Goal: Task Accomplishment & Management: Manage account settings

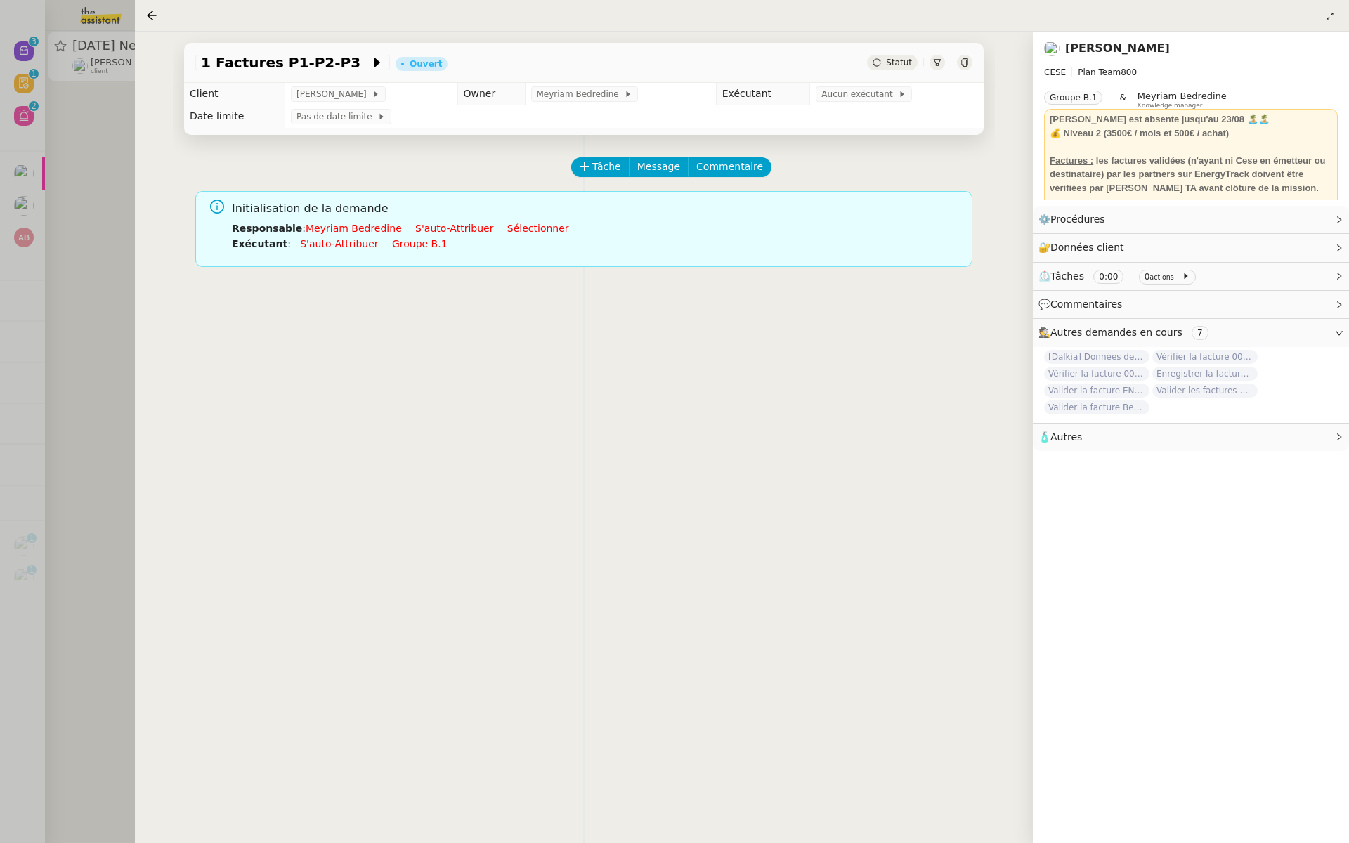
click at [118, 261] on div at bounding box center [674, 421] width 1349 height 843
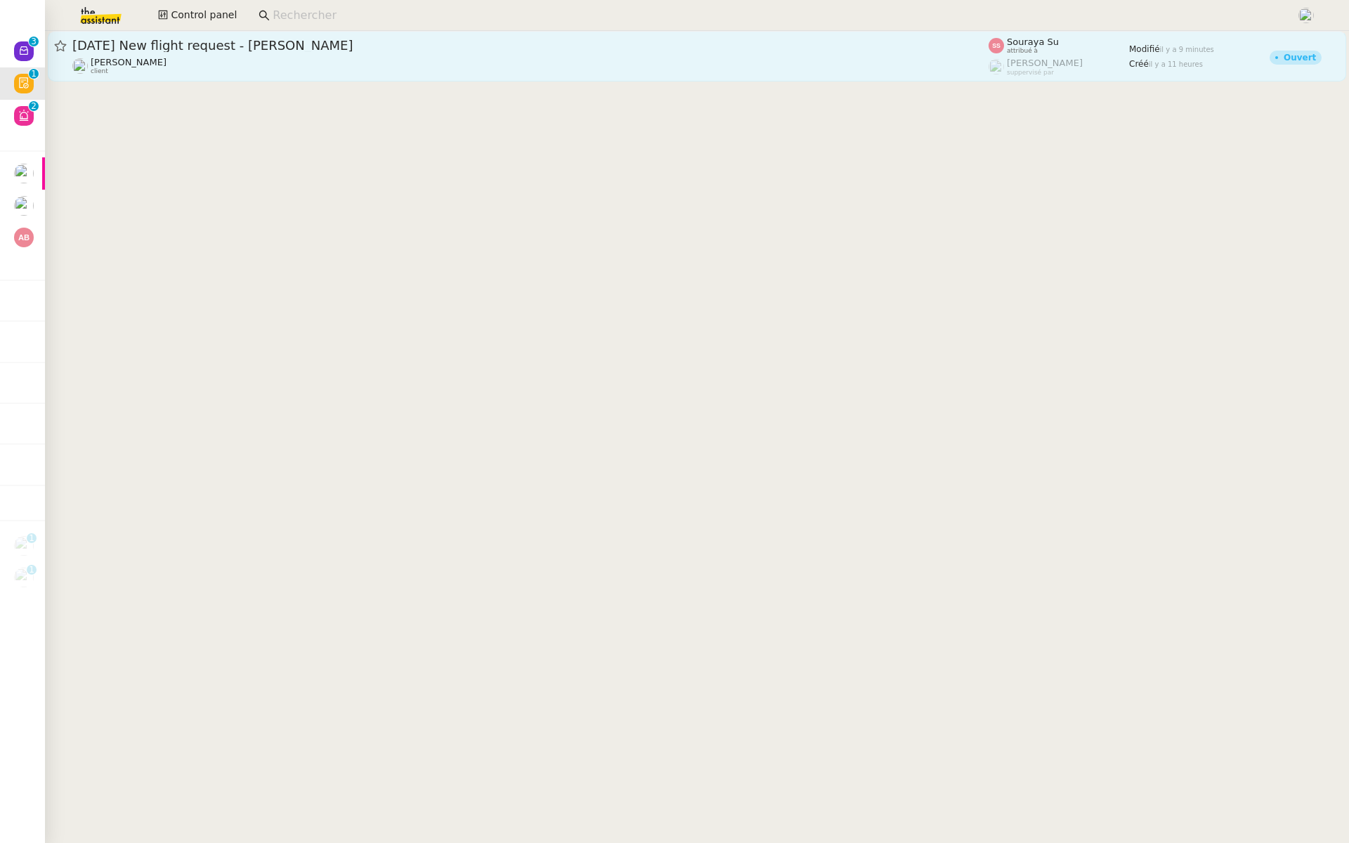
click at [193, 46] on span "[DATE] New flight request - [PERSON_NAME]" at bounding box center [530, 45] width 916 height 13
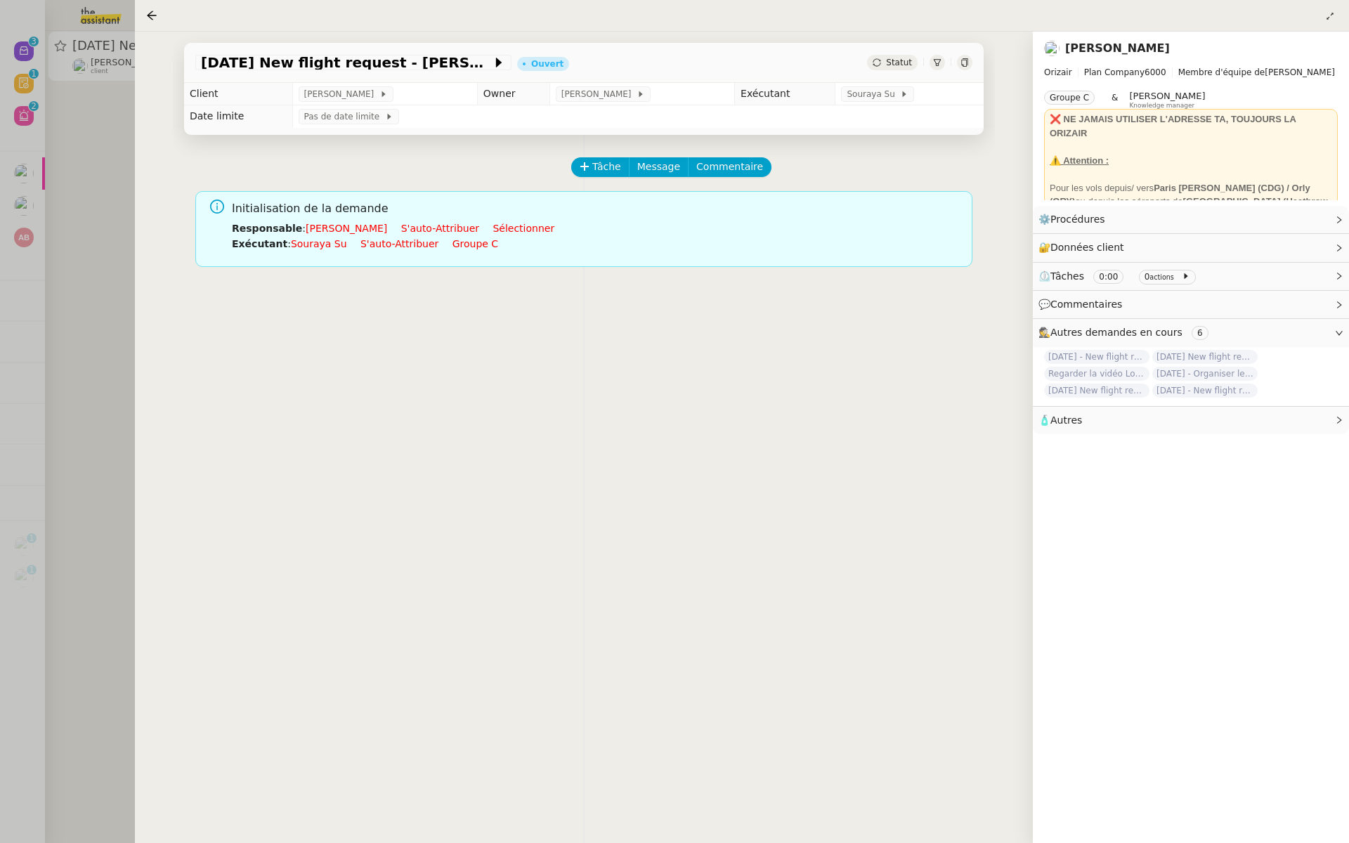
click at [51, 198] on div at bounding box center [674, 421] width 1349 height 843
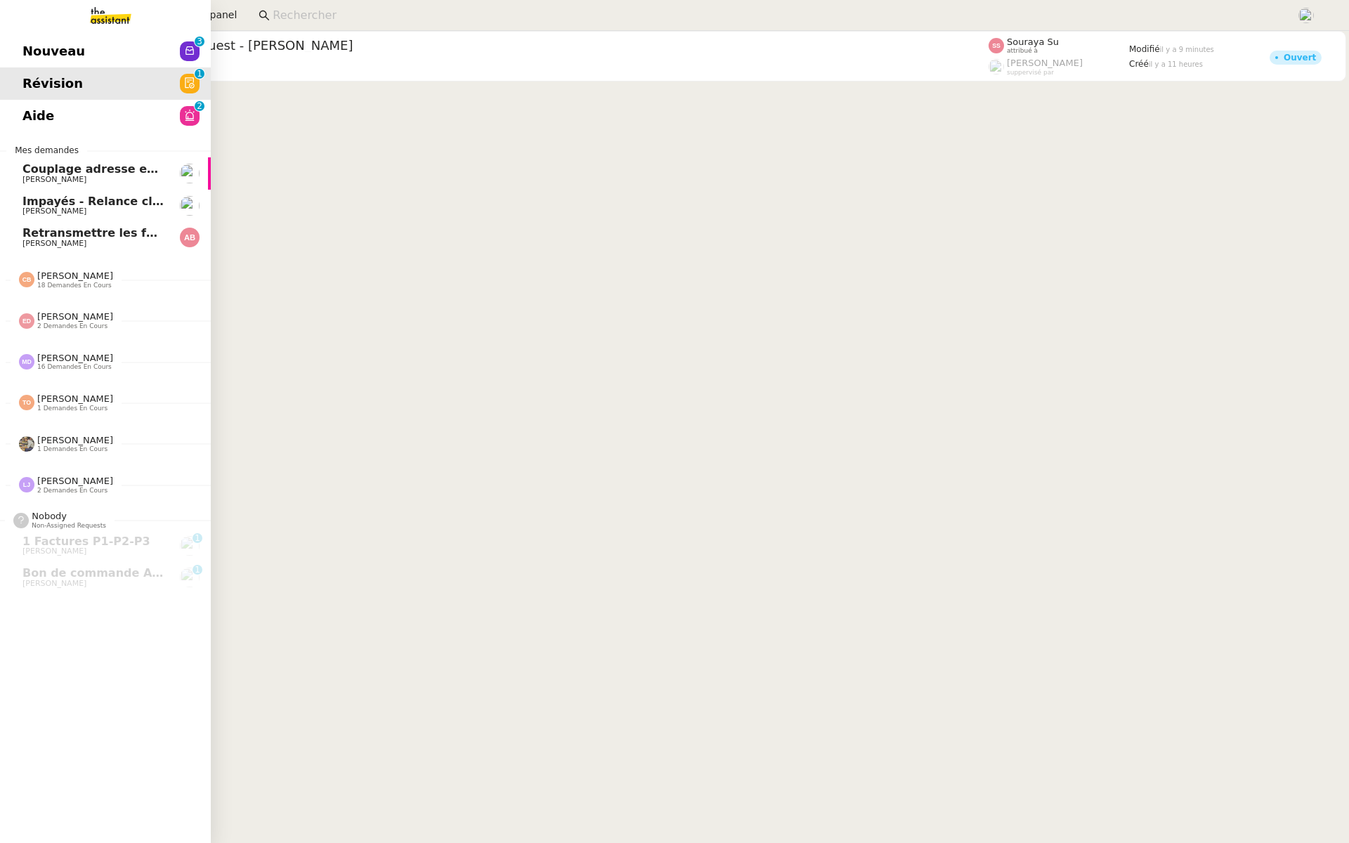
click at [25, 118] on span "Aide" at bounding box center [38, 115] width 32 height 21
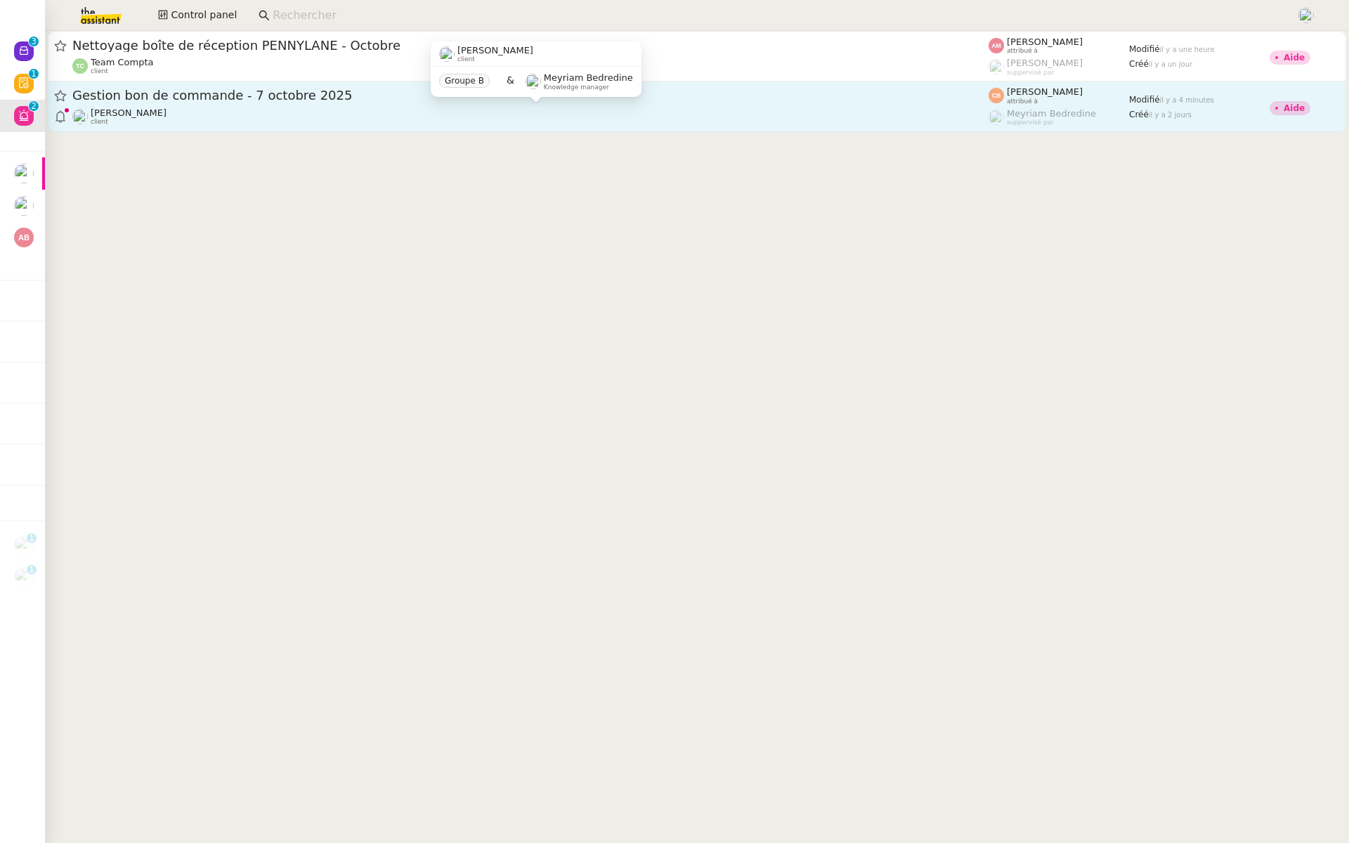
click at [313, 112] on div "Genevieve Landsmann client" at bounding box center [530, 117] width 916 height 18
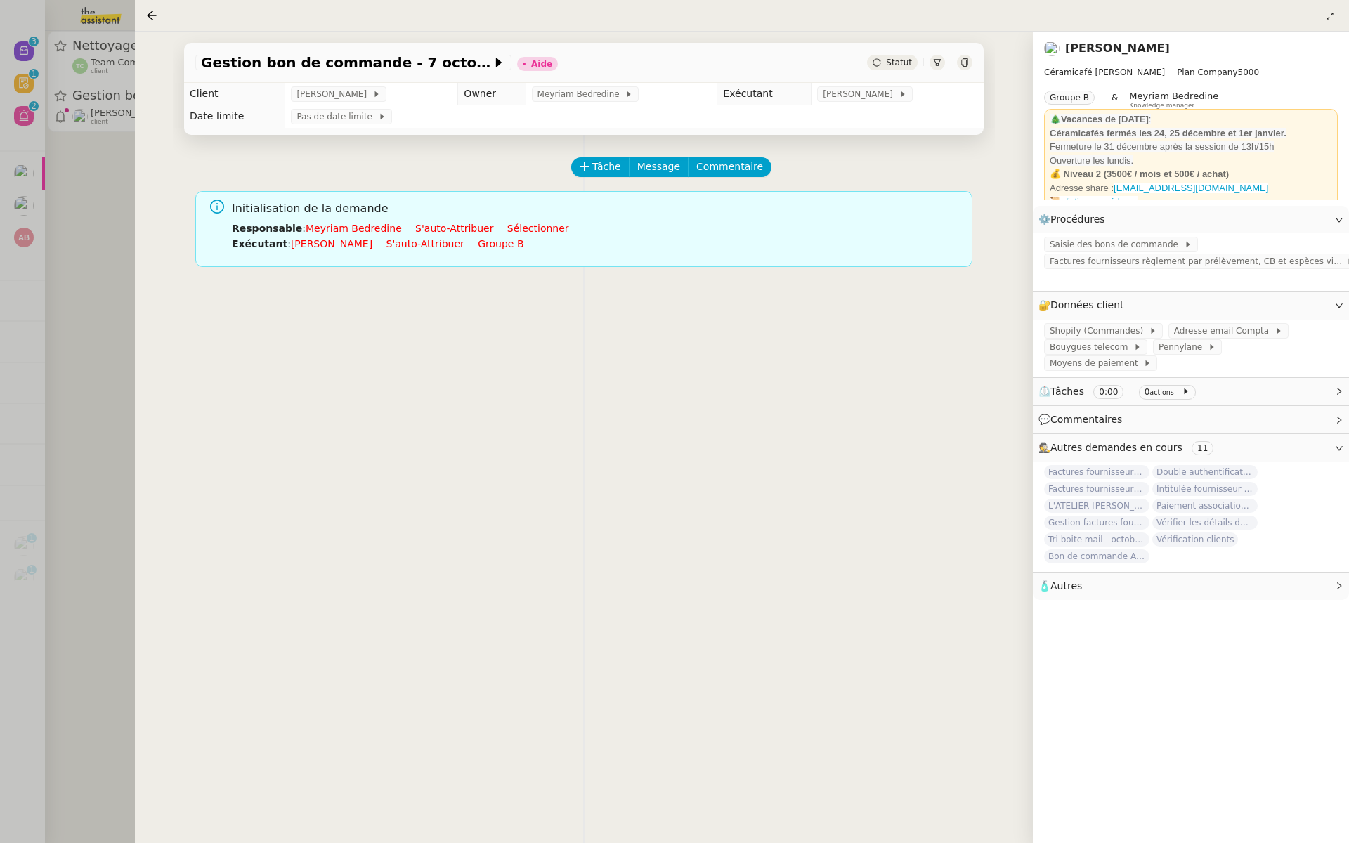
click at [82, 183] on div at bounding box center [674, 421] width 1349 height 843
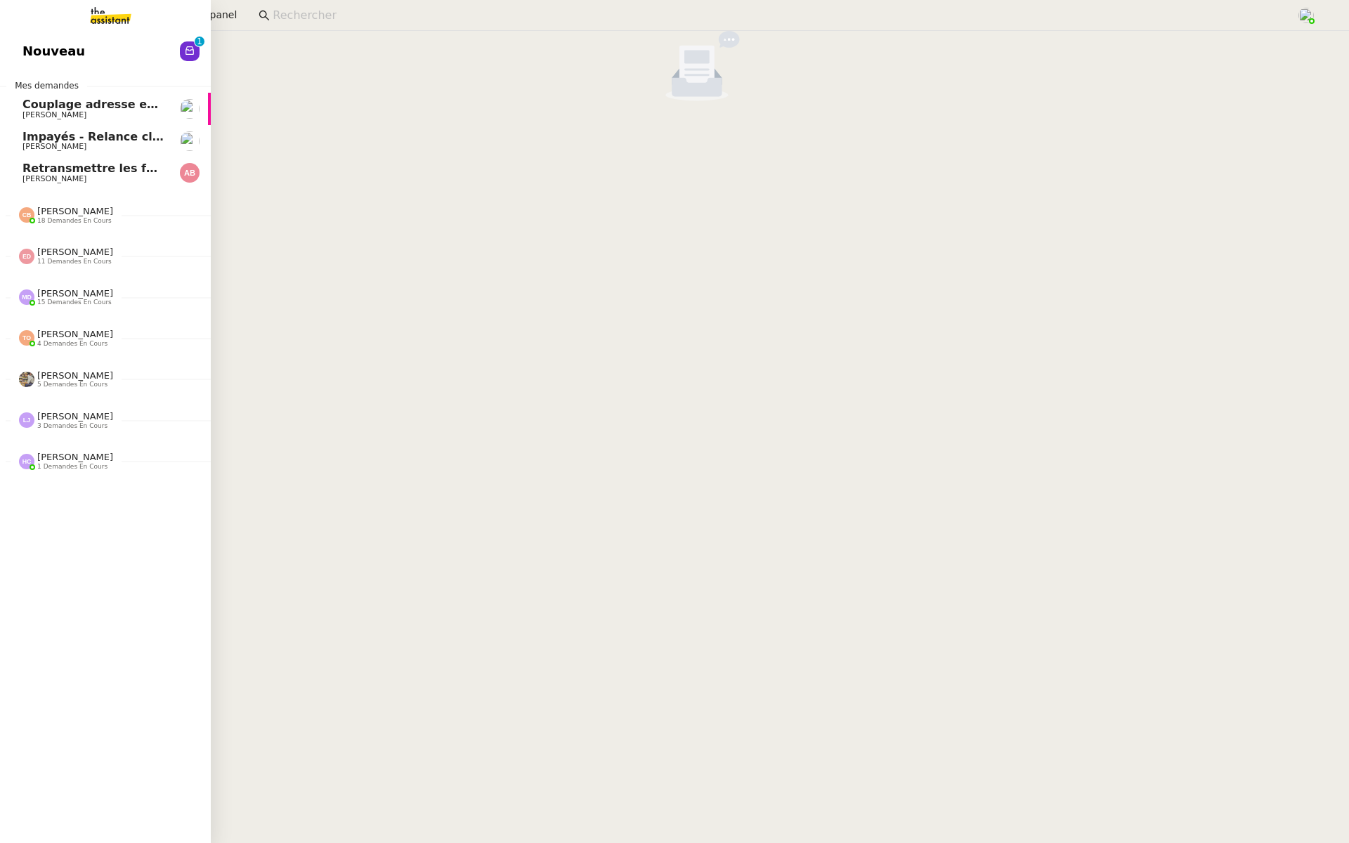
click at [60, 44] on span "Nouveau" at bounding box center [53, 51] width 63 height 21
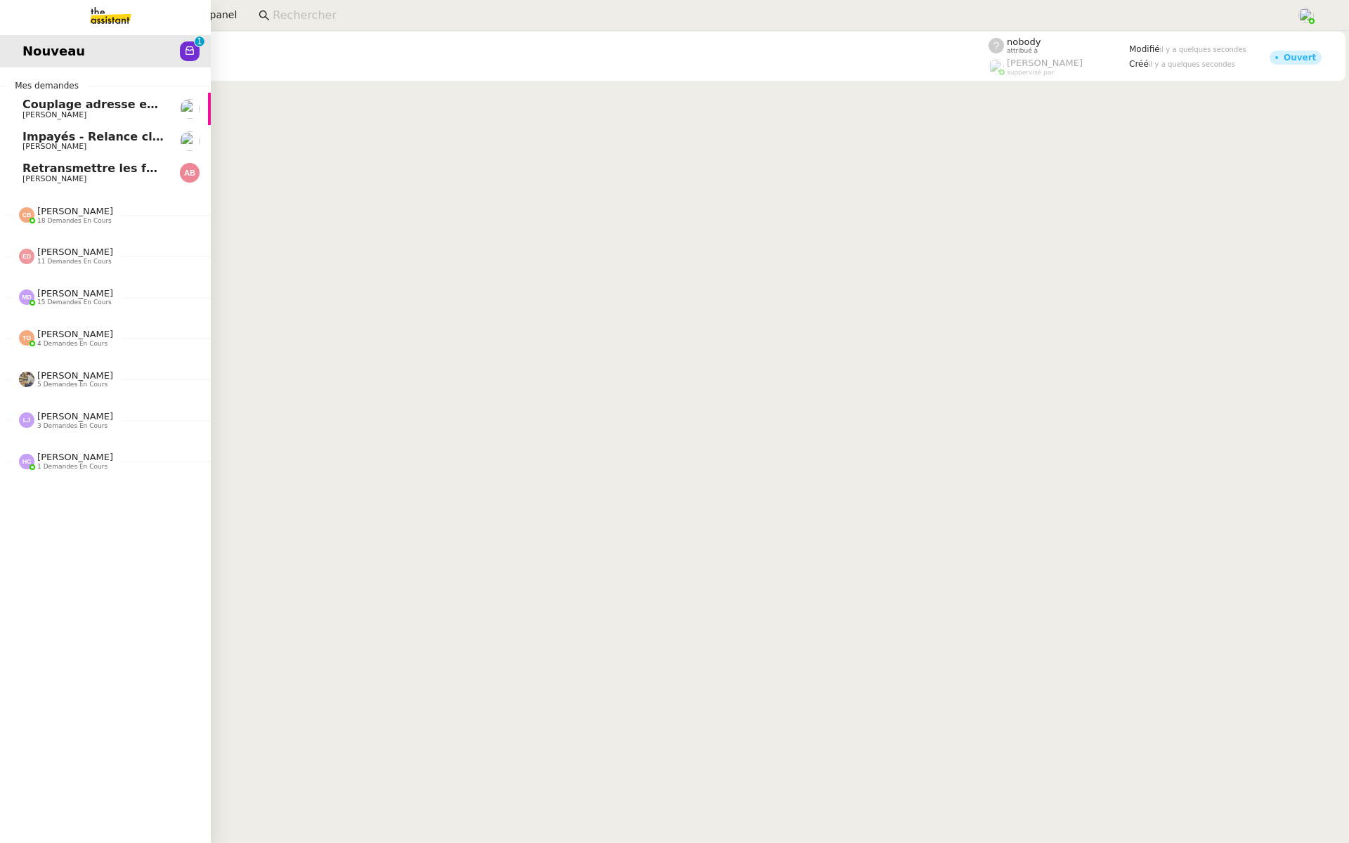
click at [48, 167] on span "Retransmettre les factures P1" at bounding box center [117, 168] width 191 height 13
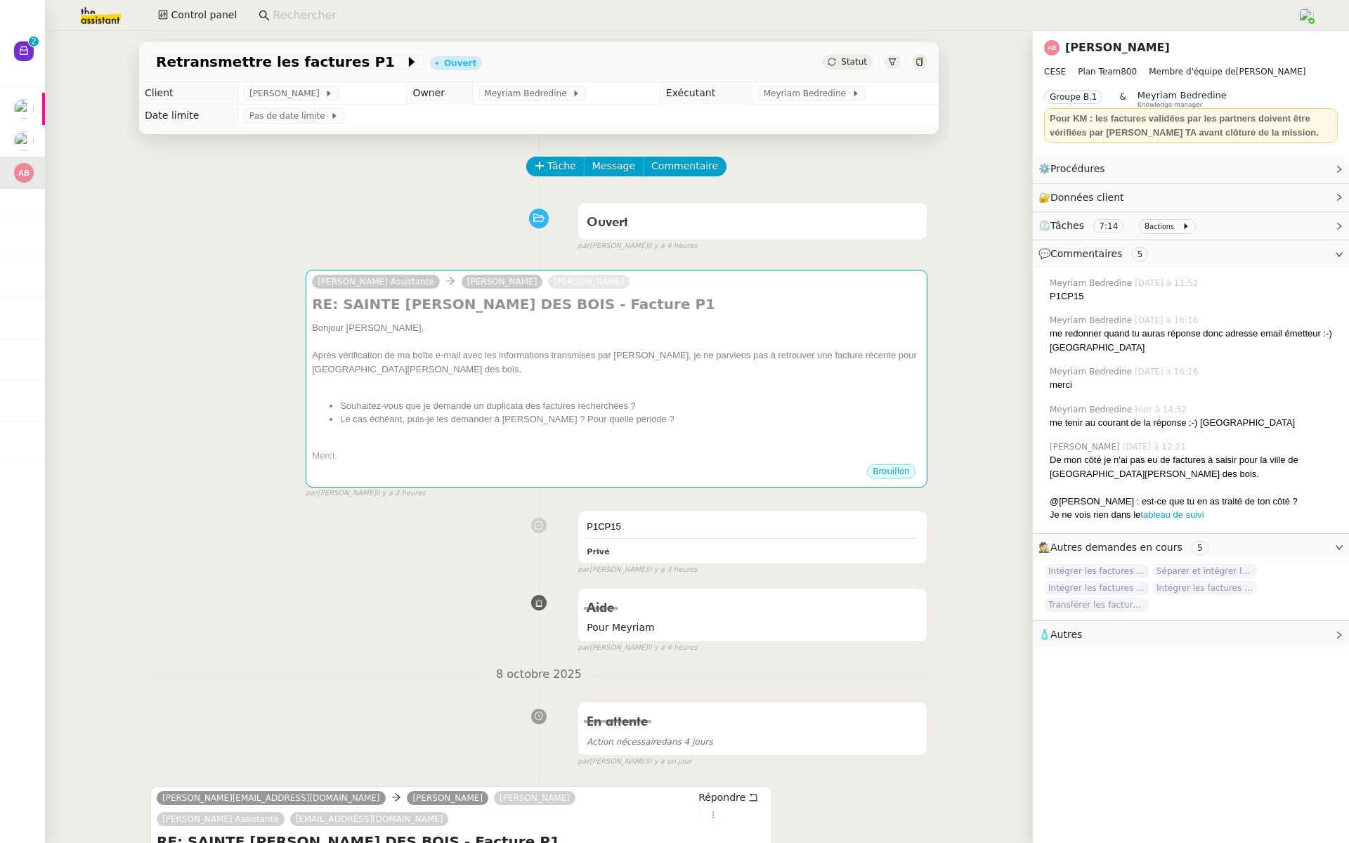
click at [306, 15] on input at bounding box center [778, 15] width 1010 height 19
paste input "Christophe Dumas"
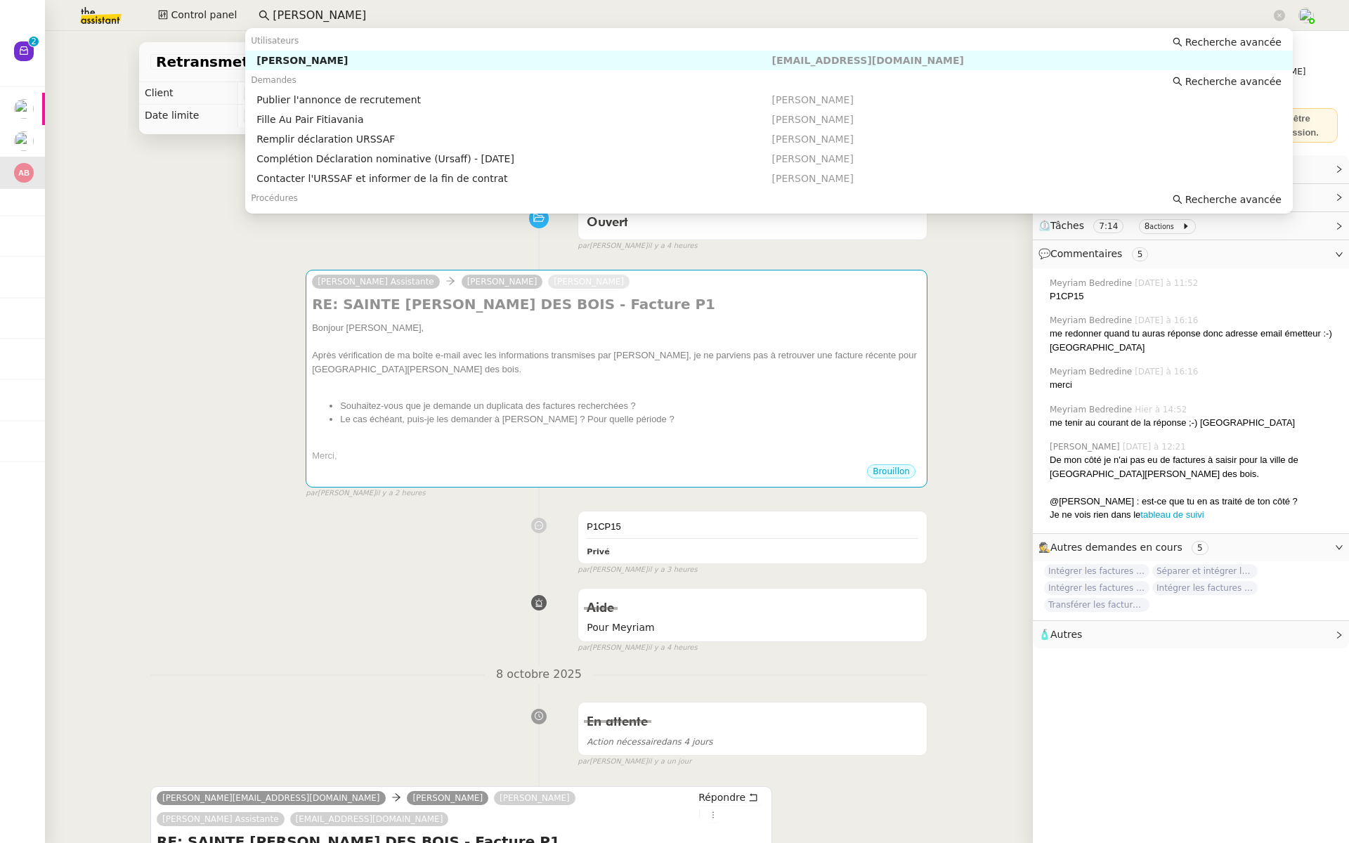
click at [316, 59] on div "Christophe Dumas" at bounding box center [513, 60] width 515 height 13
type input "Christophe Dumas"
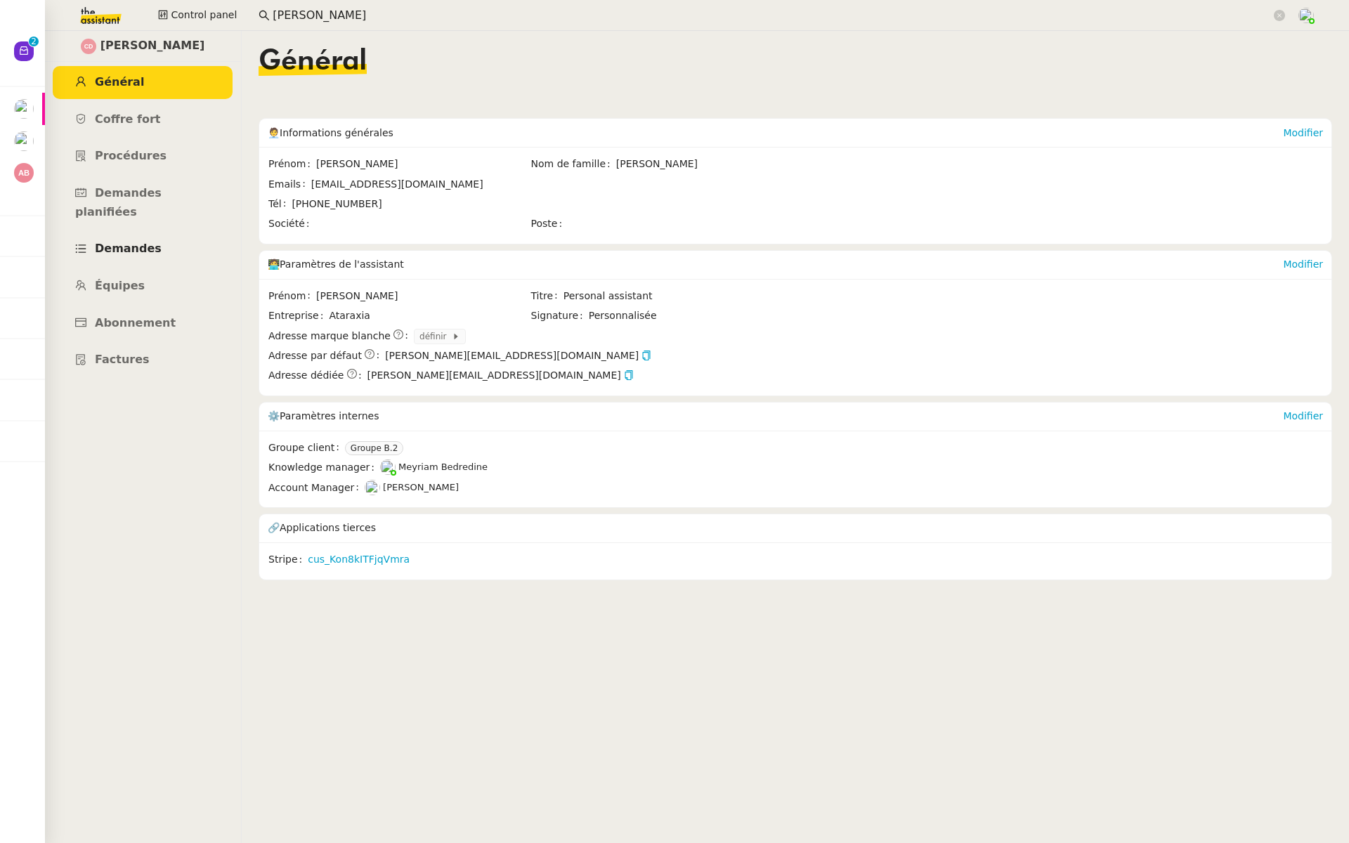
click at [130, 242] on span "Demandes" at bounding box center [128, 248] width 67 height 13
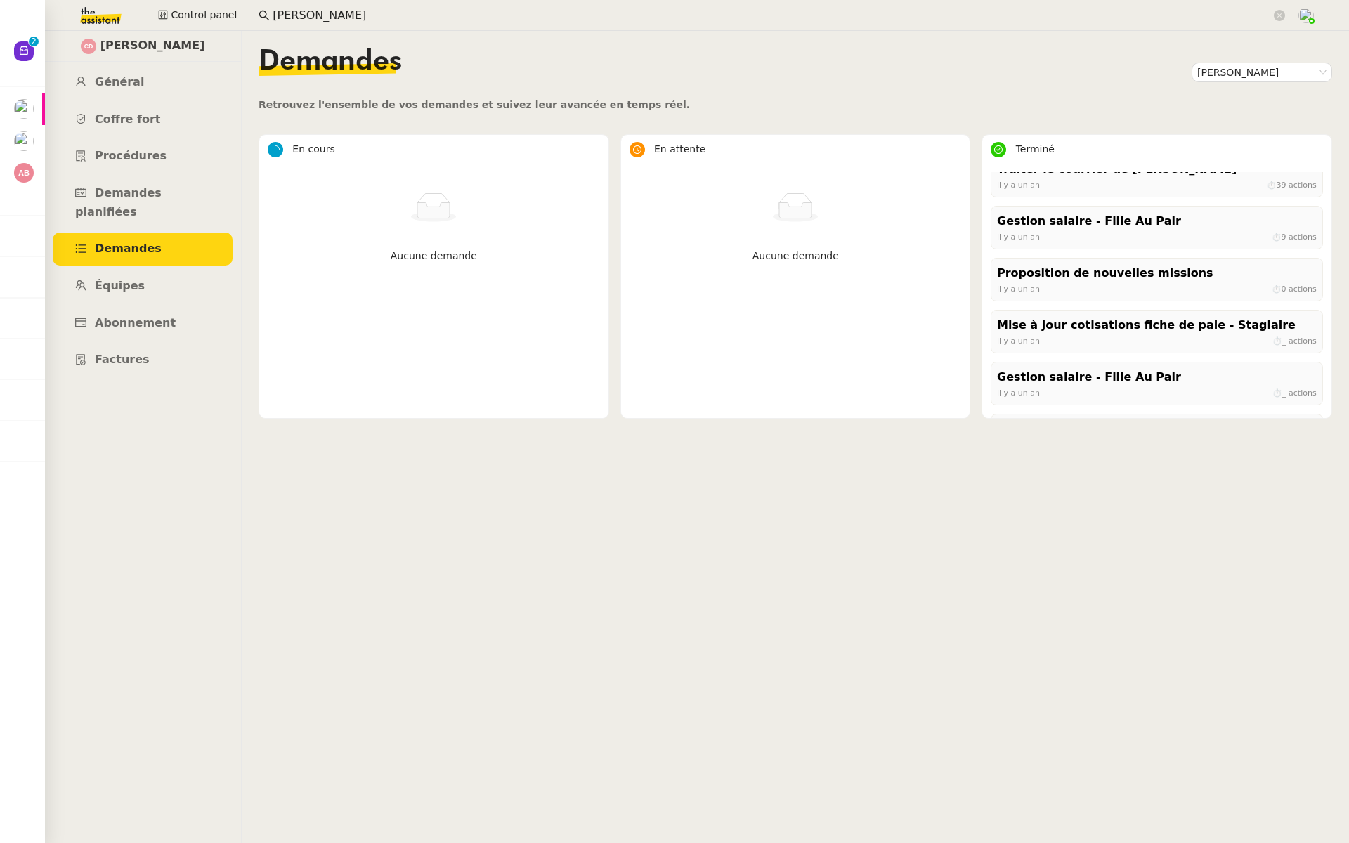
scroll to position [707, 0]
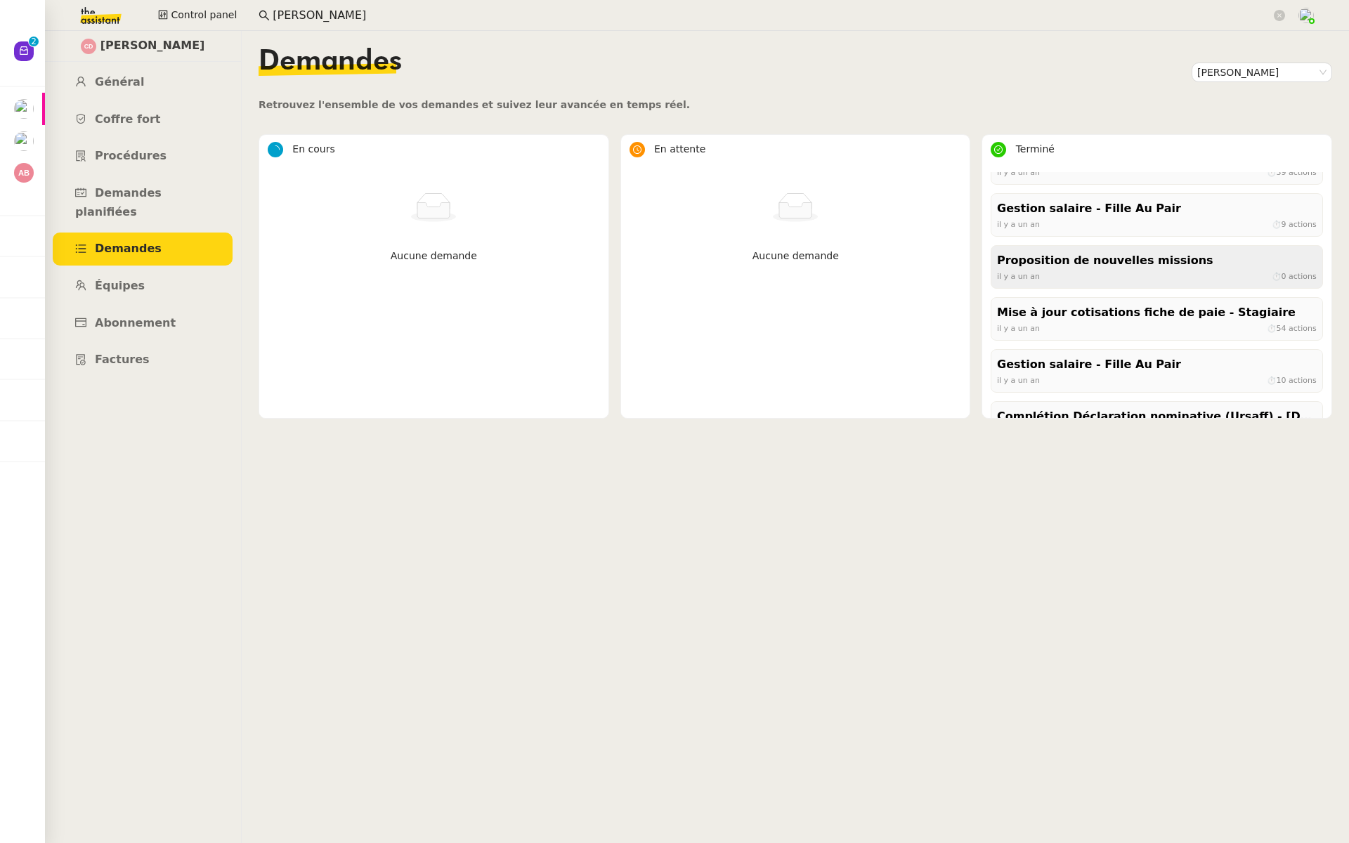
click at [1079, 278] on div "il y a un an ⏱ 0 actions" at bounding box center [1157, 276] width 320 height 13
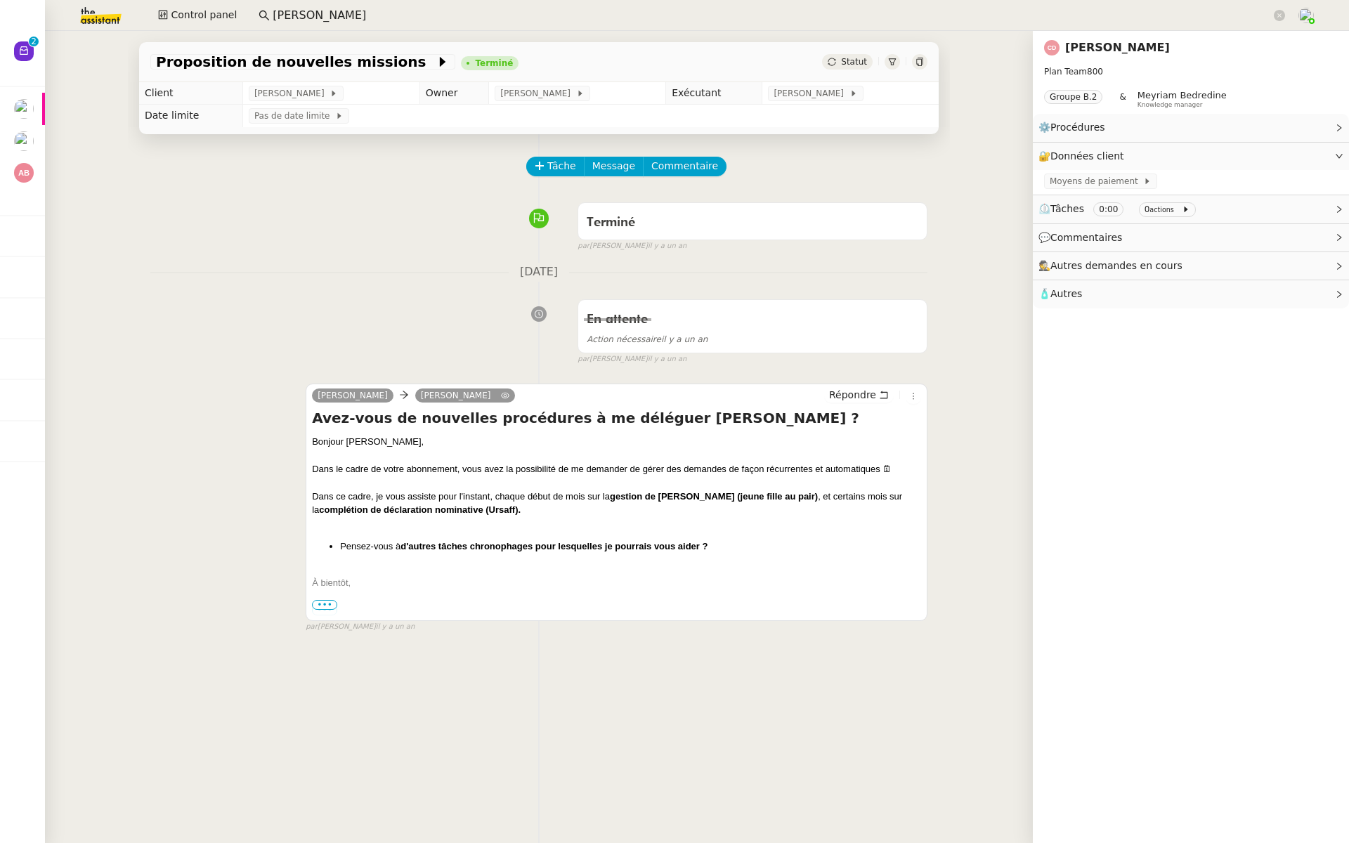
click at [320, 600] on span "•••" at bounding box center [324, 605] width 25 height 10
click at [327, 609] on label "•••" at bounding box center [324, 611] width 25 height 10
click at [0, 0] on input "•••" at bounding box center [0, 0] width 0 height 0
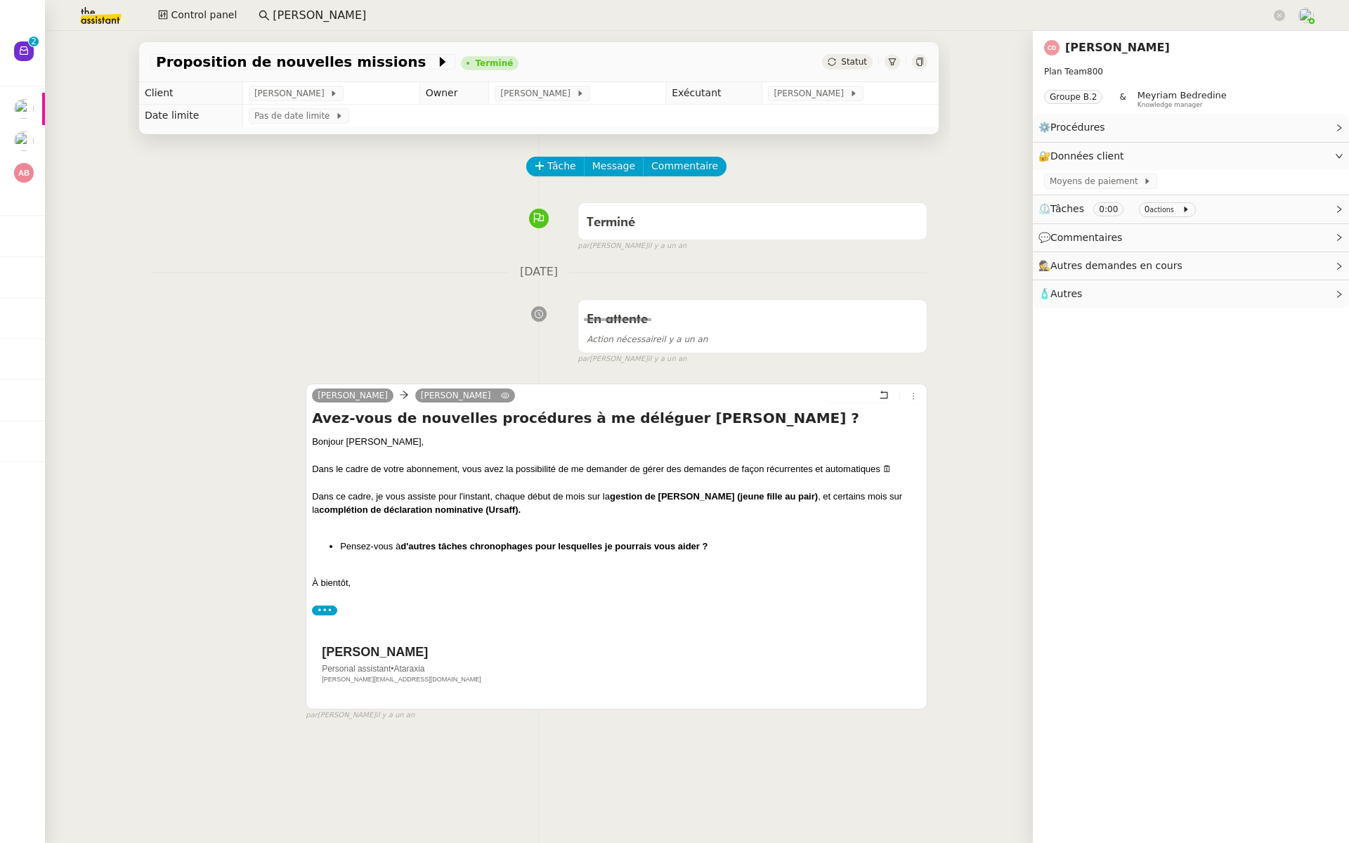
click at [386, 15] on input "Christophe Dumas" at bounding box center [772, 15] width 998 height 19
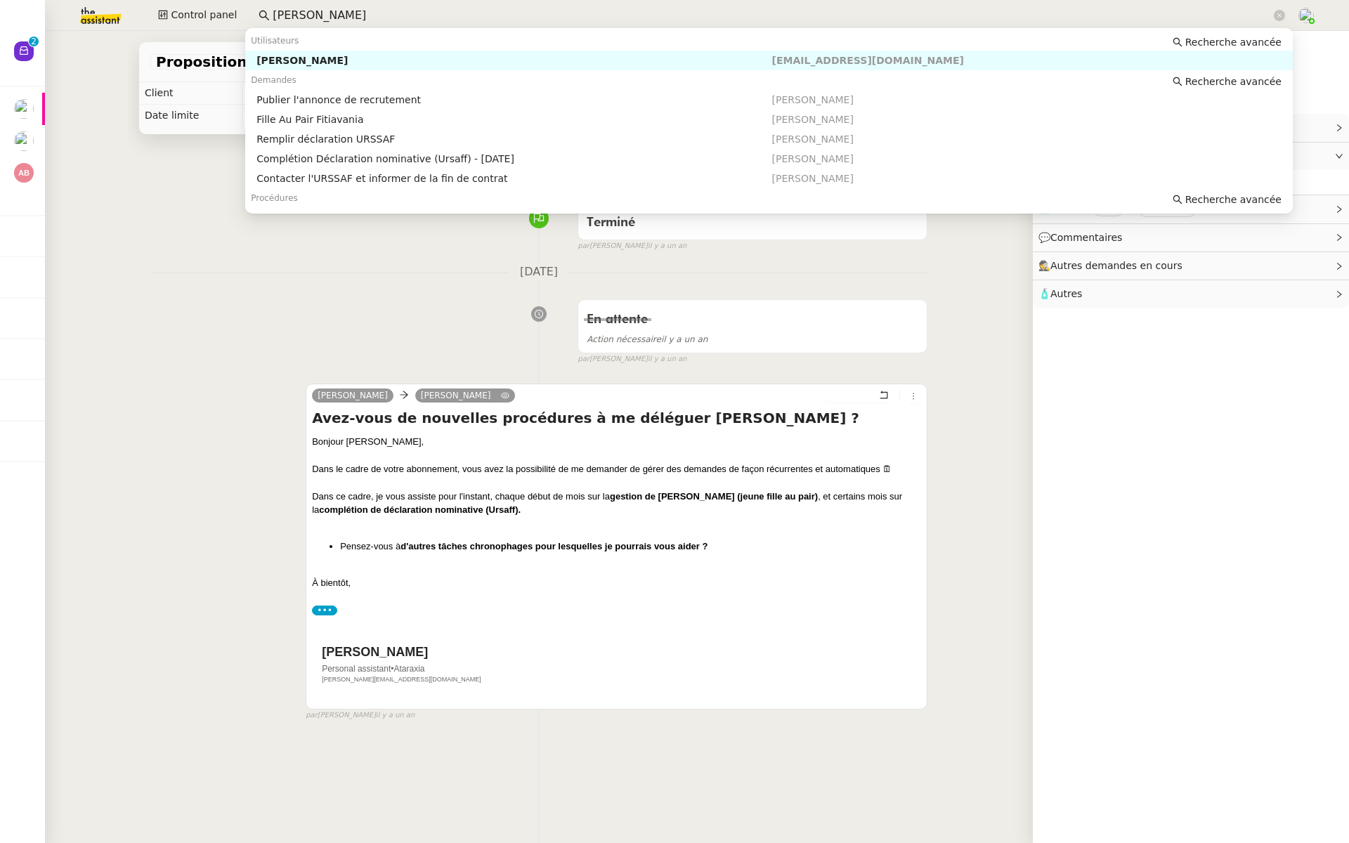
click at [371, 66] on div "Christophe Dumas" at bounding box center [513, 60] width 515 height 13
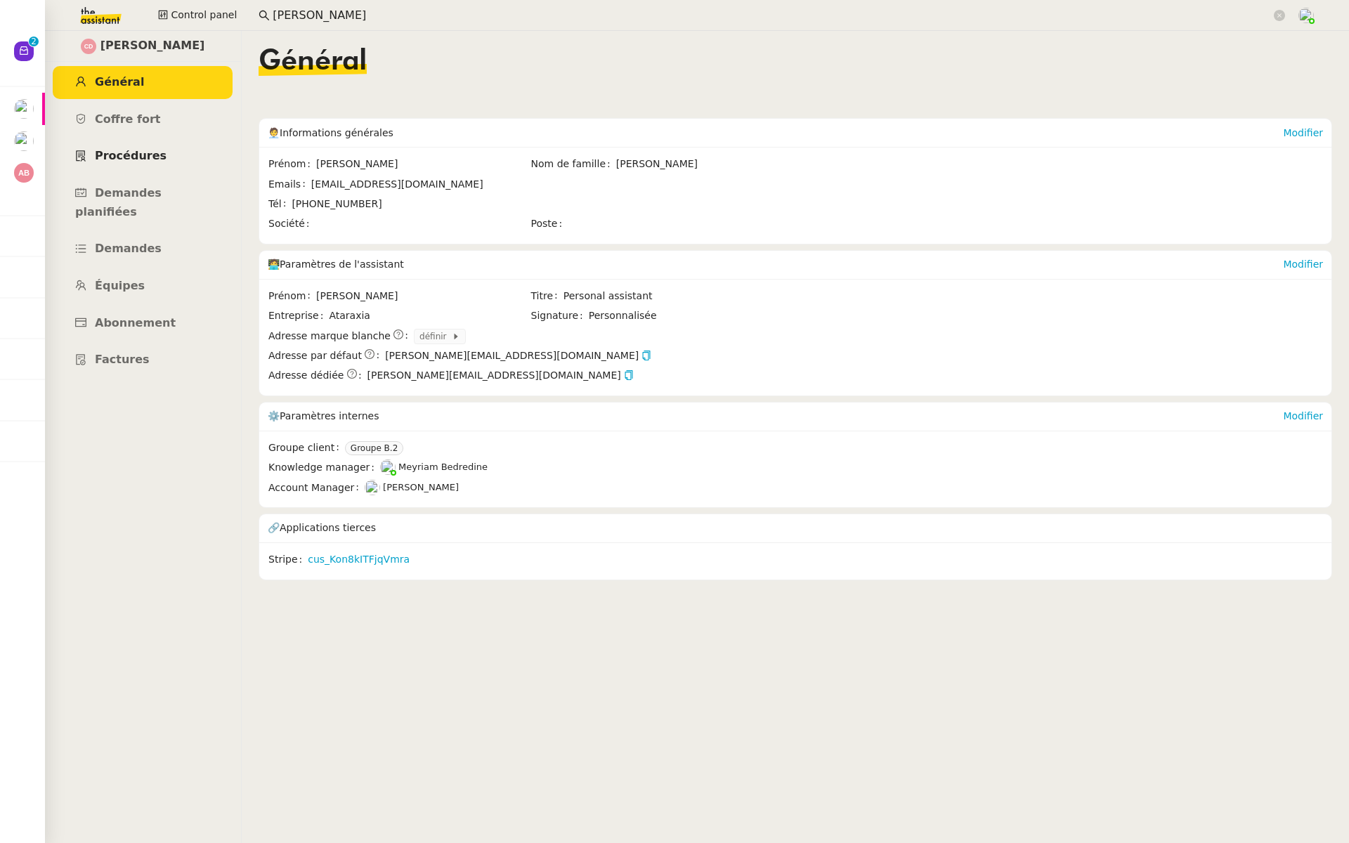
click at [141, 157] on span "Procédures" at bounding box center [131, 155] width 72 height 13
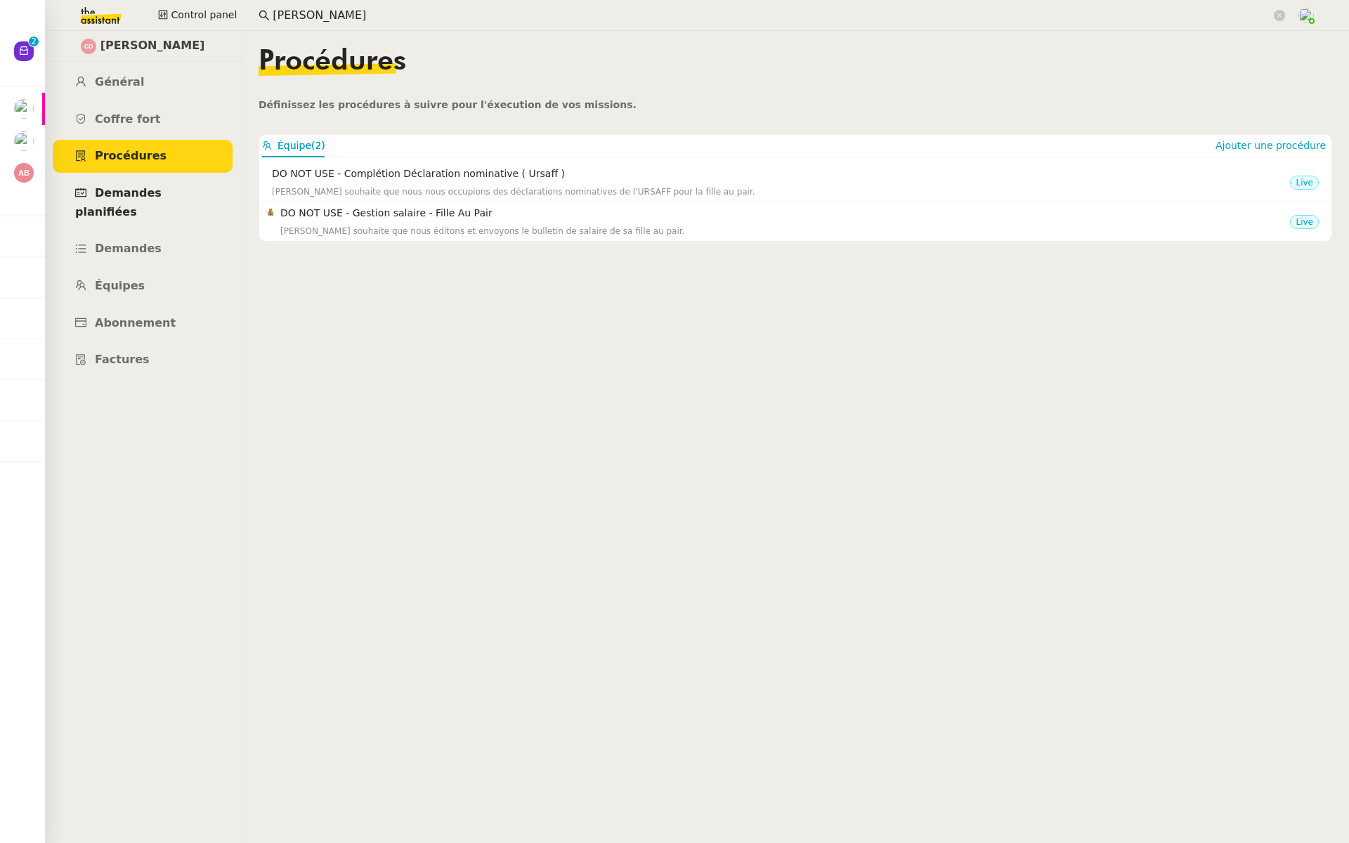
click at [162, 196] on span "Demandes planifiées" at bounding box center [118, 202] width 86 height 32
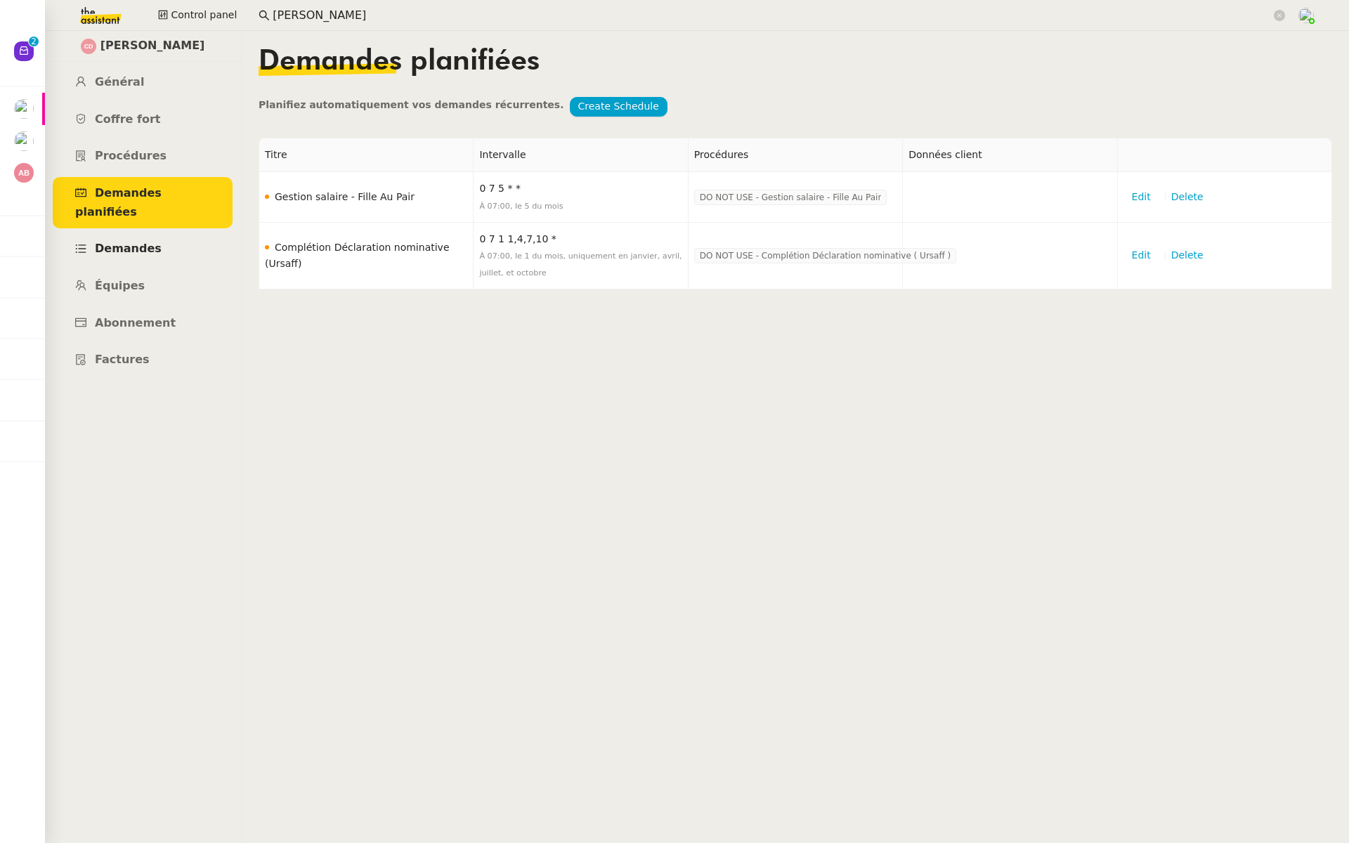
click at [132, 237] on link "Demandes" at bounding box center [143, 249] width 180 height 33
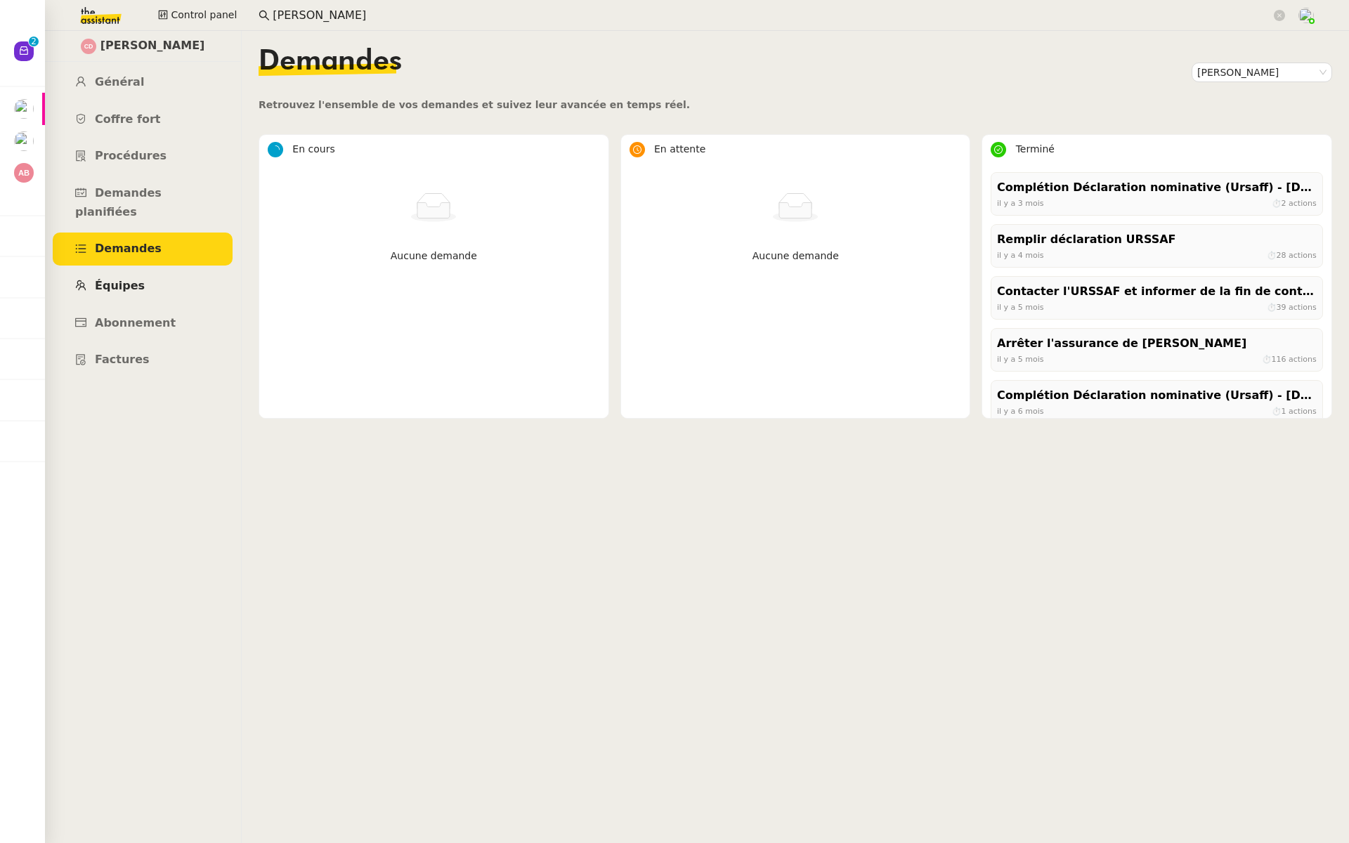
click at [131, 279] on span "Équipes" at bounding box center [120, 285] width 50 height 13
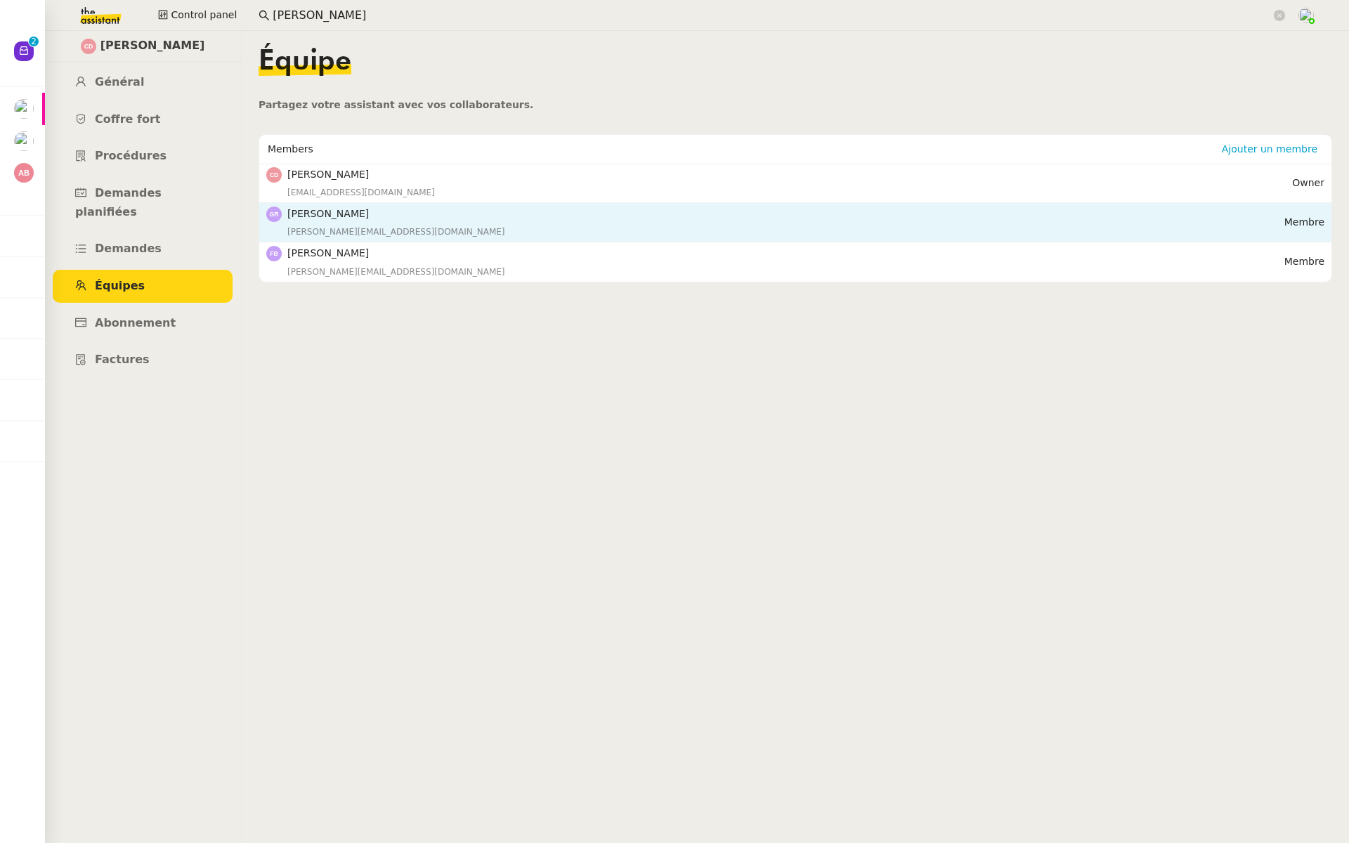
click at [509, 233] on div "guillaume.rouvroy@gmail.com" at bounding box center [785, 232] width 997 height 14
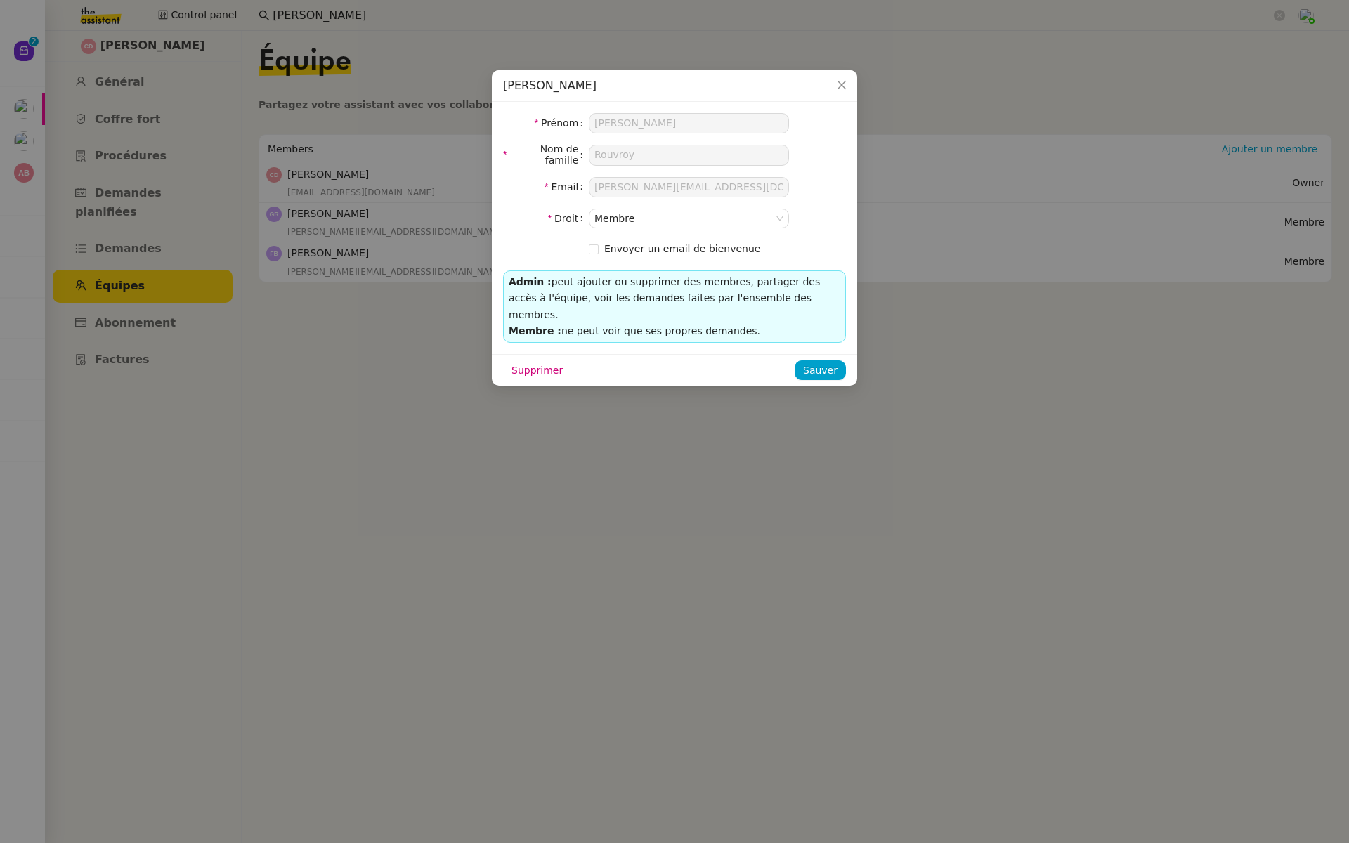
click at [560, 425] on nz-modal-container "Guillaume Rouvroy Prénom Guillaume Nom de famille Rouvroy Email guillaume.rouvr…" at bounding box center [674, 421] width 1349 height 843
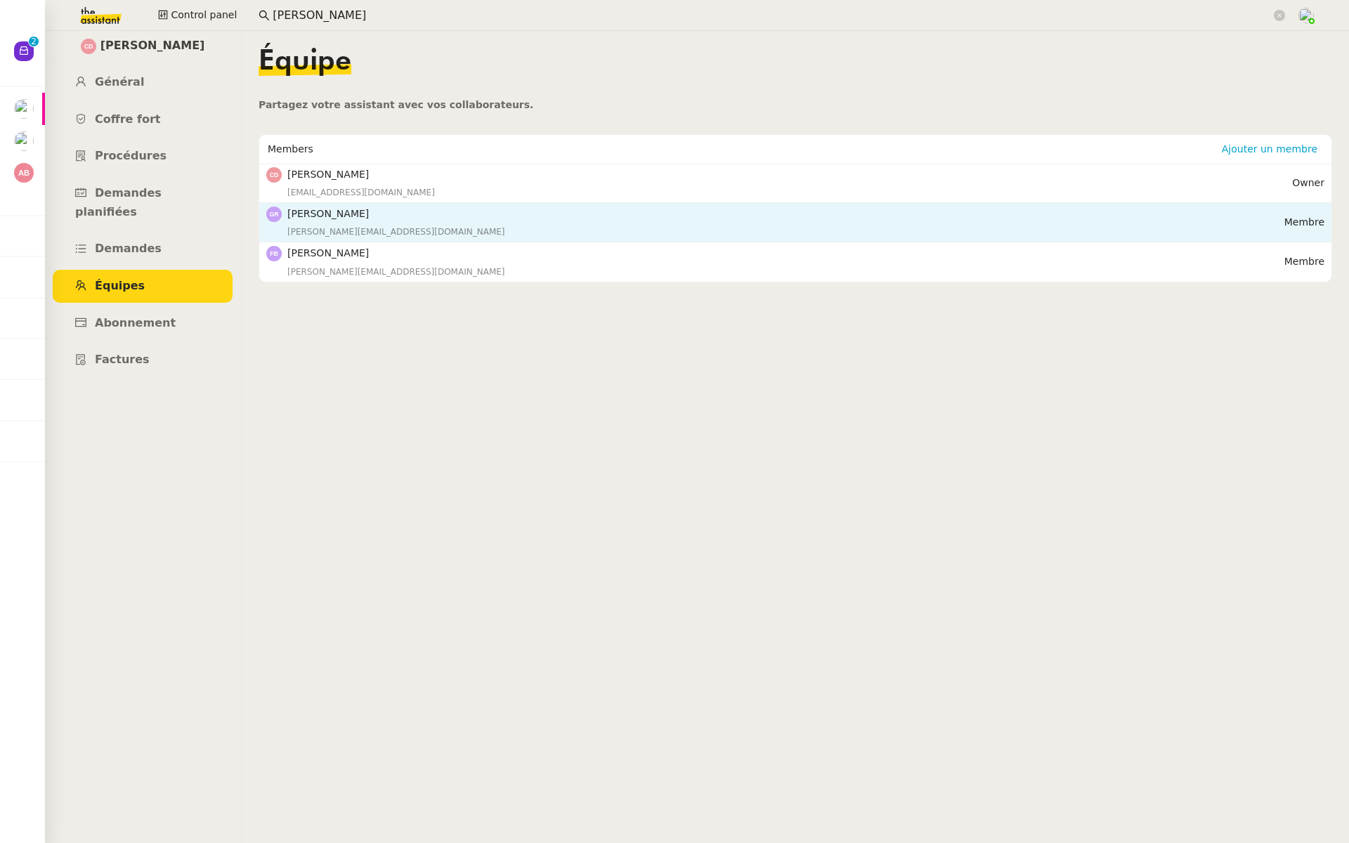
drag, startPoint x: 400, startPoint y: 212, endPoint x: 288, endPoint y: 213, distance: 111.7
click at [288, 213] on h4 "[PERSON_NAME]" at bounding box center [785, 214] width 997 height 16
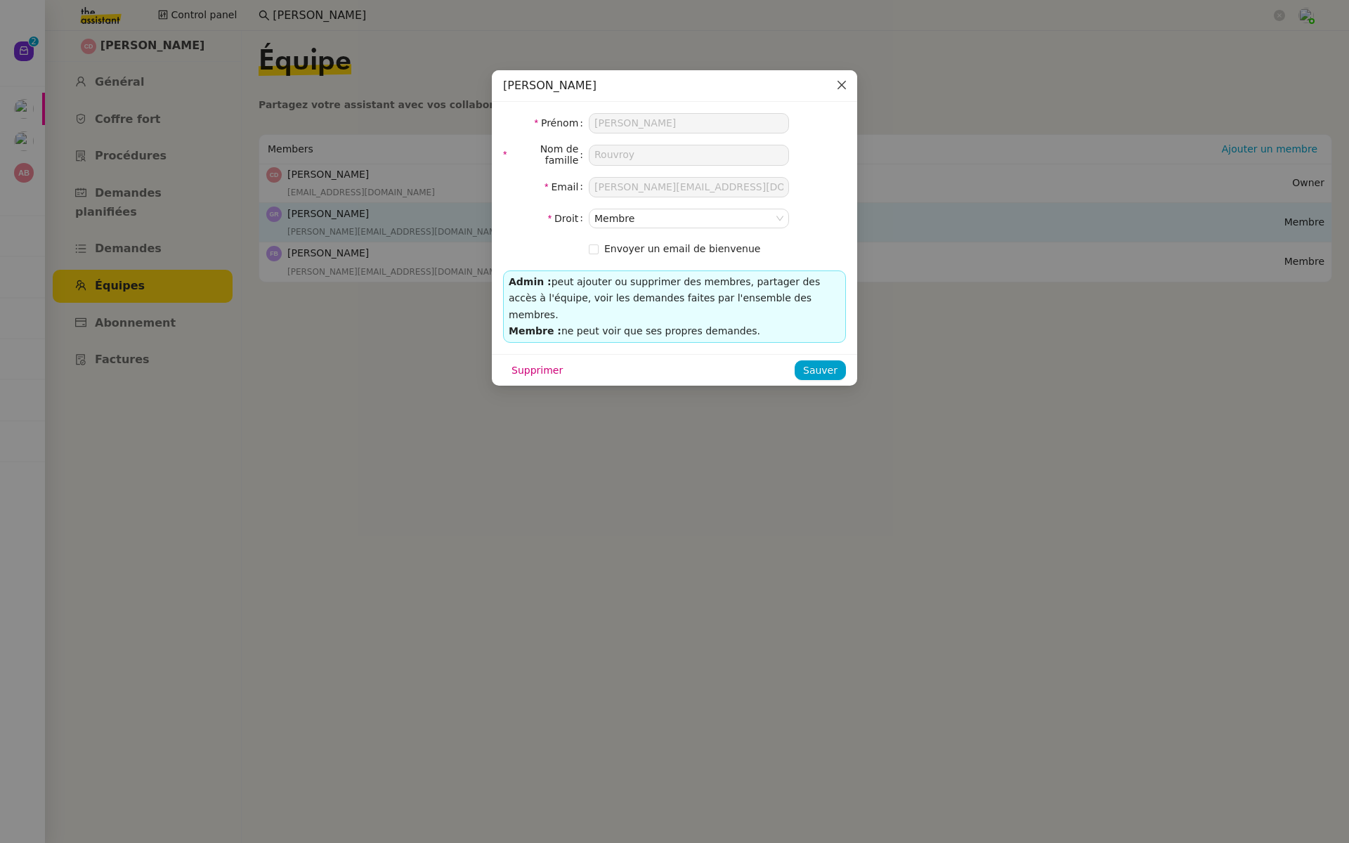
copy h4 "[PERSON_NAME]"
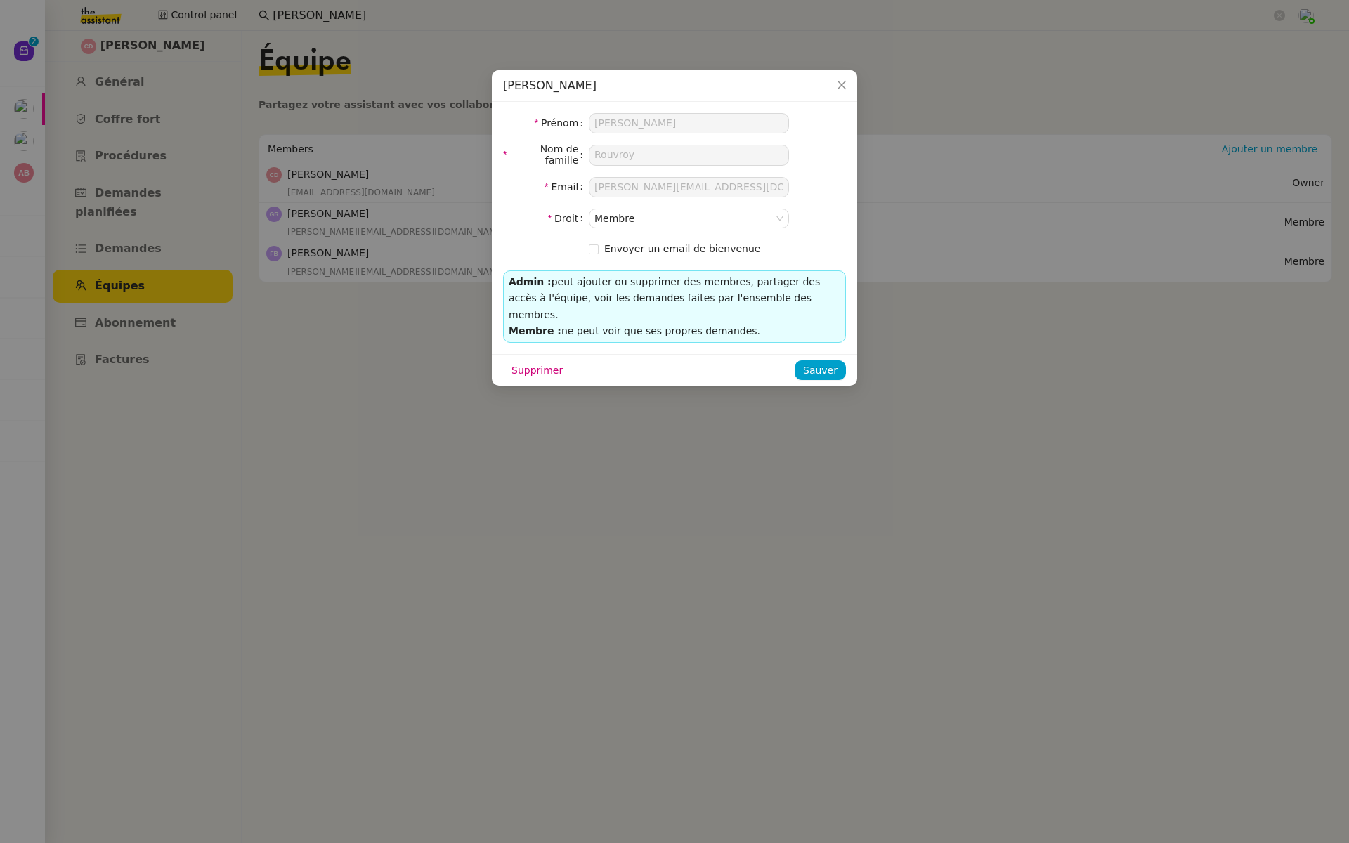
click at [360, 410] on nz-modal-container "Guillaume Rouvroy Prénom Guillaume Nom de famille Rouvroy Email guillaume.rouvr…" at bounding box center [674, 421] width 1349 height 843
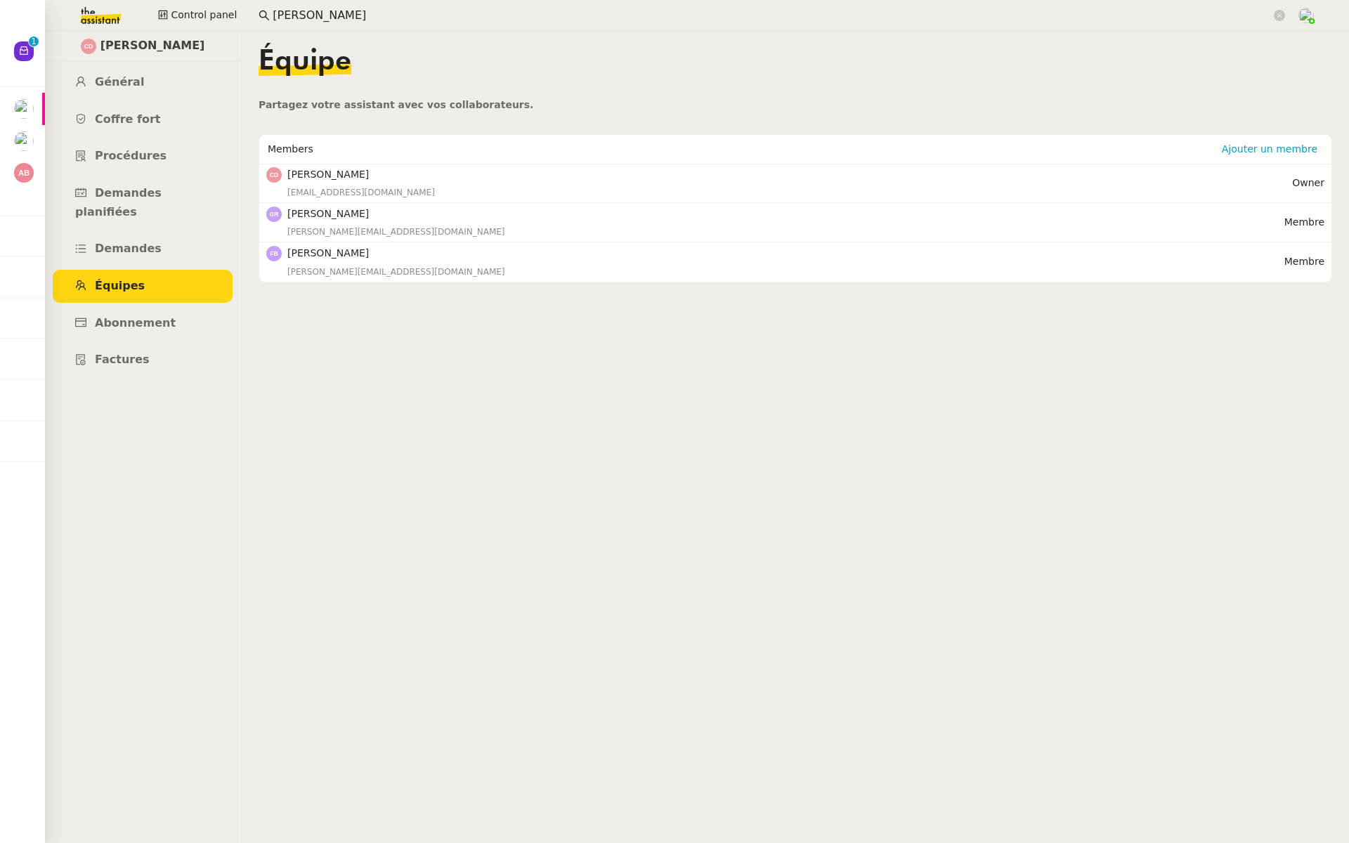
click at [370, 19] on input "Christophe Dumas" at bounding box center [772, 15] width 998 height 19
click at [131, 188] on span "Demandes planifiées" at bounding box center [118, 202] width 86 height 32
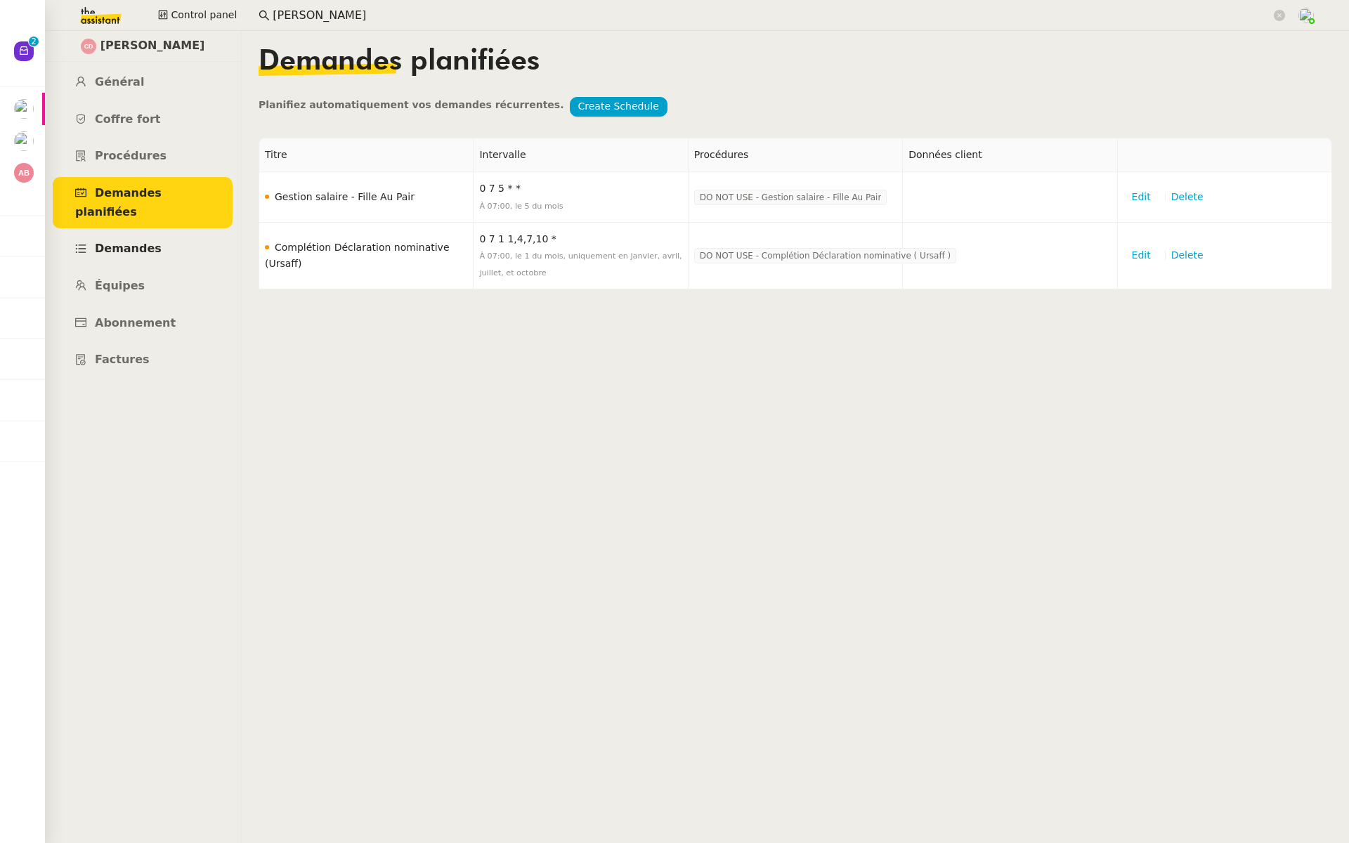
click at [123, 242] on span "Demandes" at bounding box center [128, 248] width 67 height 13
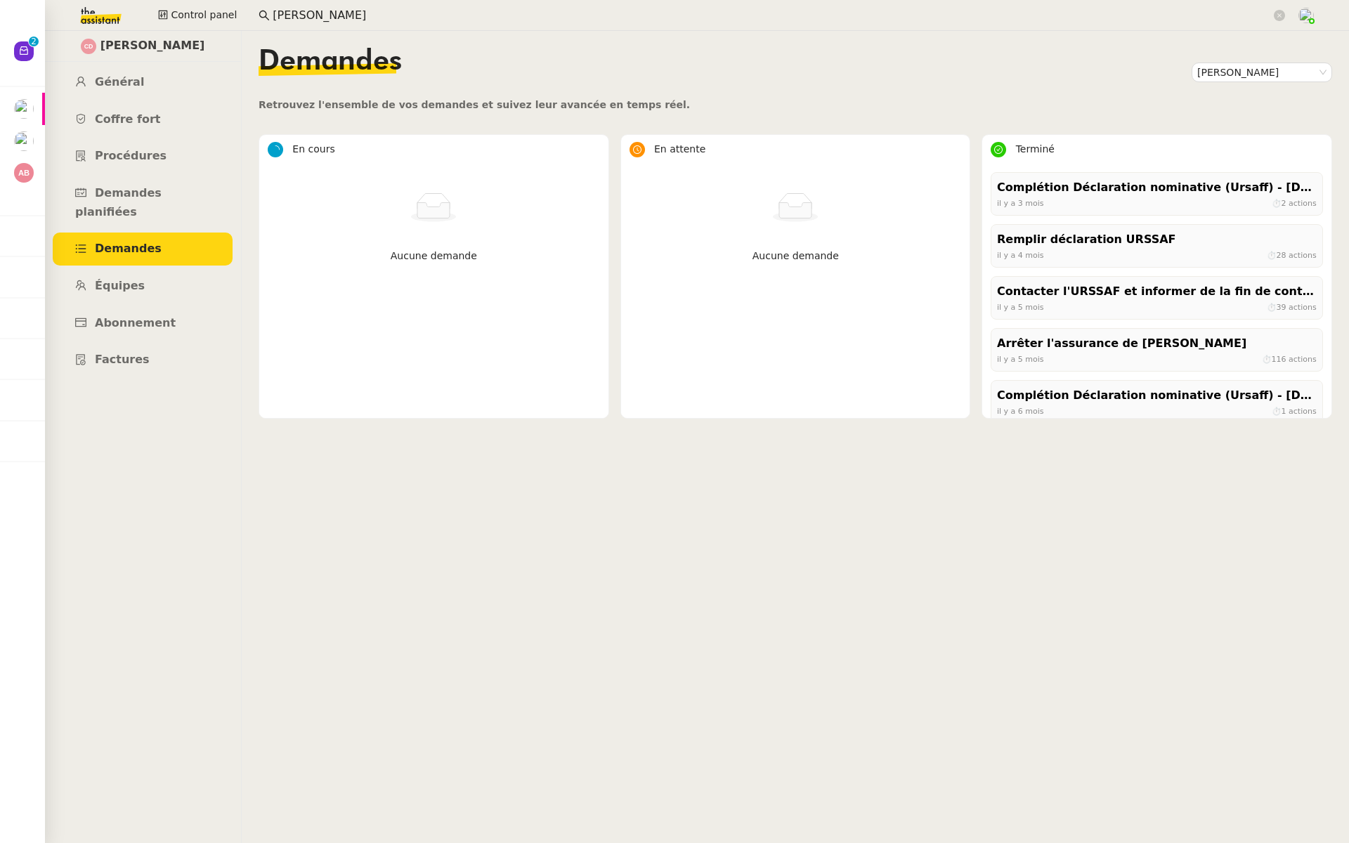
scroll to position [794, 0]
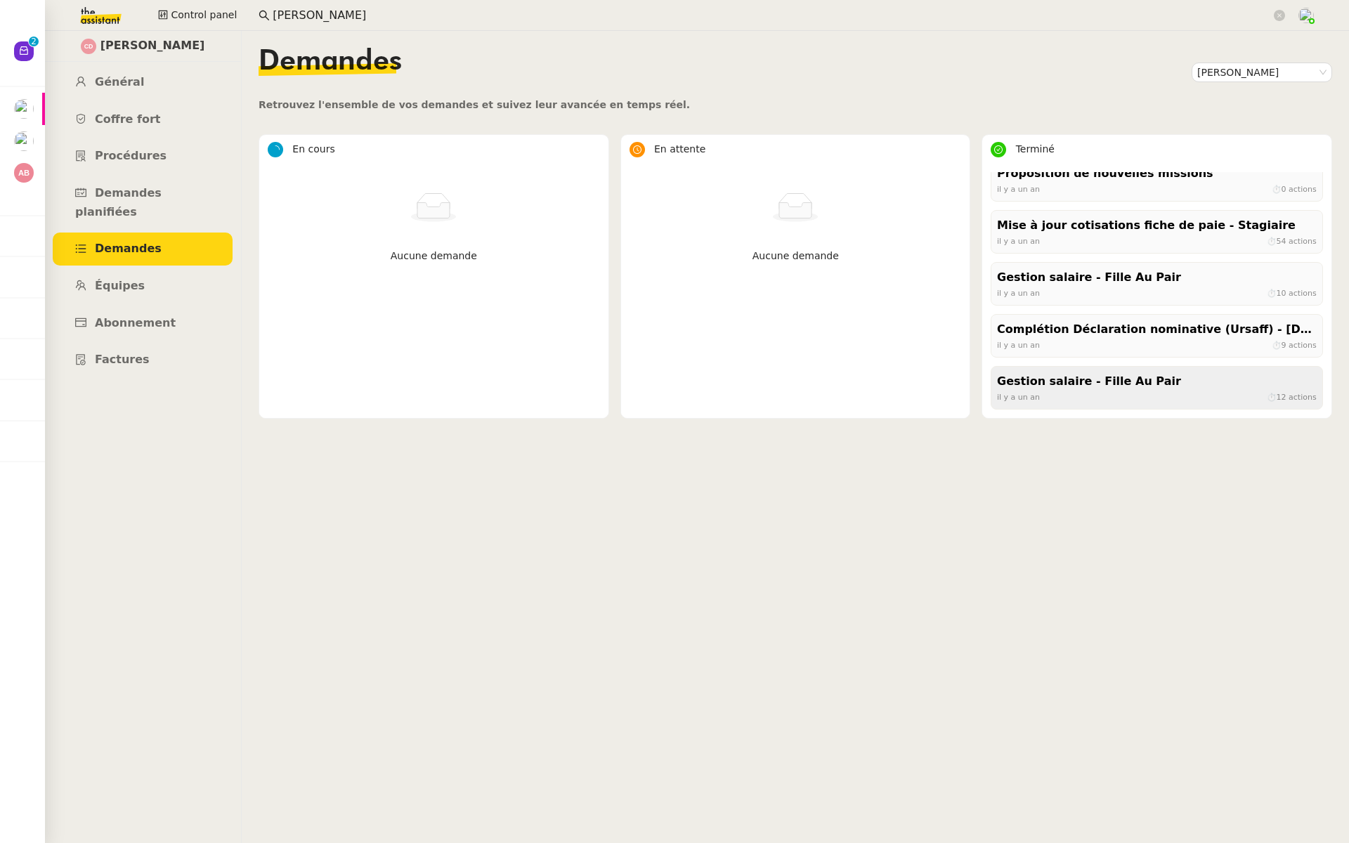
click at [1126, 382] on div "Gestion salaire - Fille Au Pair" at bounding box center [1157, 381] width 320 height 19
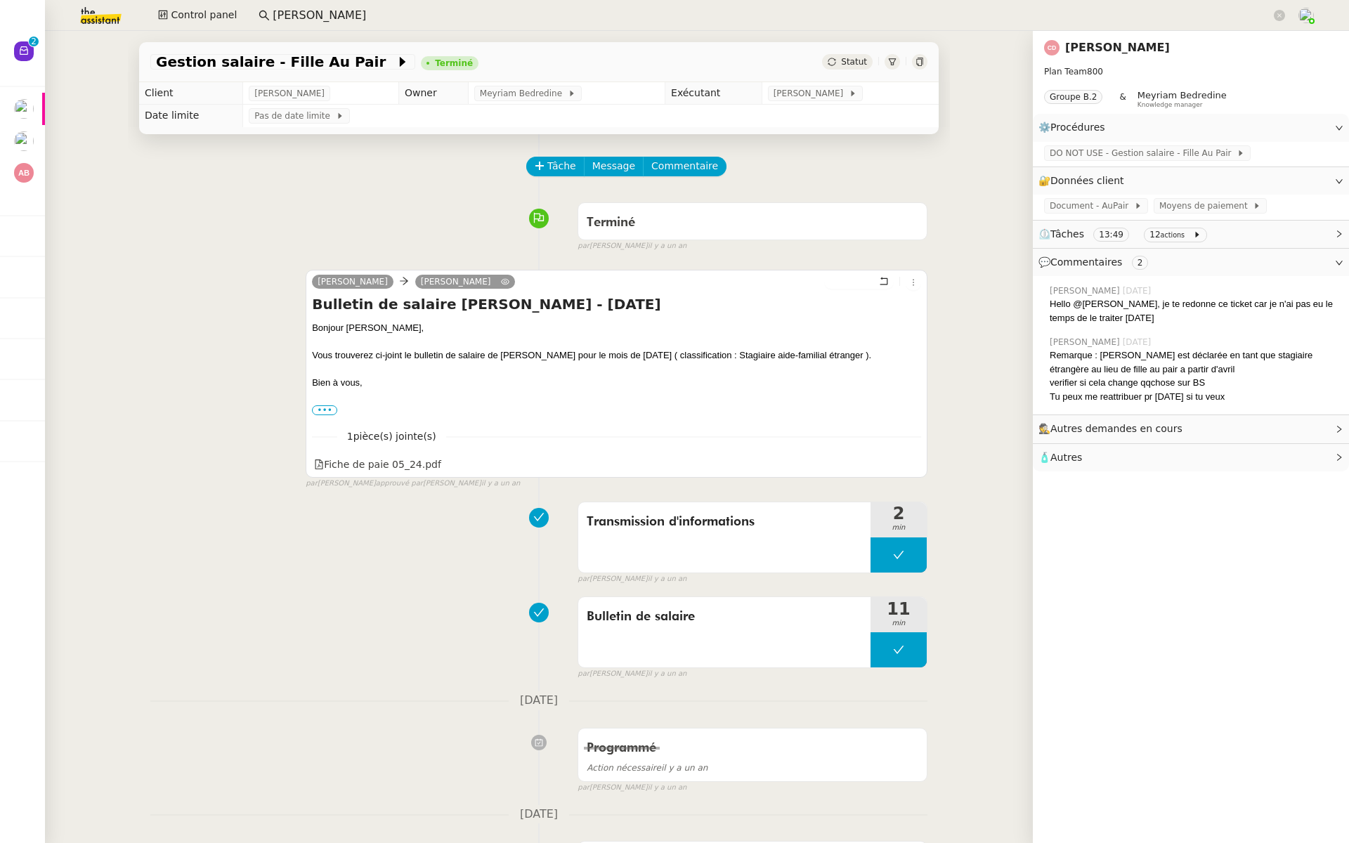
scroll to position [372, 0]
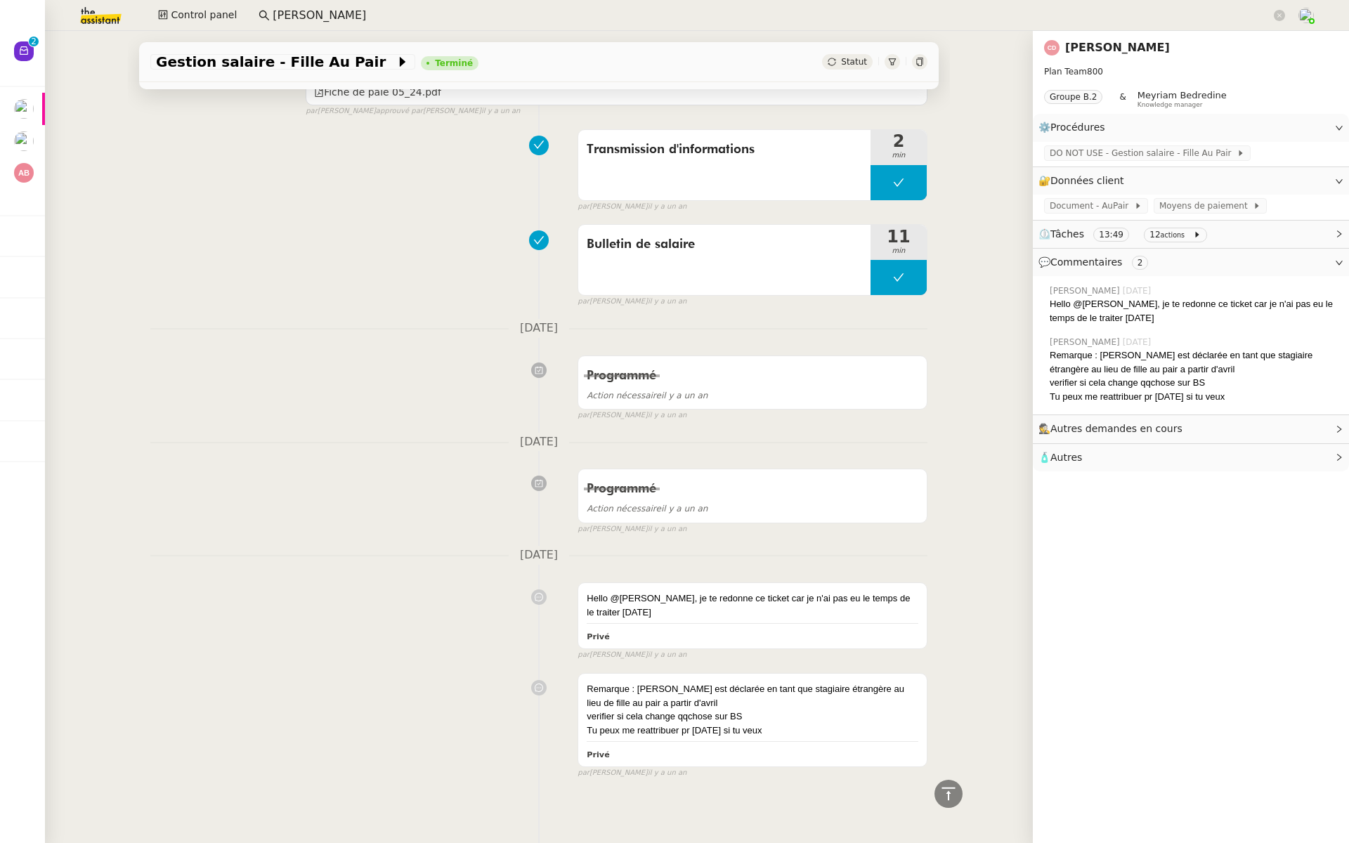
click at [1078, 48] on link "Christophe Dumas" at bounding box center [1117, 47] width 105 height 13
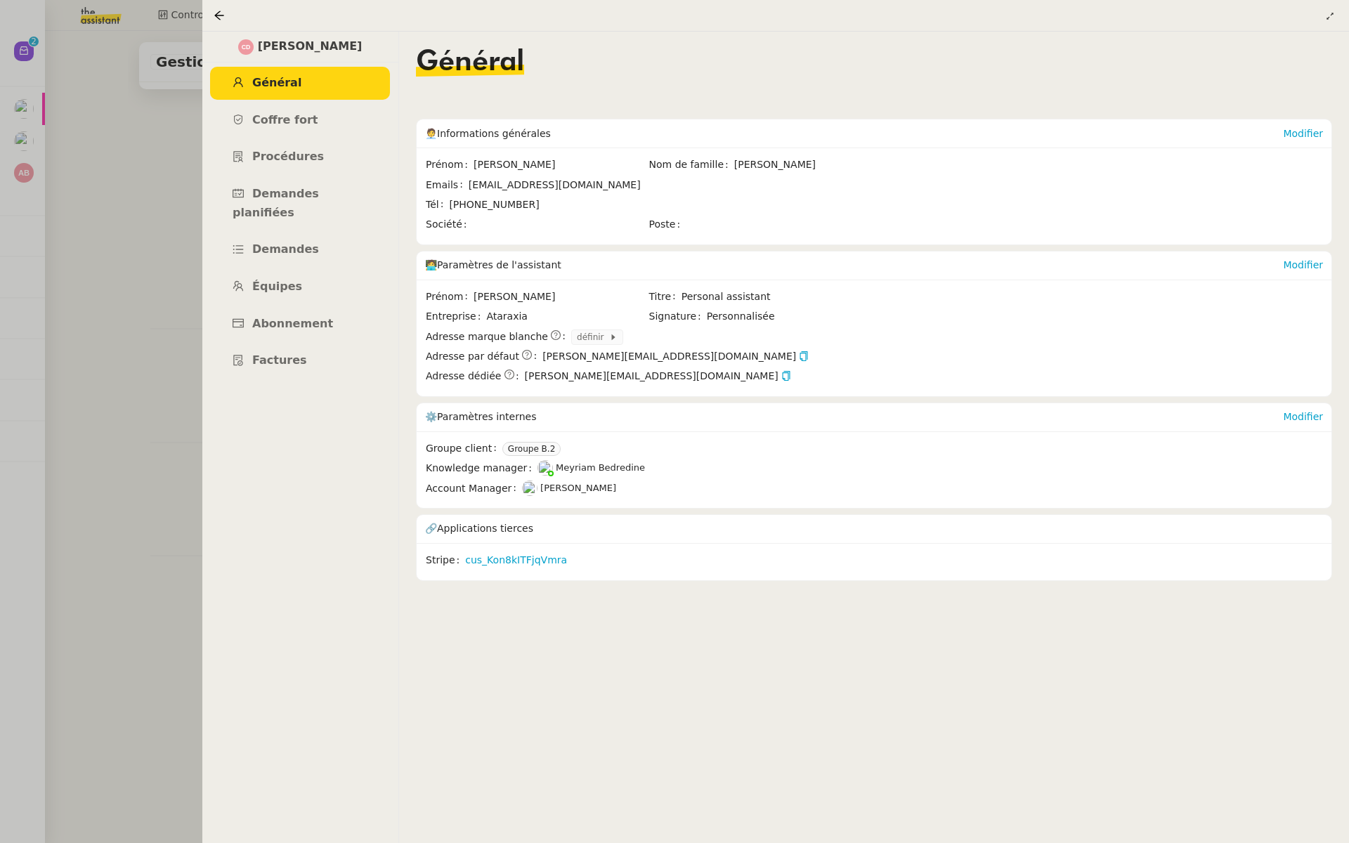
click at [96, 143] on div at bounding box center [674, 421] width 1349 height 843
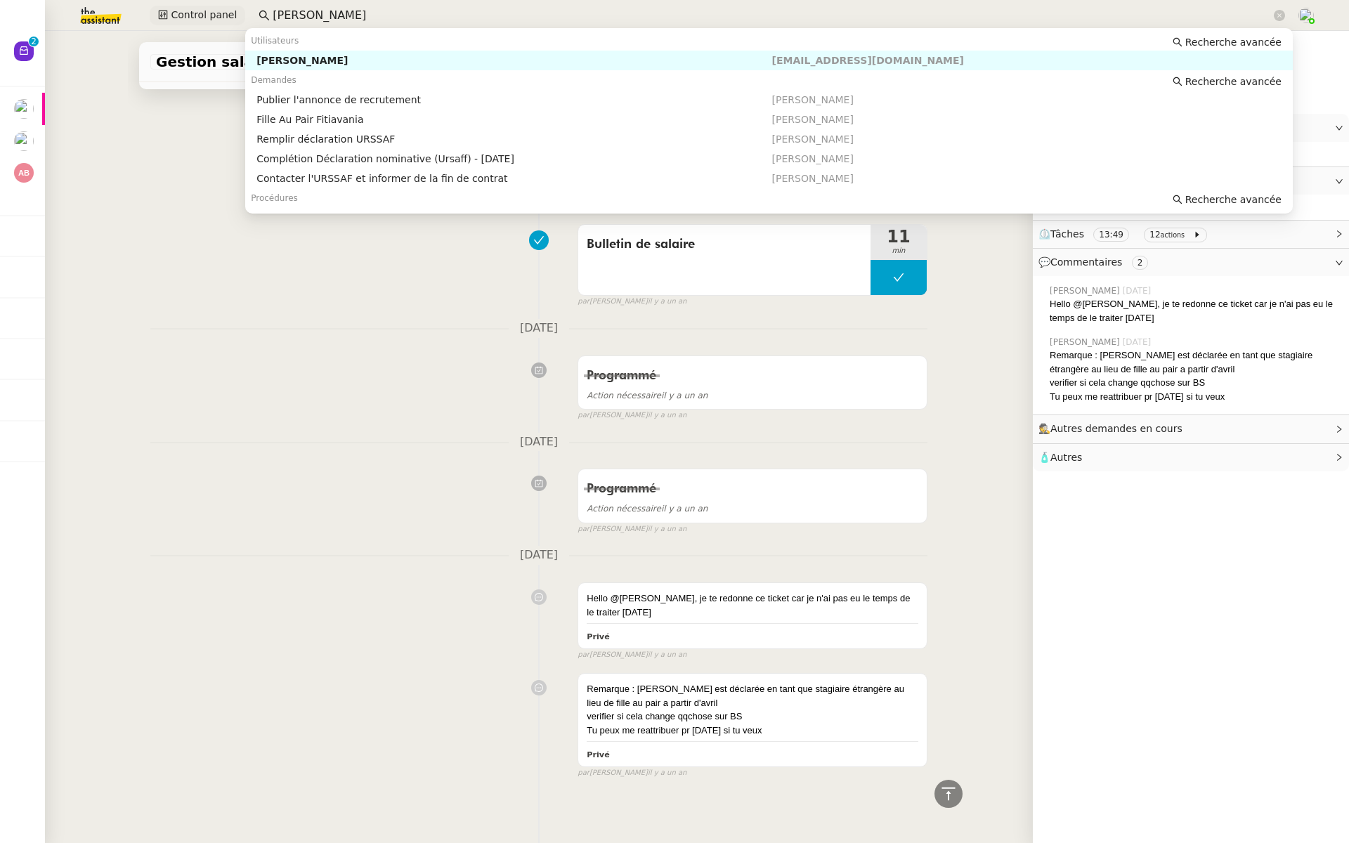
drag, startPoint x: 383, startPoint y: 18, endPoint x: 220, endPoint y: 16, distance: 163.0
click at [220, 16] on div "Control panel Christophe Dumas" at bounding box center [674, 15] width 1279 height 31
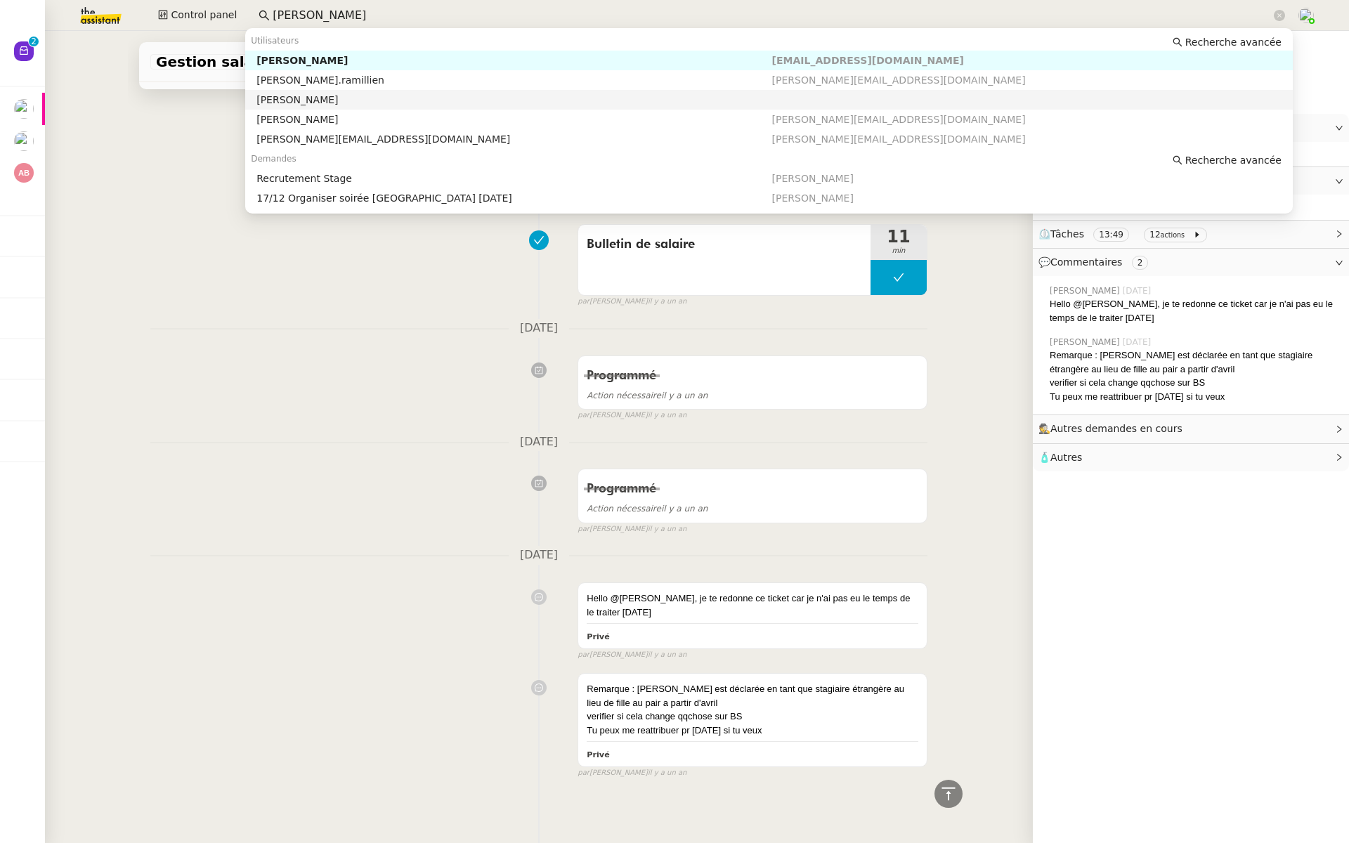
click at [350, 98] on div "[PERSON_NAME]" at bounding box center [513, 99] width 515 height 13
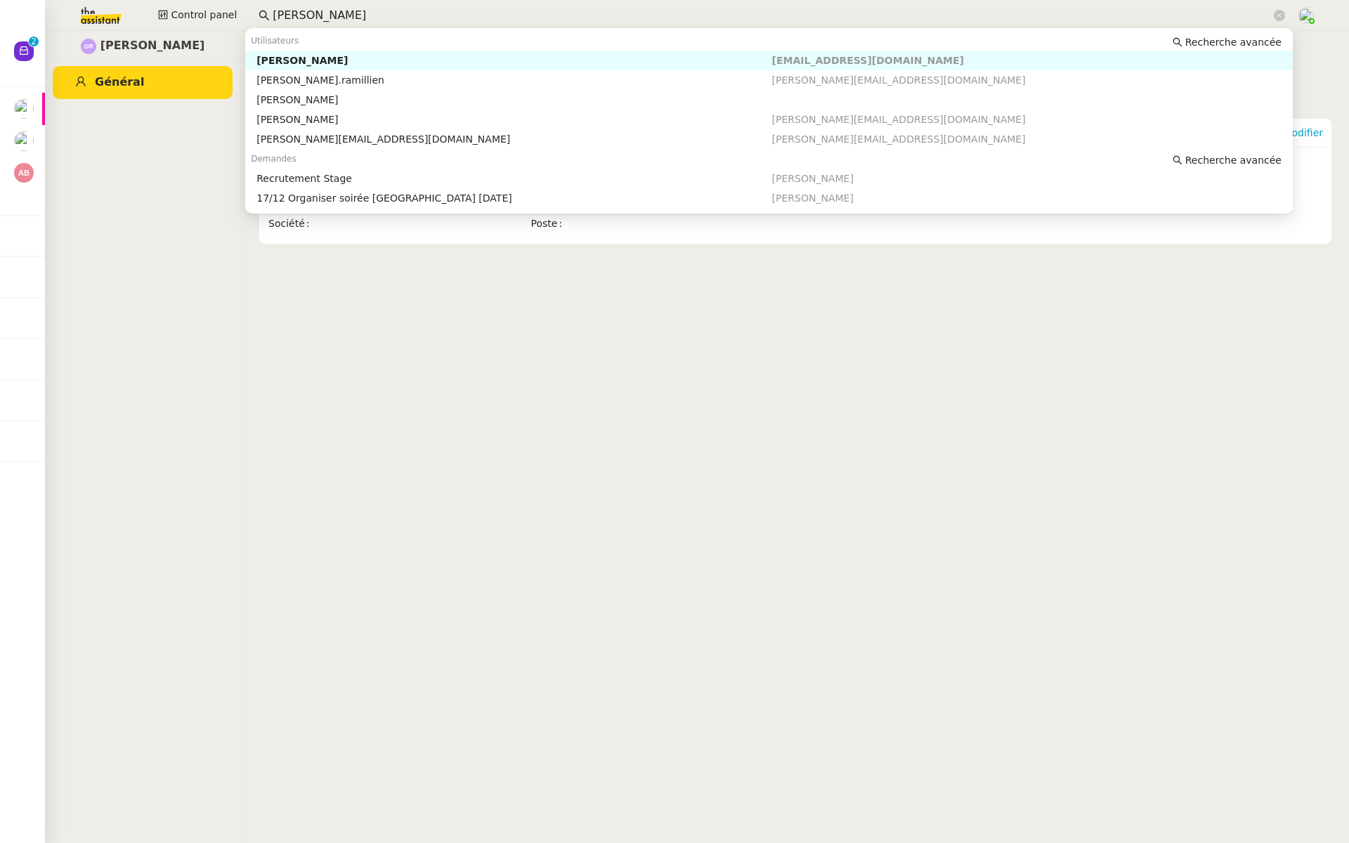
click at [367, 16] on input "[PERSON_NAME]" at bounding box center [772, 15] width 998 height 19
click at [377, 120] on div "[PERSON_NAME]" at bounding box center [513, 119] width 515 height 13
click at [357, 11] on input "[PERSON_NAME]" at bounding box center [772, 15] width 998 height 19
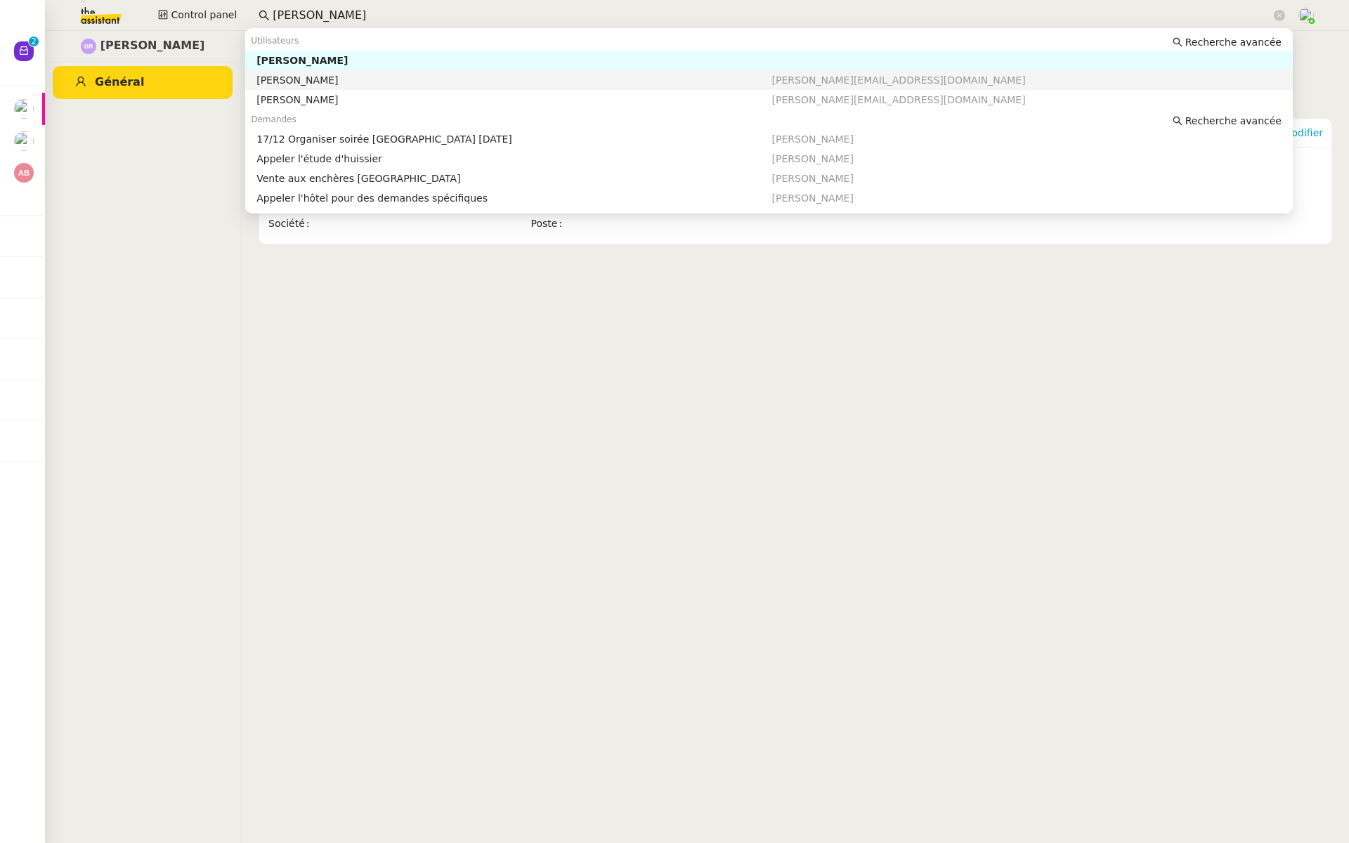
click at [824, 78] on span "[PERSON_NAME][EMAIL_ADDRESS][DOMAIN_NAME]" at bounding box center [899, 79] width 254 height 11
type input "[PERSON_NAME]"
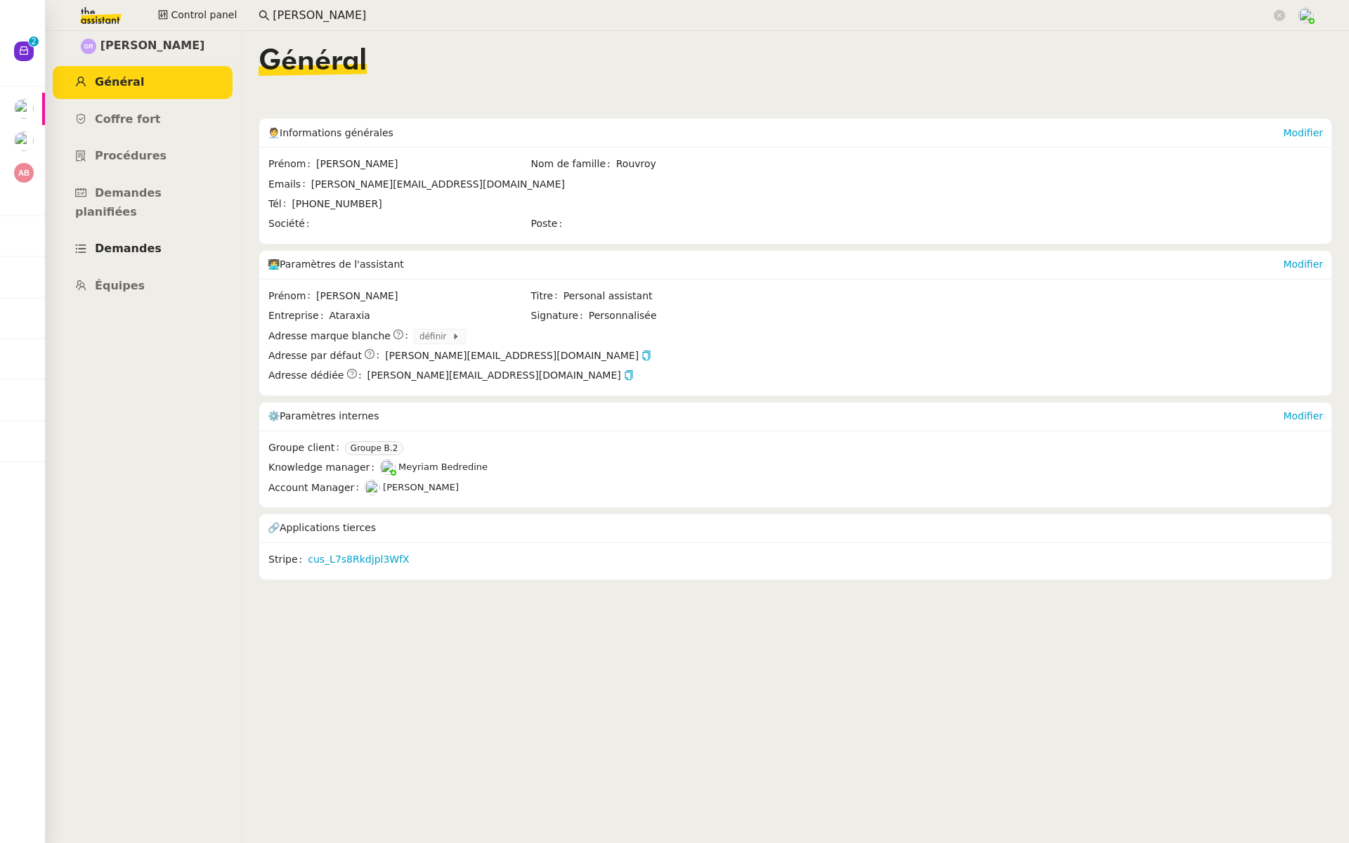
click at [136, 242] on span "Demandes" at bounding box center [128, 248] width 67 height 13
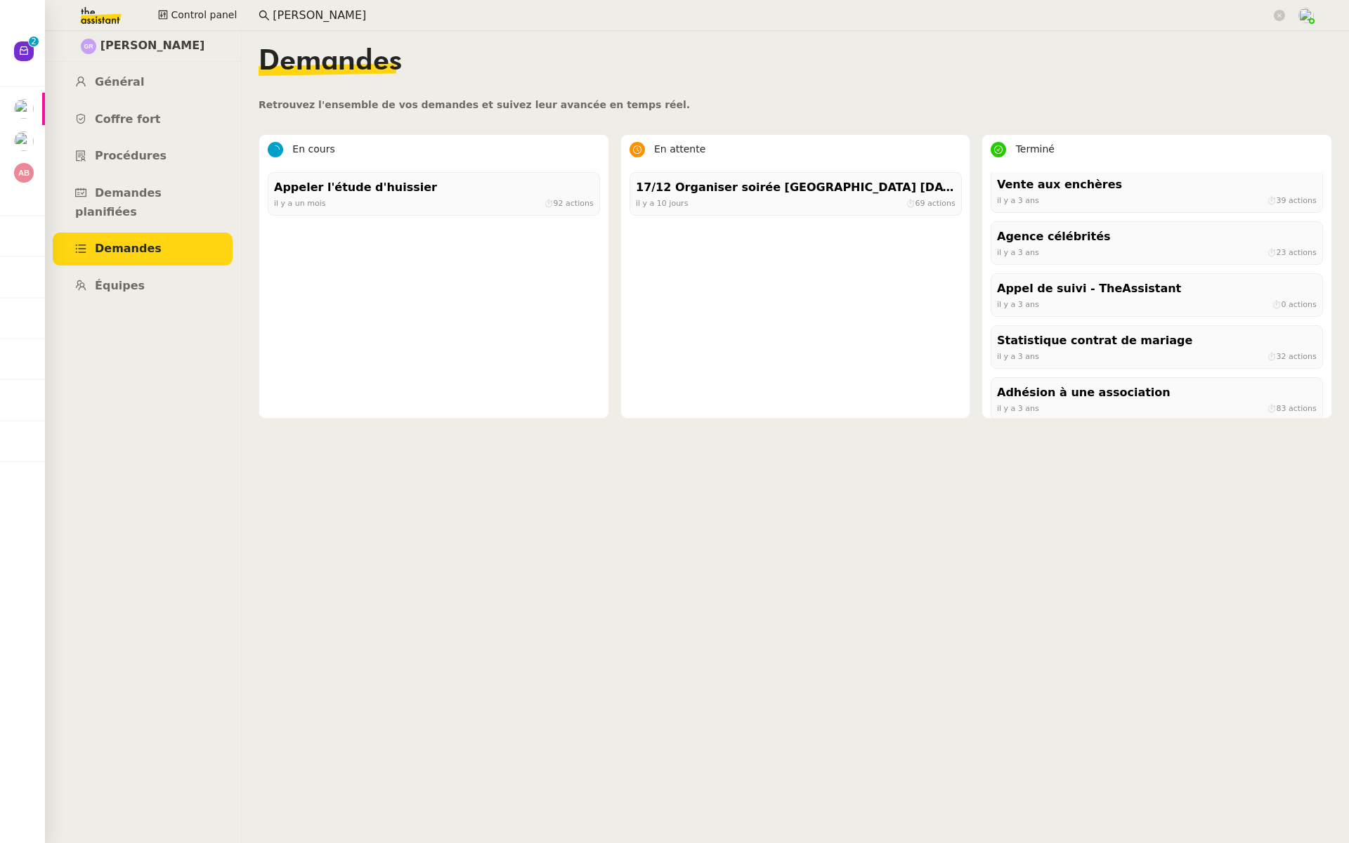
scroll to position [3155, 0]
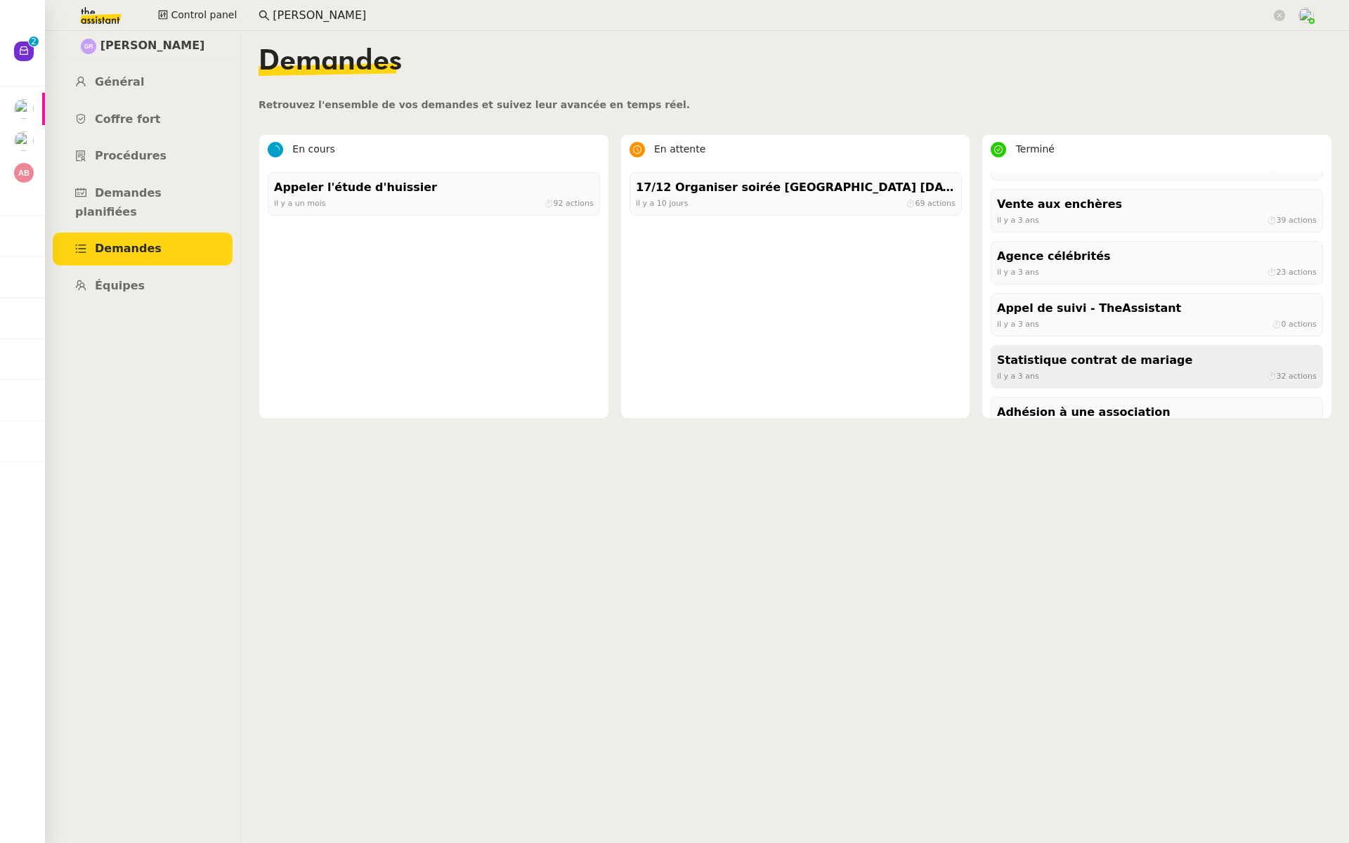
click at [1085, 370] on div "il y a 3 ans ⏱ 32 actions" at bounding box center [1157, 376] width 320 height 13
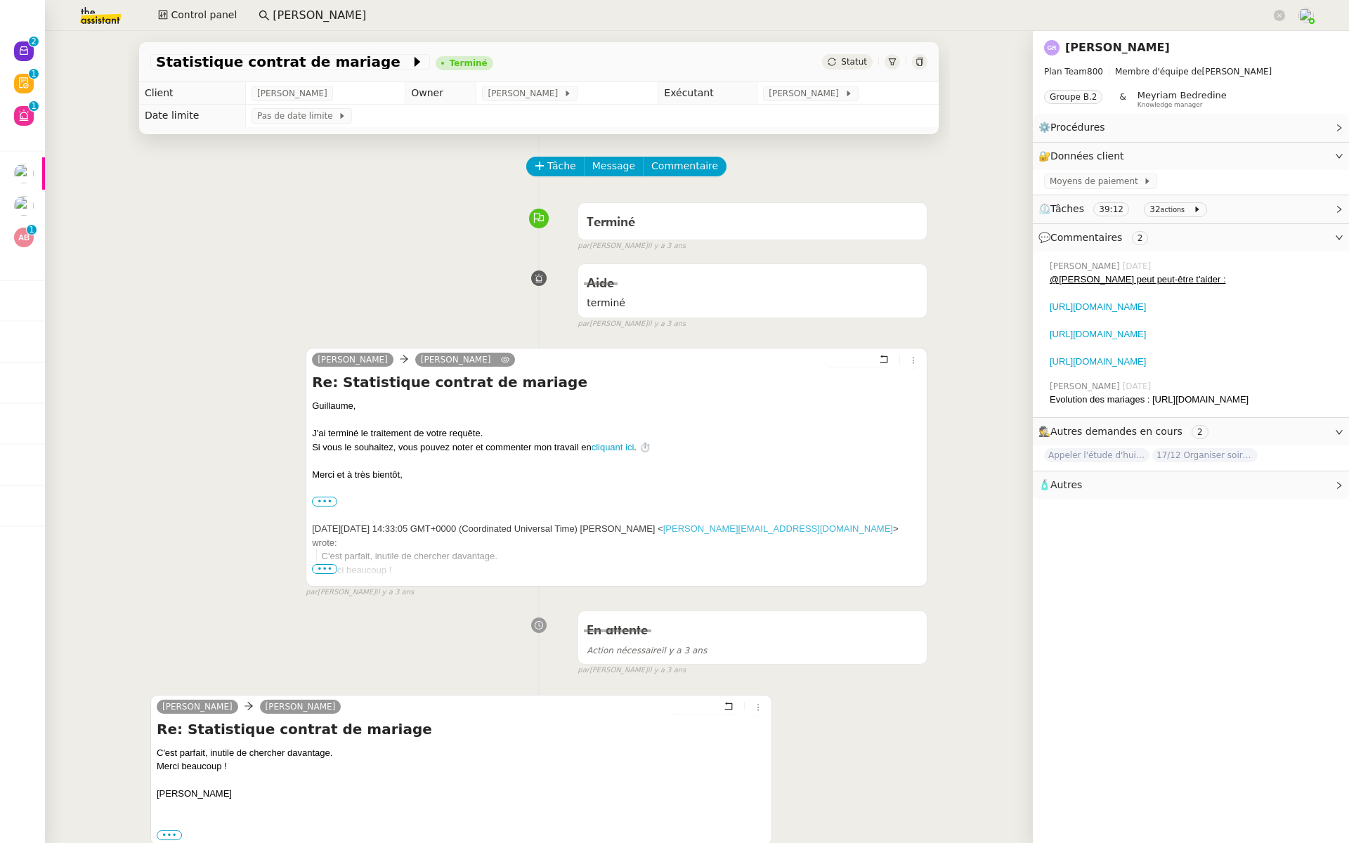
click at [1116, 47] on link "[PERSON_NAME]" at bounding box center [1117, 47] width 105 height 13
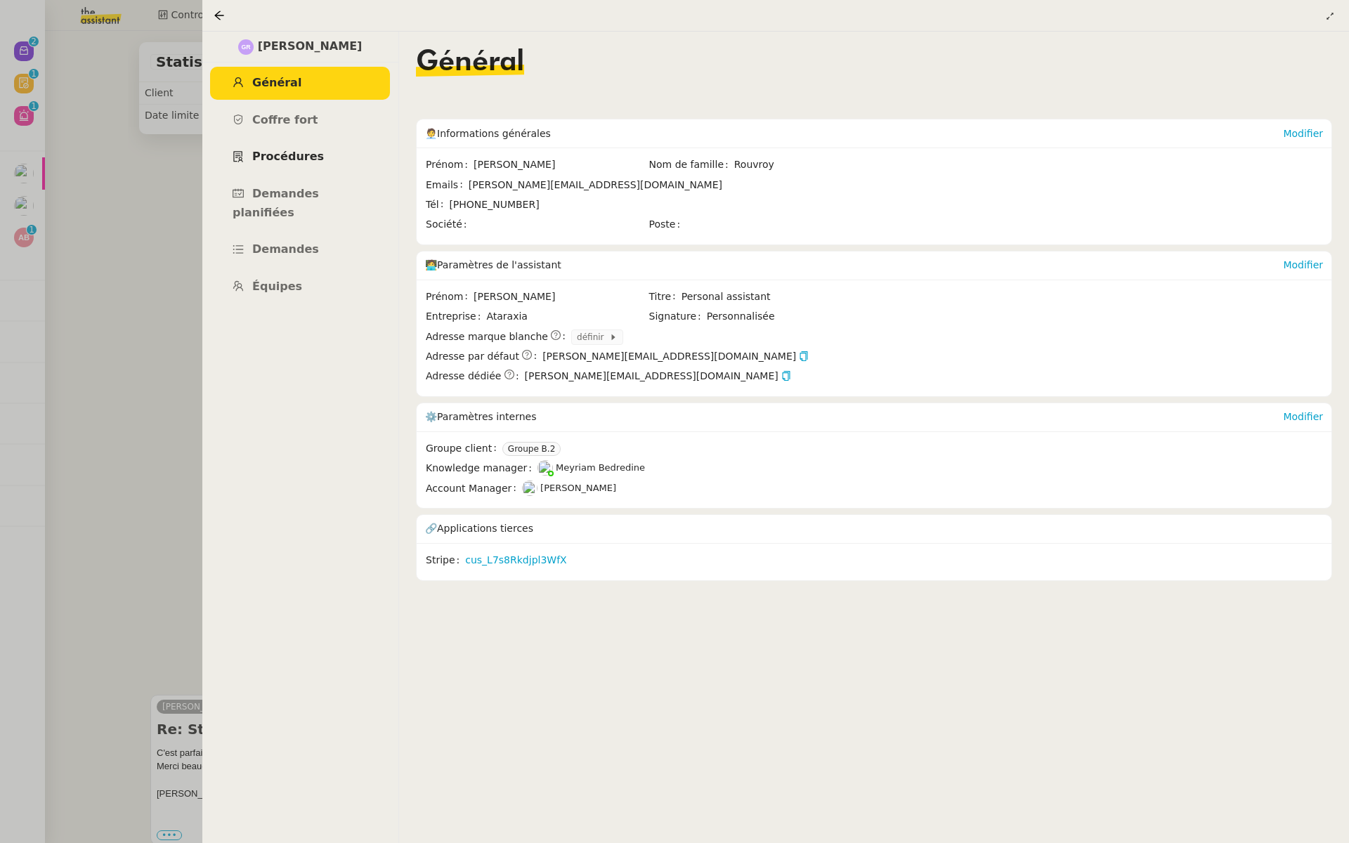
click at [286, 152] on span "Procédures" at bounding box center [288, 156] width 72 height 13
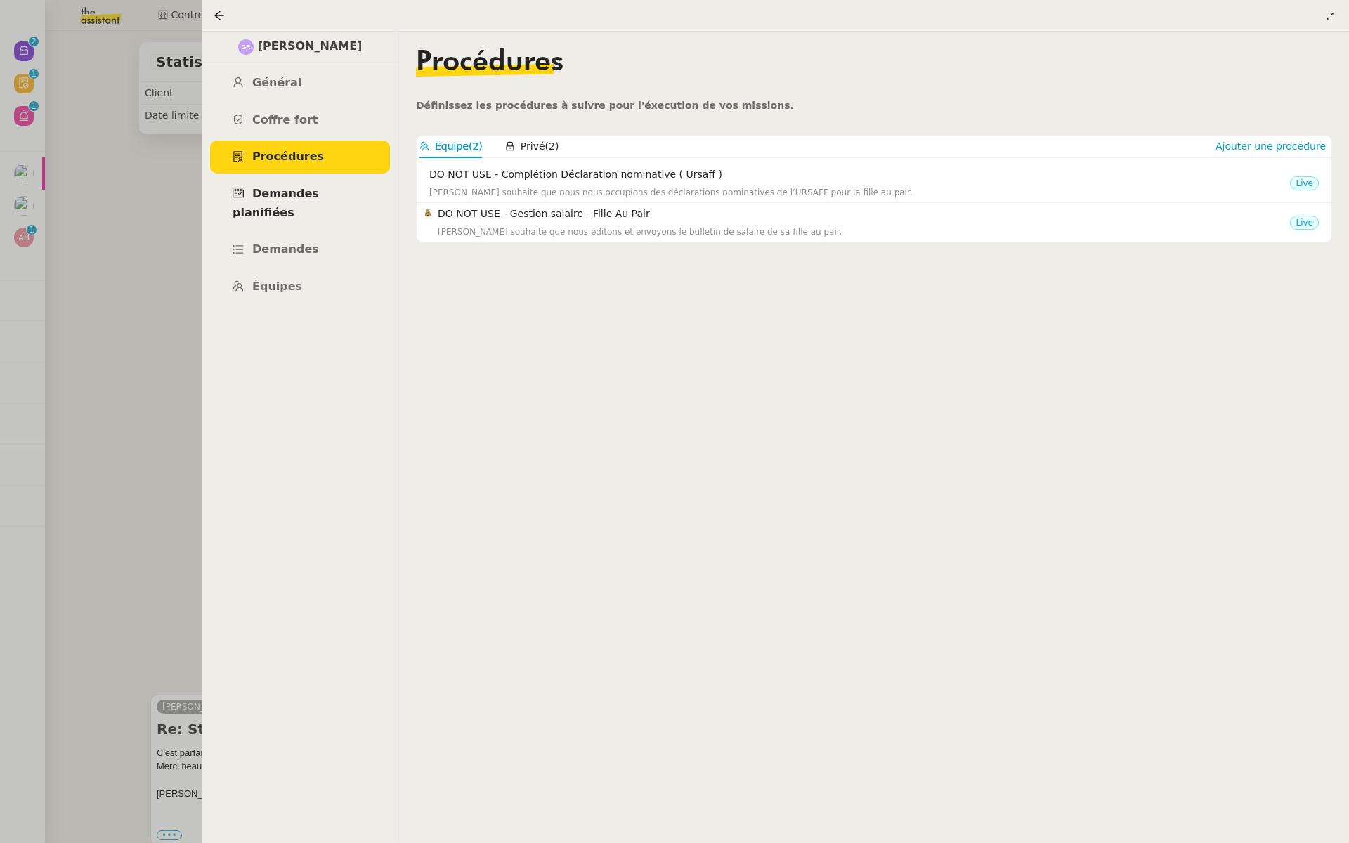
click at [285, 196] on span "Demandes planifiées" at bounding box center [276, 203] width 86 height 32
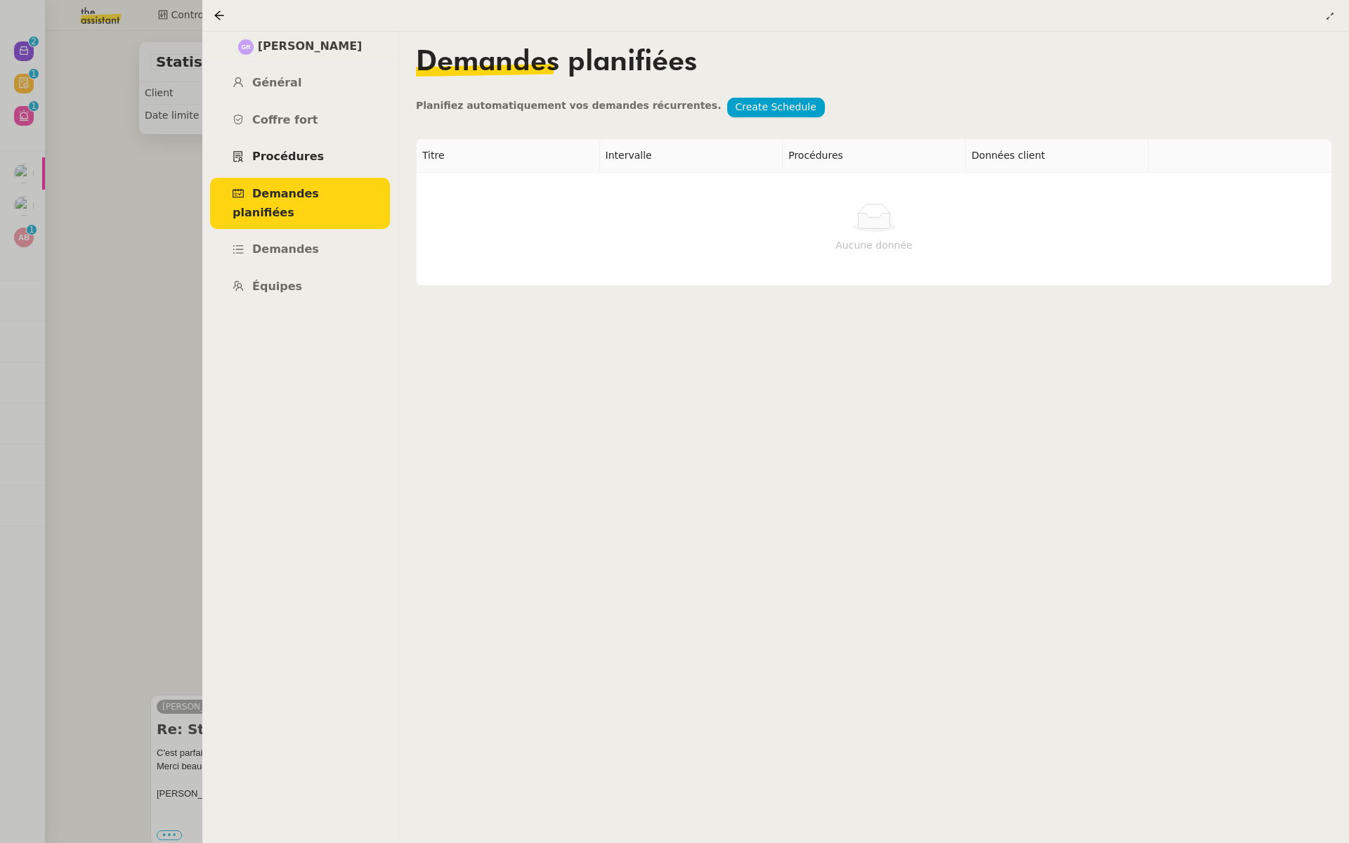
click at [287, 160] on span "Procédures" at bounding box center [288, 156] width 72 height 13
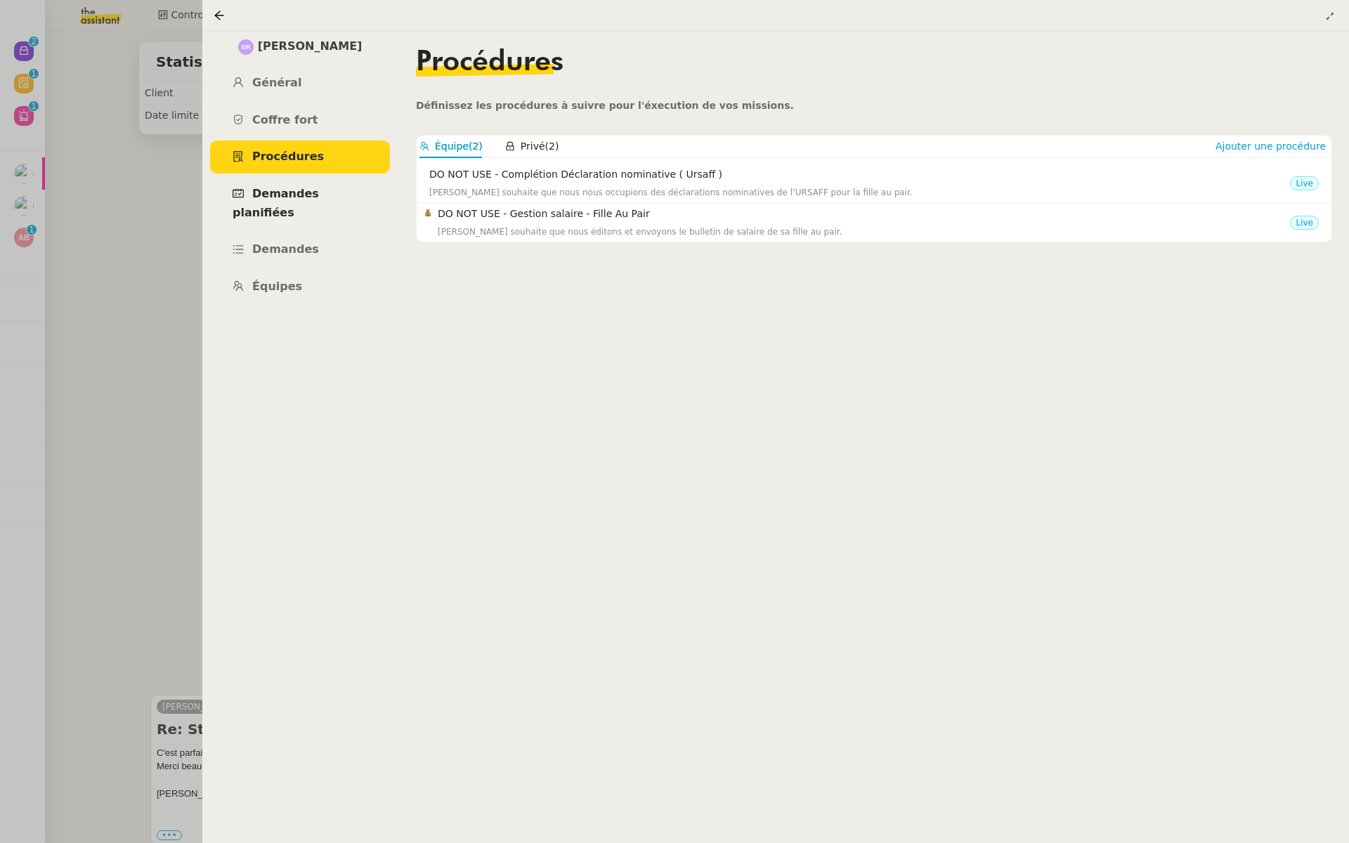
click at [289, 200] on span "Demandes planifiées" at bounding box center [276, 203] width 86 height 32
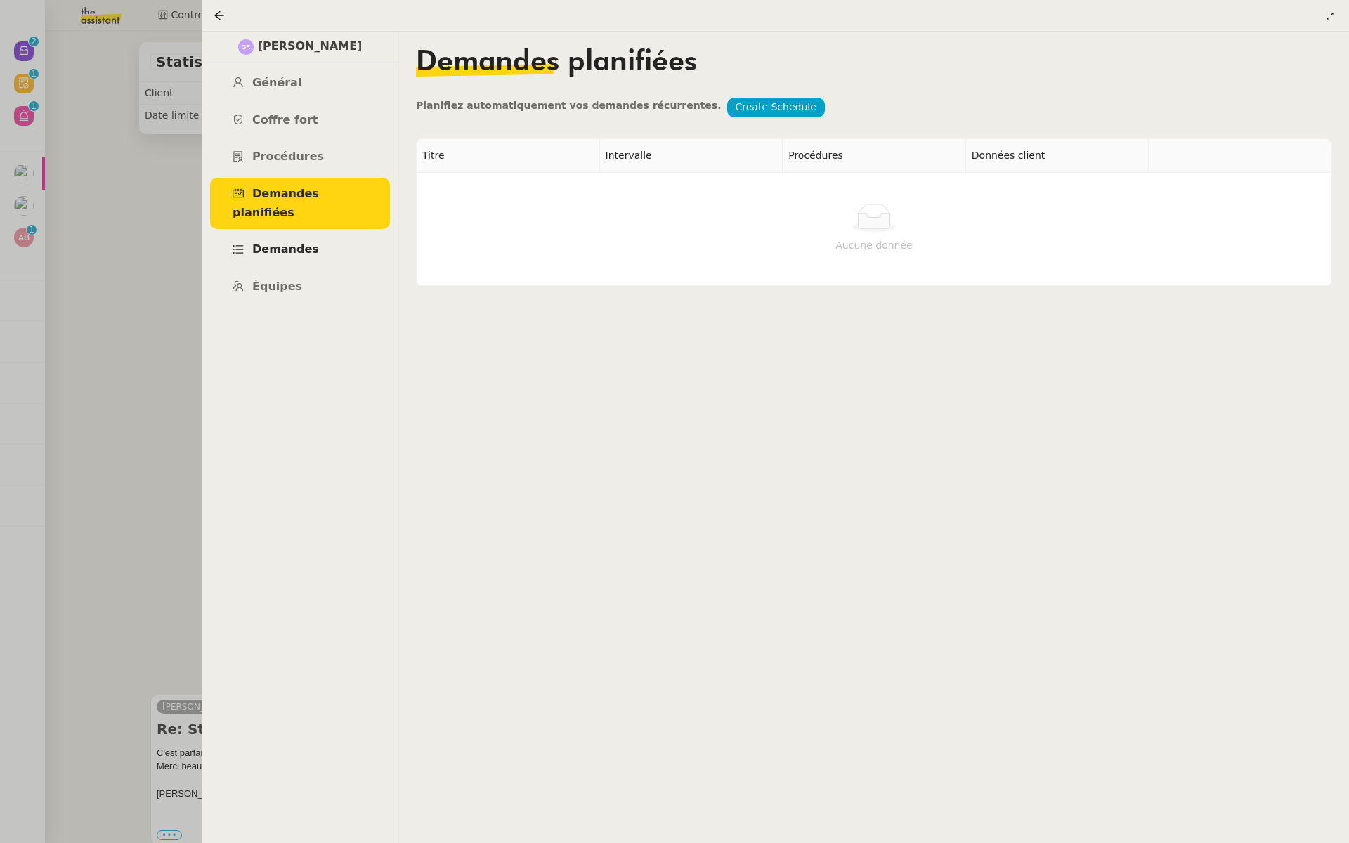
click at [287, 242] on span "Demandes" at bounding box center [285, 248] width 67 height 13
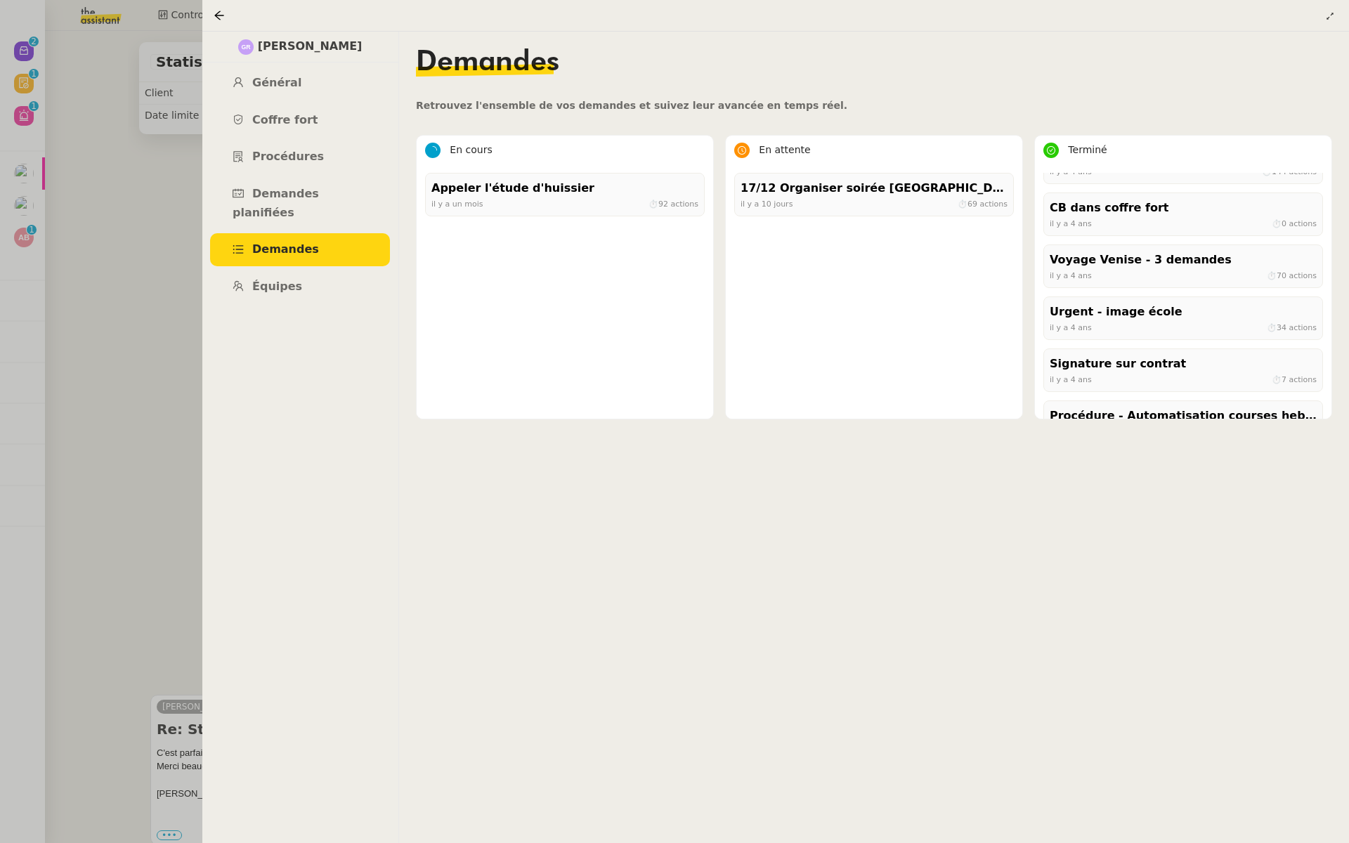
scroll to position [5838, 0]
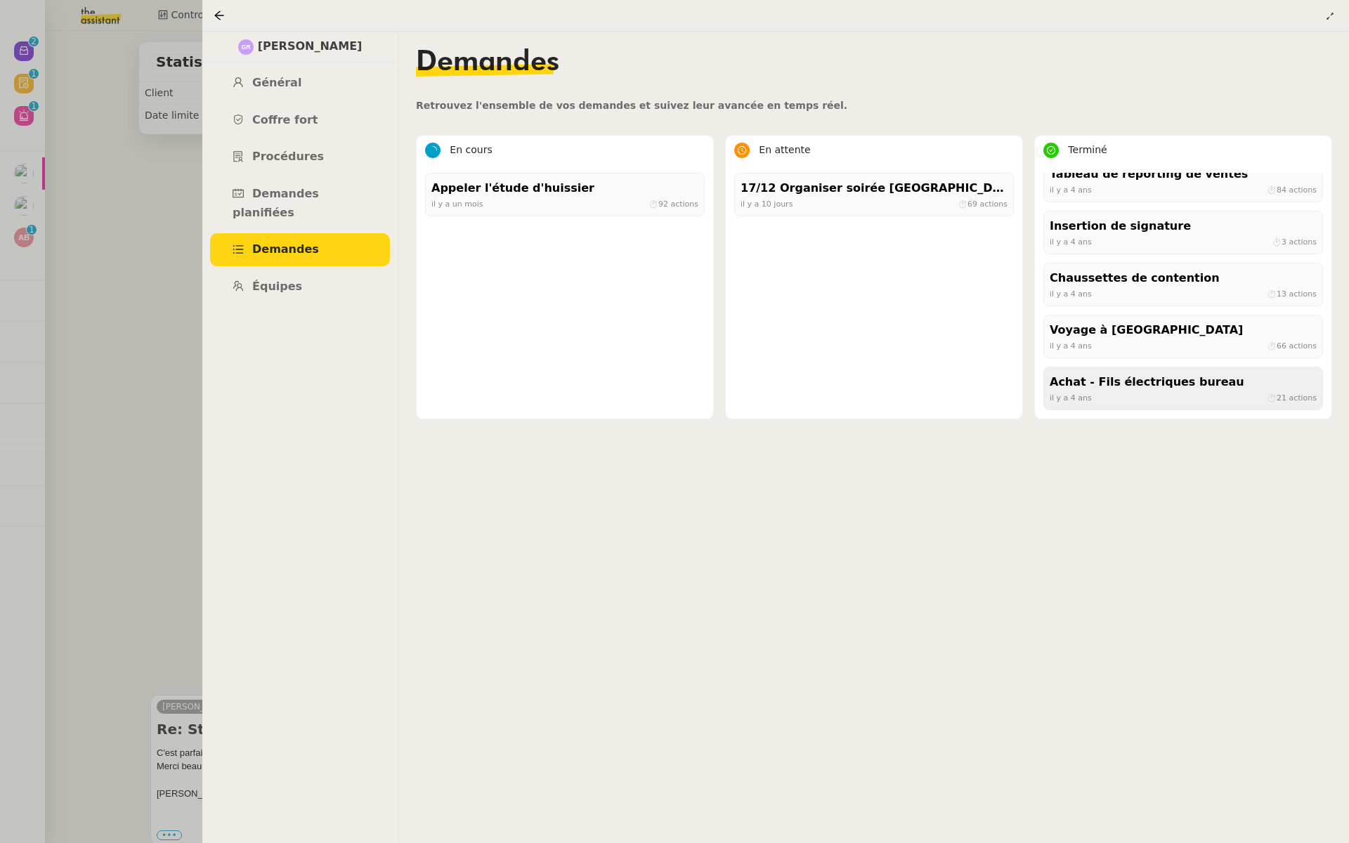
click at [1221, 379] on div "Achat - Fils électriques bureau" at bounding box center [1183, 382] width 267 height 19
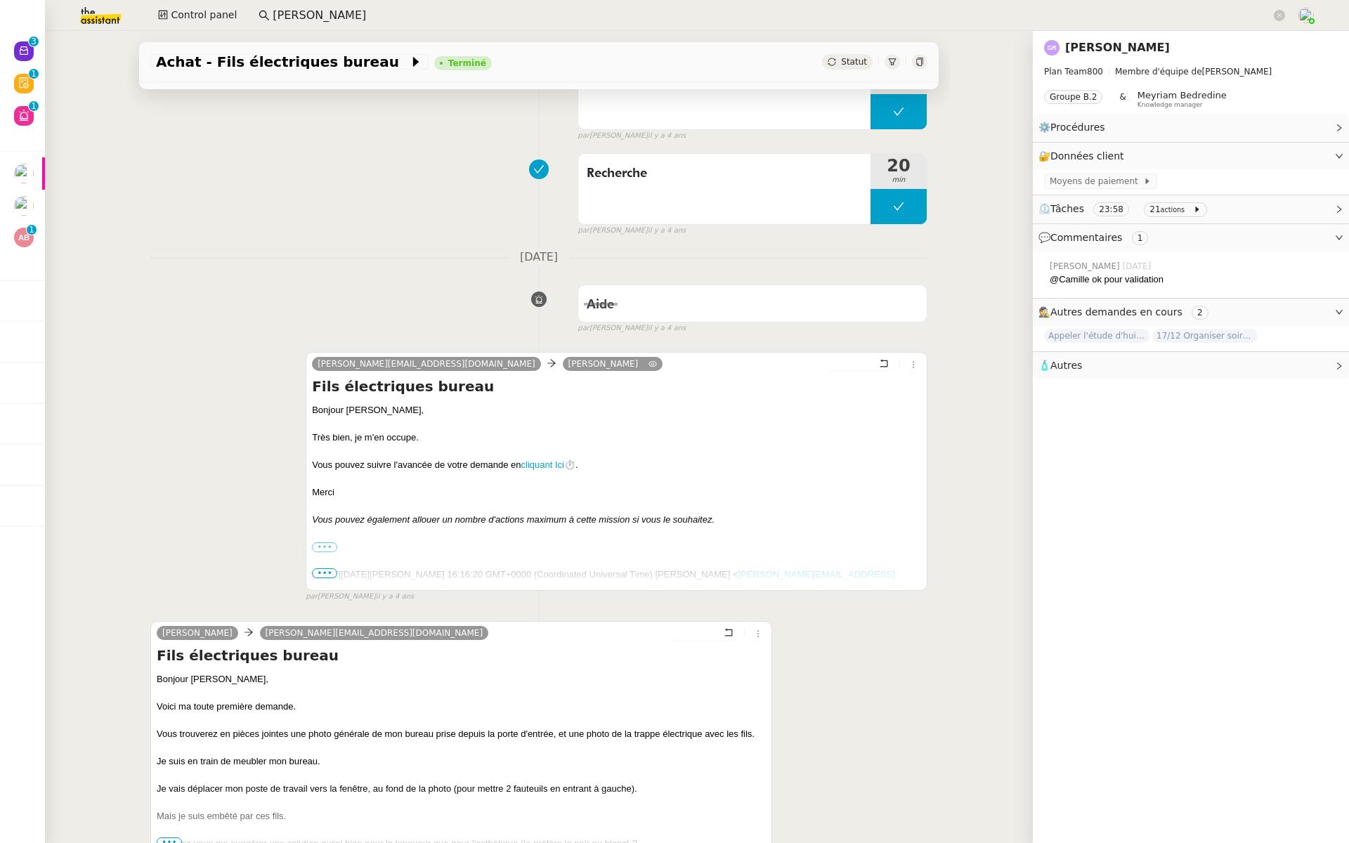
scroll to position [1334, 0]
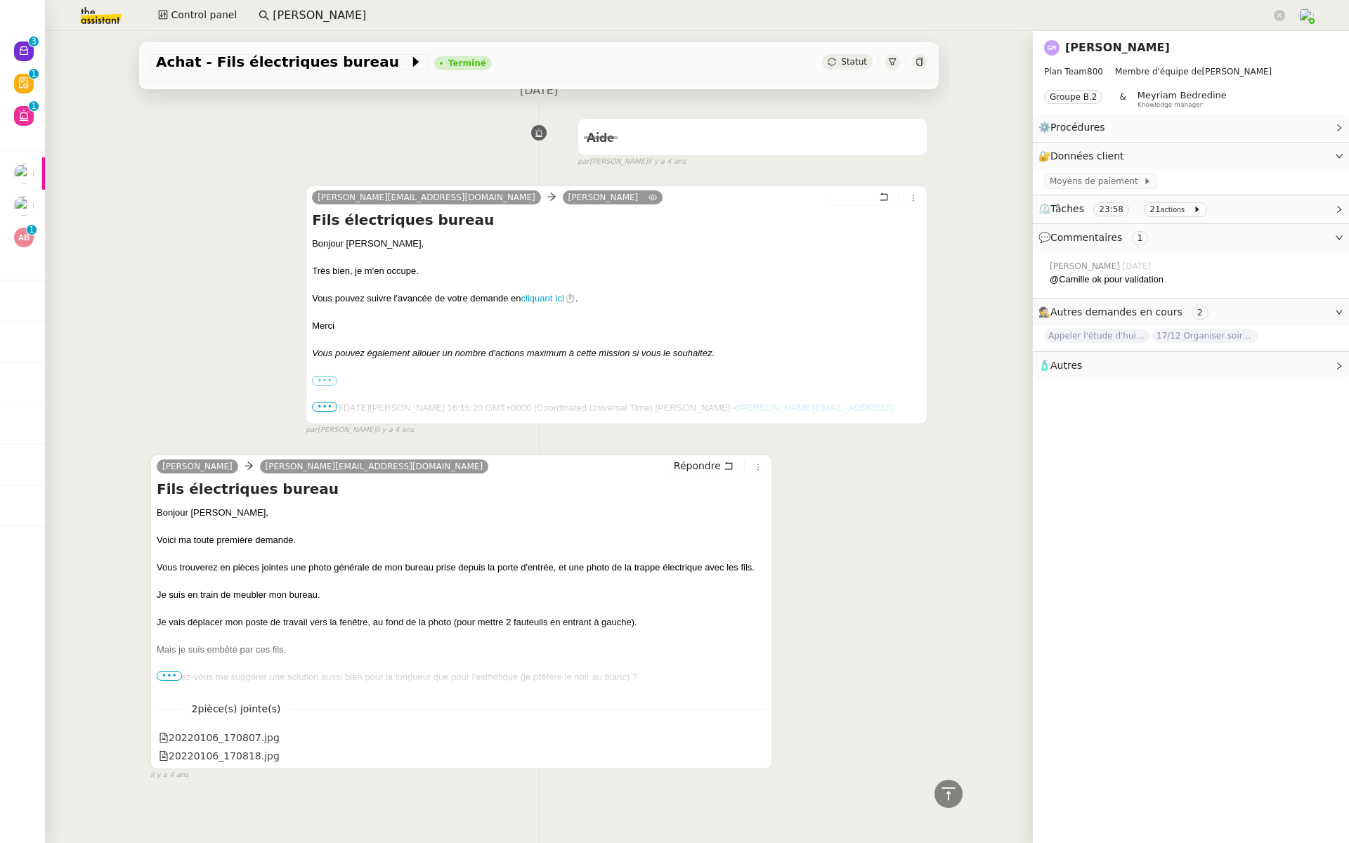
click at [167, 673] on span "•••" at bounding box center [169, 676] width 25 height 10
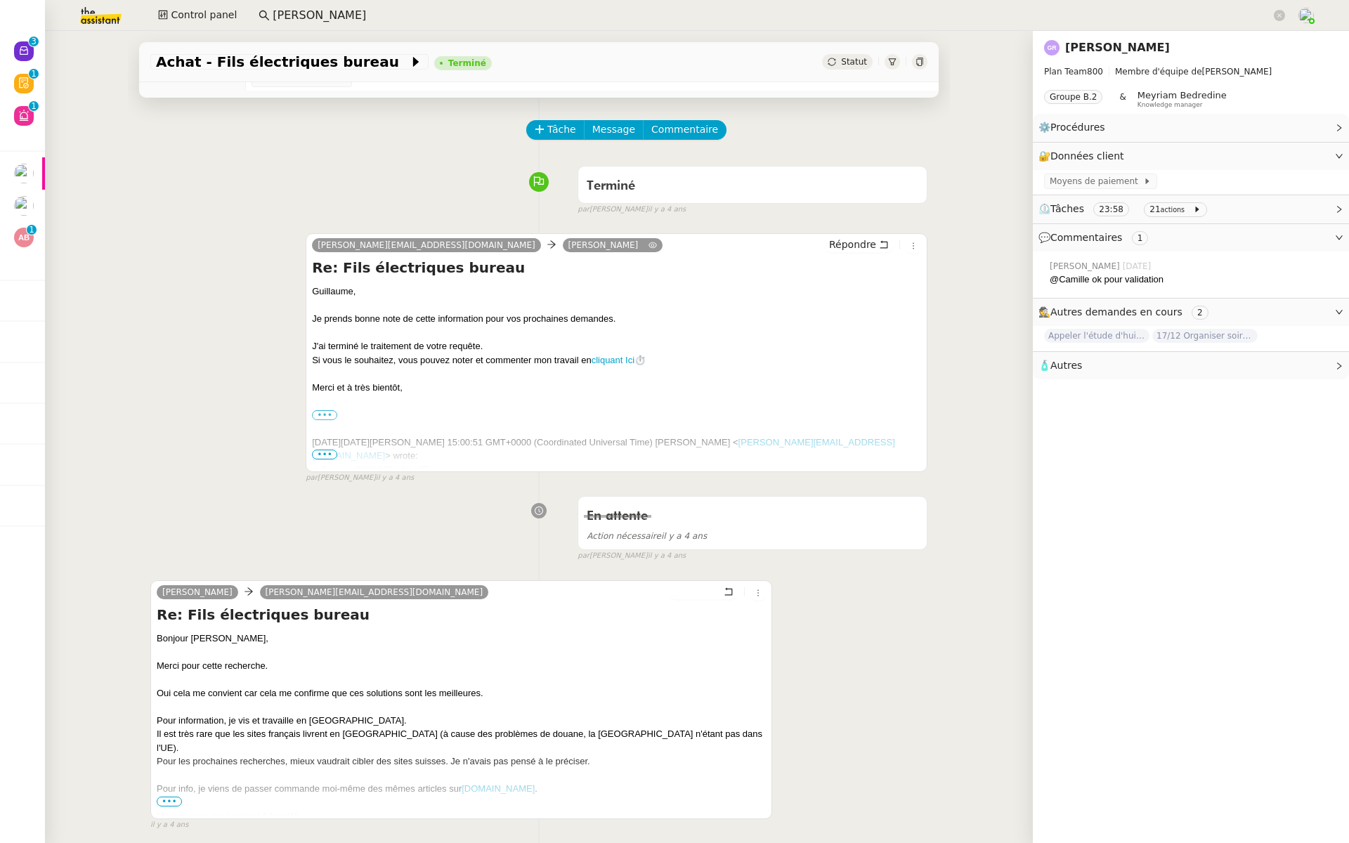
scroll to position [149, 0]
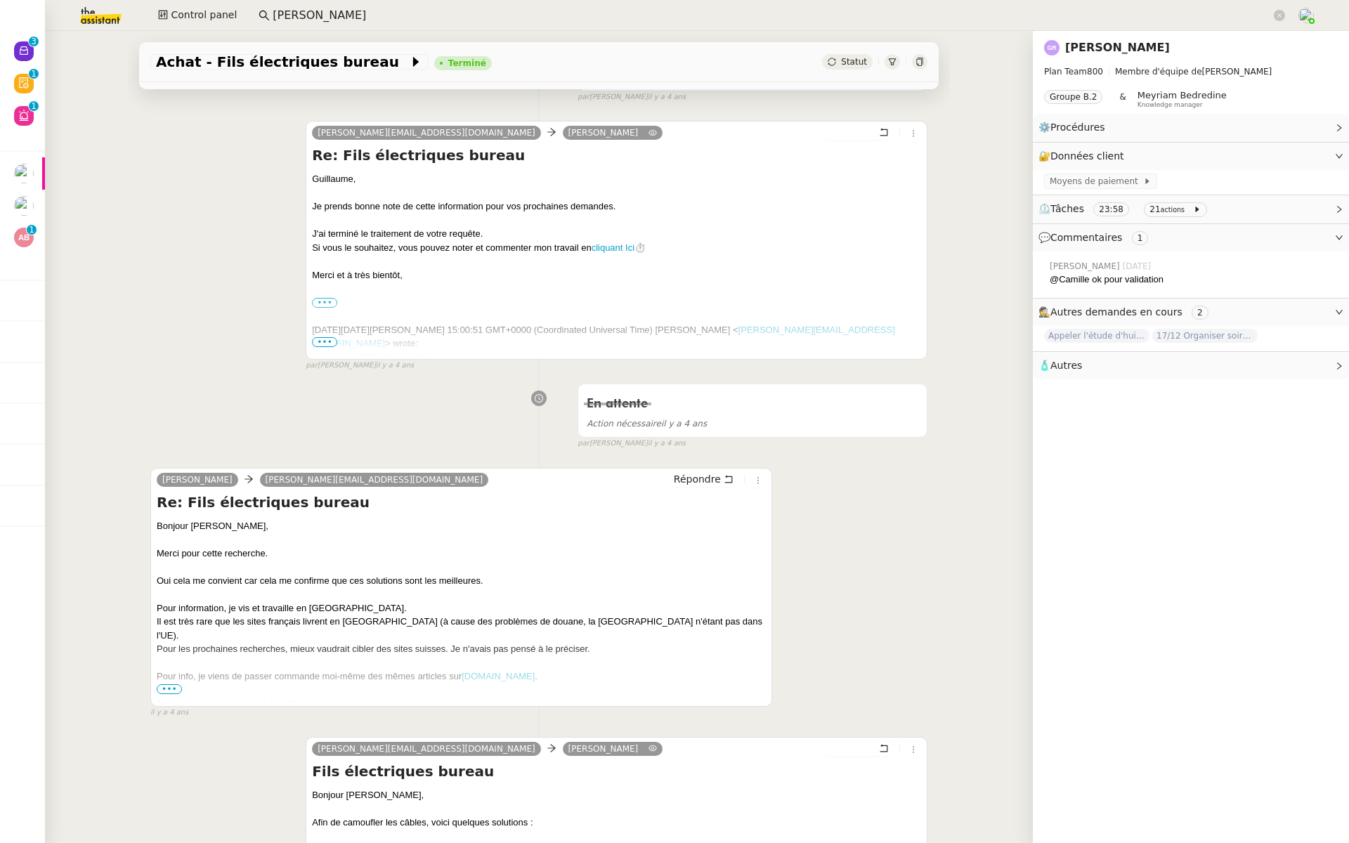
click at [162, 687] on span "•••" at bounding box center [169, 689] width 25 height 10
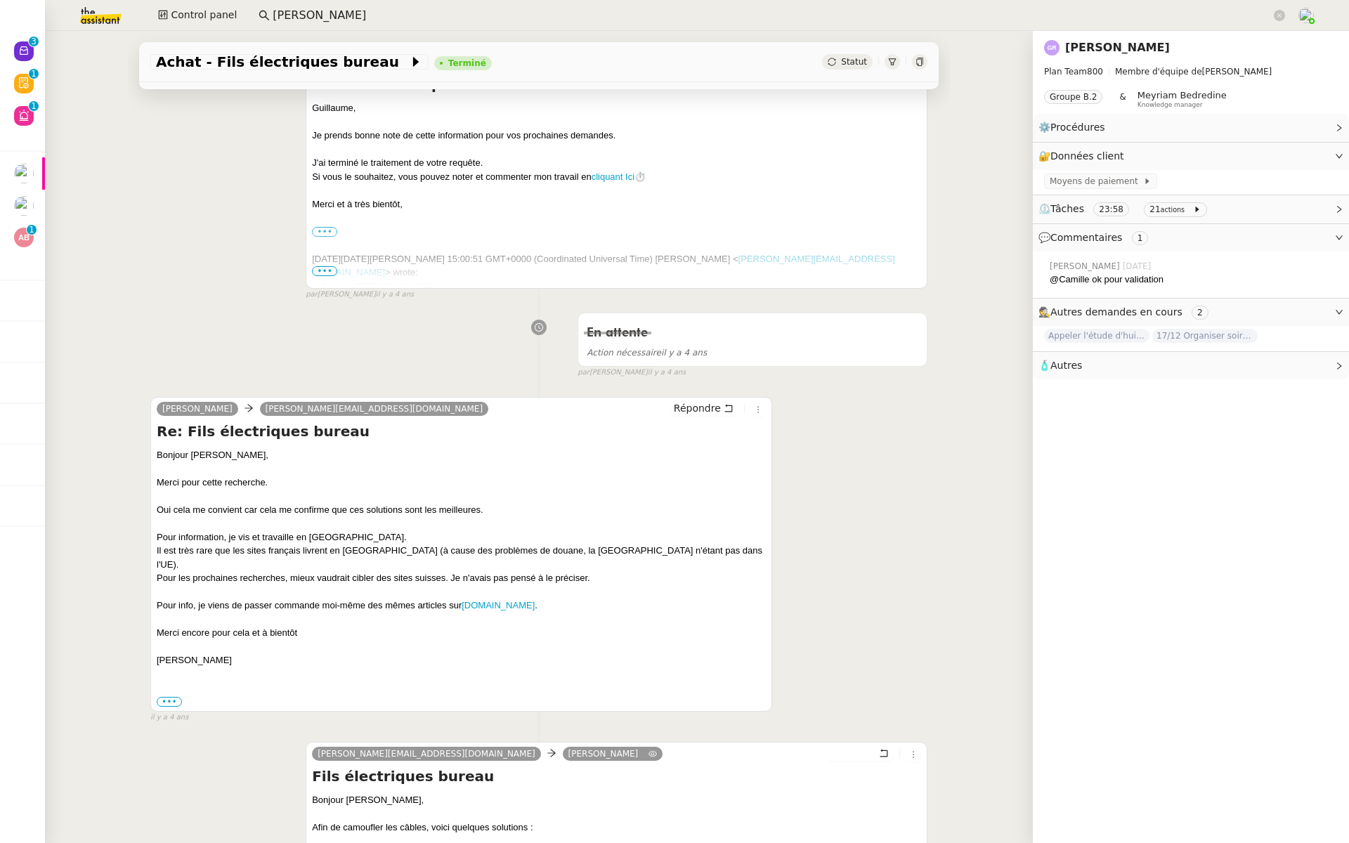
scroll to position [237, 0]
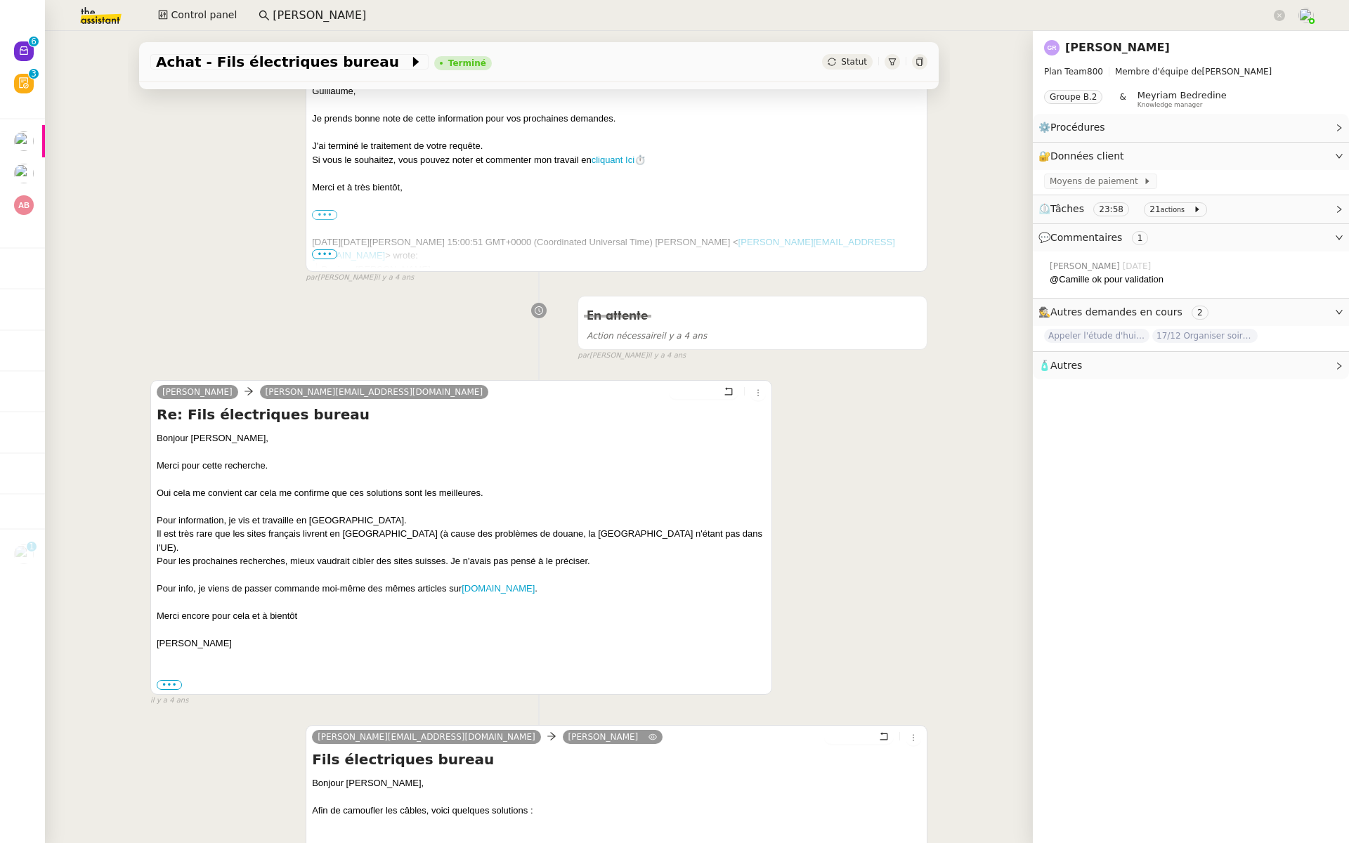
click at [95, 17] on img at bounding box center [89, 15] width 109 height 31
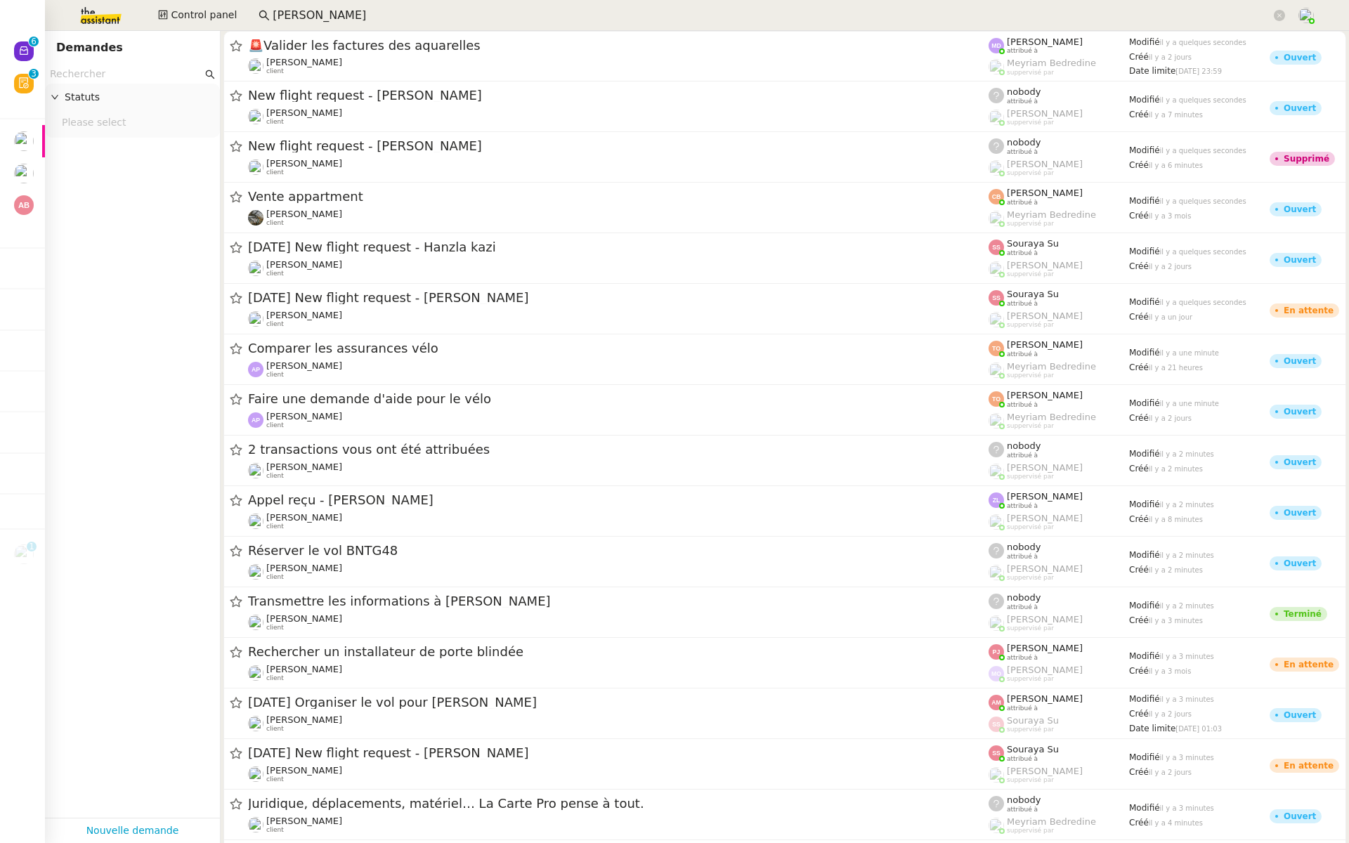
click at [85, 71] on input "text" at bounding box center [126, 74] width 152 height 16
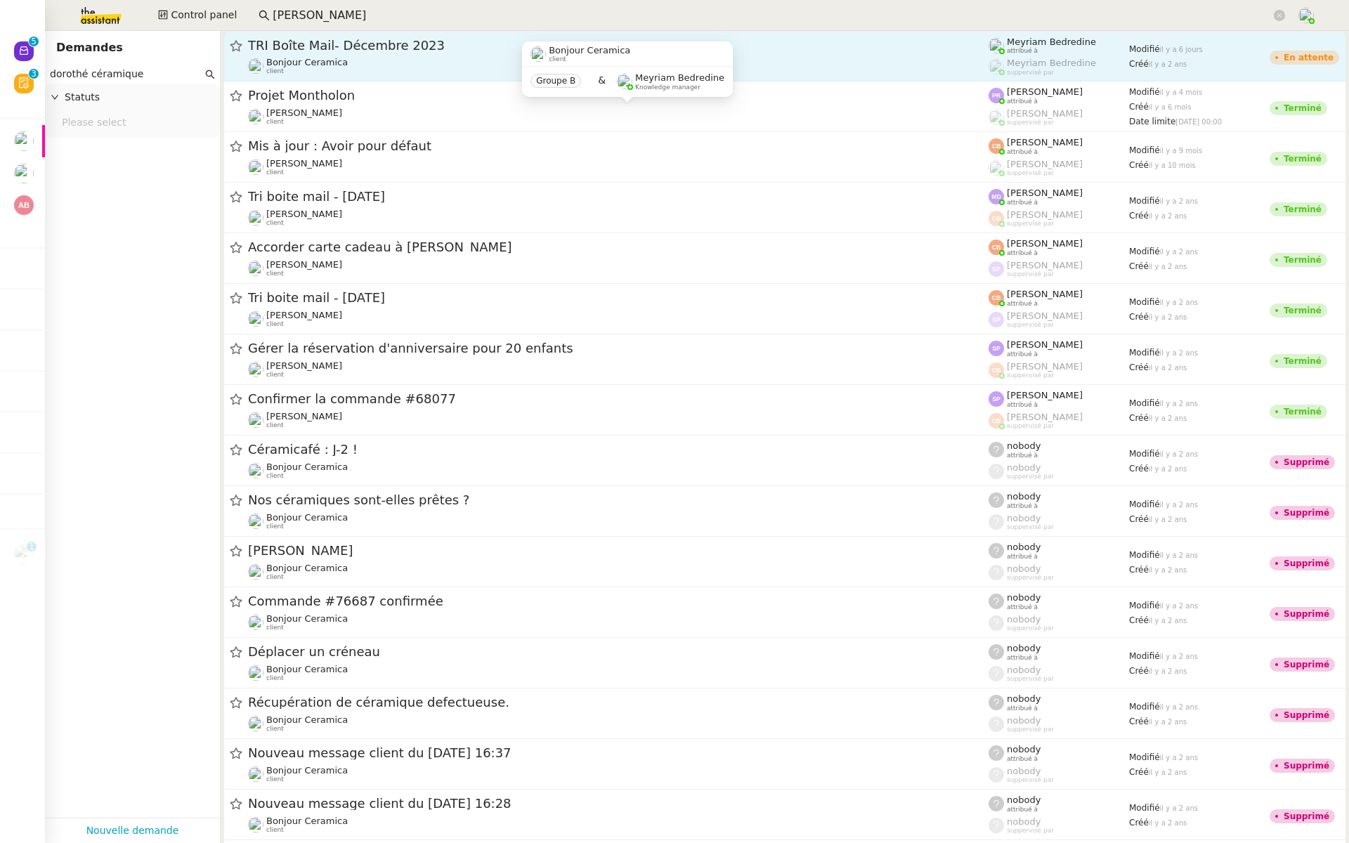
type input "dorothé céramique"
click at [327, 52] on div "TRI Boîte Mail- Décembre 2023" at bounding box center [618, 45] width 741 height 17
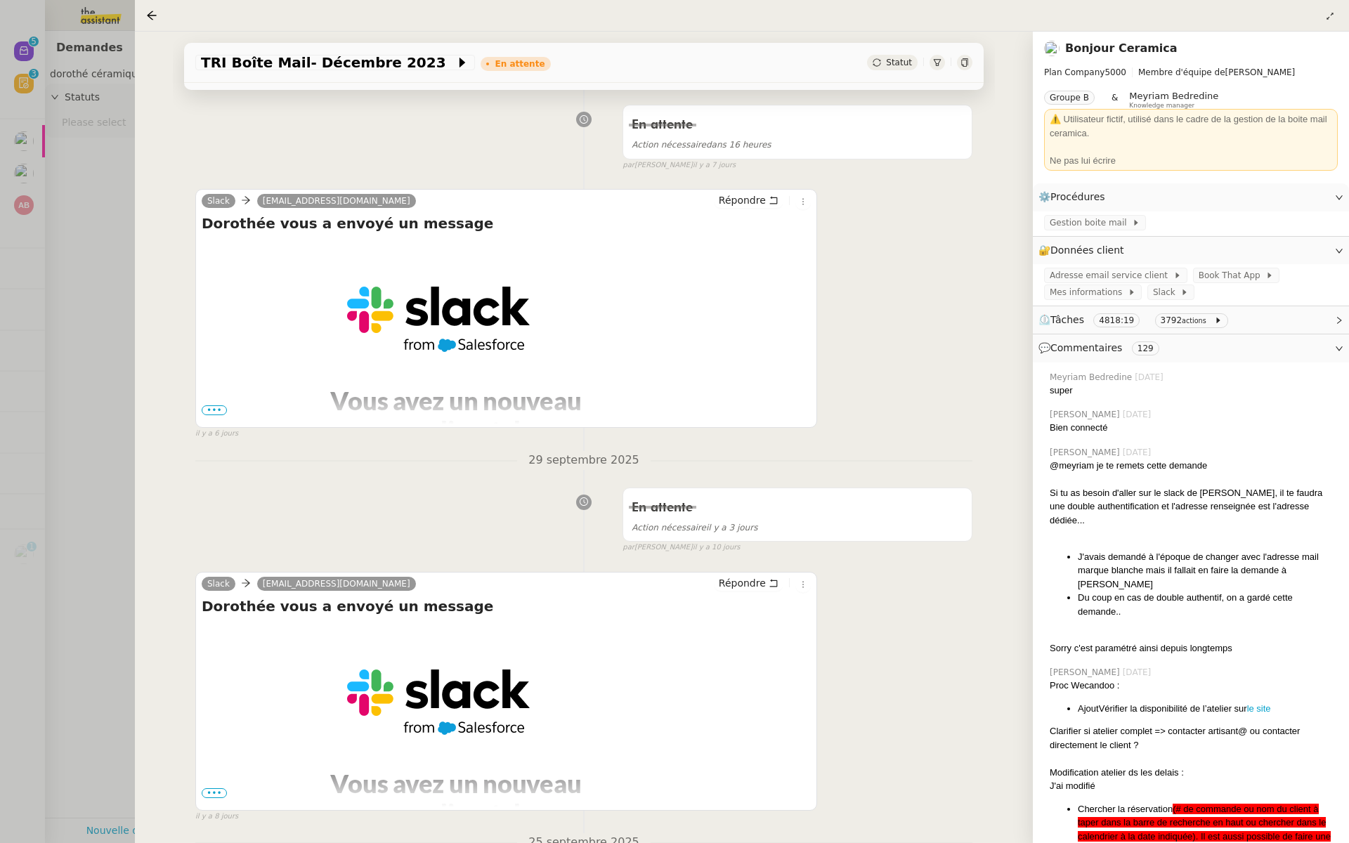
scroll to position [462, 0]
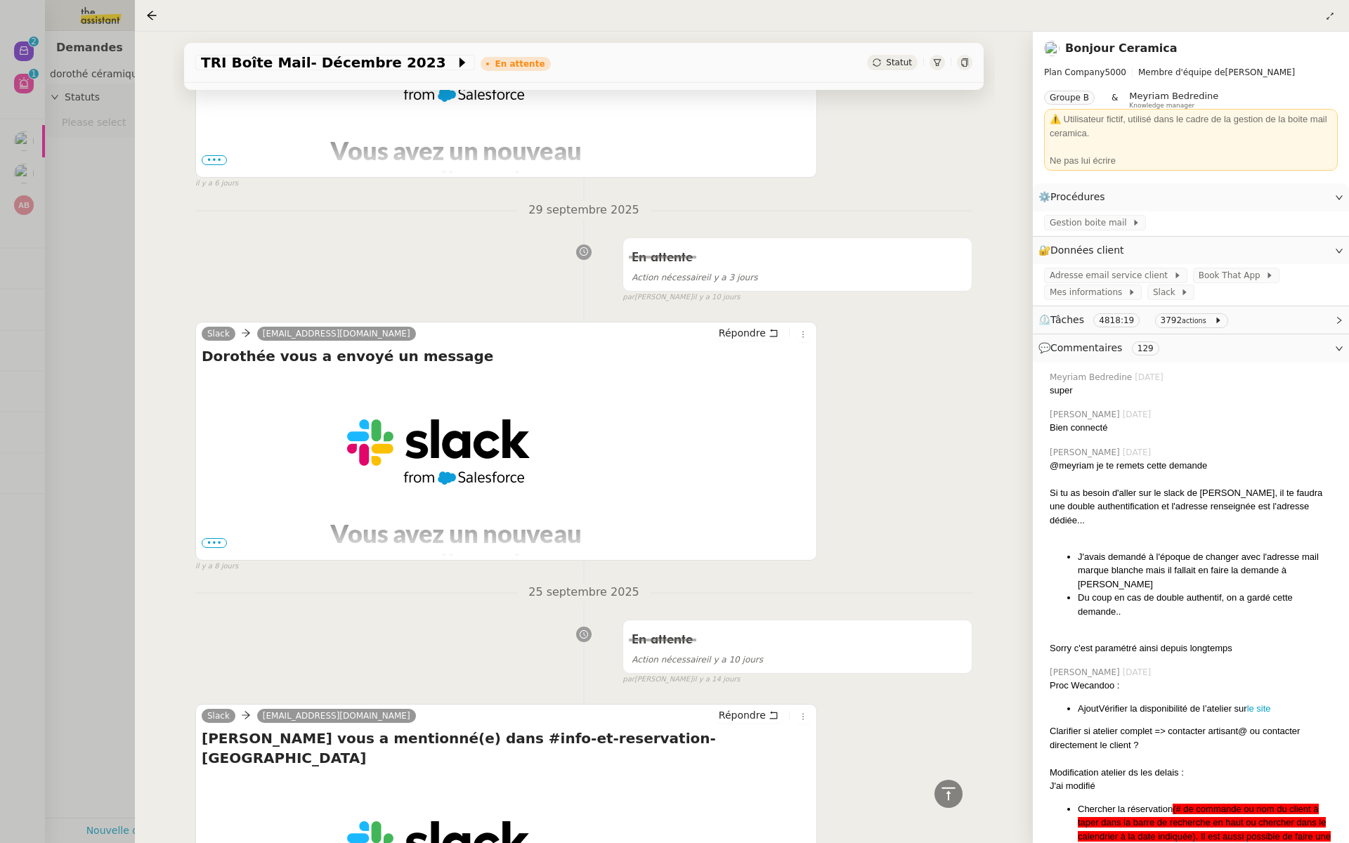
click at [0, 351] on div at bounding box center [674, 421] width 1349 height 843
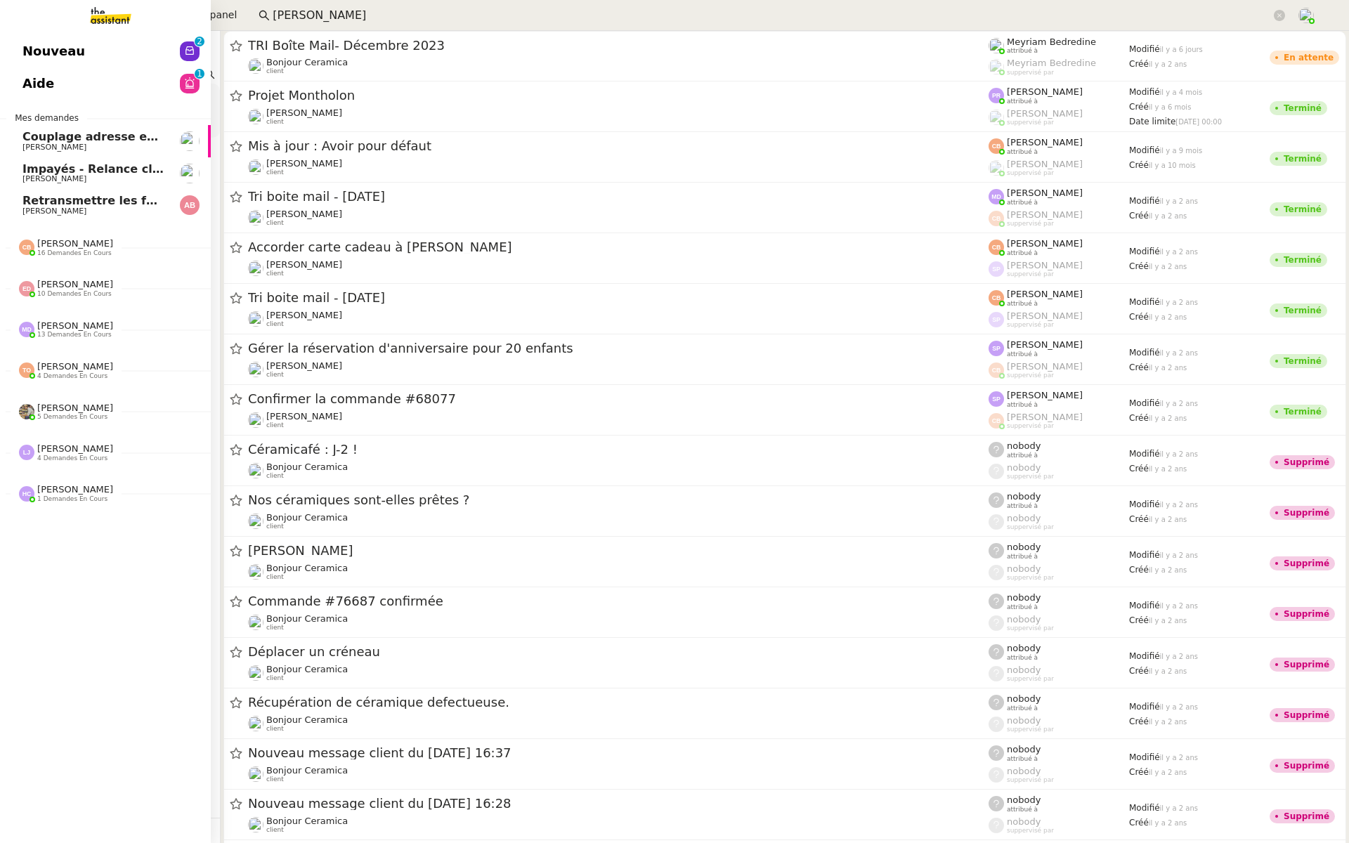
click at [25, 45] on span "Nouveau" at bounding box center [53, 51] width 63 height 21
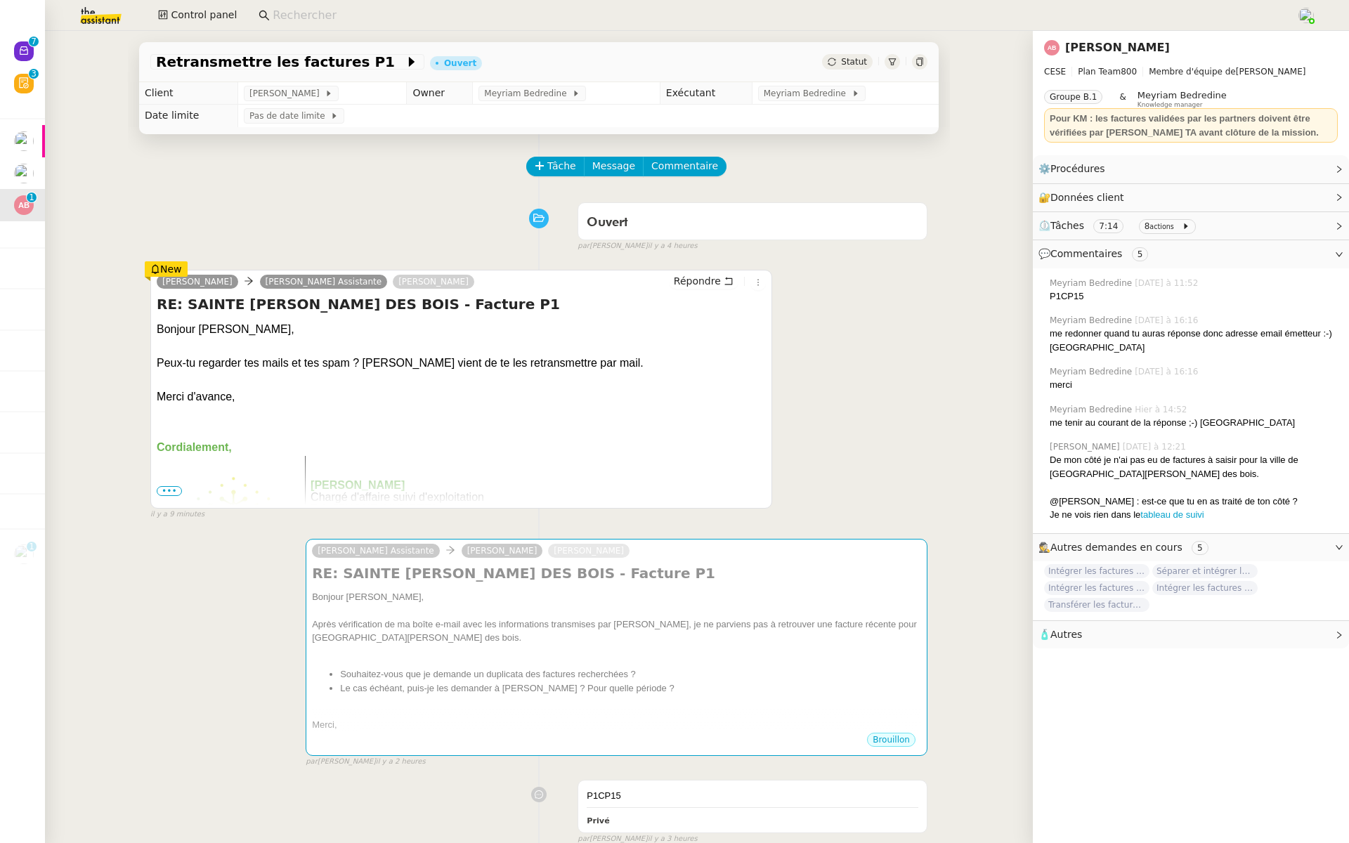
click at [296, 19] on input at bounding box center [778, 15] width 1010 height 19
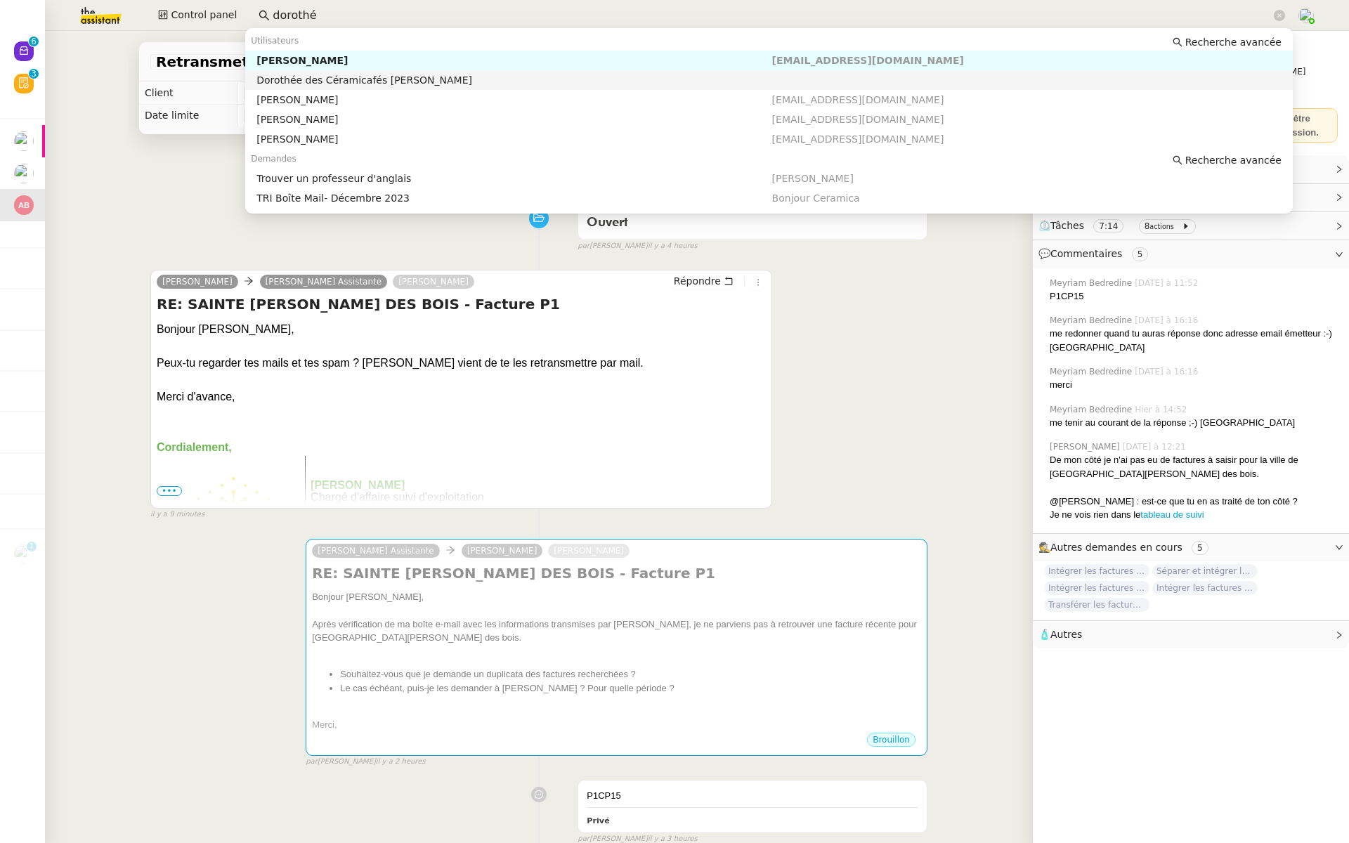
click at [310, 84] on div "Dorothée des Céramicafés Geneviève" at bounding box center [513, 80] width 515 height 13
type input "dorothé"
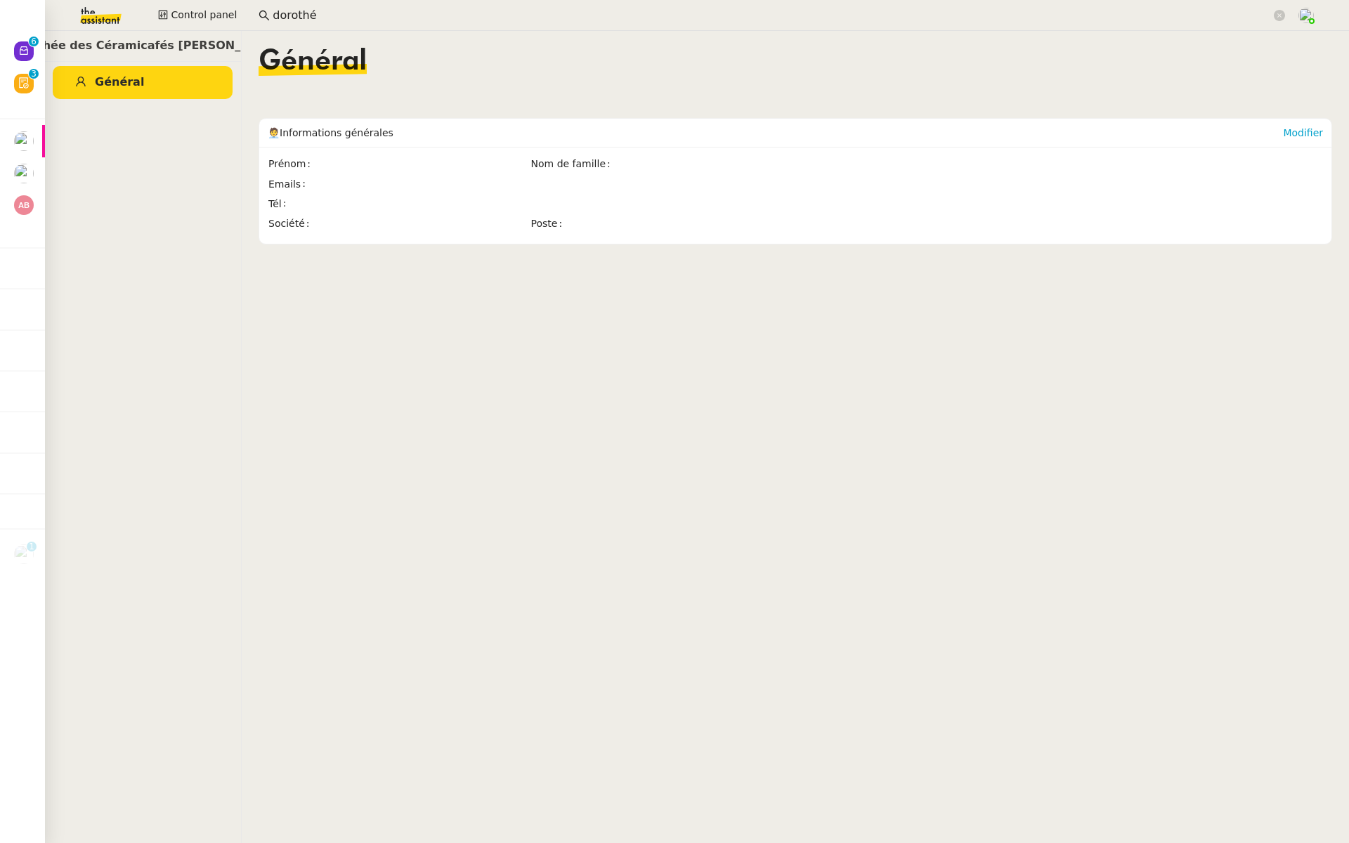
click at [185, 83] on link "Général" at bounding box center [143, 82] width 180 height 33
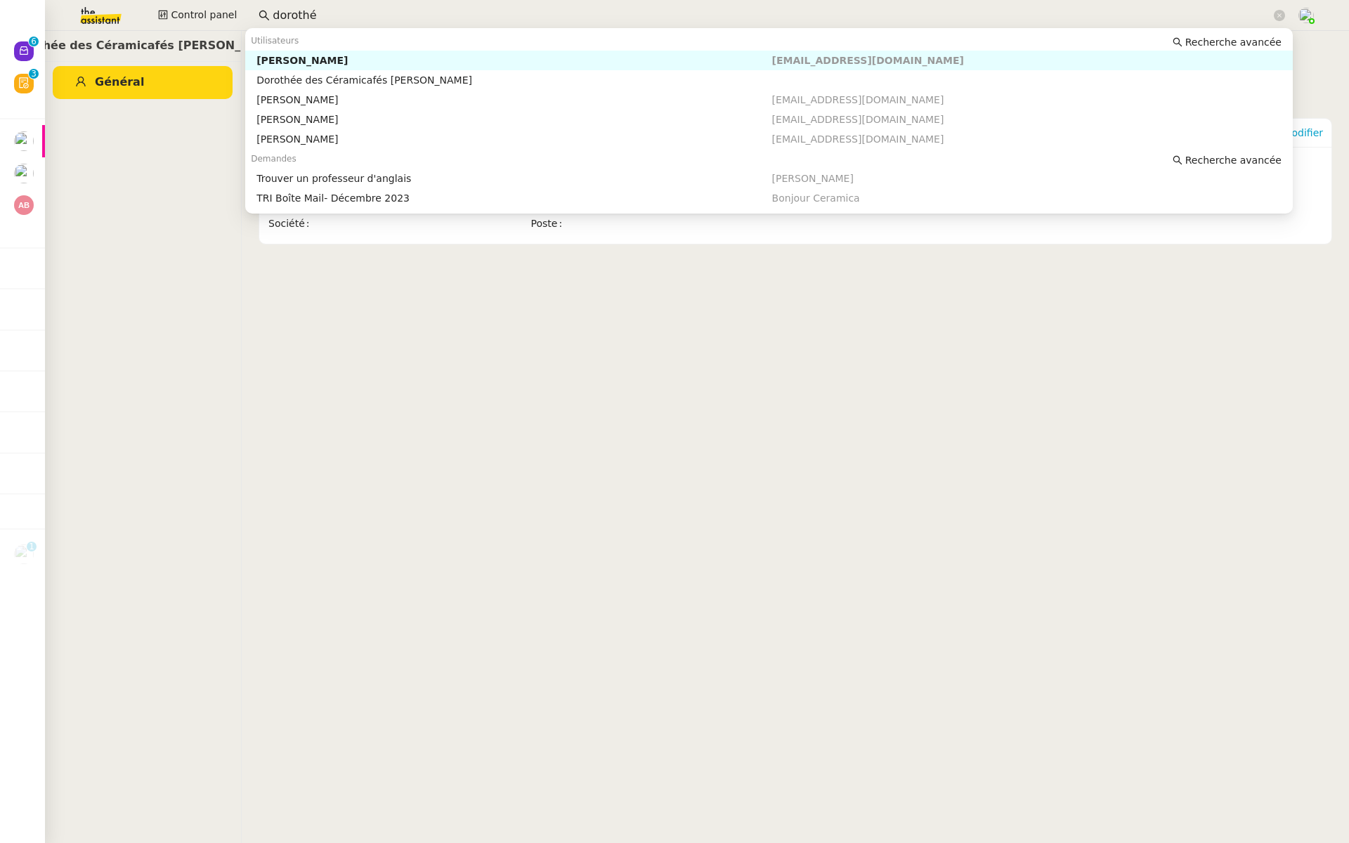
click at [334, 16] on input "dorothé" at bounding box center [772, 15] width 998 height 19
click at [117, 179] on div "Dorothée des Céramicafés Geneviève Général" at bounding box center [142, 437] width 197 height 812
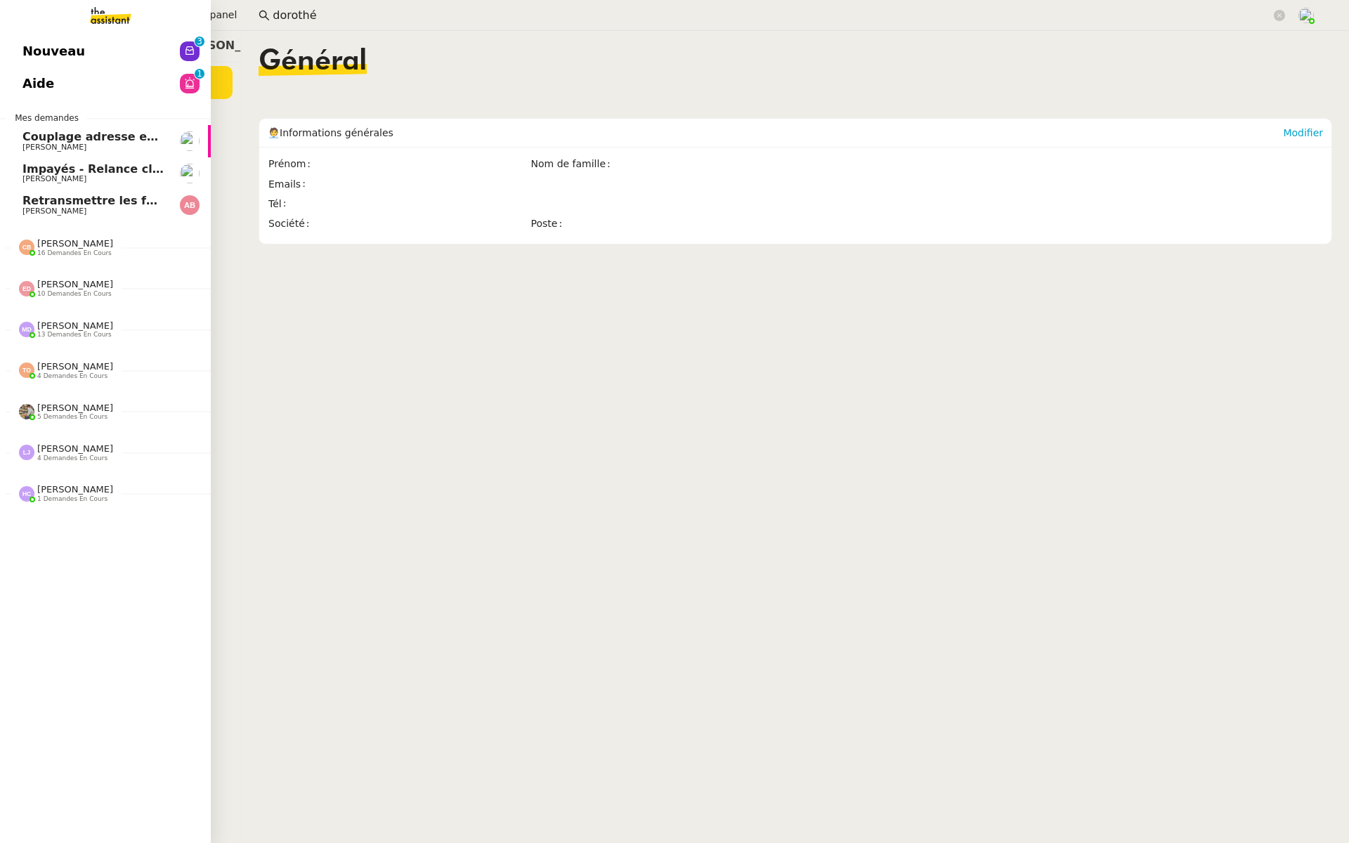
click at [18, 44] on link "Nouveau 0 1 2 3 4 5 6 7 8 9" at bounding box center [105, 51] width 211 height 32
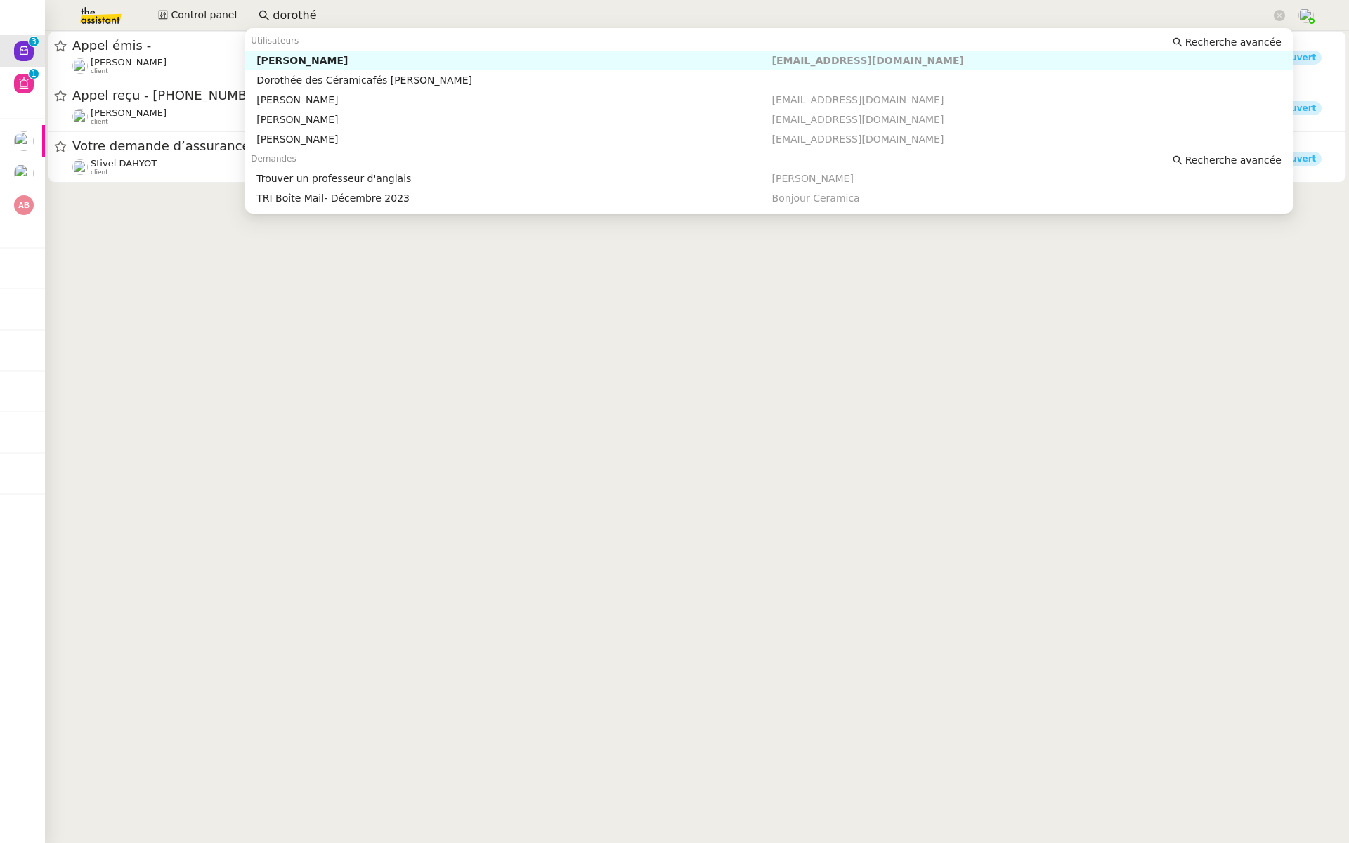
drag, startPoint x: 369, startPoint y: 13, endPoint x: 263, endPoint y: 11, distance: 106.1
click at [263, 11] on nz-input-group "dorothé" at bounding box center [772, 15] width 1042 height 21
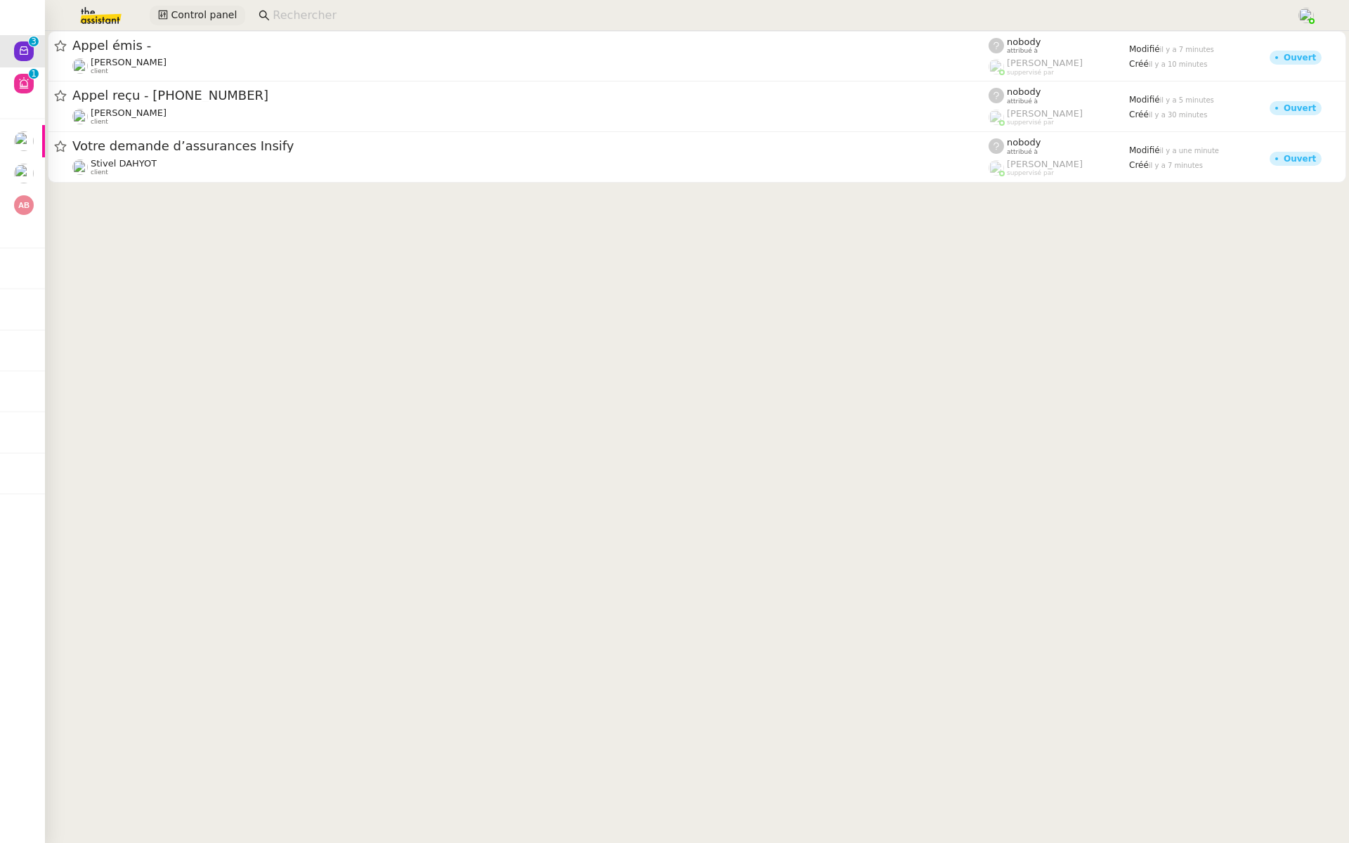
click at [197, 13] on span "Control panel" at bounding box center [204, 15] width 66 height 16
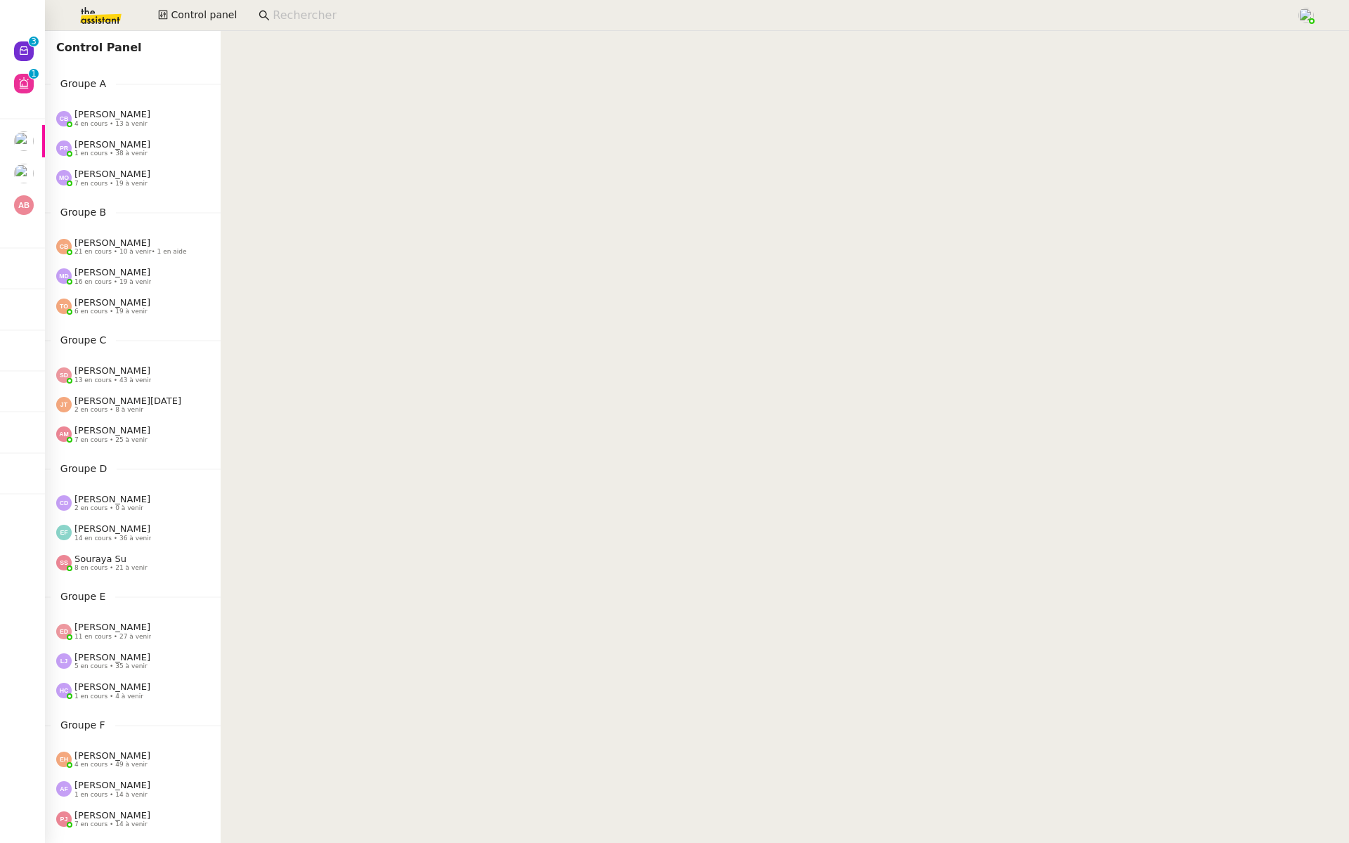
click at [299, 23] on input at bounding box center [778, 15] width 1010 height 19
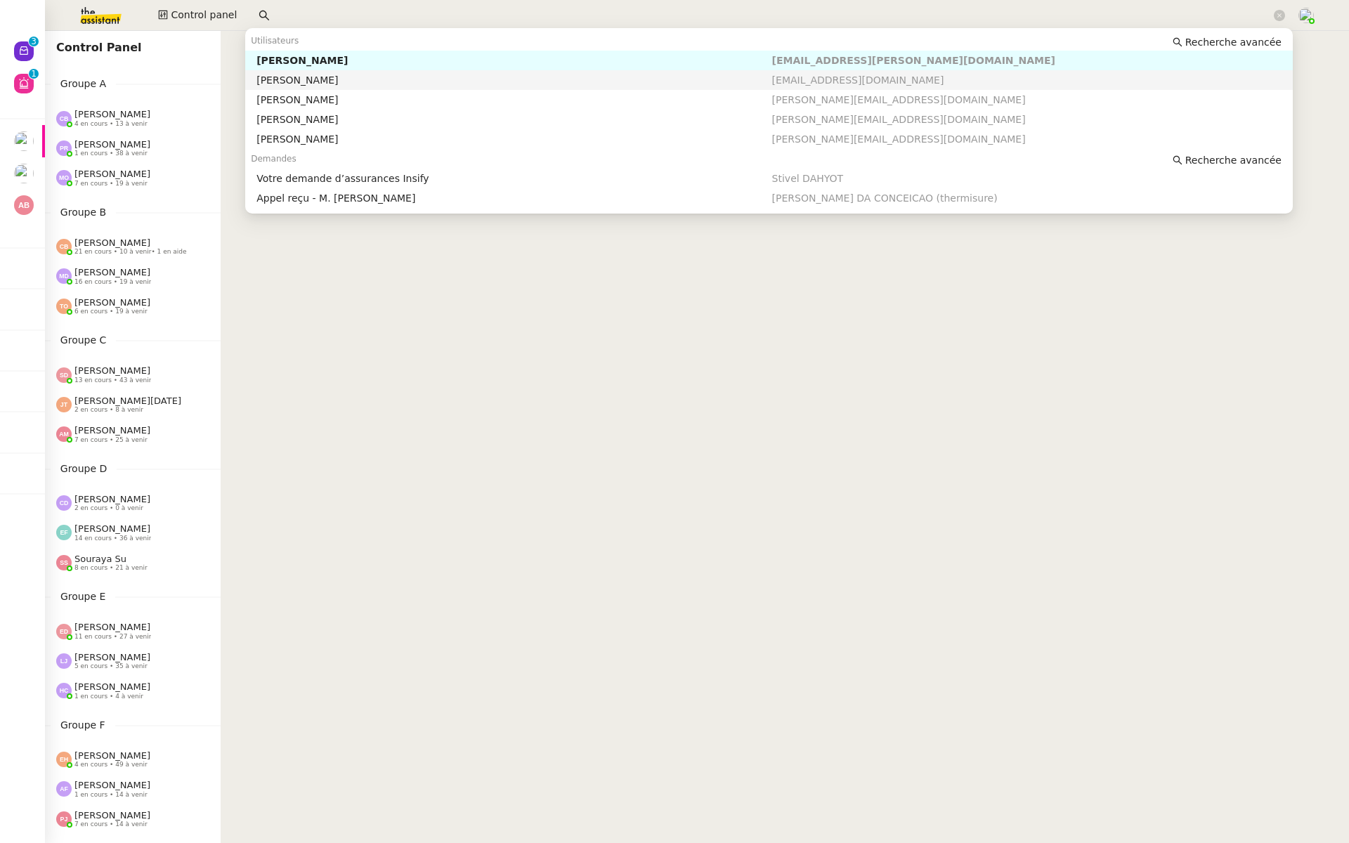
click at [207, 93] on div "Groupe A Camille Barthès 4 en cours • 13 à venir Pauline Ribas 1 en cours • 38 …" at bounding box center [133, 134] width 176 height 117
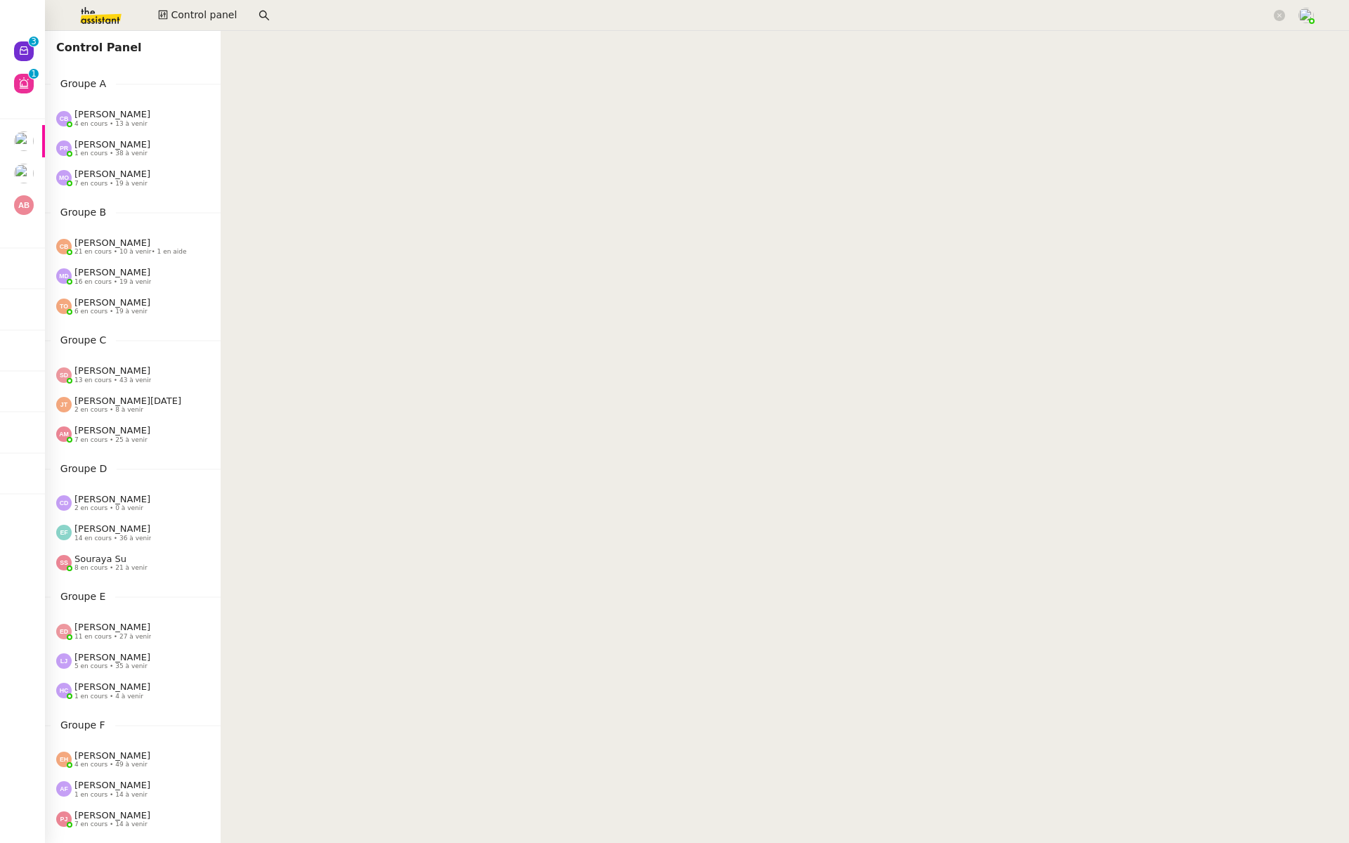
click at [299, 18] on input at bounding box center [772, 15] width 998 height 19
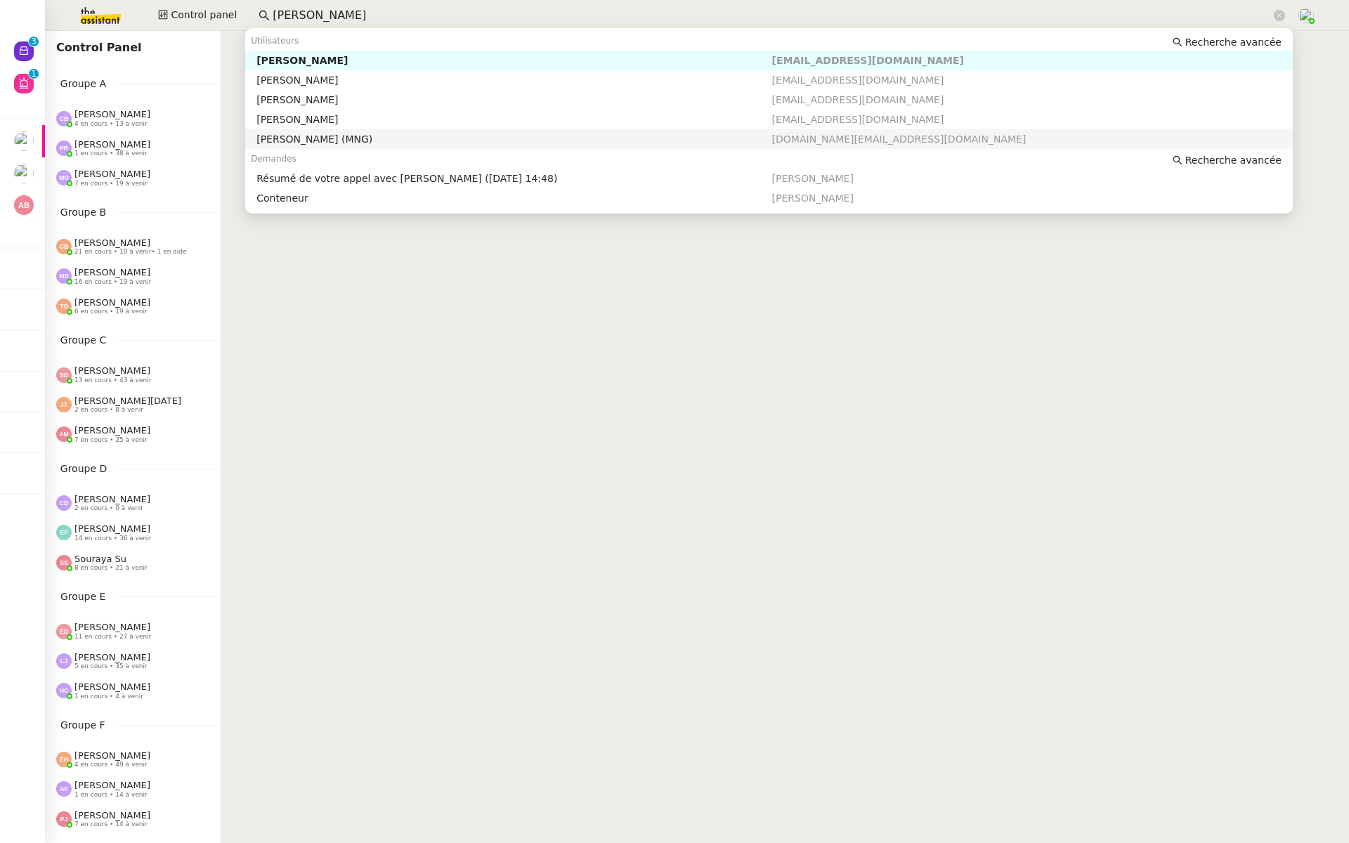
click at [307, 143] on div "Lucas Mengoli (MNG)" at bounding box center [513, 139] width 515 height 13
type input "lucas"
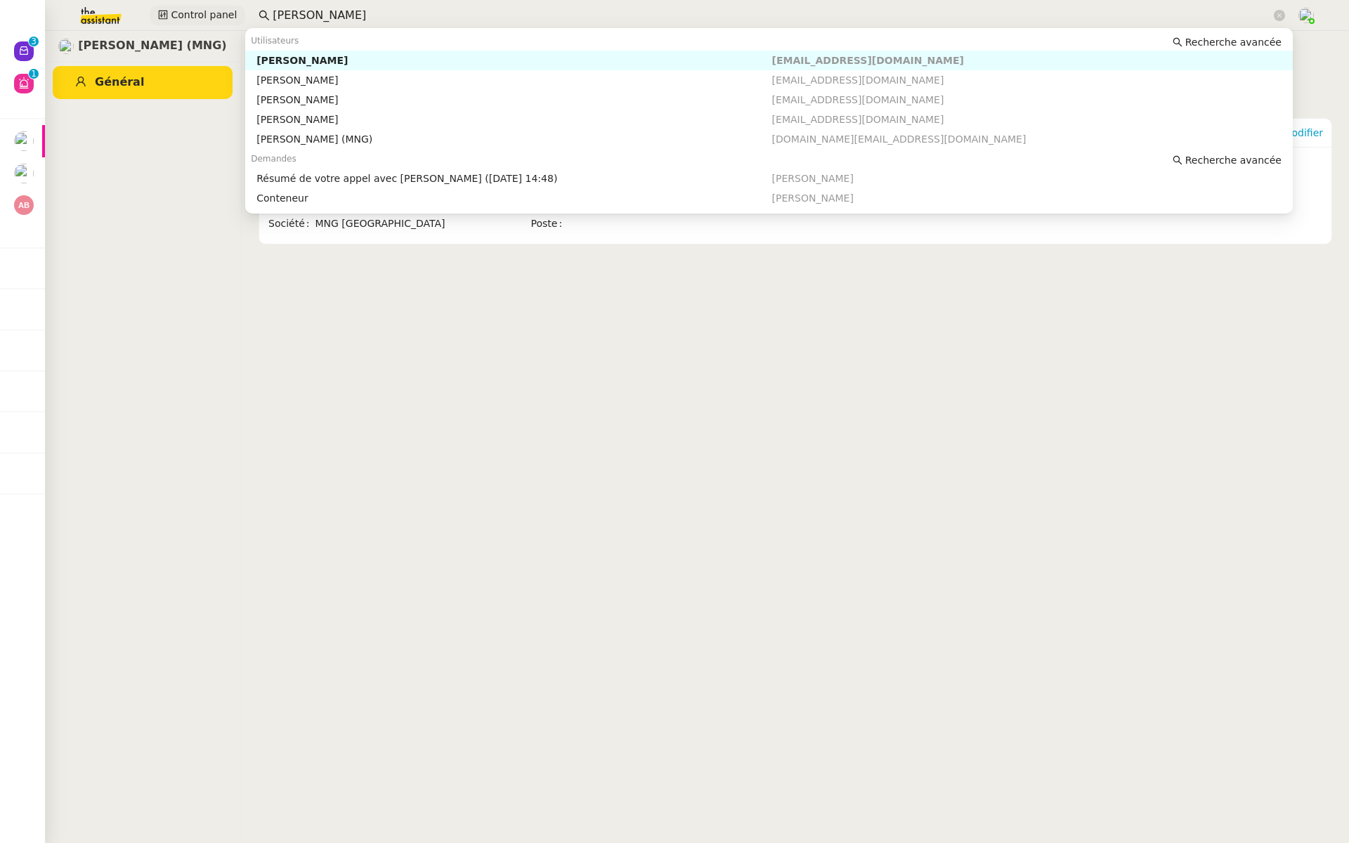
drag, startPoint x: 322, startPoint y: 20, endPoint x: 214, endPoint y: 16, distance: 107.6
click at [214, 16] on div "Control panel lucas" at bounding box center [674, 15] width 1279 height 31
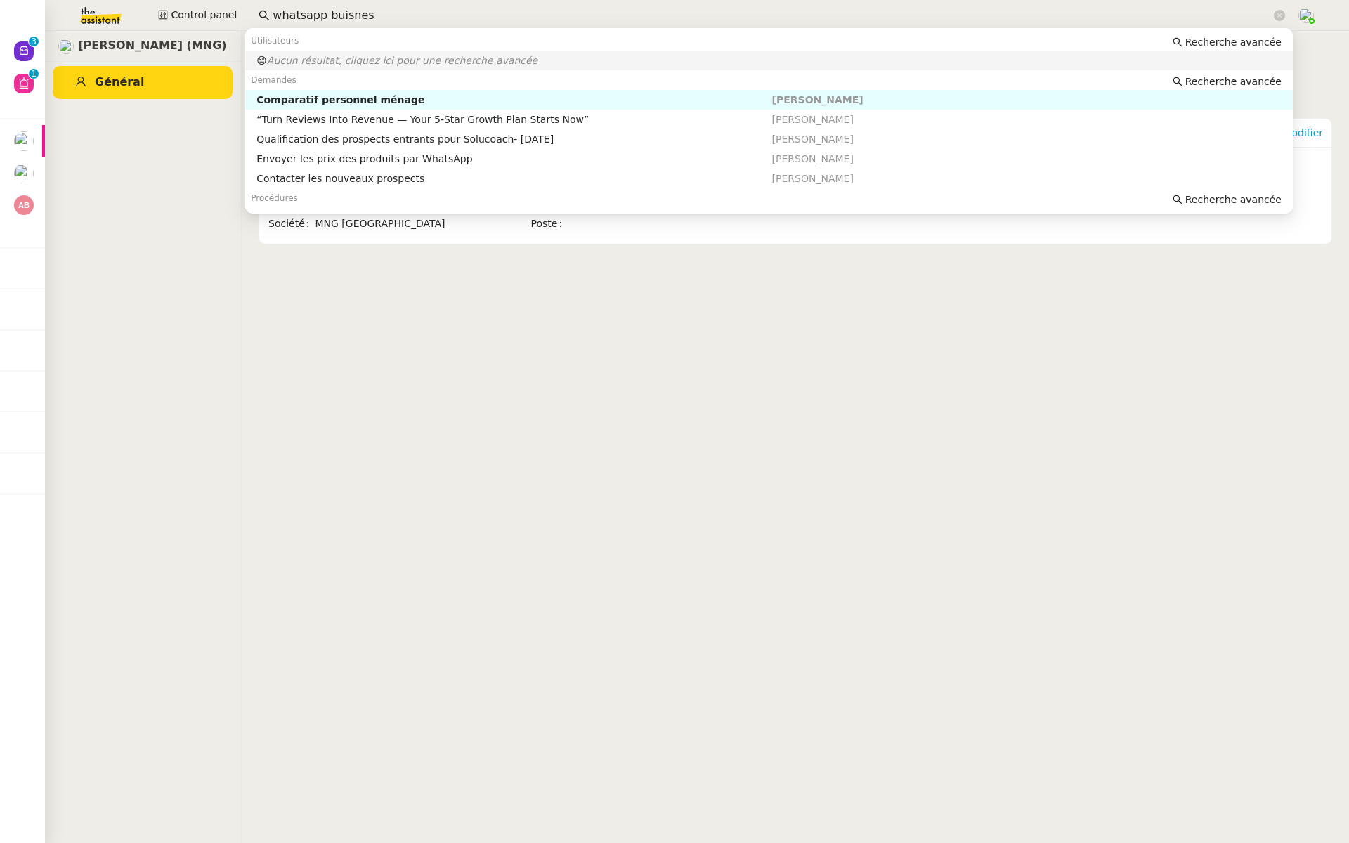
type input "whatsapp buisness"
drag, startPoint x: 375, startPoint y: 14, endPoint x: 211, endPoint y: 14, distance: 164.4
click at [211, 14] on div "Control panel whatsapp buisness" at bounding box center [674, 15] width 1279 height 31
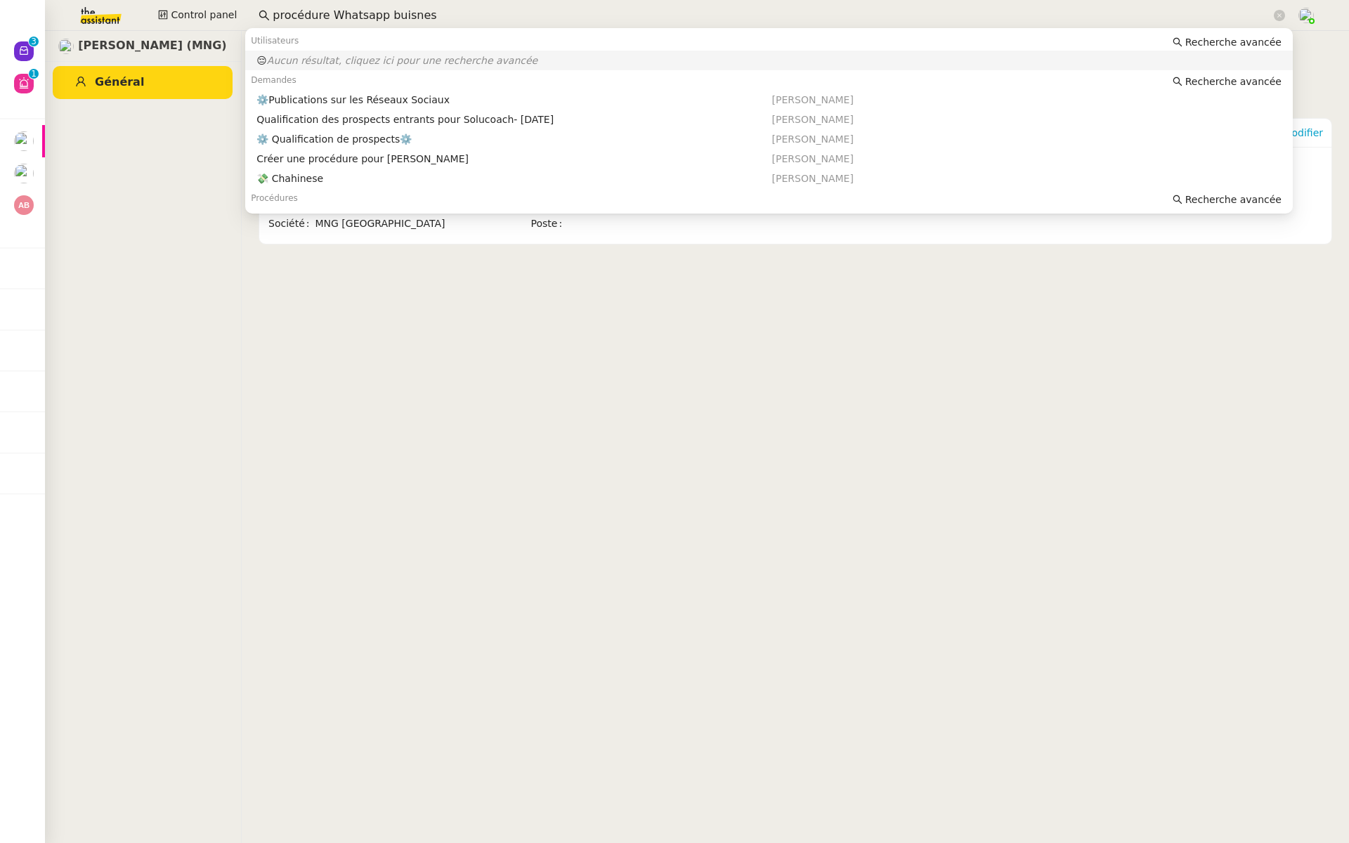
type input "procédure Whatsapp buisness"
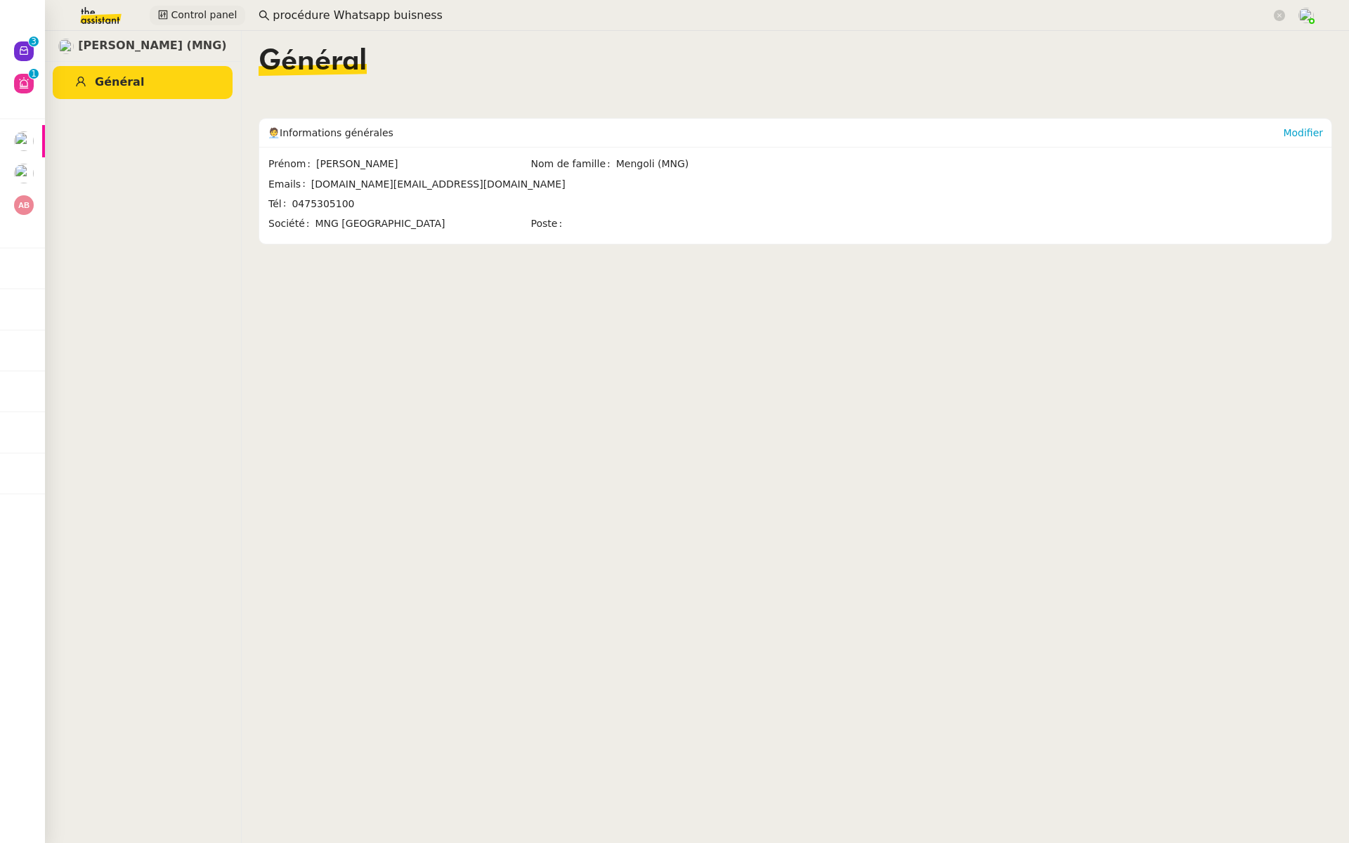
drag, startPoint x: 445, startPoint y: 14, endPoint x: 231, endPoint y: 13, distance: 214.3
click at [231, 13] on div "Control panel procédure Whatsapp buisness" at bounding box center [674, 15] width 1279 height 31
click at [89, 18] on img at bounding box center [89, 15] width 109 height 31
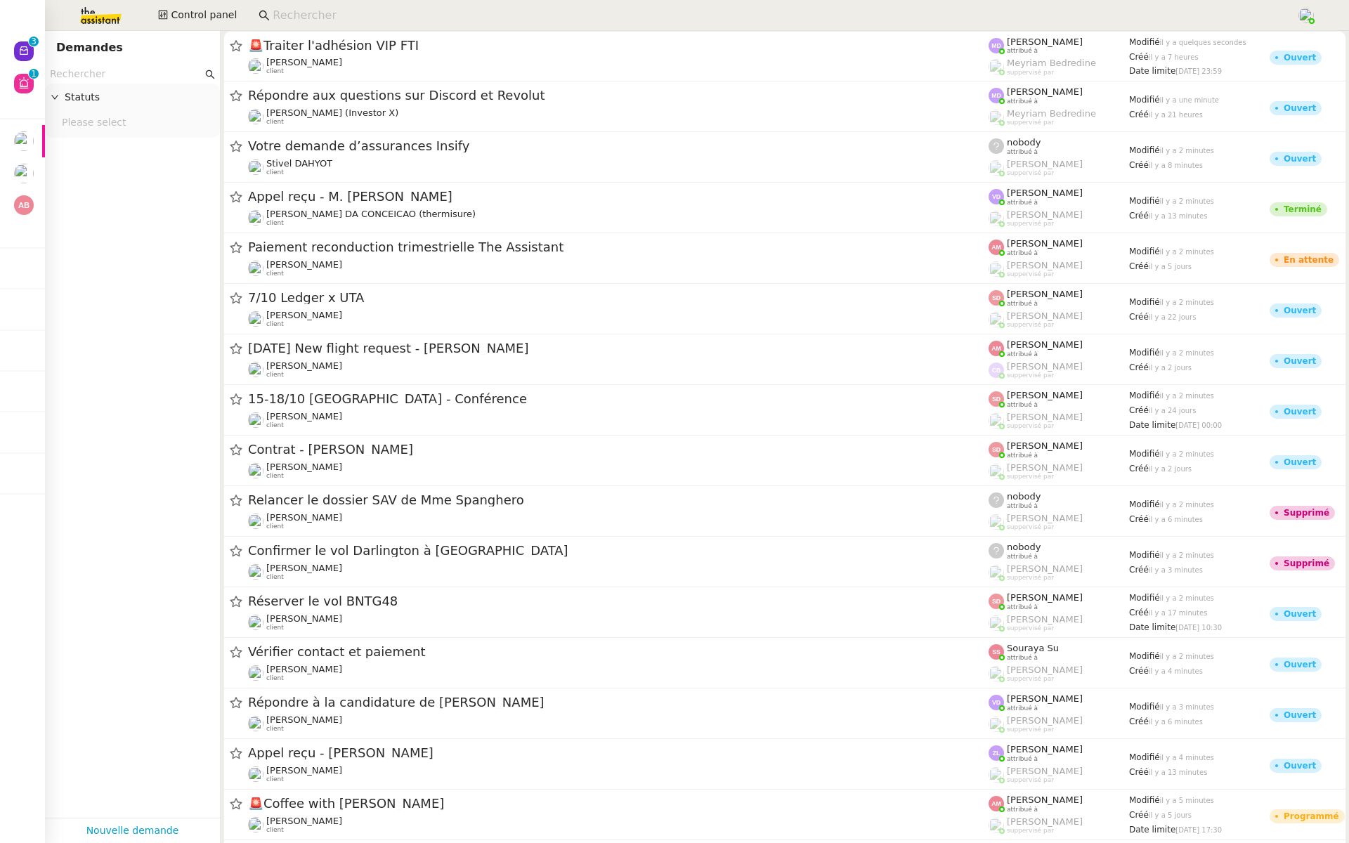
click at [94, 76] on input "text" at bounding box center [126, 74] width 152 height 16
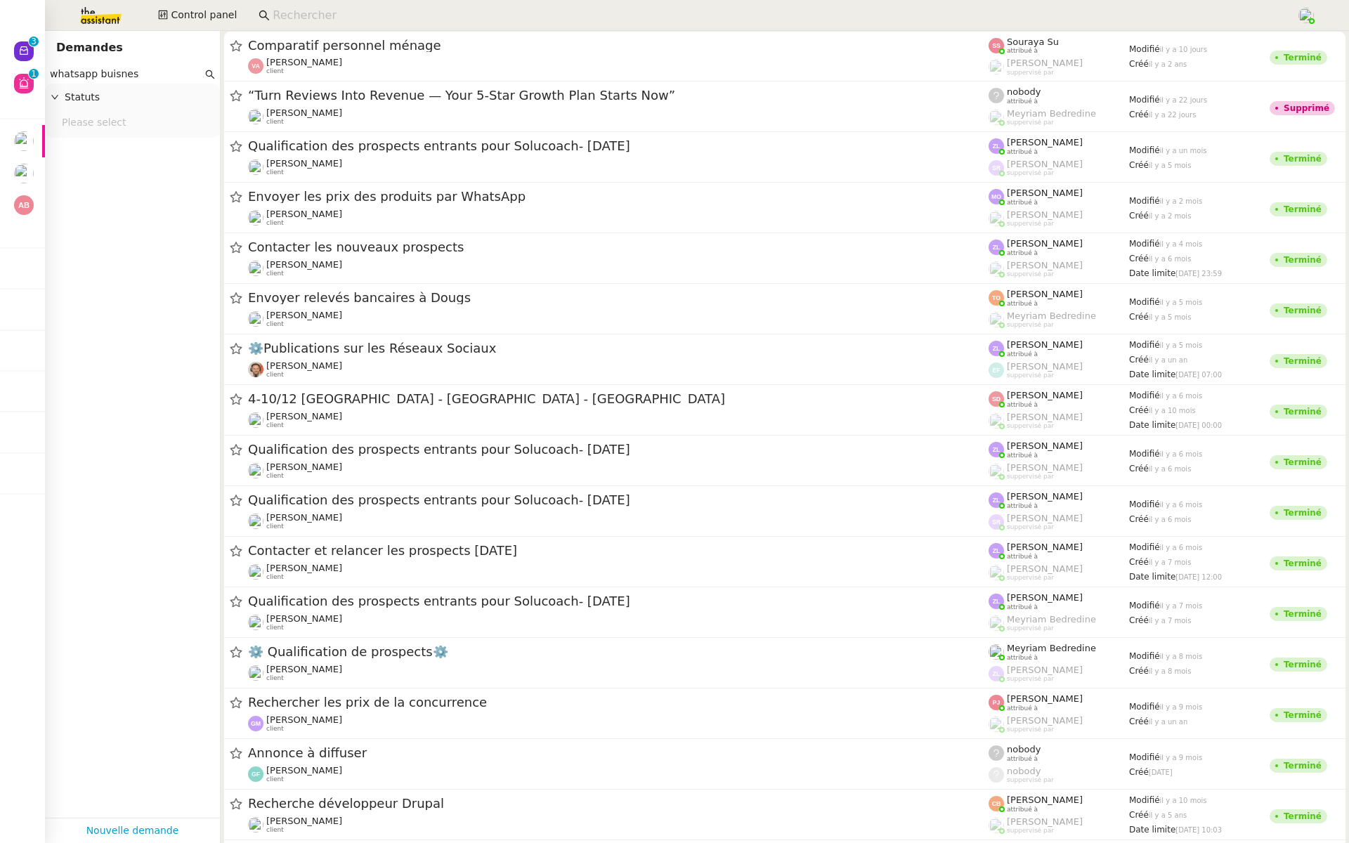
type input "whatsapp buisness"
click at [155, 79] on input "whatsapp buisness" at bounding box center [126, 74] width 152 height 16
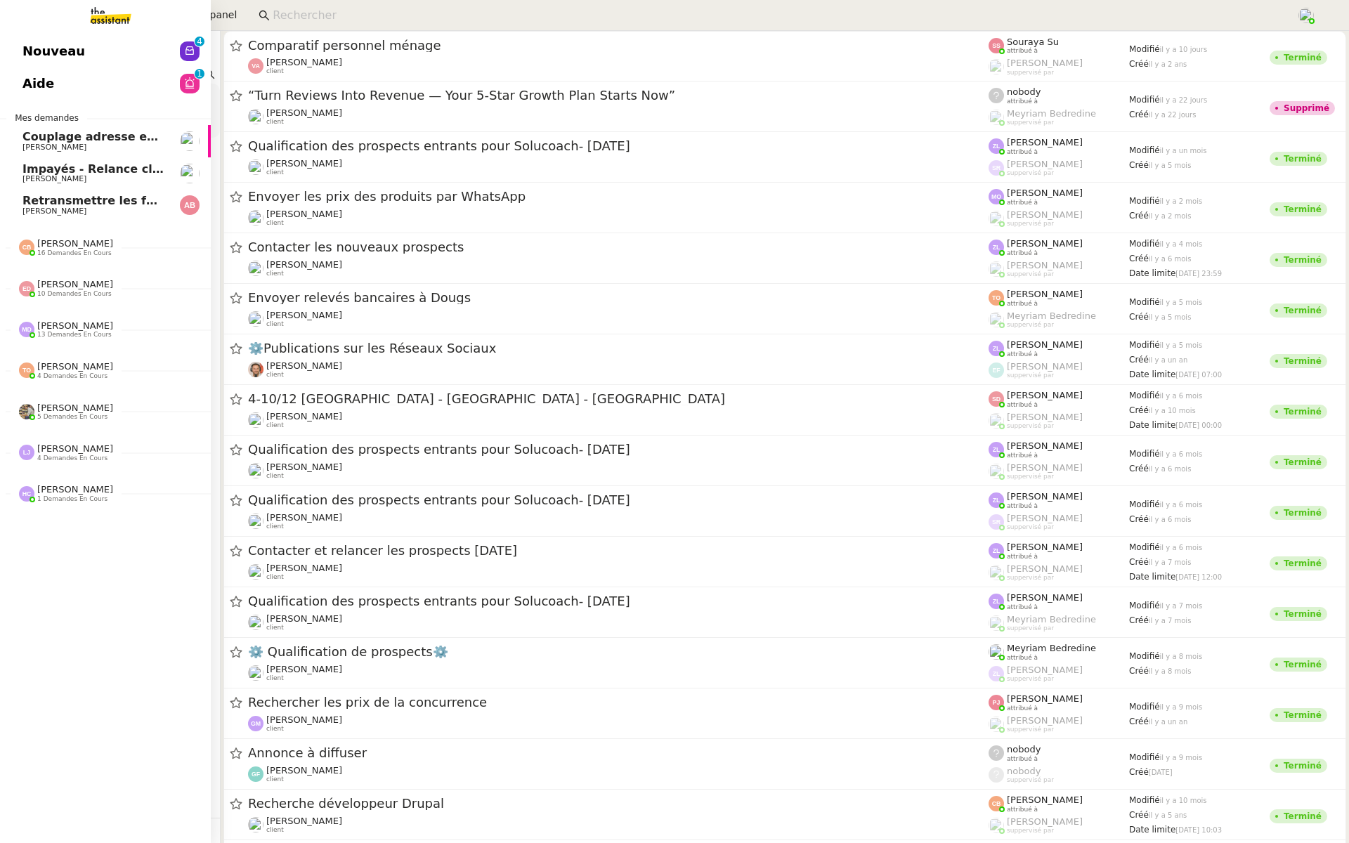
click at [44, 53] on span "Nouveau" at bounding box center [53, 51] width 63 height 21
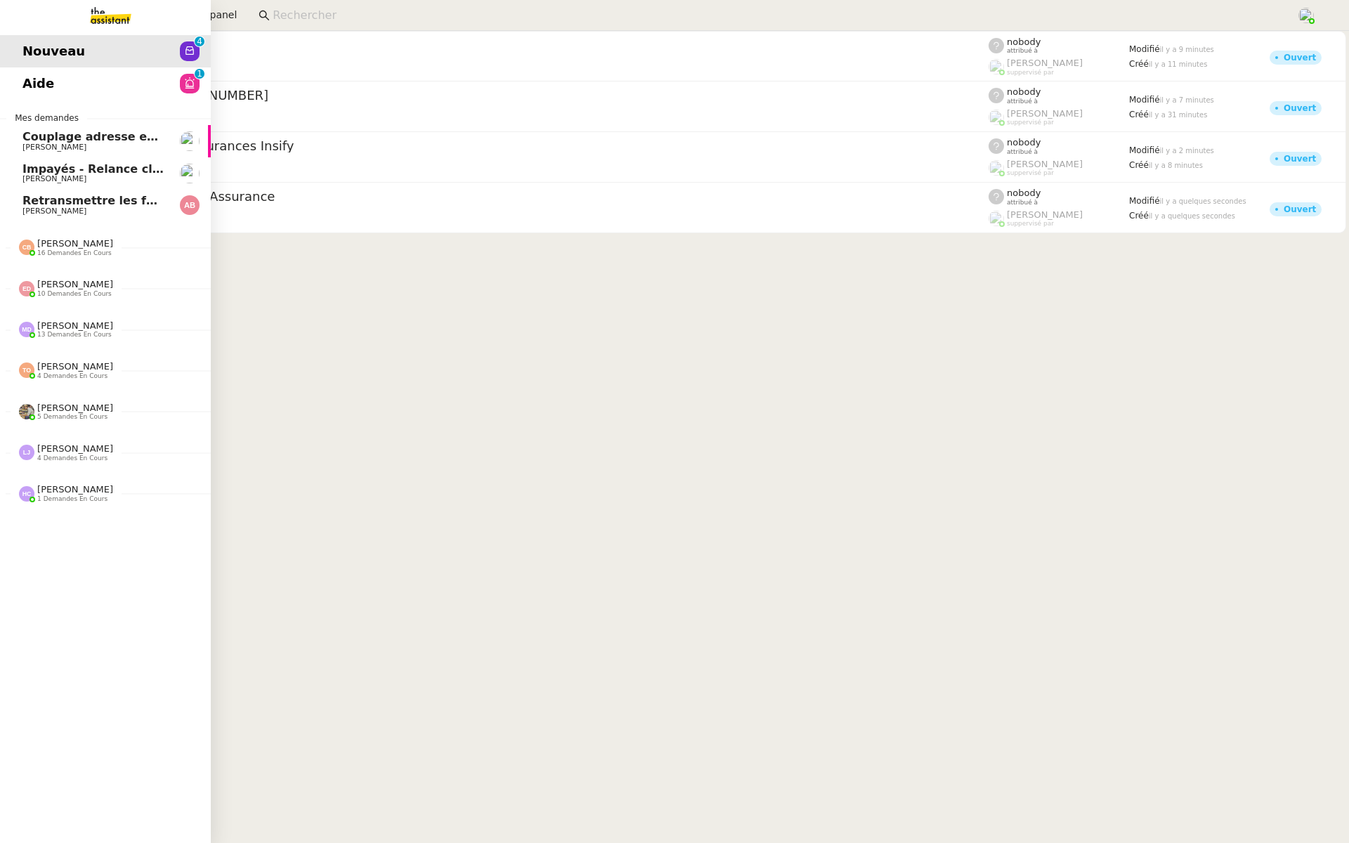
click at [58, 82] on link "Aide 0 1 2 3 4 5 6 7 8 9" at bounding box center [105, 83] width 211 height 32
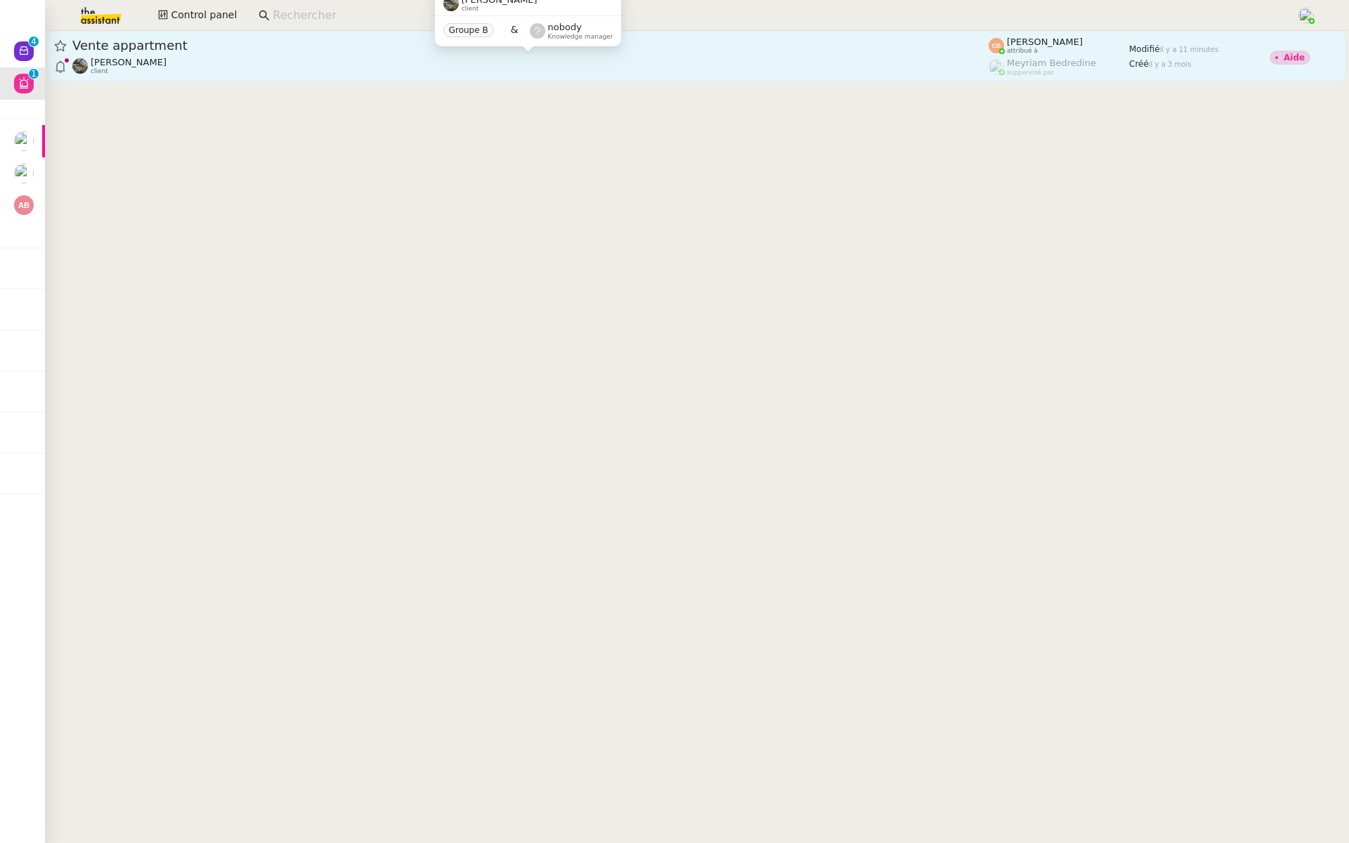
click at [502, 67] on div "Isabelle Faure client" at bounding box center [530, 66] width 916 height 18
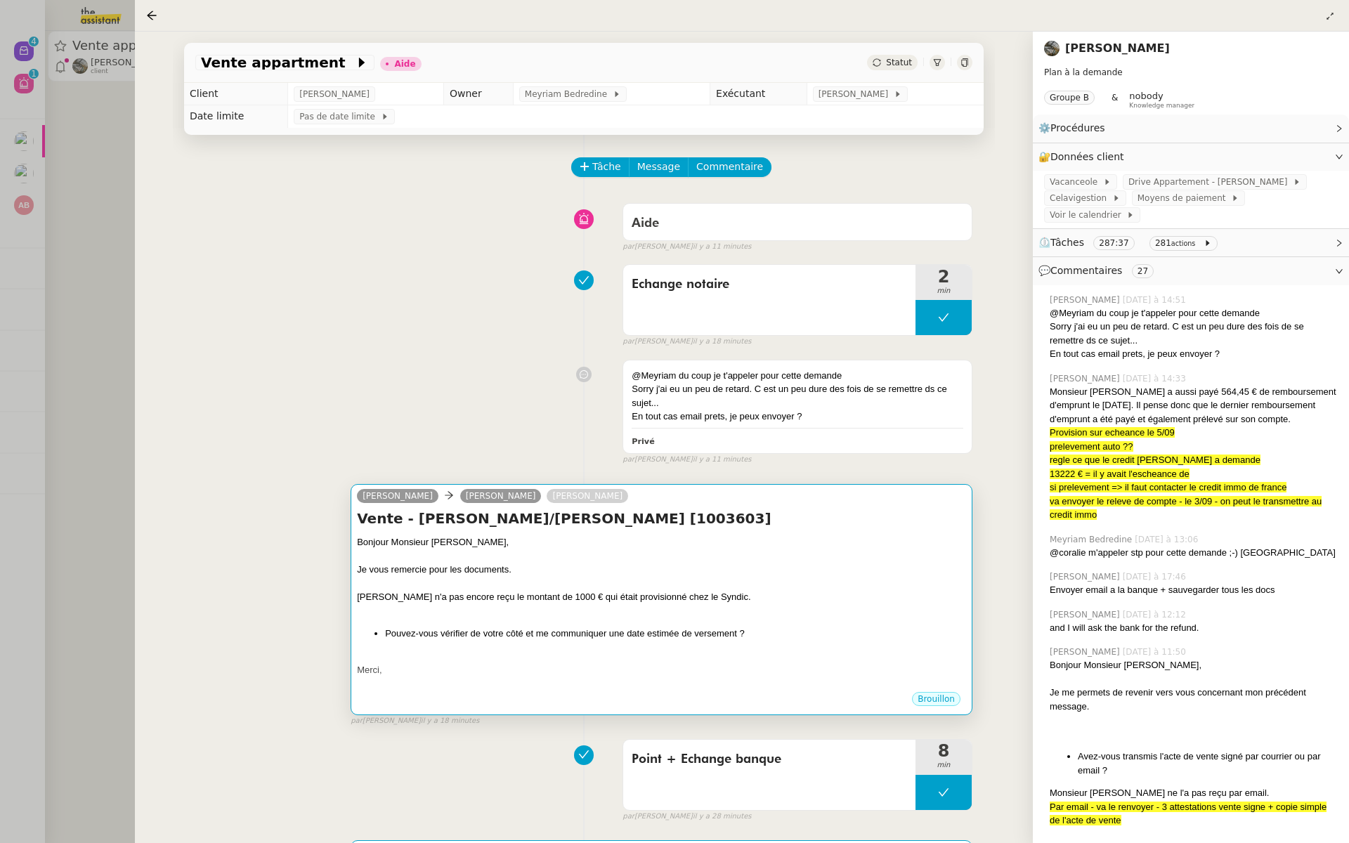
click at [635, 583] on div at bounding box center [661, 583] width 609 height 14
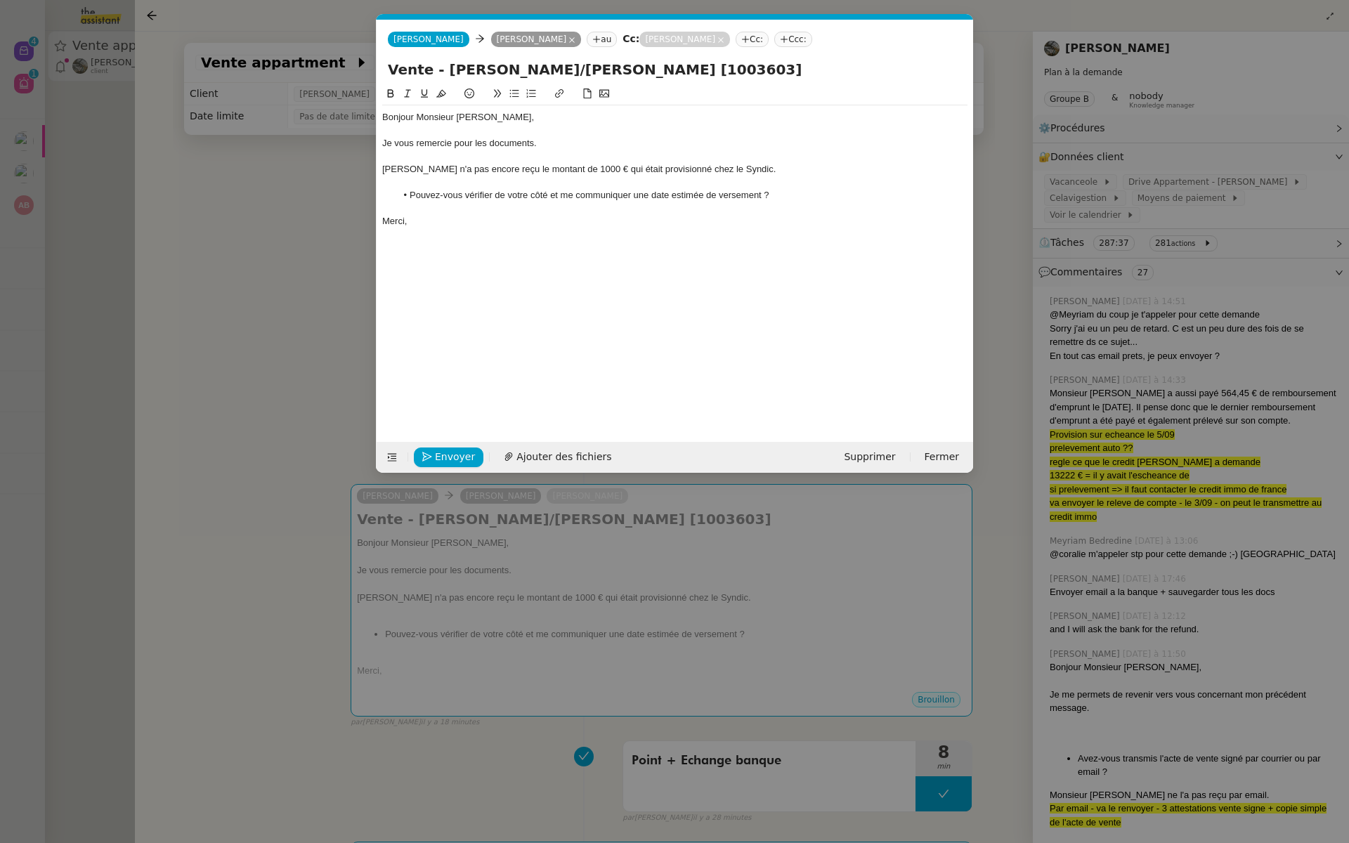
scroll to position [0, 30]
click at [196, 407] on nz-modal-container "Service TA - VOYAGE - PROPOSITION GLOBALE A utiliser dans le cadre de propositi…" at bounding box center [674, 421] width 1349 height 843
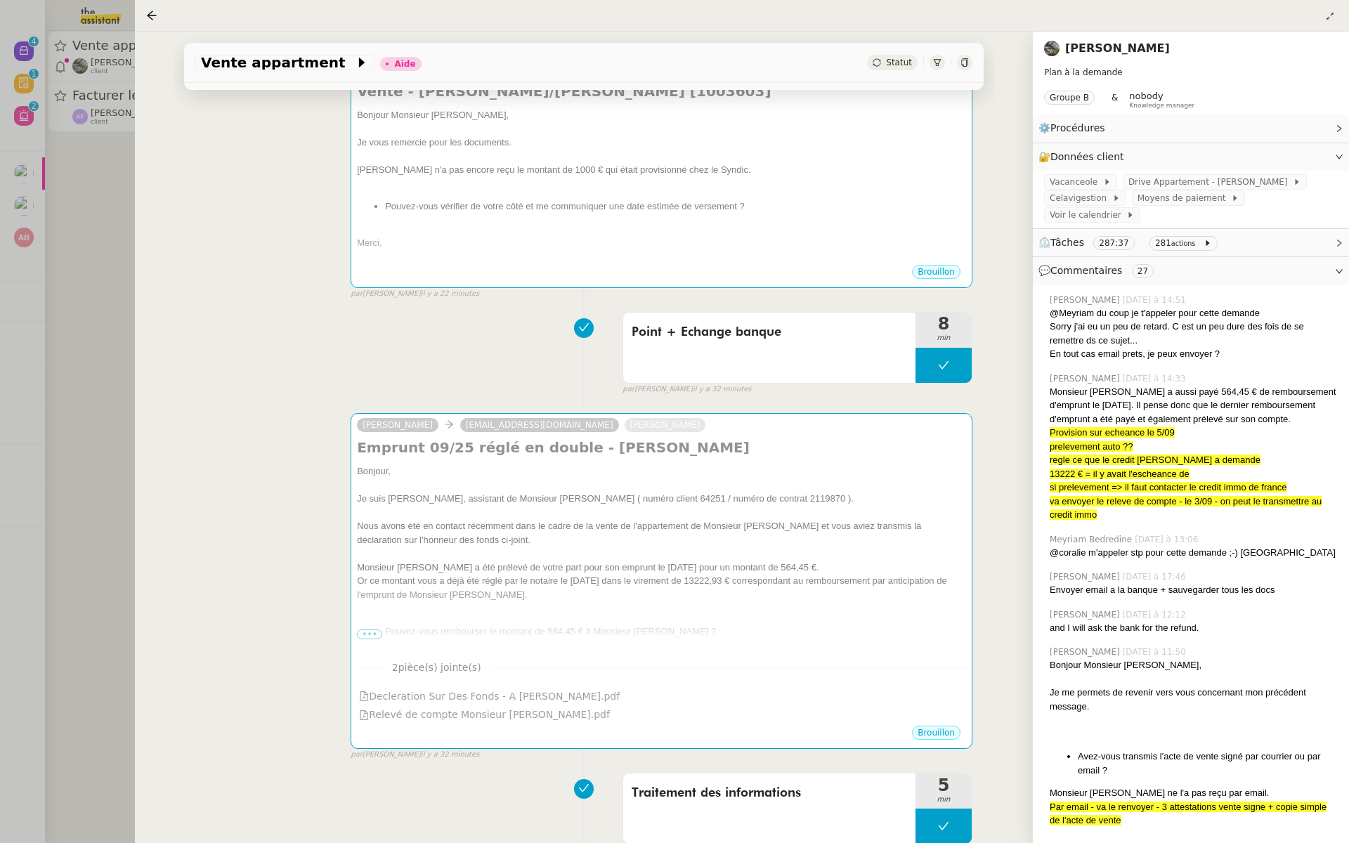
scroll to position [0, 0]
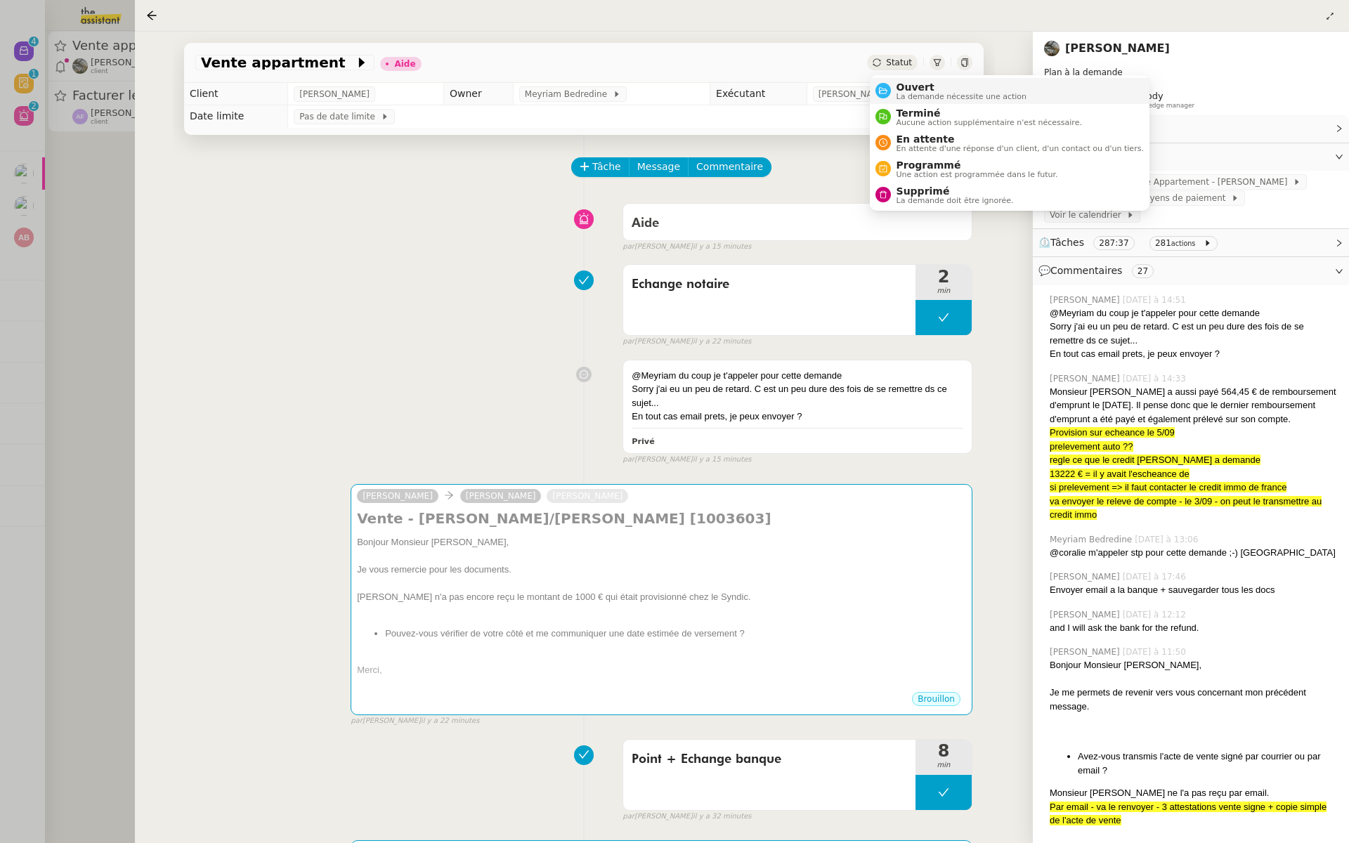
click at [898, 89] on span "Ouvert" at bounding box center [962, 87] width 131 height 11
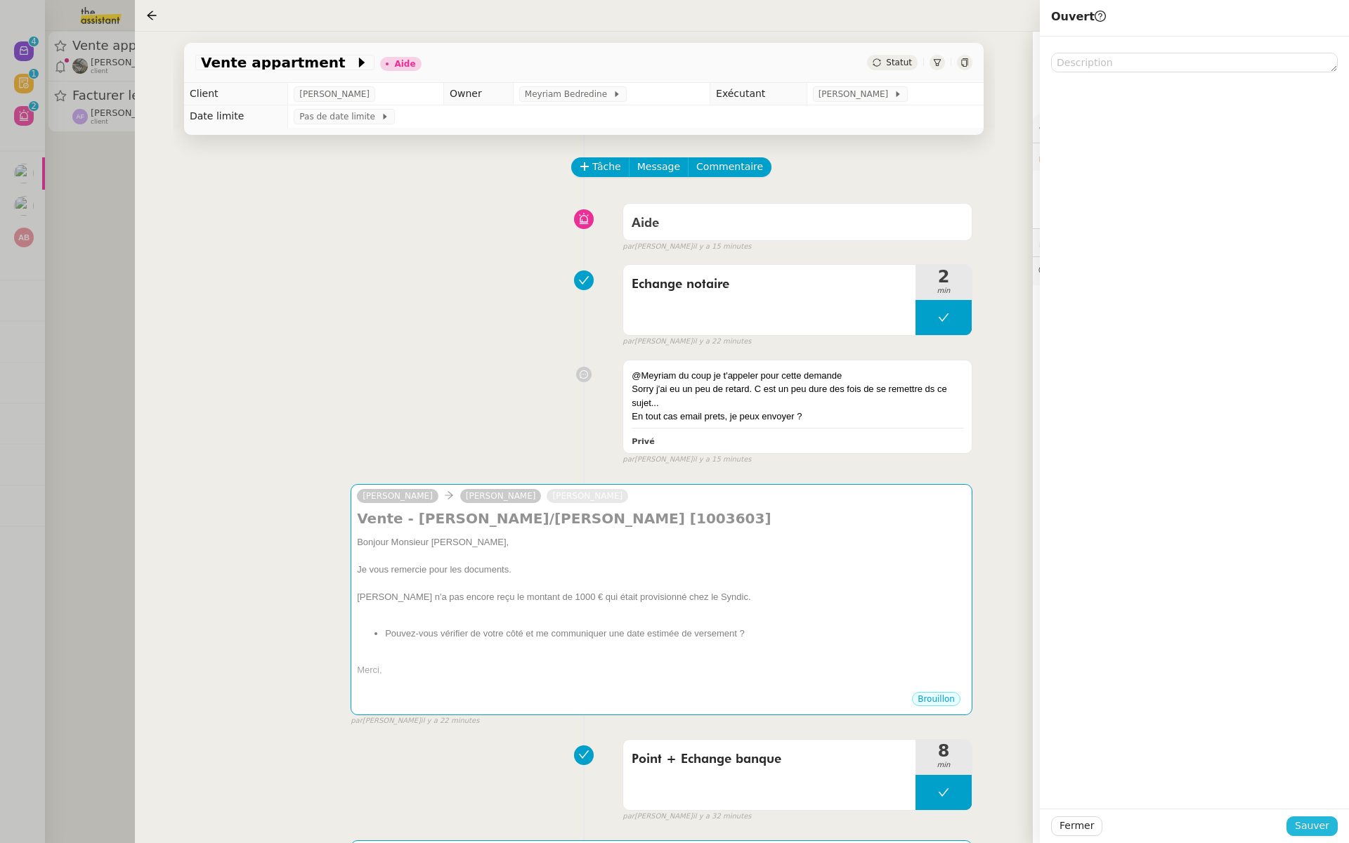
click at [1300, 824] on span "Sauver" at bounding box center [1312, 826] width 34 height 16
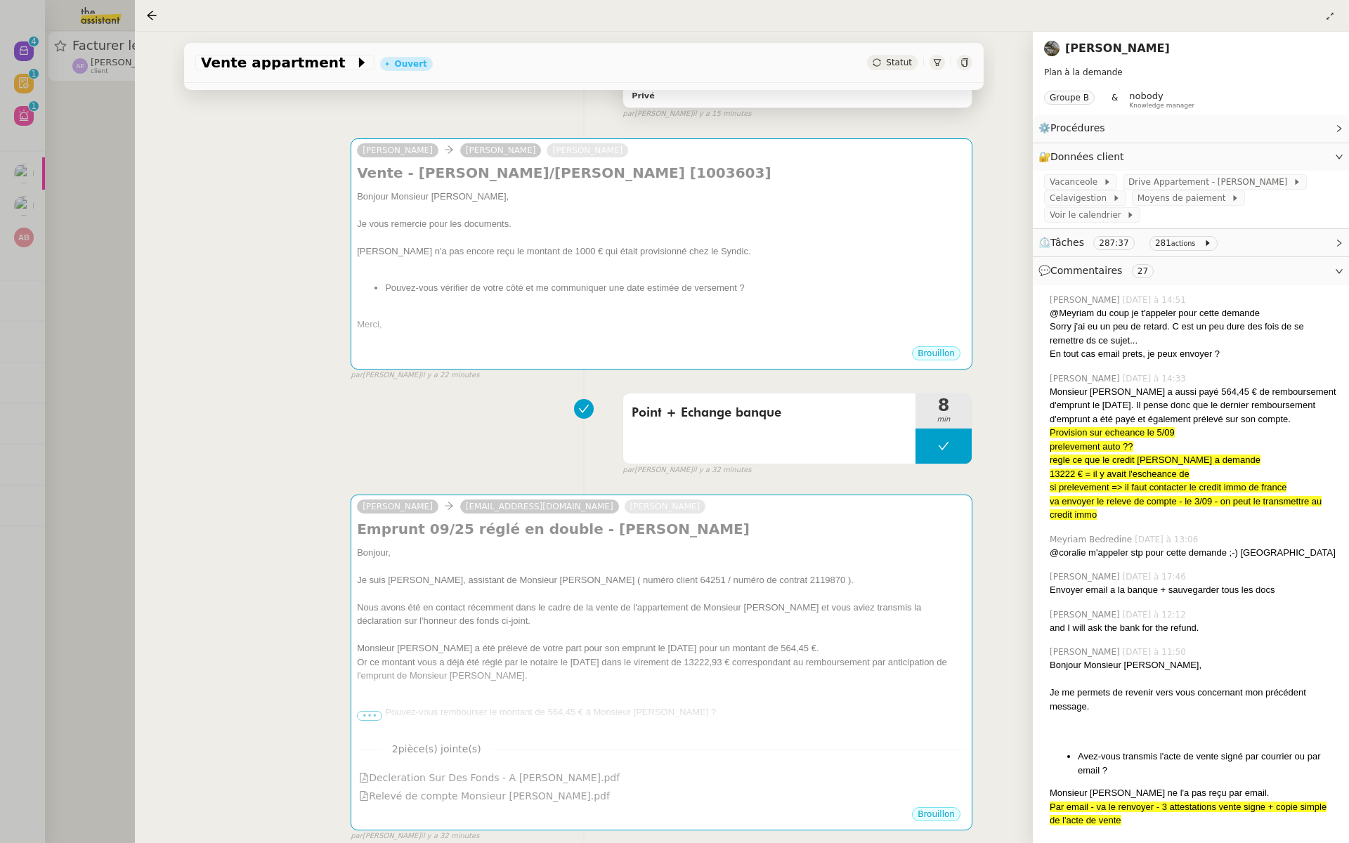
scroll to position [1232, 0]
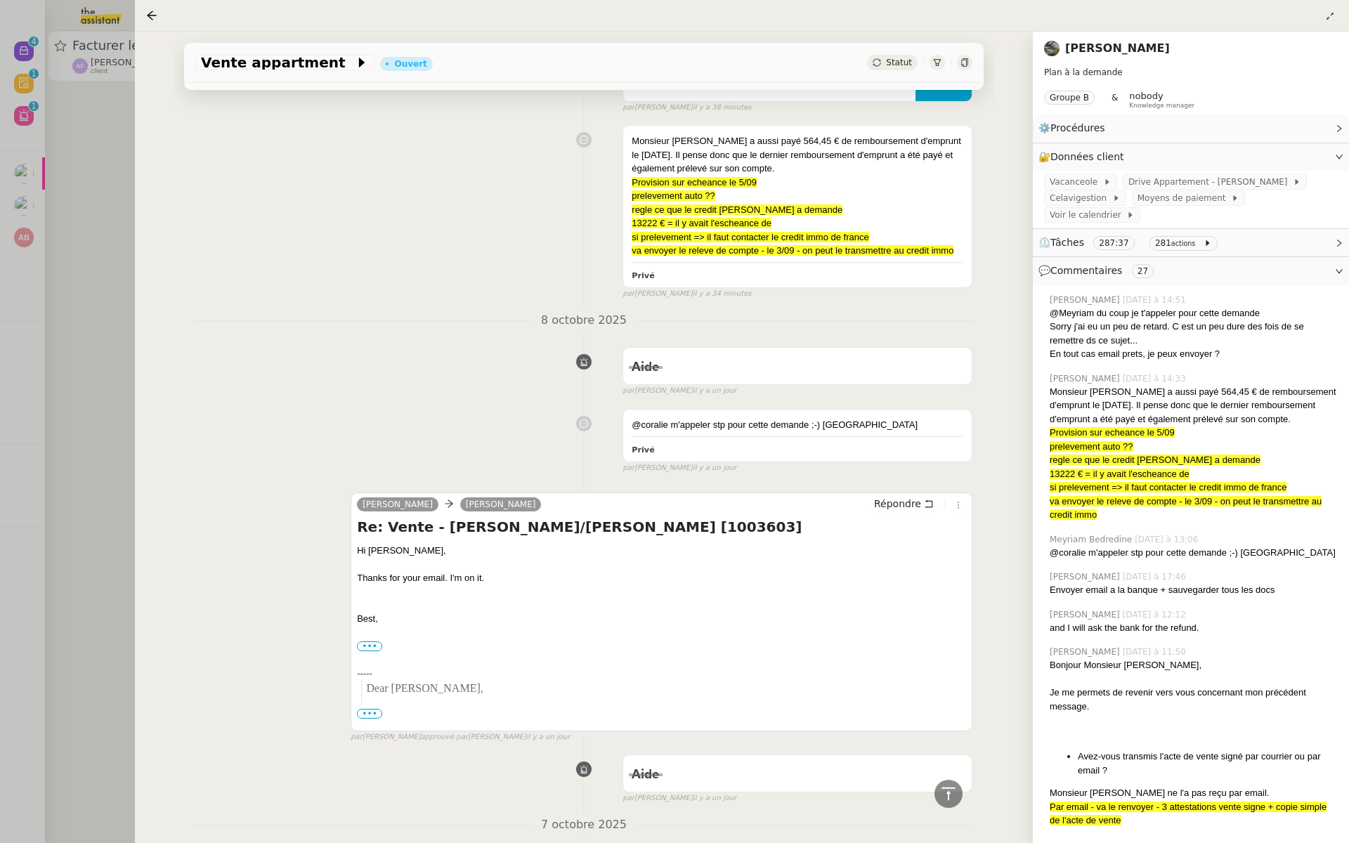
click at [132, 152] on div at bounding box center [674, 421] width 1349 height 843
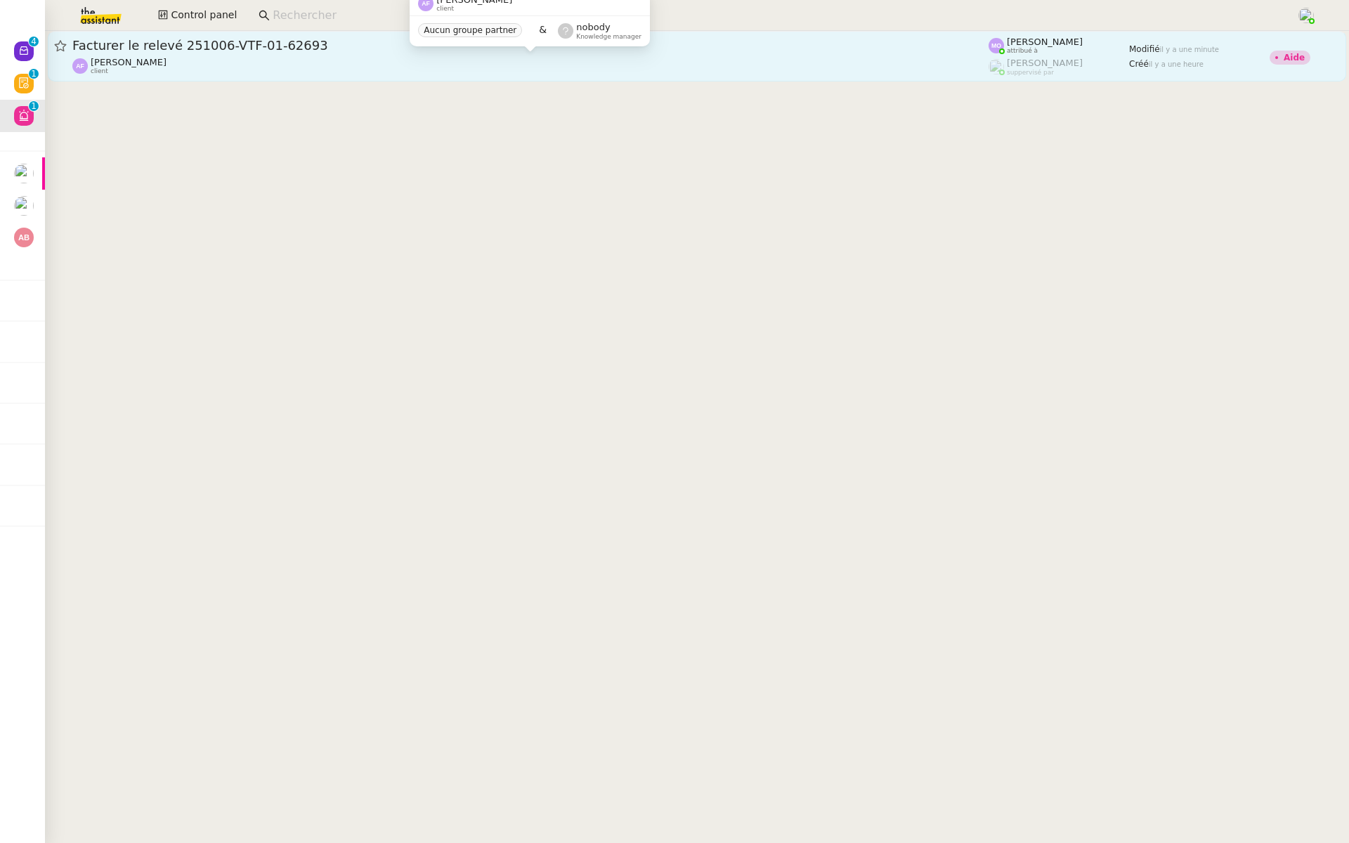
click at [311, 58] on div "Apolline FILLEY client" at bounding box center [530, 66] width 916 height 18
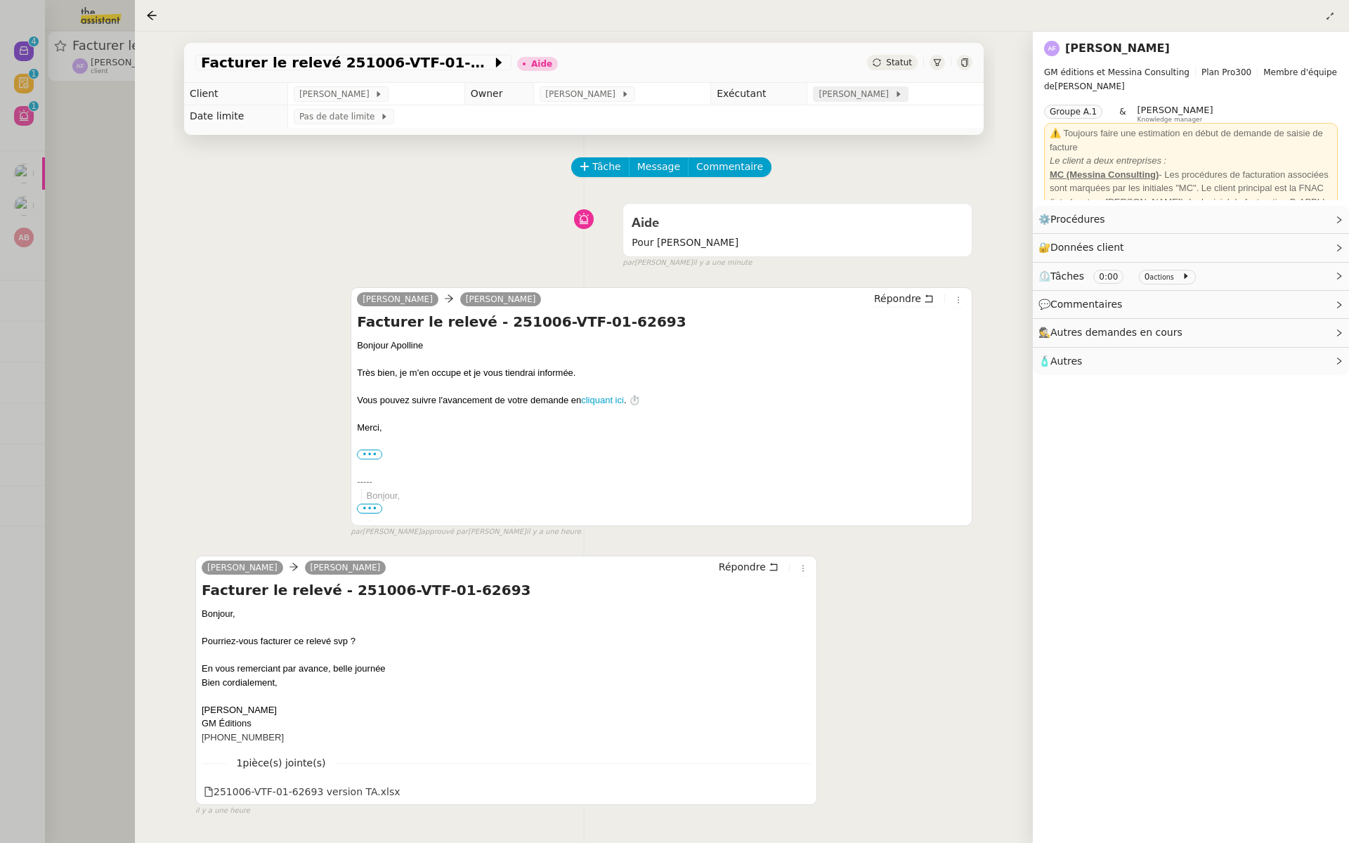
click at [874, 96] on span "[PERSON_NAME]" at bounding box center [856, 94] width 75 height 14
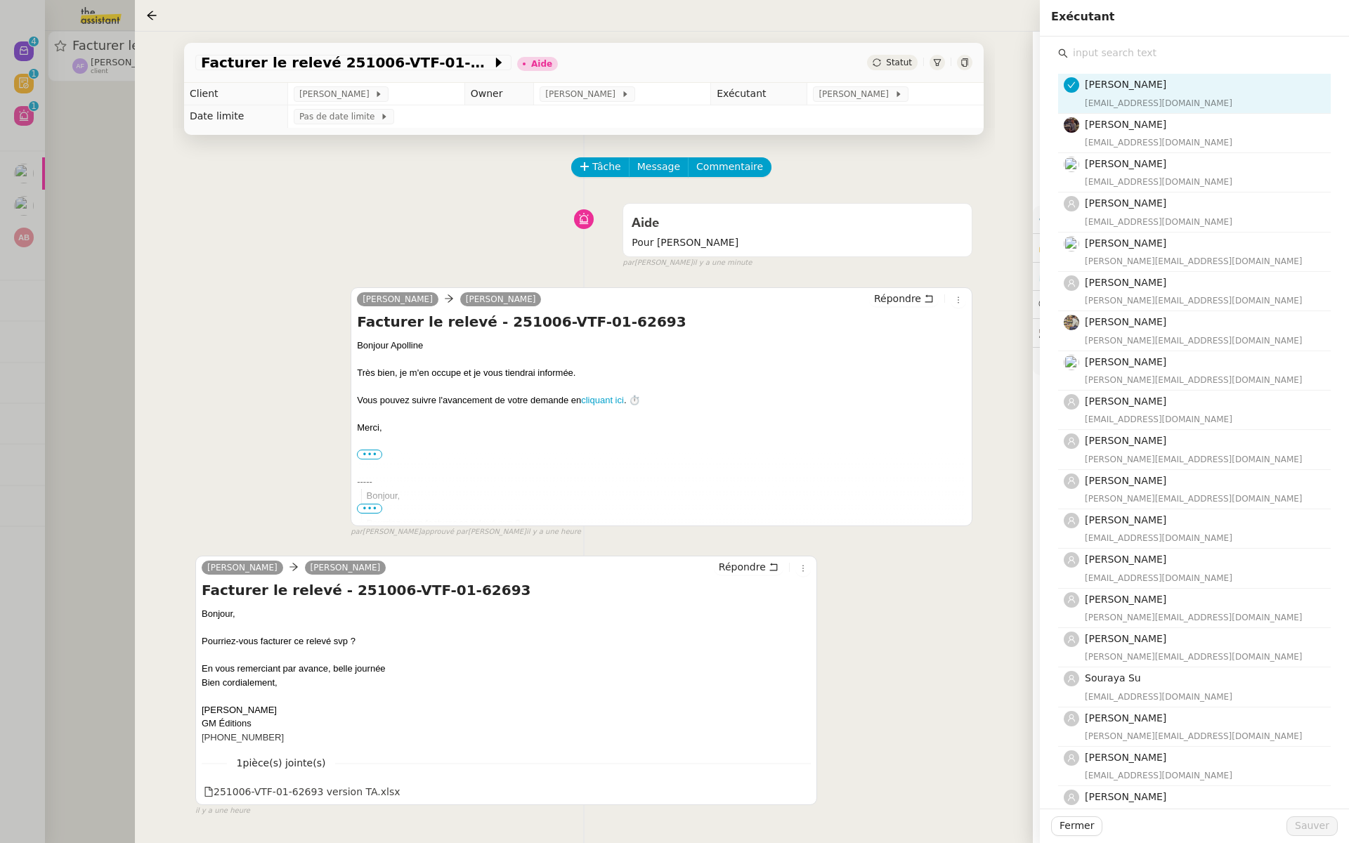
click at [1110, 46] on input "text" at bounding box center [1199, 53] width 263 height 19
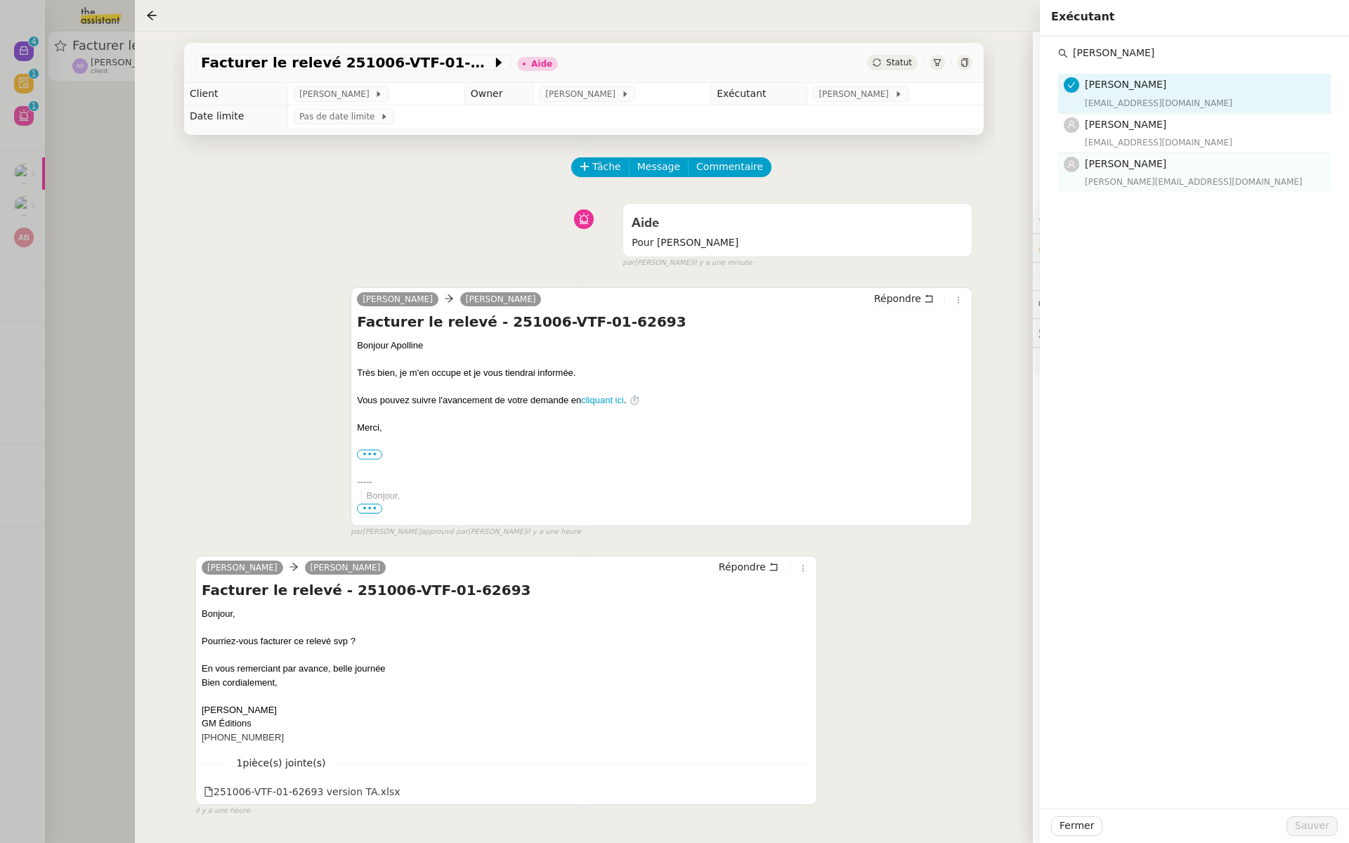
type input "pauline"
click at [1107, 167] on span "[PERSON_NAME]" at bounding box center [1126, 163] width 82 height 11
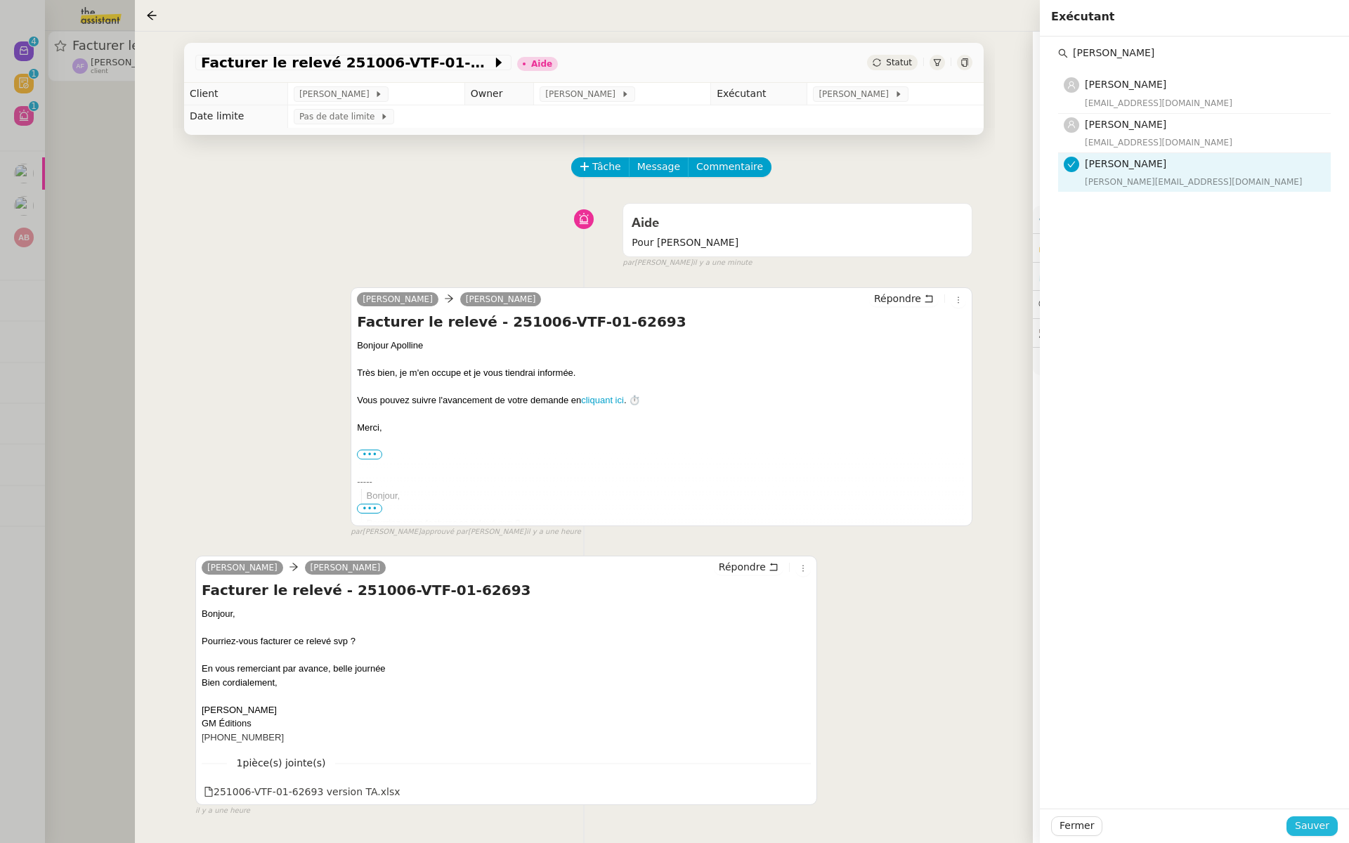
click at [1320, 831] on span "Sauver" at bounding box center [1312, 826] width 34 height 16
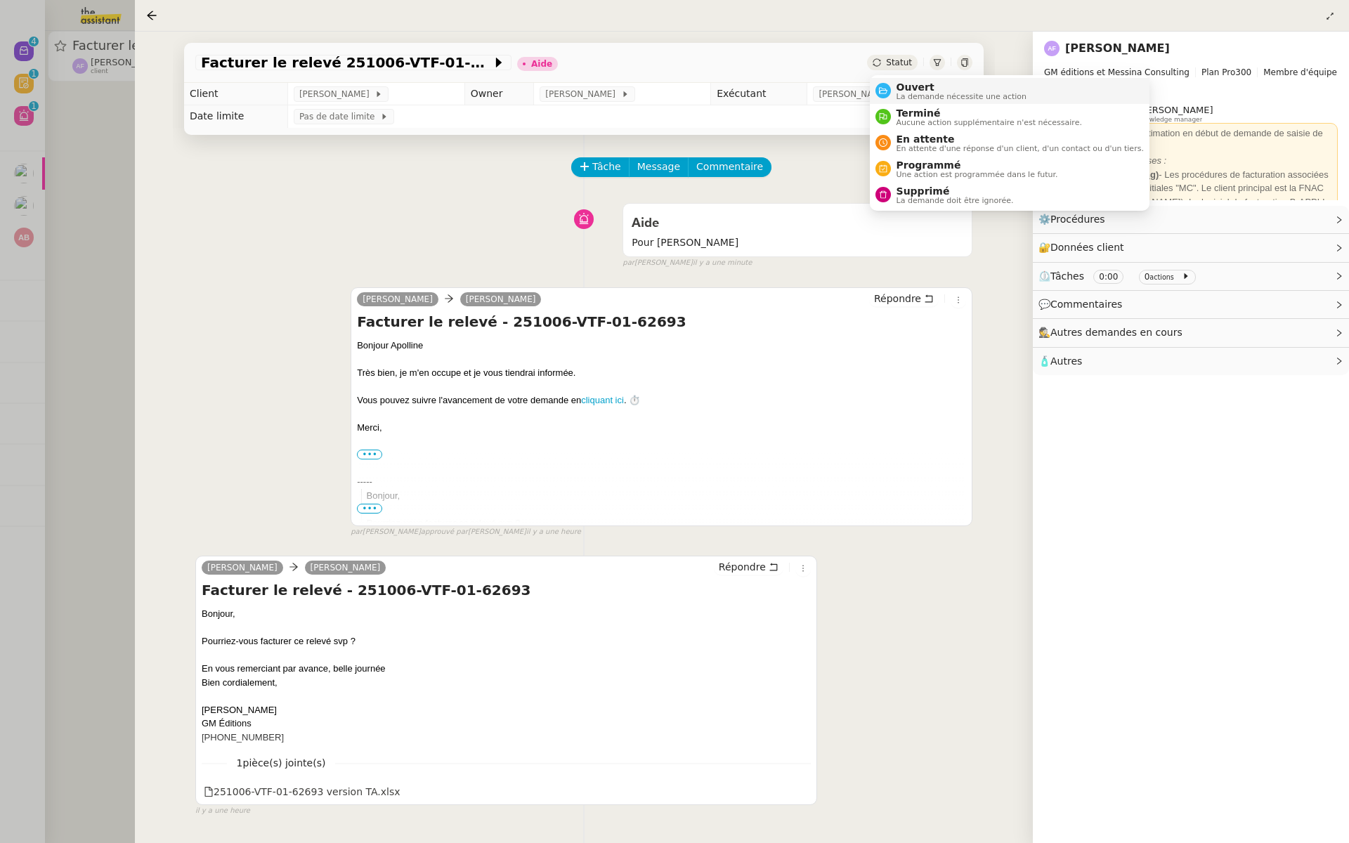
click at [897, 93] on span "La demande nécessite une action" at bounding box center [962, 97] width 131 height 8
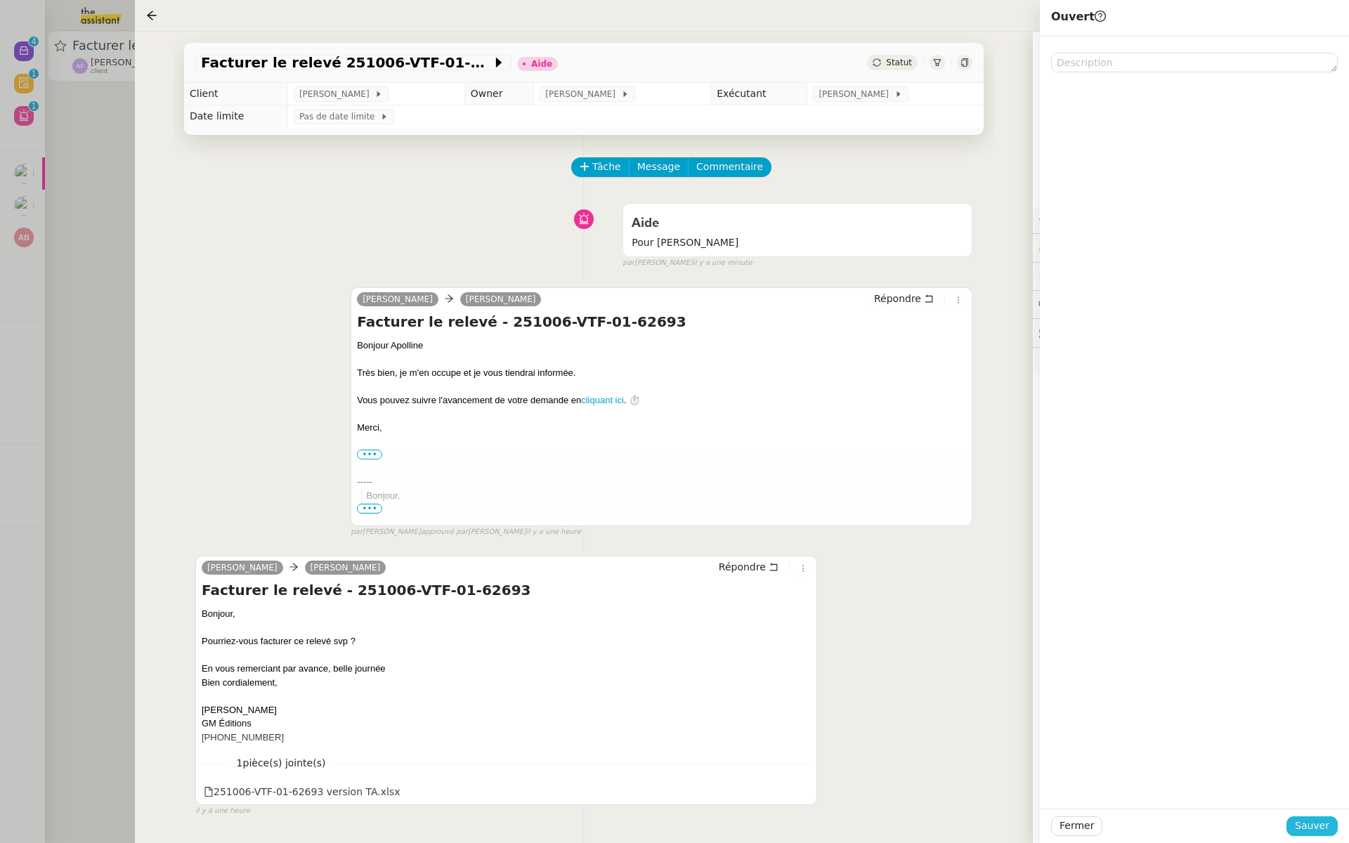
click at [1314, 831] on span "Sauver" at bounding box center [1312, 826] width 34 height 16
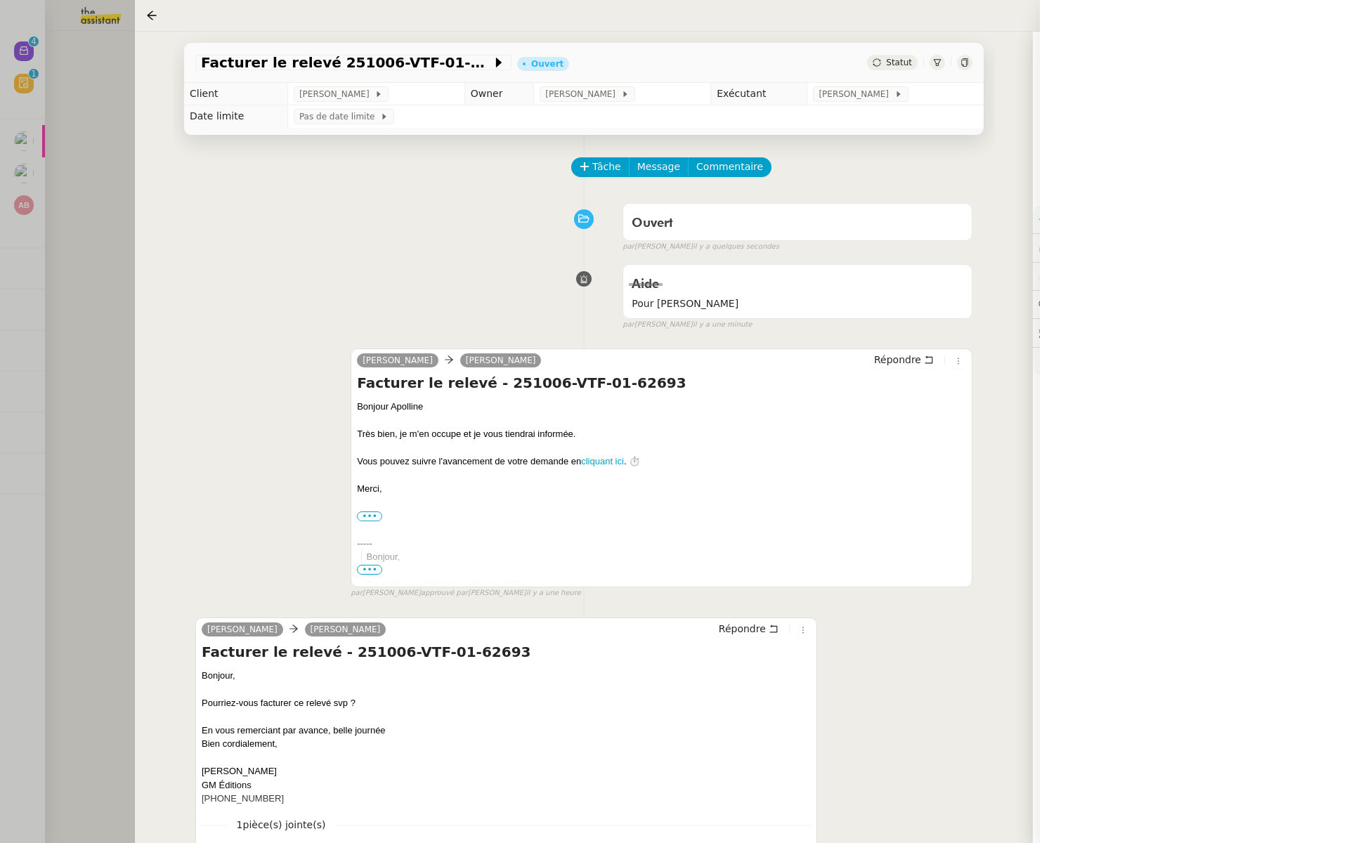
click at [58, 235] on div at bounding box center [674, 421] width 1349 height 843
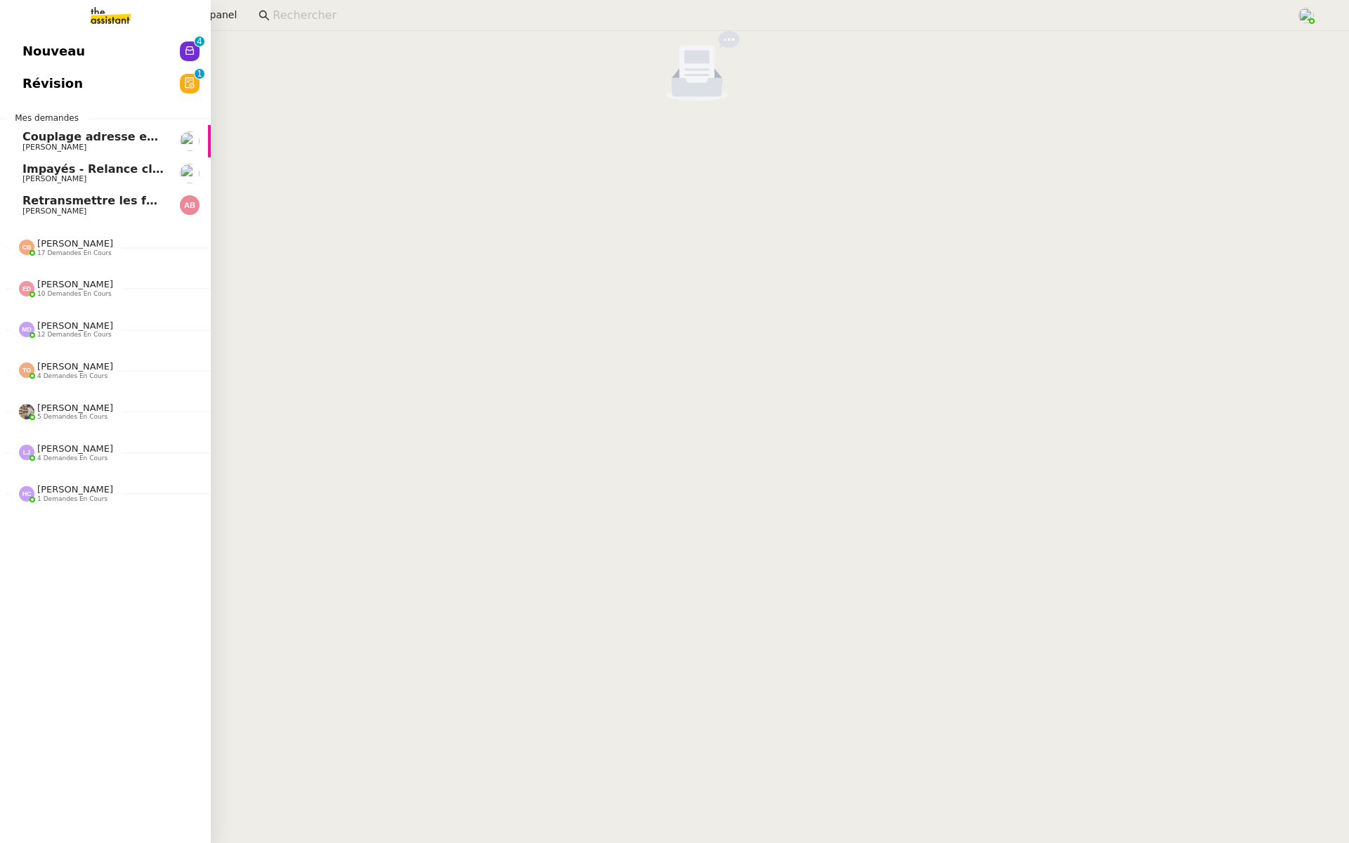
click at [26, 75] on span "Révision" at bounding box center [52, 83] width 60 height 21
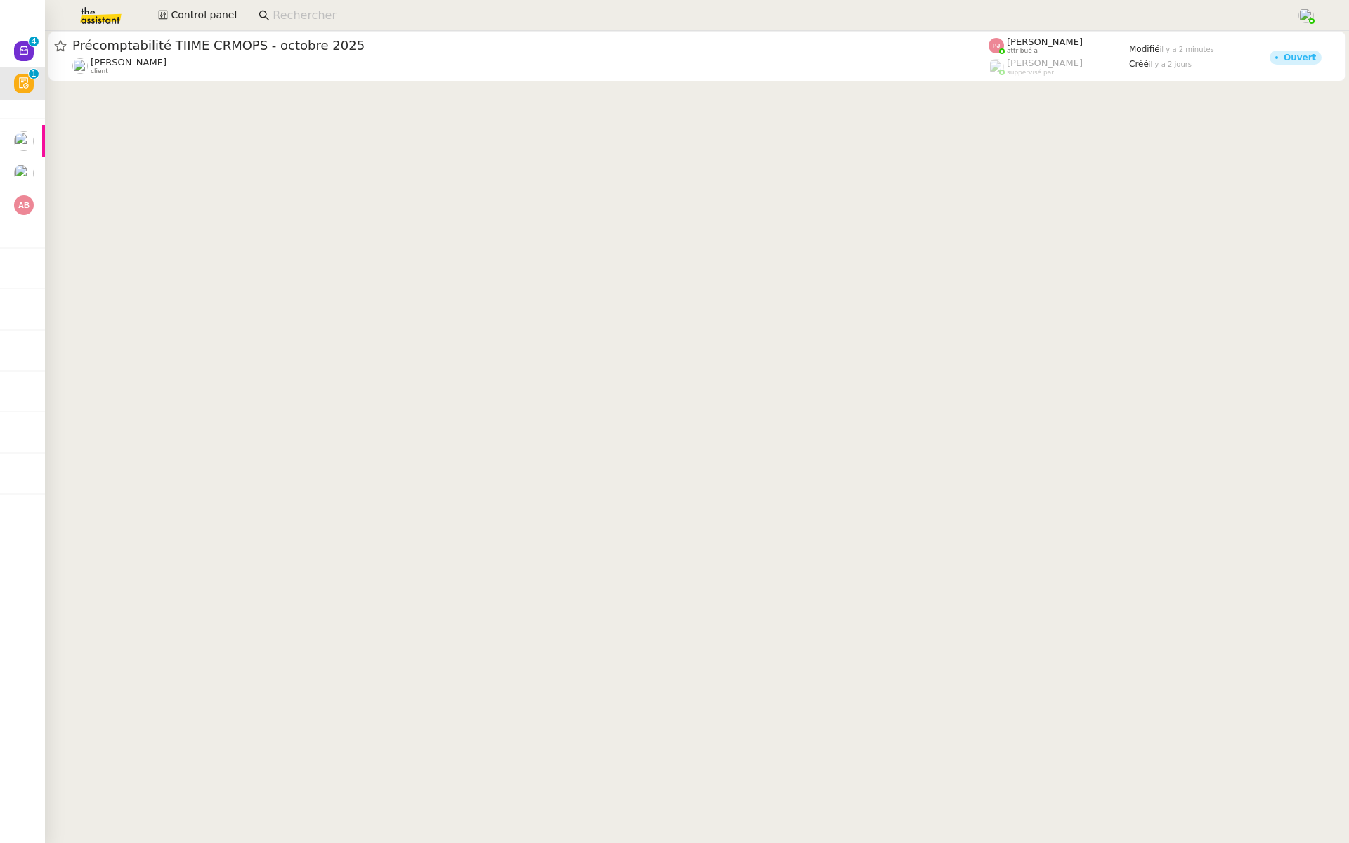
click at [345, 30] on app-search-bar at bounding box center [772, 15] width 1042 height 31
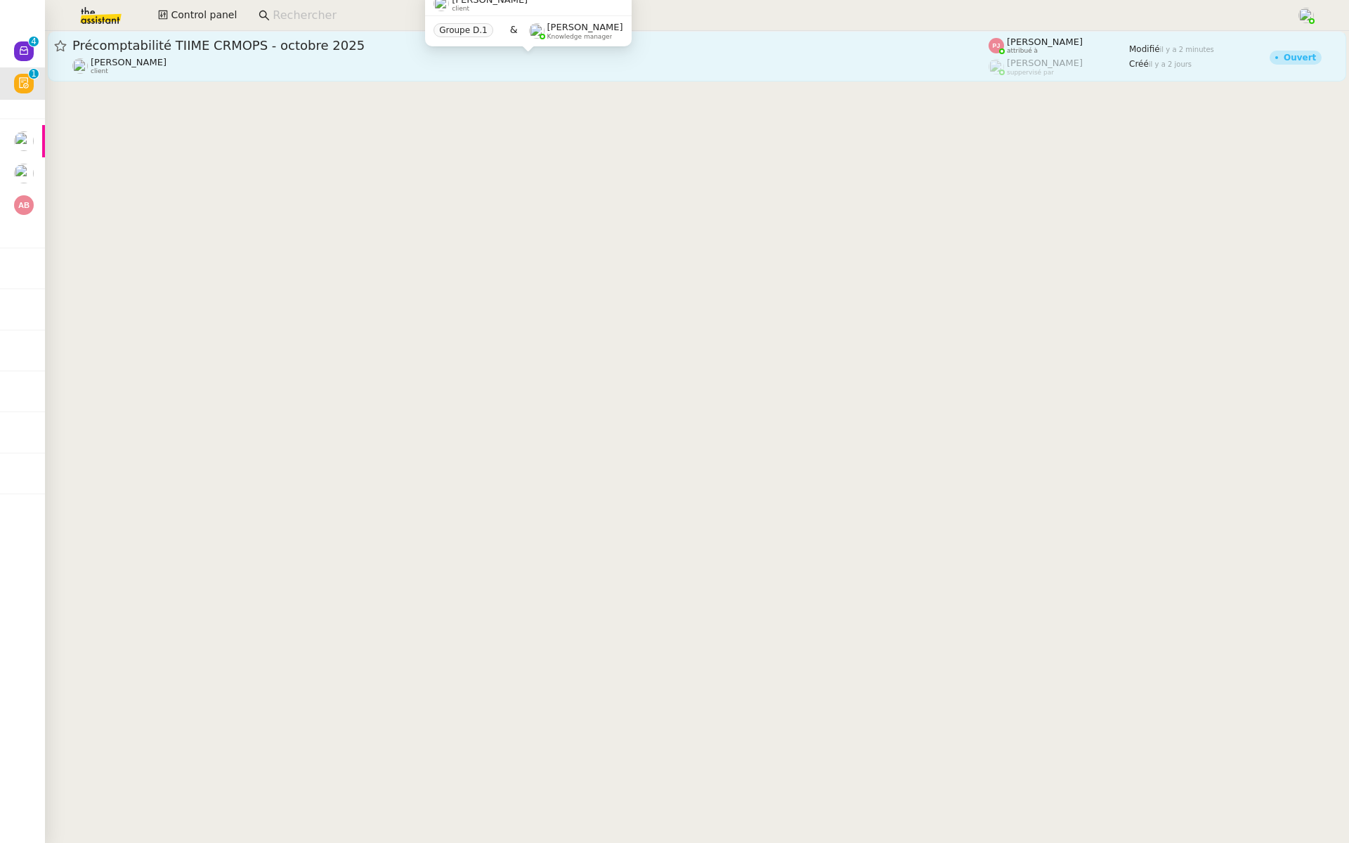
click at [339, 60] on div "[PERSON_NAME] client" at bounding box center [530, 66] width 916 height 18
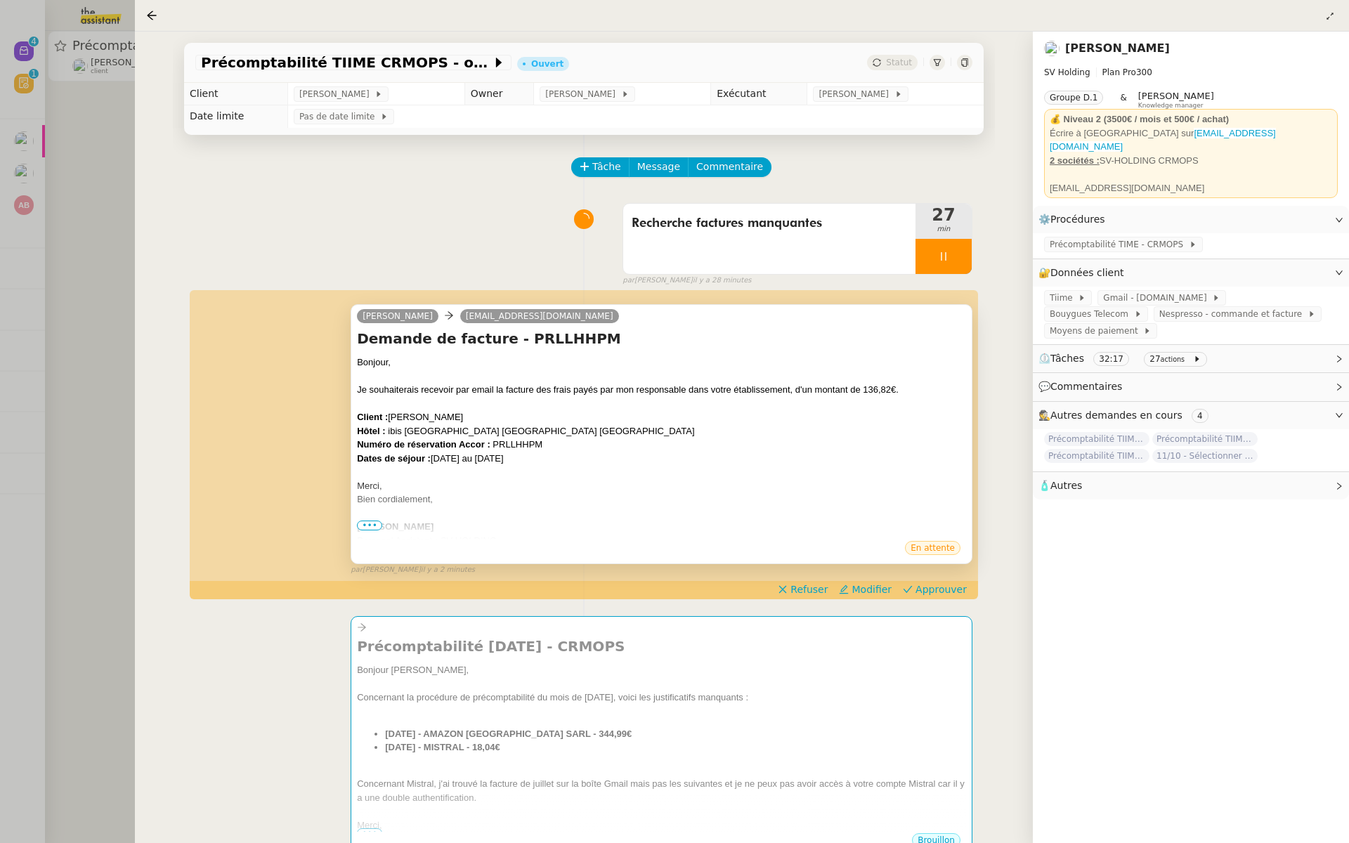
scroll to position [22, 0]
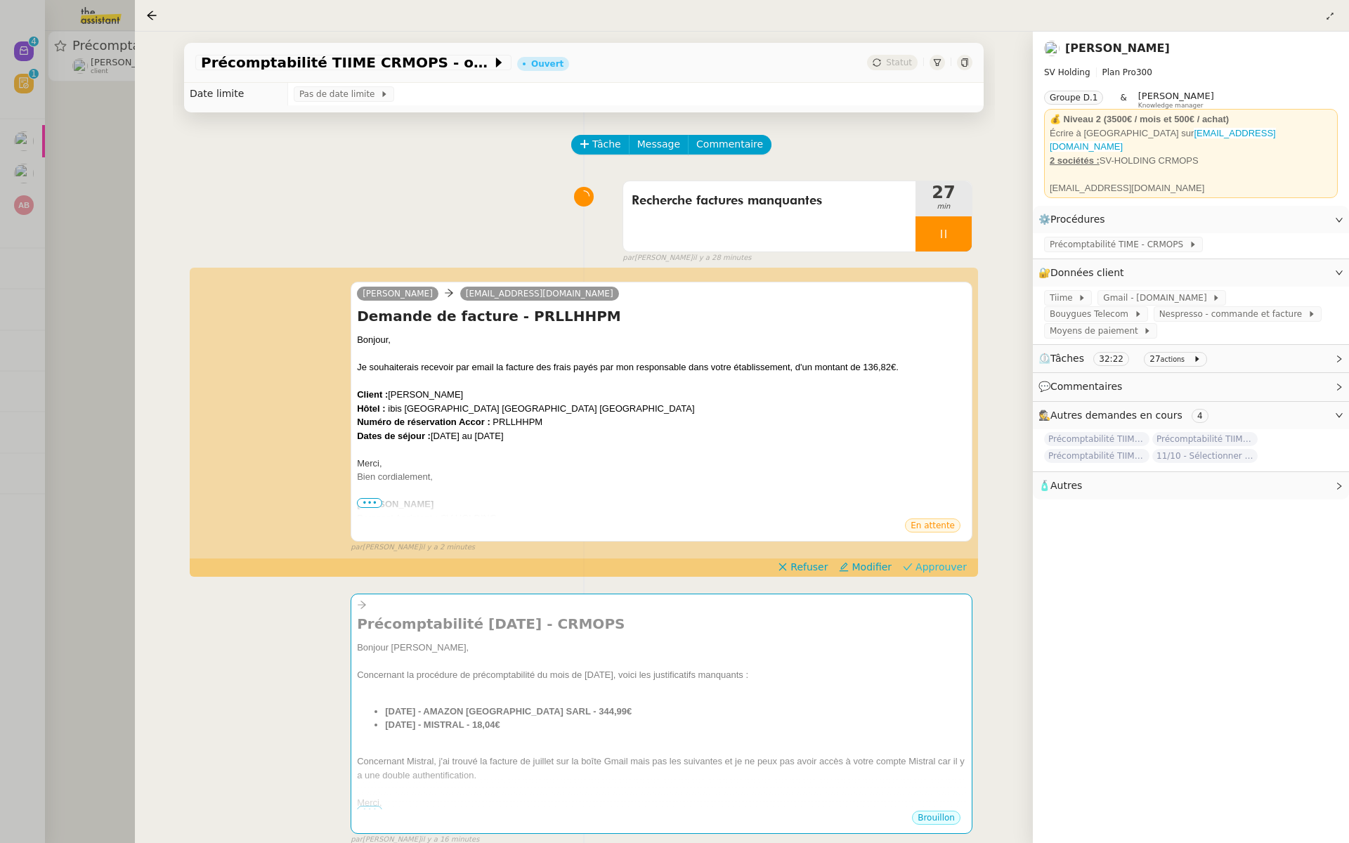
click at [940, 562] on span "Approuver" at bounding box center [941, 567] width 51 height 14
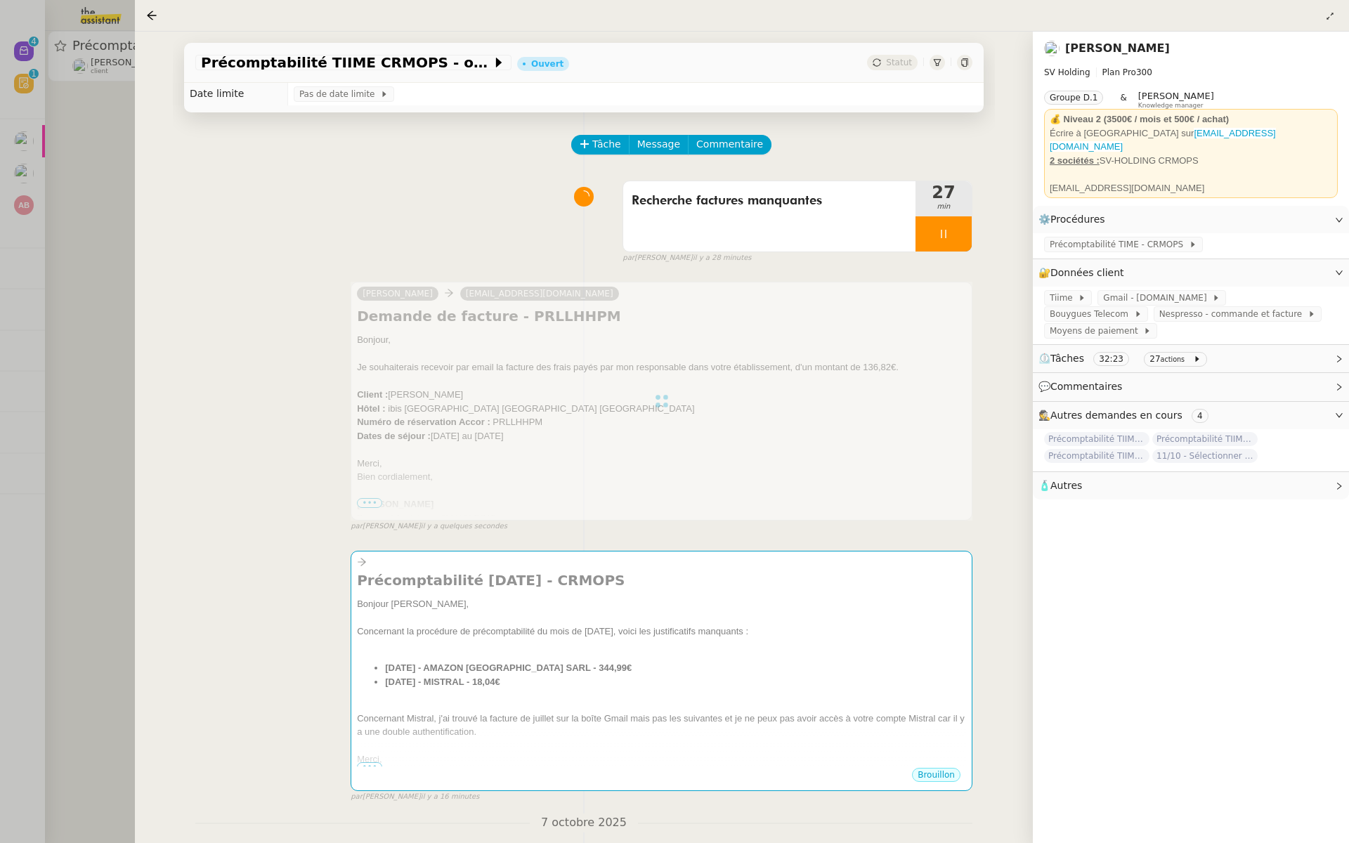
click at [28, 217] on div at bounding box center [674, 421] width 1349 height 843
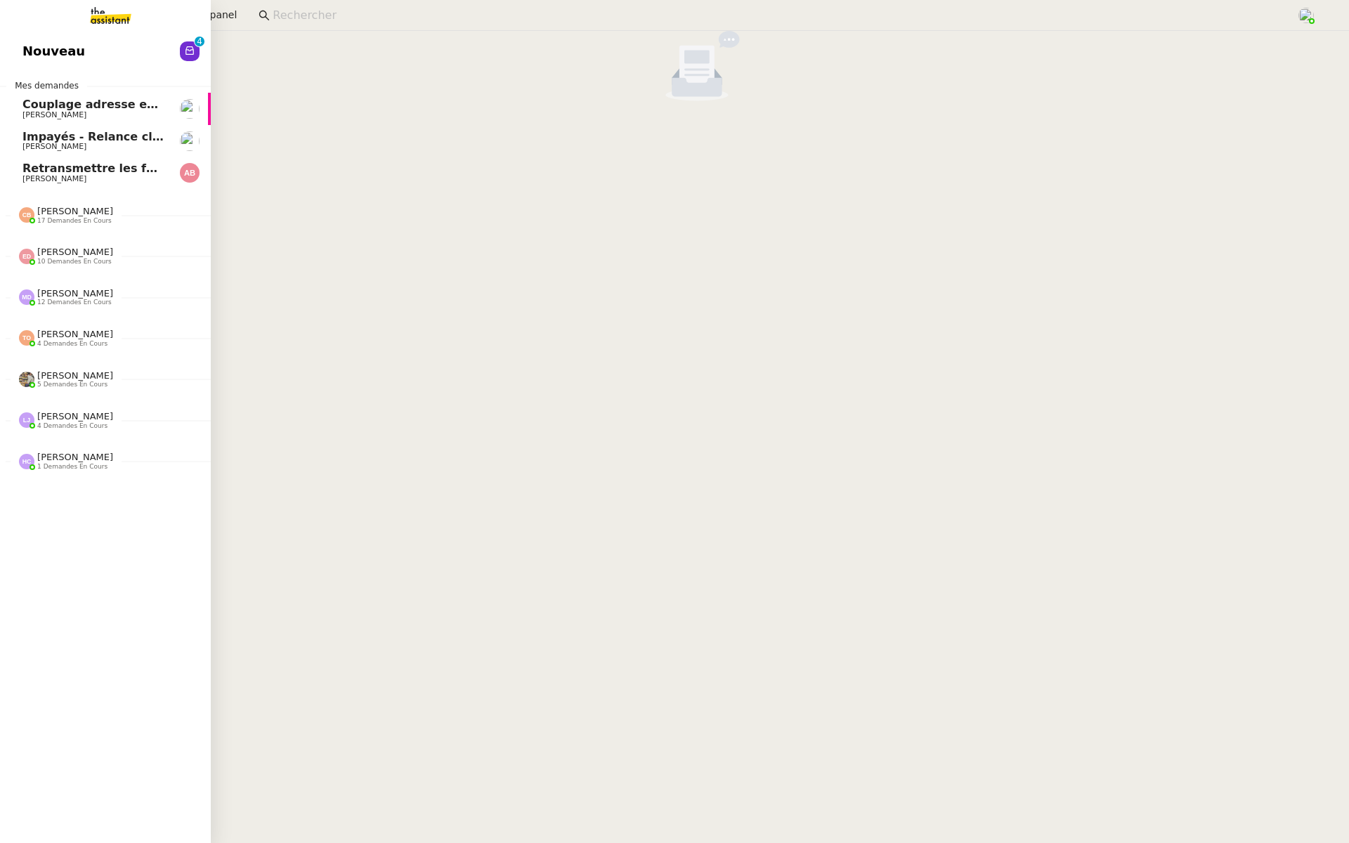
click at [18, 46] on link "Nouveau 0 1 2 3 4 5 6 7 8 9" at bounding box center [105, 51] width 211 height 32
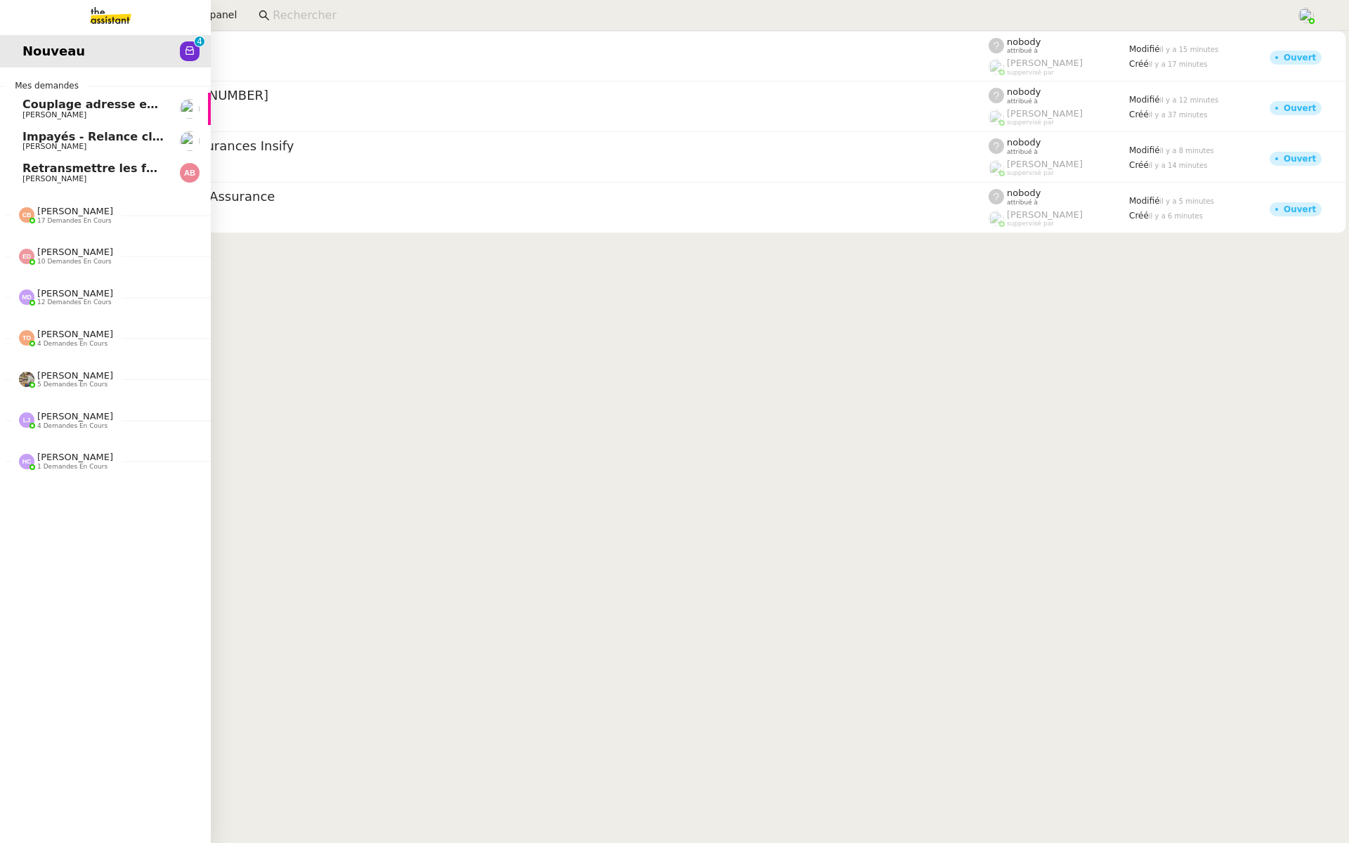
click at [39, 183] on link "Retransmettre les factures P1 Anthony Bruley" at bounding box center [105, 173] width 211 height 32
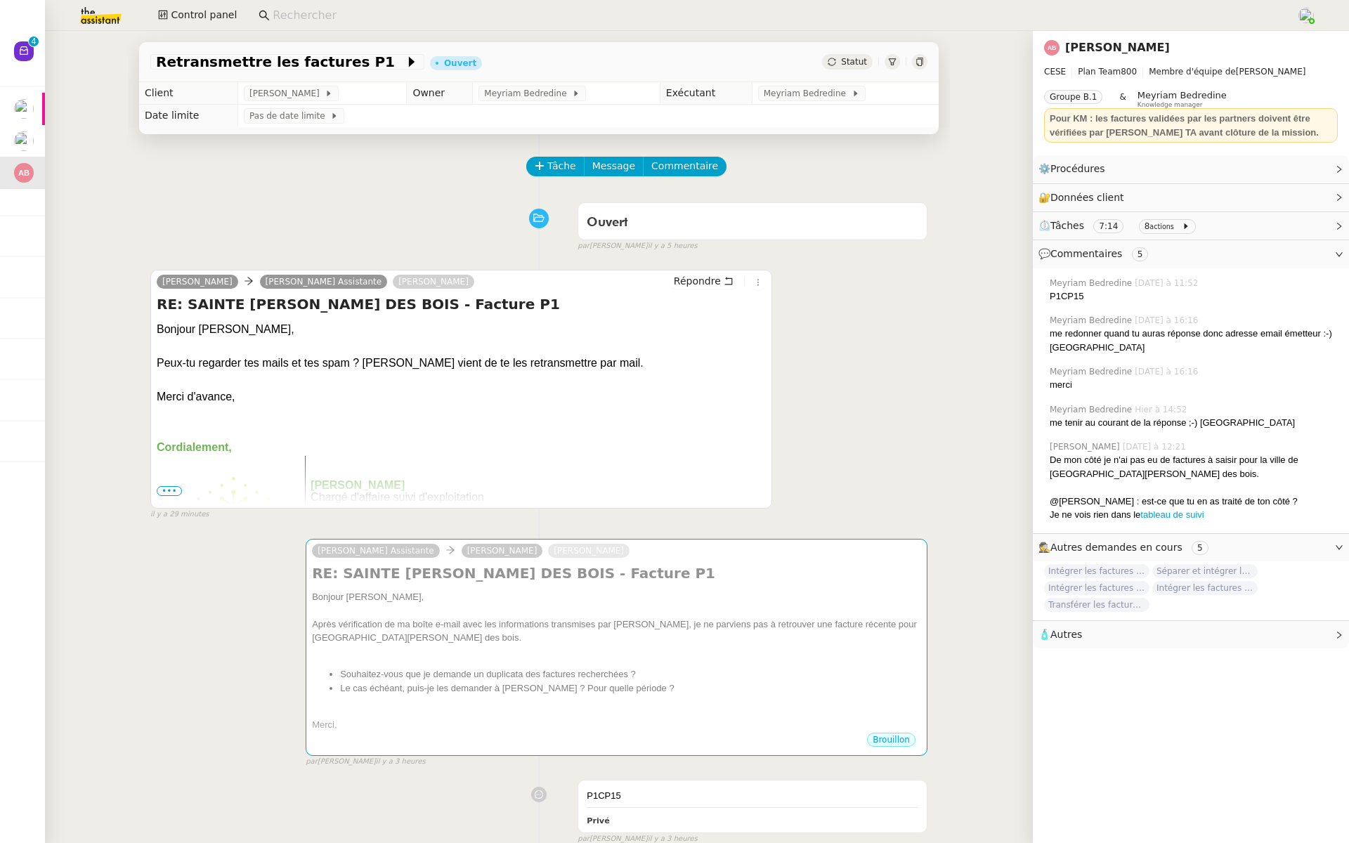
click at [168, 488] on span "•••" at bounding box center [169, 491] width 25 height 10
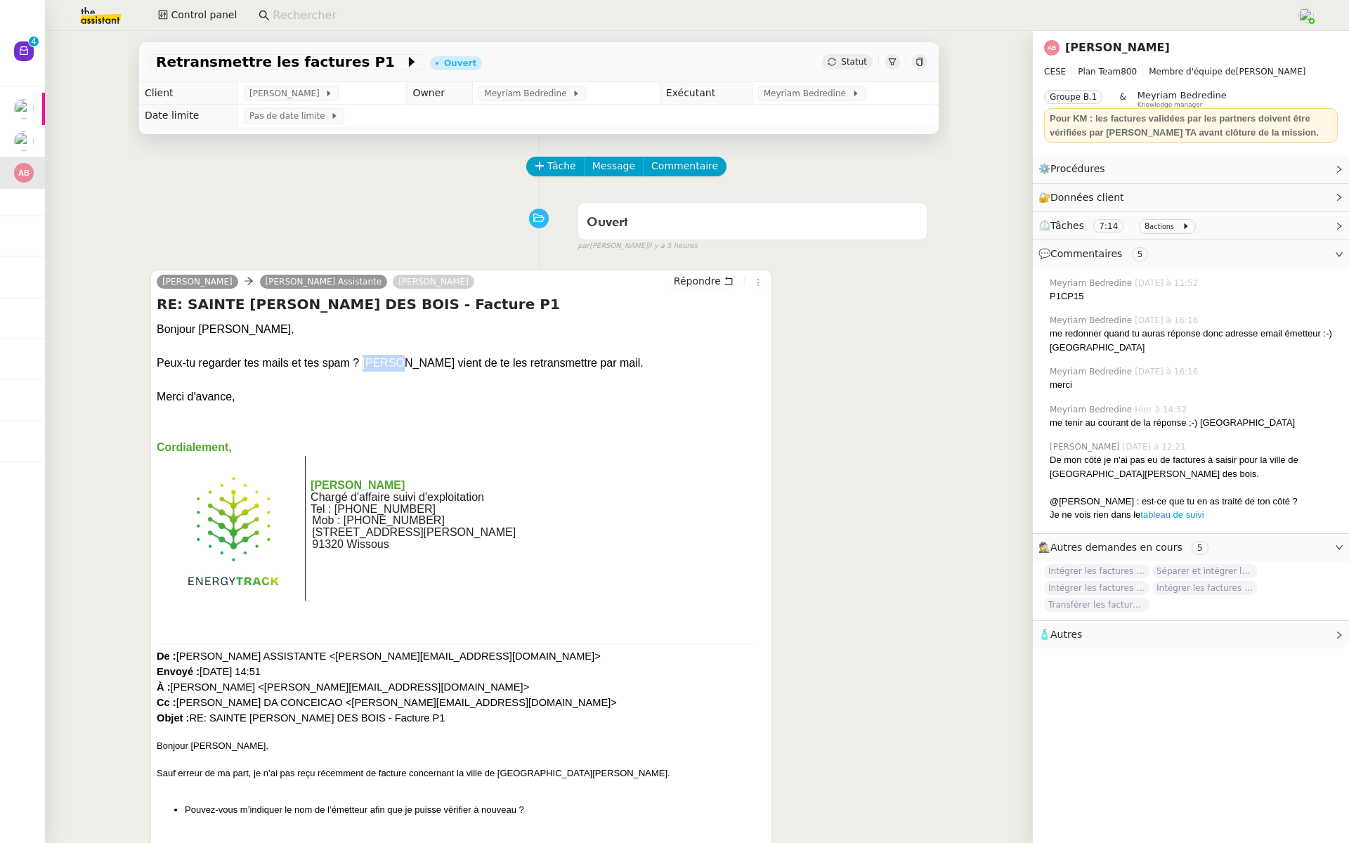
drag, startPoint x: 400, startPoint y: 366, endPoint x: 361, endPoint y: 366, distance: 38.6
click at [361, 366] on div "Peux-tu regarder tes mails et tes spam ? ENGIE vient de te les retransmettre pa…" at bounding box center [461, 363] width 609 height 17
copy div "ENGIE"
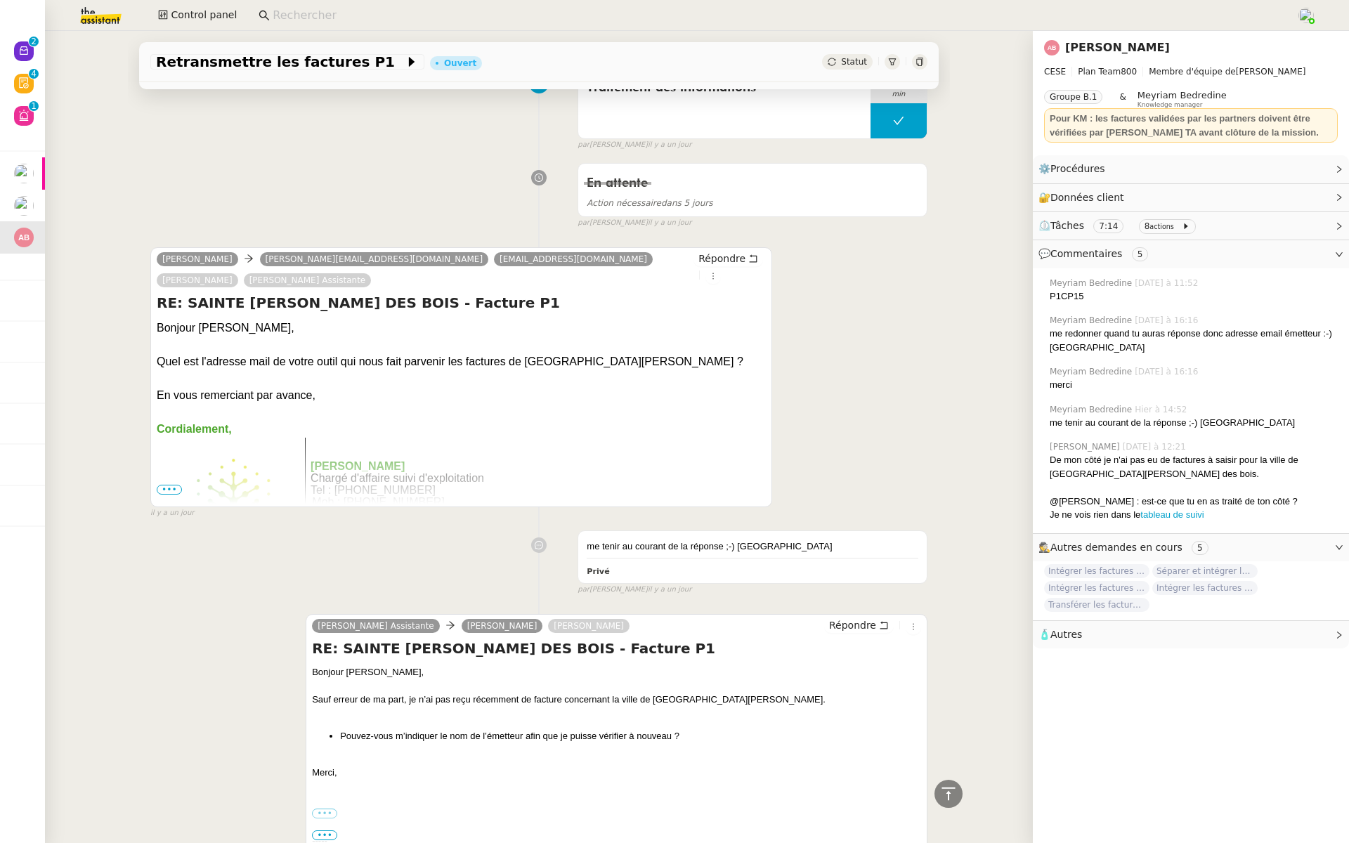
scroll to position [3513, 0]
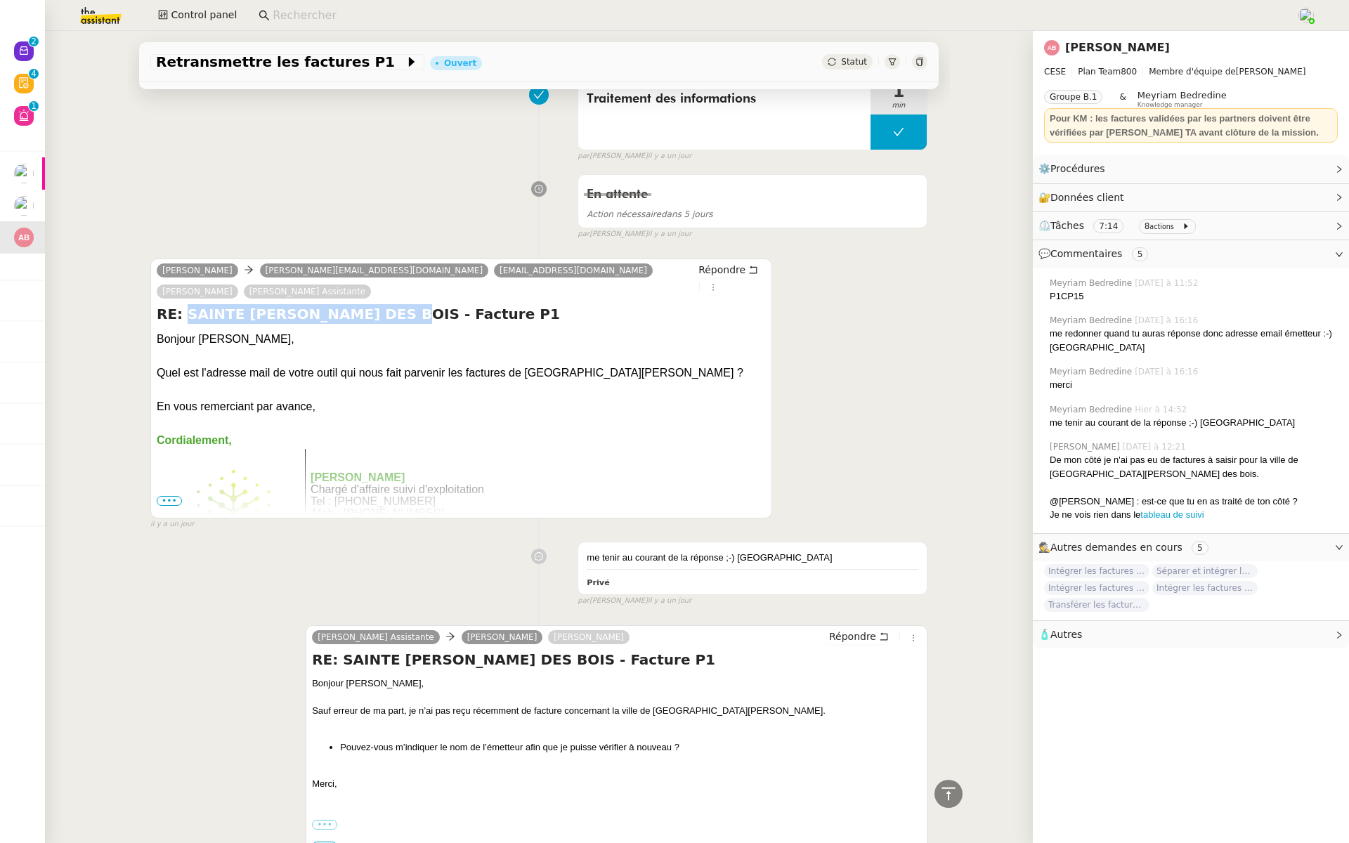
drag, startPoint x: 376, startPoint y: 289, endPoint x: 184, endPoint y: 291, distance: 191.8
click at [184, 304] on h4 "RE: SAINTE GENEVIEVE DES BOIS - Facture P1" at bounding box center [461, 314] width 609 height 20
copy h4 "SAINTE GENEVIEVE DES BOIS"
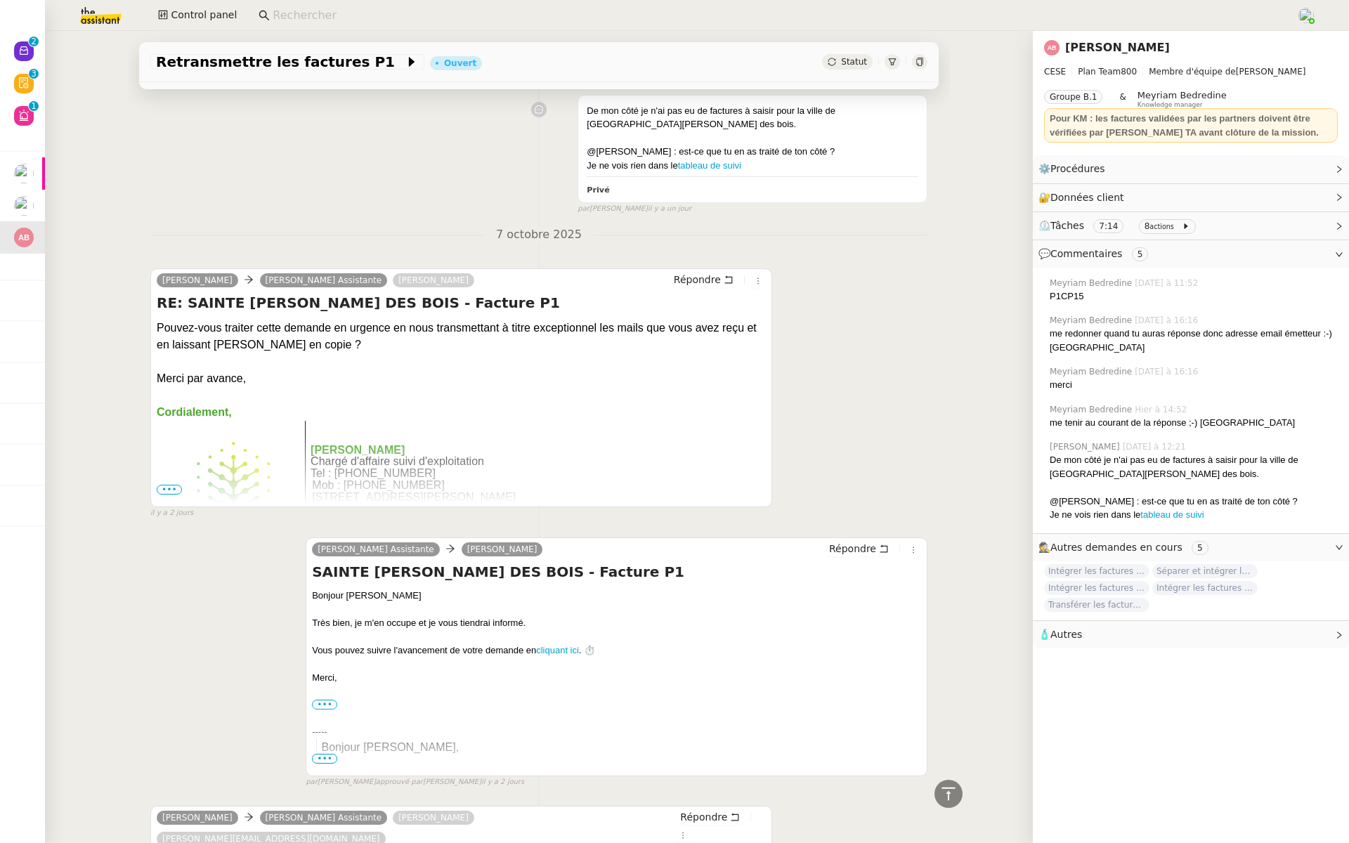
scroll to position [4430, 0]
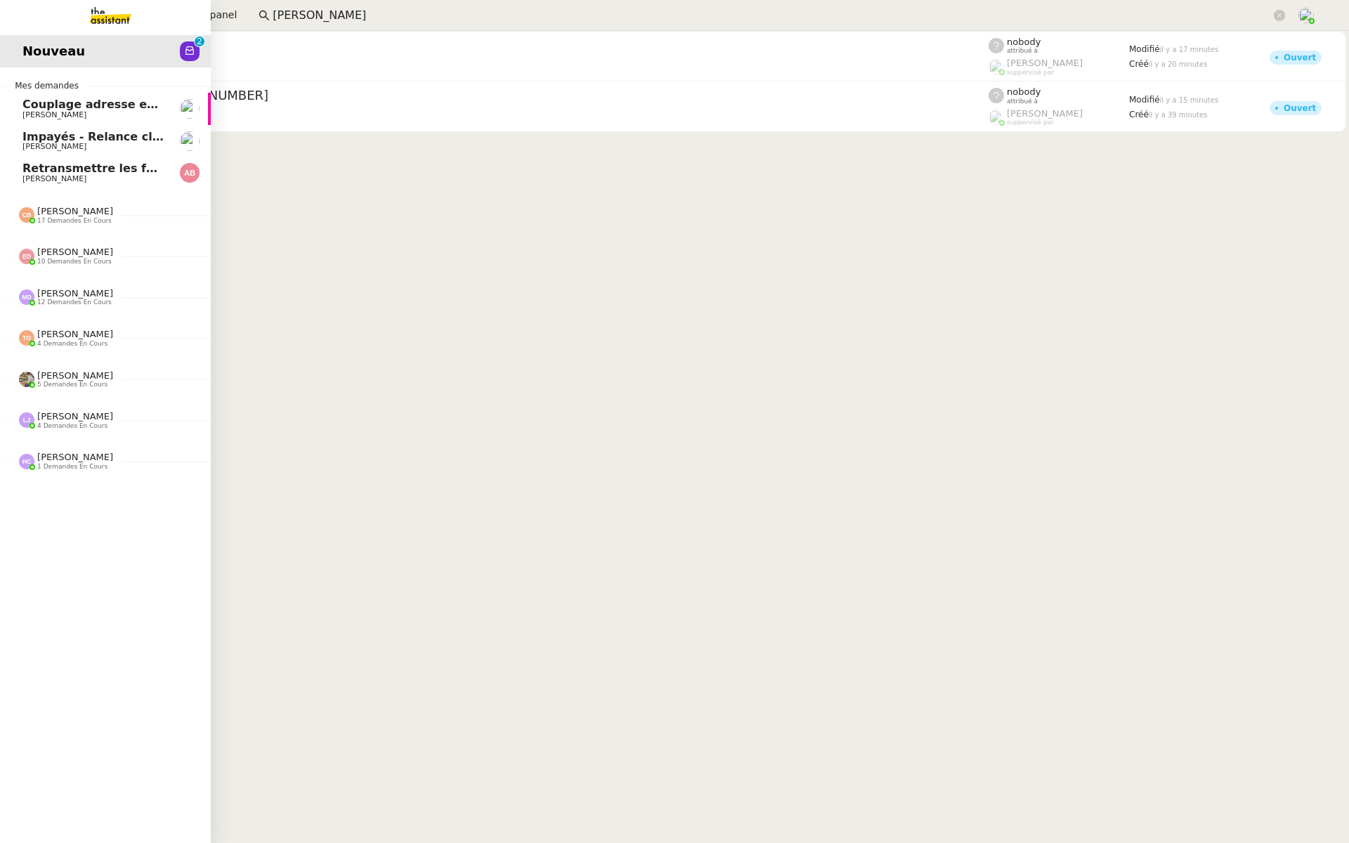
click at [44, 171] on span "Retransmettre les factures P1" at bounding box center [117, 168] width 191 height 13
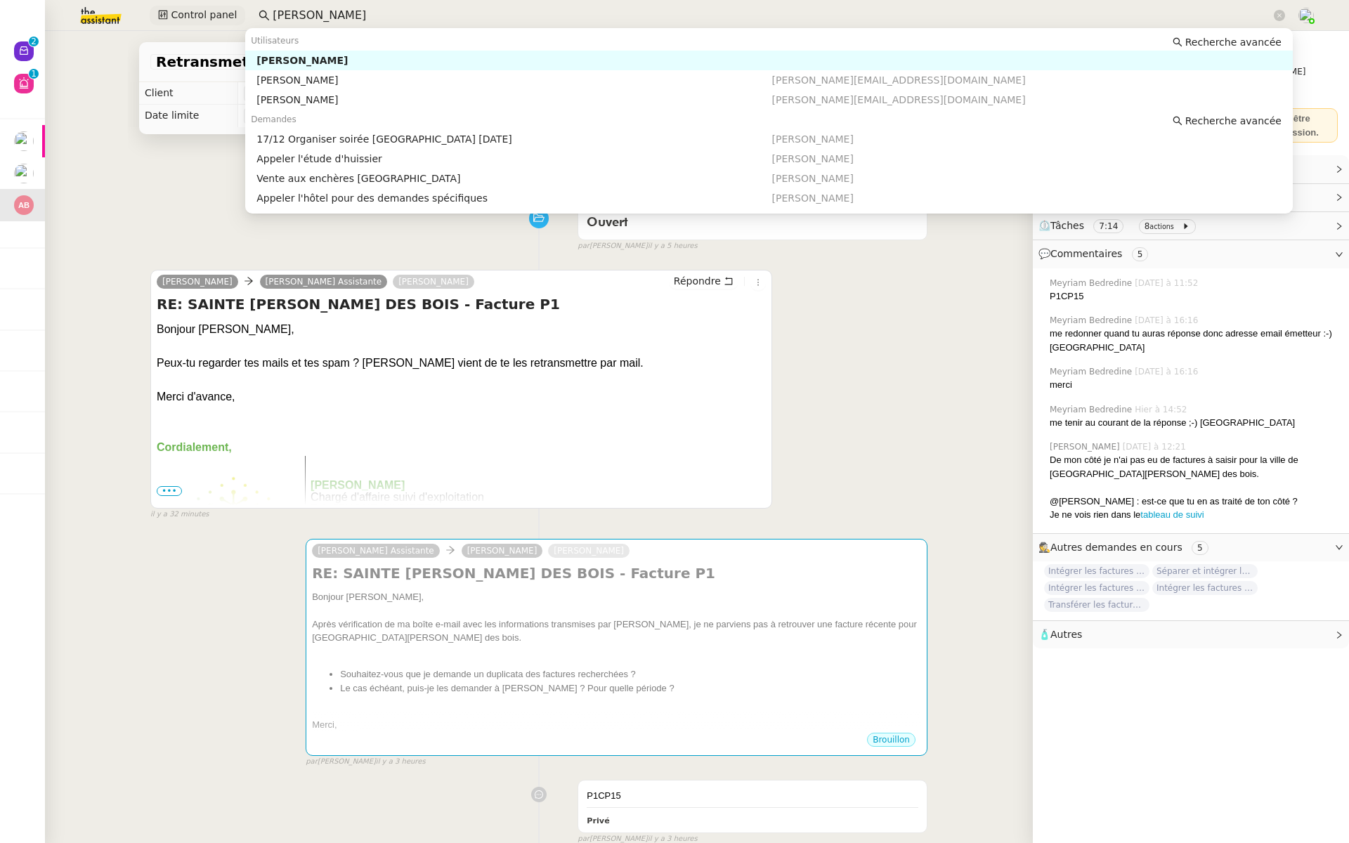
drag, startPoint x: 368, startPoint y: 18, endPoint x: 222, endPoint y: 8, distance: 146.4
click at [222, 8] on div "Control panel [PERSON_NAME]" at bounding box center [674, 15] width 1279 height 31
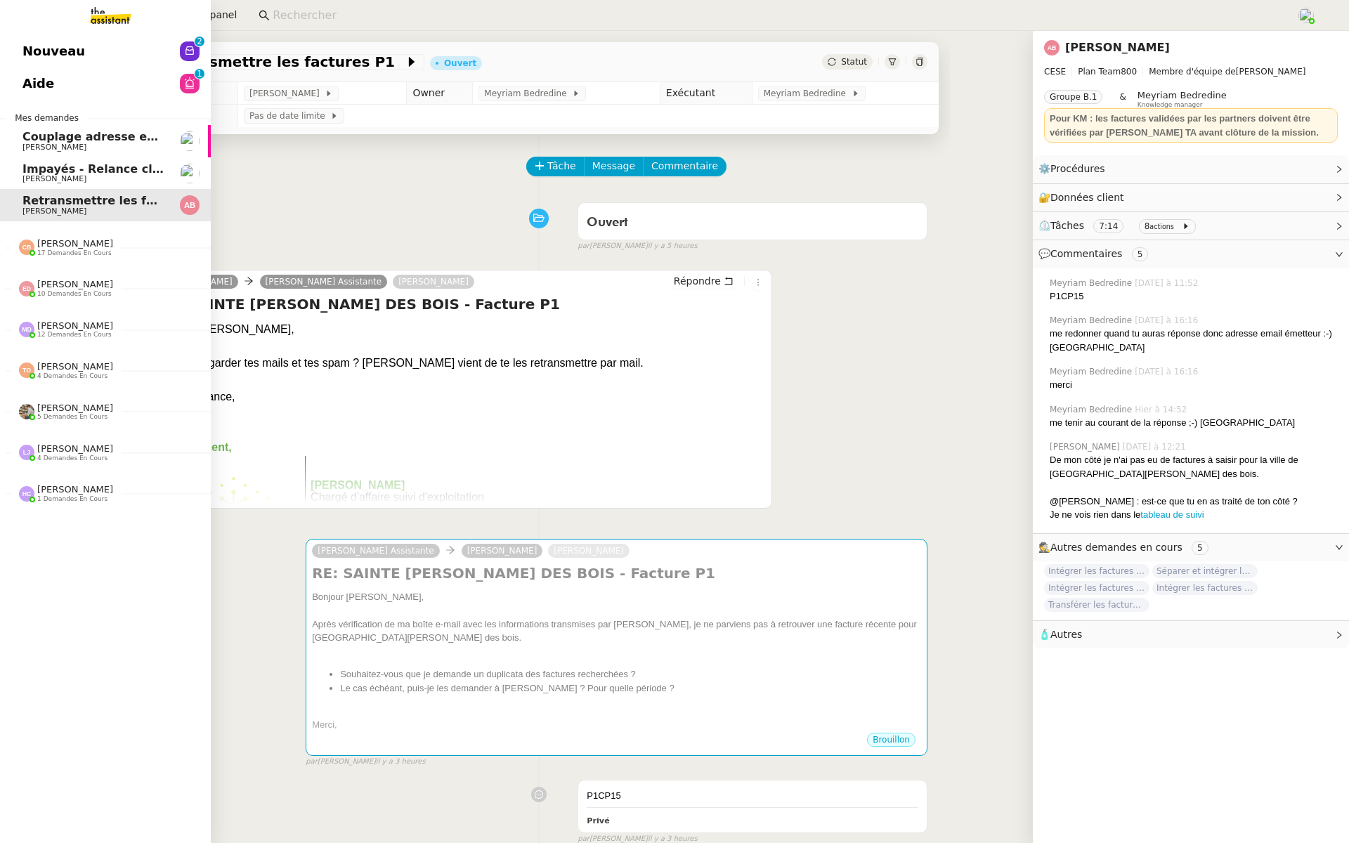
click at [102, 16] on img at bounding box center [99, 15] width 109 height 31
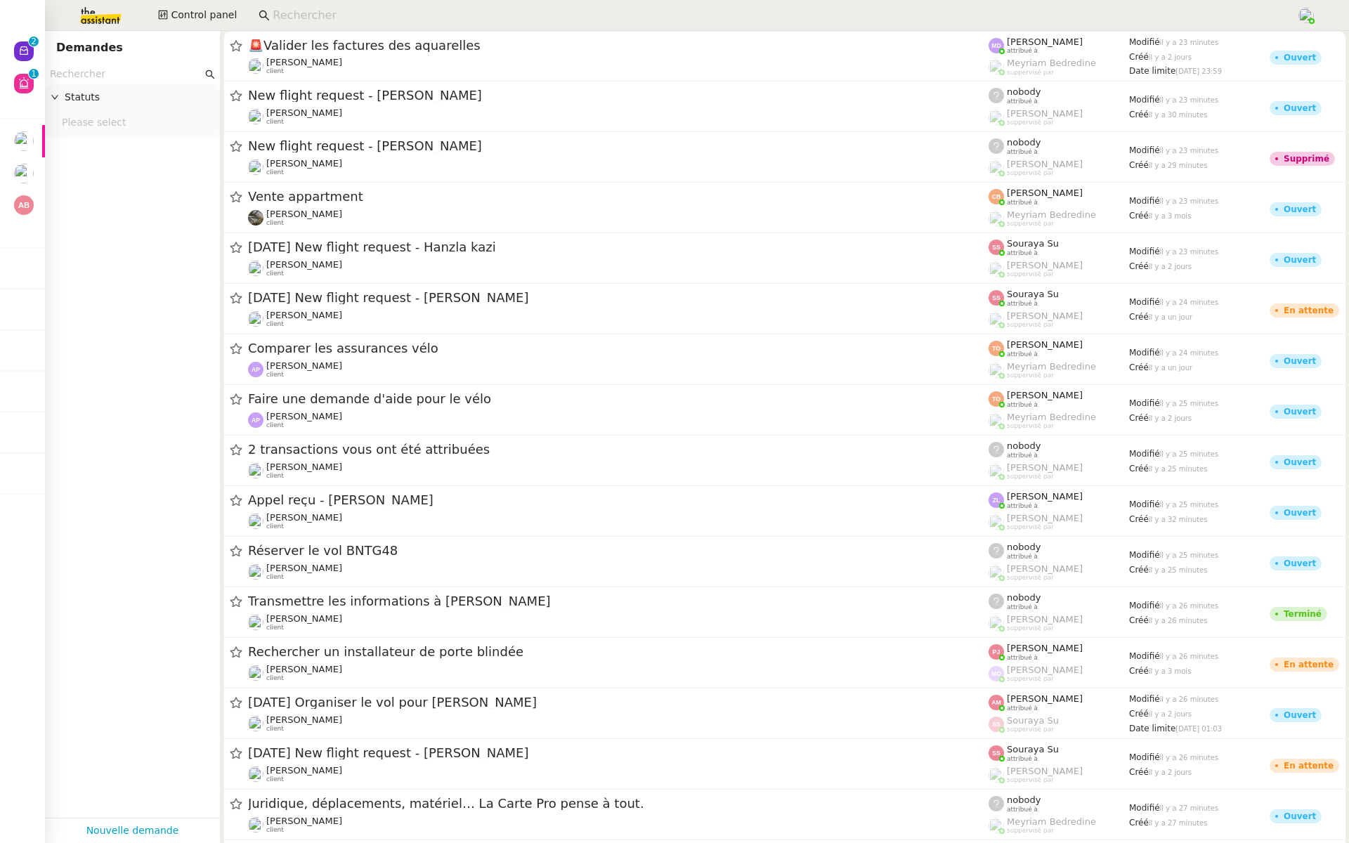
click at [105, 79] on input "text" at bounding box center [126, 74] width 152 height 16
paste input "rkia.zahouani@ engie .com"
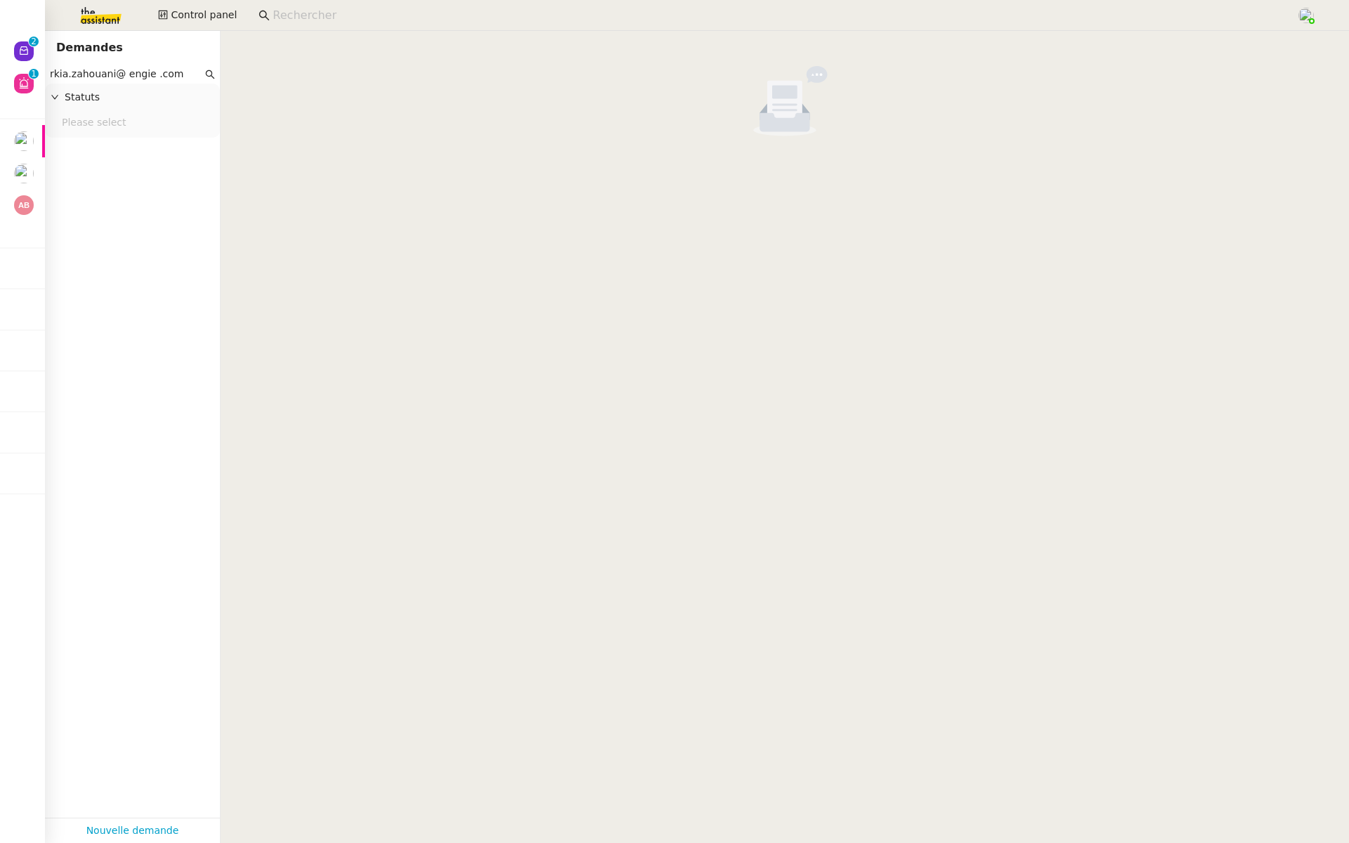
click at [183, 77] on input "rkia.zahouani@ engie .com" at bounding box center [126, 74] width 152 height 16
click at [150, 75] on input "rkia.zahouani@ engie .com" at bounding box center [126, 74] width 152 height 16
click at [152, 77] on input "rkia.zahouani@ engie .com" at bounding box center [126, 74] width 152 height 16
click at [124, 74] on input "rkia.zahouani@ engie.com" at bounding box center [126, 74] width 152 height 16
click at [74, 71] on input "[EMAIL_ADDRESS][DOMAIN_NAME]" at bounding box center [126, 74] width 152 height 16
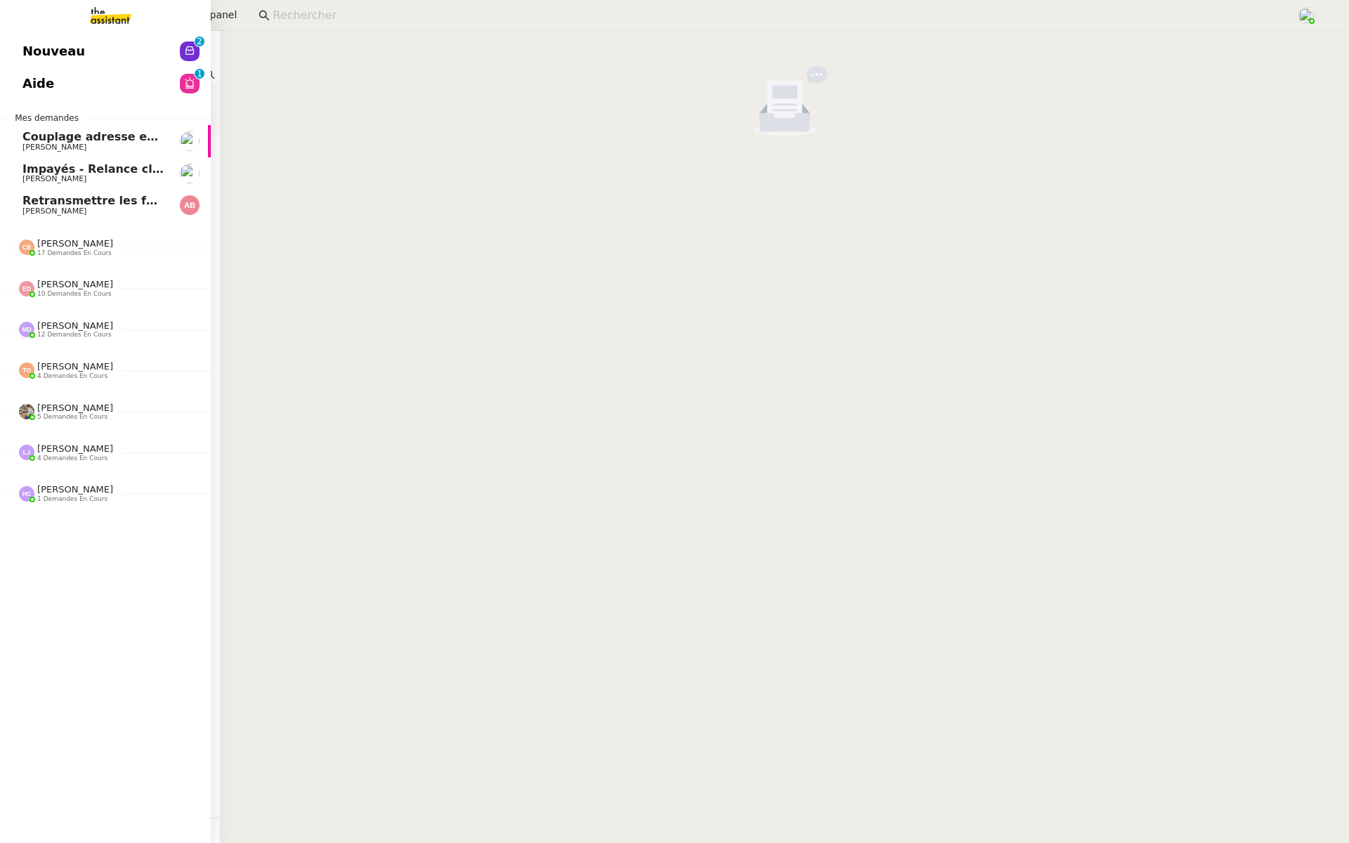
drag, startPoint x: 169, startPoint y: 74, endPoint x: 13, endPoint y: 77, distance: 156.0
click at [13, 77] on nz-layout "Nouveau 0 1 2 3 4 5 6 7 8 9 Aide 0 1 2 3 4 5 6 7 8 9 Mes demandes Couplage adre…" at bounding box center [674, 421] width 1349 height 843
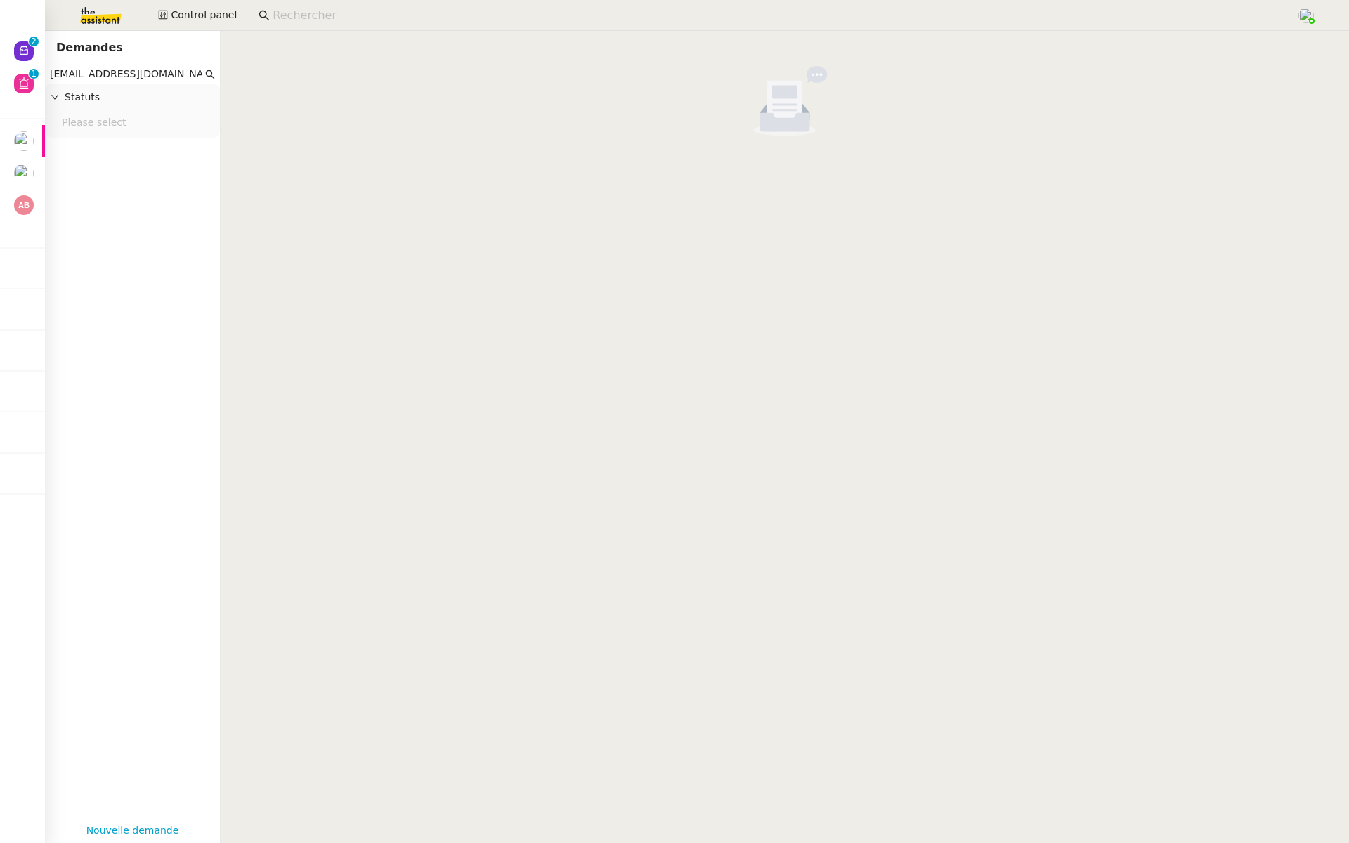
type input "rkia.zahouani@engie.com"
click at [96, 8] on img at bounding box center [89, 15] width 109 height 31
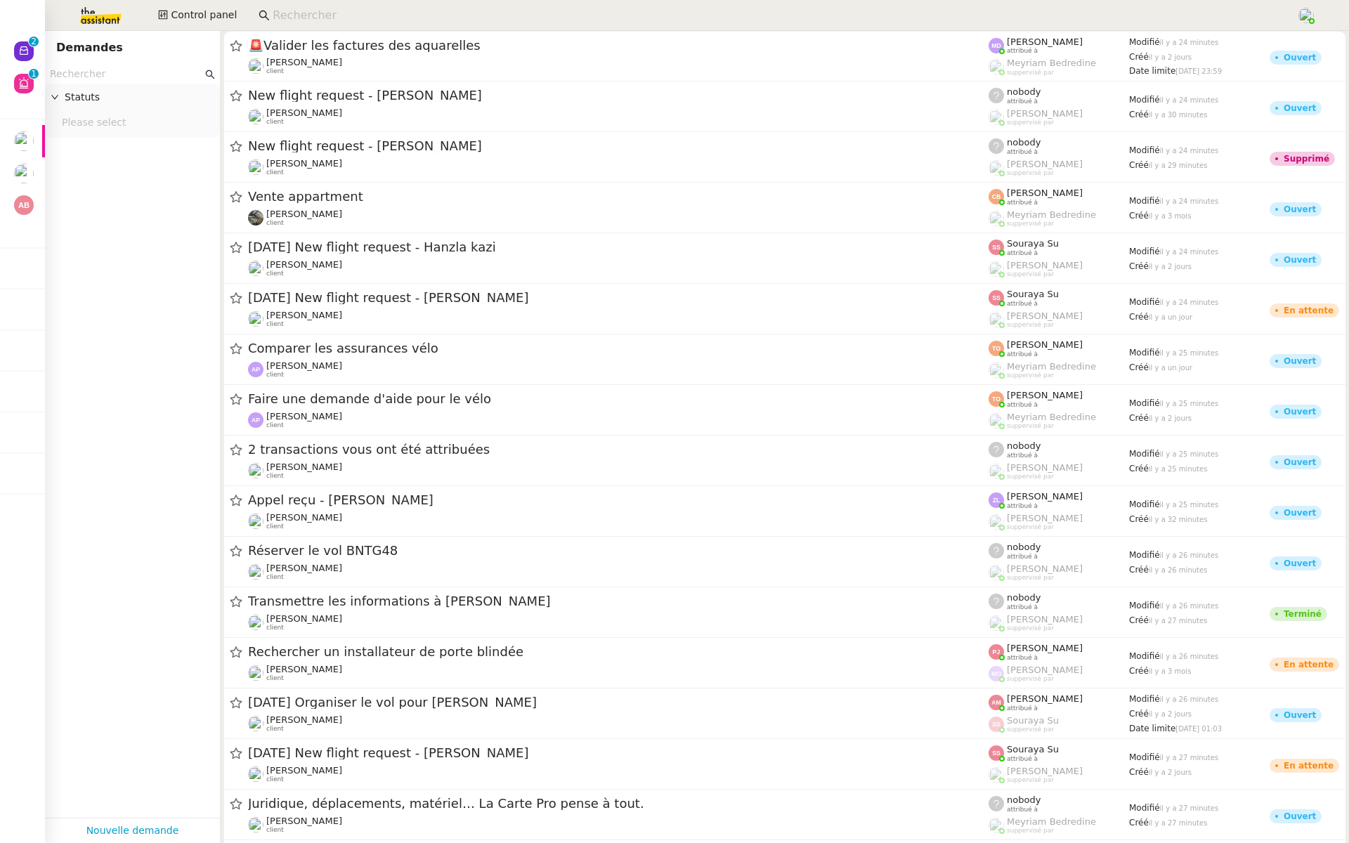
click at [107, 78] on input "text" at bounding box center [126, 74] width 152 height 16
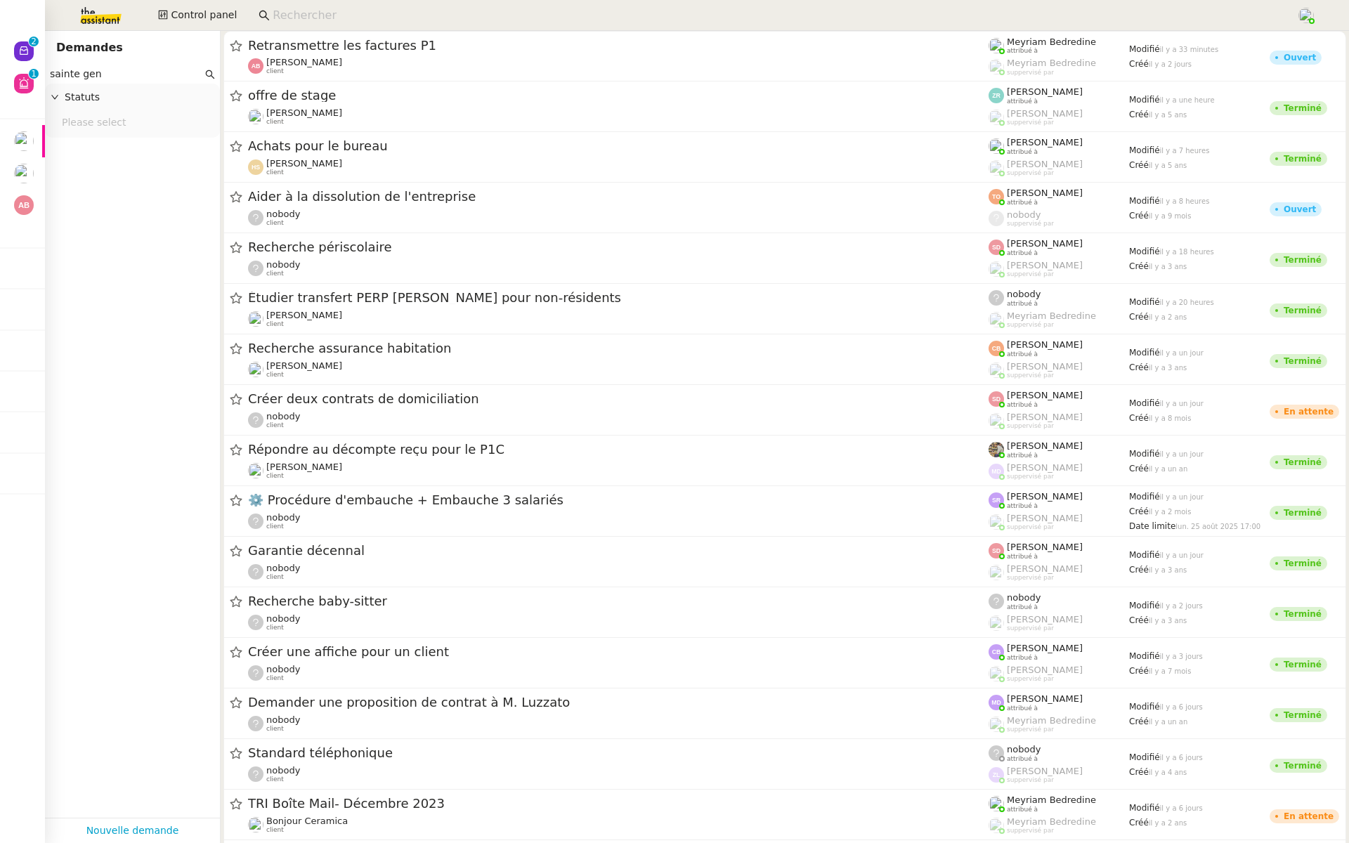
type input "sainte gene"
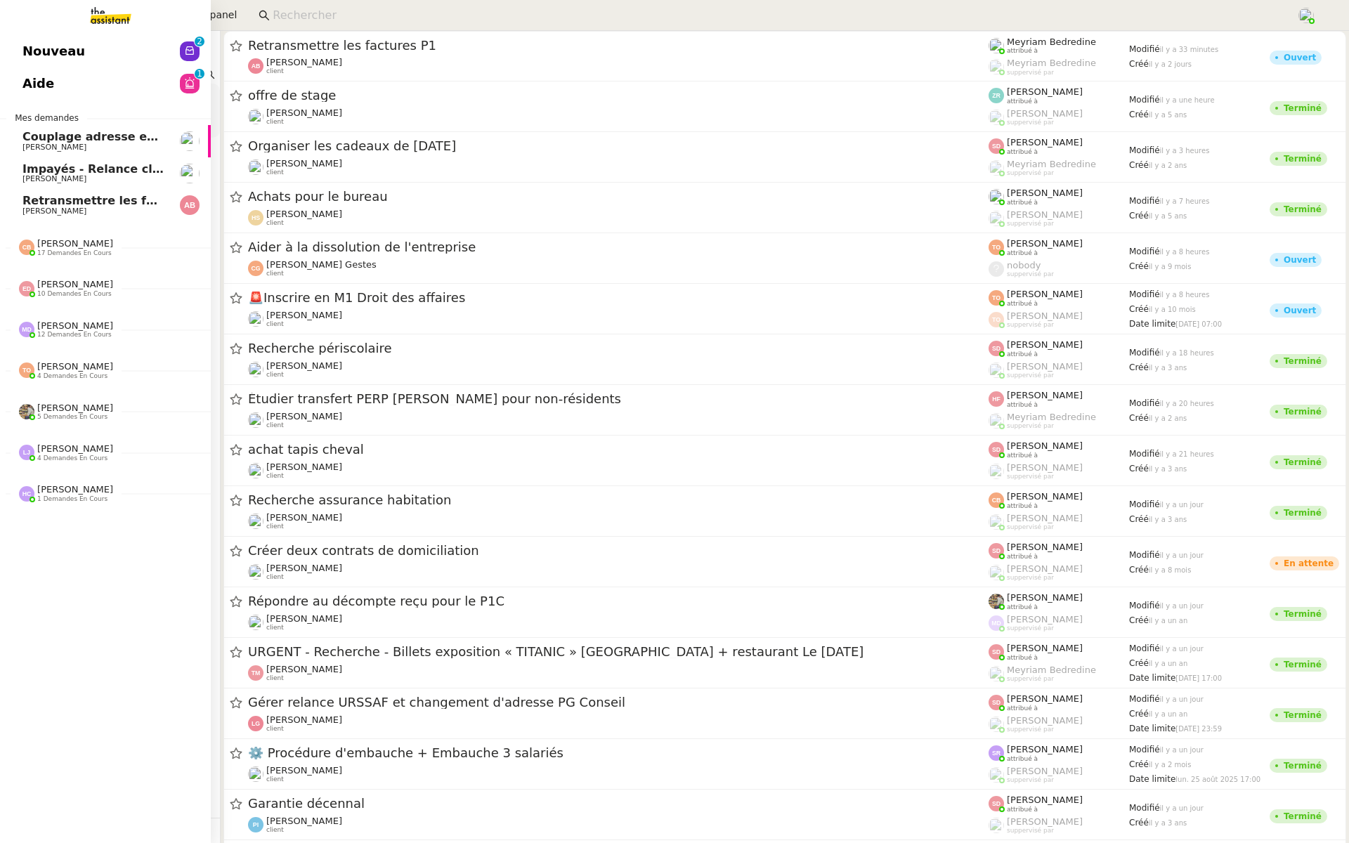
drag, startPoint x: 115, startPoint y: 78, endPoint x: 0, endPoint y: 74, distance: 115.3
click at [0, 74] on nz-layout "Nouveau 0 1 2 3 4 5 6 7 8 9 Aide 0 1 2 3 4 5 6 7 8 9 Mes demandes Couplage adre…" at bounding box center [674, 421] width 1349 height 843
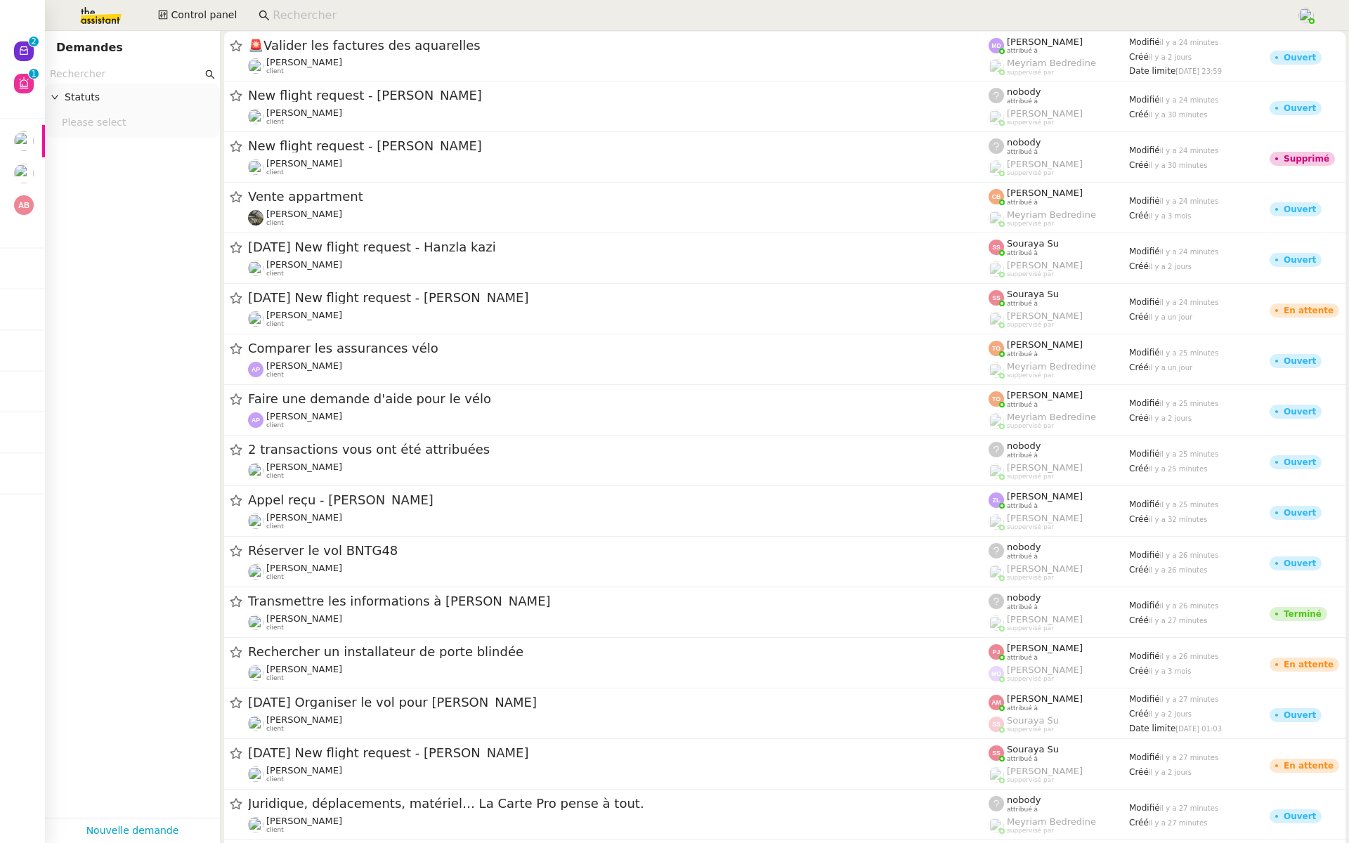
click at [104, 74] on input "text" at bounding box center [126, 74] width 152 height 16
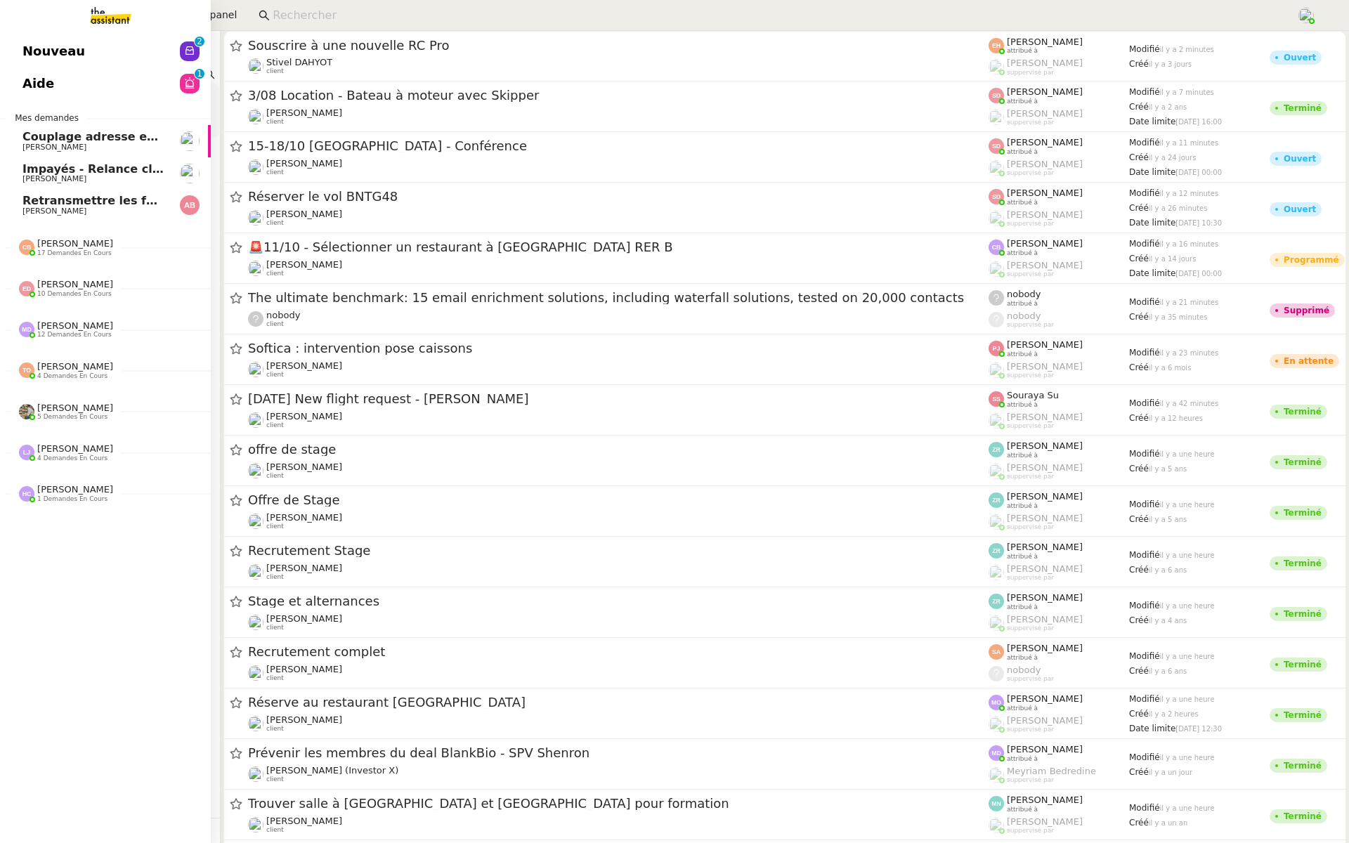
drag, startPoint x: 100, startPoint y: 78, endPoint x: 0, endPoint y: 85, distance: 100.0
click at [0, 85] on nz-layout "Nouveau 0 1 2 3 4 5 6 7 8 9 Aide 0 1 2 3 4 5 6 7 8 9 Mes demandes Couplage adre…" at bounding box center [674, 421] width 1349 height 843
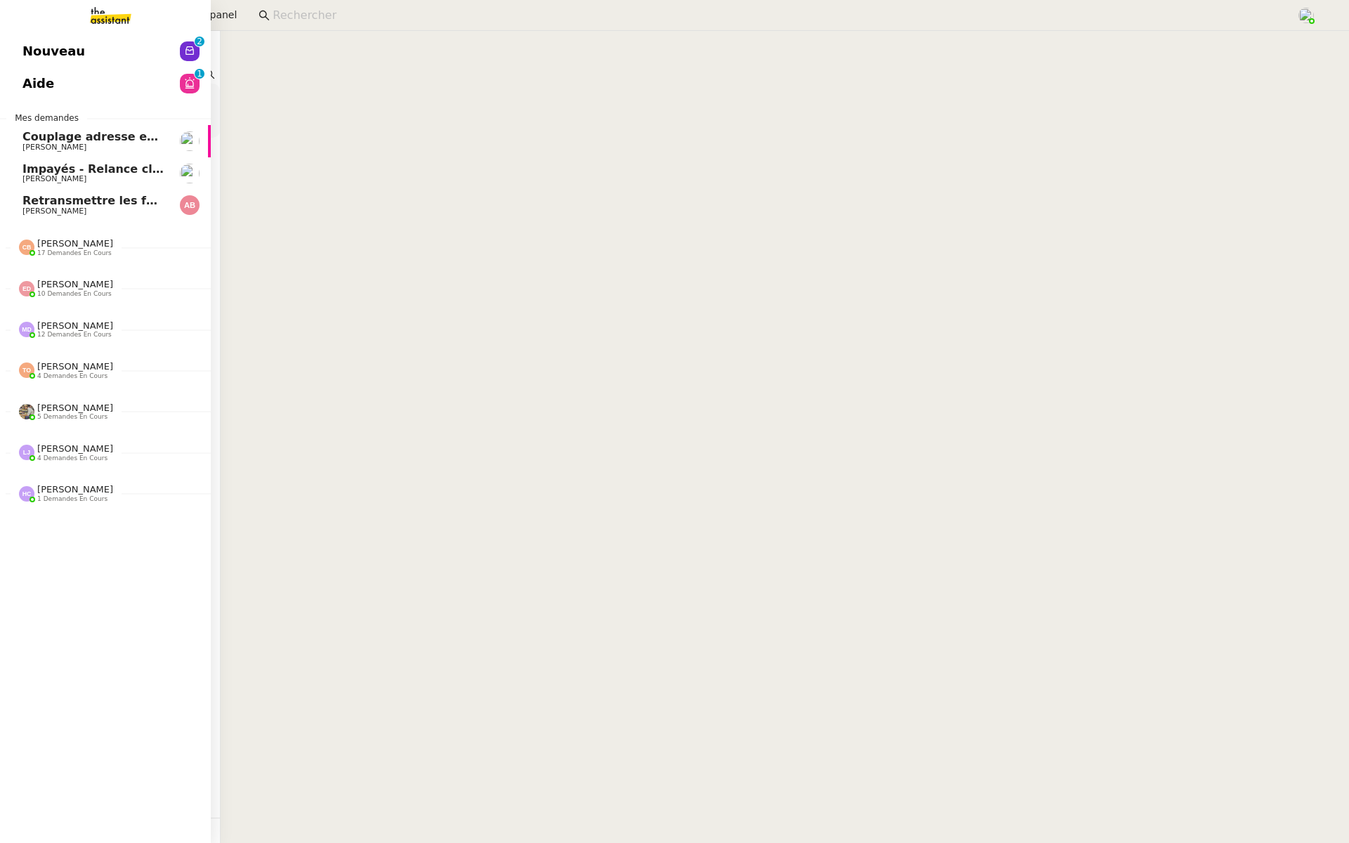
type input "cescharles da"
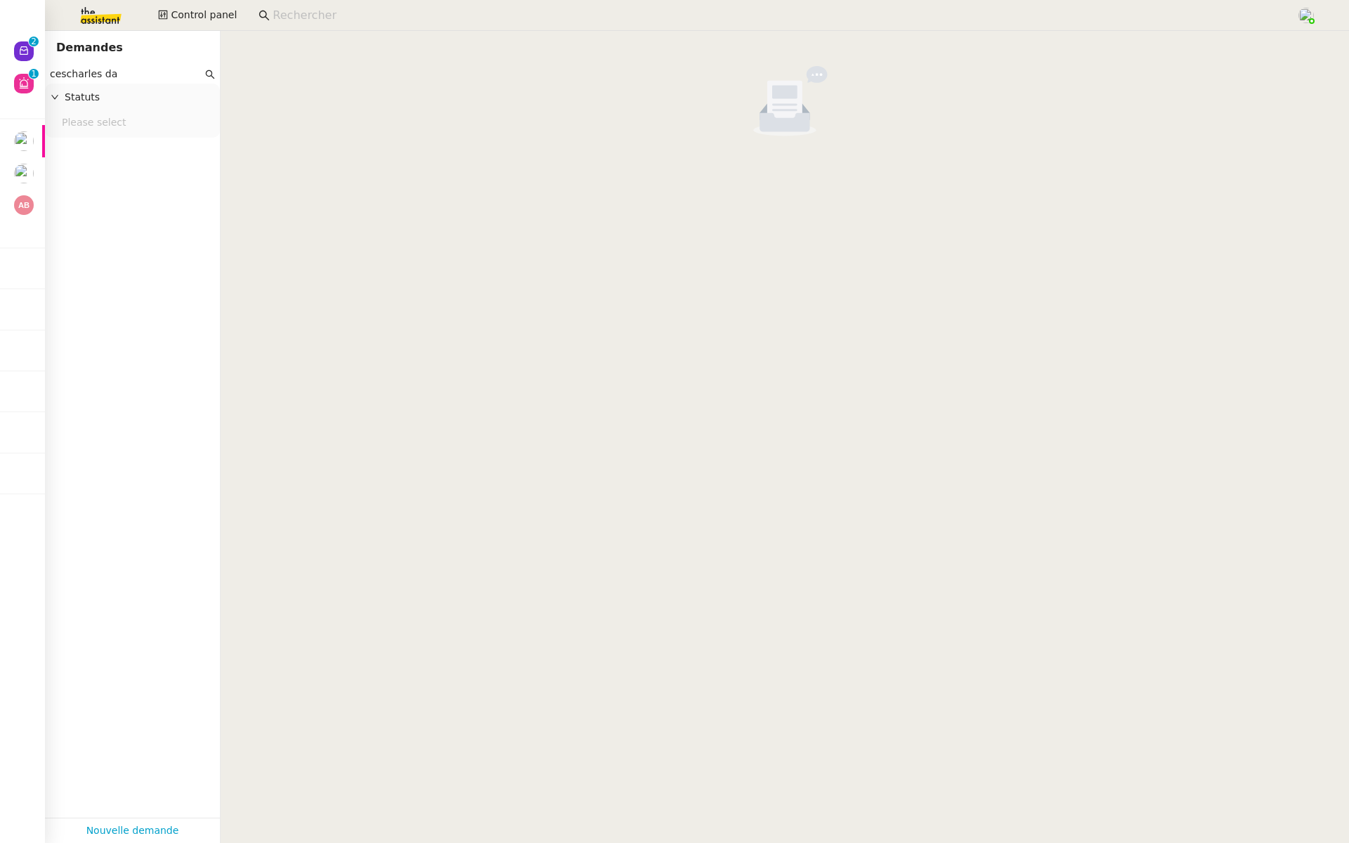
drag, startPoint x: 129, startPoint y: 74, endPoint x: 0, endPoint y: 72, distance: 129.3
click at [0, 72] on nz-layout "Nouveau 0 1 2 3 4 5 6 7 8 9 Aide 0 1 2 3 4 5 6 7 8 9 Mes demandes Couplage adre…" at bounding box center [674, 421] width 1349 height 843
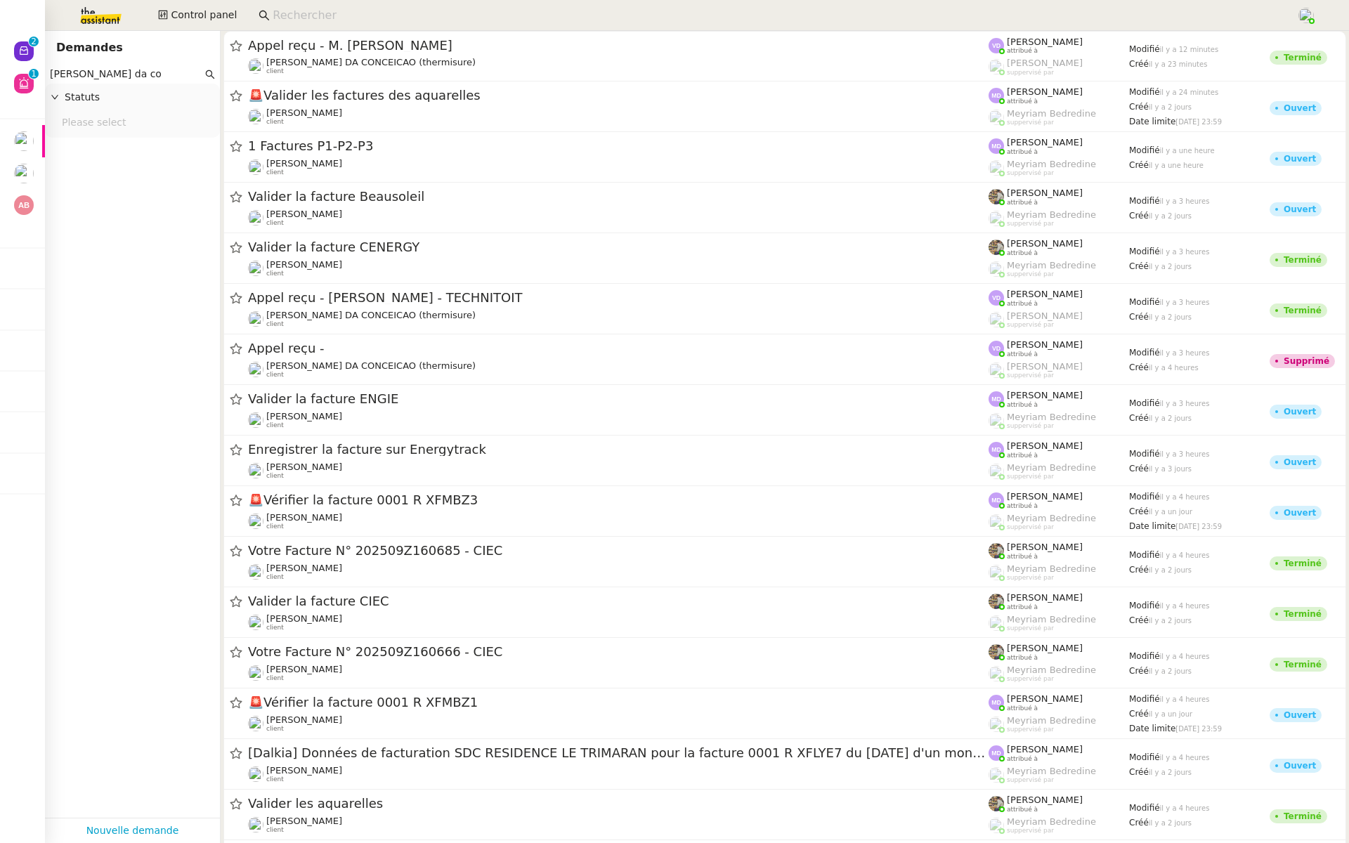
type input "charles da co"
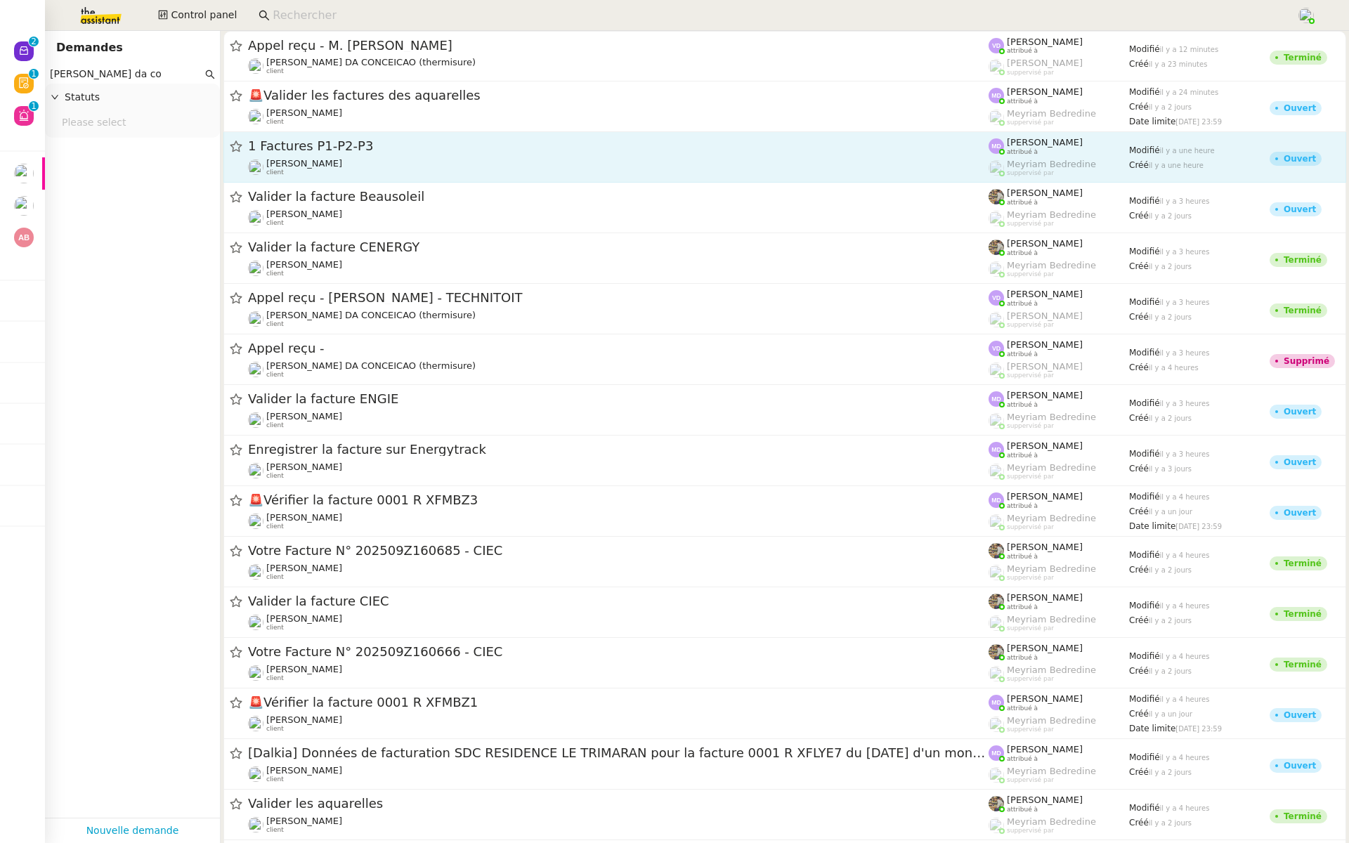
click at [975, 142] on span "1 Factures P1-P2-P3" at bounding box center [618, 146] width 741 height 13
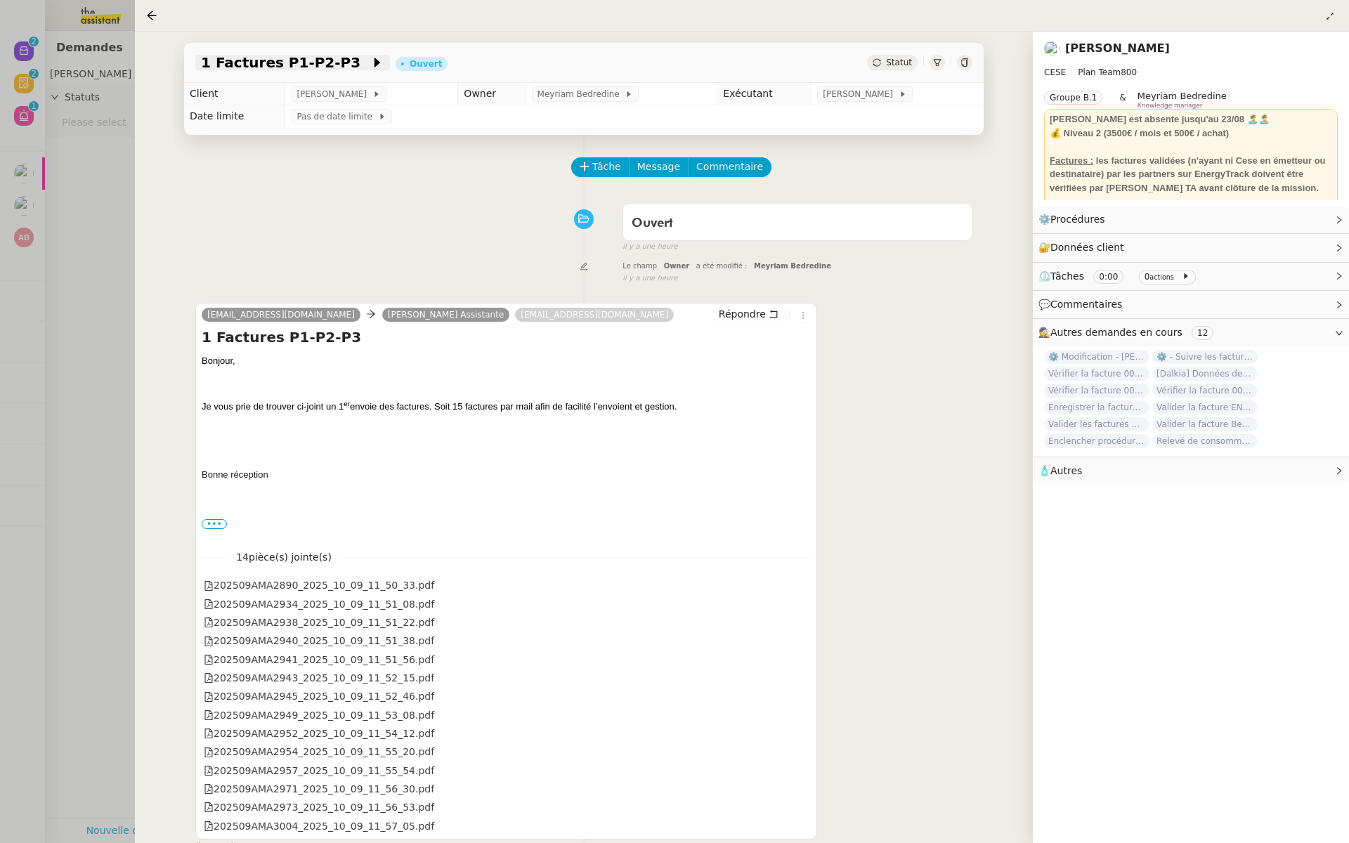
click at [268, 62] on span "1 Factures P1-P2-P3" at bounding box center [285, 63] width 169 height 14
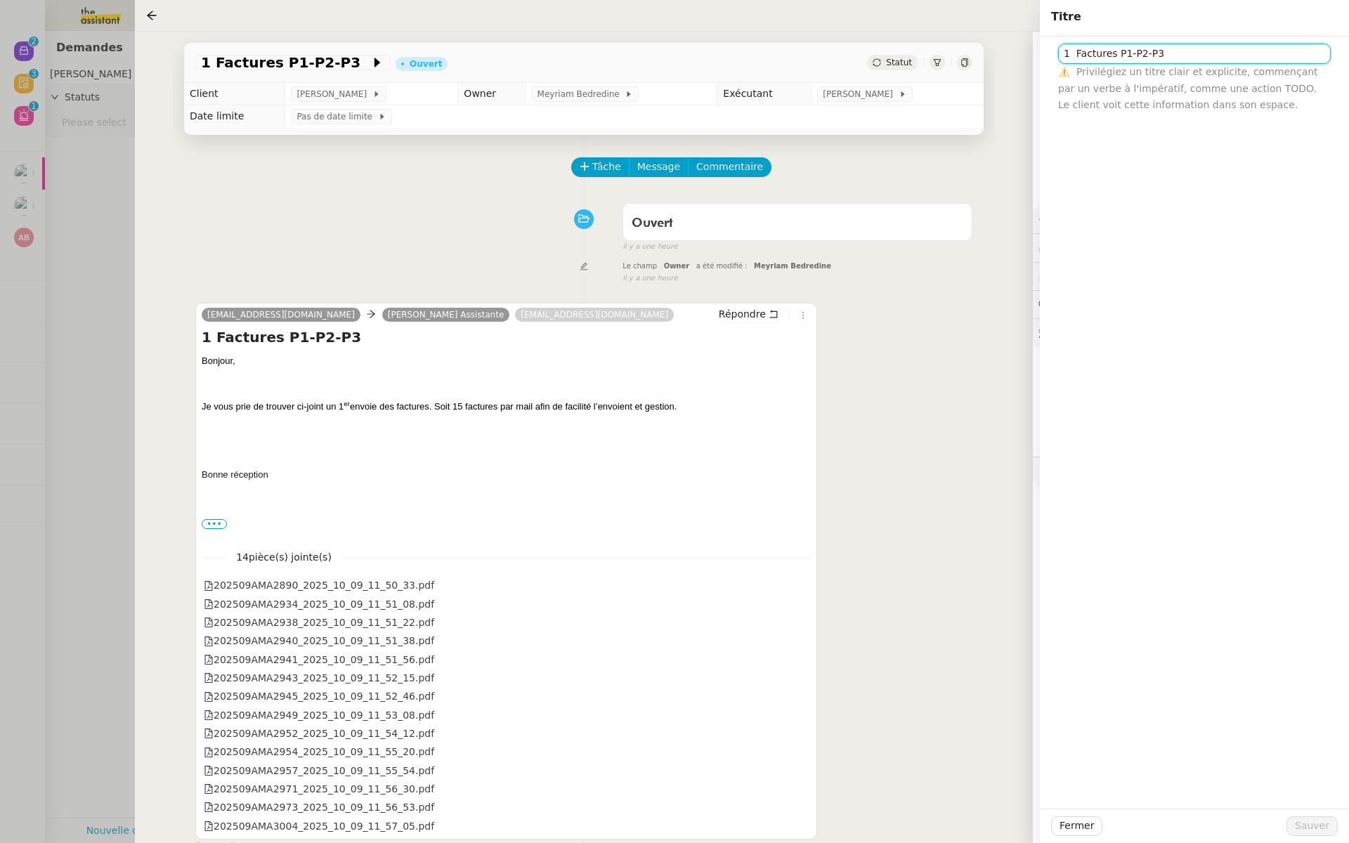
drag, startPoint x: 1116, startPoint y: 56, endPoint x: 1036, endPoint y: 56, distance: 80.1
click at [1036, 56] on app-ticket "1 Factures P1-P2-P3 Ouvert Statut Client Charles Da Conceicao Owner Meyriam Bed…" at bounding box center [742, 438] width 1214 height 812
type input "Sainte P1-P2-P3"
click at [498, 223] on div "Ouvert false il y a une heure" at bounding box center [583, 225] width 777 height 56
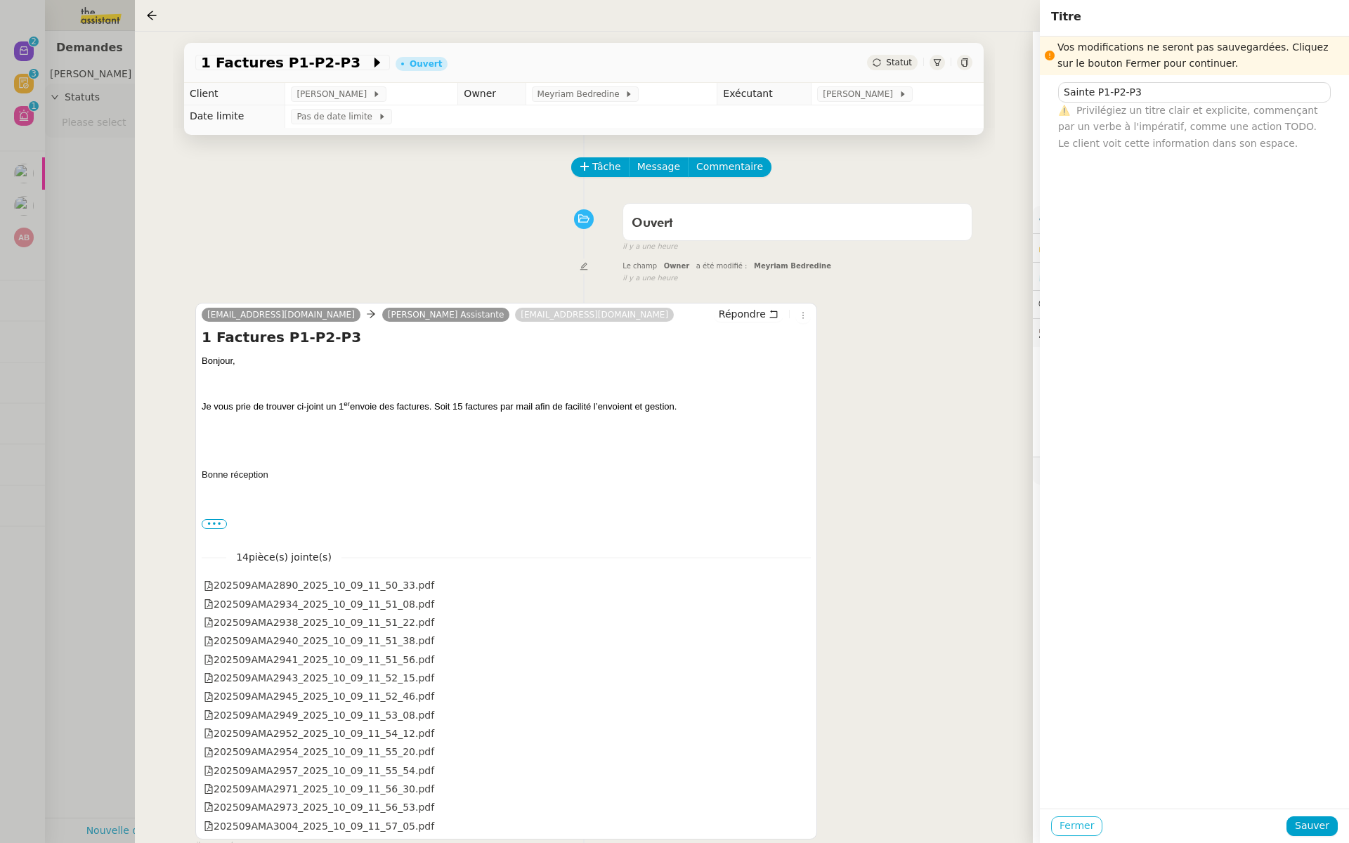
click at [1069, 824] on span "Fermer" at bounding box center [1077, 826] width 34 height 16
click at [1190, 784] on button "Ok" at bounding box center [1200, 788] width 25 height 15
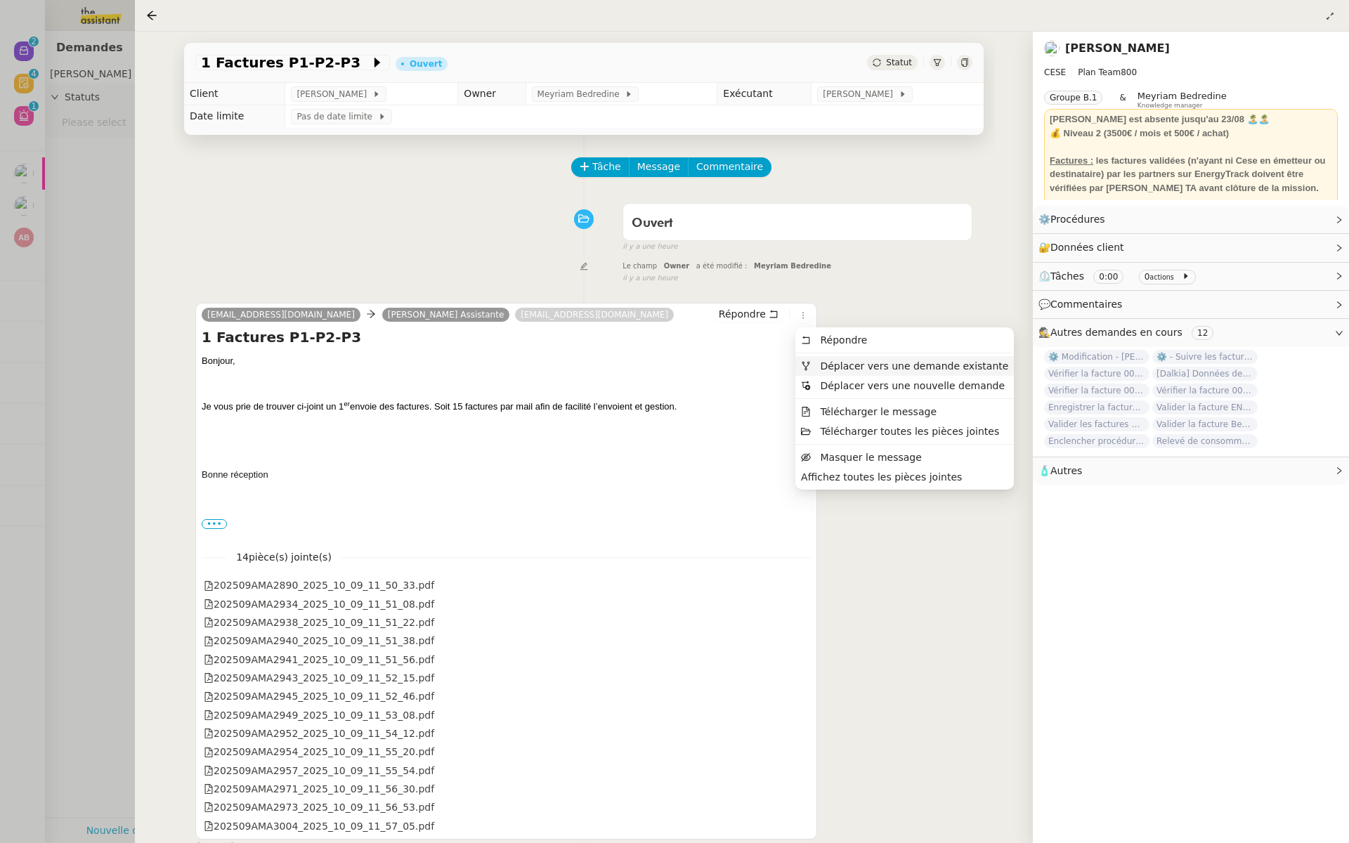
click at [812, 361] on span "Déplacer vers une demande existante" at bounding box center [904, 366] width 207 height 13
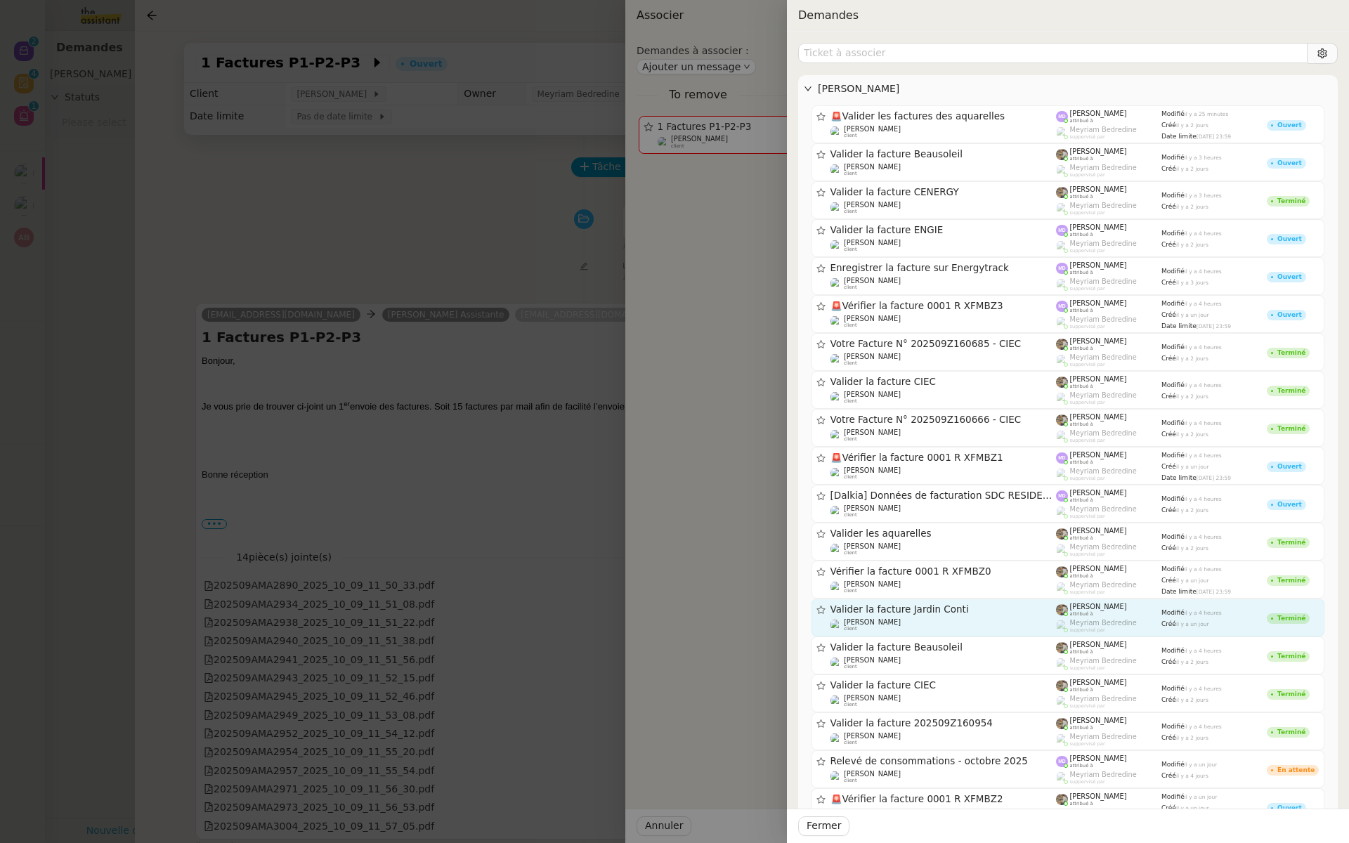
scroll to position [589, 0]
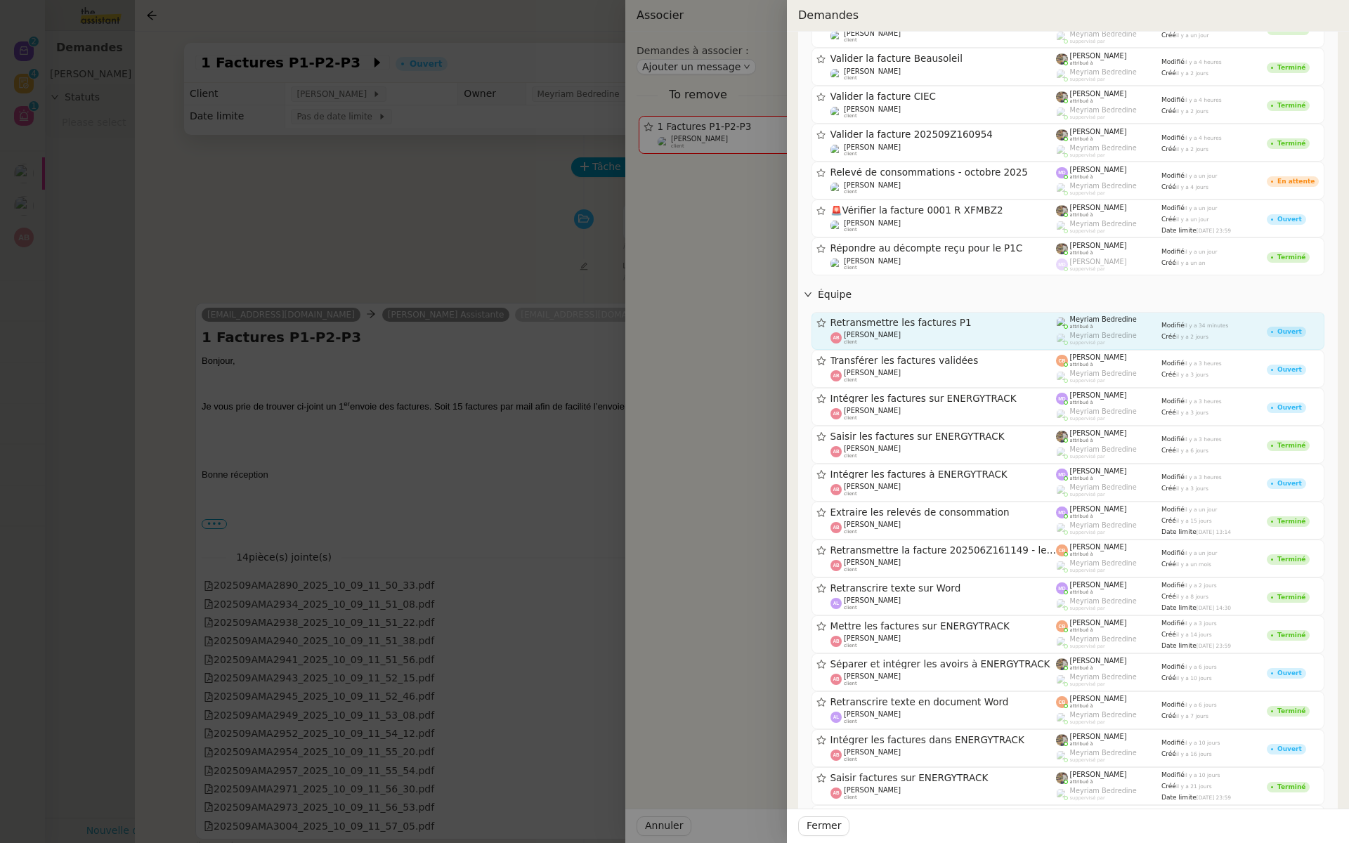
click at [1101, 330] on div "Meyriam Bedredine attribué à Meyriam Bedredine suppervisé par" at bounding box center [1108, 331] width 105 height 28
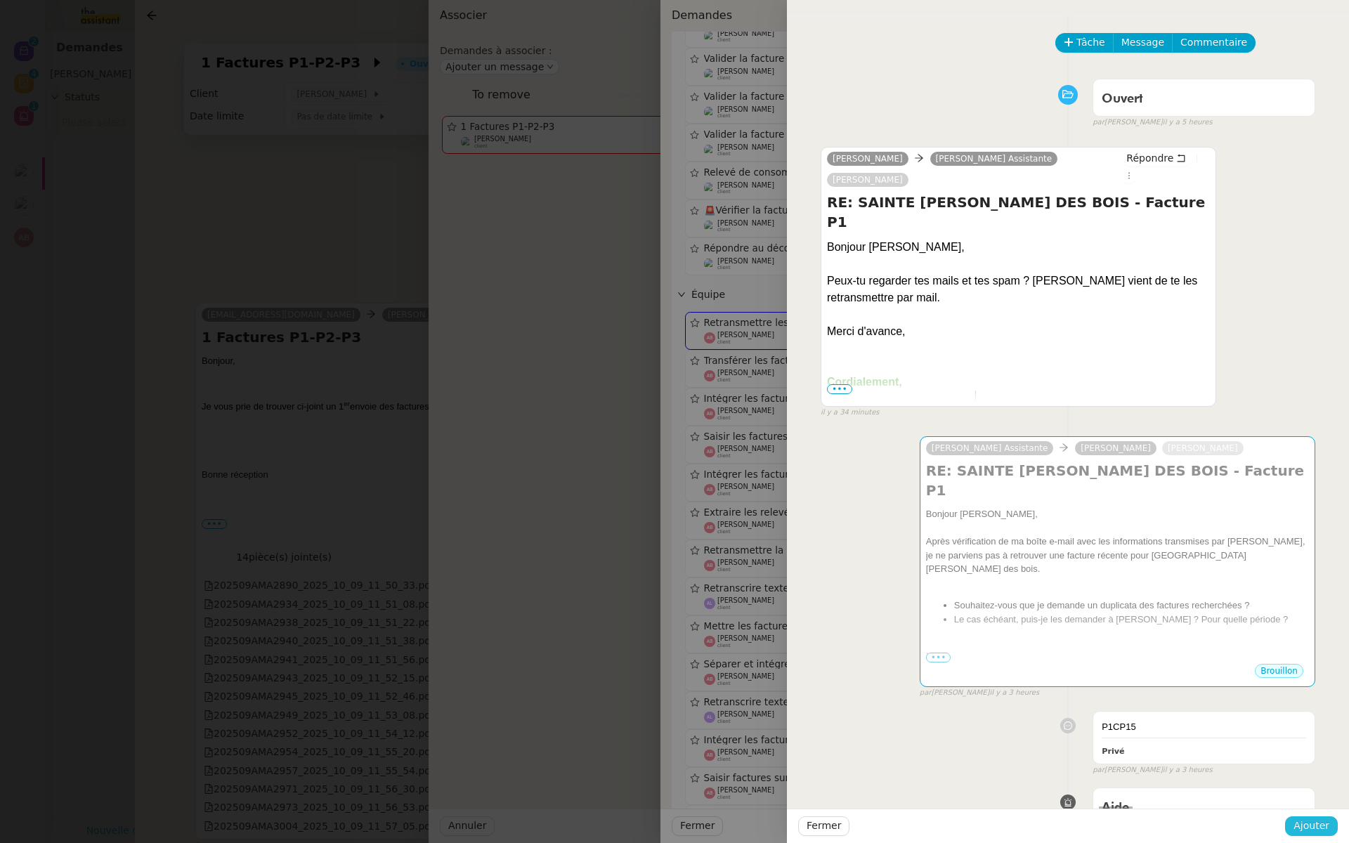
click at [1313, 828] on span "Ajouter" at bounding box center [1312, 826] width 36 height 16
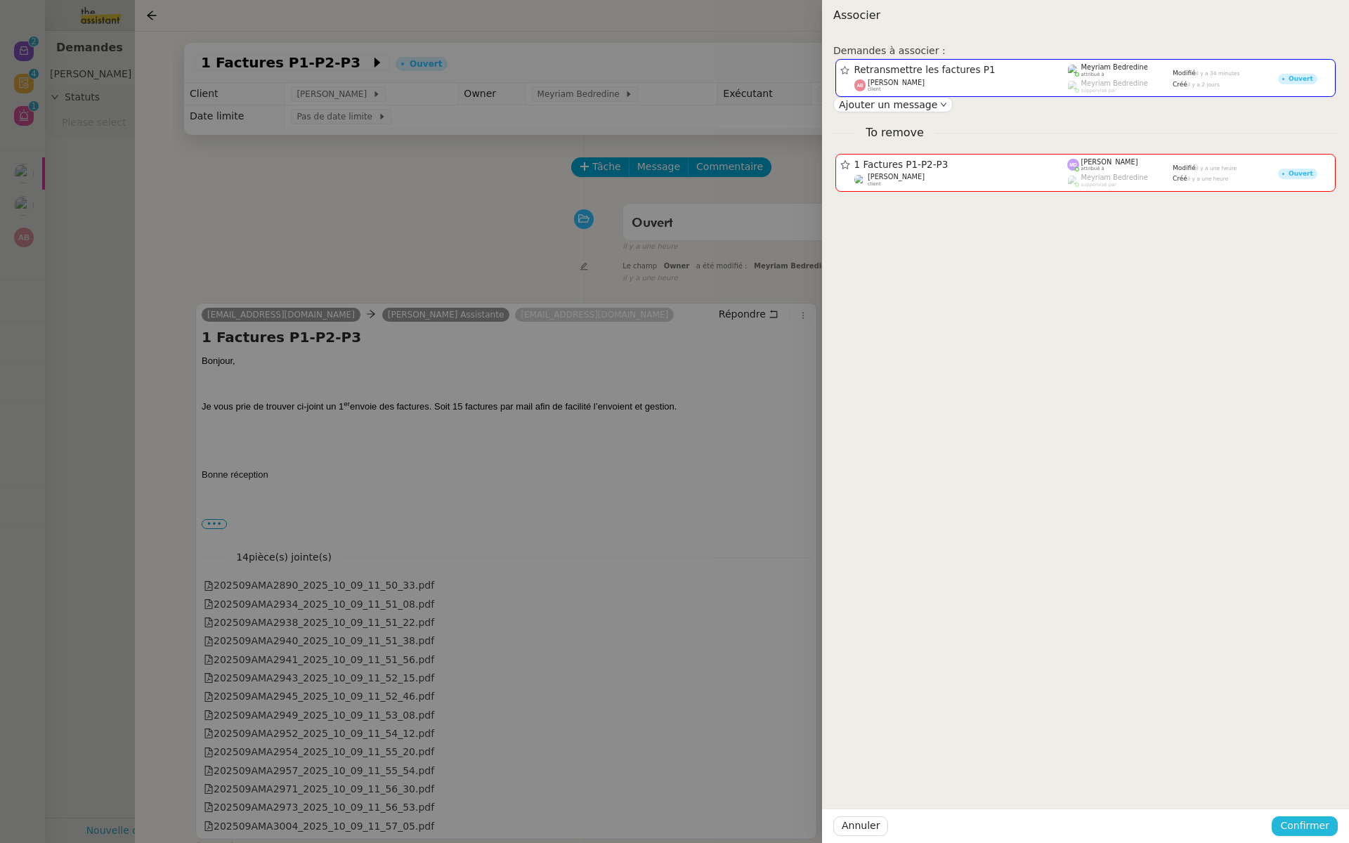
click at [1313, 828] on span "Confirmer" at bounding box center [1304, 826] width 49 height 16
click at [1316, 790] on span "Ajouter" at bounding box center [1306, 788] width 36 height 14
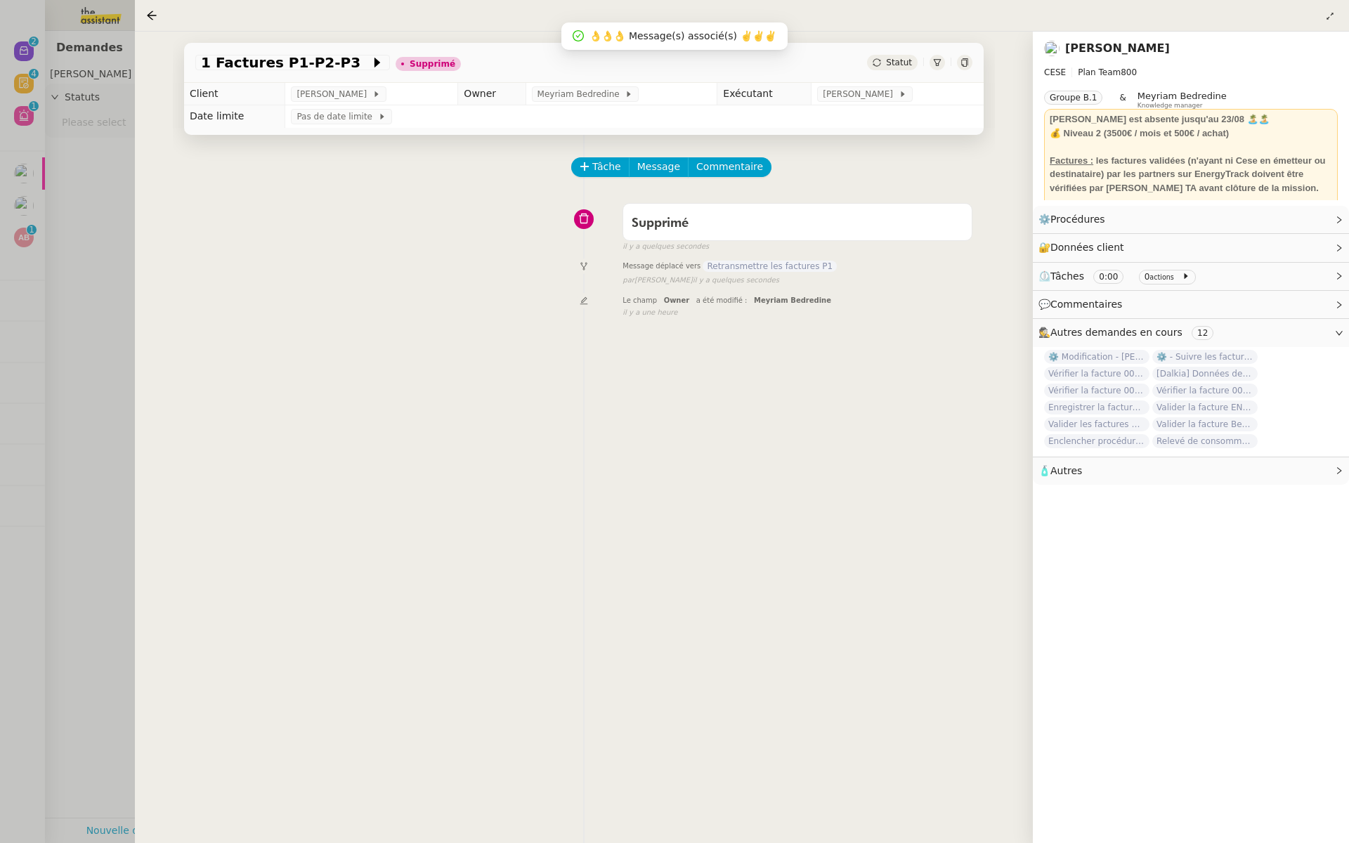
click at [86, 217] on div at bounding box center [674, 421] width 1349 height 843
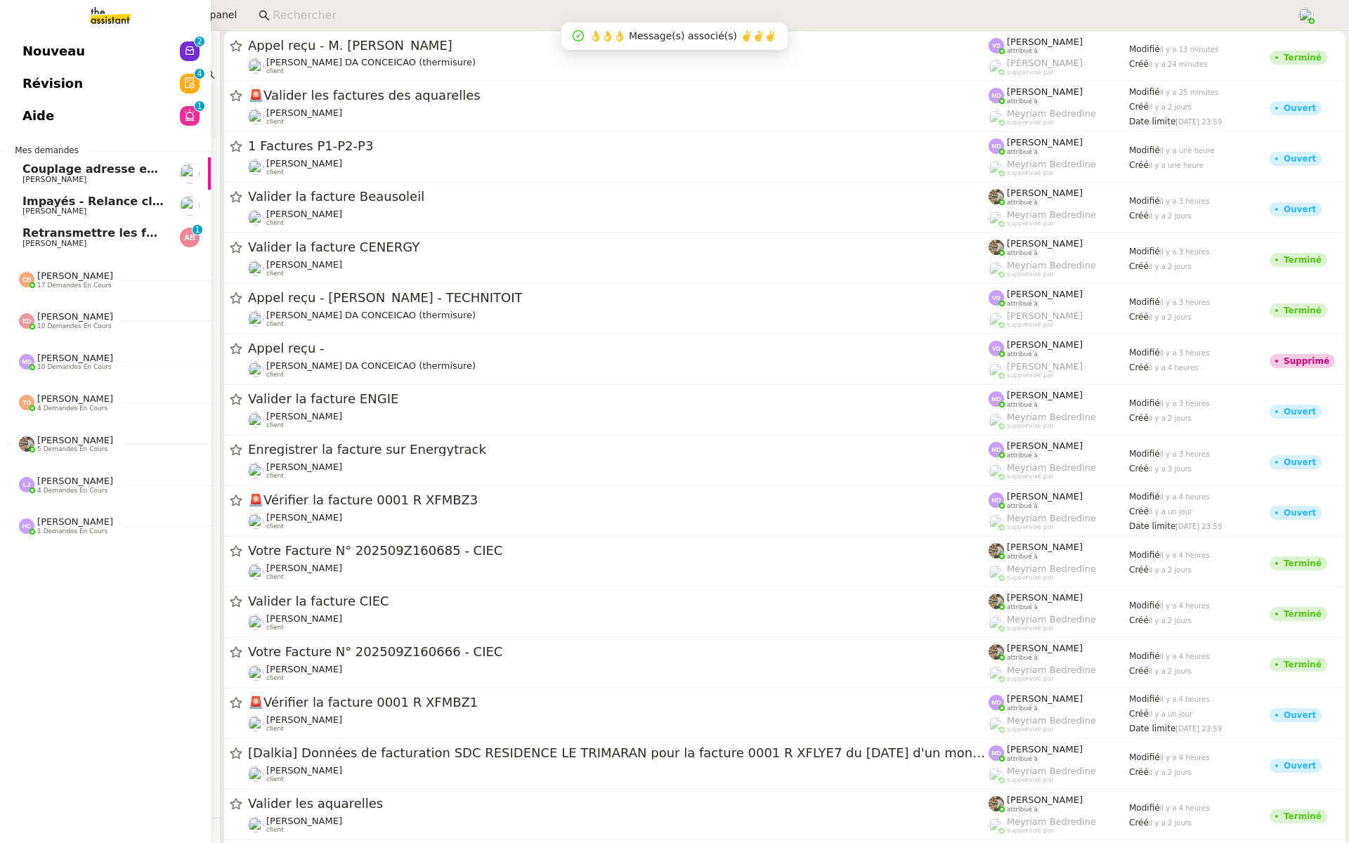
click at [24, 118] on span "Aide" at bounding box center [38, 115] width 32 height 21
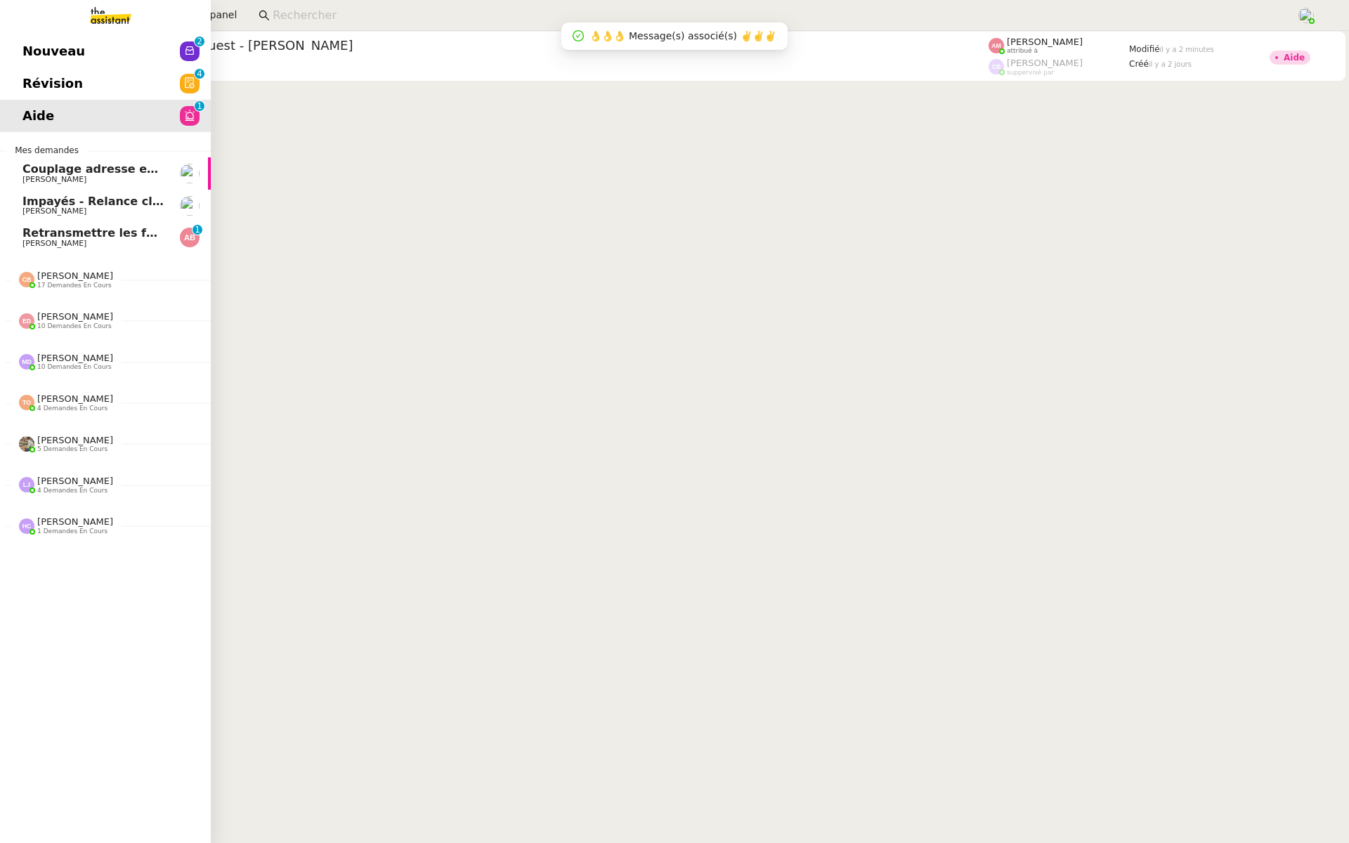
click at [70, 241] on span "[PERSON_NAME]" at bounding box center [54, 243] width 64 height 9
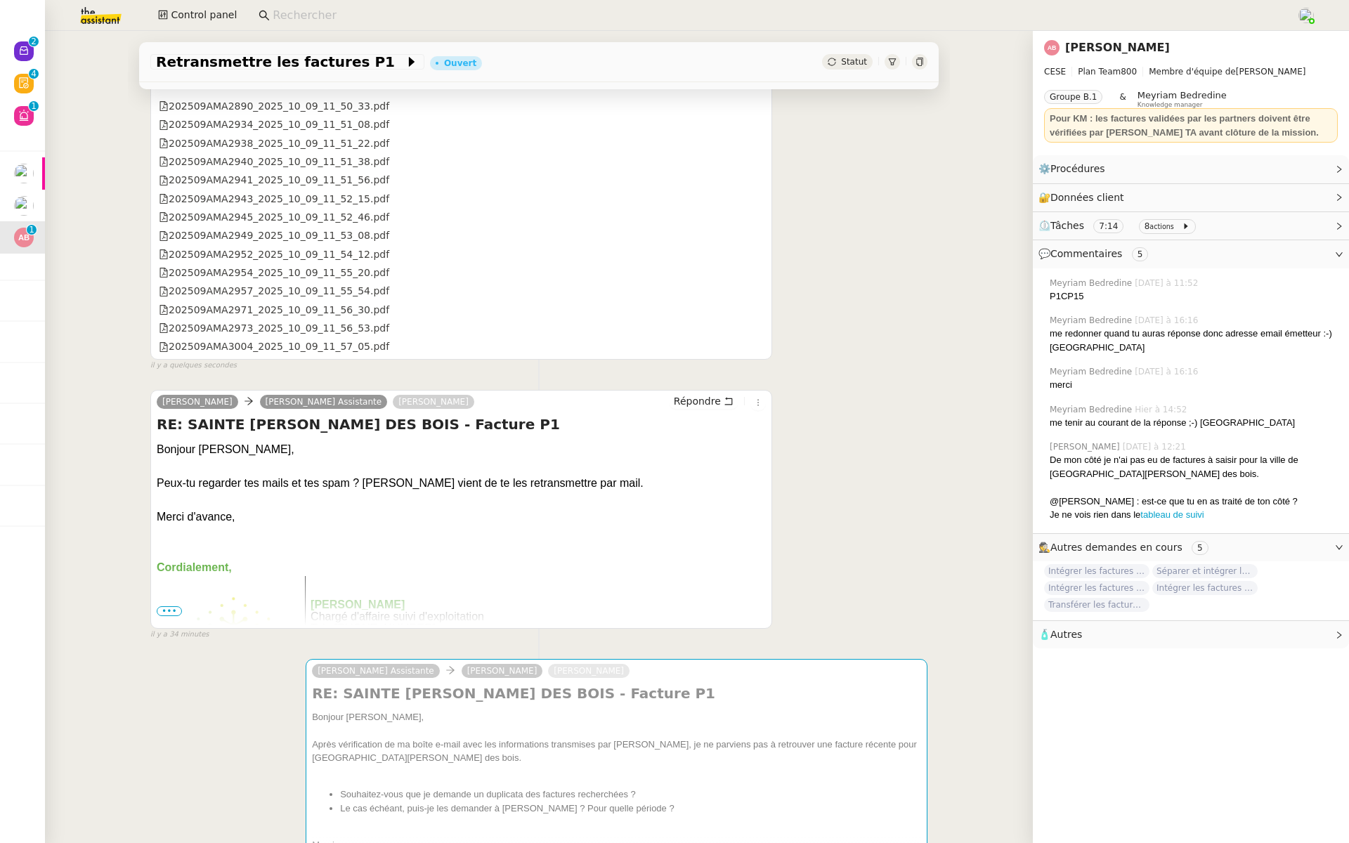
scroll to position [724, 0]
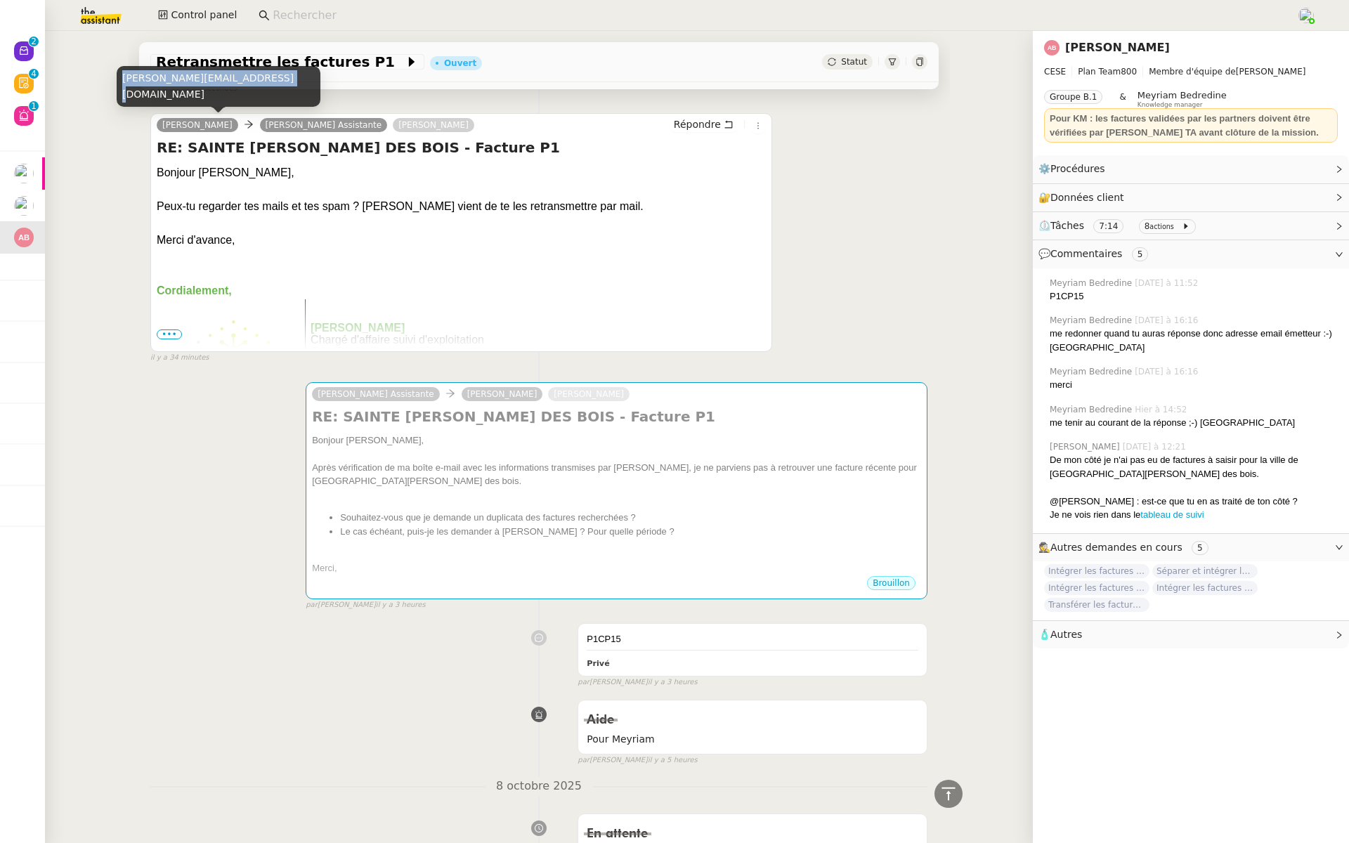
drag, startPoint x: 261, startPoint y: 100, endPoint x: 120, endPoint y: 100, distance: 141.2
click at [120, 100] on div "anthony.bruley@energytrack.fr" at bounding box center [219, 86] width 204 height 41
copy div "anthony.bruley@energytrack.fr"
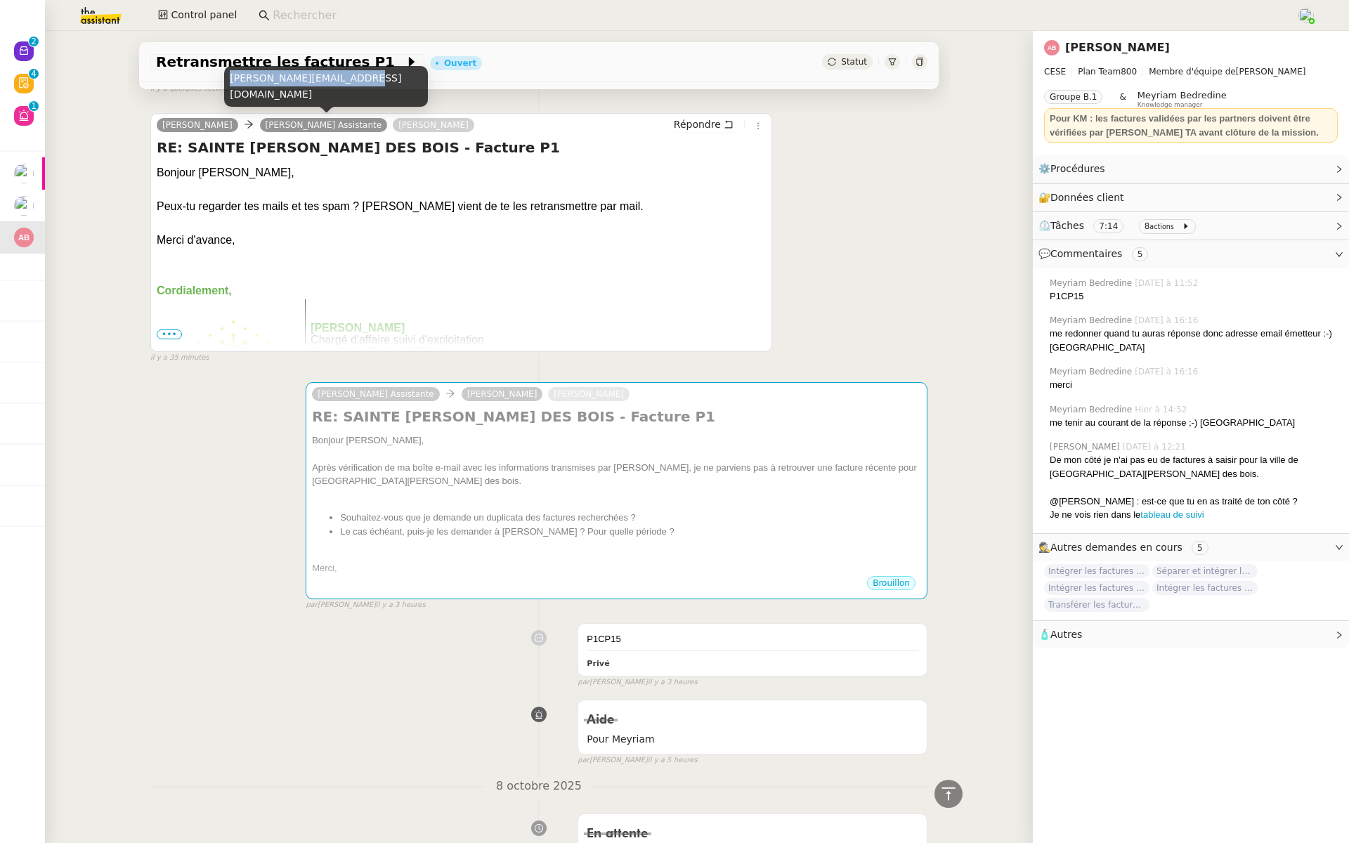
drag, startPoint x: 348, startPoint y: 98, endPoint x: 225, endPoint y: 100, distance: 123.0
click at [225, 100] on div "camille.assistante@cese.fr" at bounding box center [326, 86] width 204 height 41
copy div "camille.assistante@cese.f"
drag, startPoint x: 351, startPoint y: 93, endPoint x: 228, endPoint y: 100, distance: 122.5
click at [228, 100] on div "camille.assistante@cese.fr" at bounding box center [326, 86] width 204 height 41
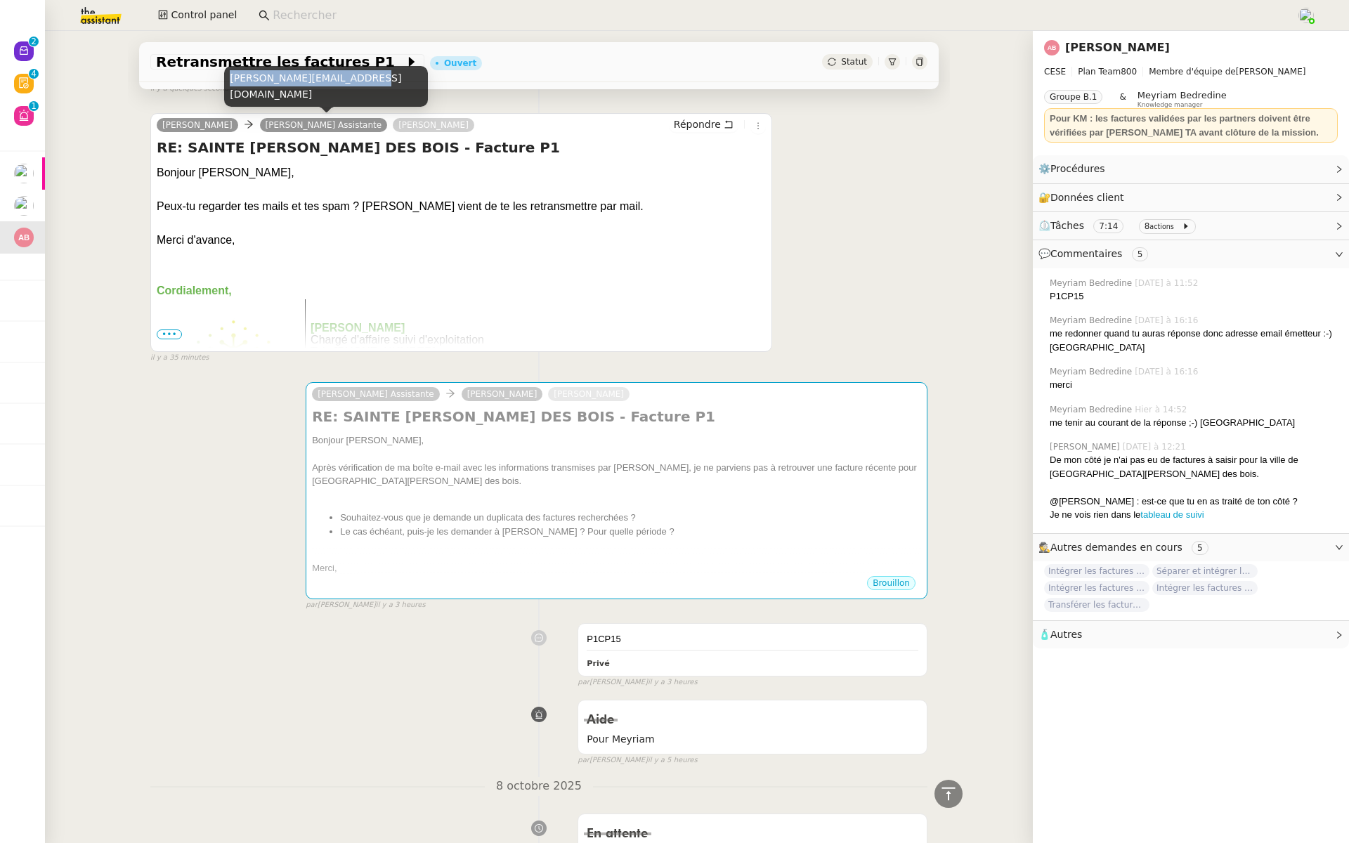
copy div "camille.assistante@cese.fr"
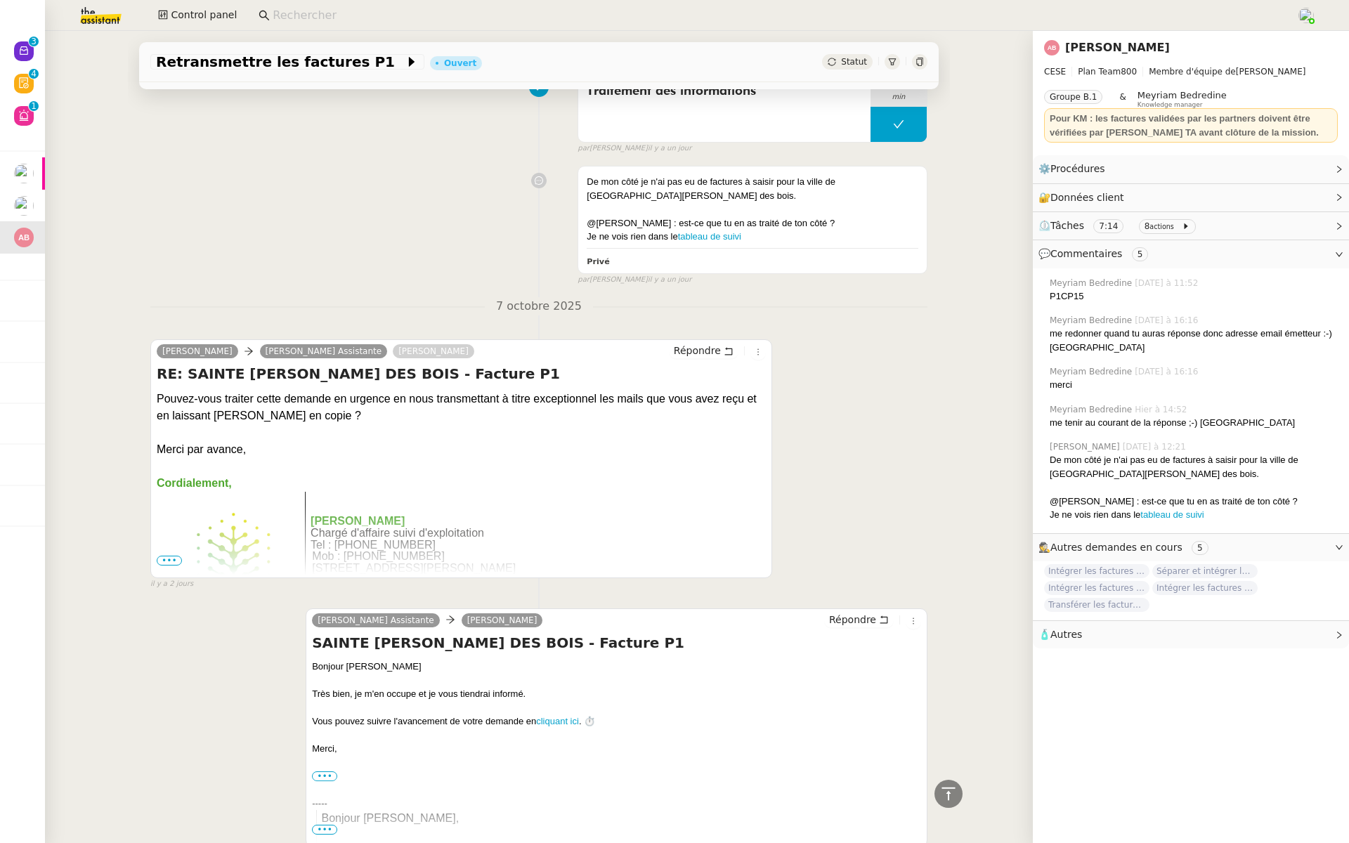
scroll to position [3503, 0]
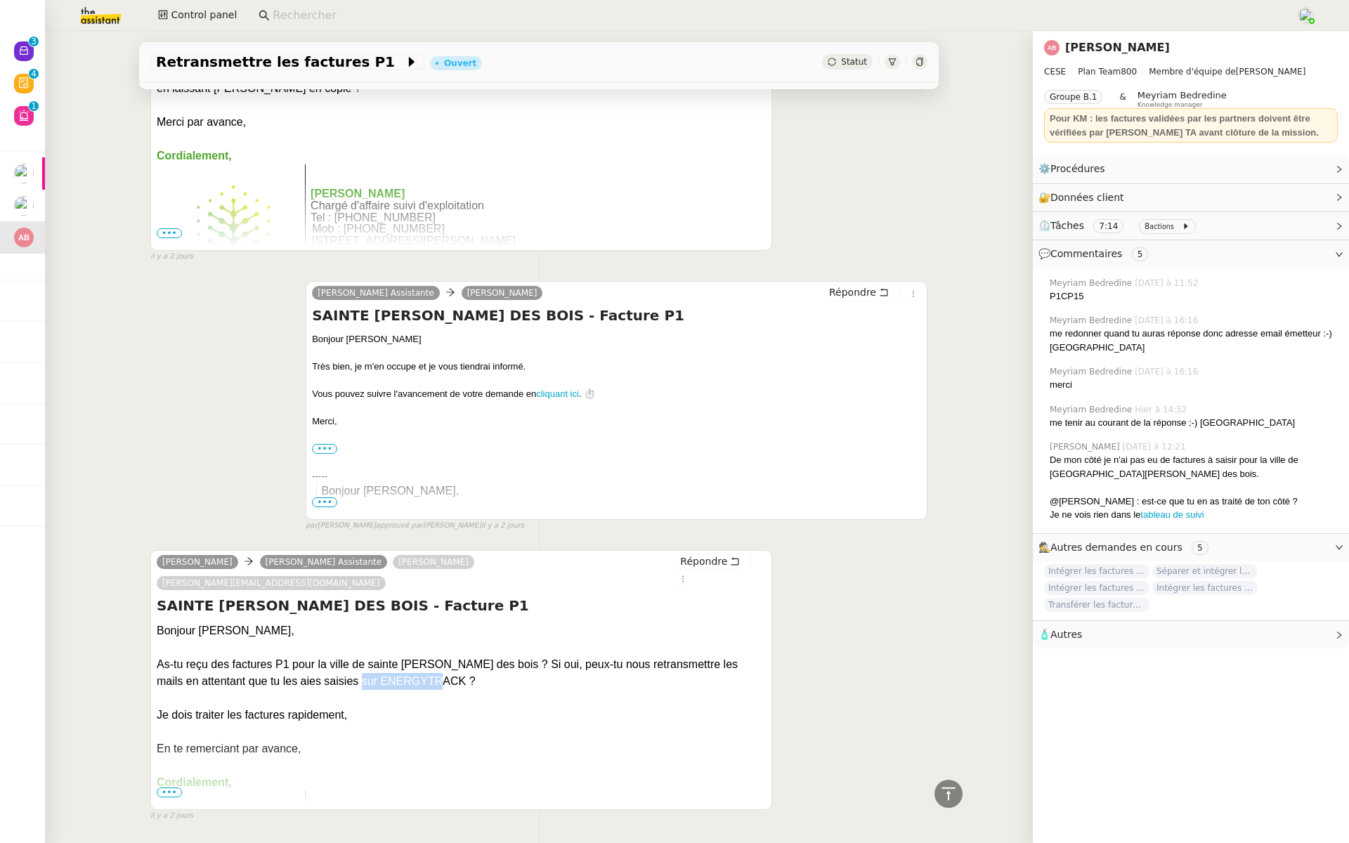
drag, startPoint x: 424, startPoint y: 637, endPoint x: 334, endPoint y: 637, distance: 90.6
click at [334, 656] on div "As-tu reçu des factures P1 pour la ville de sainte Geneviève des bois ? Si oui,…" at bounding box center [461, 673] width 609 height 34
copy div "ENERGYTRACK"
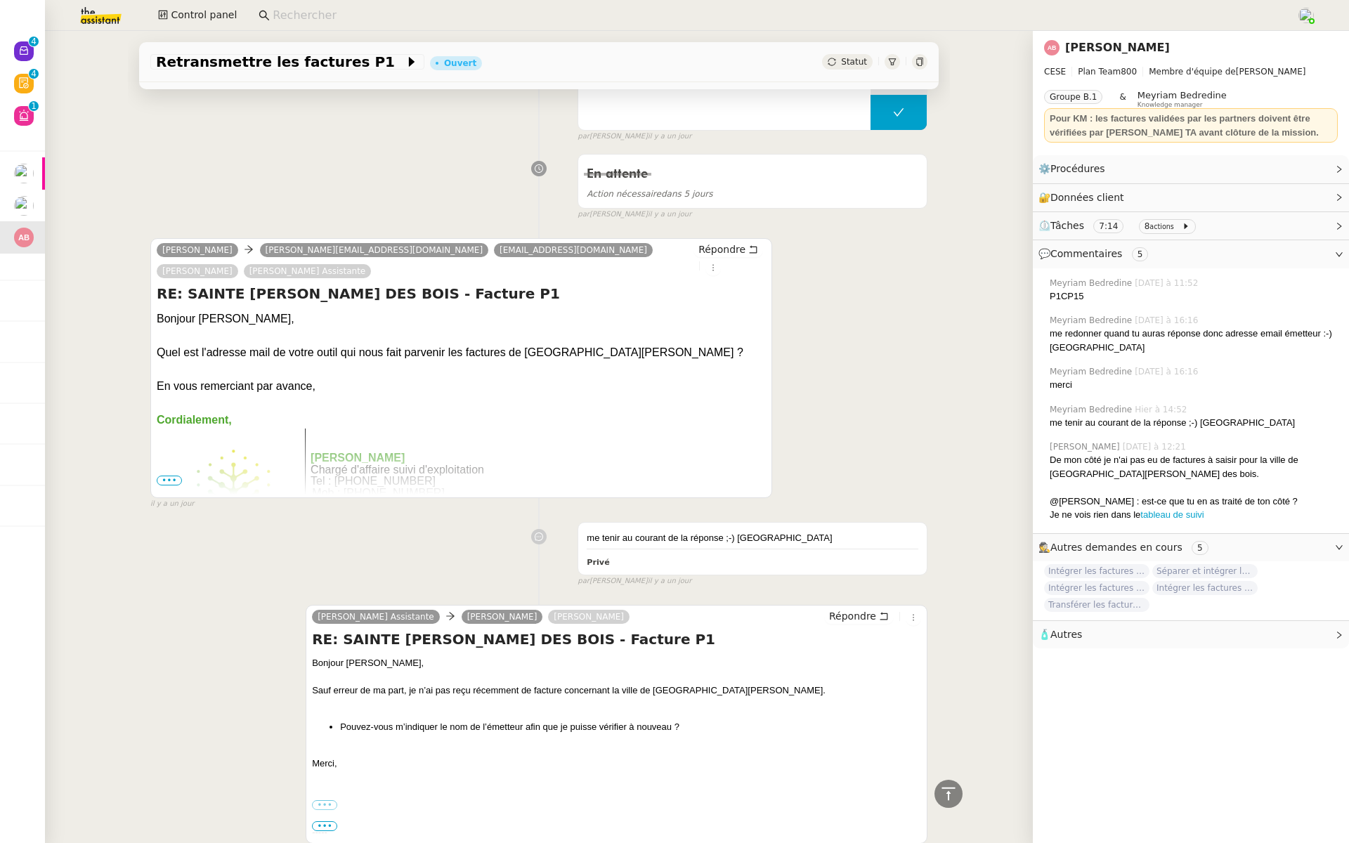
scroll to position [2302, 0]
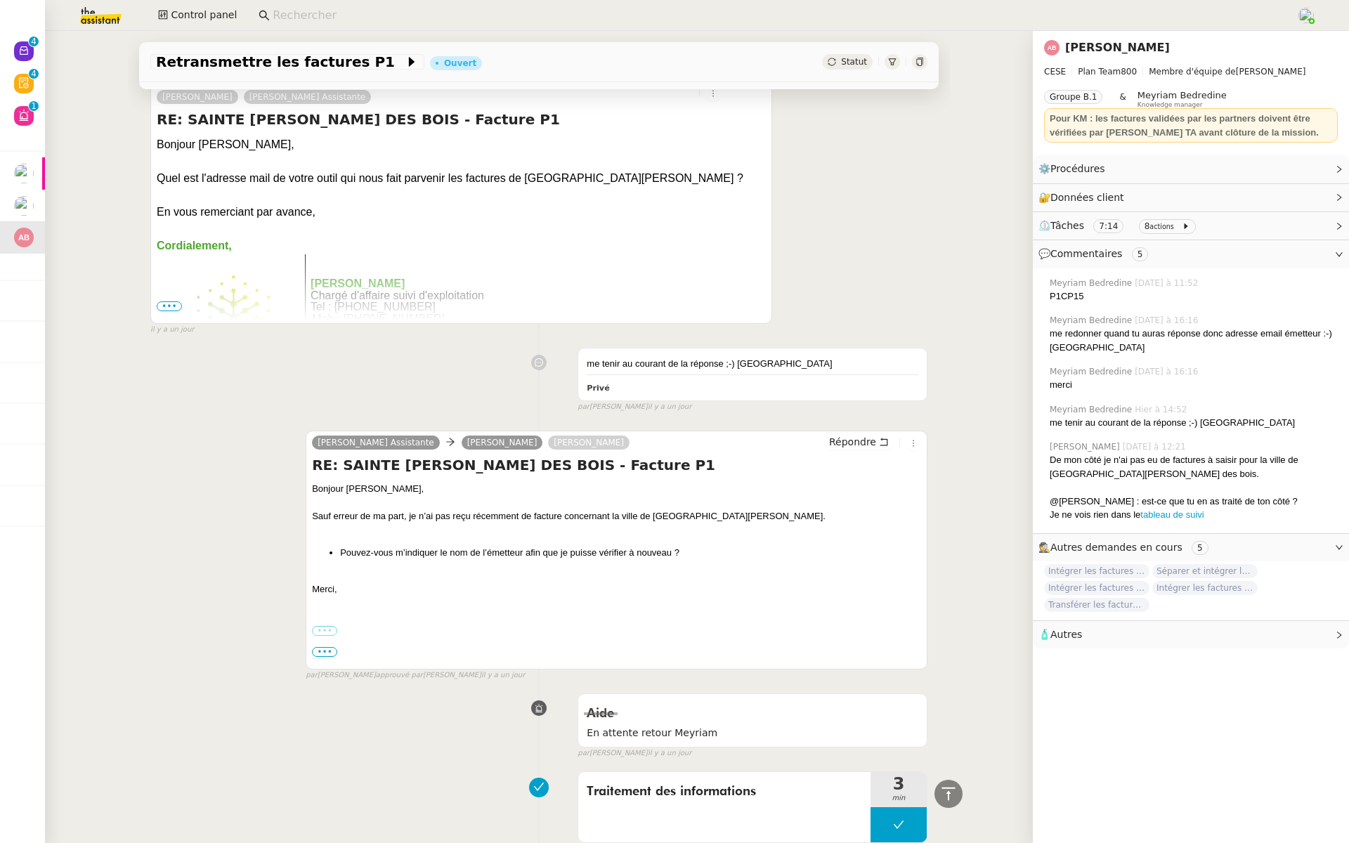
click at [313, 626] on label "•••" at bounding box center [324, 631] width 25 height 10
click at [0, 0] on input "•••" at bounding box center [0, 0] width 0 height 0
click at [321, 651] on div "Camille Personal assistant • CESE camille.assistante@cese.fr" at bounding box center [609, 681] width 595 height 61
click at [320, 647] on span "•••" at bounding box center [324, 652] width 25 height 10
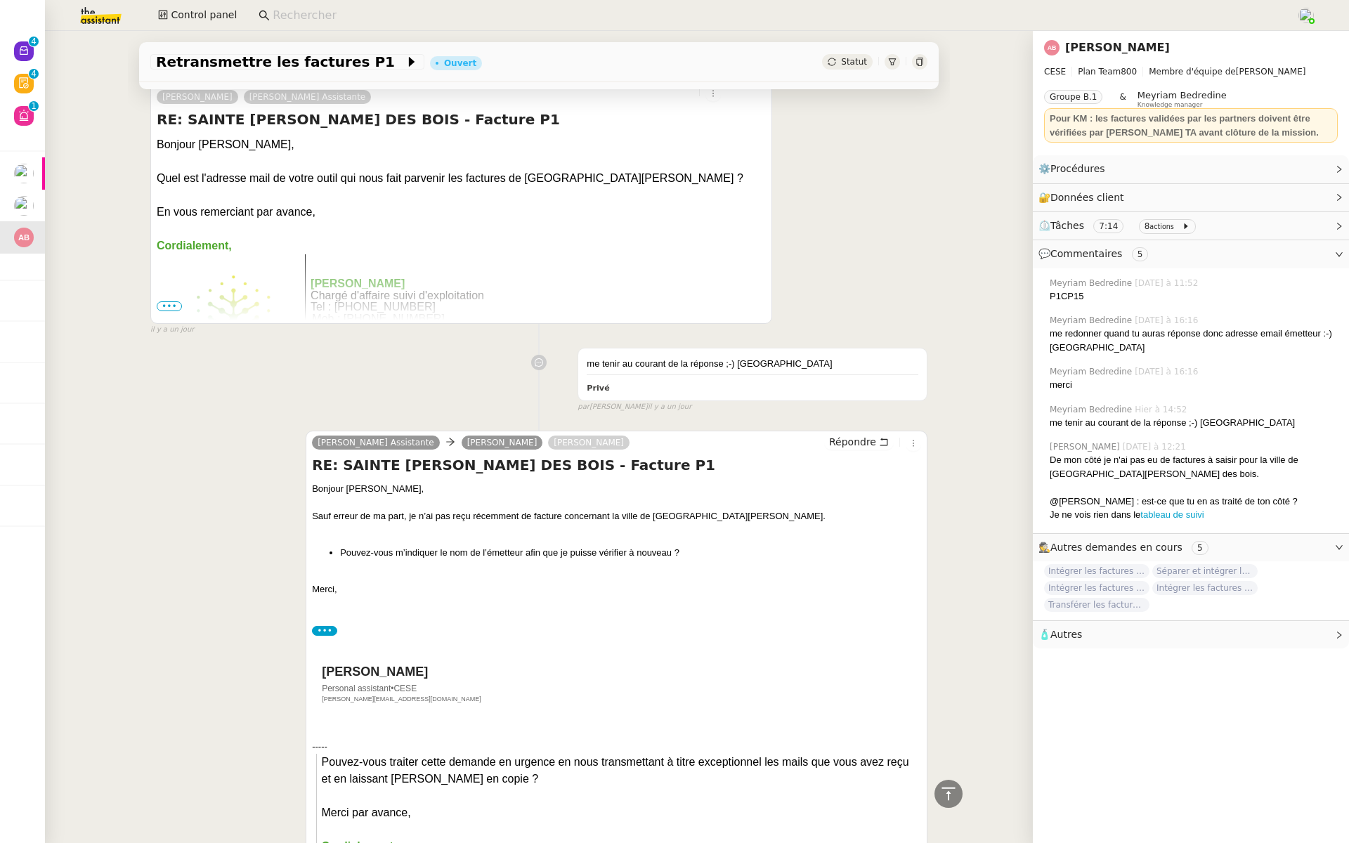
scroll to position [2448, 0]
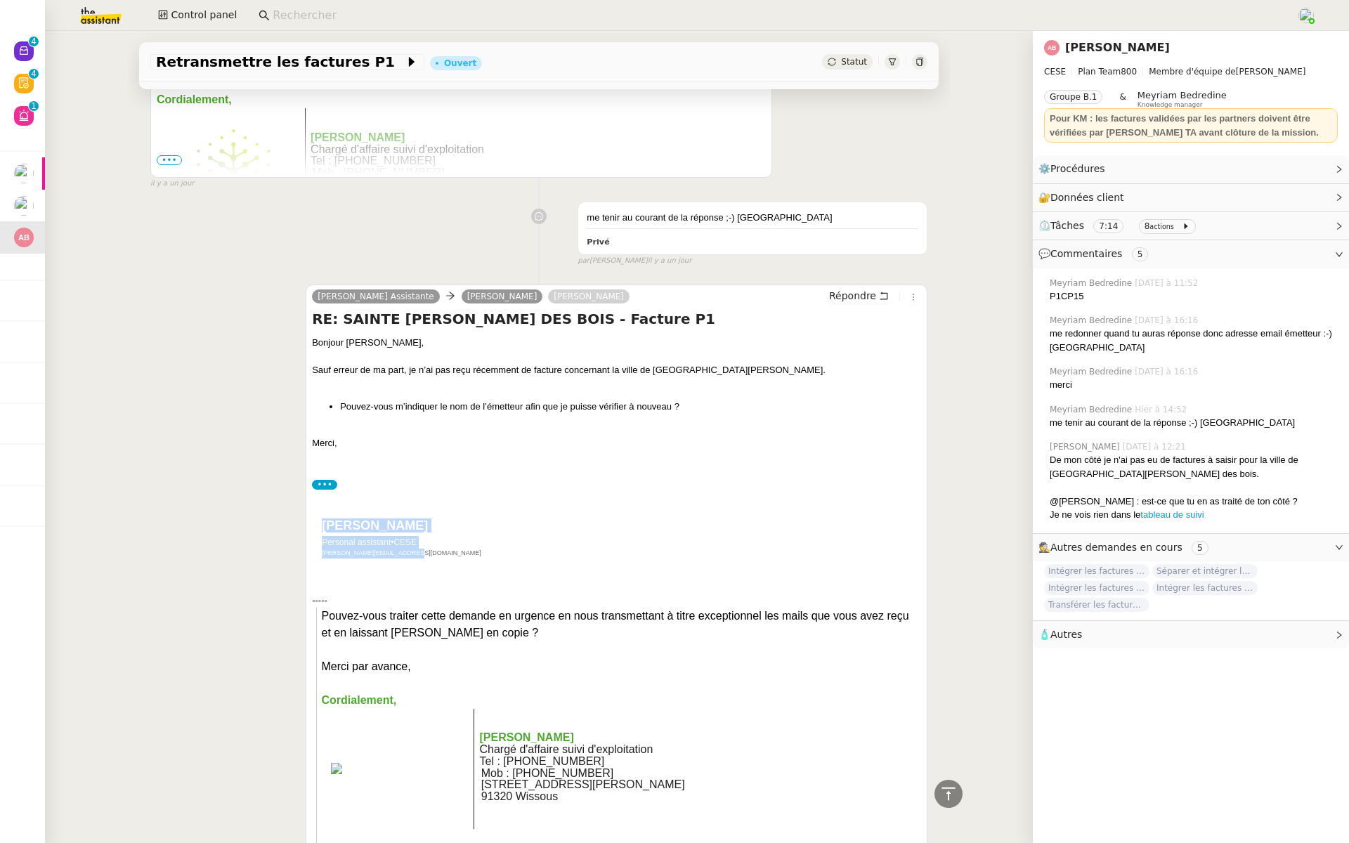
drag, startPoint x: 406, startPoint y: 540, endPoint x: 318, endPoint y: 502, distance: 95.4
click at [318, 505] on div "Camille Personal assistant • CESE camille.assistante@cese.fr" at bounding box center [609, 535] width 595 height 61
copy div "Camille Personal assistant • CESE camille.assistante@cese.fr"
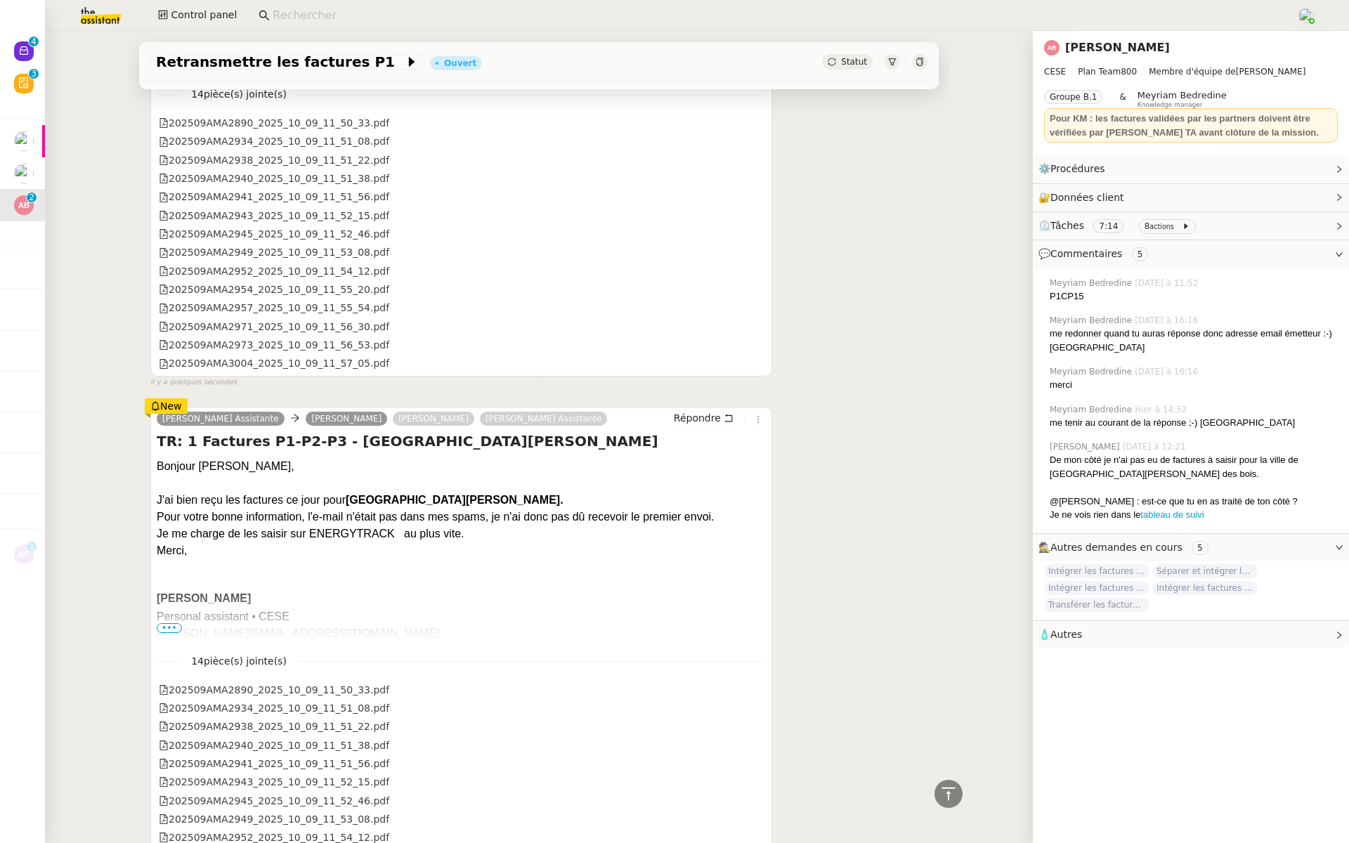
scroll to position [0, 0]
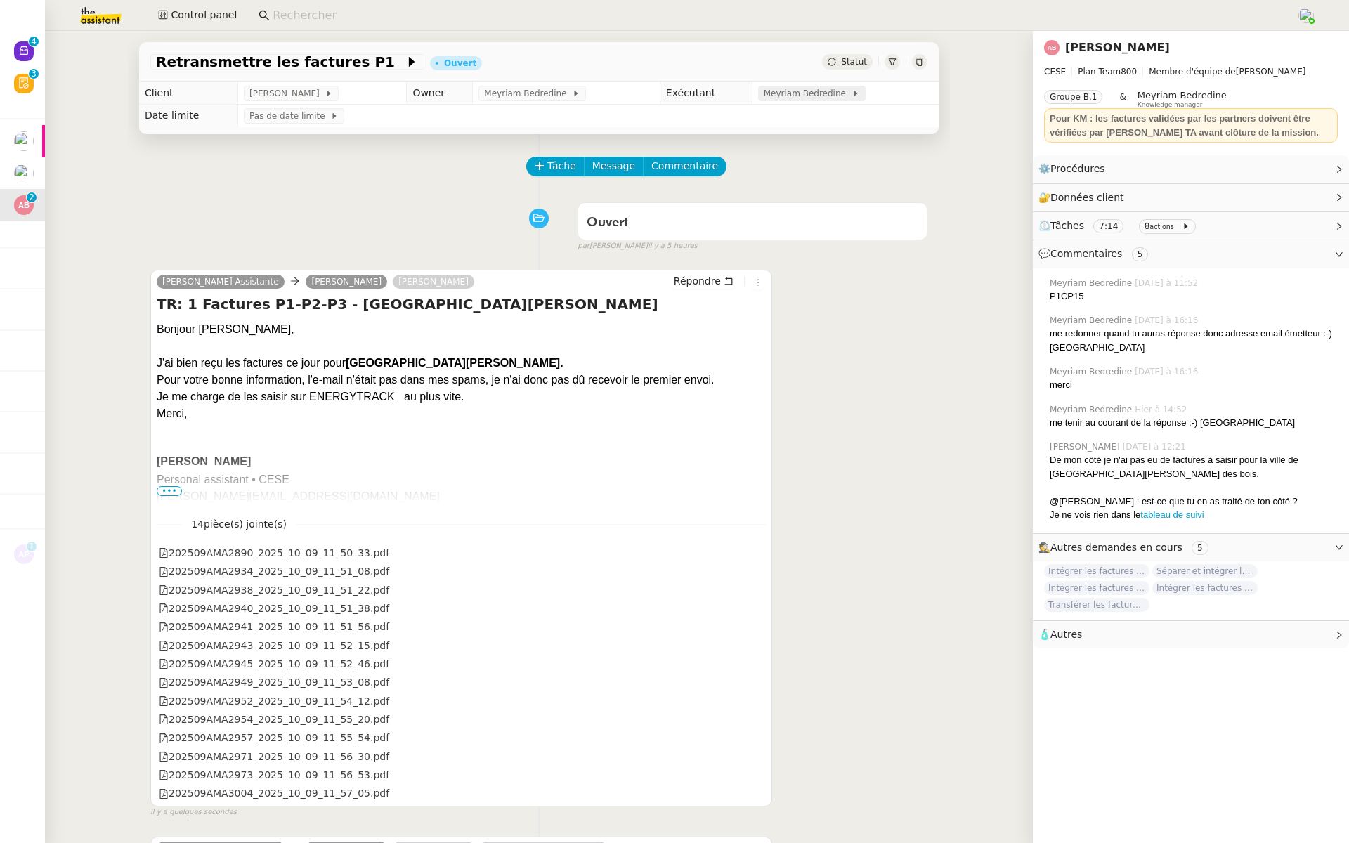
click at [795, 95] on span "Meyriam Bedredine" at bounding box center [808, 93] width 88 height 14
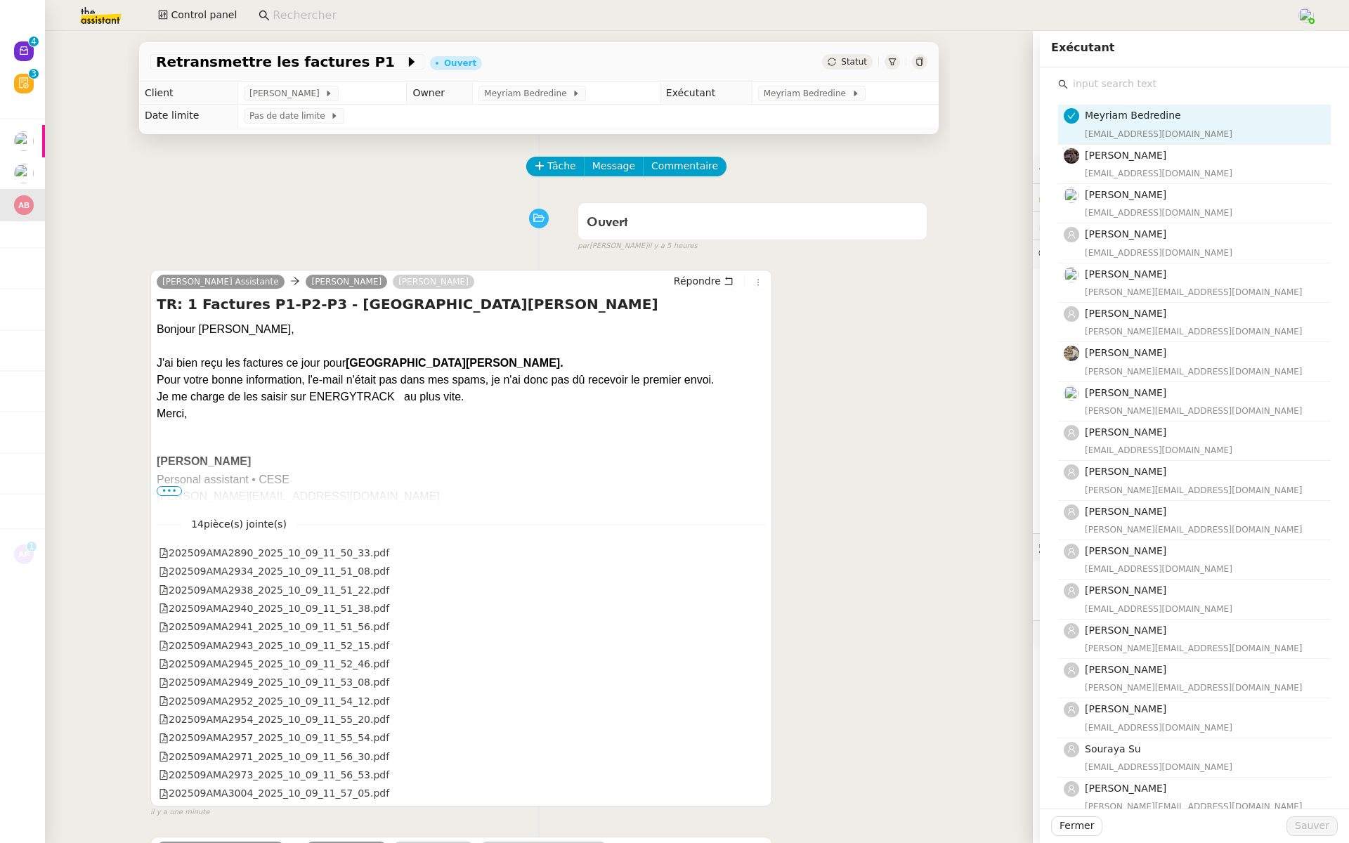
click at [1082, 81] on input "text" at bounding box center [1199, 83] width 263 height 19
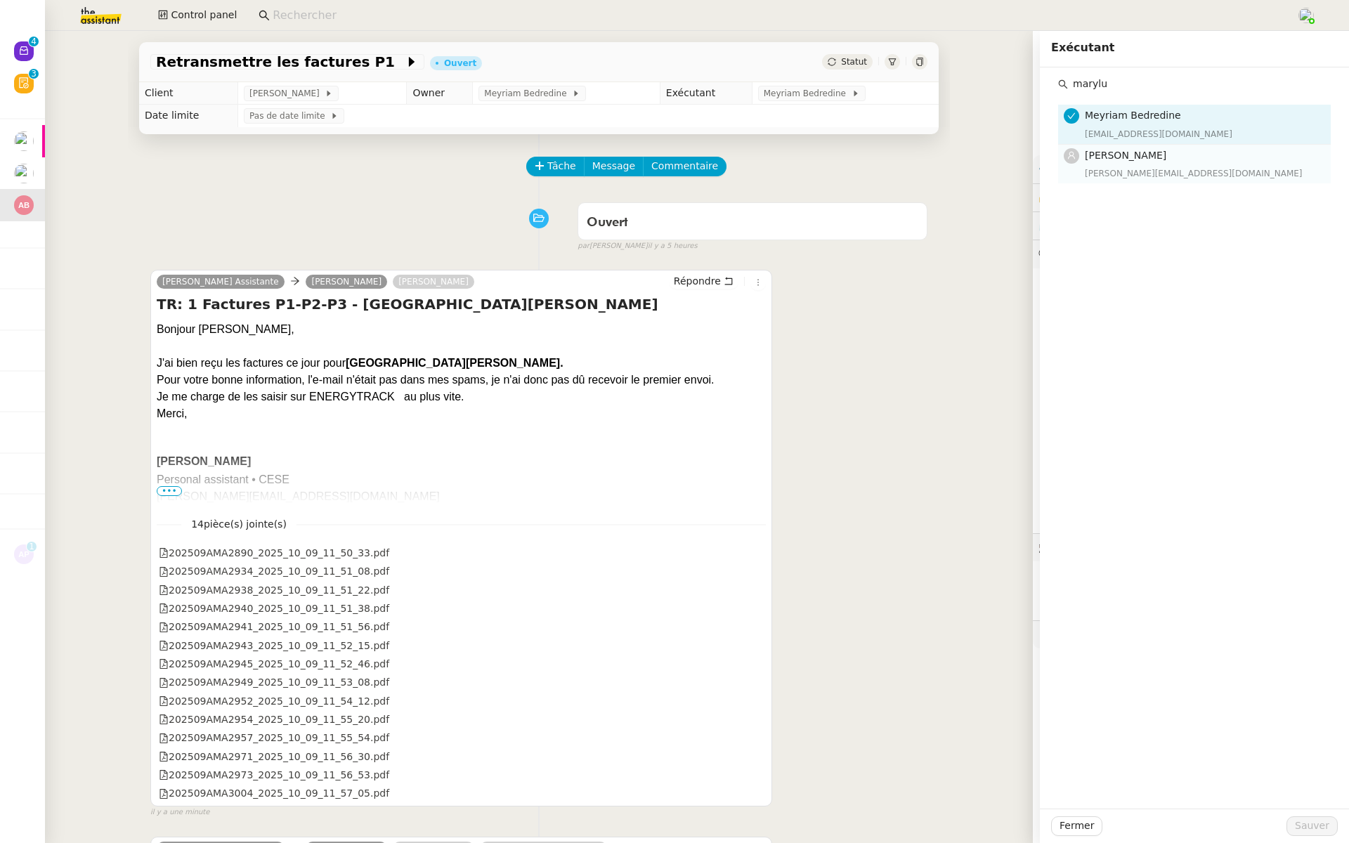
type input "marylu"
click at [1107, 159] on span "[PERSON_NAME]" at bounding box center [1126, 155] width 82 height 11
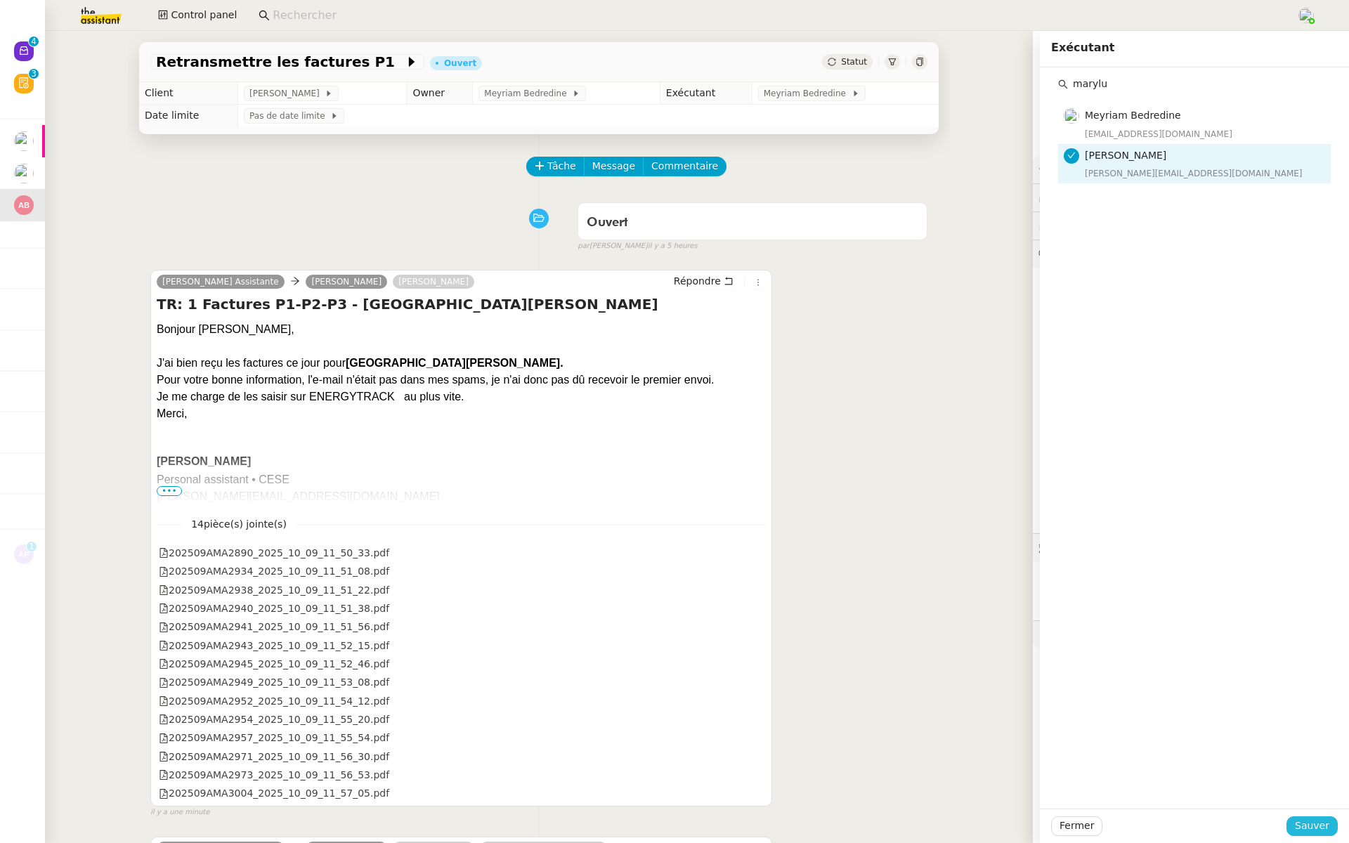
click at [1316, 828] on span "Sauver" at bounding box center [1312, 826] width 34 height 16
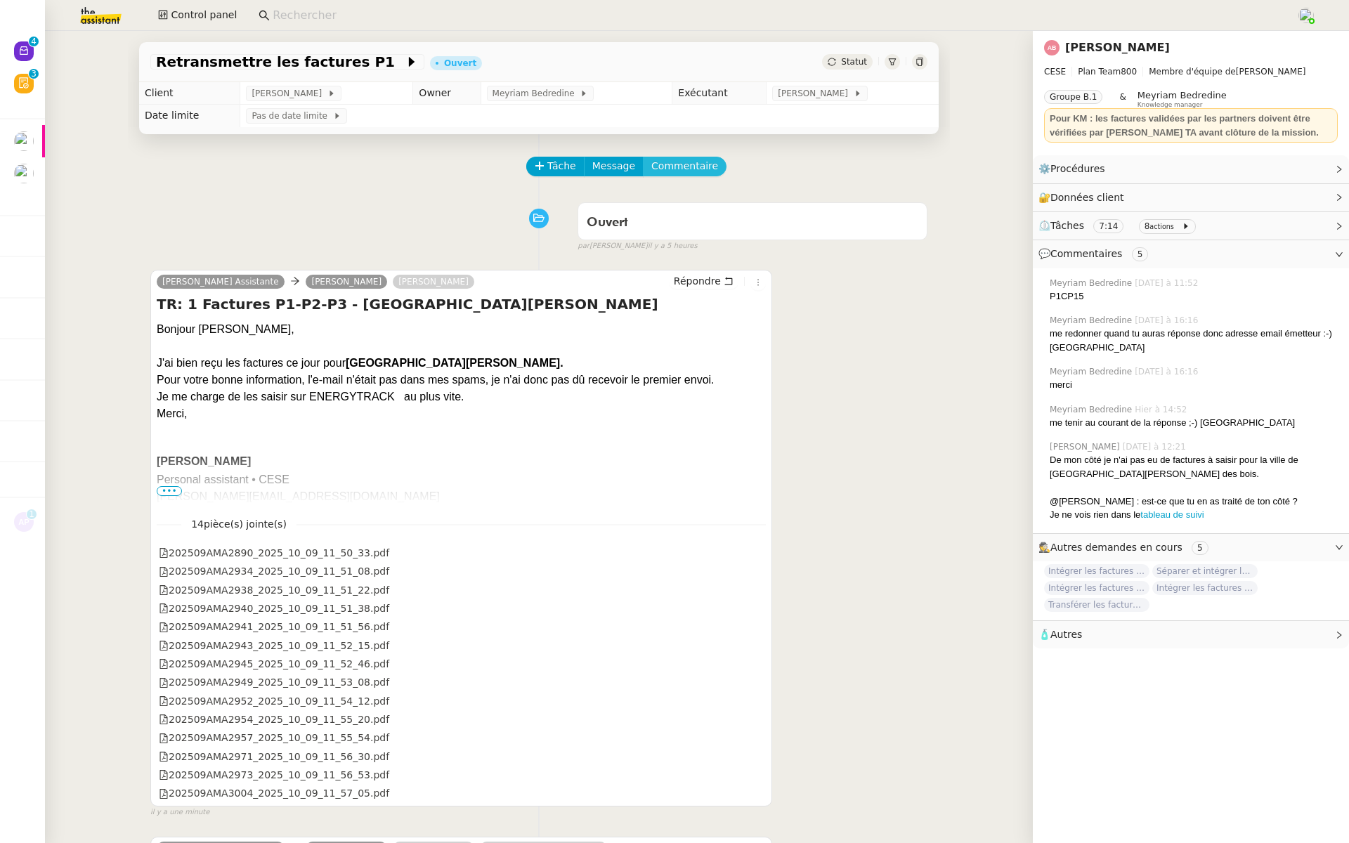
click at [688, 161] on span "Commentaire" at bounding box center [684, 166] width 67 height 16
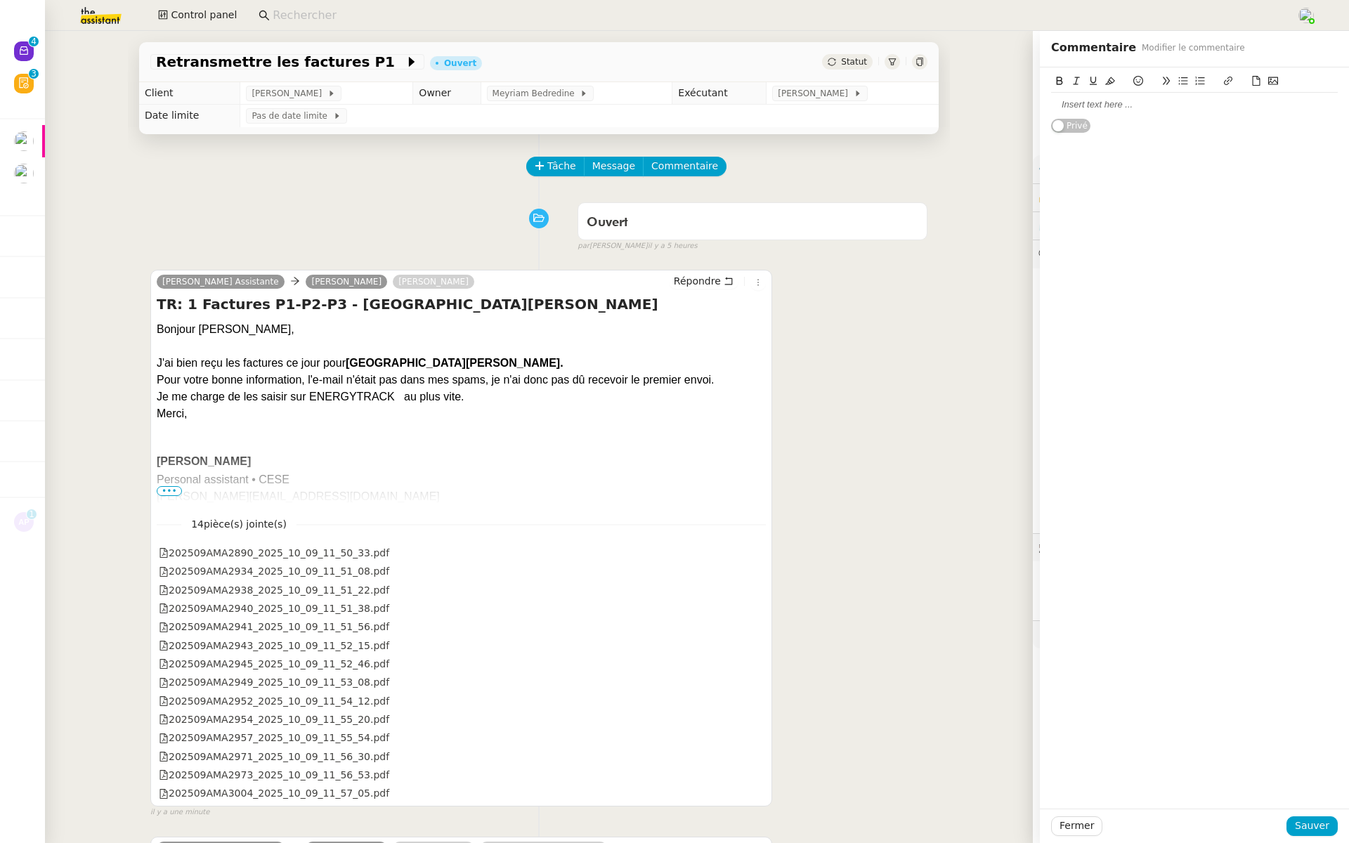
click at [1083, 105] on div at bounding box center [1194, 104] width 287 height 13
click at [1194, 108] on div "nous les avons enfin reçues je" at bounding box center [1194, 104] width 287 height 13
click at [1059, 98] on div "nous les avons enfin reçues je" at bounding box center [1194, 104] width 287 height 13
click at [1055, 104] on div "nous les avons enfin reçues je" at bounding box center [1194, 104] width 287 height 13
click at [1051, 103] on div "Nous les avons enfin reçues je" at bounding box center [1194, 104] width 287 height 13
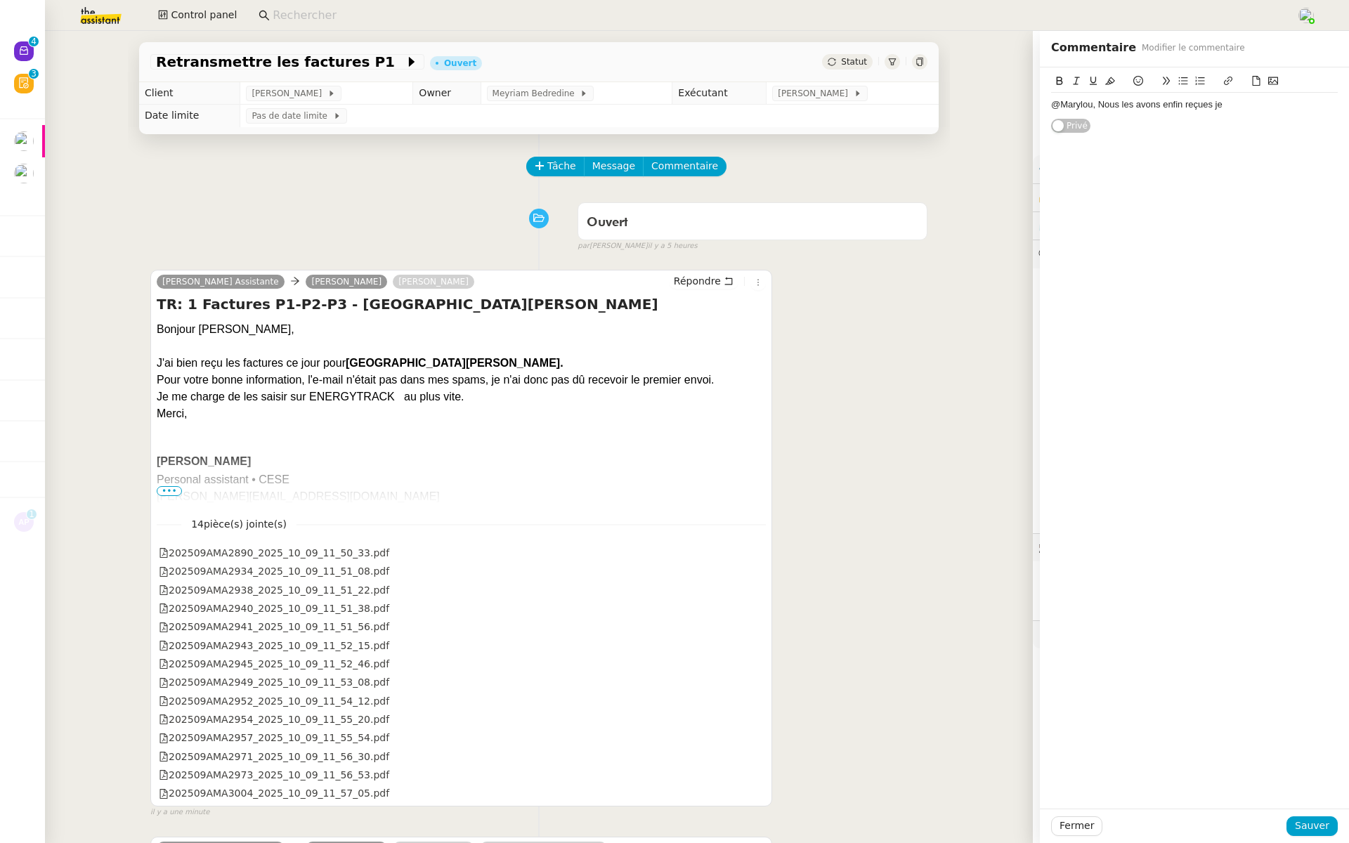
click at [1243, 105] on div "@Marylou, Nous les avons enfin reçues je" at bounding box center [1194, 104] width 287 height 13
click at [1230, 106] on div "@Marylou, Nous les avons enfin reçues je ;es ai transféré" at bounding box center [1194, 104] width 287 height 13
click at [1289, 106] on div "@Marylou, Nous les avons enfin reçues je les ai transféré" at bounding box center [1194, 104] width 287 height 13
click at [1245, 119] on div "@Marylou, Nous les avons enfin reçues je les ai transférées à Anthony ddepuis l…" at bounding box center [1194, 117] width 287 height 39
click at [1059, 115] on div "@Marylou, Nous les avons enfin reçues je les ai transférées à Anthony ddepuis l…" at bounding box center [1194, 117] width 287 height 39
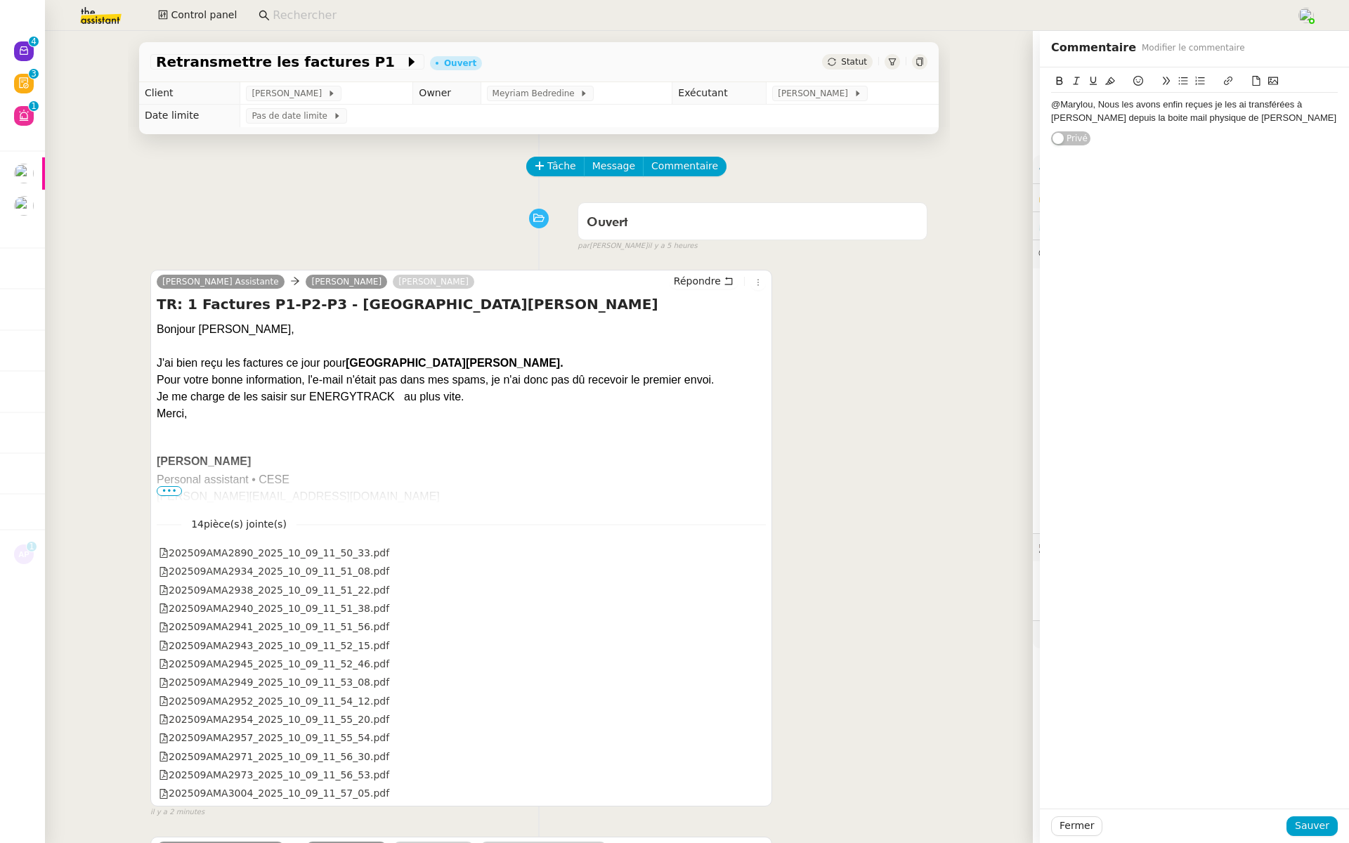
click at [1235, 124] on div "@Marylou, Nous les avons enfin reçues je les ai transférées à Anthony depuis la…" at bounding box center [1194, 111] width 287 height 37
click at [1310, 824] on span "Sauver" at bounding box center [1312, 826] width 34 height 16
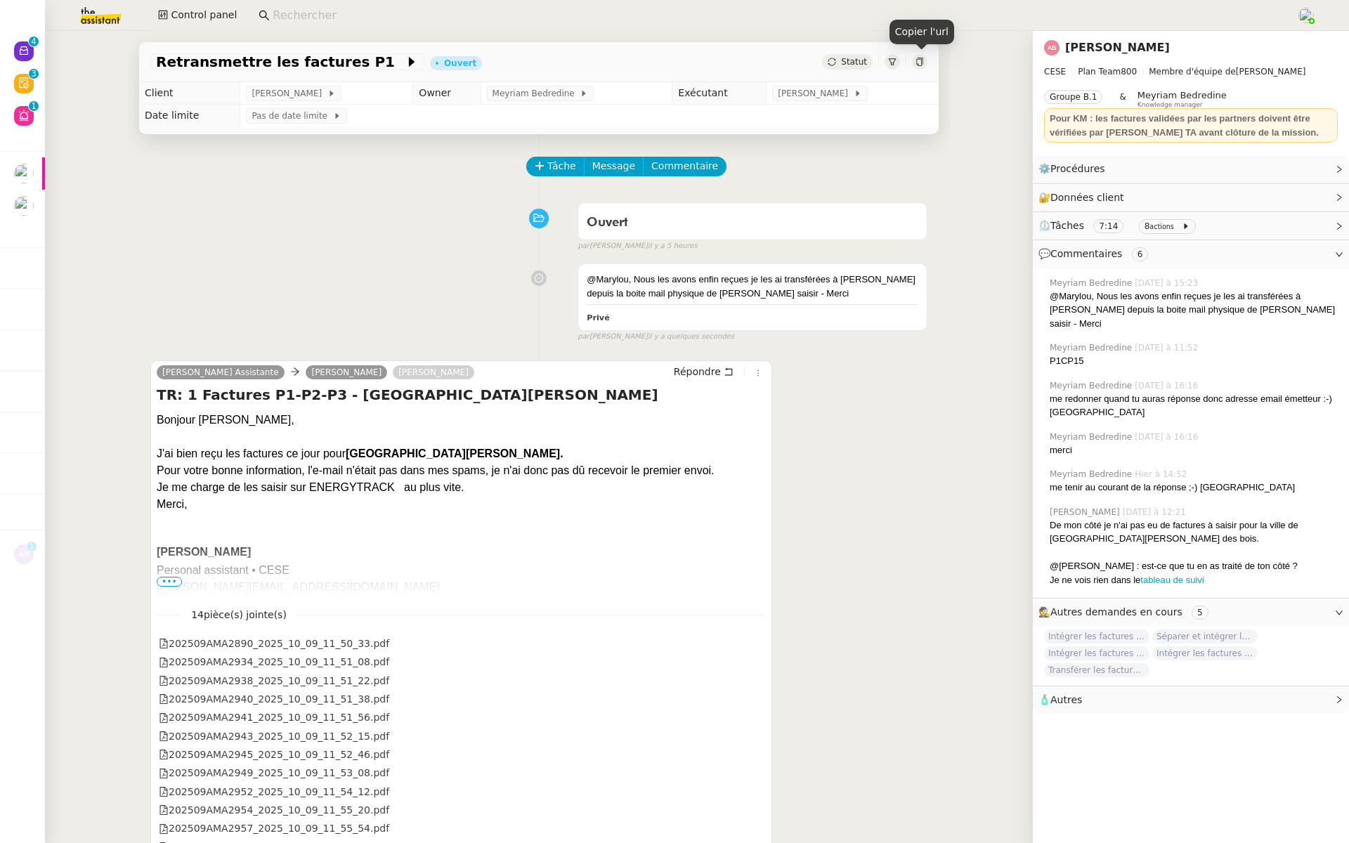
click at [922, 63] on icon at bounding box center [919, 62] width 6 height 8
click at [923, 59] on icon at bounding box center [919, 62] width 6 height 8
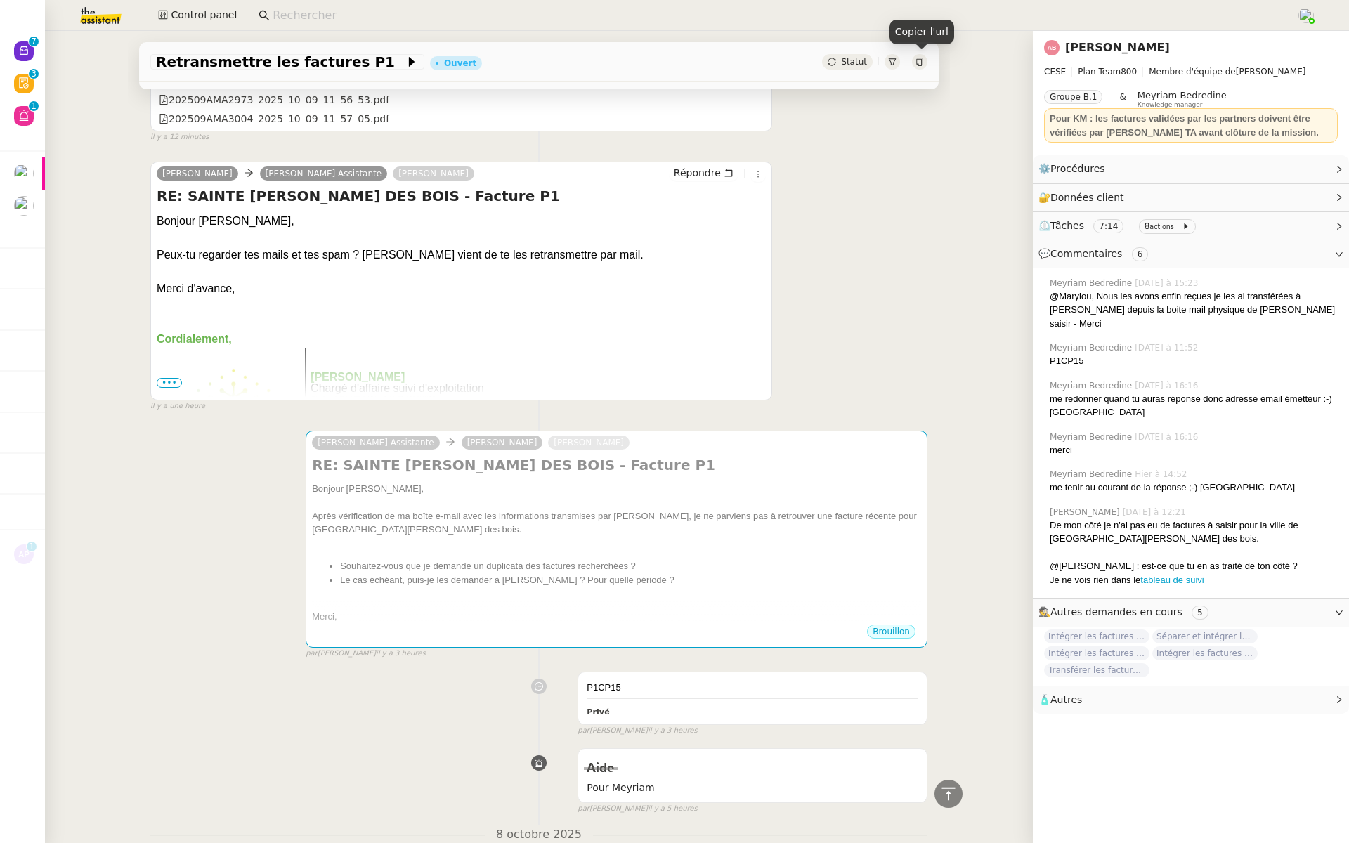
scroll to position [1820, 0]
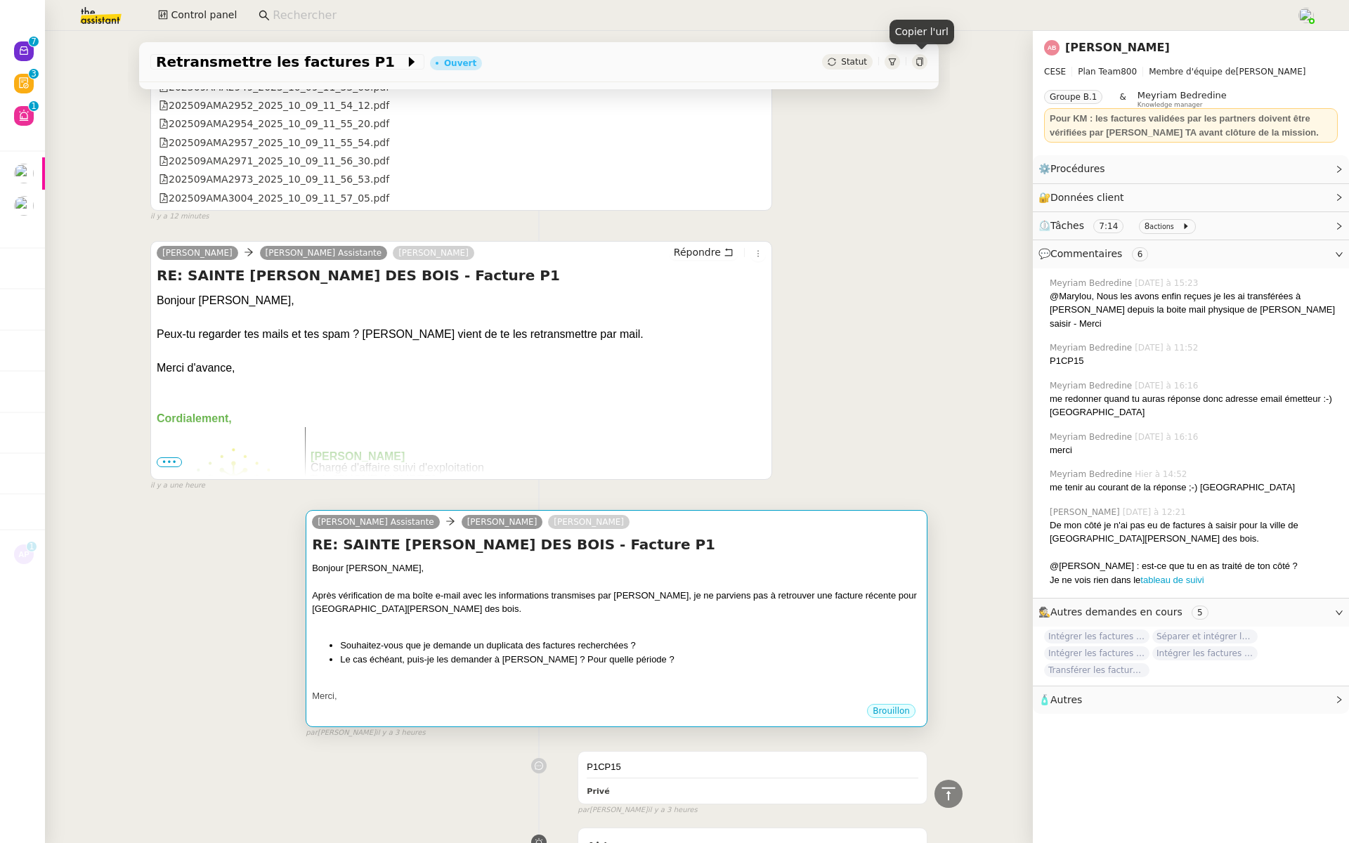
click at [560, 601] on div "Après vérification de ma boîte e-mail avec les informations transmises par Mme …" at bounding box center [616, 602] width 609 height 27
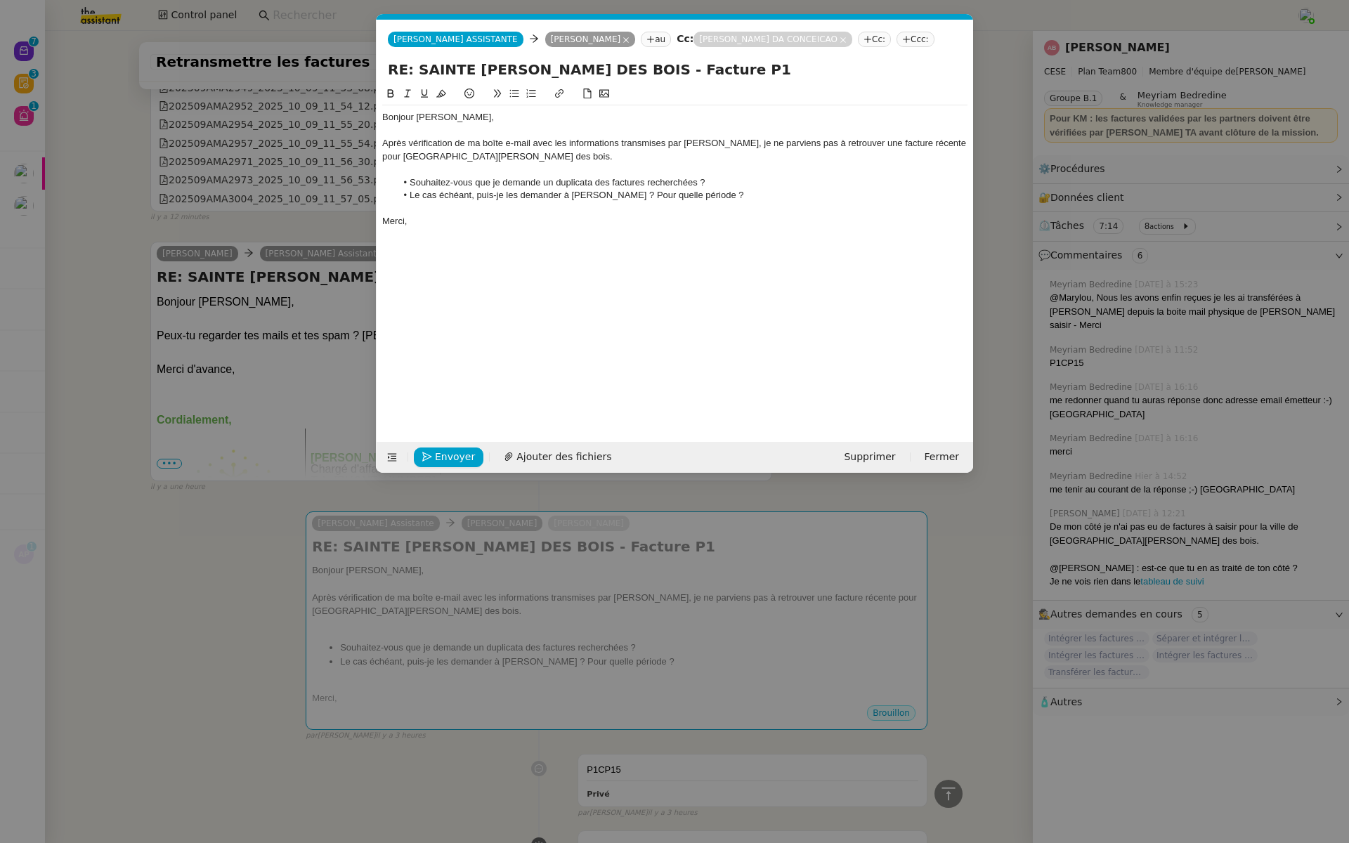
scroll to position [0, 30]
click at [880, 460] on span "Supprimer" at bounding box center [869, 457] width 51 height 16
click at [994, 414] on span "OK" at bounding box center [1001, 419] width 14 height 14
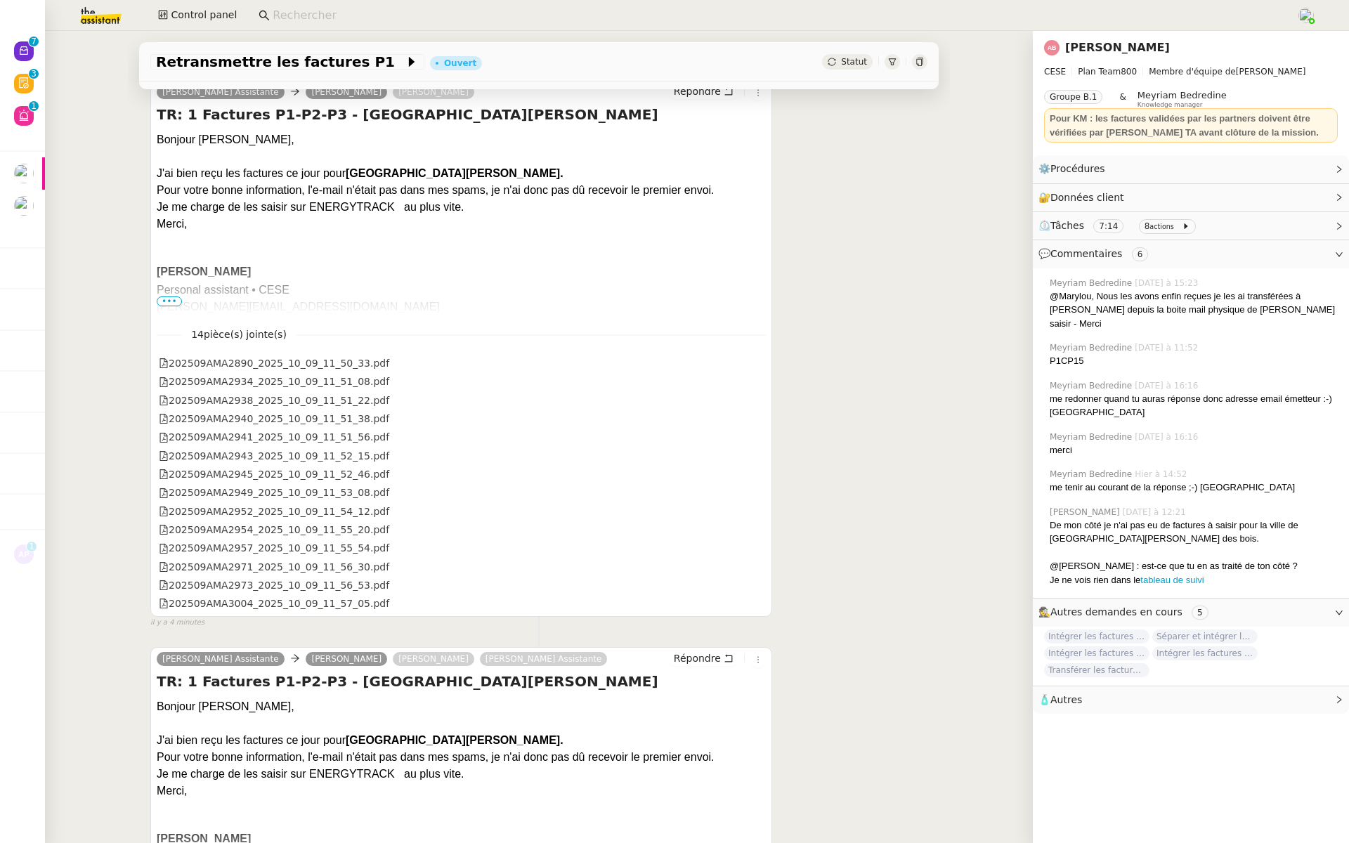
scroll to position [0, 0]
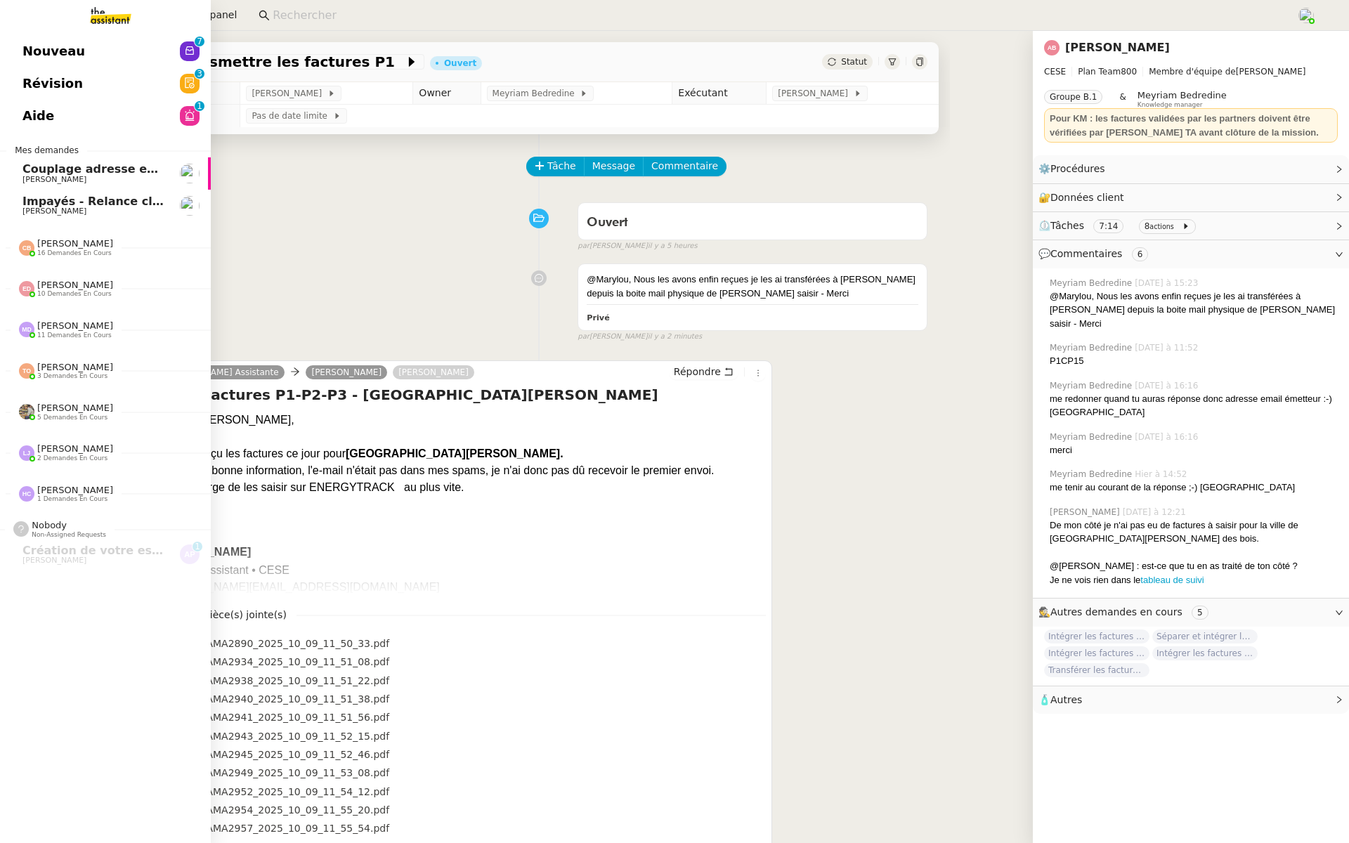
click at [90, 77] on link "Révision 0 1 2 3 4 5 6 7 8 9" at bounding box center [105, 83] width 211 height 32
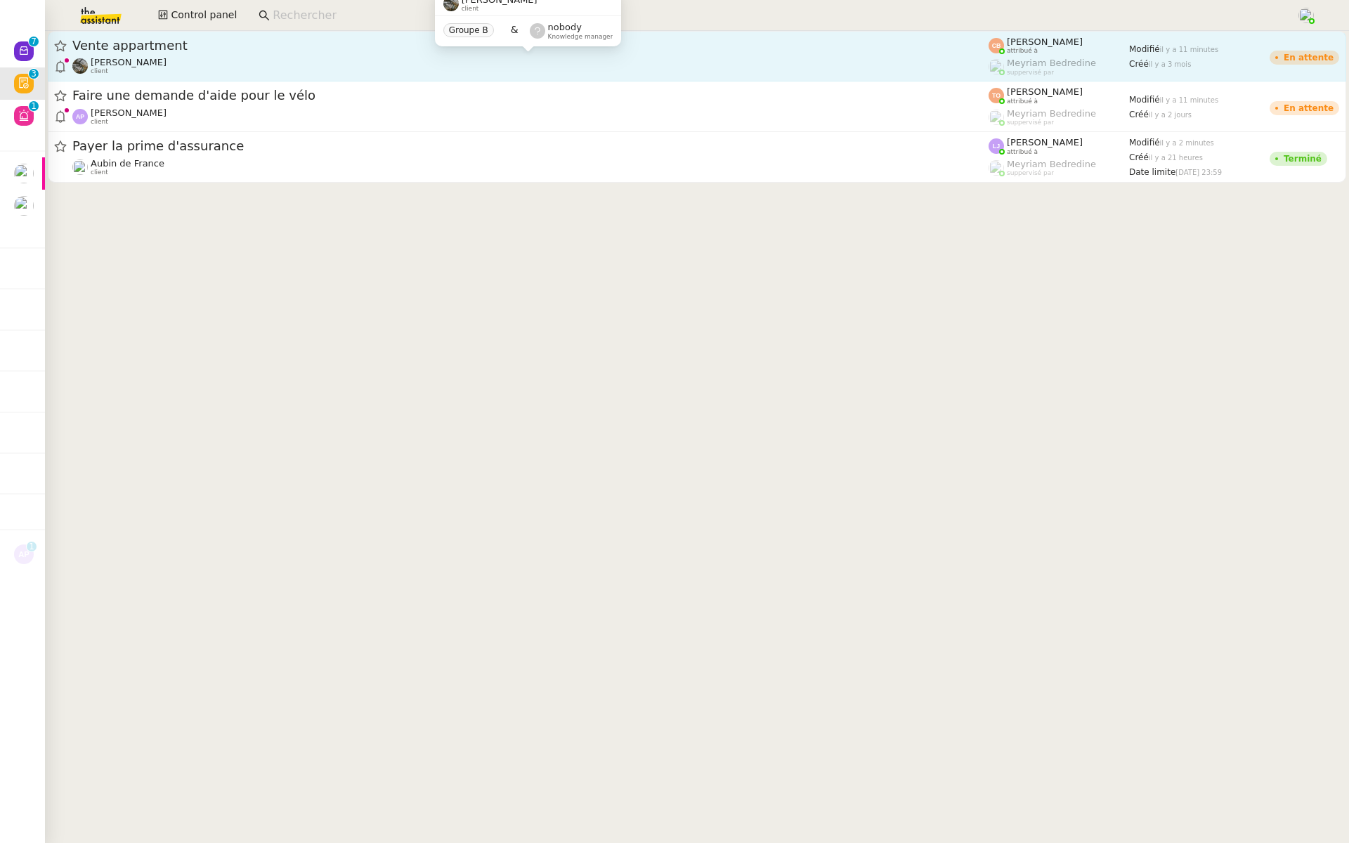
click at [247, 66] on div "Isabelle Faure client" at bounding box center [530, 66] width 916 height 18
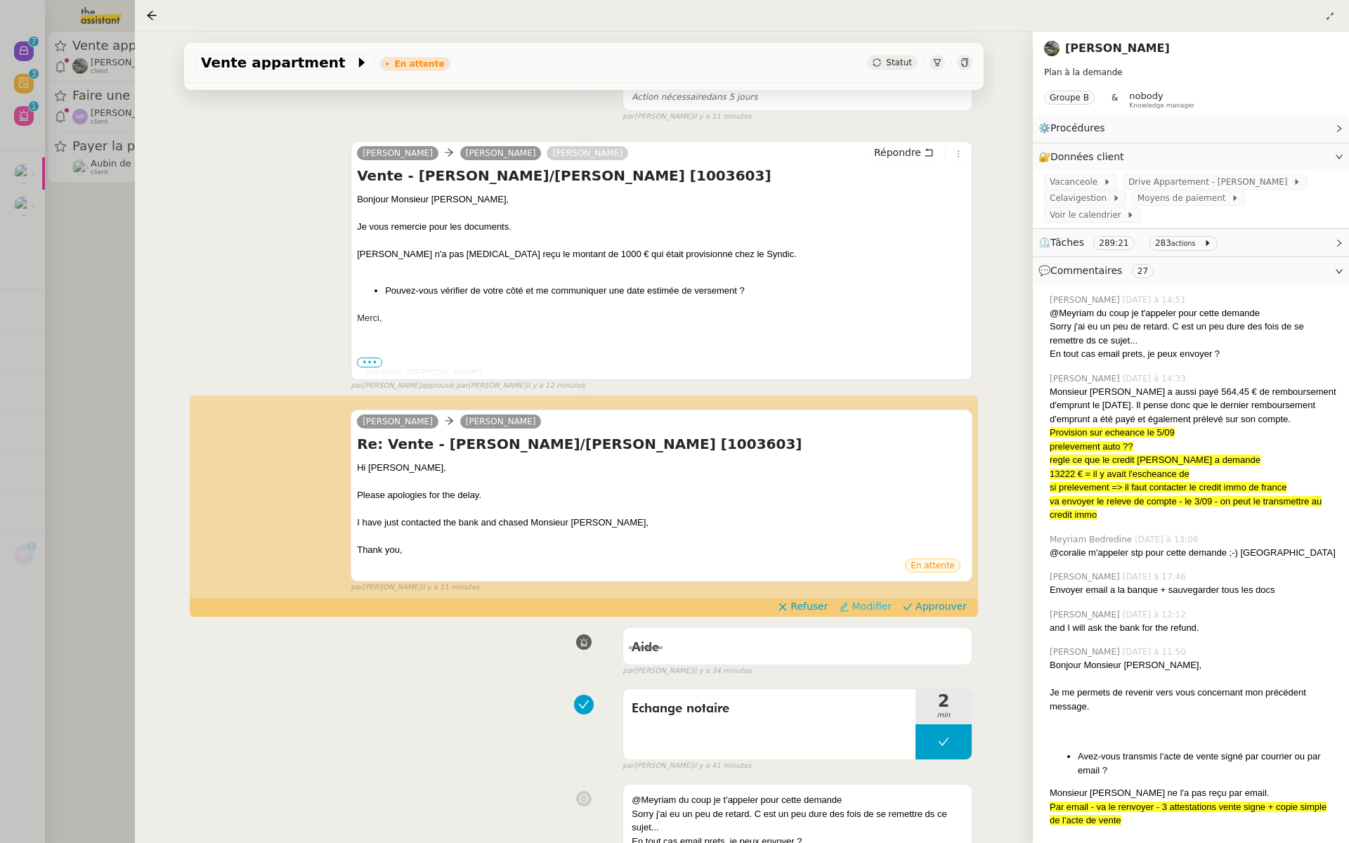
scroll to position [172, 0]
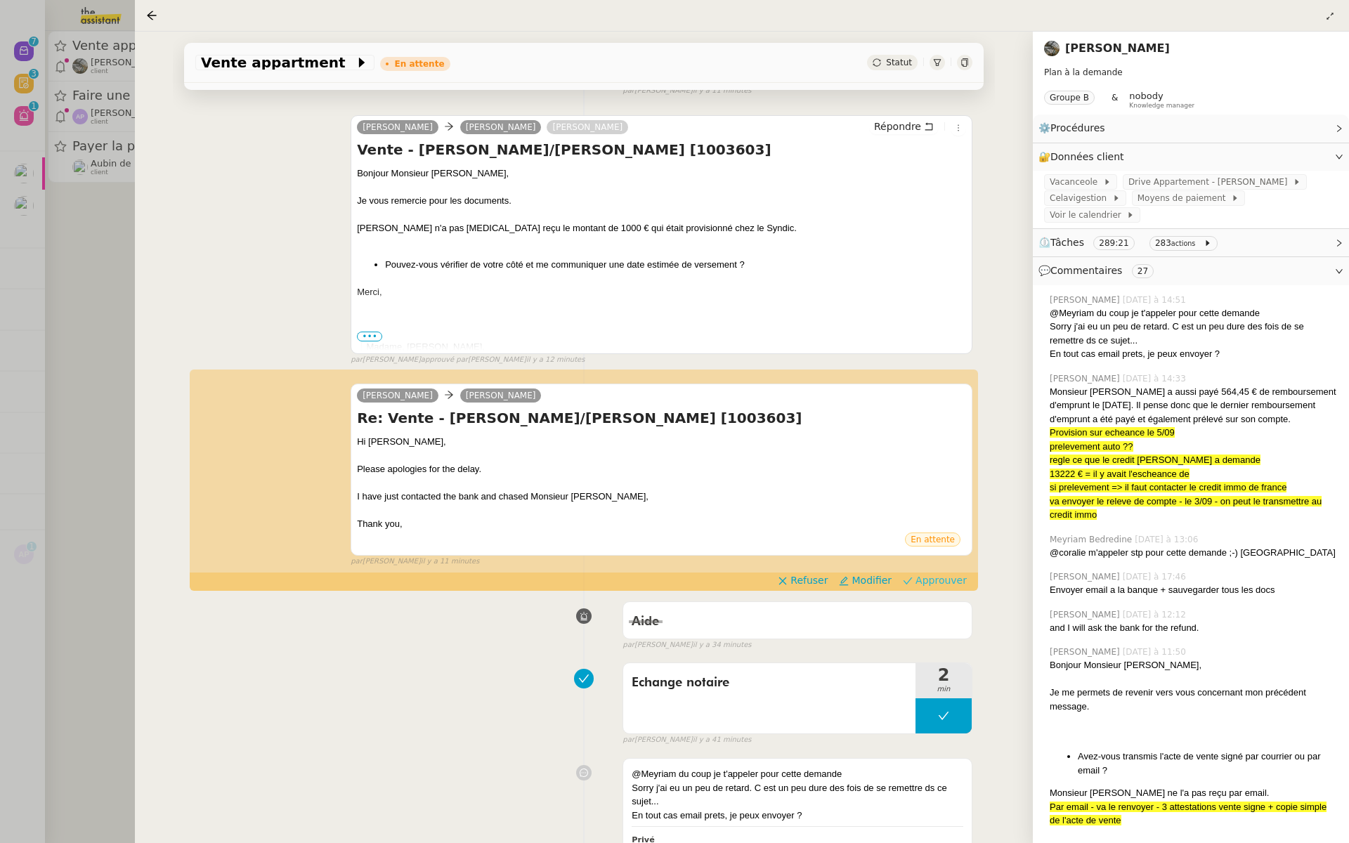
click at [954, 581] on span "Approuver" at bounding box center [941, 580] width 51 height 14
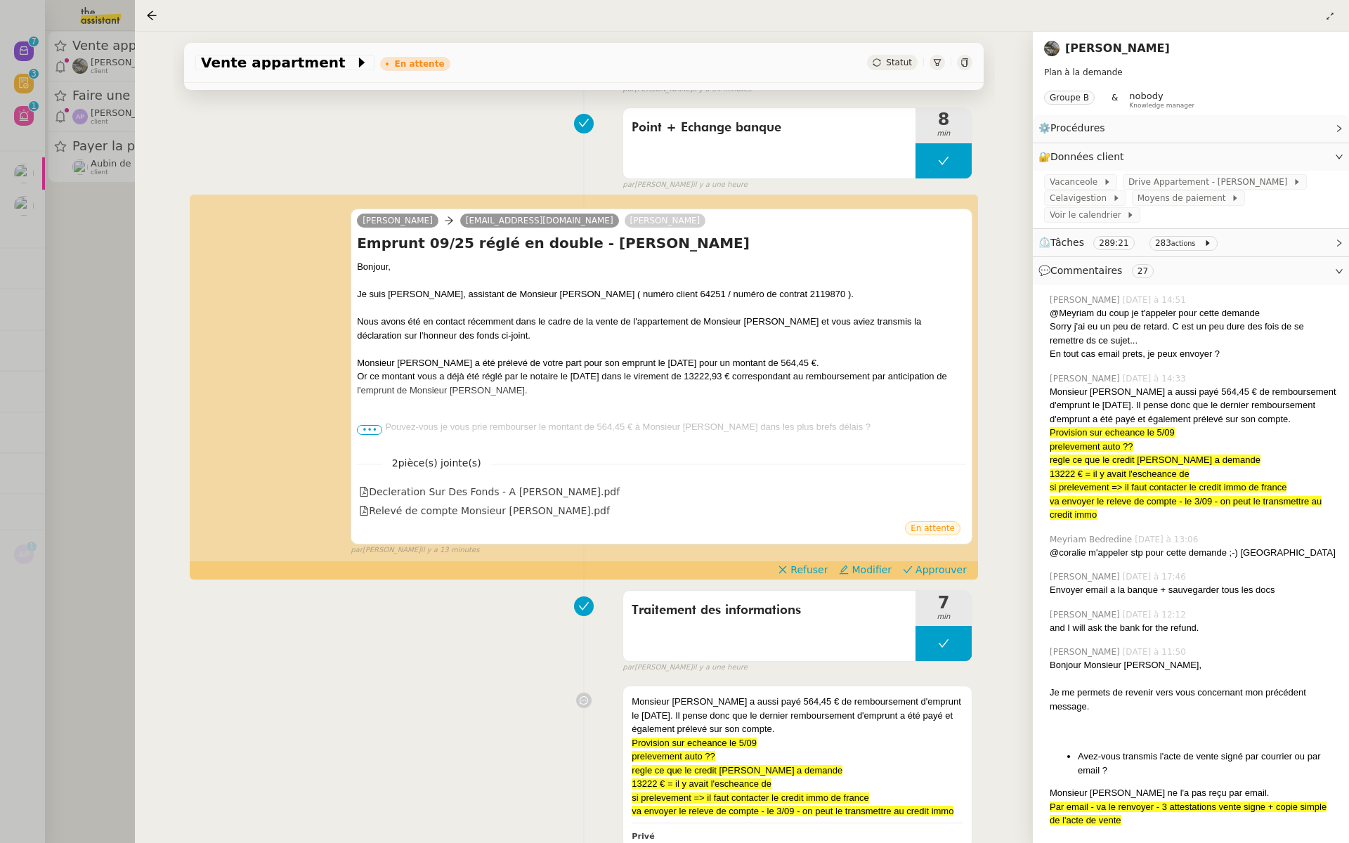
scroll to position [920, 0]
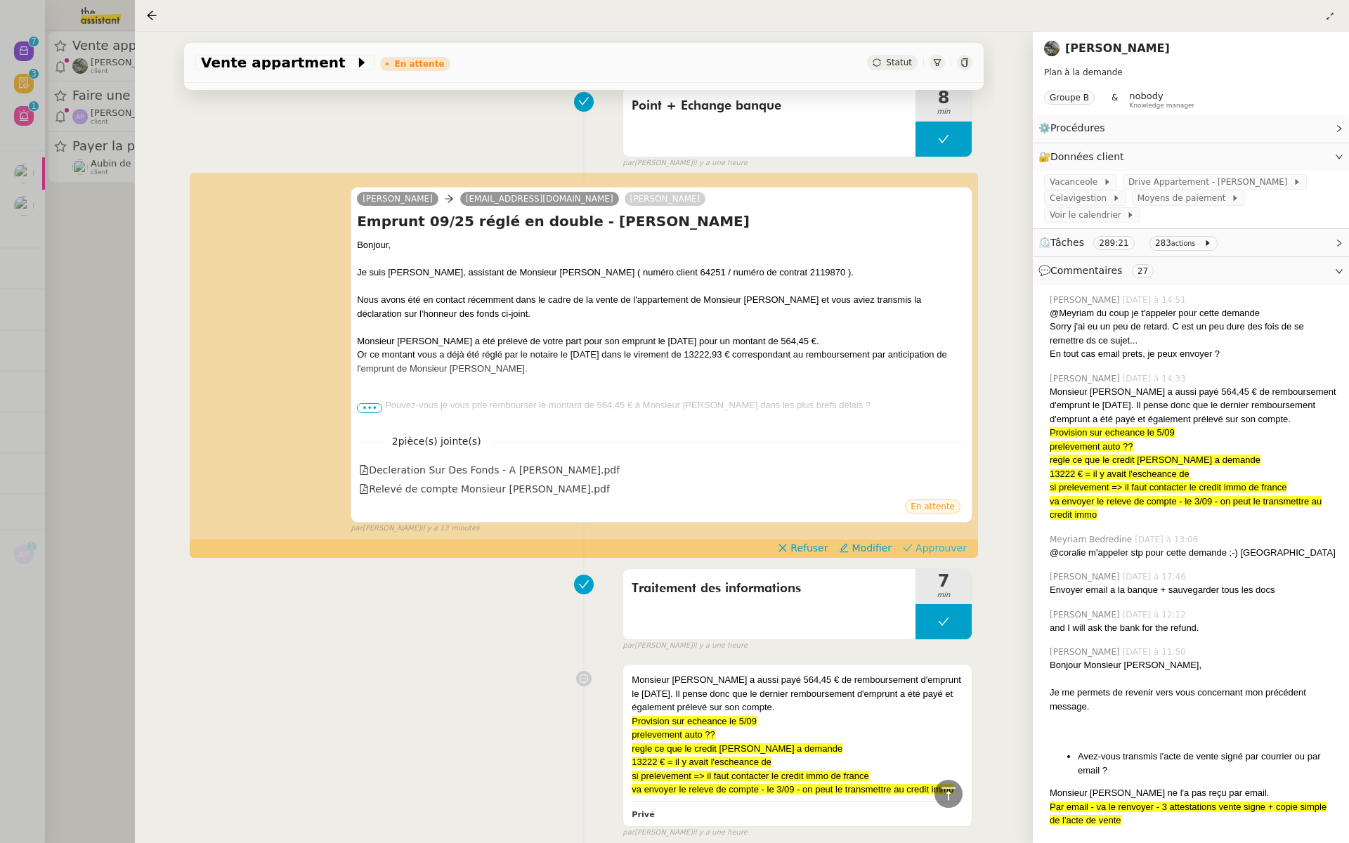
click at [939, 541] on span "Approuver" at bounding box center [941, 548] width 51 height 14
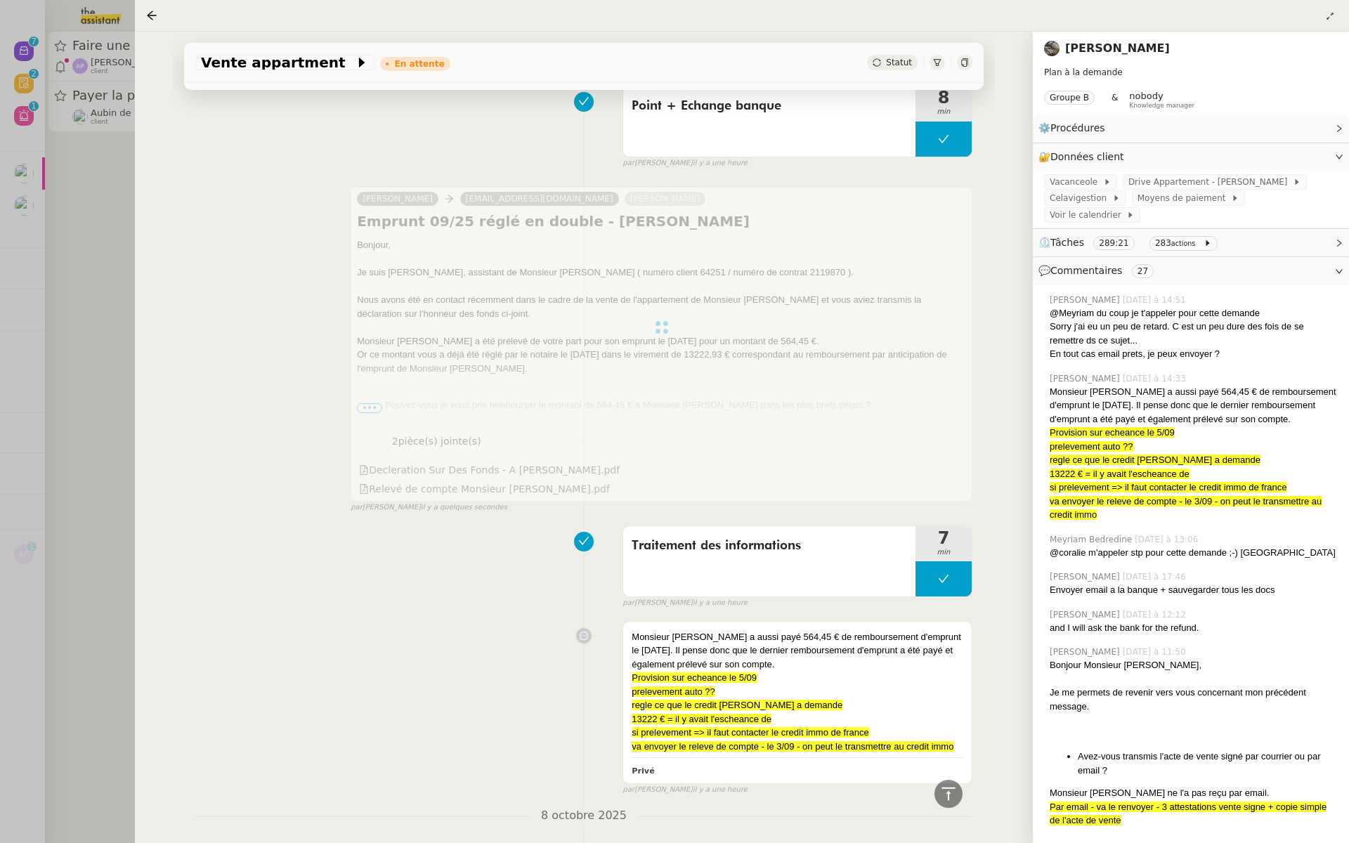
click at [117, 282] on div at bounding box center [674, 421] width 1349 height 843
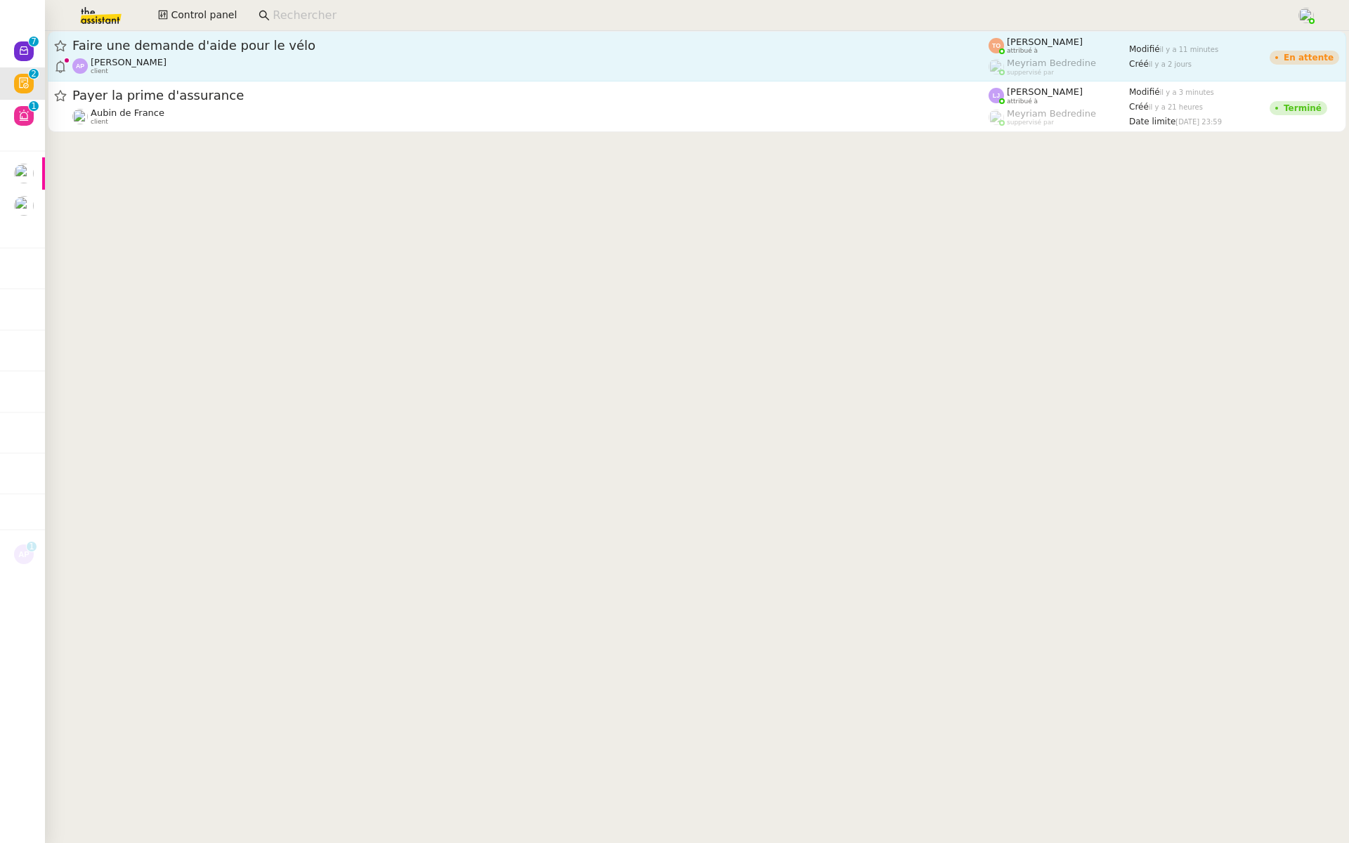
click at [235, 51] on span "Faire une demande d'aide pour le vélo" at bounding box center [530, 45] width 916 height 13
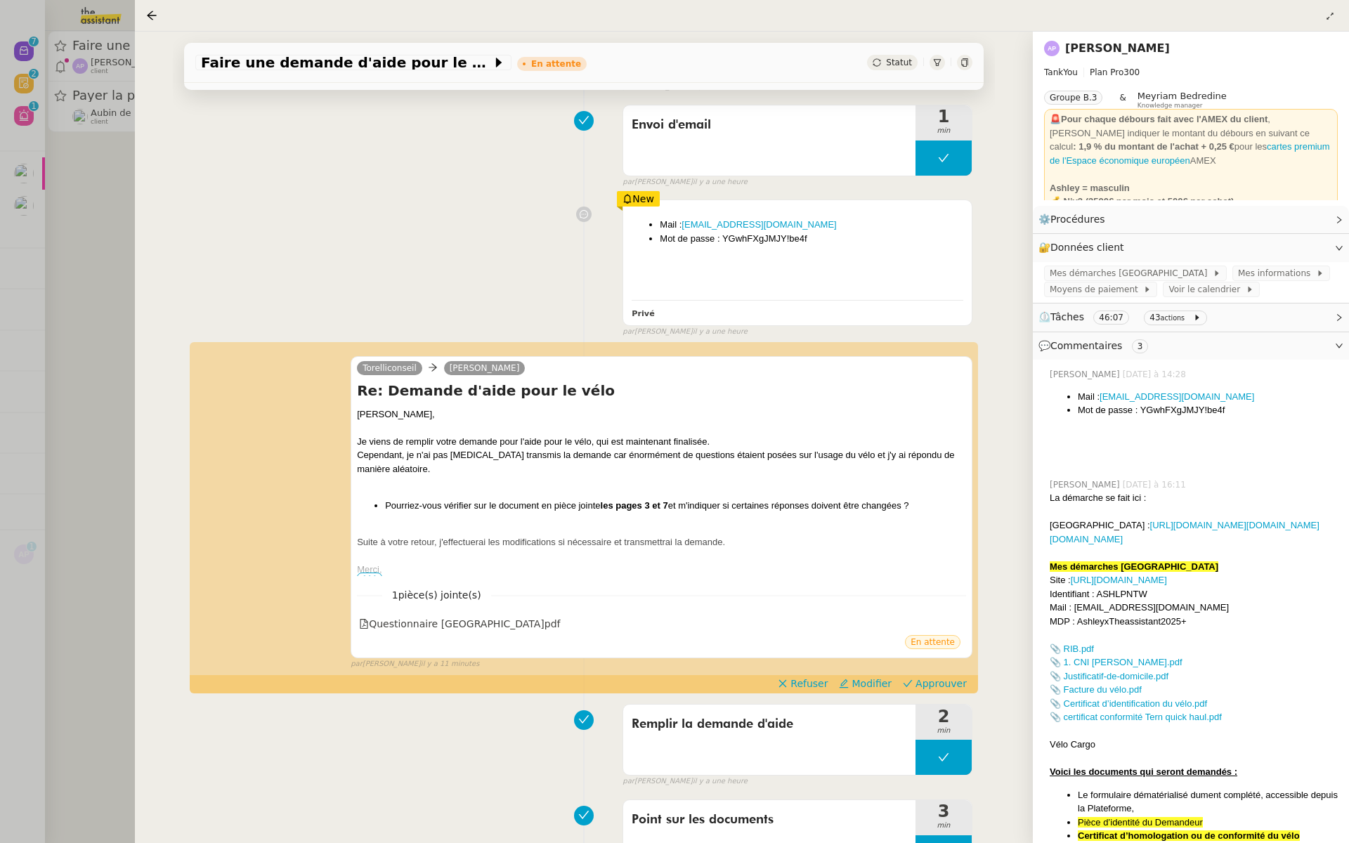
scroll to position [620, 0]
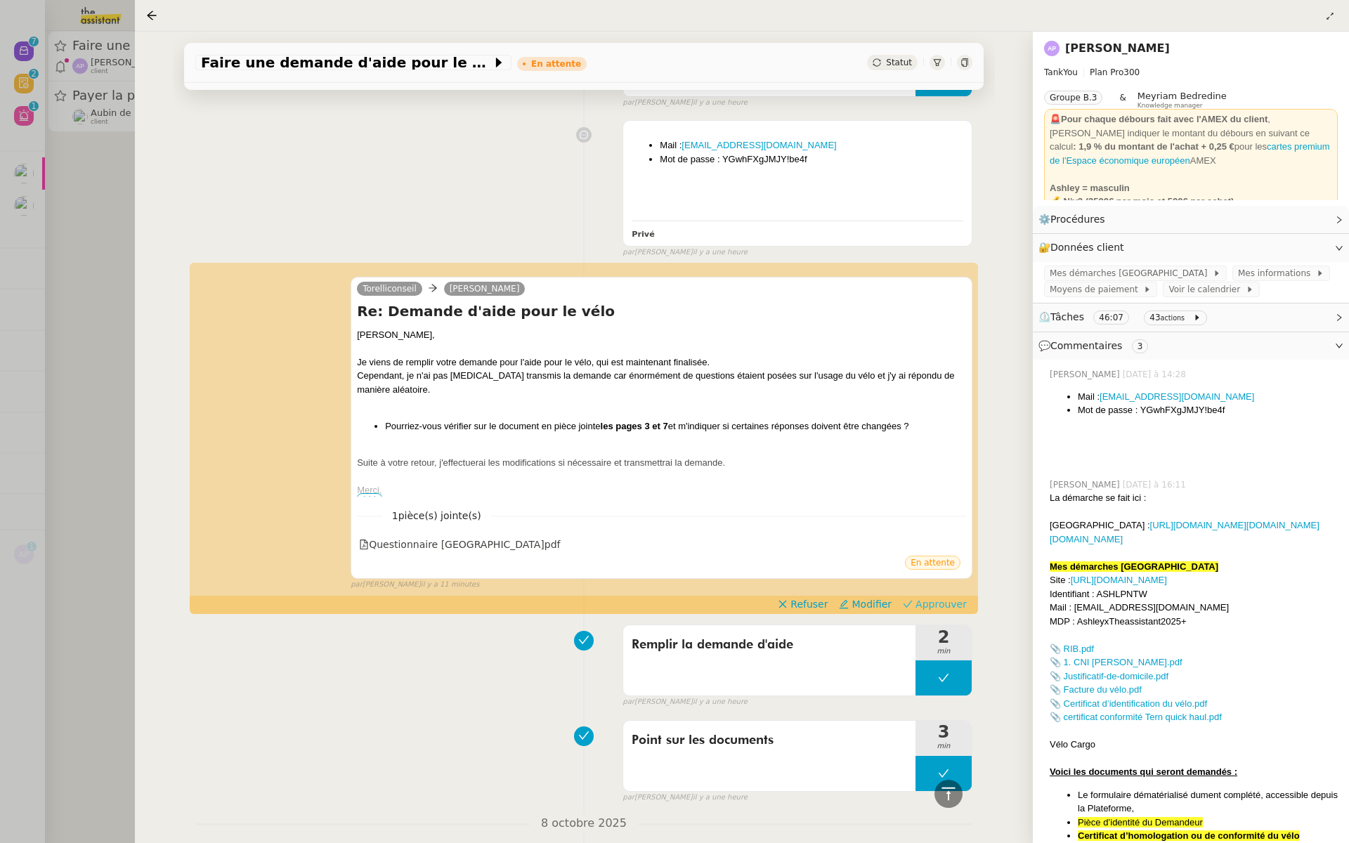
click at [945, 598] on span "Approuver" at bounding box center [941, 604] width 51 height 14
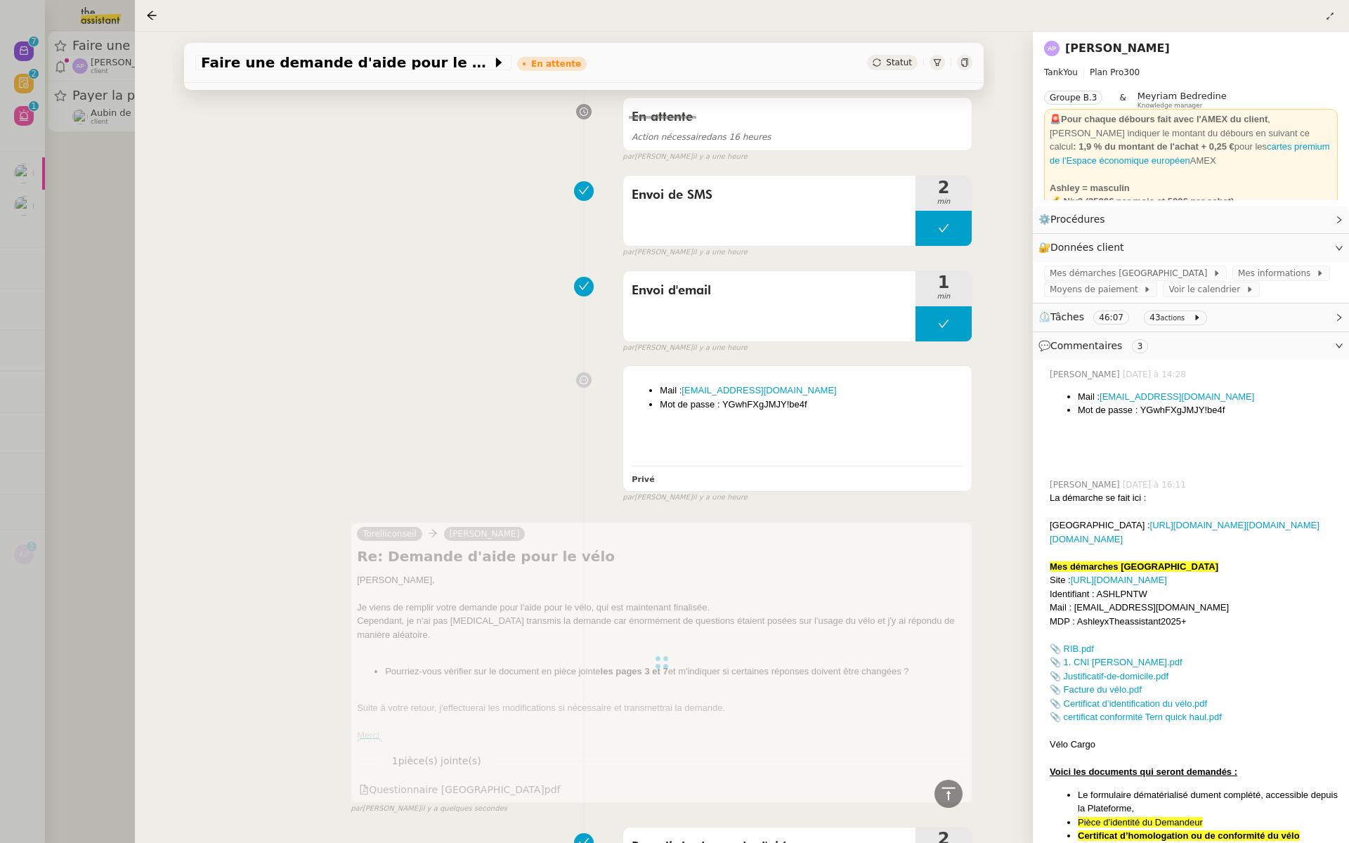
scroll to position [0, 0]
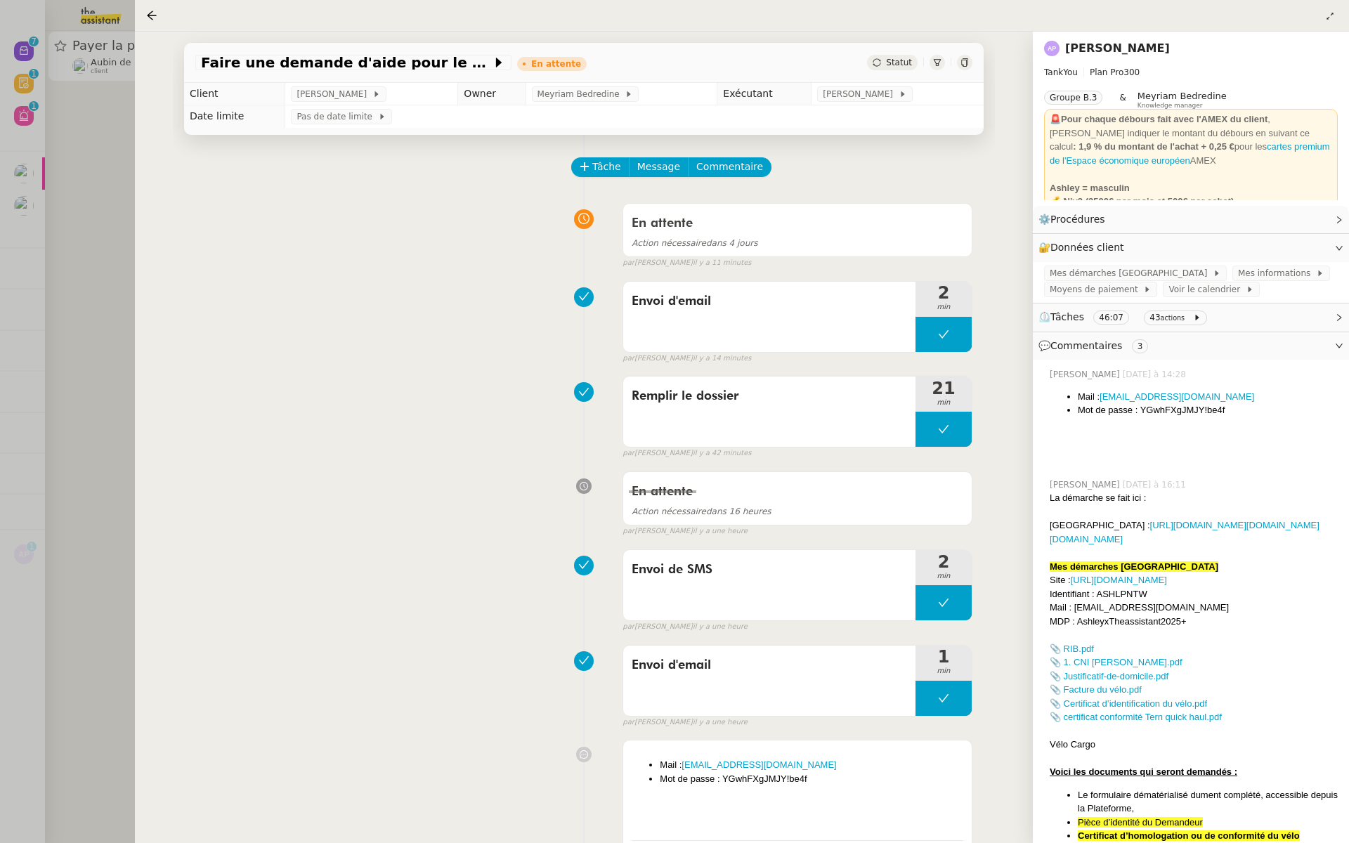
click at [92, 225] on div at bounding box center [674, 421] width 1349 height 843
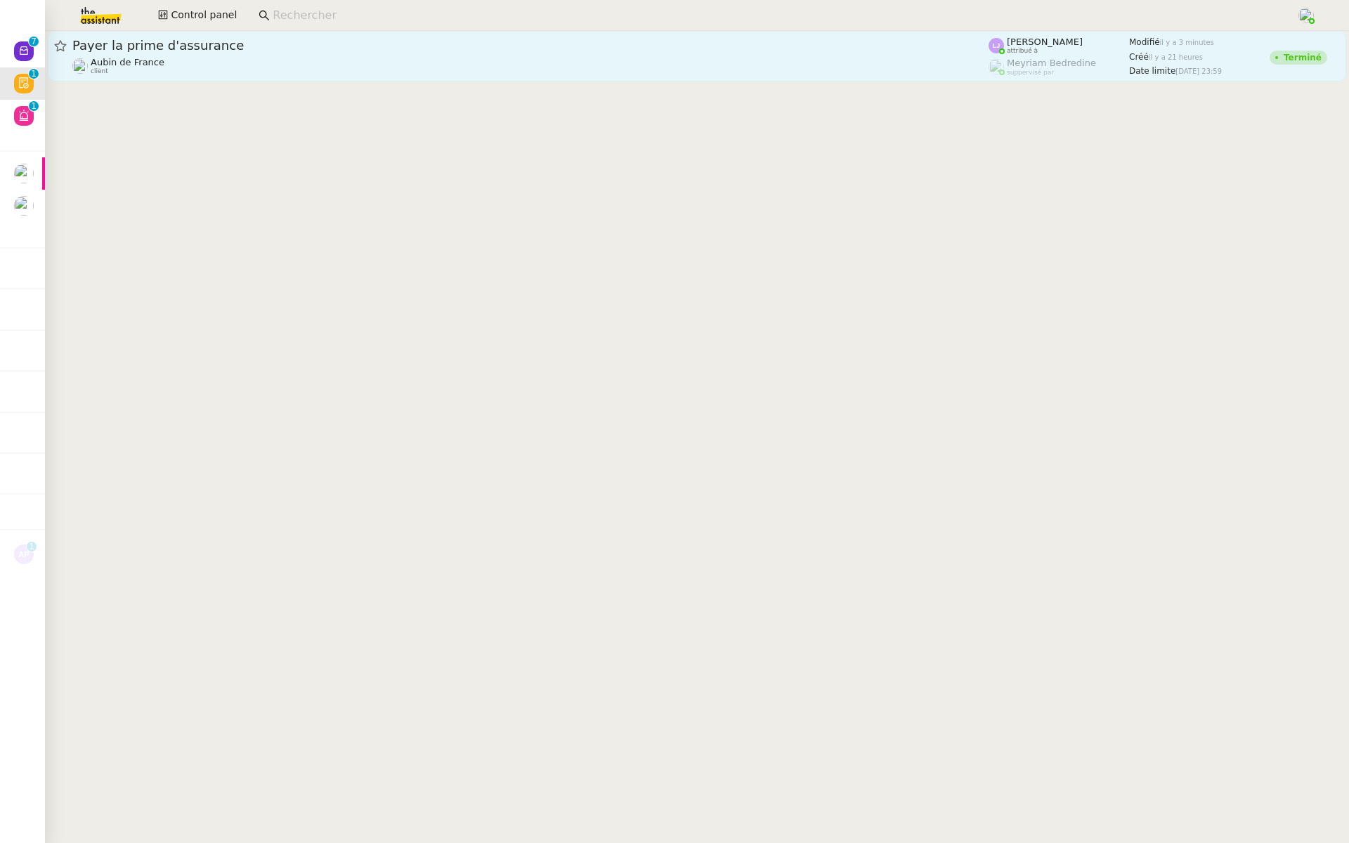
click at [256, 51] on span "Payer la prime d'assurance" at bounding box center [530, 45] width 916 height 13
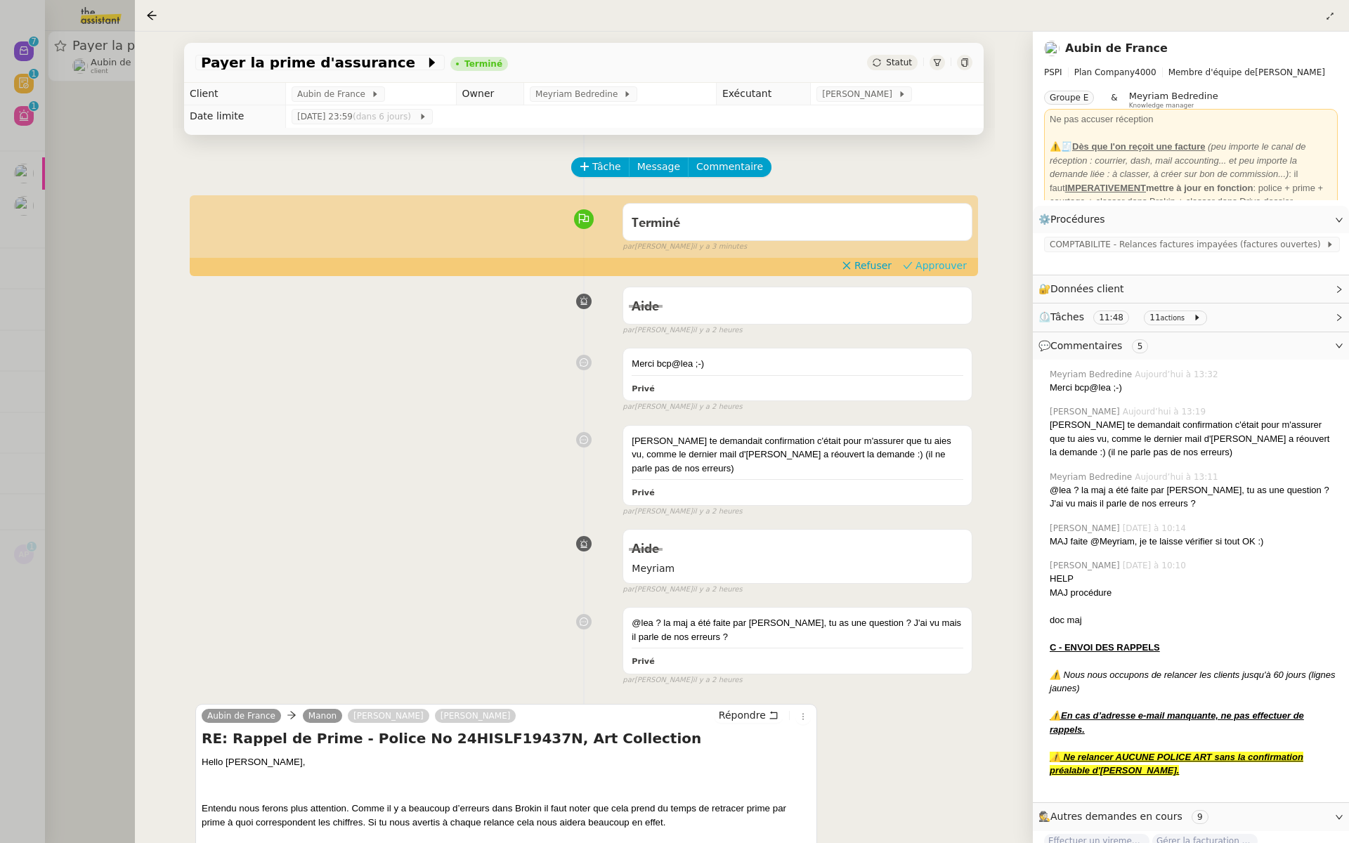
click at [953, 268] on span "Approuver" at bounding box center [941, 266] width 51 height 14
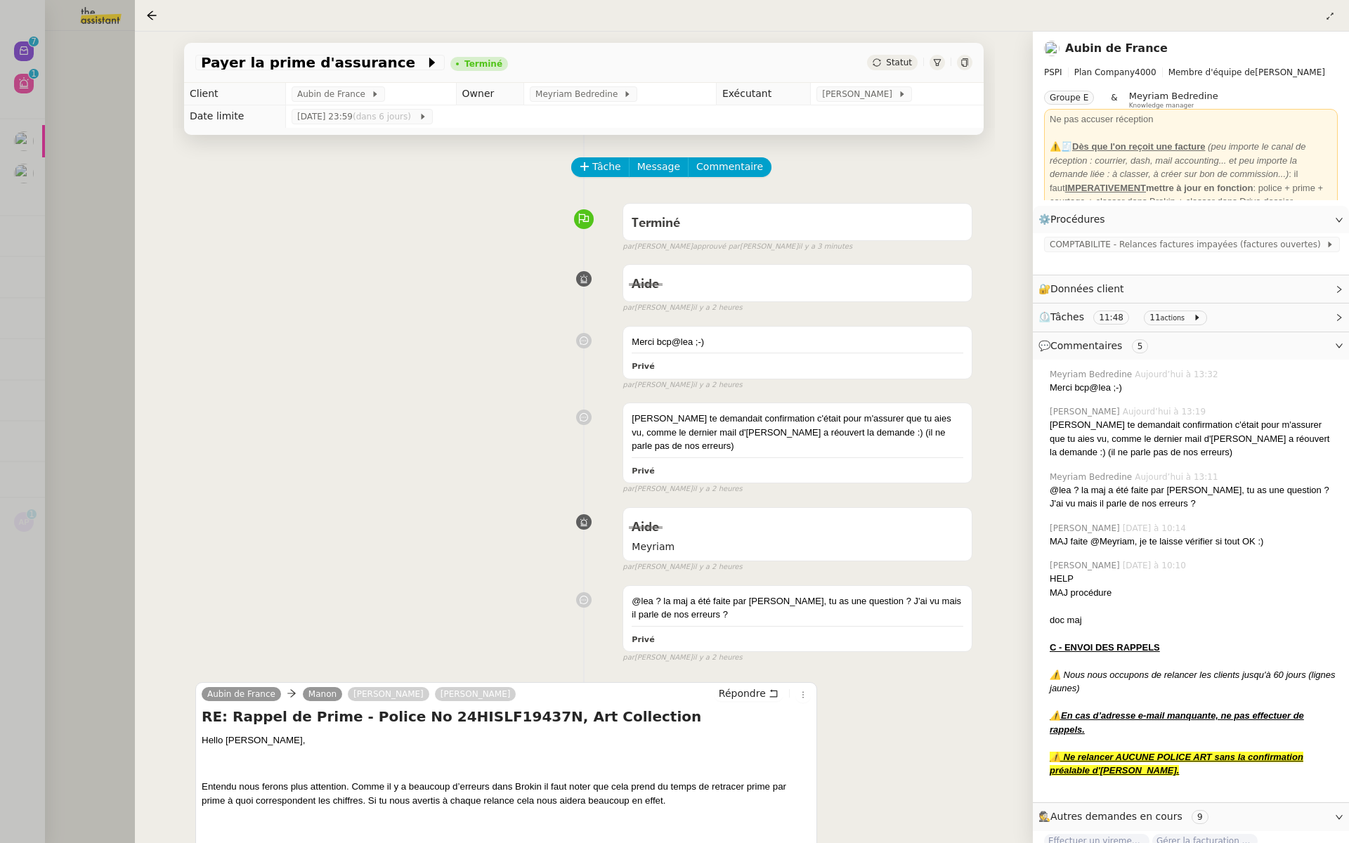
click at [81, 157] on div at bounding box center [674, 421] width 1349 height 843
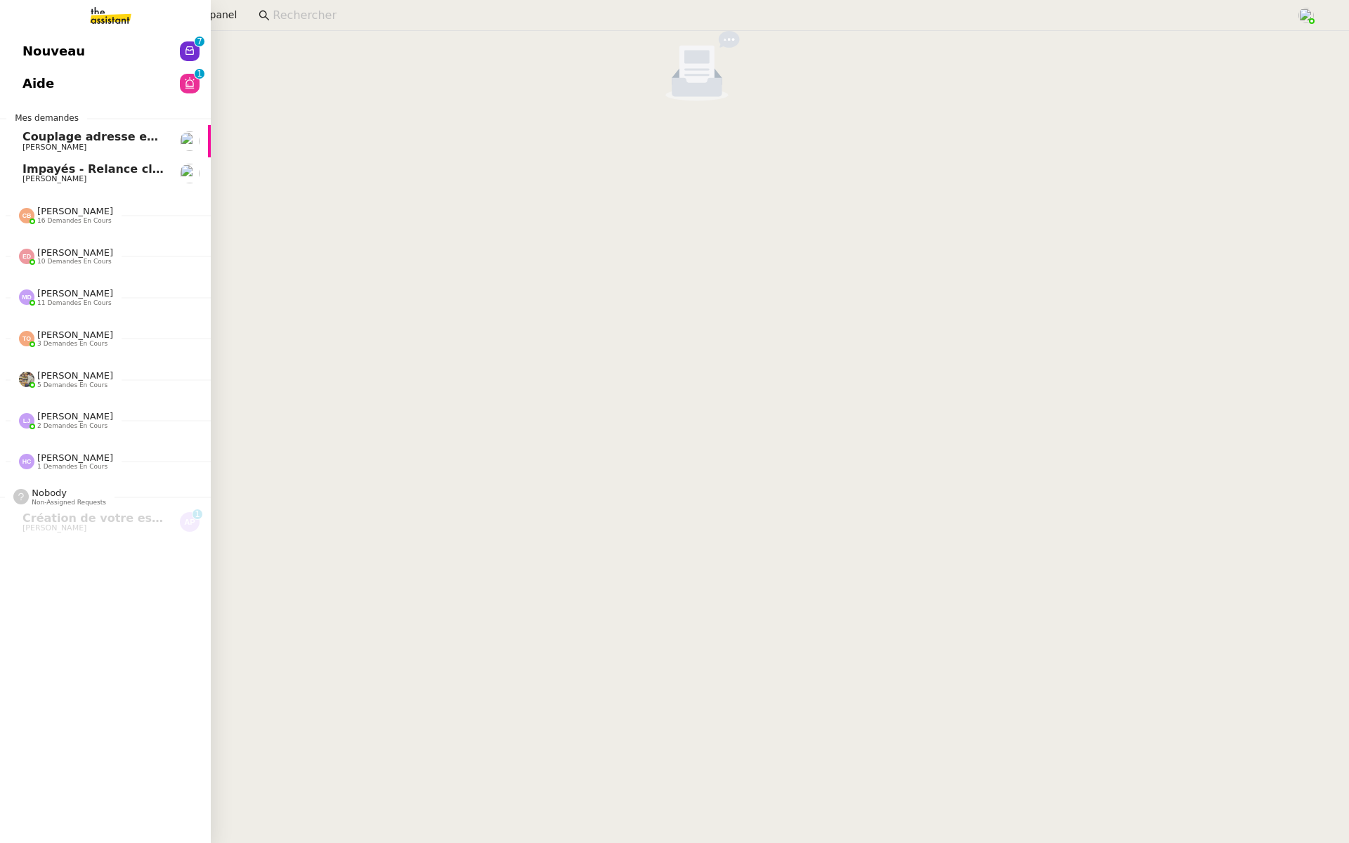
click at [4, 48] on link "Nouveau 0 1 2 3 4 5 6 7 8 9" at bounding box center [105, 51] width 211 height 32
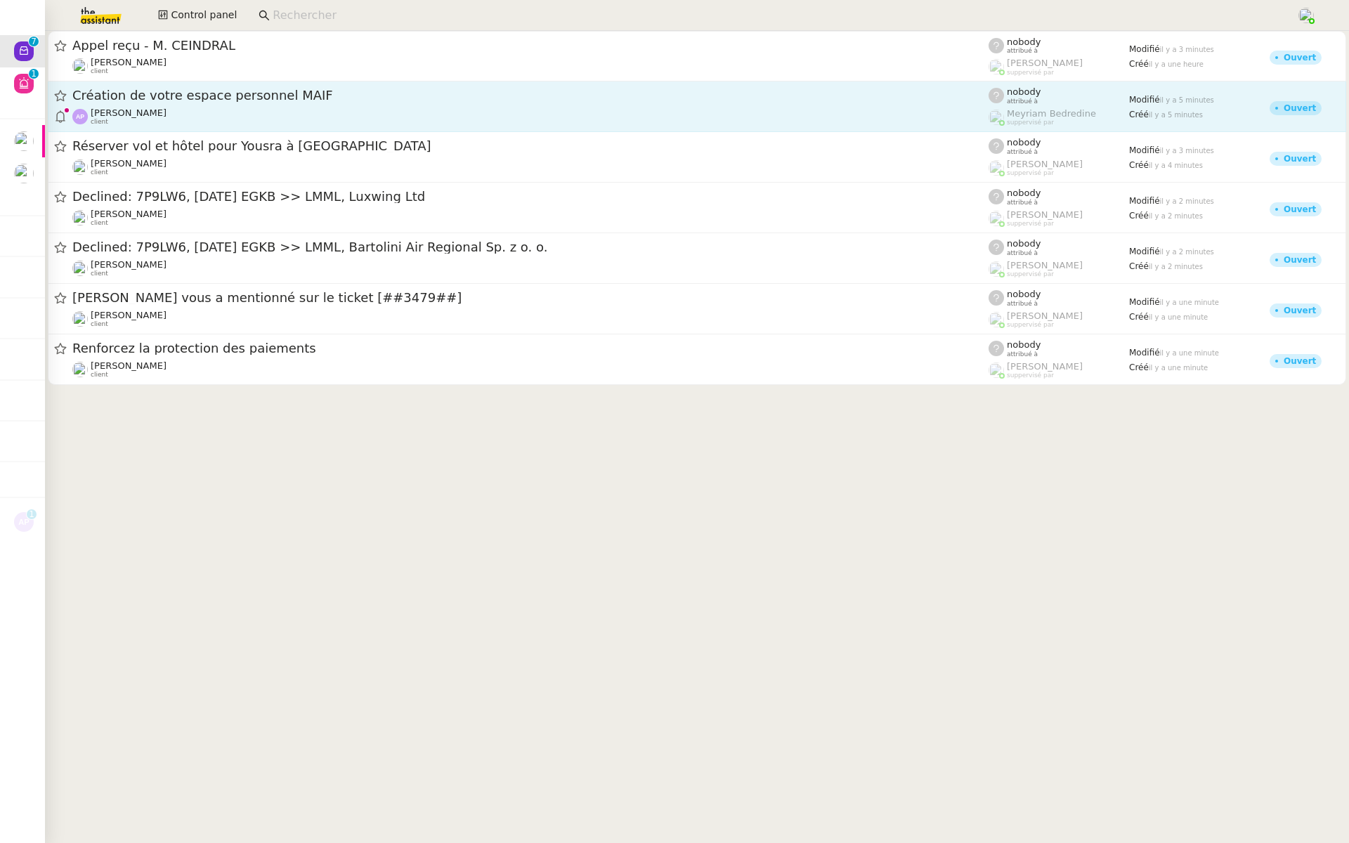
click at [198, 103] on div "Création de votre espace personnel MAIF" at bounding box center [530, 96] width 916 height 18
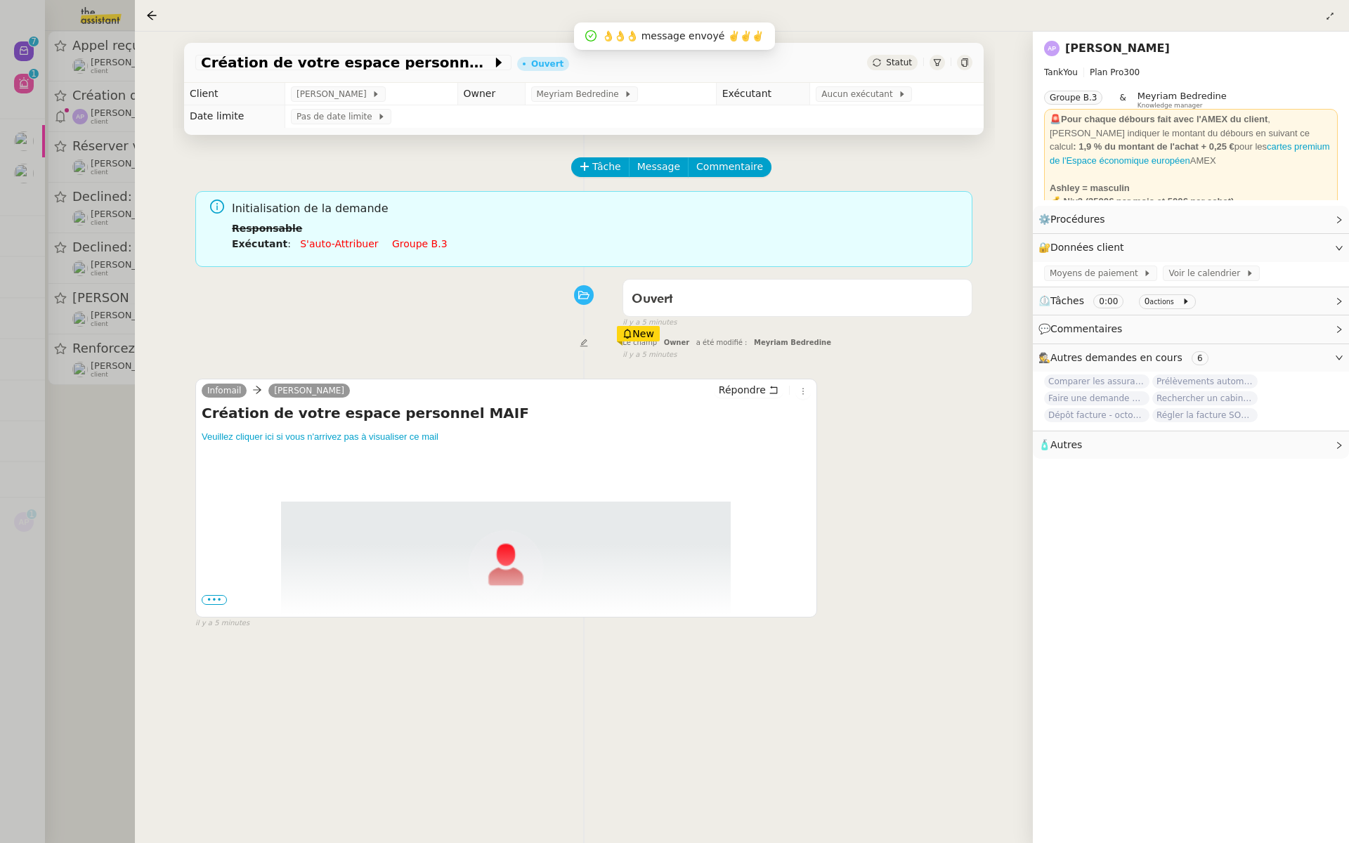
click at [212, 598] on span "•••" at bounding box center [214, 600] width 25 height 10
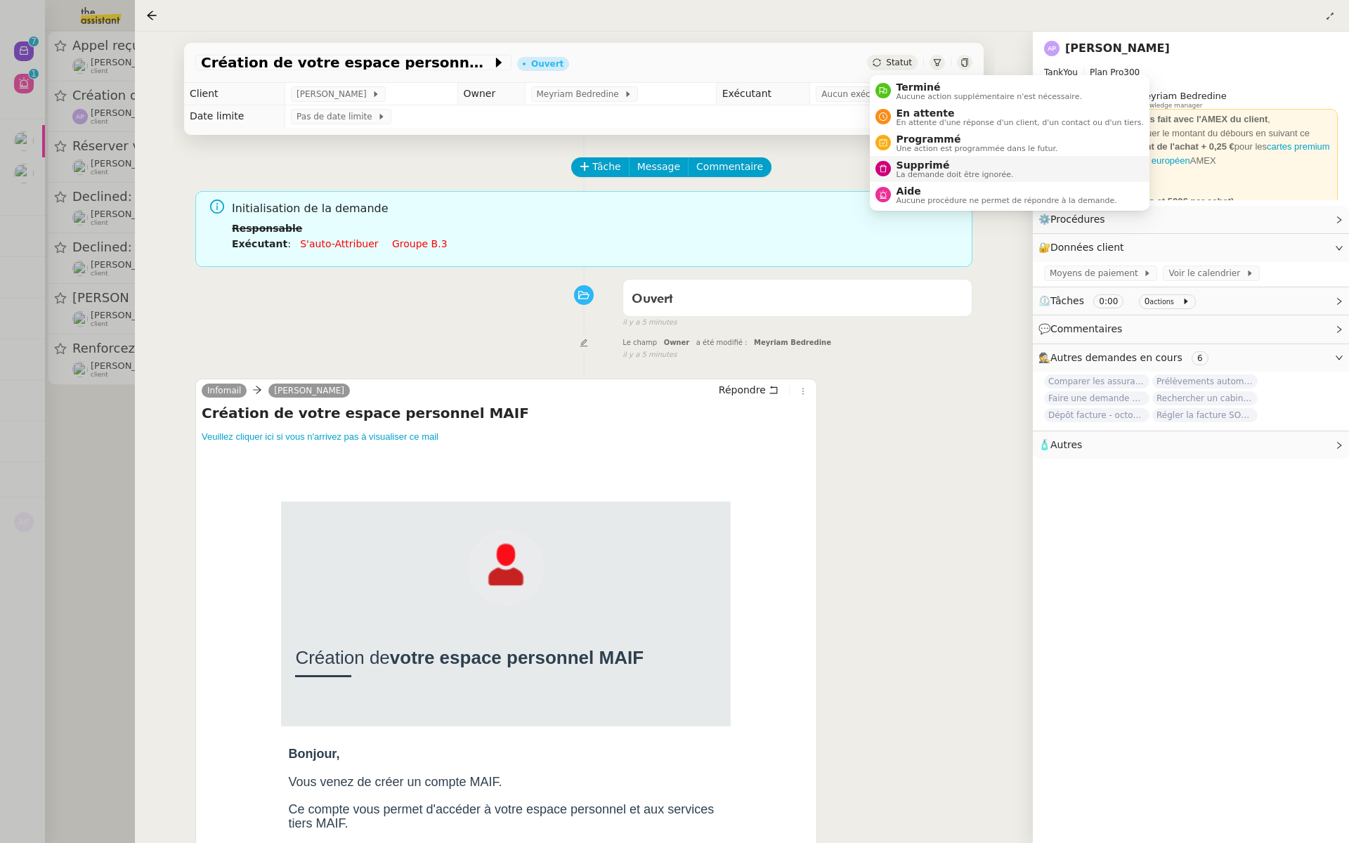
click at [897, 173] on span "La demande doit être ignorée." at bounding box center [955, 175] width 117 height 8
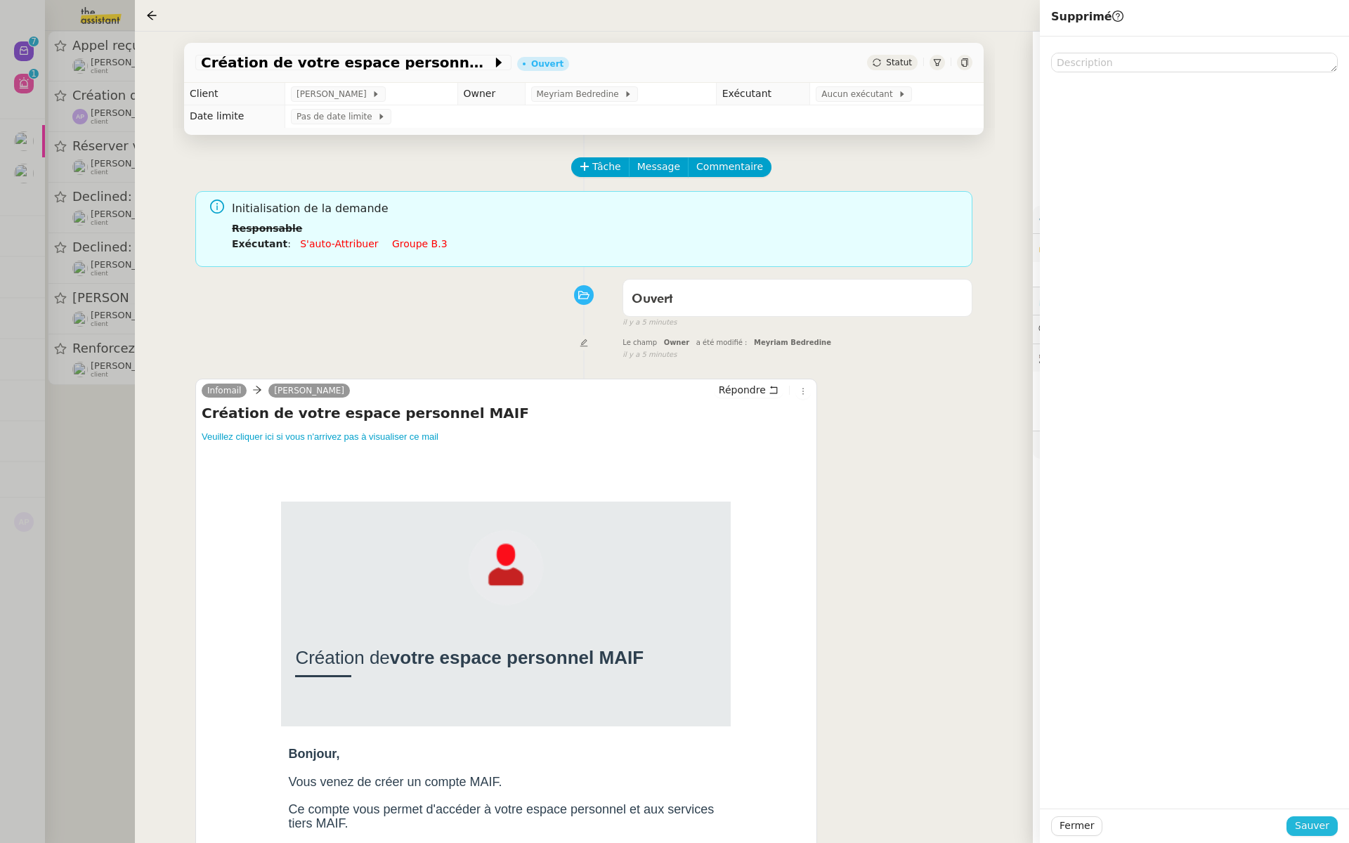
click at [1315, 822] on span "Sauver" at bounding box center [1312, 826] width 34 height 16
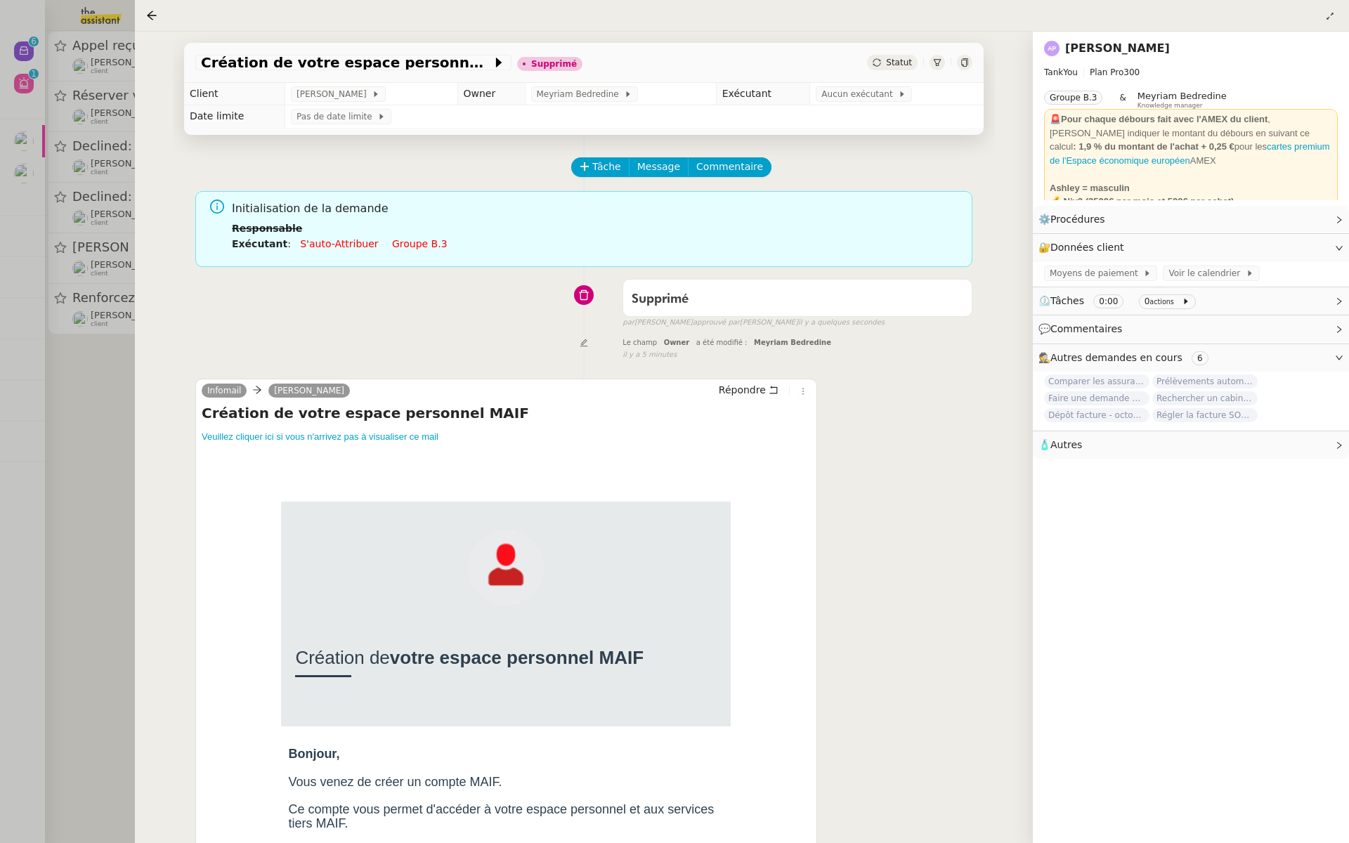
click at [30, 339] on div at bounding box center [674, 421] width 1349 height 843
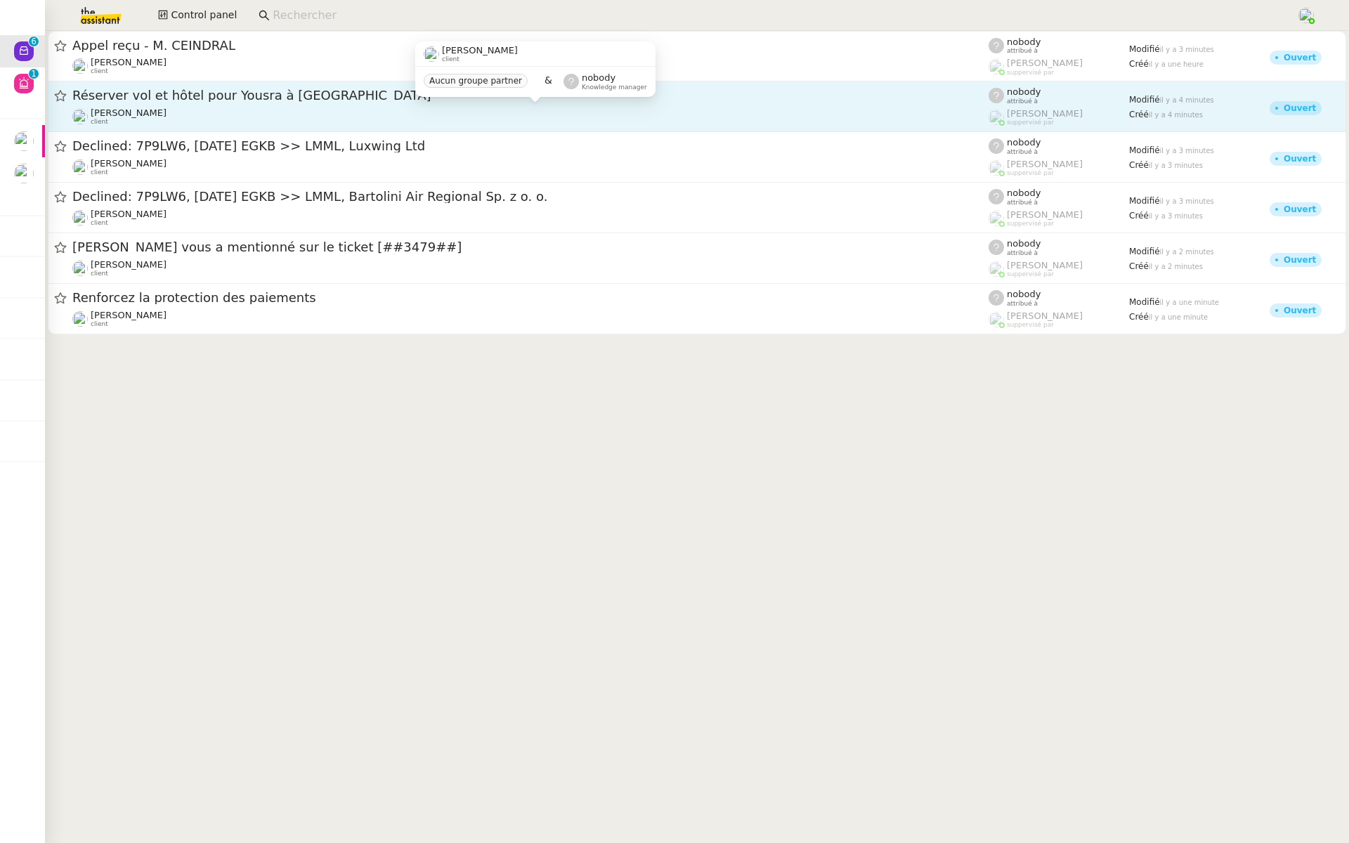
click at [208, 119] on div "Audrey Chuquet client" at bounding box center [530, 117] width 916 height 18
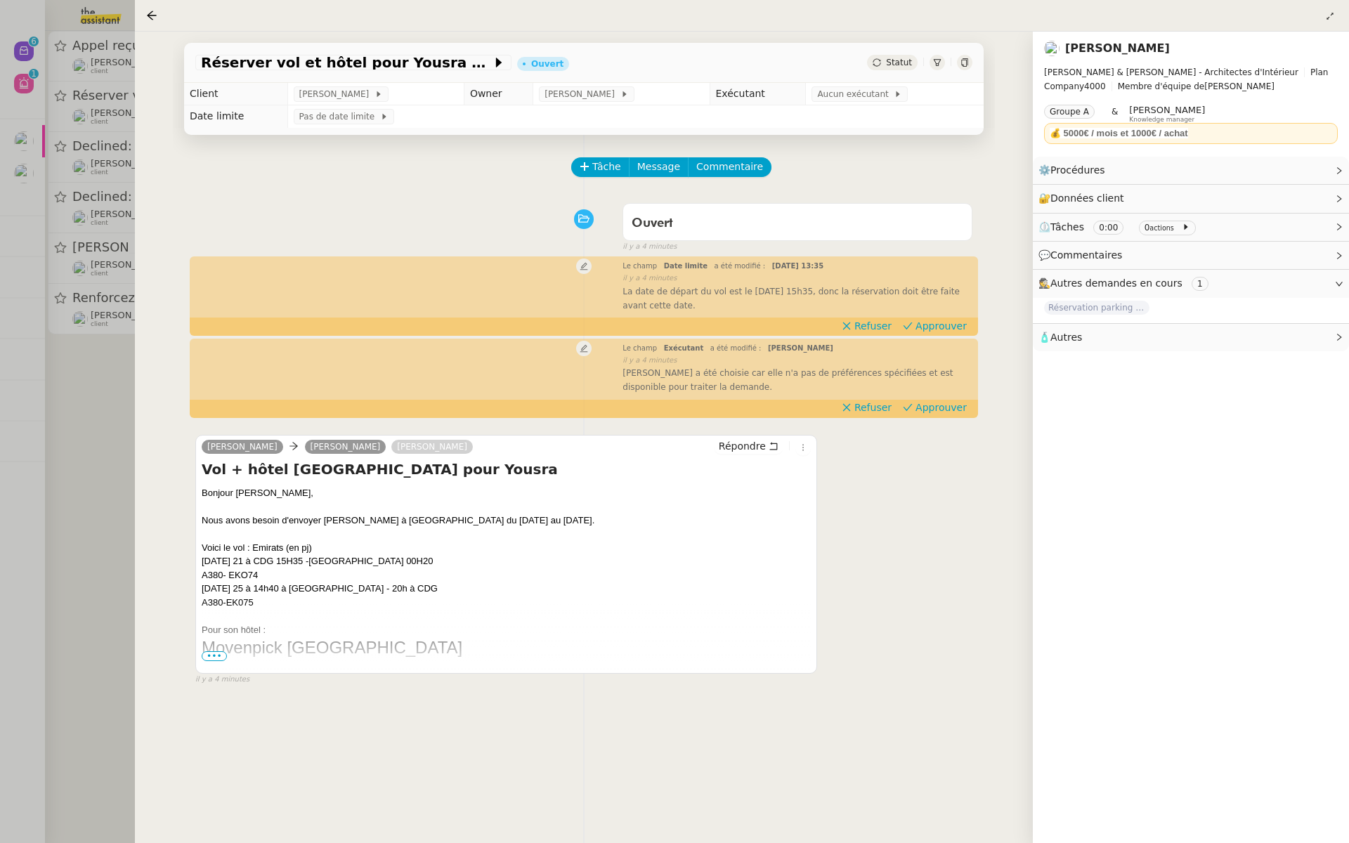
click at [0, 368] on div at bounding box center [674, 421] width 1349 height 843
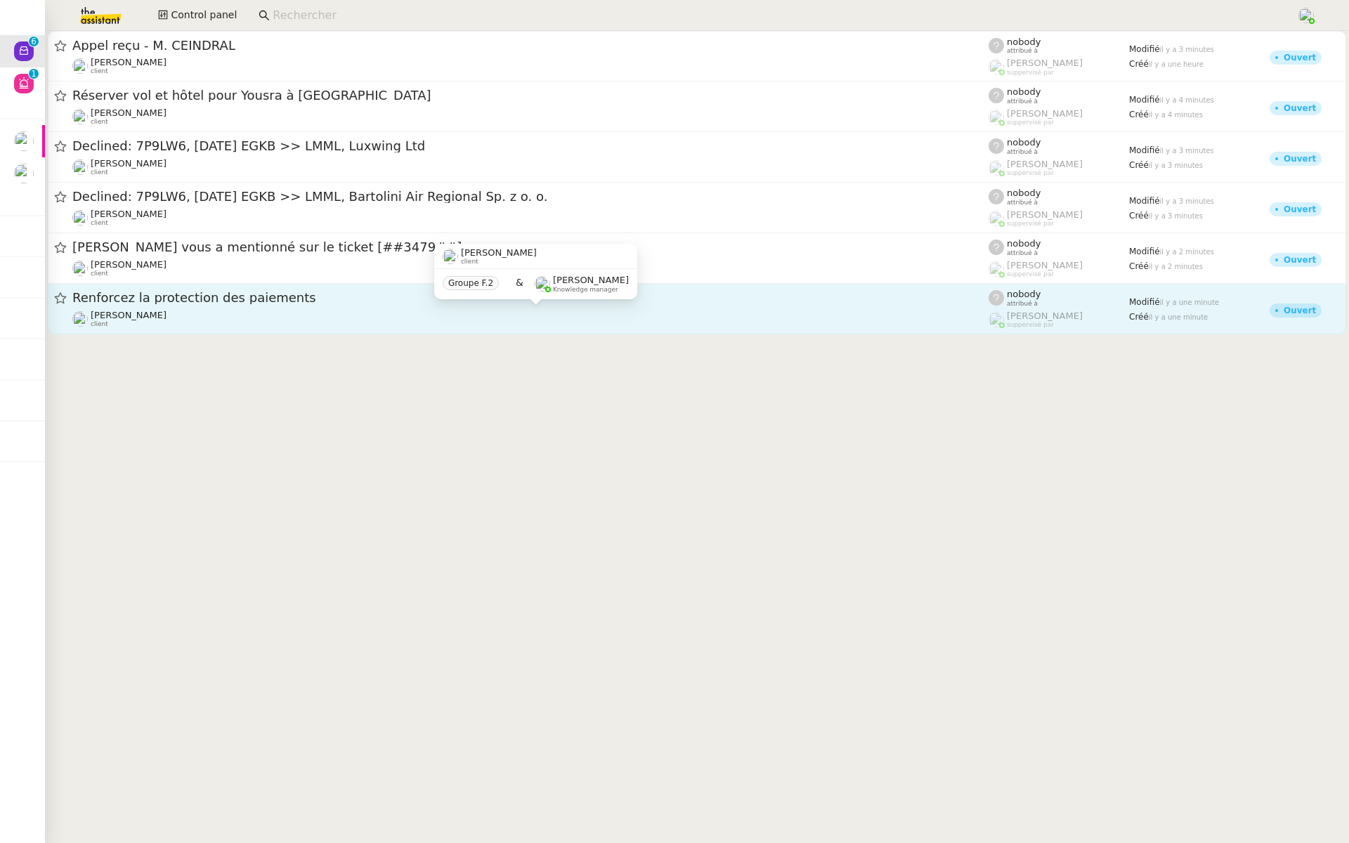
click at [153, 318] on div "Céline MAS client" at bounding box center [530, 319] width 916 height 18
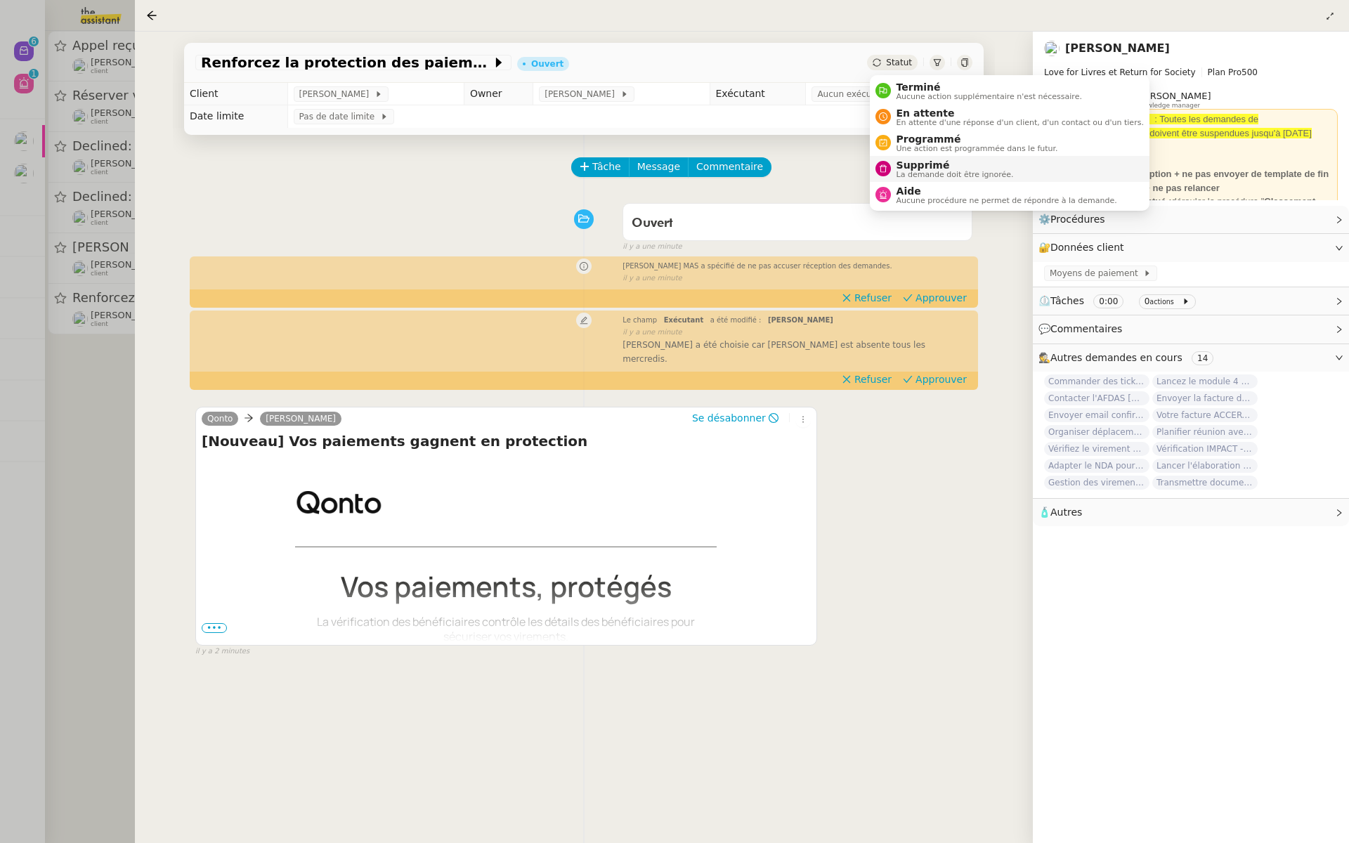
click at [902, 168] on span "Supprimé" at bounding box center [955, 165] width 117 height 11
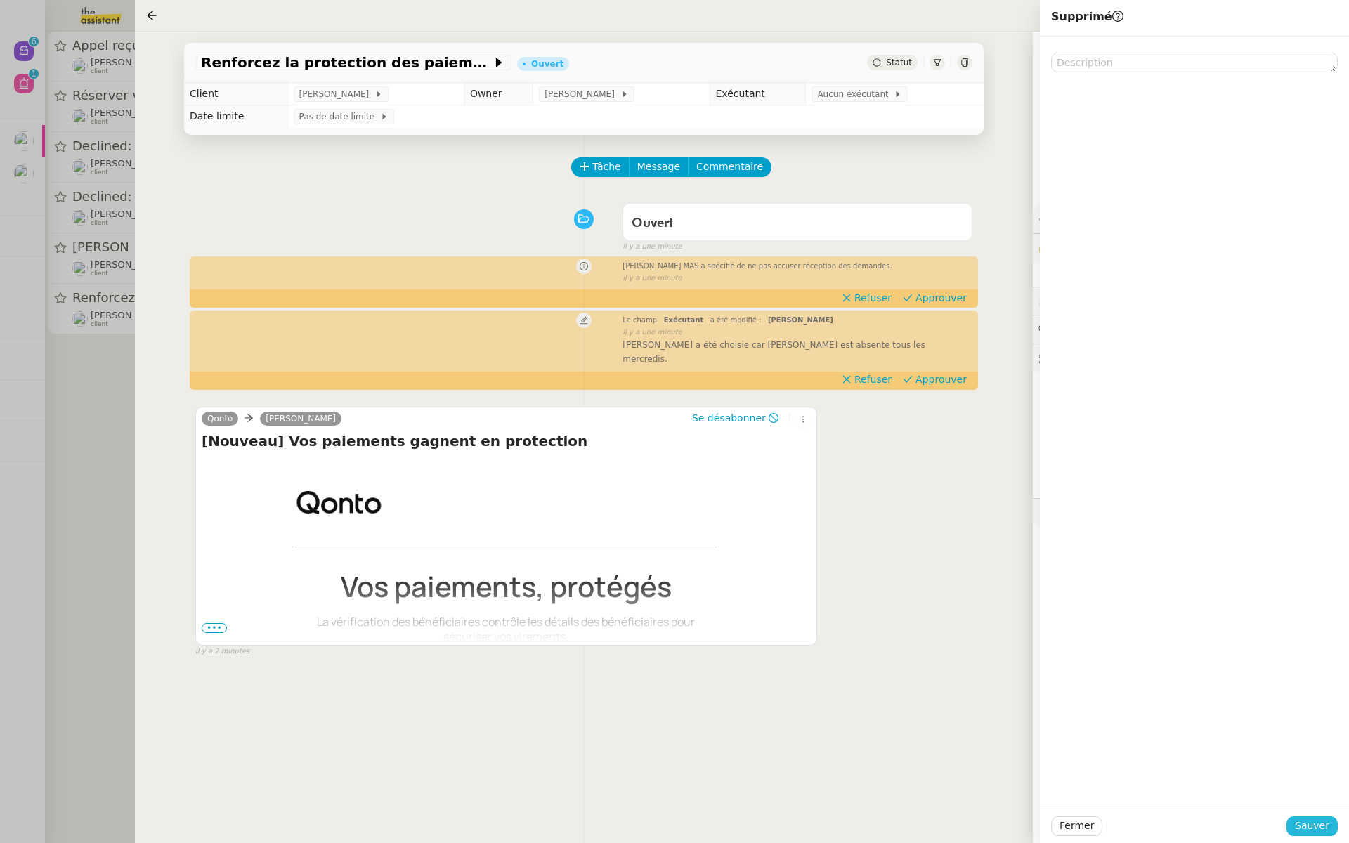
click at [1299, 821] on span "Sauver" at bounding box center [1312, 826] width 34 height 16
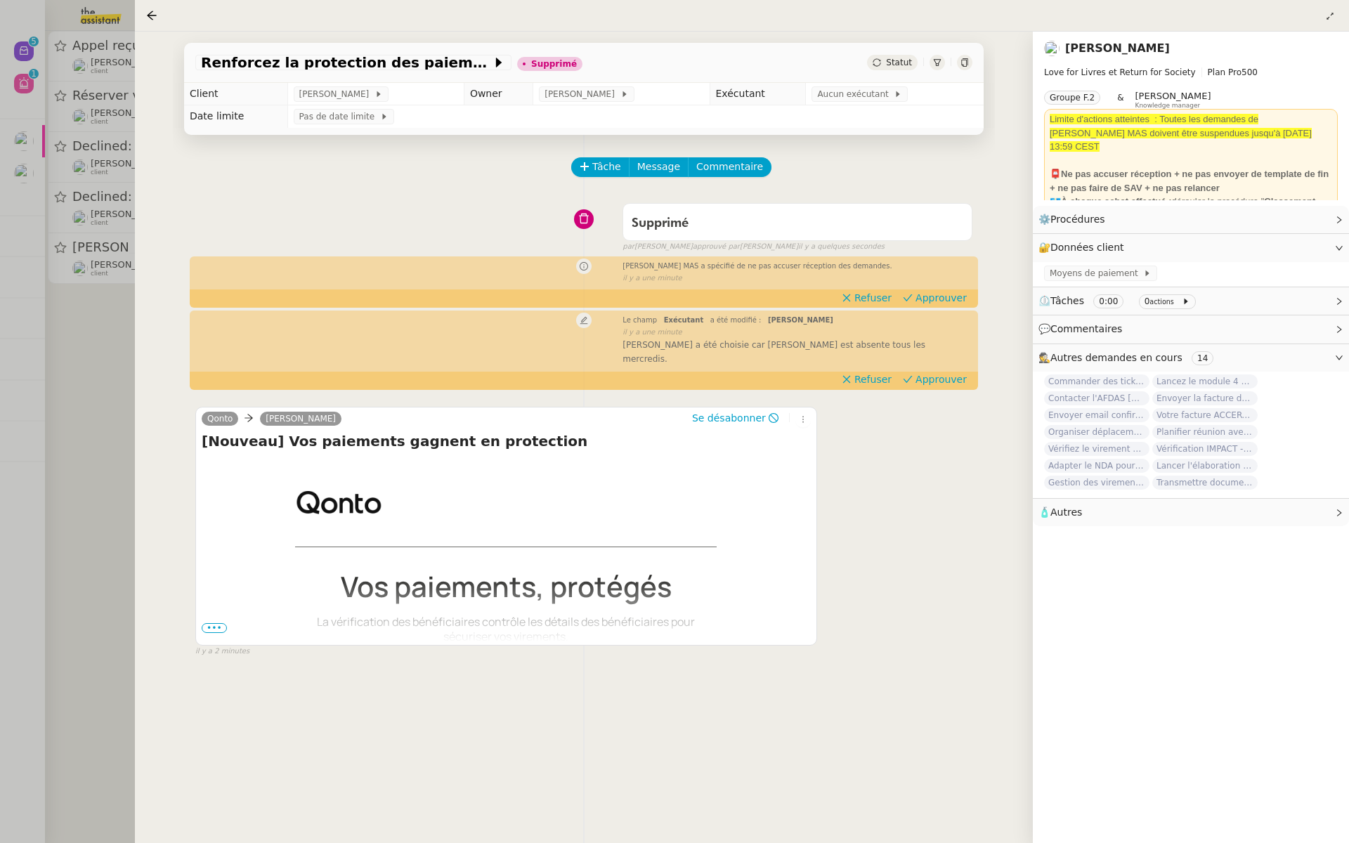
click at [15, 315] on div at bounding box center [674, 421] width 1349 height 843
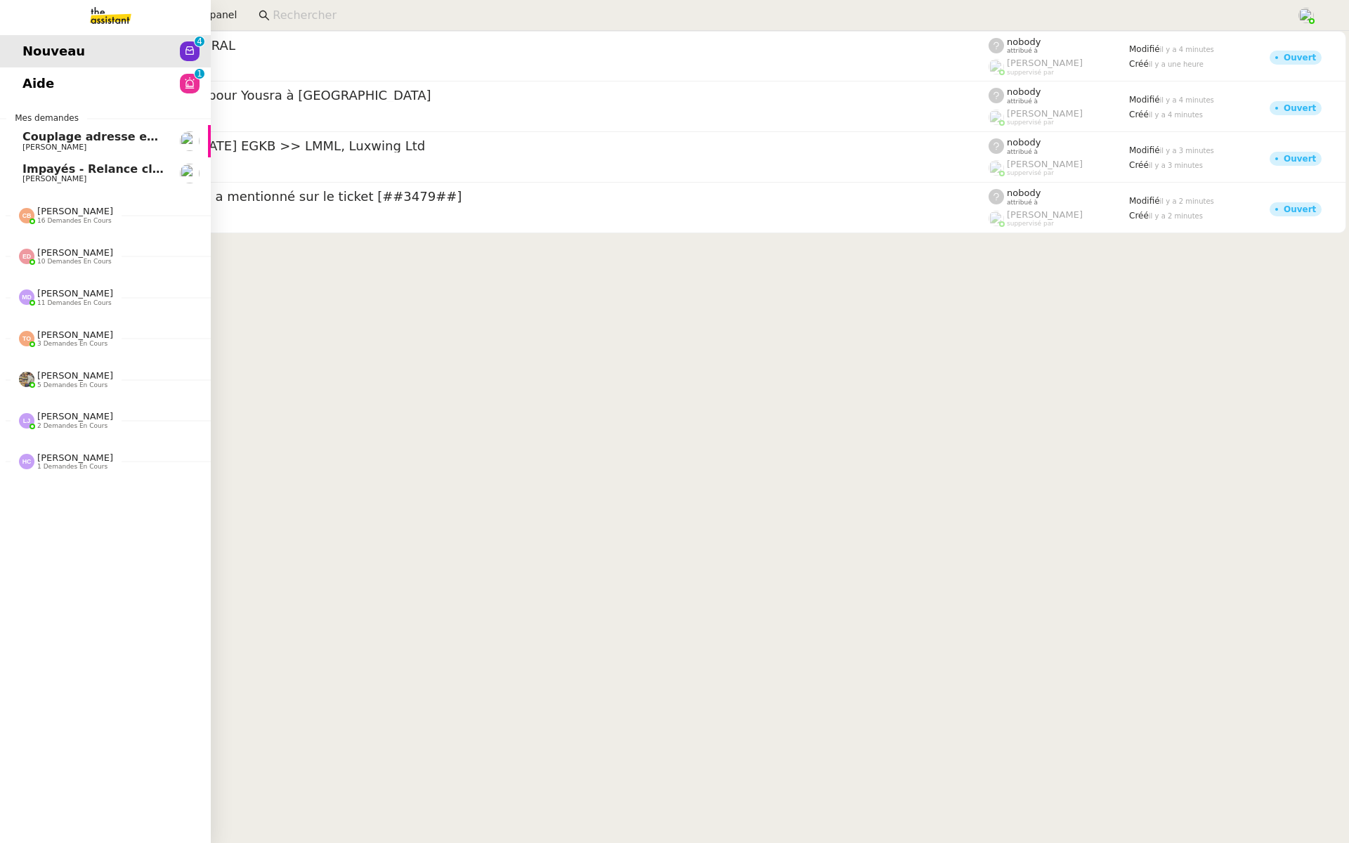
click at [34, 89] on span "Aide" at bounding box center [38, 83] width 32 height 21
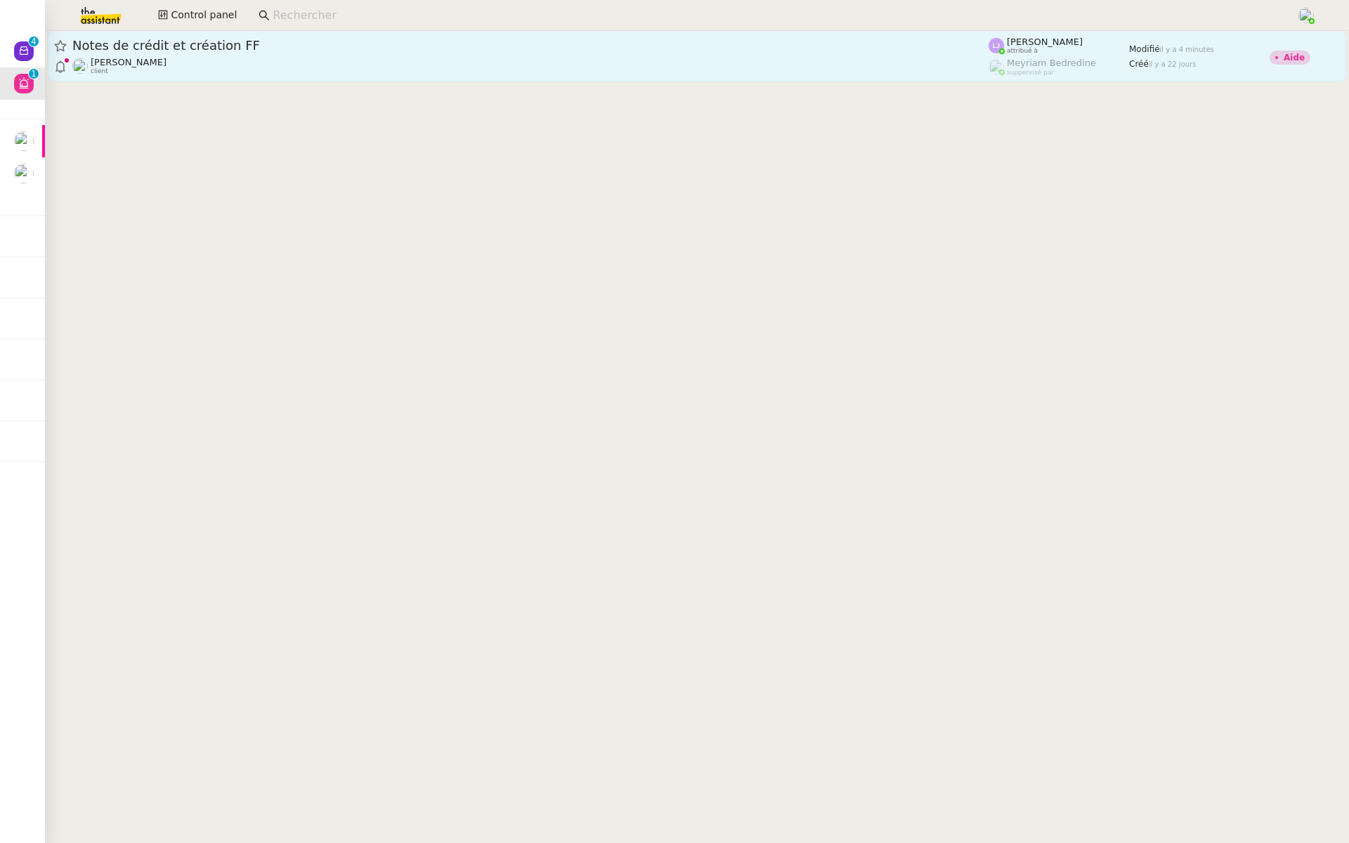
click at [200, 58] on div "Fanny Eyraud client" at bounding box center [530, 66] width 916 height 18
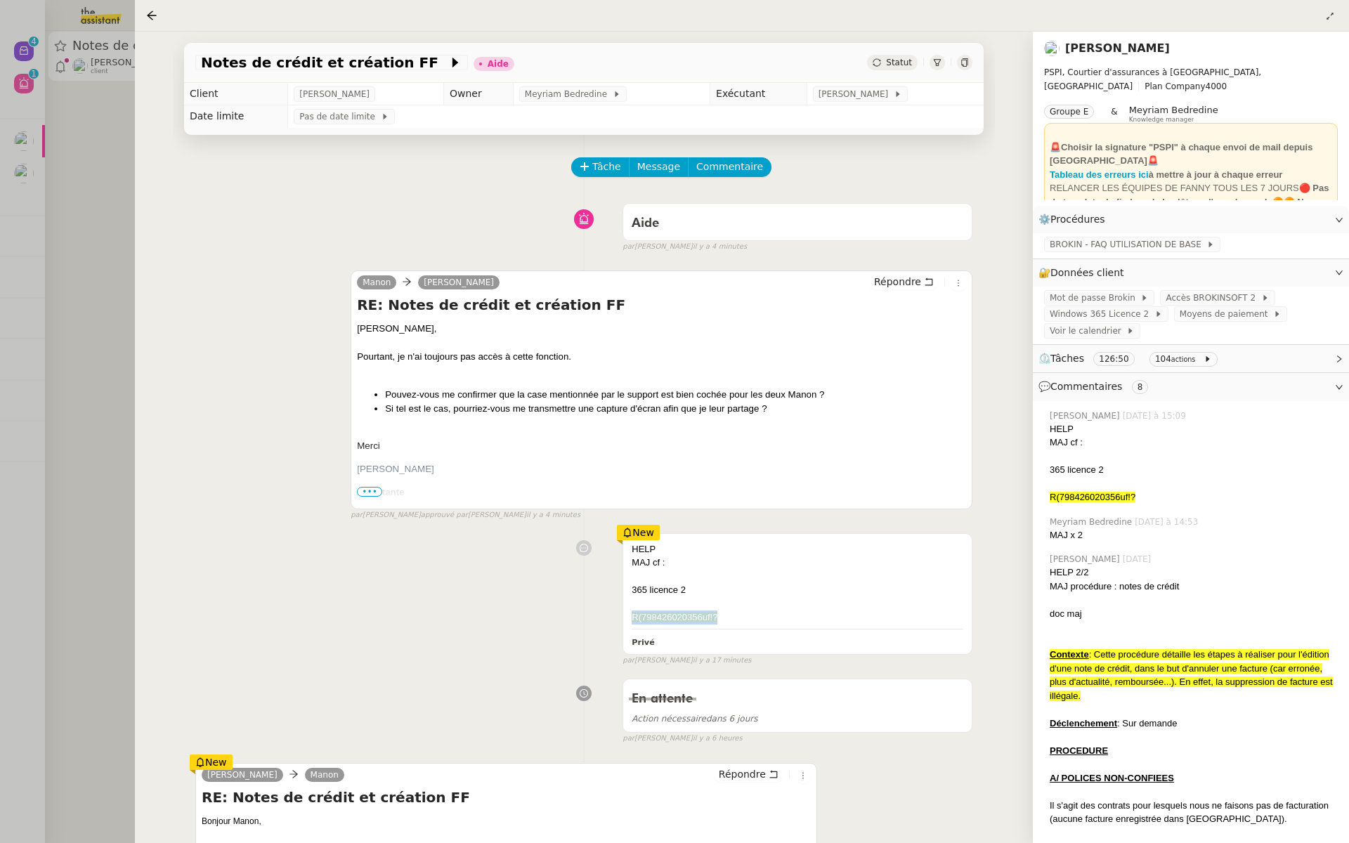
drag, startPoint x: 724, startPoint y: 620, endPoint x: 616, endPoint y: 615, distance: 108.3
click at [616, 615] on div "HELP MAJ cf : 365 licence 2 R(798426020356uf!? Privé New par Léa J. il y a 17 m…" at bounding box center [583, 597] width 777 height 140
copy span "R(798426020356uf!?"
click at [561, 585] on div "HELP MAJ cf : 365 licence 2 R(798426020356uf!? Privé false par Léa J. il y a 17…" at bounding box center [583, 597] width 777 height 140
click at [1128, 313] on span "Windows 365 Licence 2" at bounding box center [1102, 314] width 105 height 14
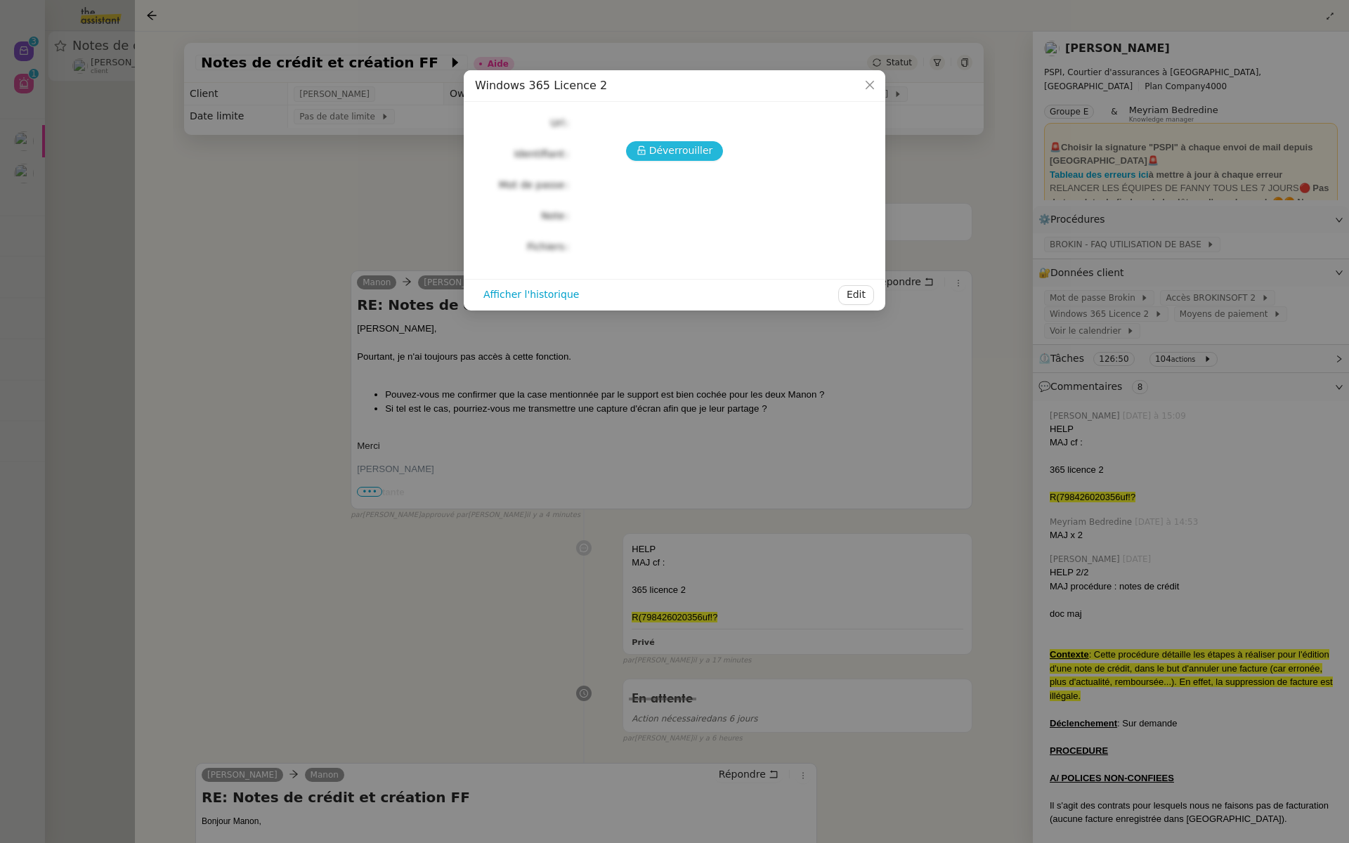
click at [662, 149] on span "Déverrouiller" at bounding box center [681, 151] width 64 height 16
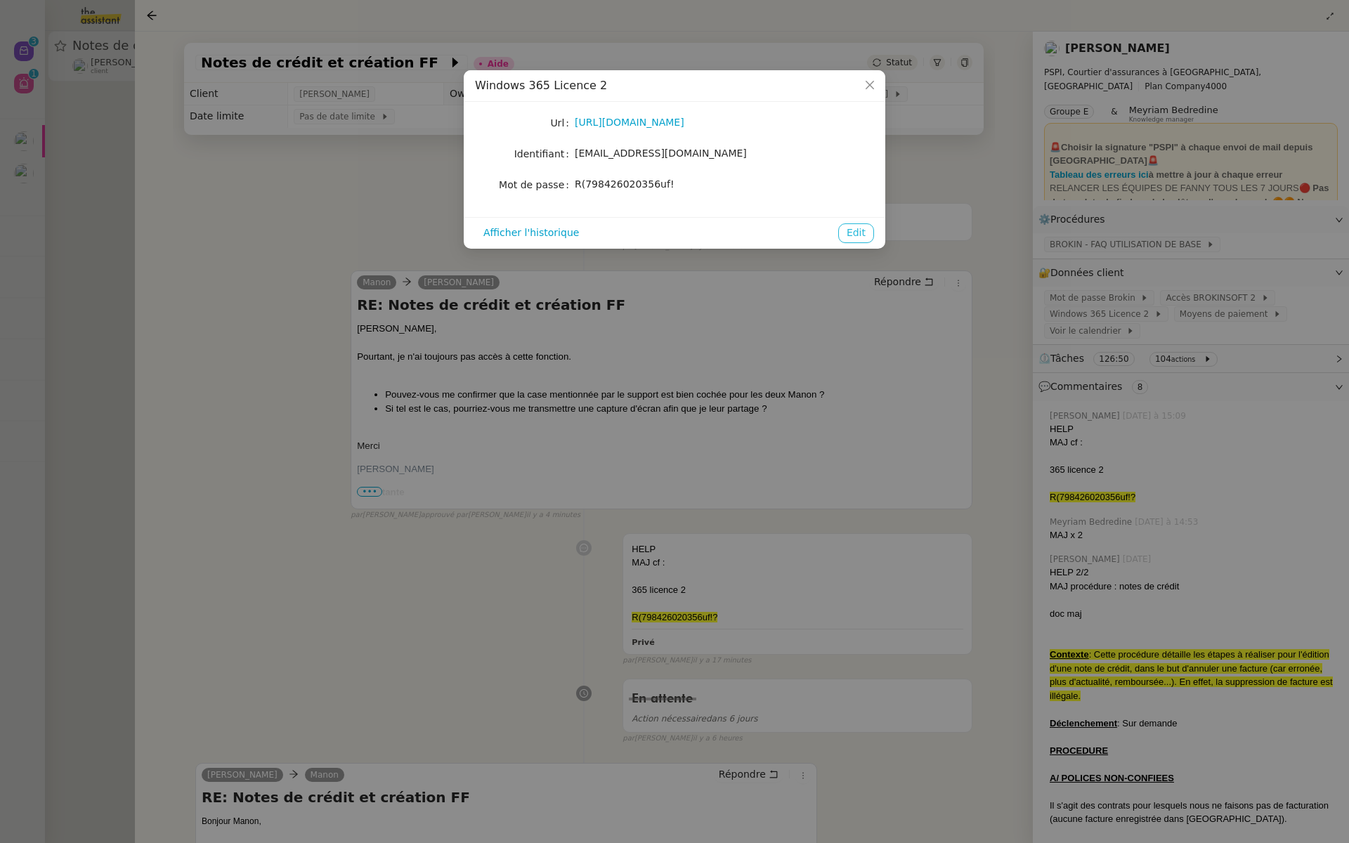
click at [847, 233] on button "Edit" at bounding box center [856, 233] width 36 height 20
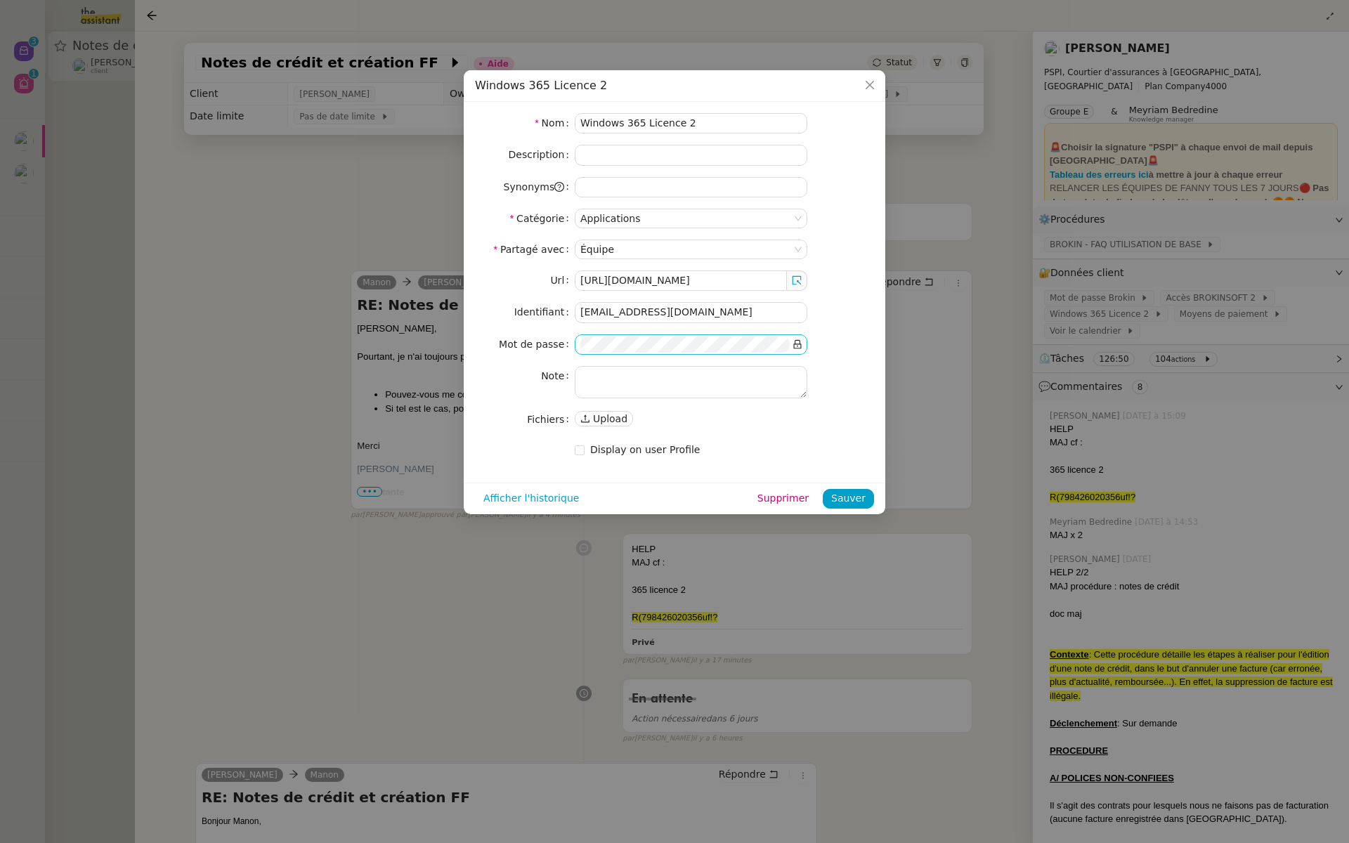
click at [800, 341] on icon at bounding box center [798, 344] width 10 height 10
click at [516, 343] on nz-form-item "Mot de passe" at bounding box center [674, 344] width 399 height 20
click at [840, 491] on span "Sauver" at bounding box center [848, 498] width 34 height 16
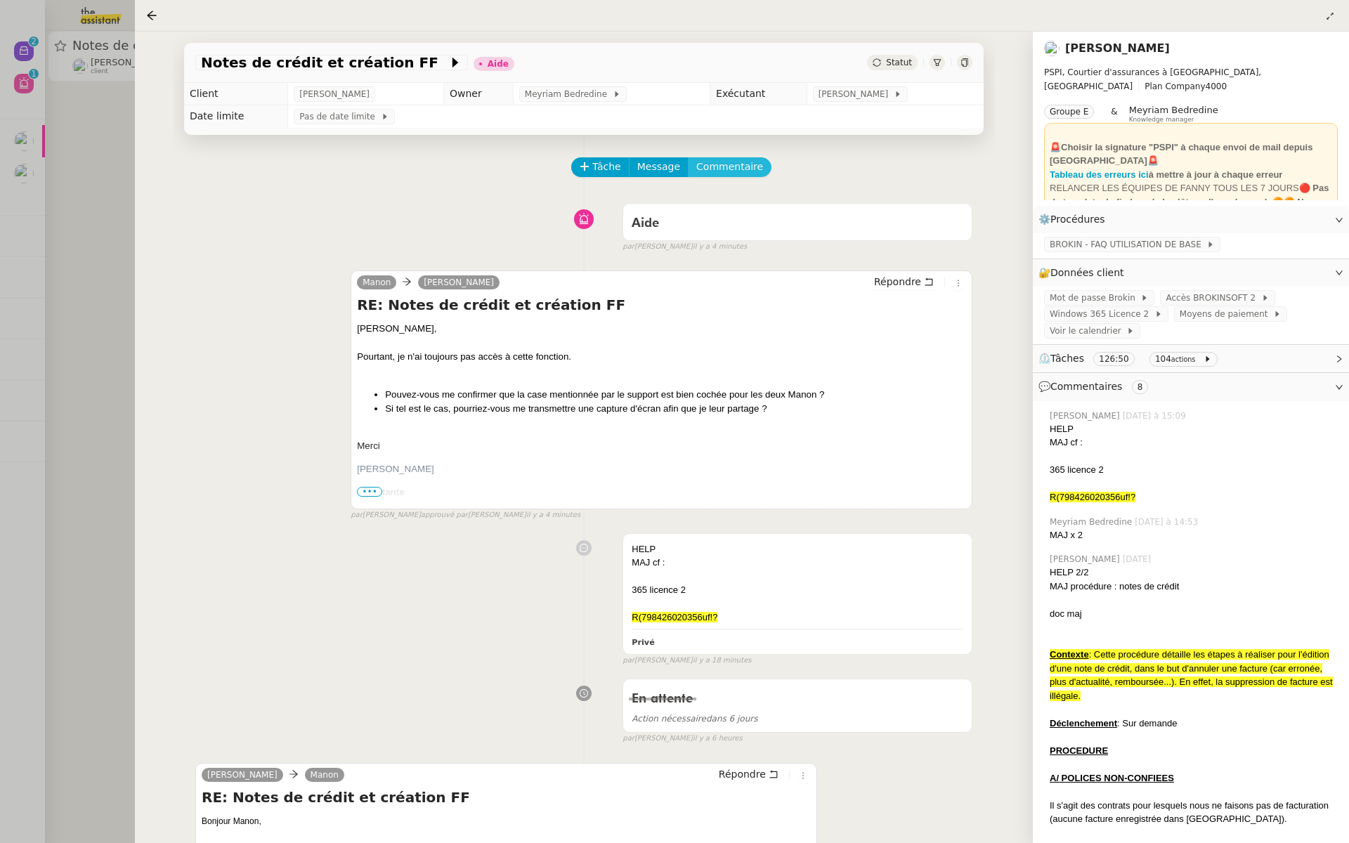
click at [722, 163] on span "Commentaire" at bounding box center [729, 167] width 67 height 16
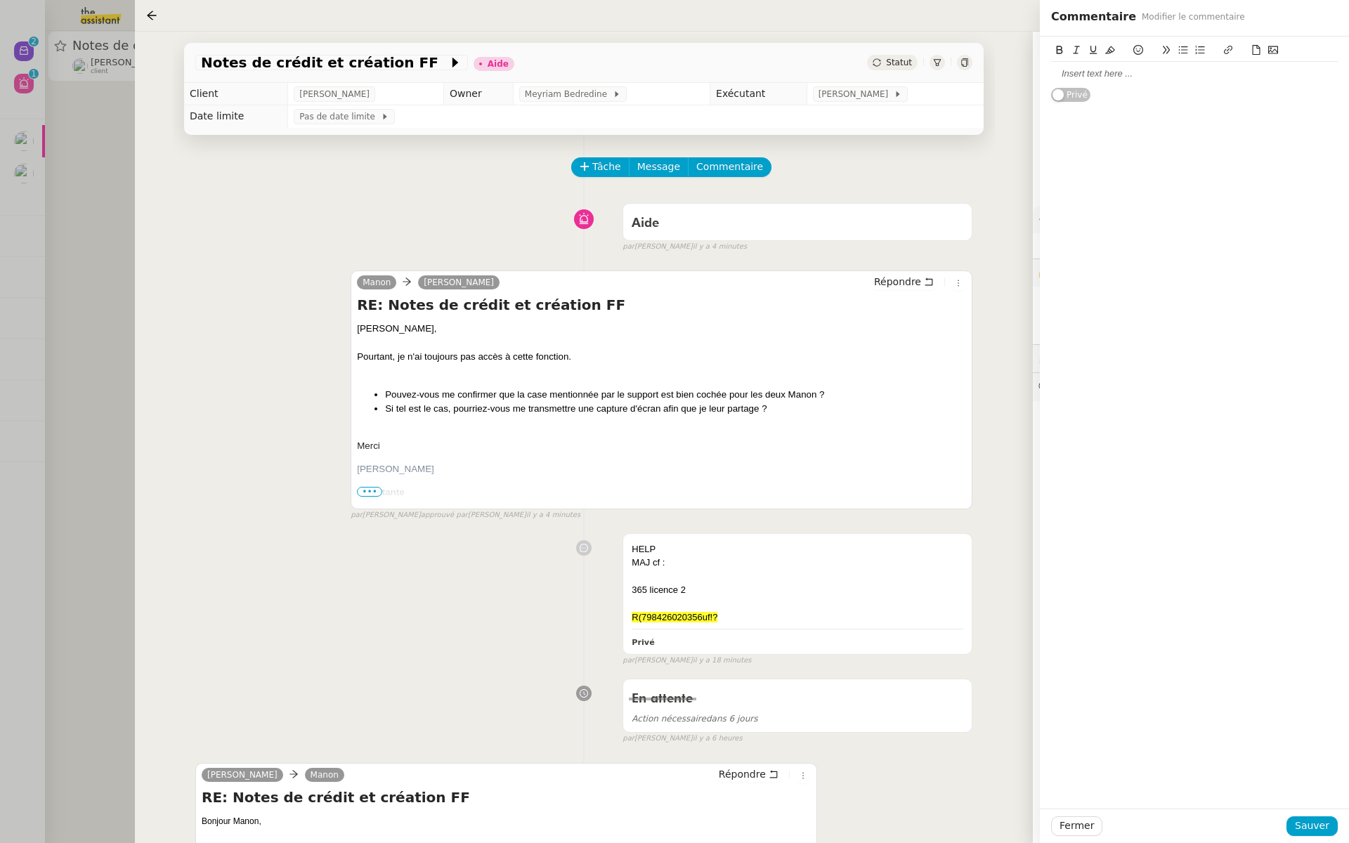
click at [1075, 73] on div at bounding box center [1194, 73] width 287 height 13
click at [1296, 835] on button "Sauver" at bounding box center [1312, 826] width 51 height 20
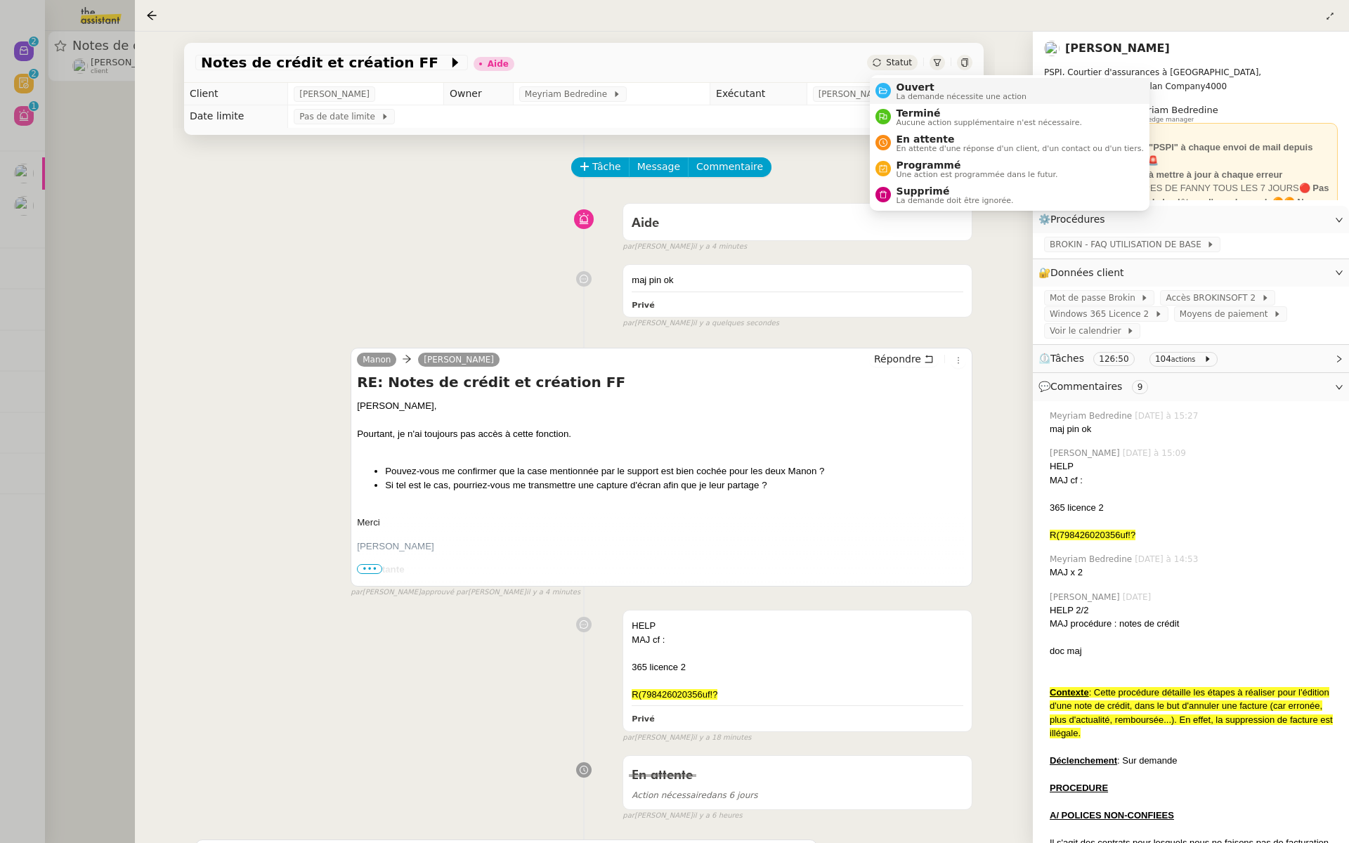
click at [902, 85] on span "Ouvert" at bounding box center [962, 87] width 131 height 11
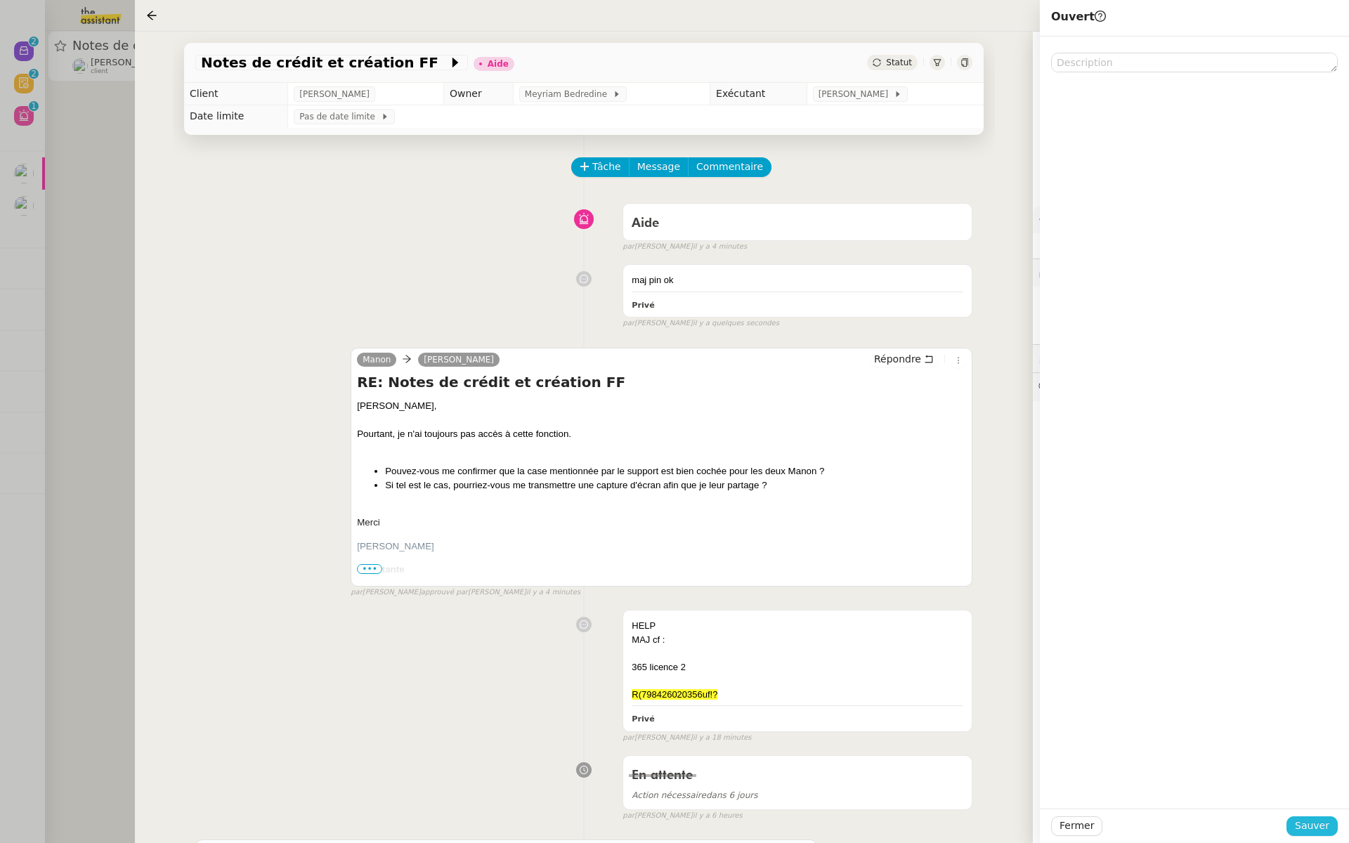
click at [1312, 816] on button "Sauver" at bounding box center [1312, 826] width 51 height 20
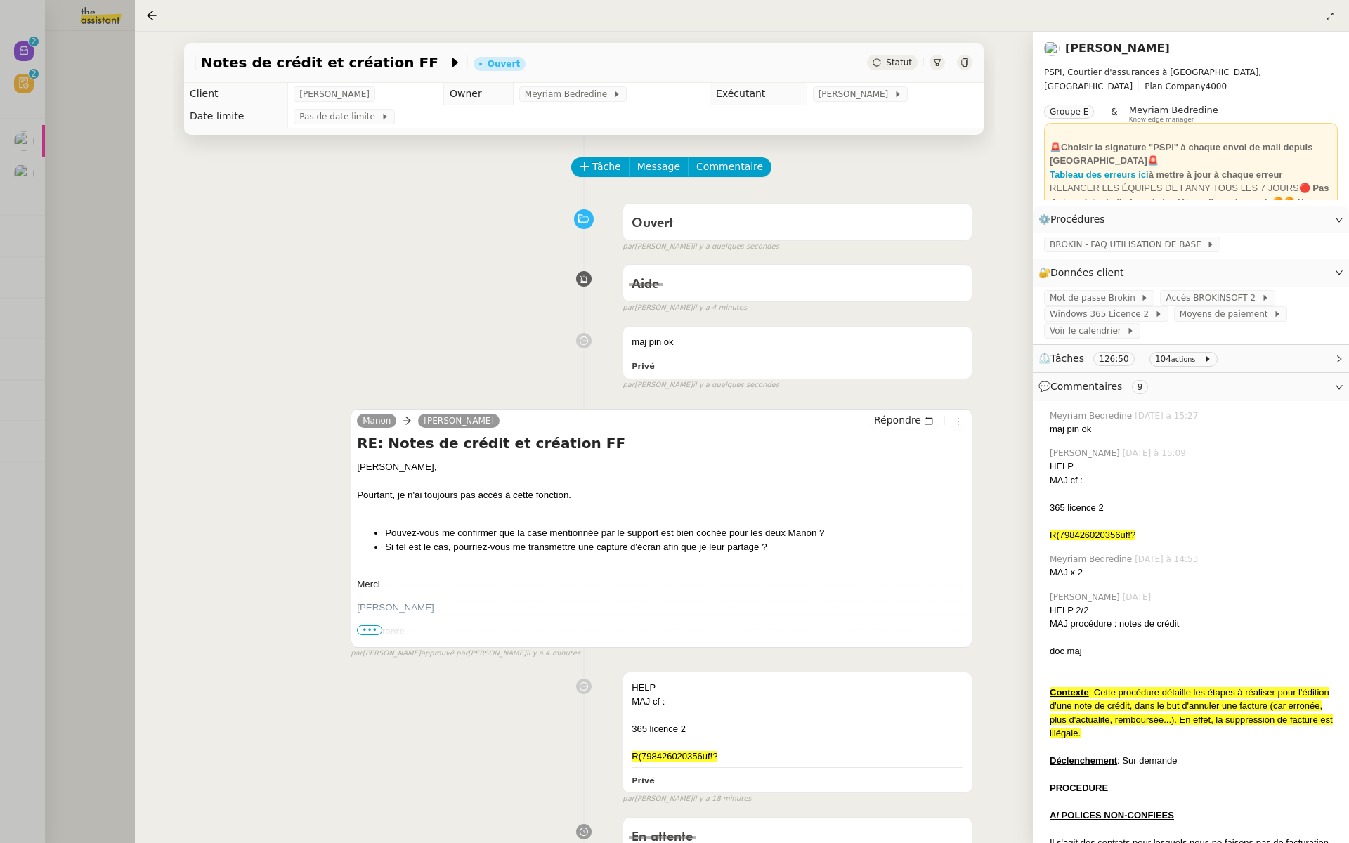
click at [92, 191] on div at bounding box center [674, 421] width 1349 height 843
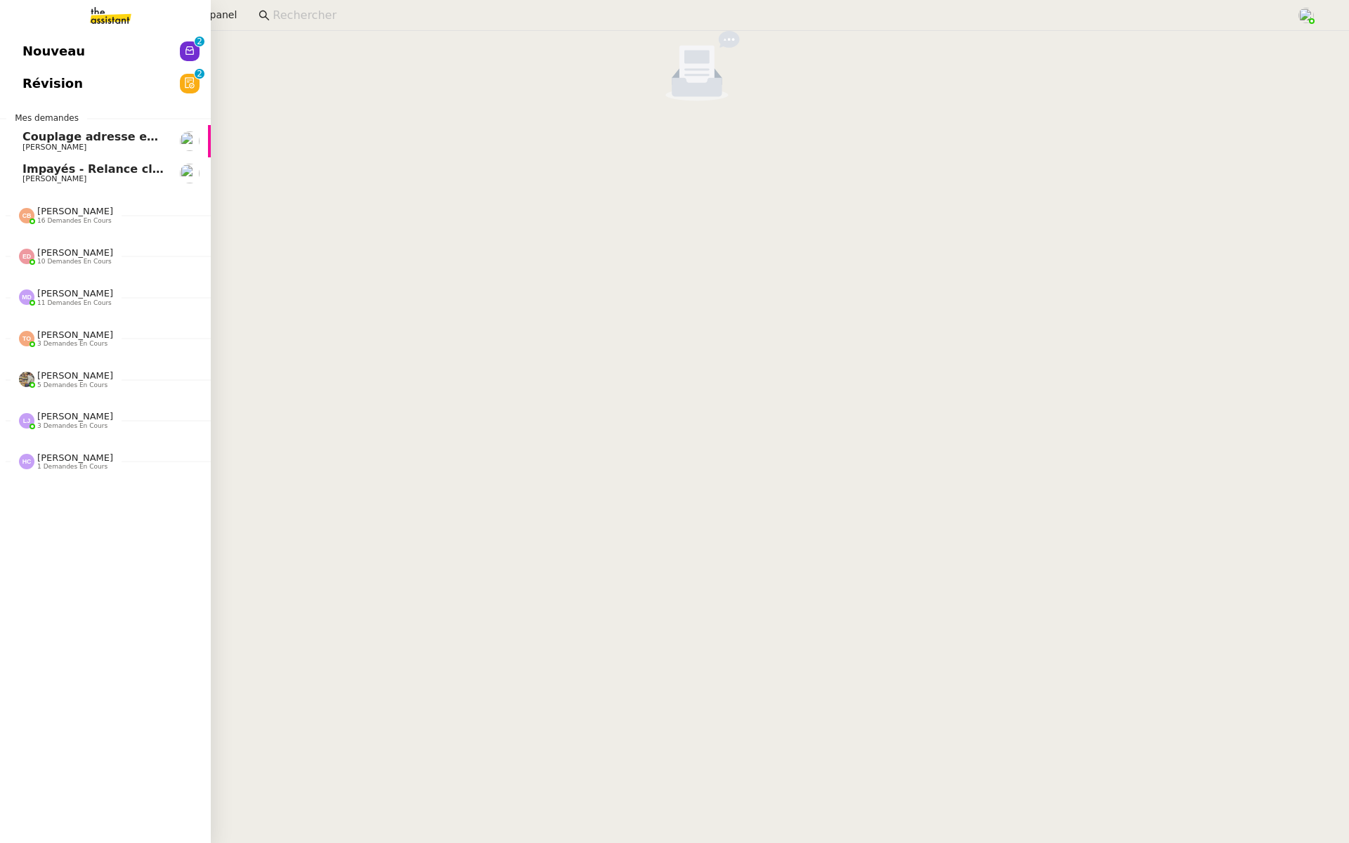
click at [31, 56] on span "Nouveau" at bounding box center [53, 51] width 63 height 21
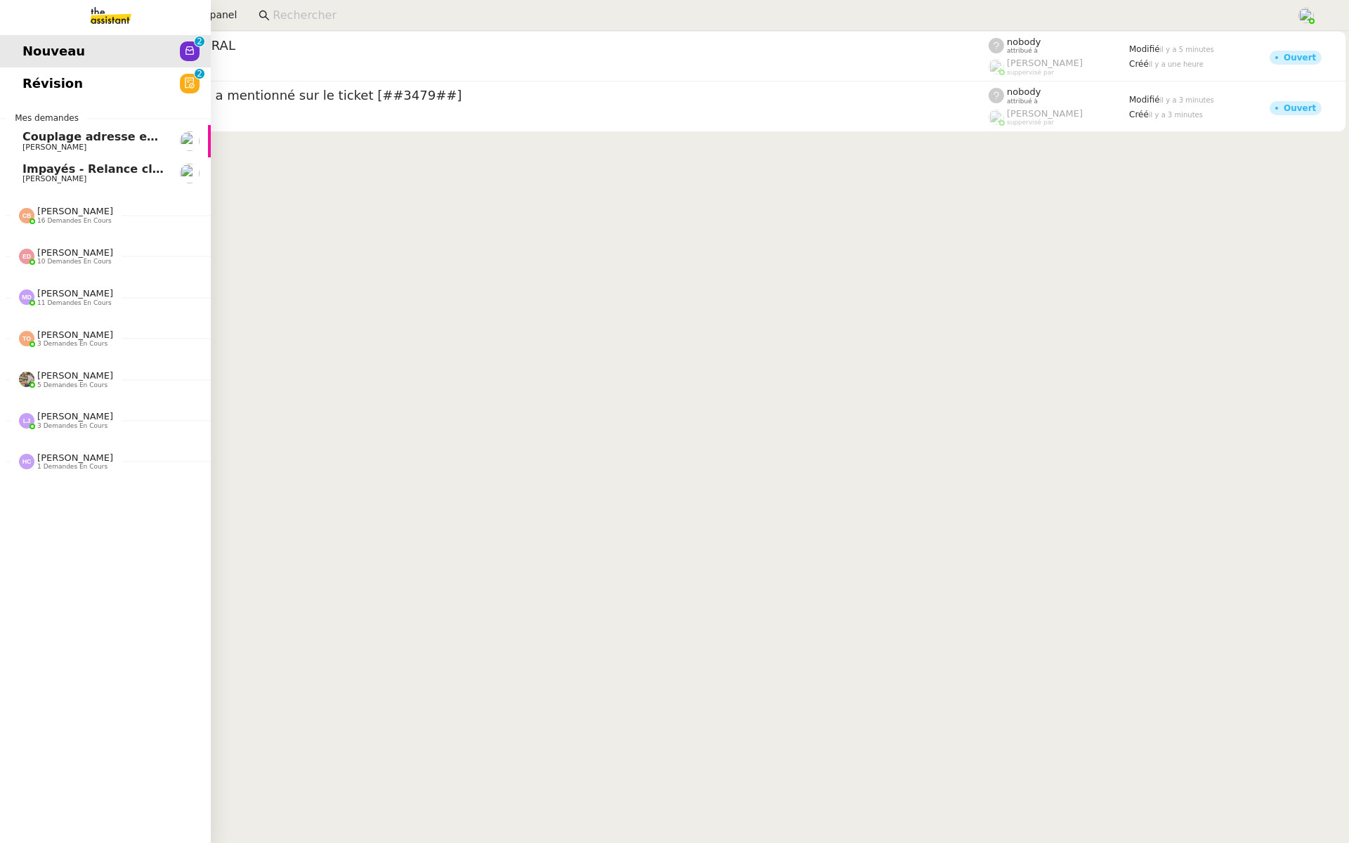
click at [31, 90] on span "Révision" at bounding box center [52, 83] width 60 height 21
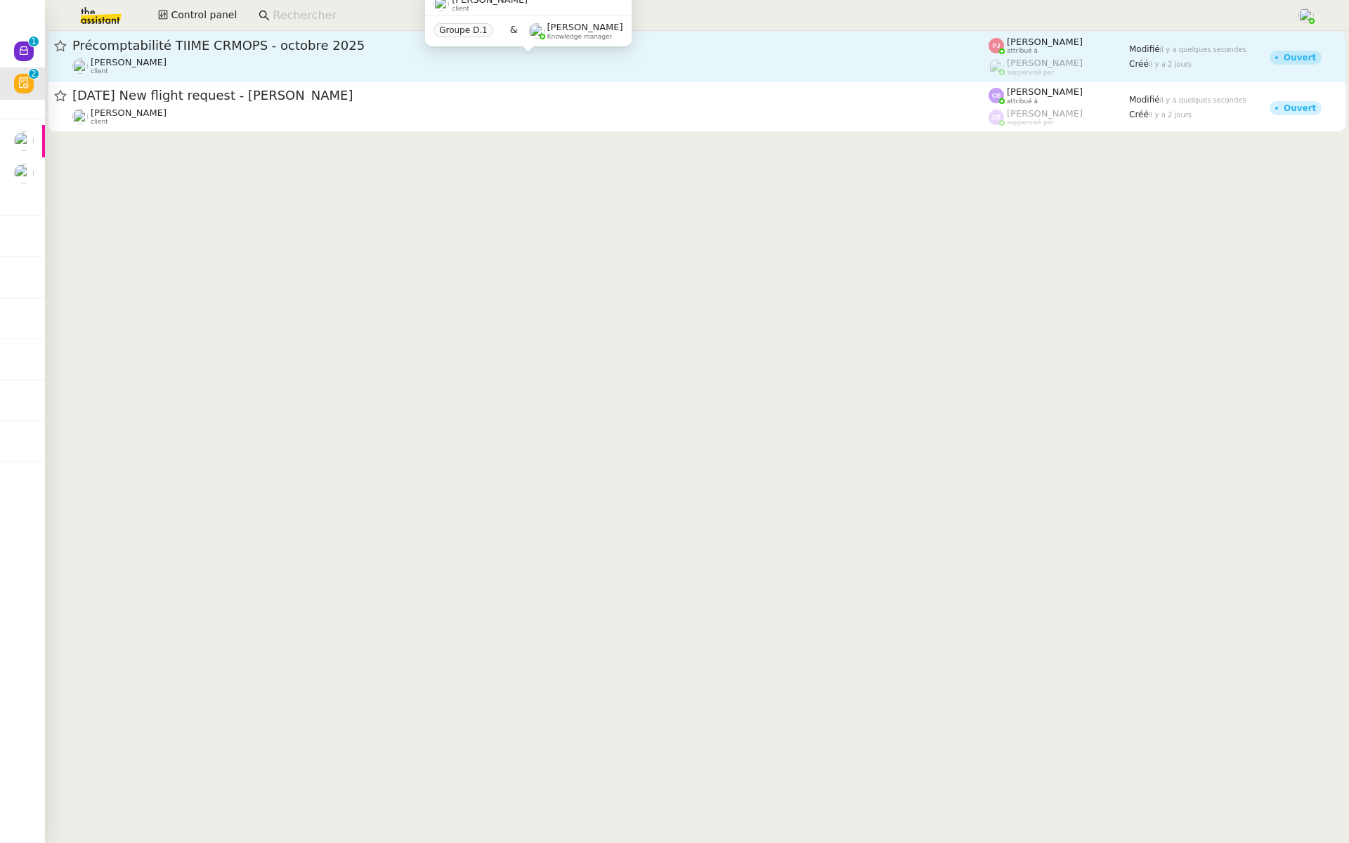
click at [157, 69] on div "Sébastien VIGE client" at bounding box center [530, 66] width 916 height 18
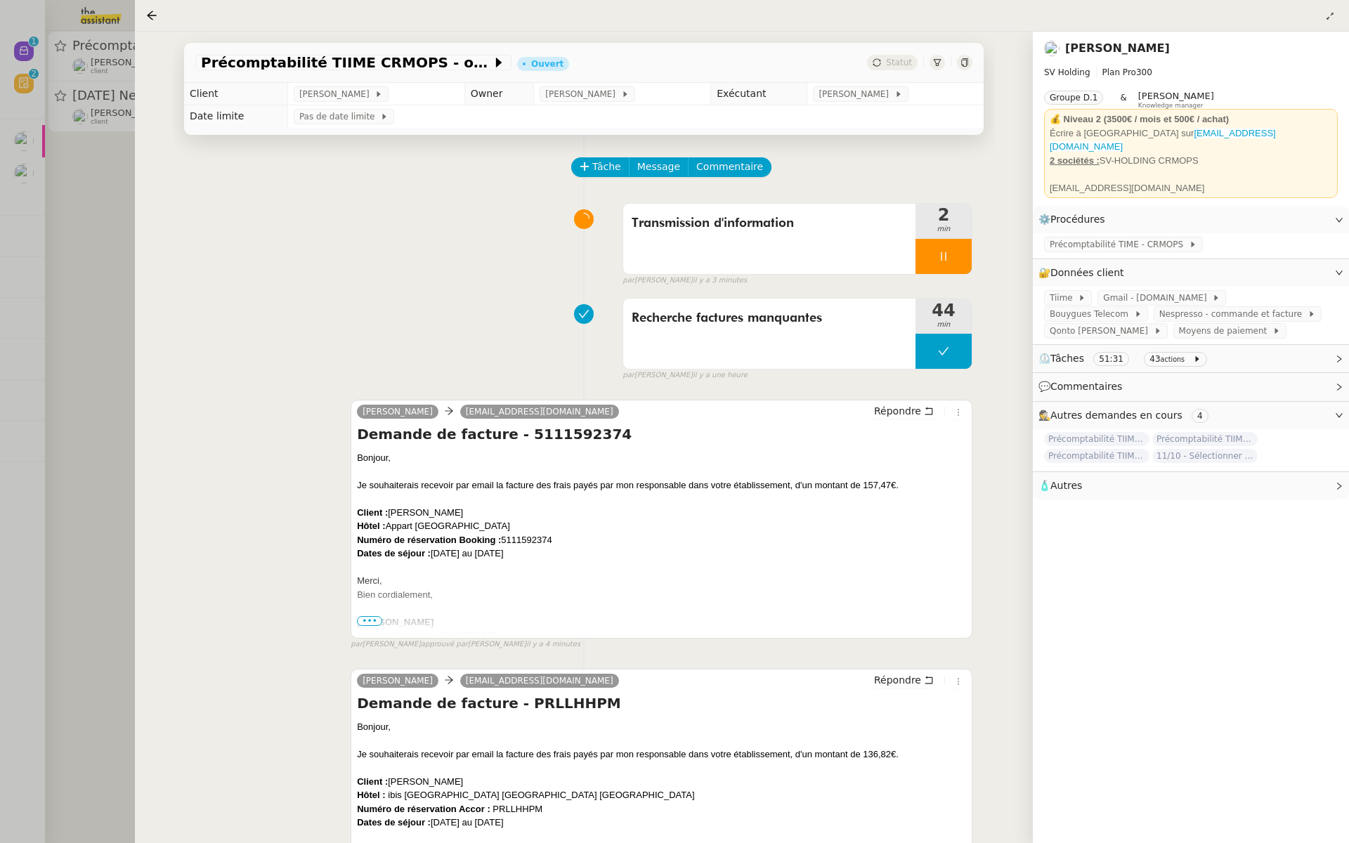
click at [121, 353] on div at bounding box center [674, 421] width 1349 height 843
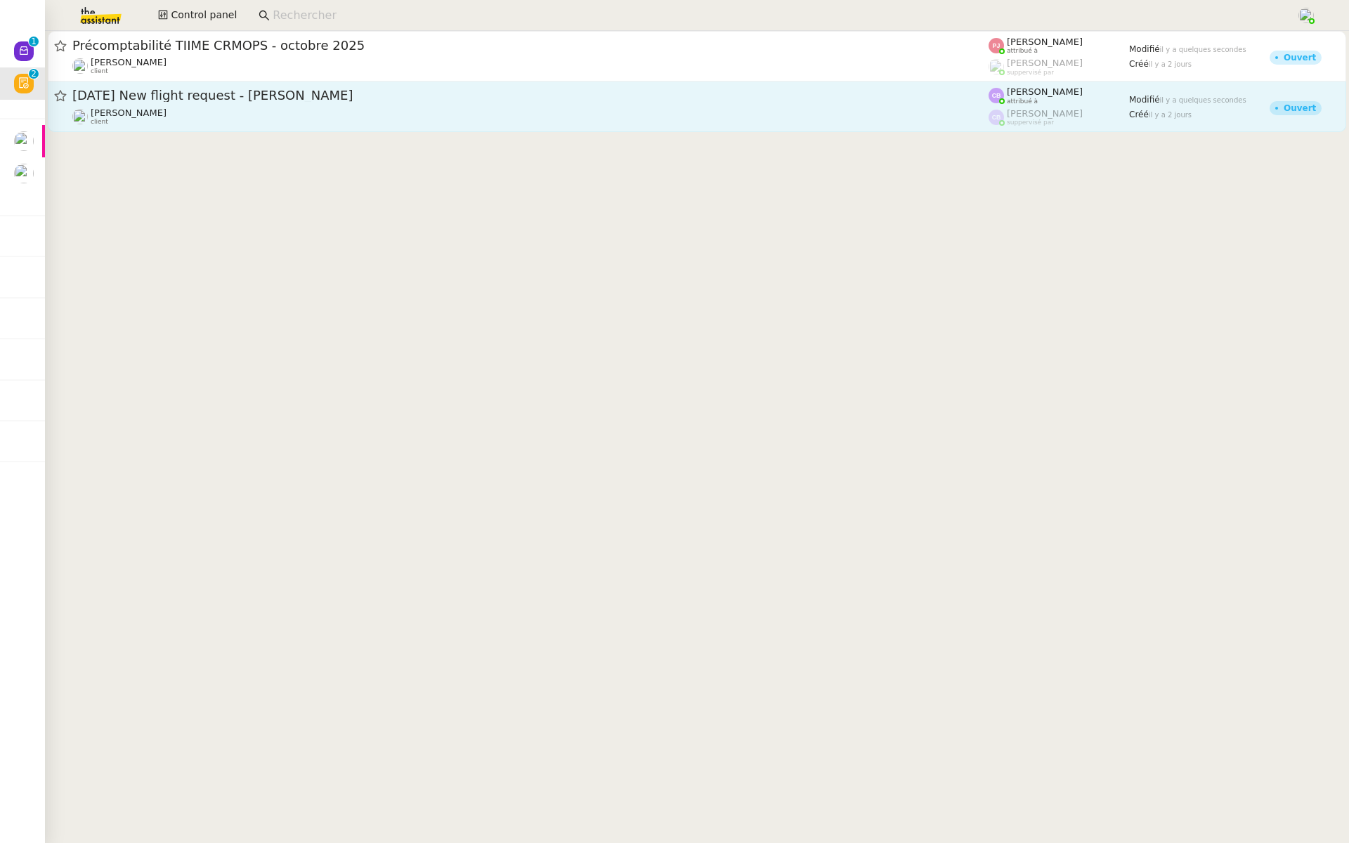
click at [401, 98] on span "25th November 2025 New flight request - Gaignon Stéphane" at bounding box center [530, 95] width 916 height 13
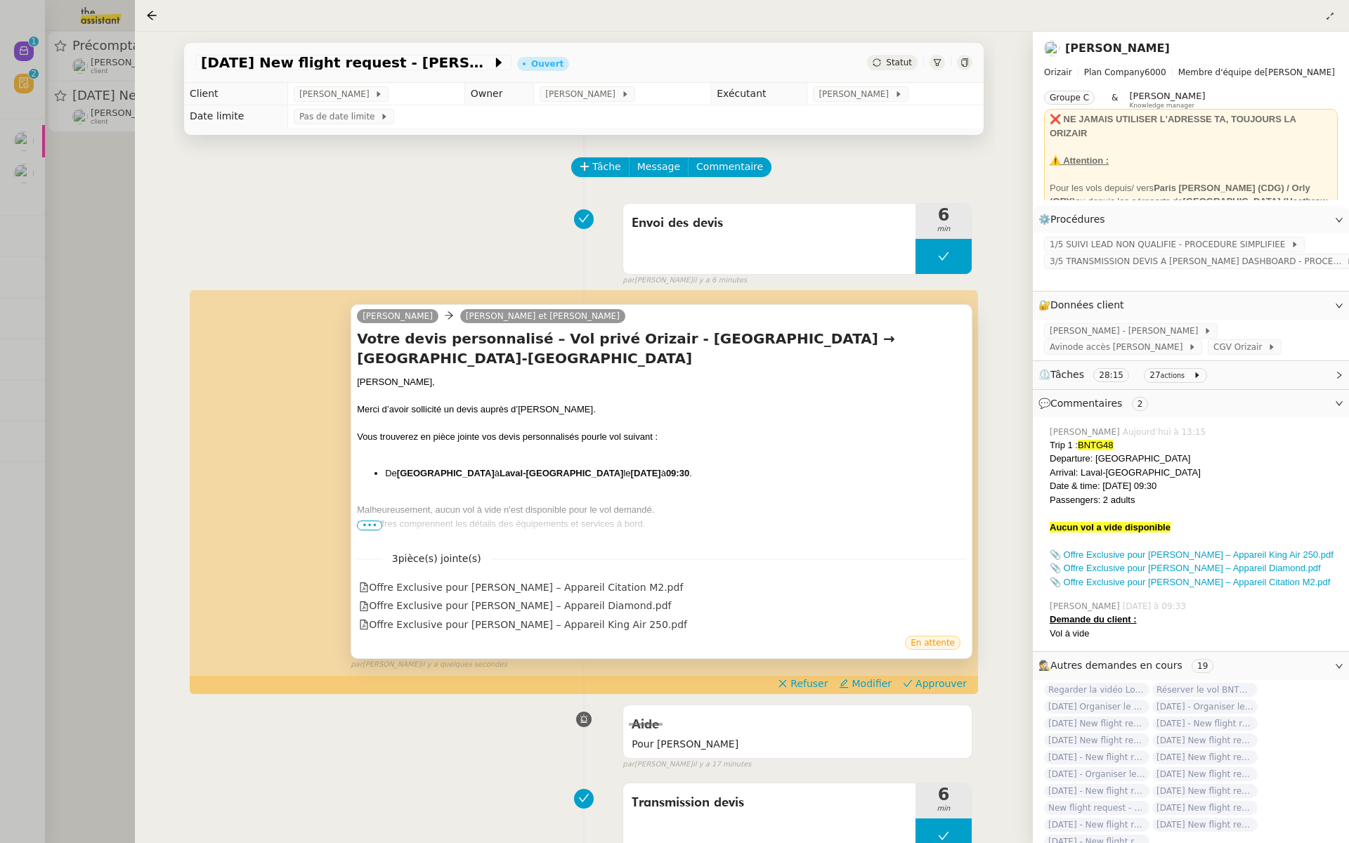
click at [366, 526] on span "•••" at bounding box center [369, 526] width 25 height 10
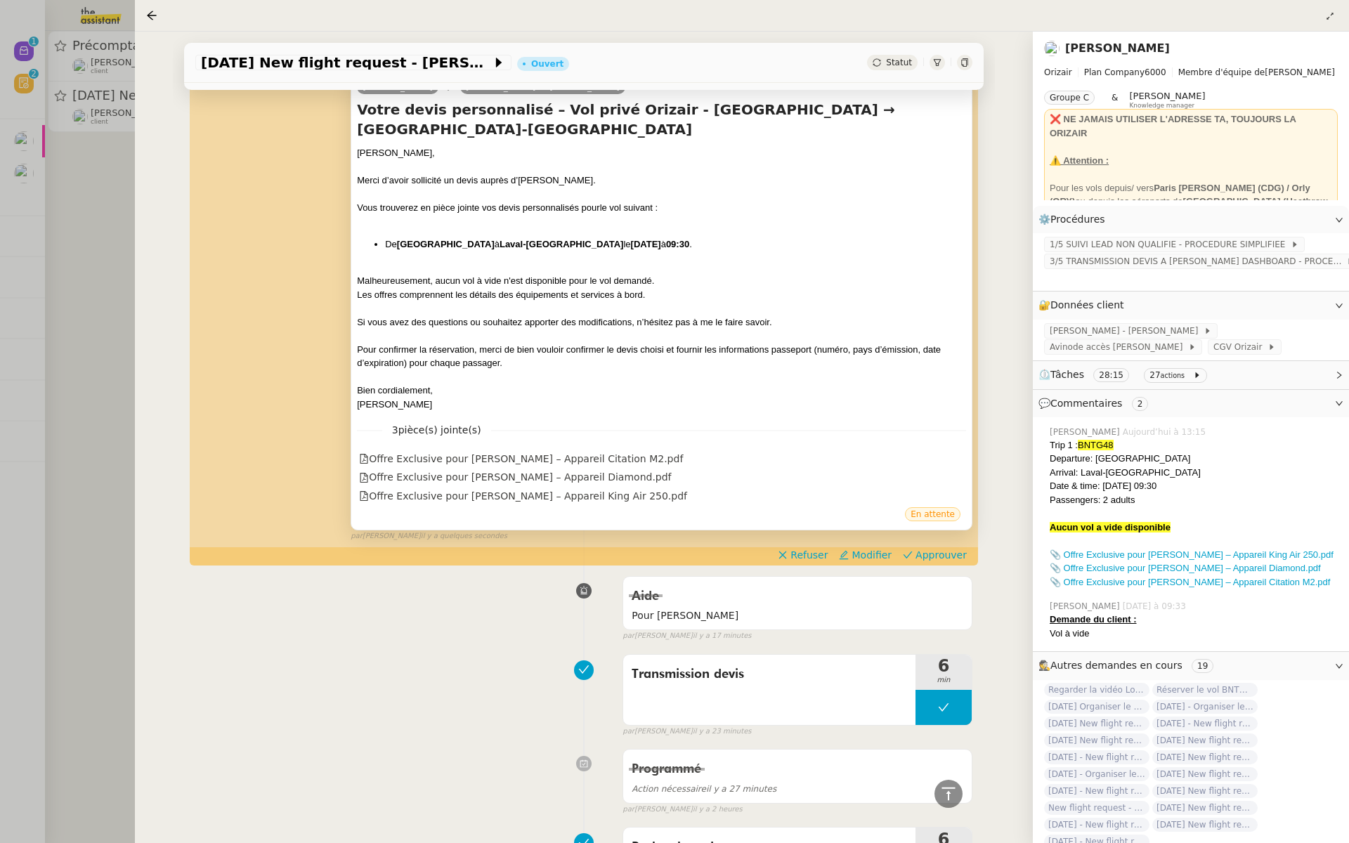
scroll to position [158, 0]
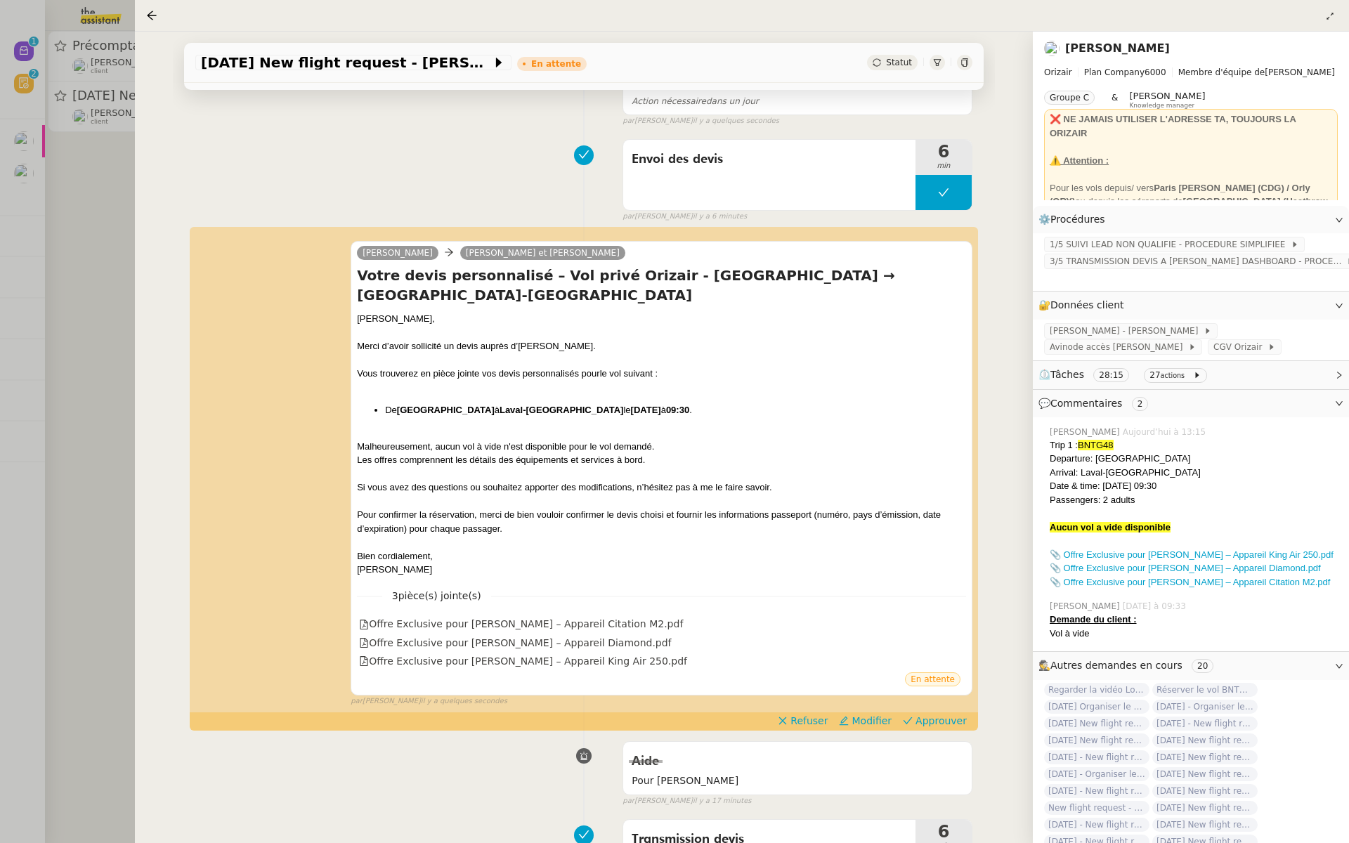
click at [65, 257] on div at bounding box center [674, 421] width 1349 height 843
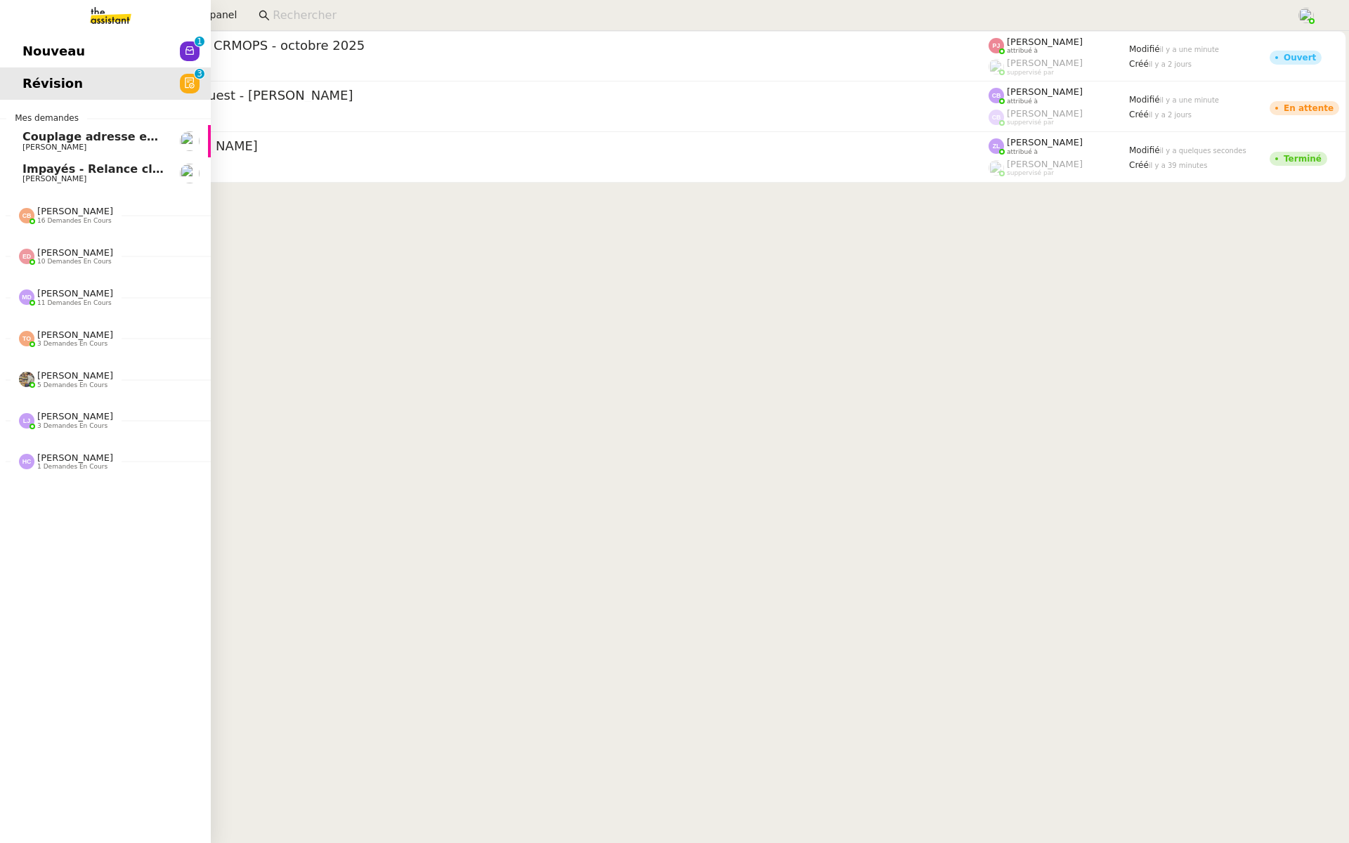
click at [34, 49] on span "Nouveau" at bounding box center [53, 51] width 63 height 21
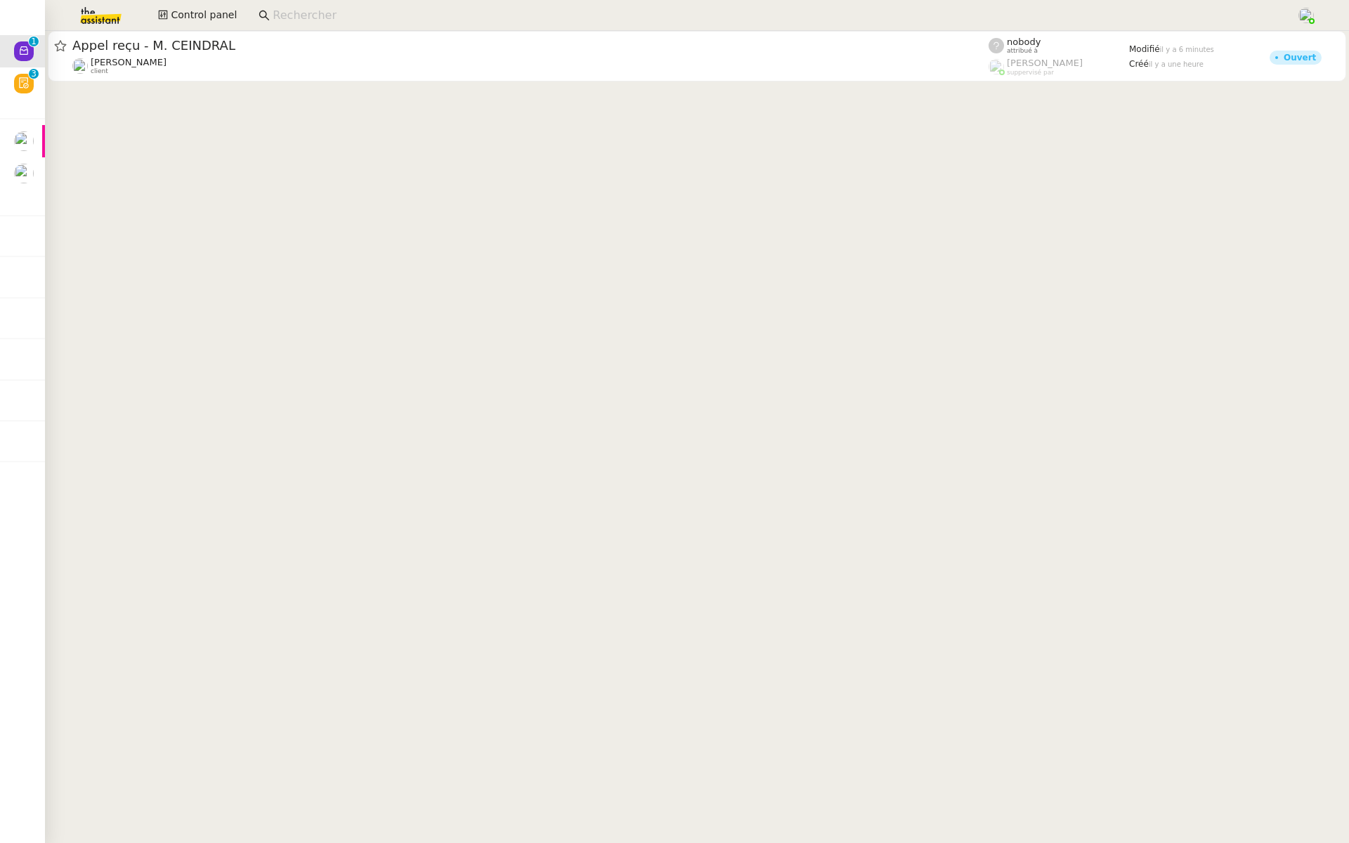
click at [85, 14] on img at bounding box center [89, 15] width 109 height 31
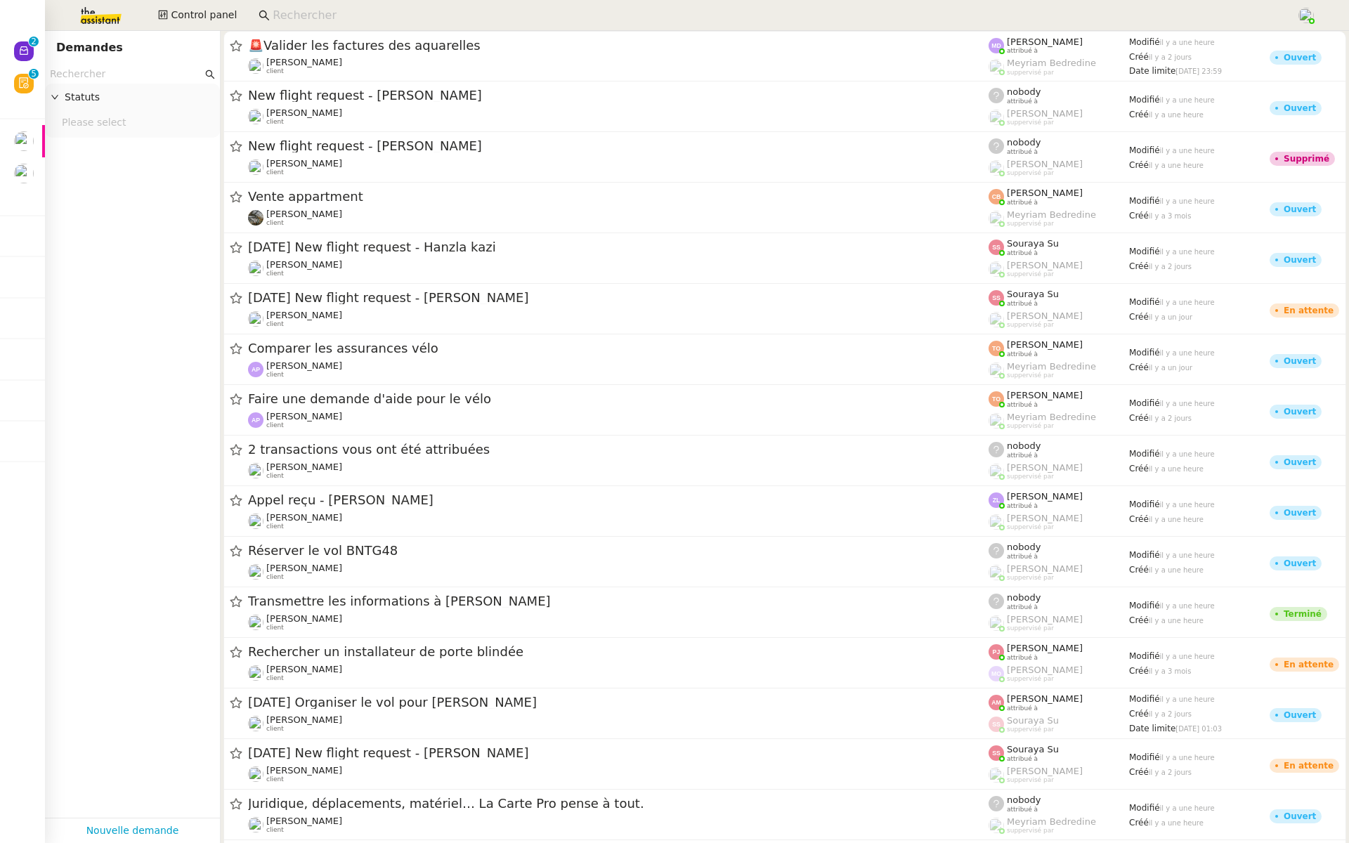
click at [305, 15] on input at bounding box center [778, 15] width 1010 height 19
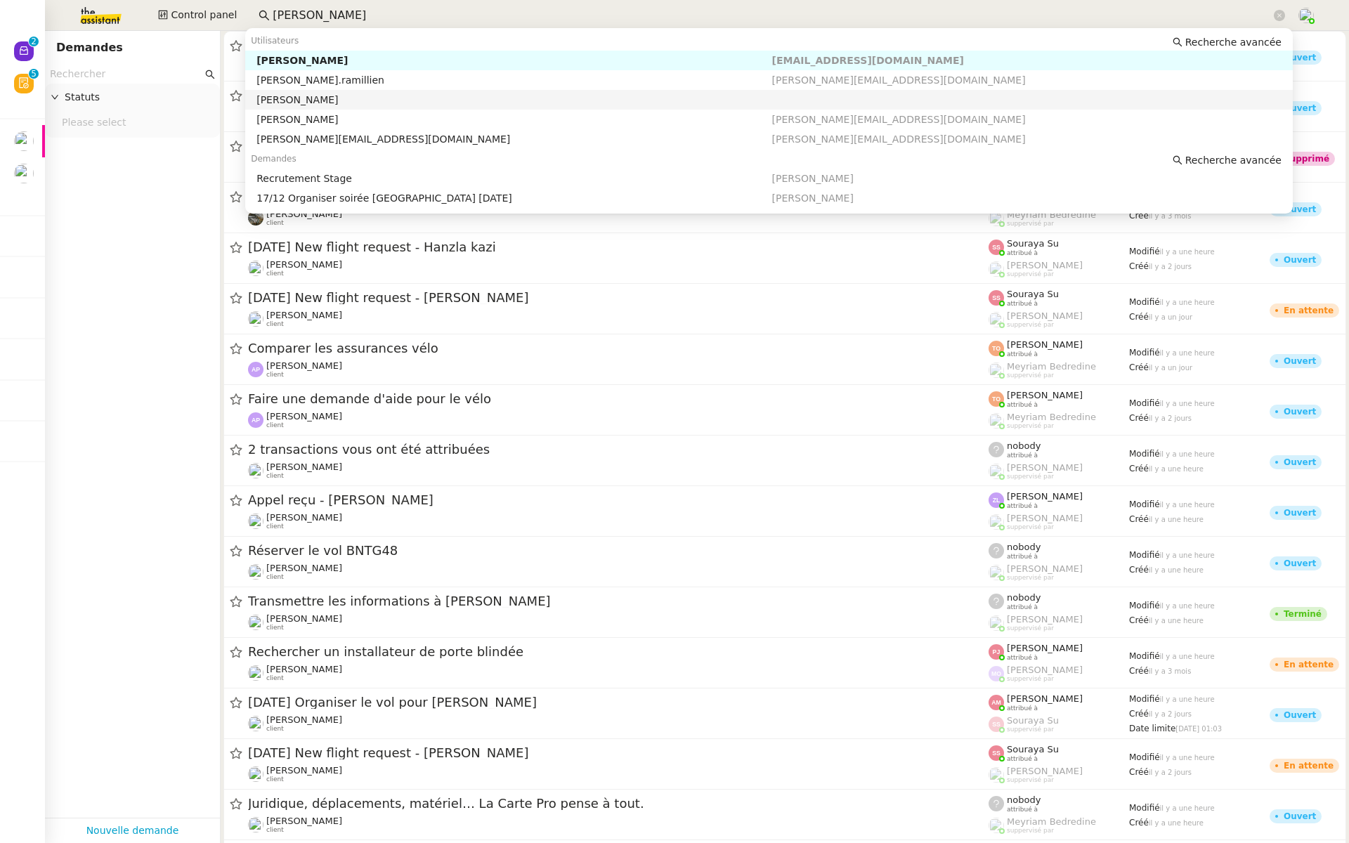
click at [318, 96] on div "[PERSON_NAME]" at bounding box center [513, 99] width 515 height 13
type input "guillaume r"
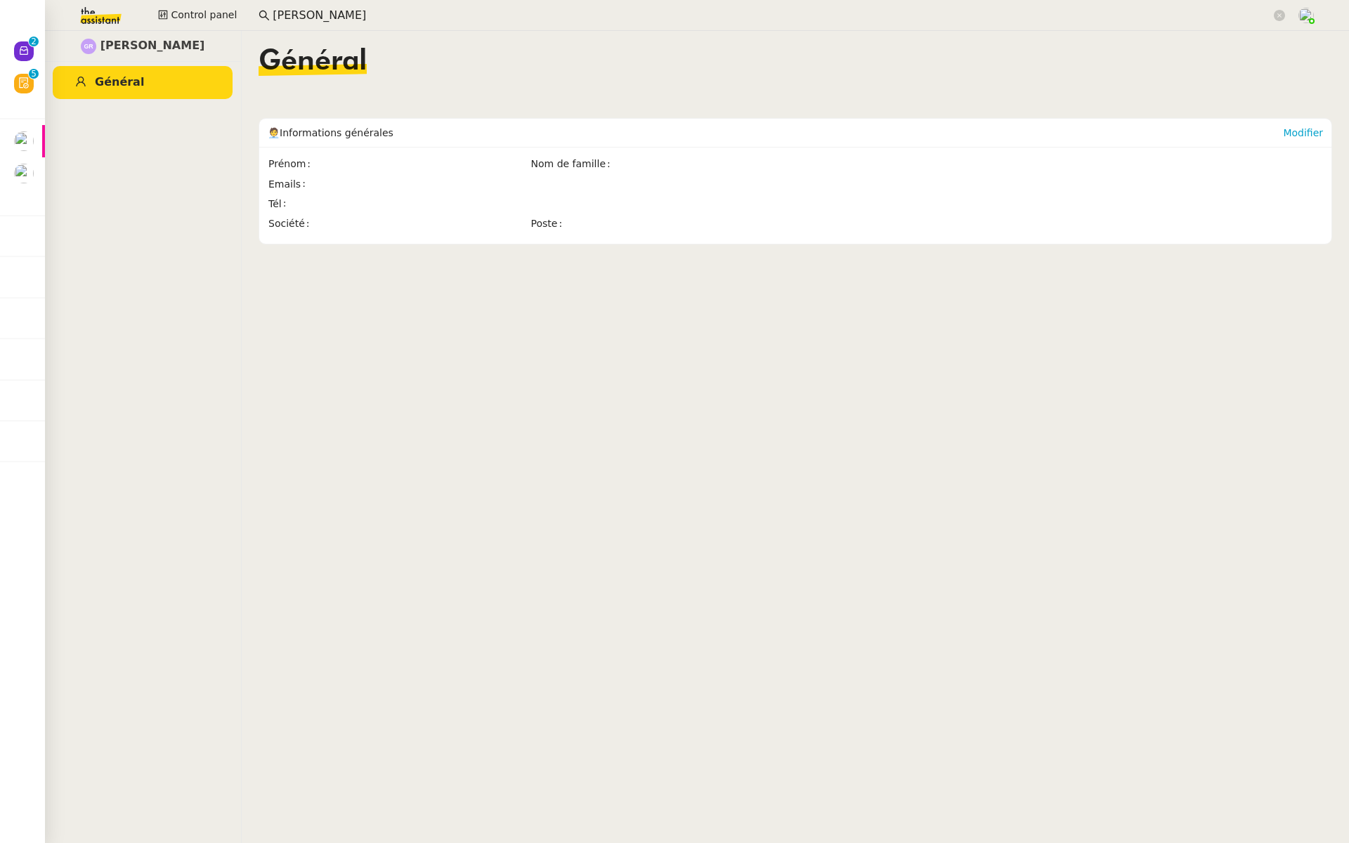
click at [335, 18] on input "guillaume r" at bounding box center [772, 15] width 998 height 19
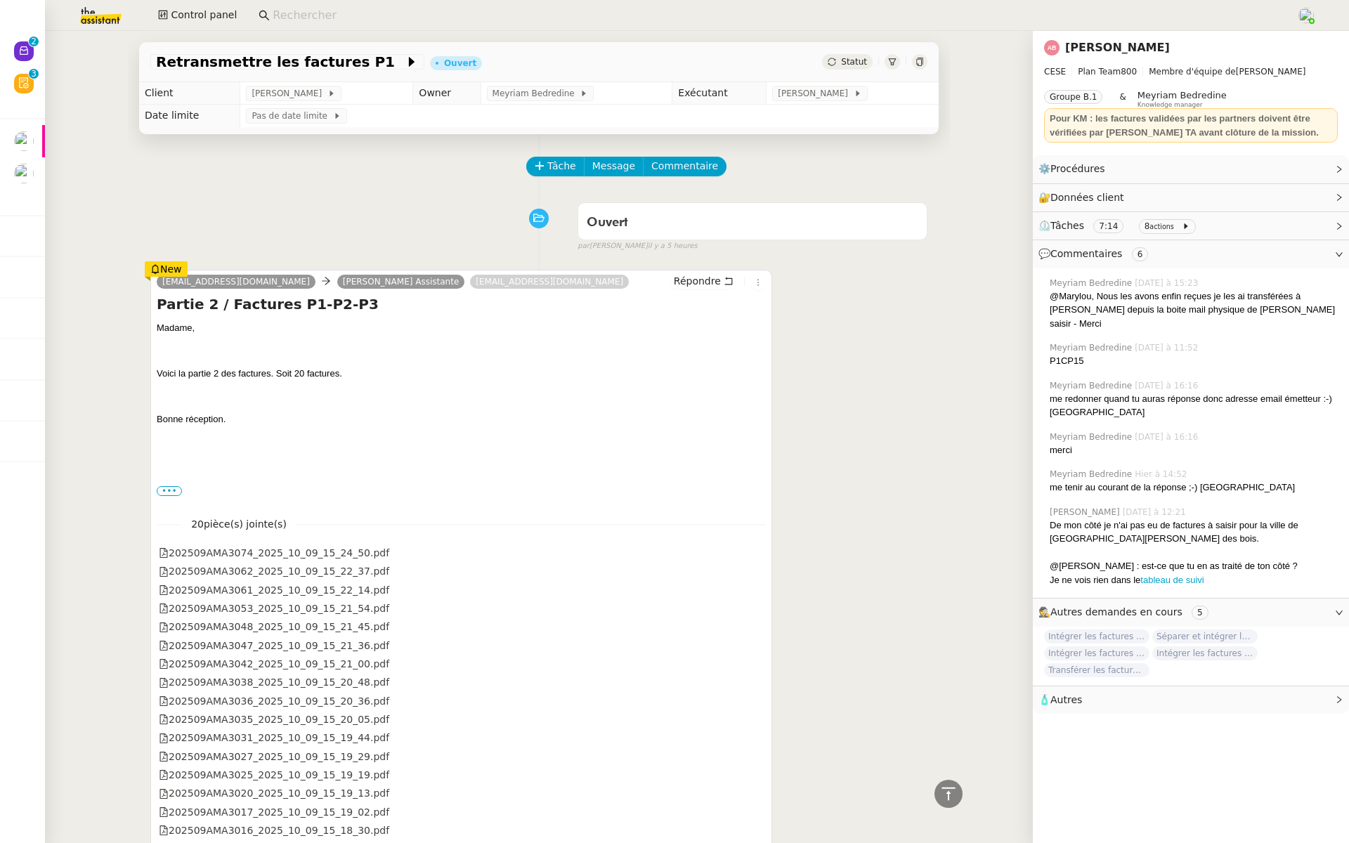
scroll to position [6083, 0]
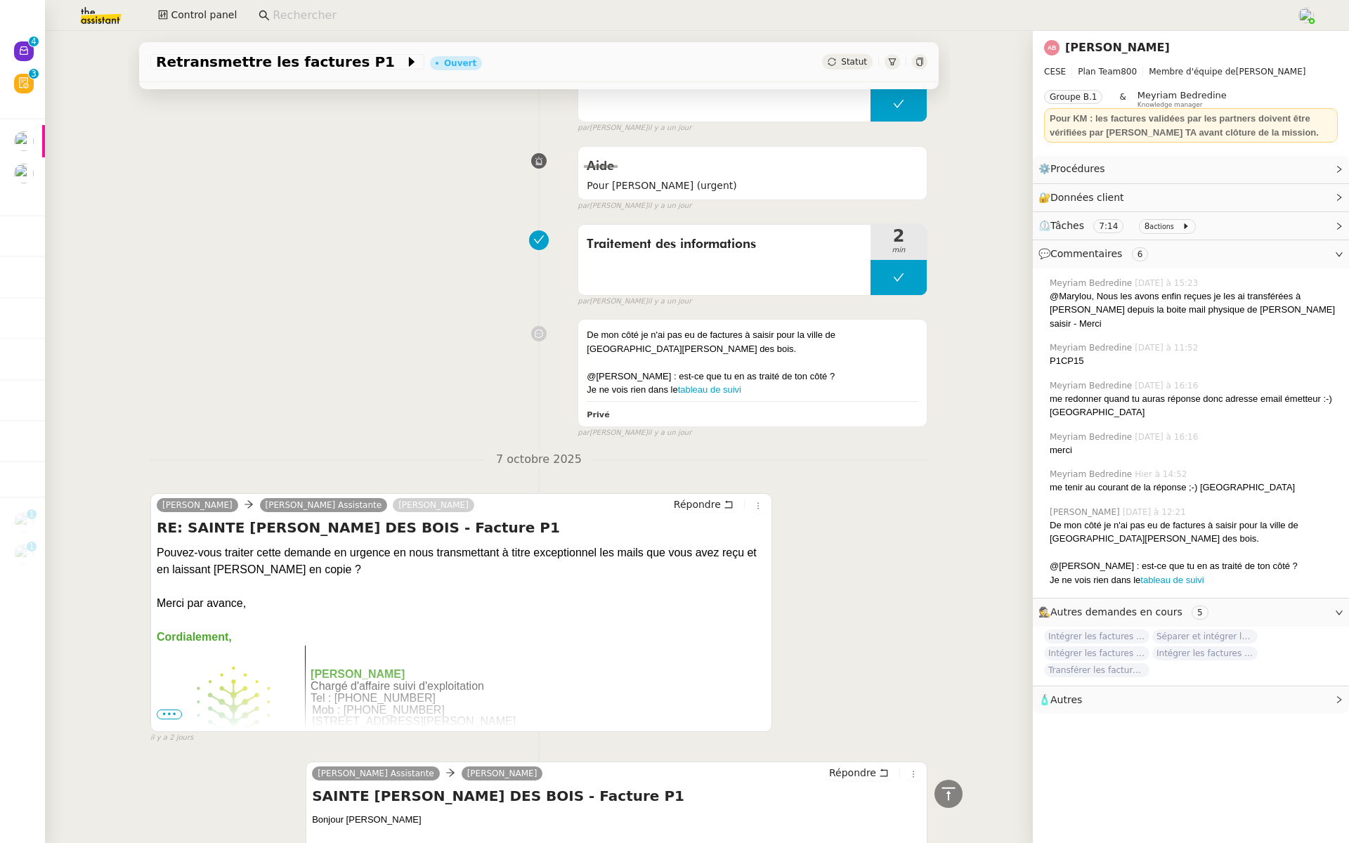
click at [410, 334] on div "De mon côté je n'ai pas eu de factures à saisir pour la ville de [GEOGRAPHIC_DA…" at bounding box center [538, 376] width 777 height 126
click at [450, 337] on div "De mon côté je n'ai pas eu de factures à saisir pour la ville de [GEOGRAPHIC_DA…" at bounding box center [538, 376] width 777 height 126
click at [323, 15] on input at bounding box center [778, 15] width 1010 height 19
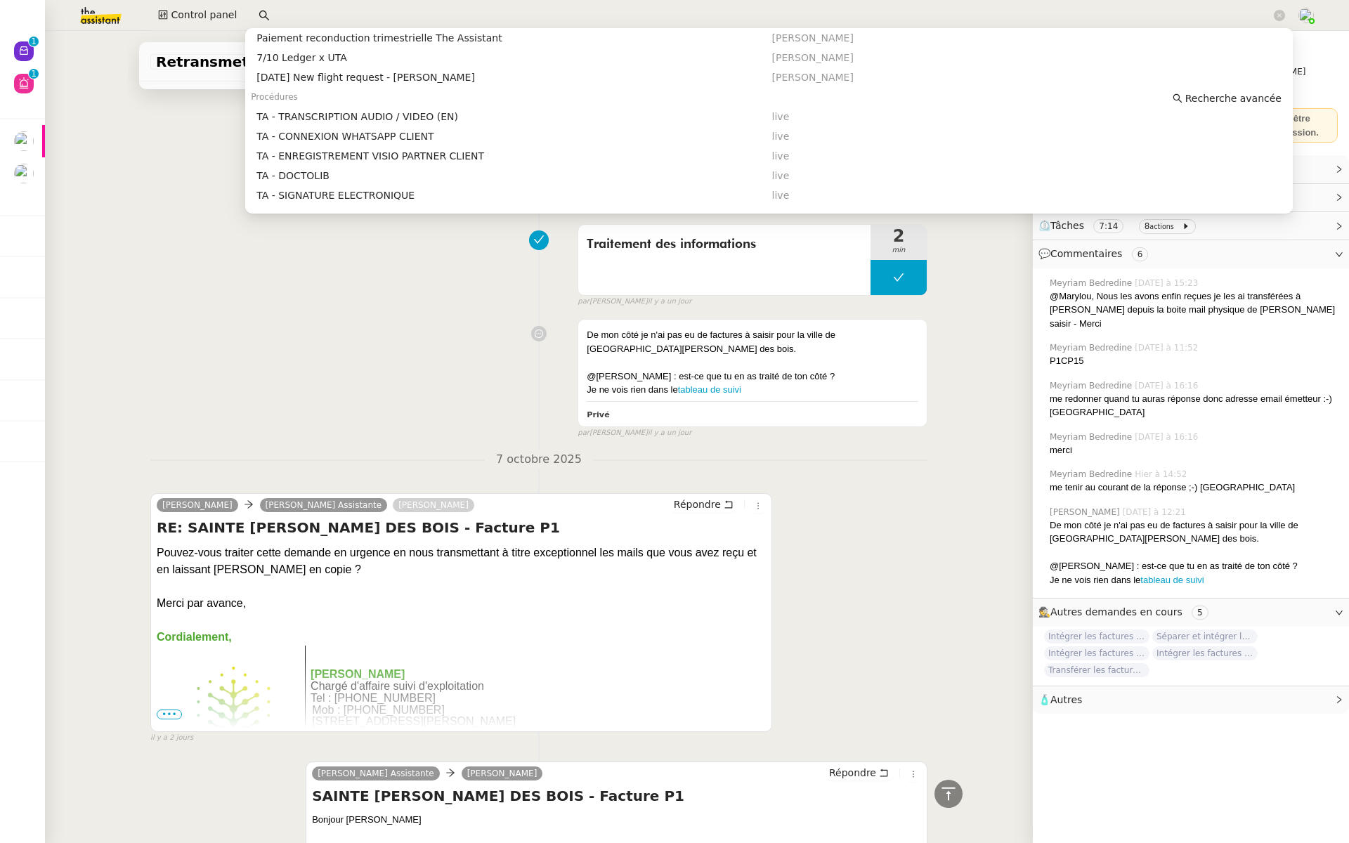
scroll to position [340, 0]
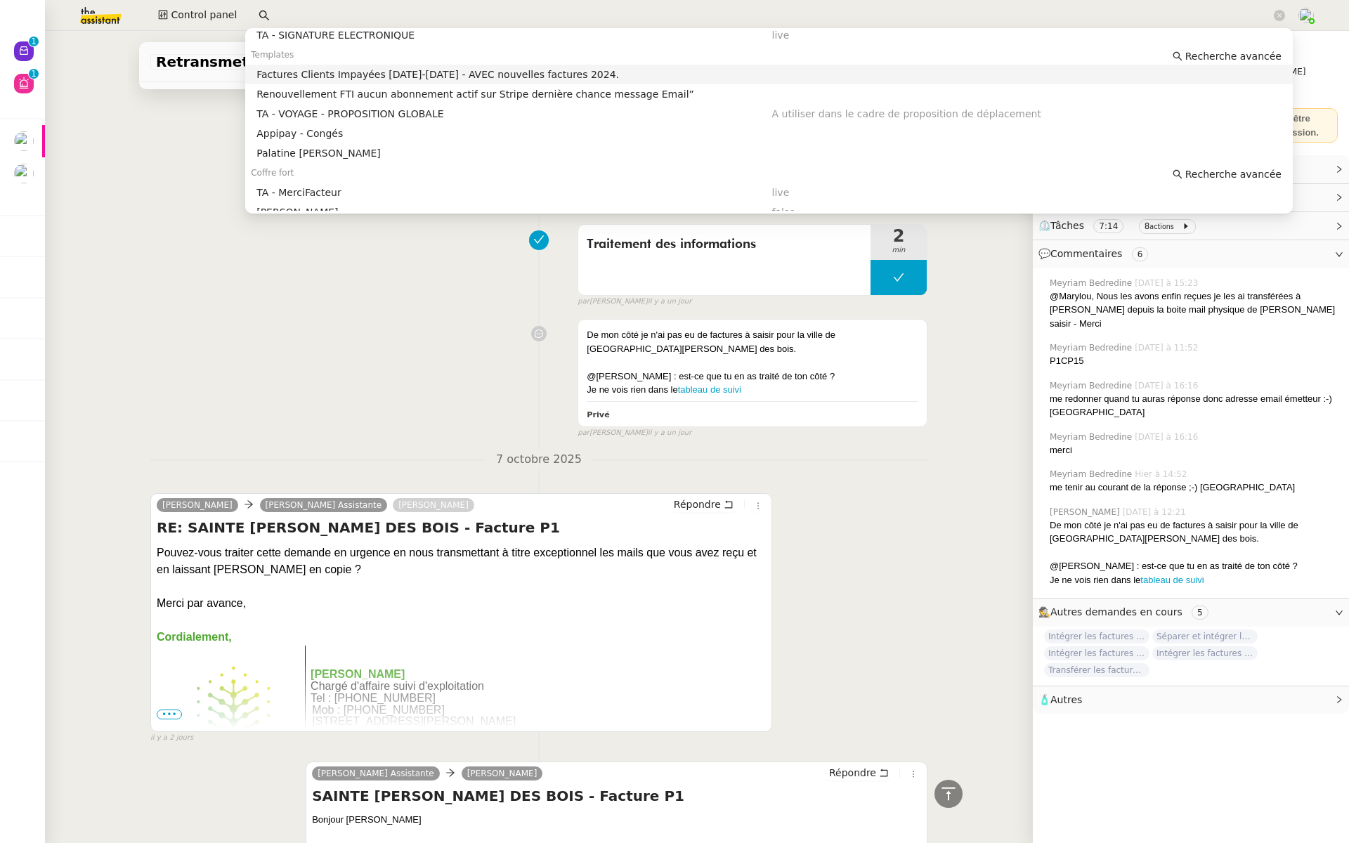
click at [384, 75] on div "Factures Clients Impayées [DATE]-[DATE] - AVEC nouvelles factures 2024." at bounding box center [513, 74] width 515 height 13
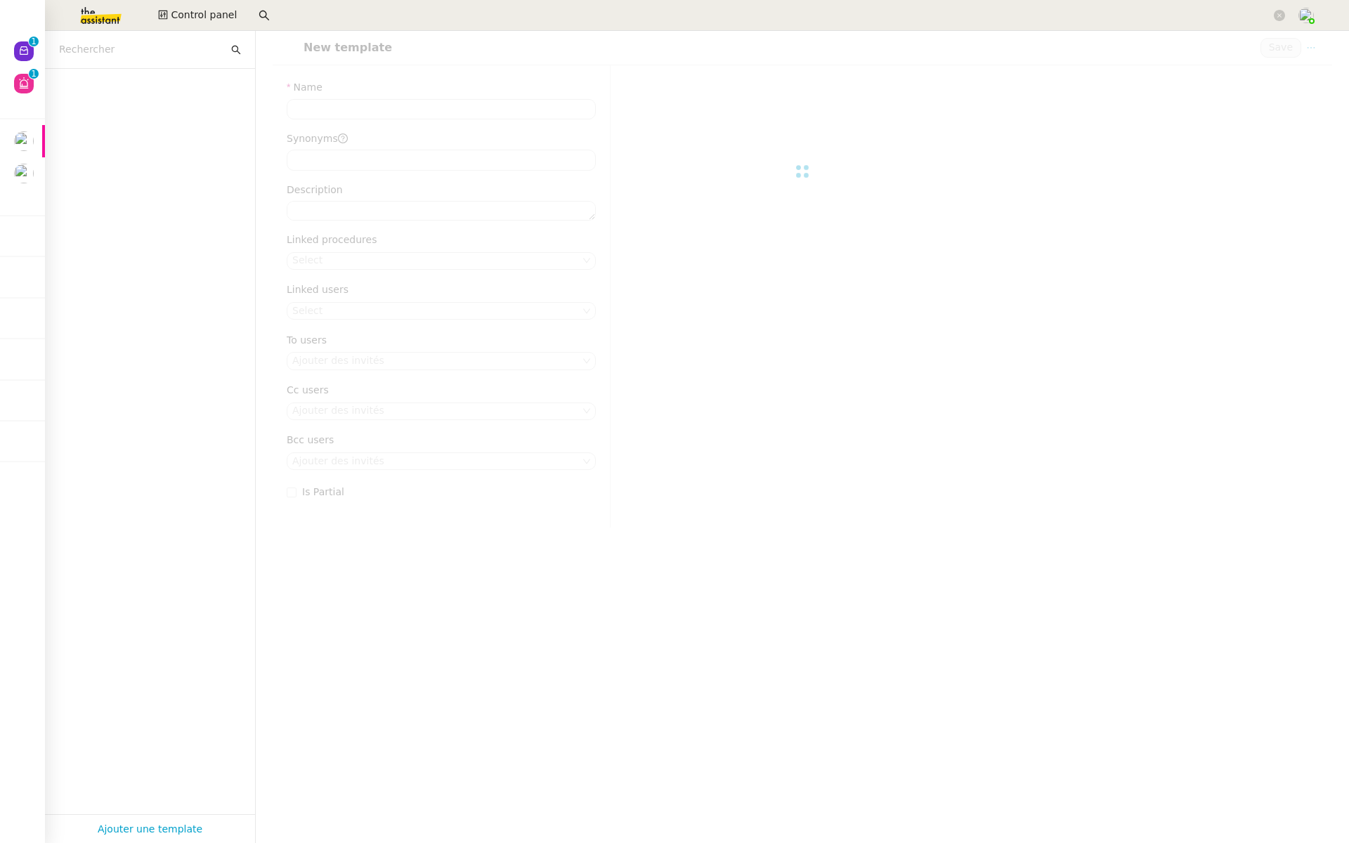
type input "Factures Clients Impayées [DATE]-[DATE] - AVEC nouvelles factures 2024."
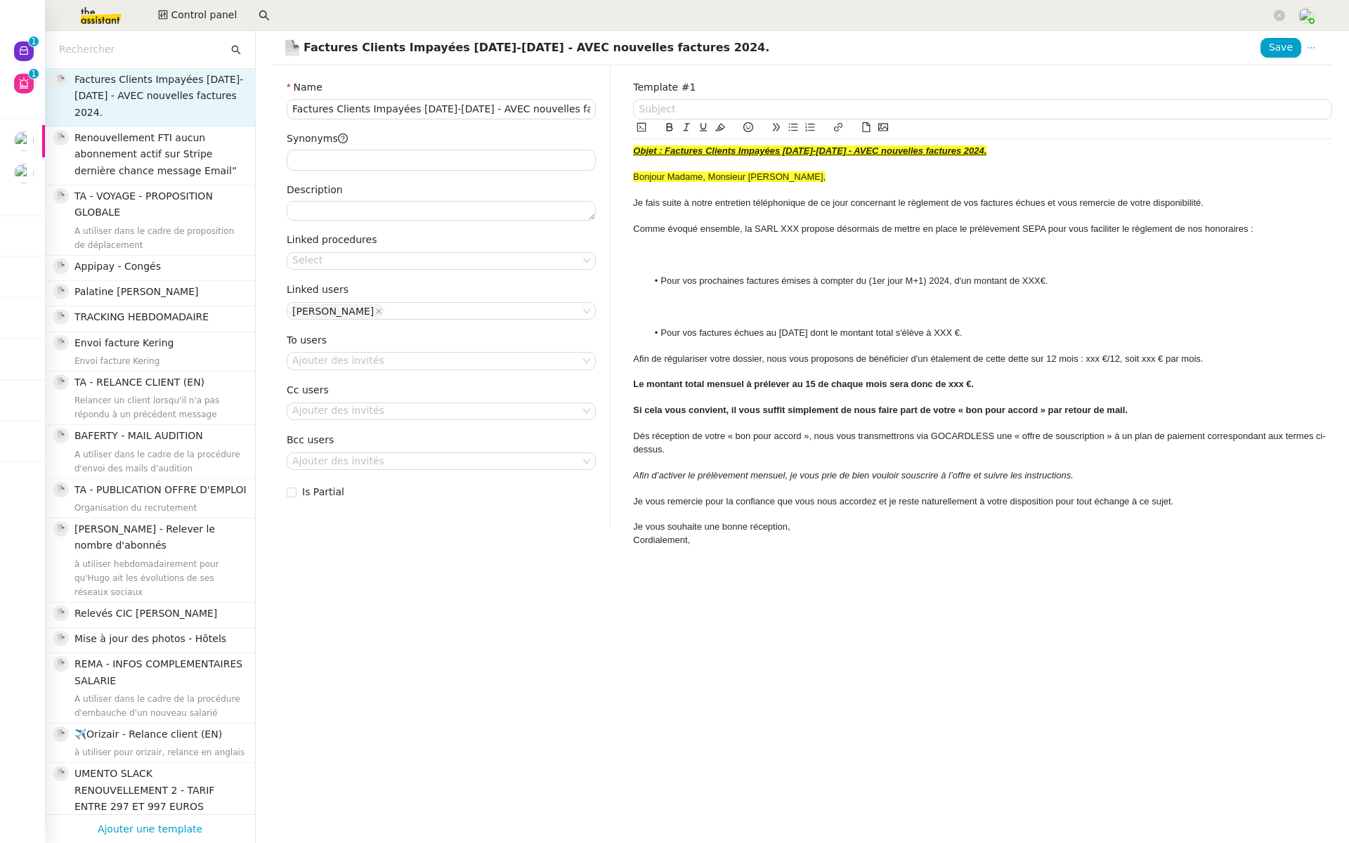
click at [140, 51] on input "text" at bounding box center [143, 49] width 169 height 16
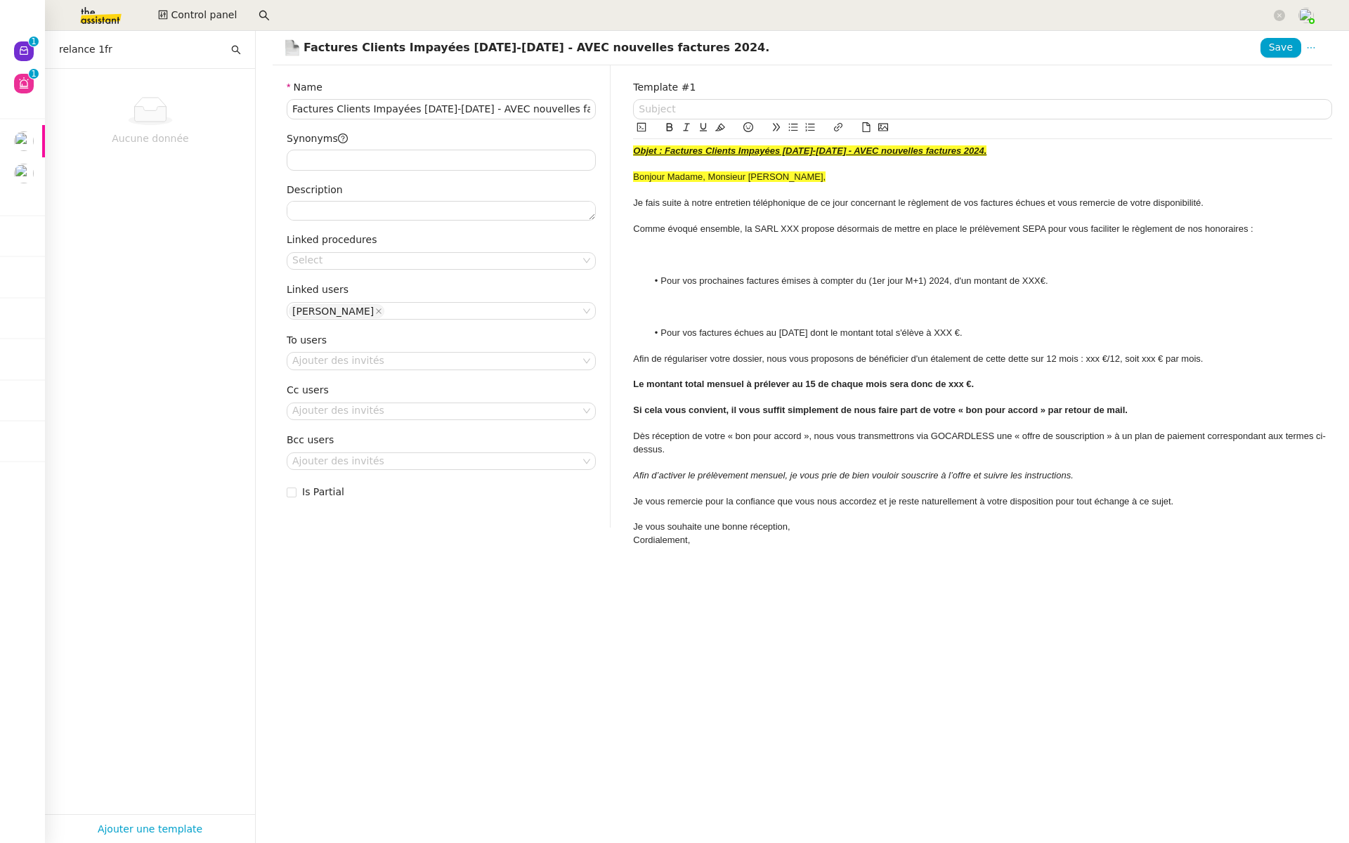
click at [144, 54] on input "relance 1fr" at bounding box center [143, 49] width 169 height 16
click at [131, 55] on input "relance 1fr" at bounding box center [143, 49] width 169 height 16
click at [100, 54] on input "relance 1fr" at bounding box center [143, 49] width 169 height 16
click at [96, 46] on input "relance 1 fr" at bounding box center [143, 49] width 169 height 16
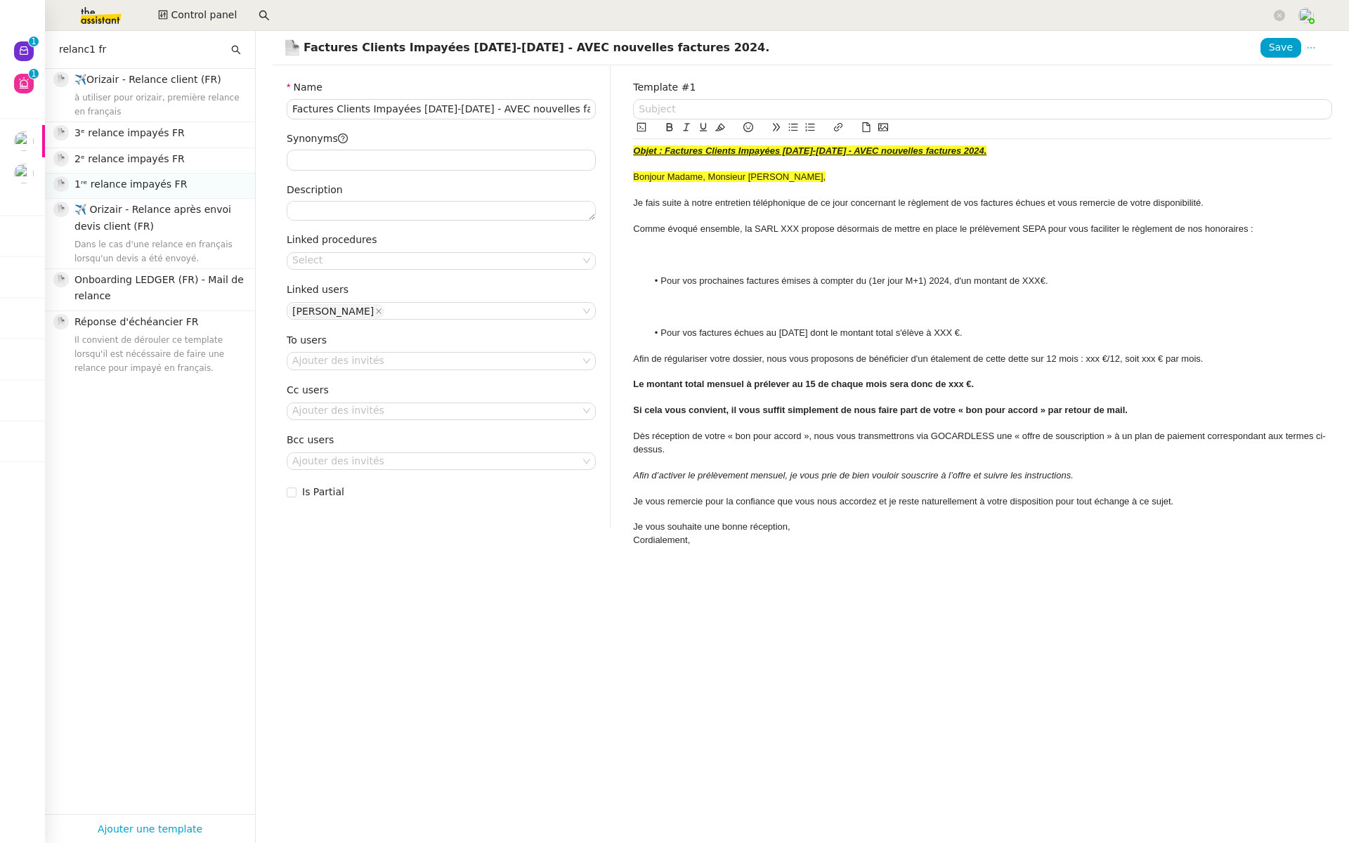
type input "relanc1 fr"
click at [129, 185] on span "1ʳᵉ relance impayés FR" at bounding box center [130, 183] width 112 height 11
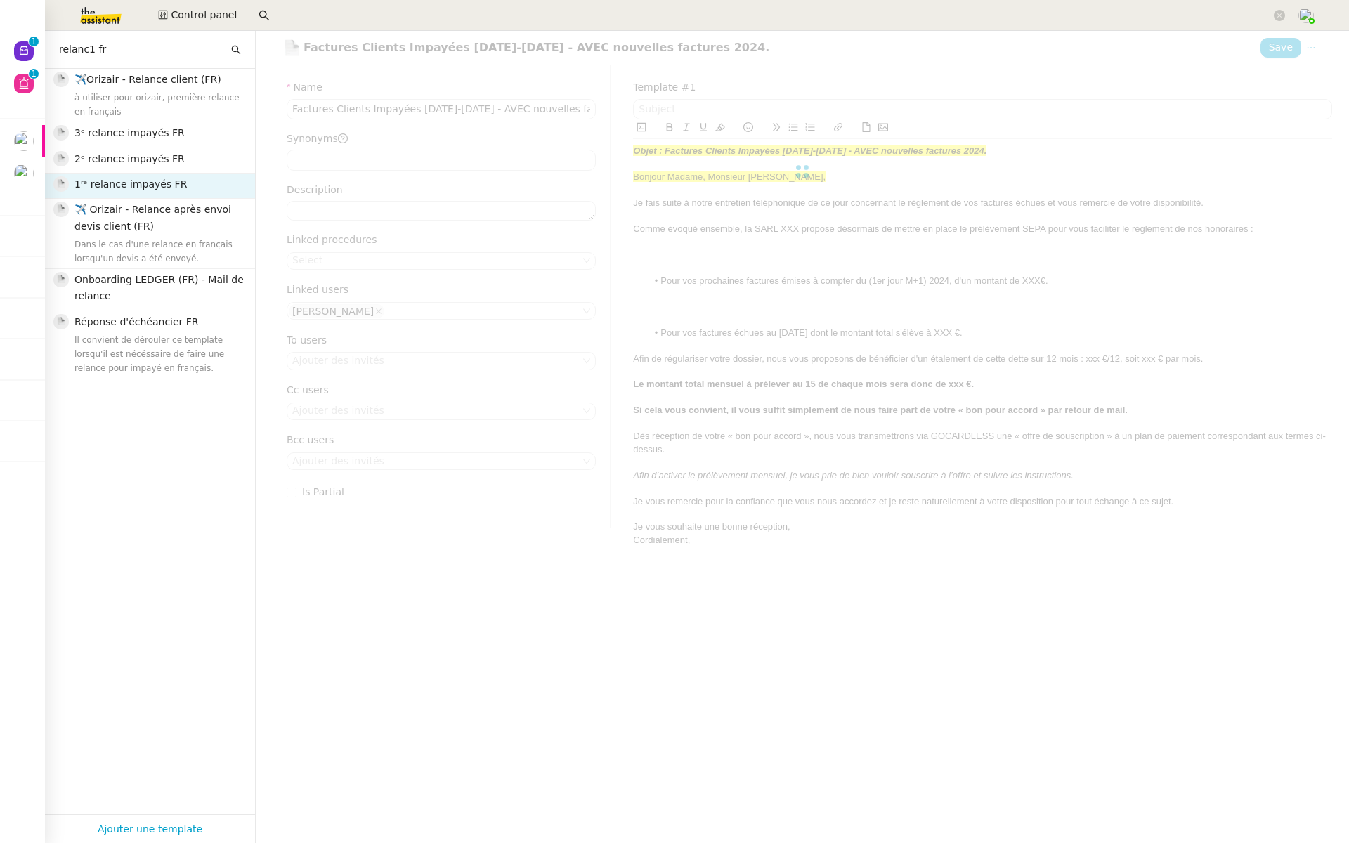
type input "1ʳᵉ relance impayés FR"
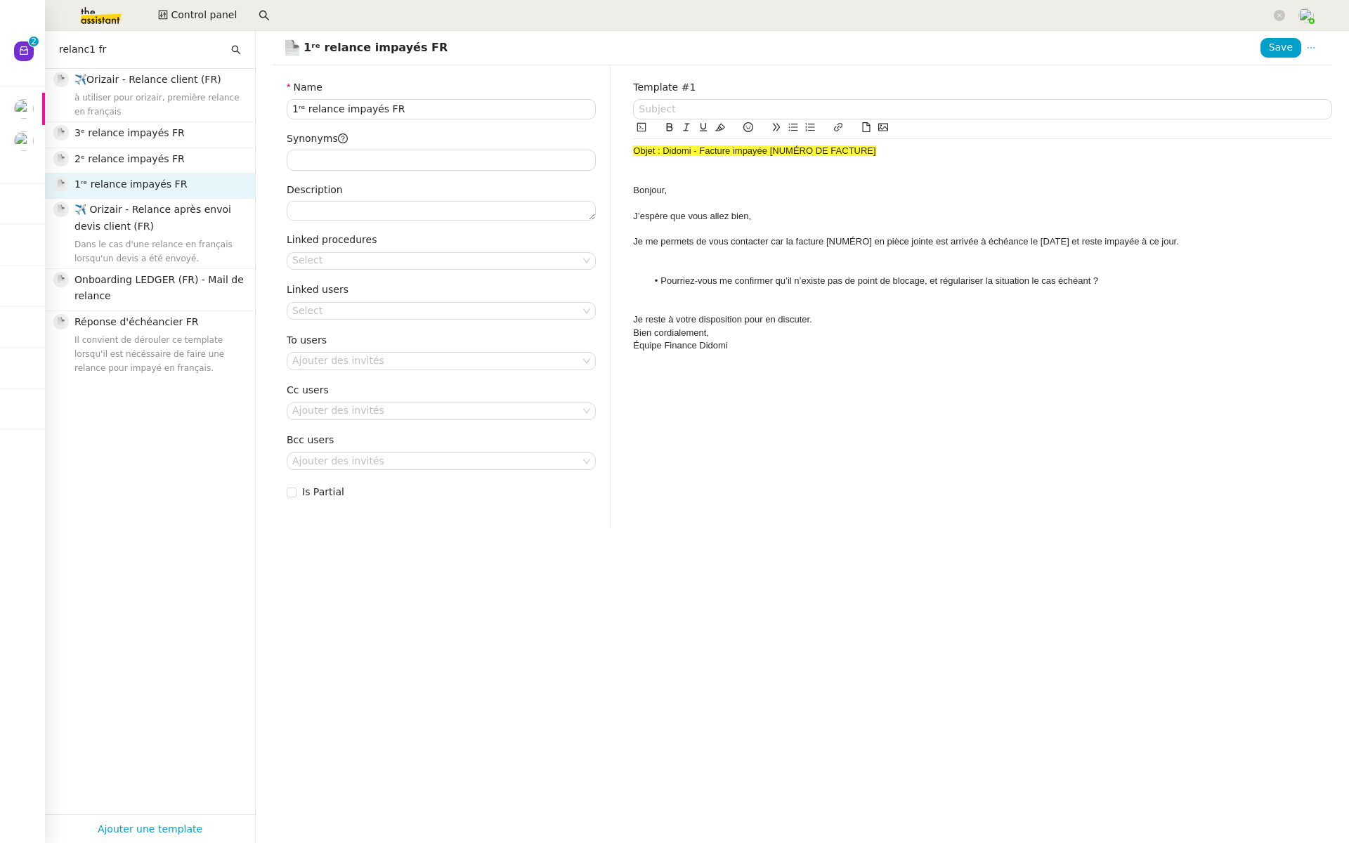
click at [84, 8] on img at bounding box center [89, 15] width 109 height 31
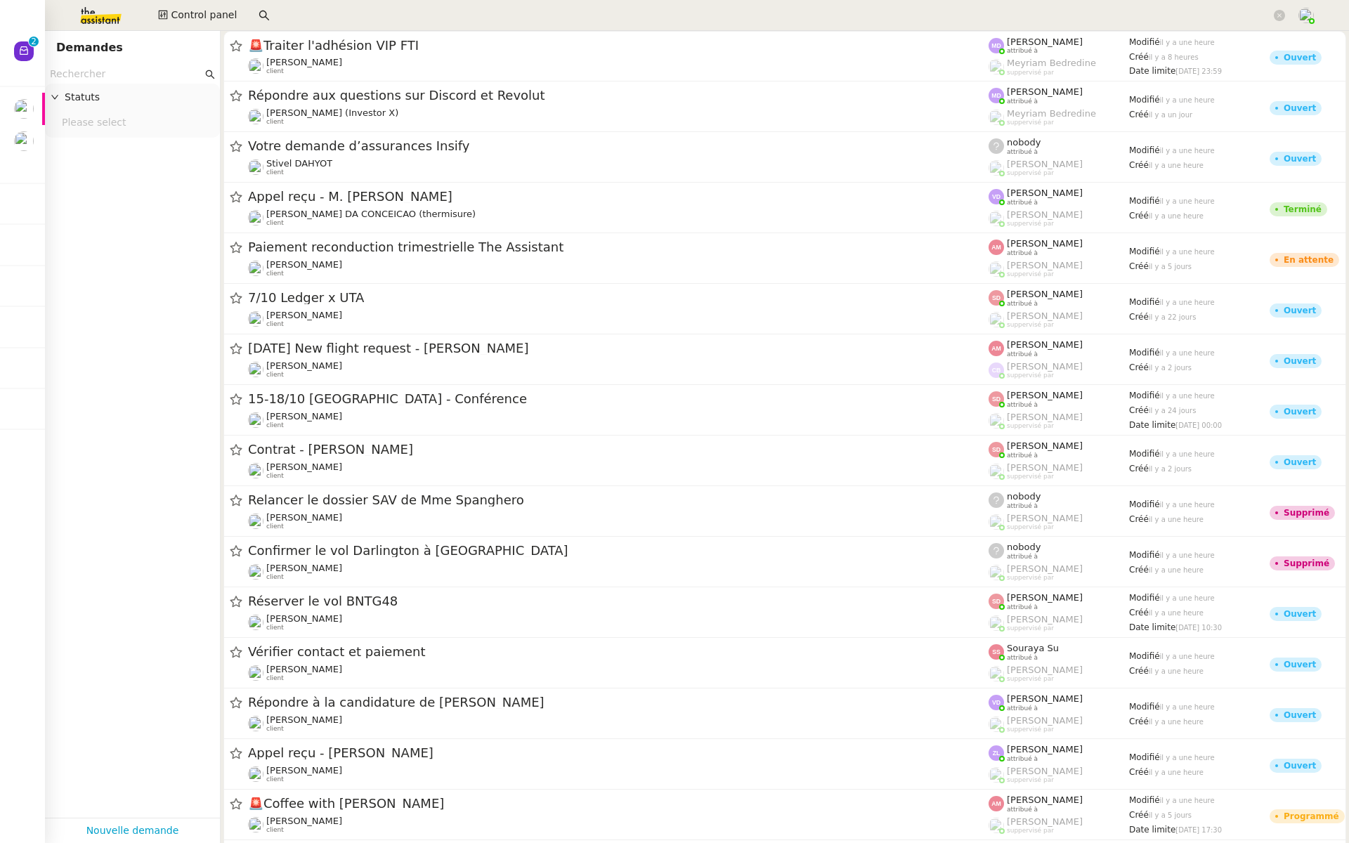
click at [79, 79] on input "text" at bounding box center [126, 74] width 152 height 16
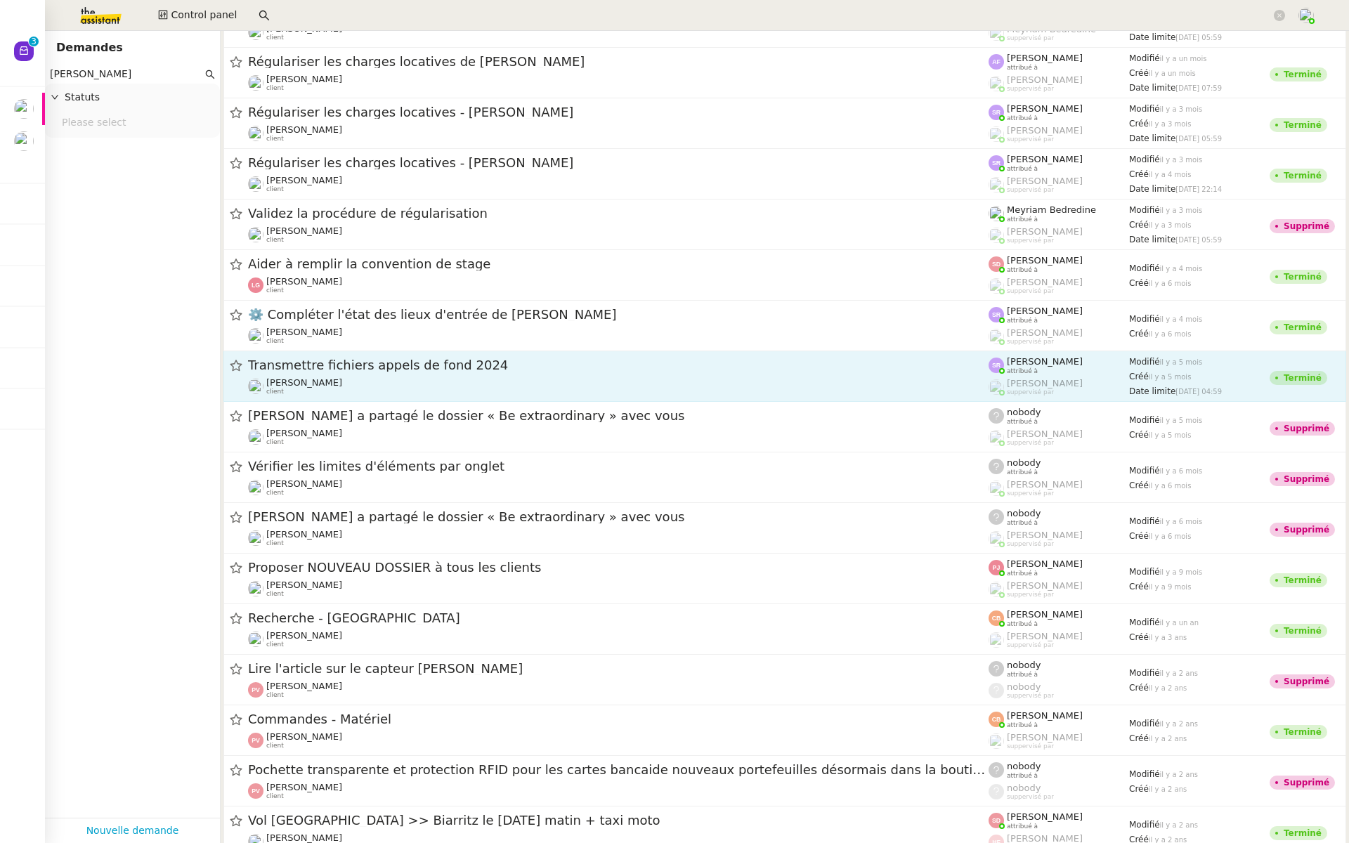
scroll to position [772, 0]
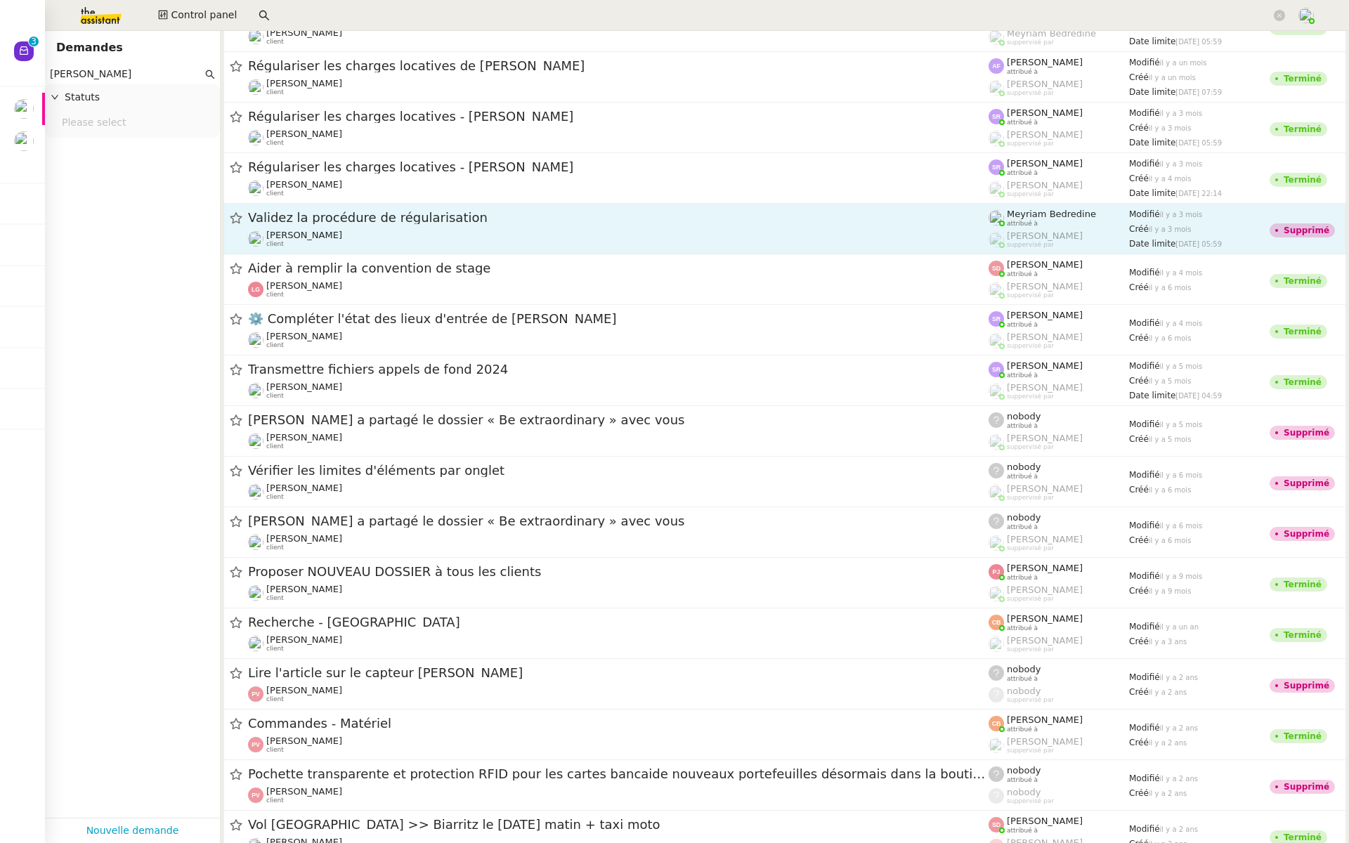
type input "[PERSON_NAME]"
click at [337, 223] on span "Validez la procédure de régularisation" at bounding box center [618, 218] width 741 height 13
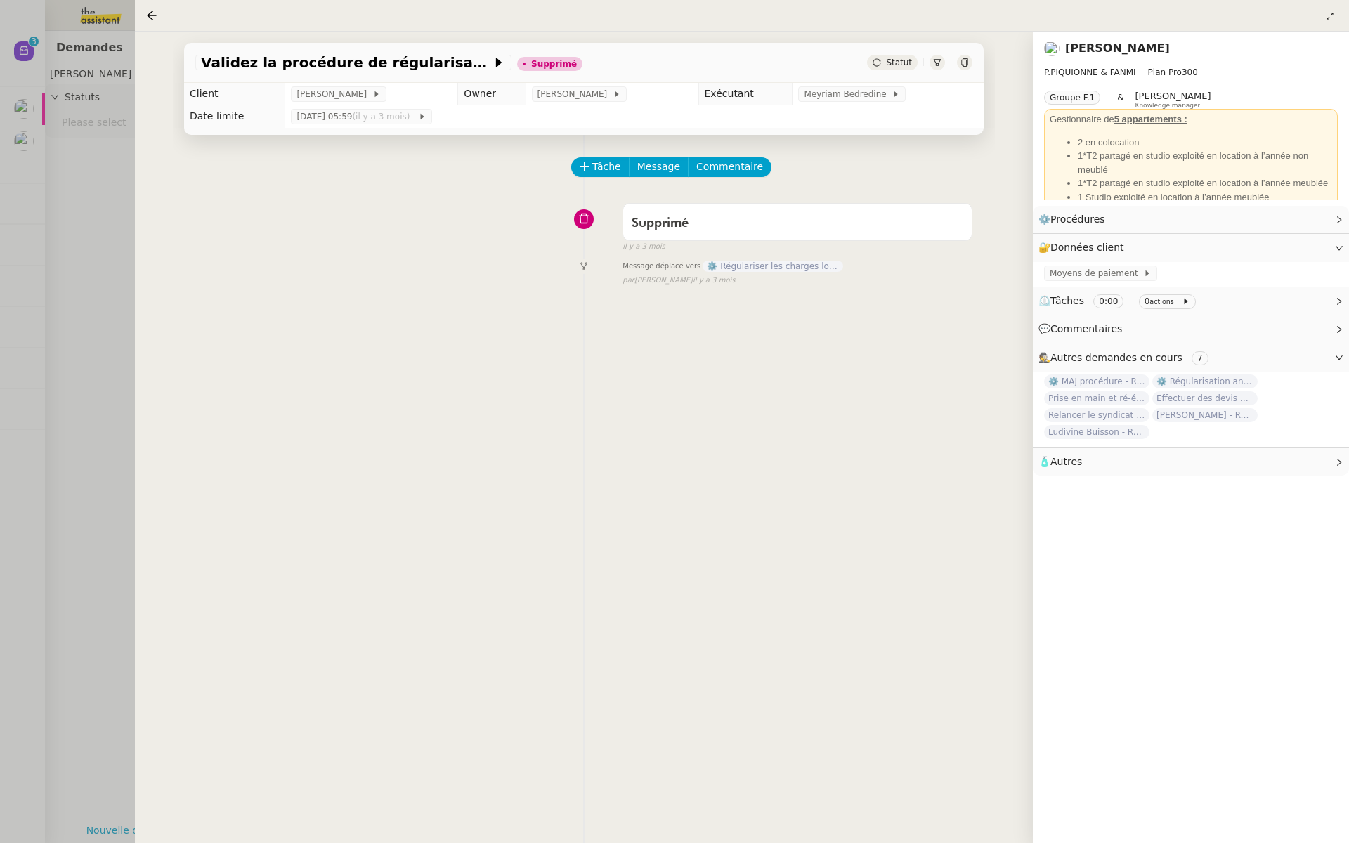
click at [131, 164] on div at bounding box center [674, 421] width 1349 height 843
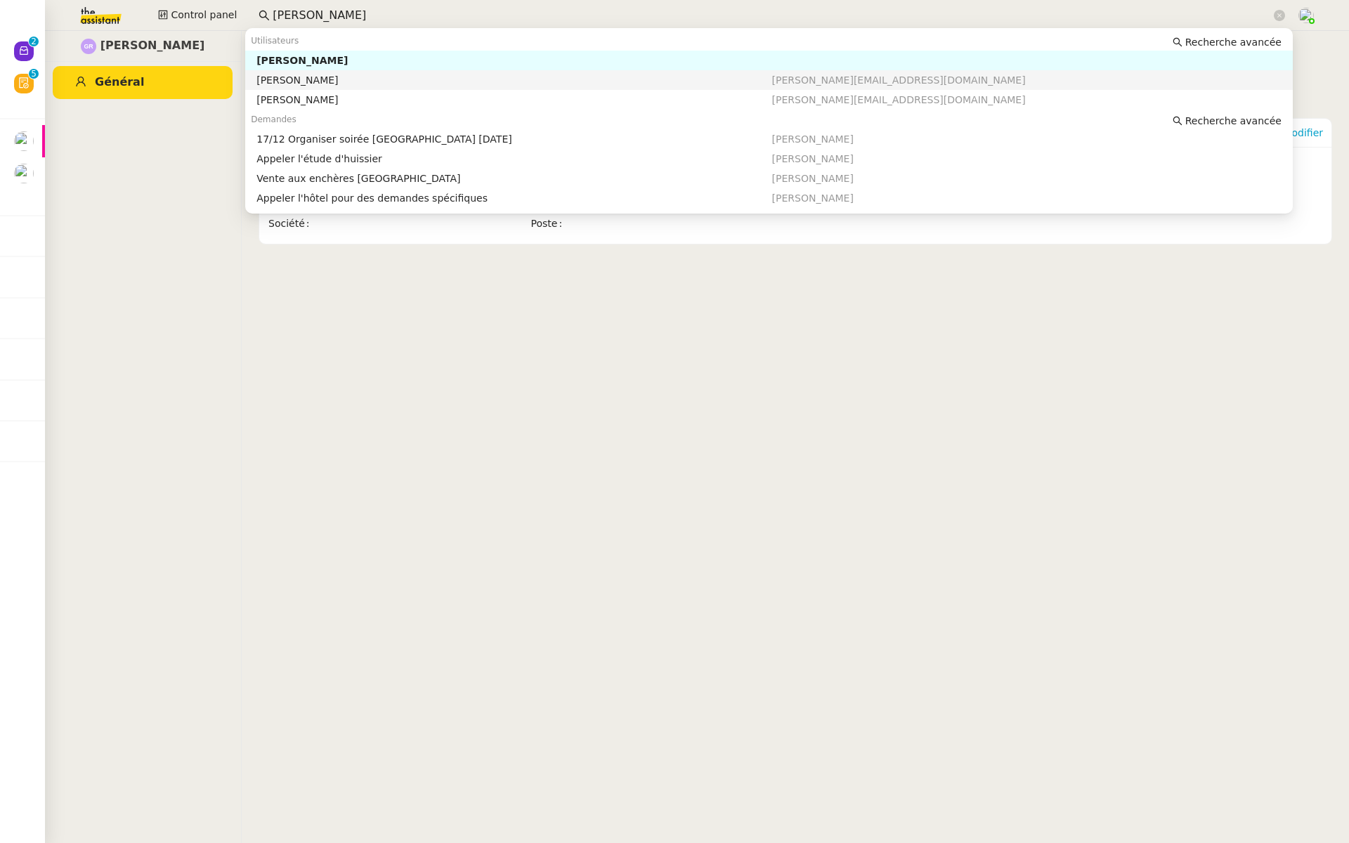
click at [346, 79] on div "[PERSON_NAME]" at bounding box center [513, 80] width 515 height 13
type input "[PERSON_NAME]"
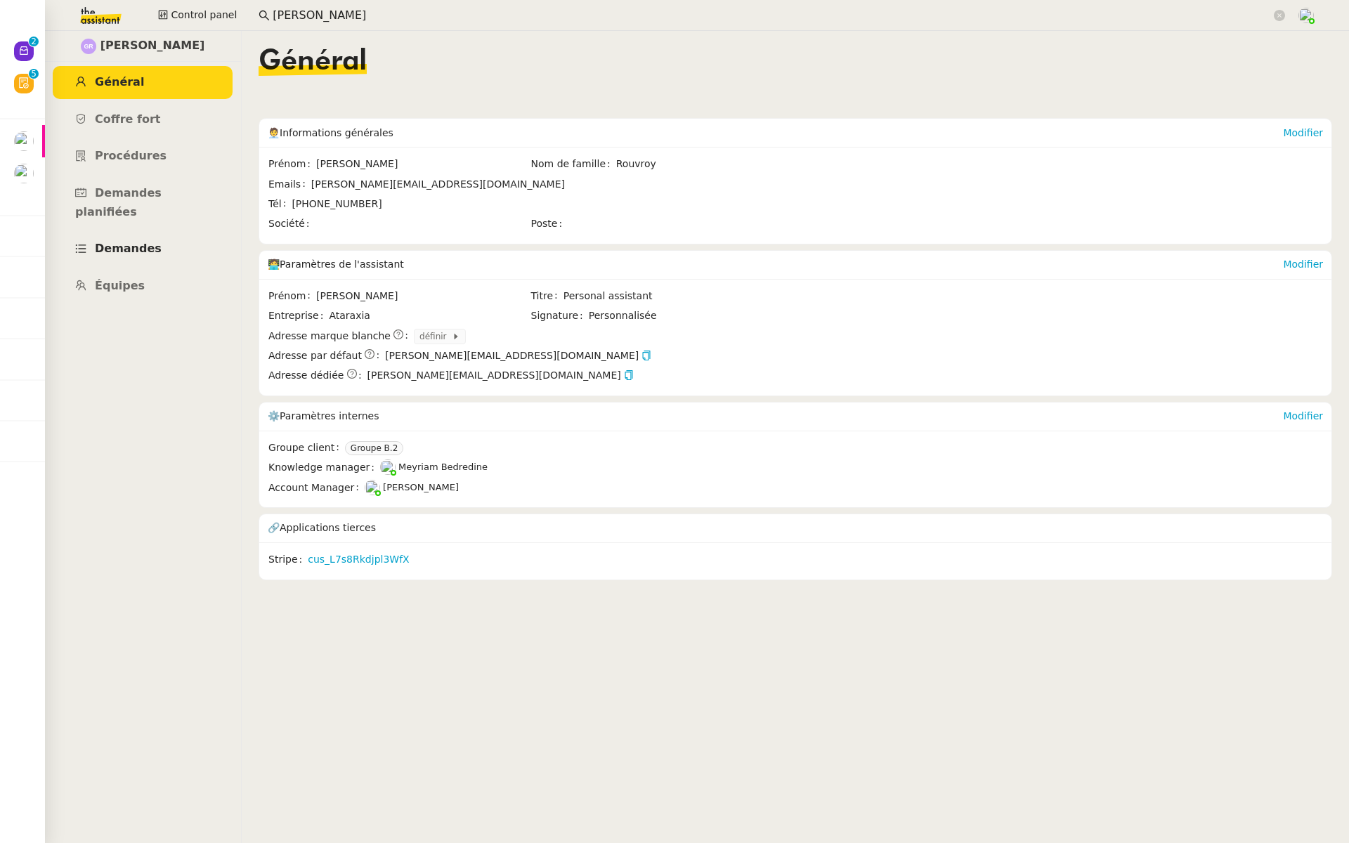
click at [129, 242] on span "Demandes" at bounding box center [128, 248] width 67 height 13
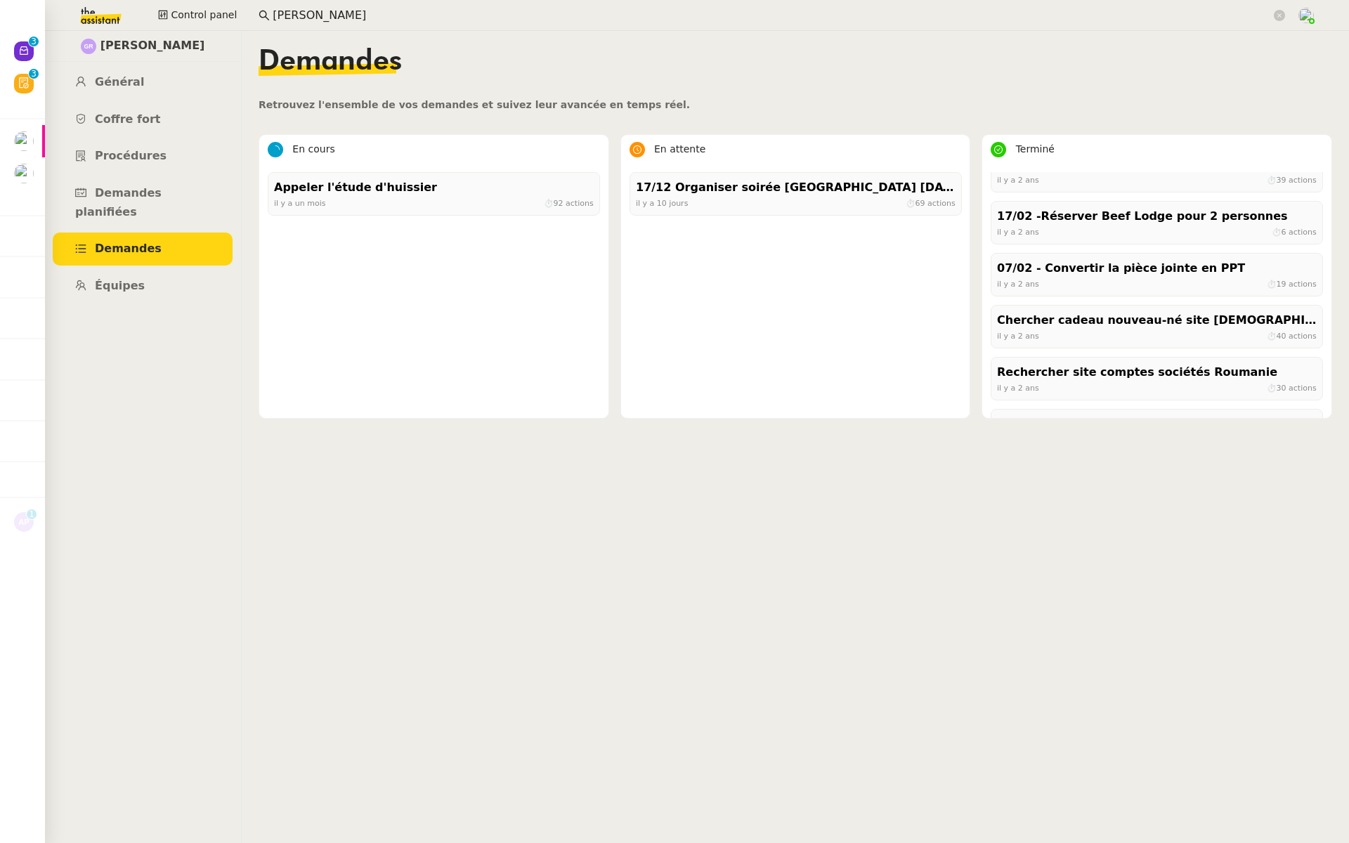
scroll to position [1689, 0]
click at [1177, 280] on div "[DATE] ⏱ 19 actions" at bounding box center [1157, 281] width 320 height 13
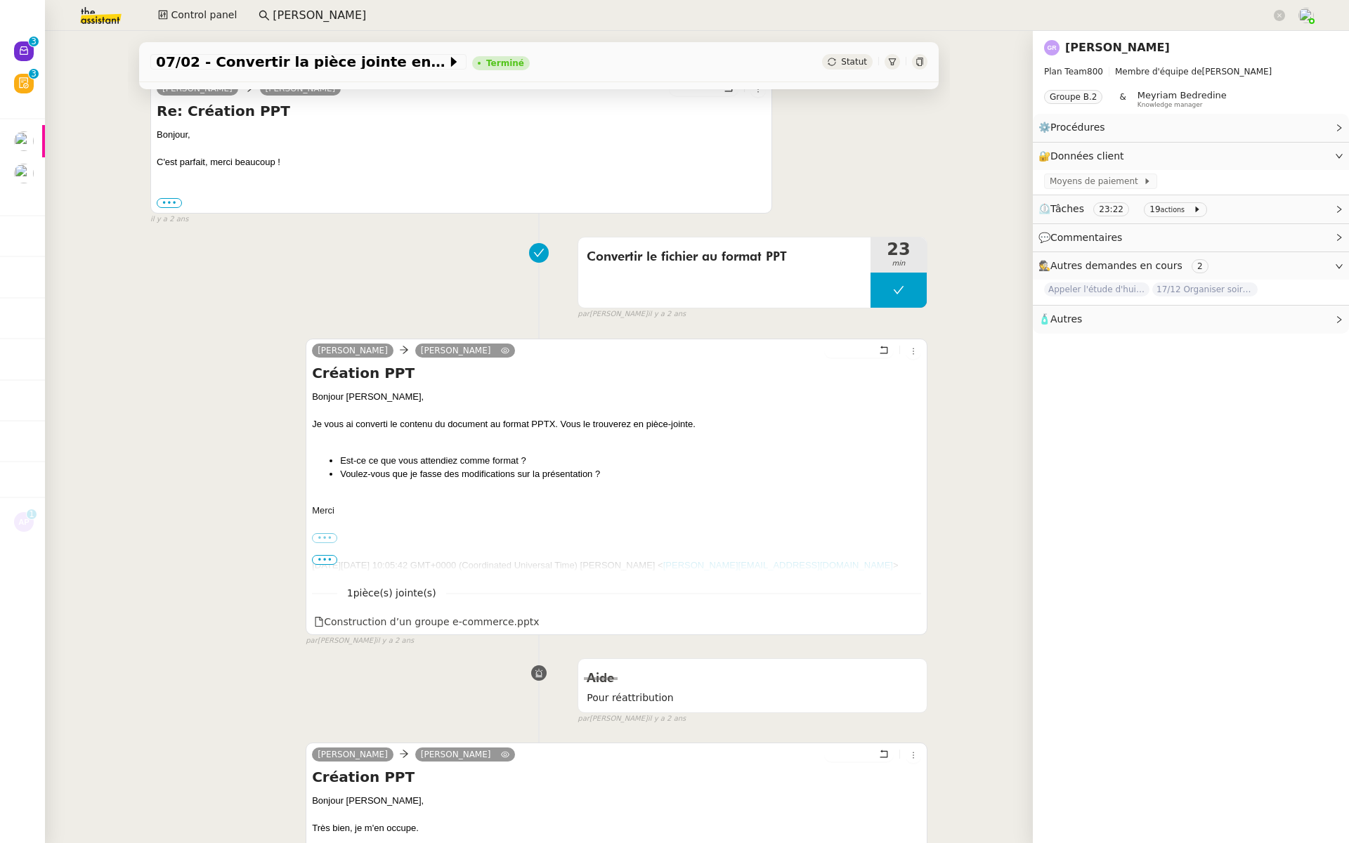
scroll to position [724, 0]
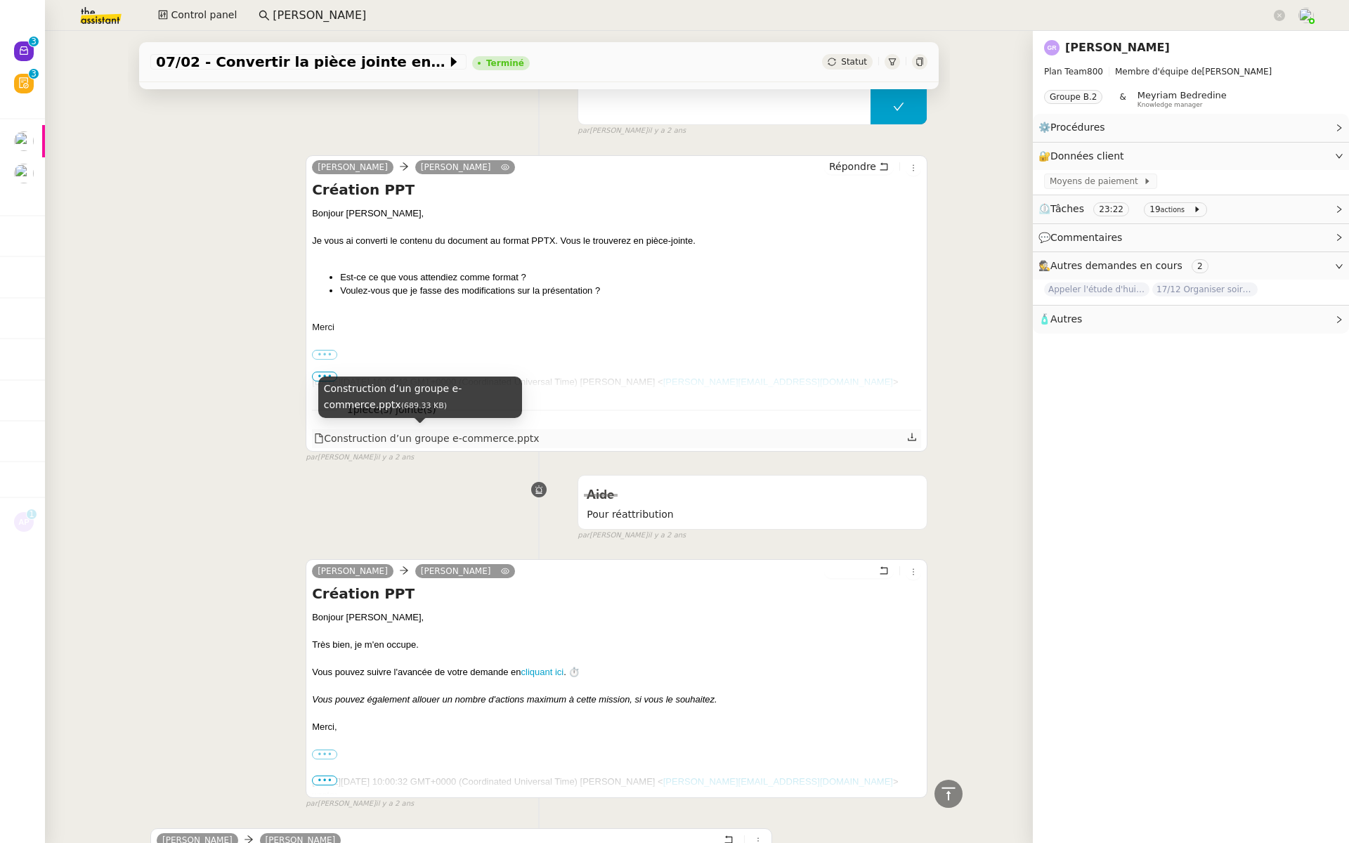
click at [423, 434] on div "Construction d’un groupe e-commerce.pptx" at bounding box center [426, 439] width 225 height 16
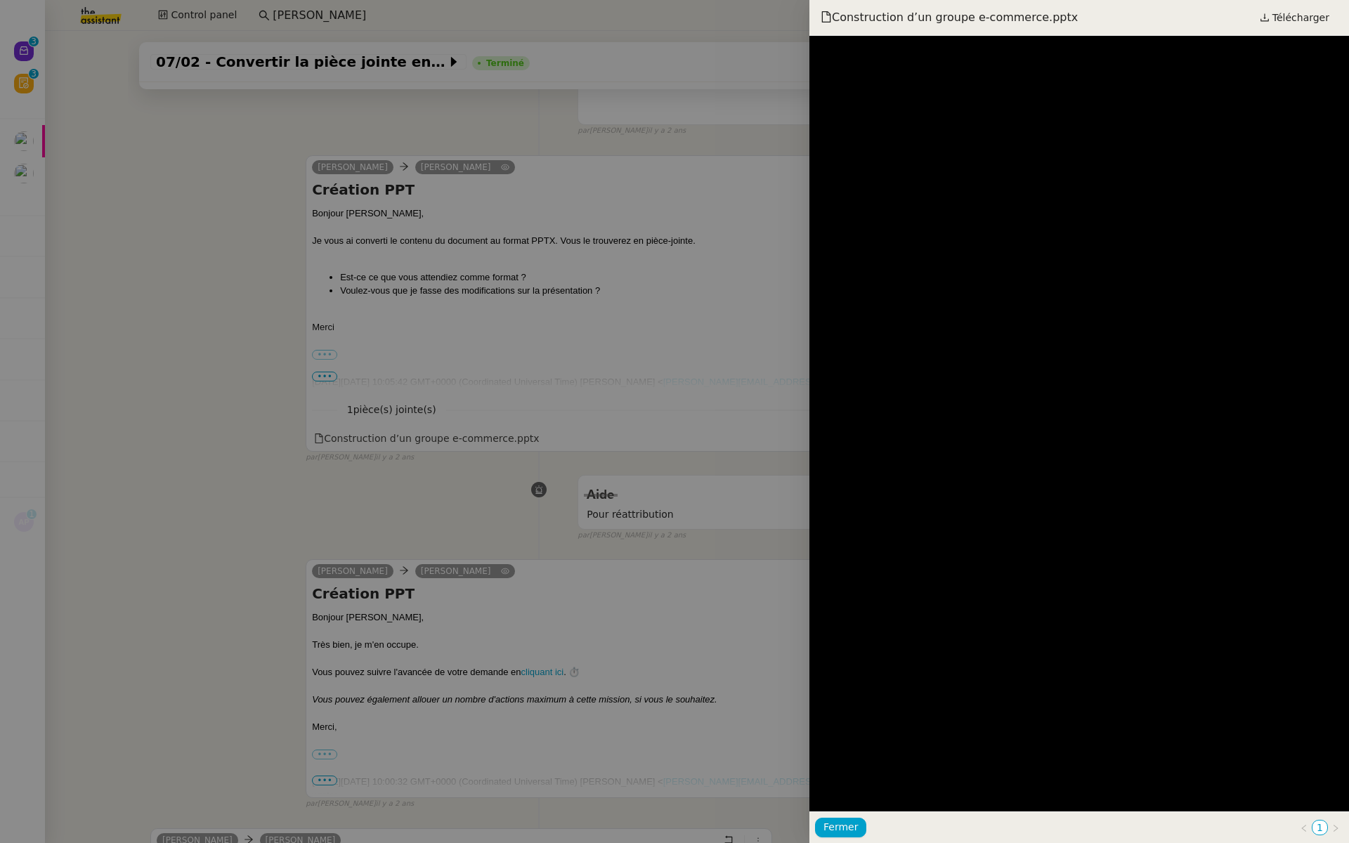
click at [434, 467] on div at bounding box center [674, 421] width 1349 height 843
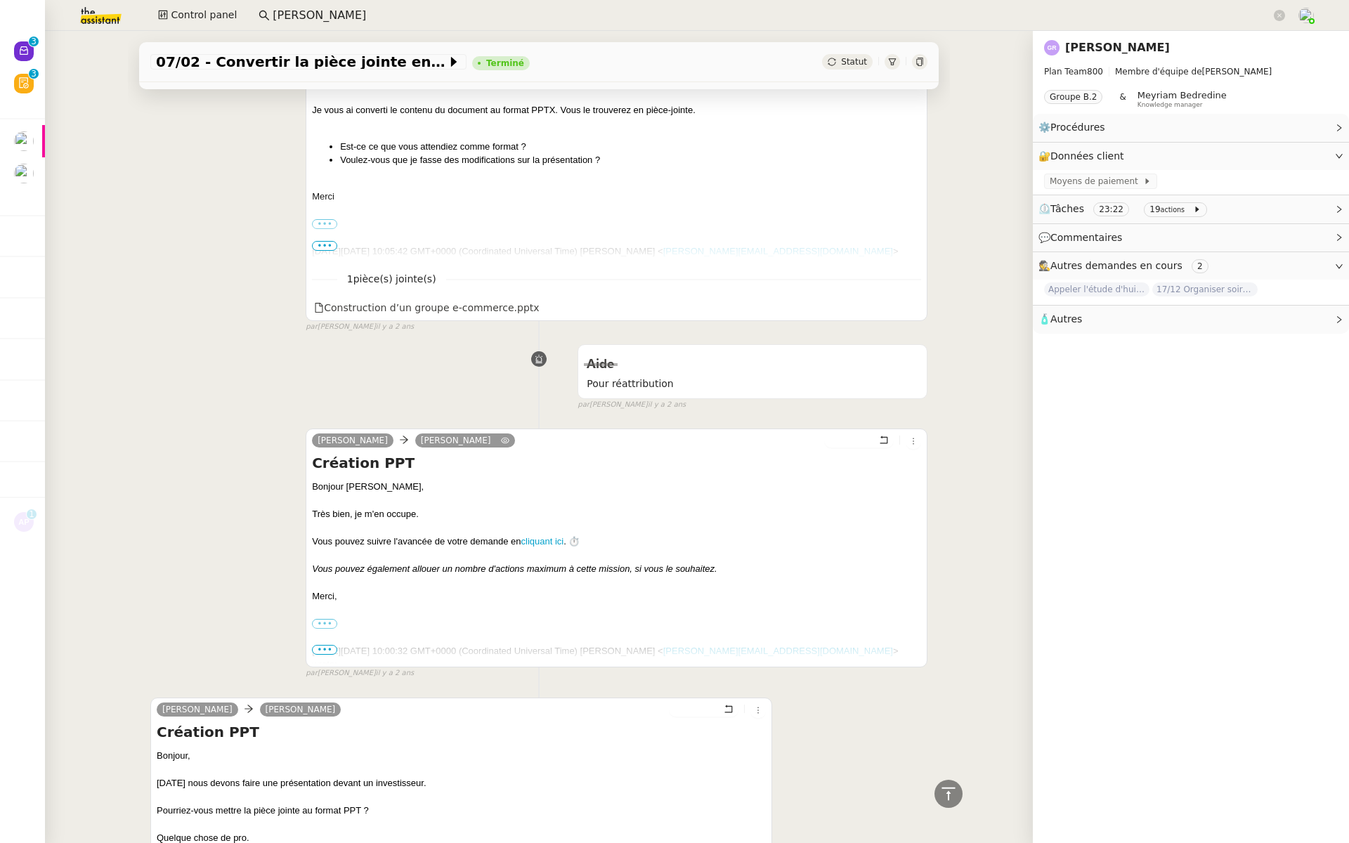
scroll to position [1080, 0]
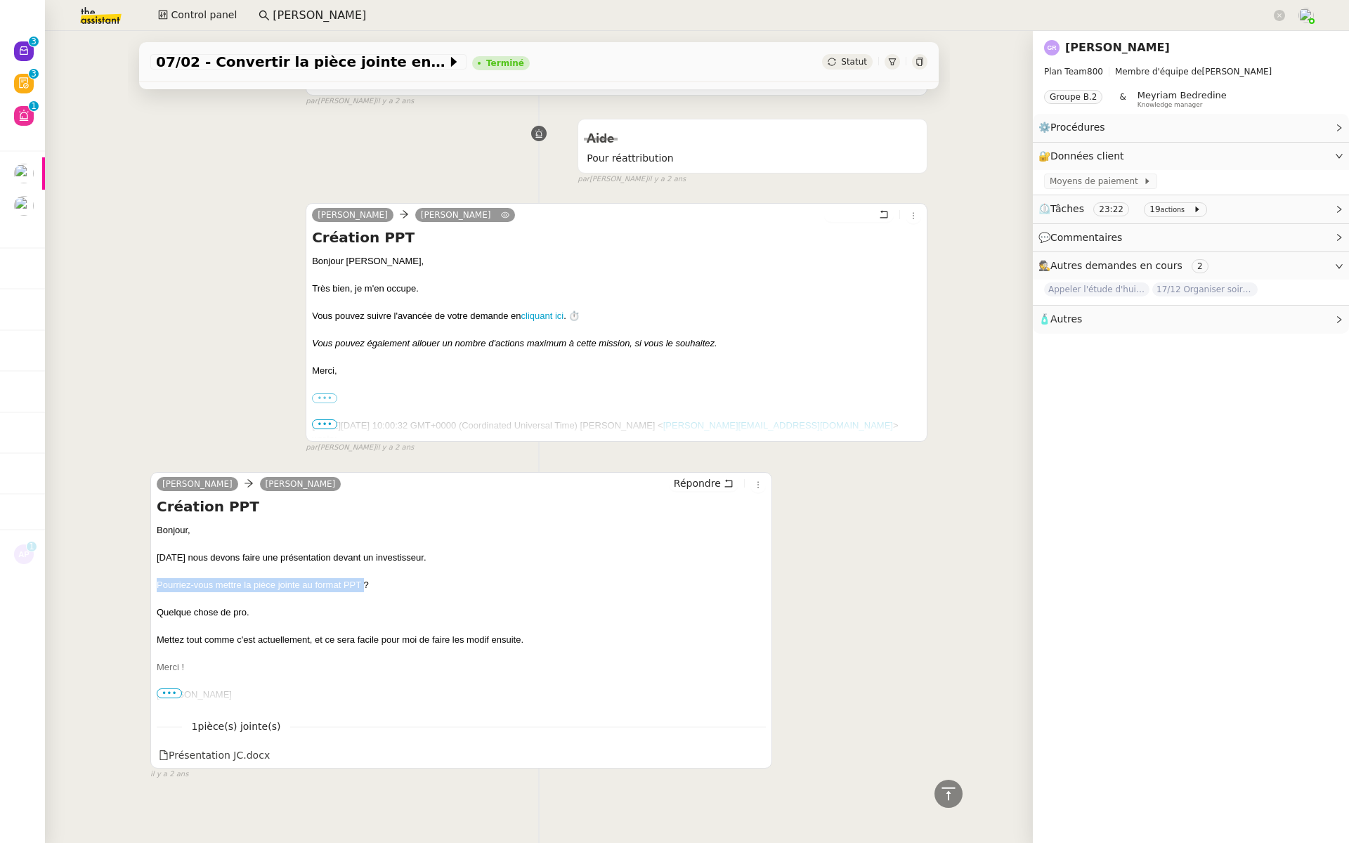
drag, startPoint x: 363, startPoint y: 578, endPoint x: 344, endPoint y: 573, distance: 19.6
click at [344, 578] on div "Pourriez-vous mettre la pièce jointe au format PPT ?" at bounding box center [461, 585] width 609 height 14
drag, startPoint x: 1275, startPoint y: 72, endPoint x: 1198, endPoint y: 70, distance: 77.3
click at [1198, 70] on span "Plan Team 800 Membre d'équipe de [PERSON_NAME]" at bounding box center [1191, 72] width 294 height 14
copy span "[PERSON_NAME]"
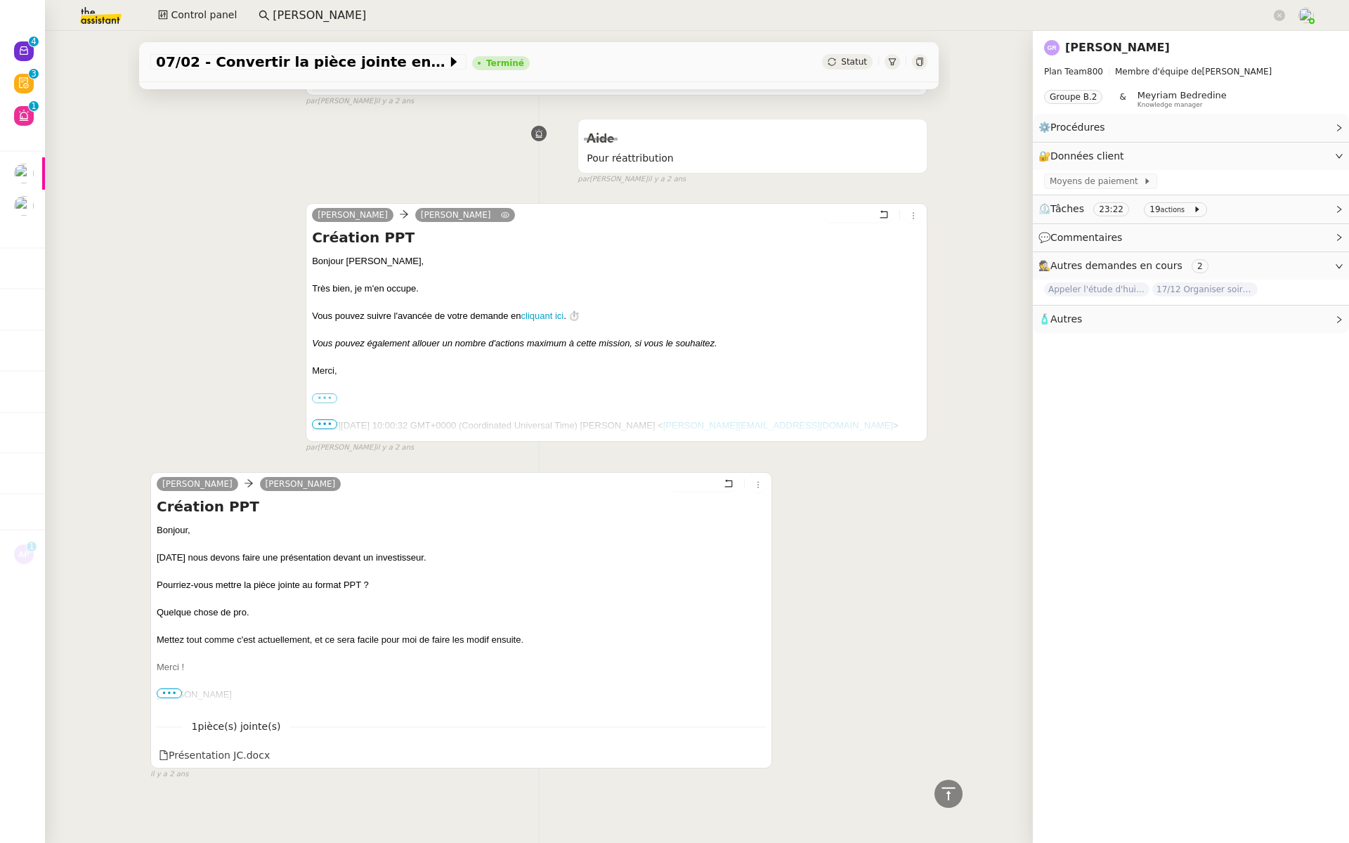
click at [682, 84] on div "Construction d’un groupe e-commerce.pptx" at bounding box center [616, 82] width 609 height 18
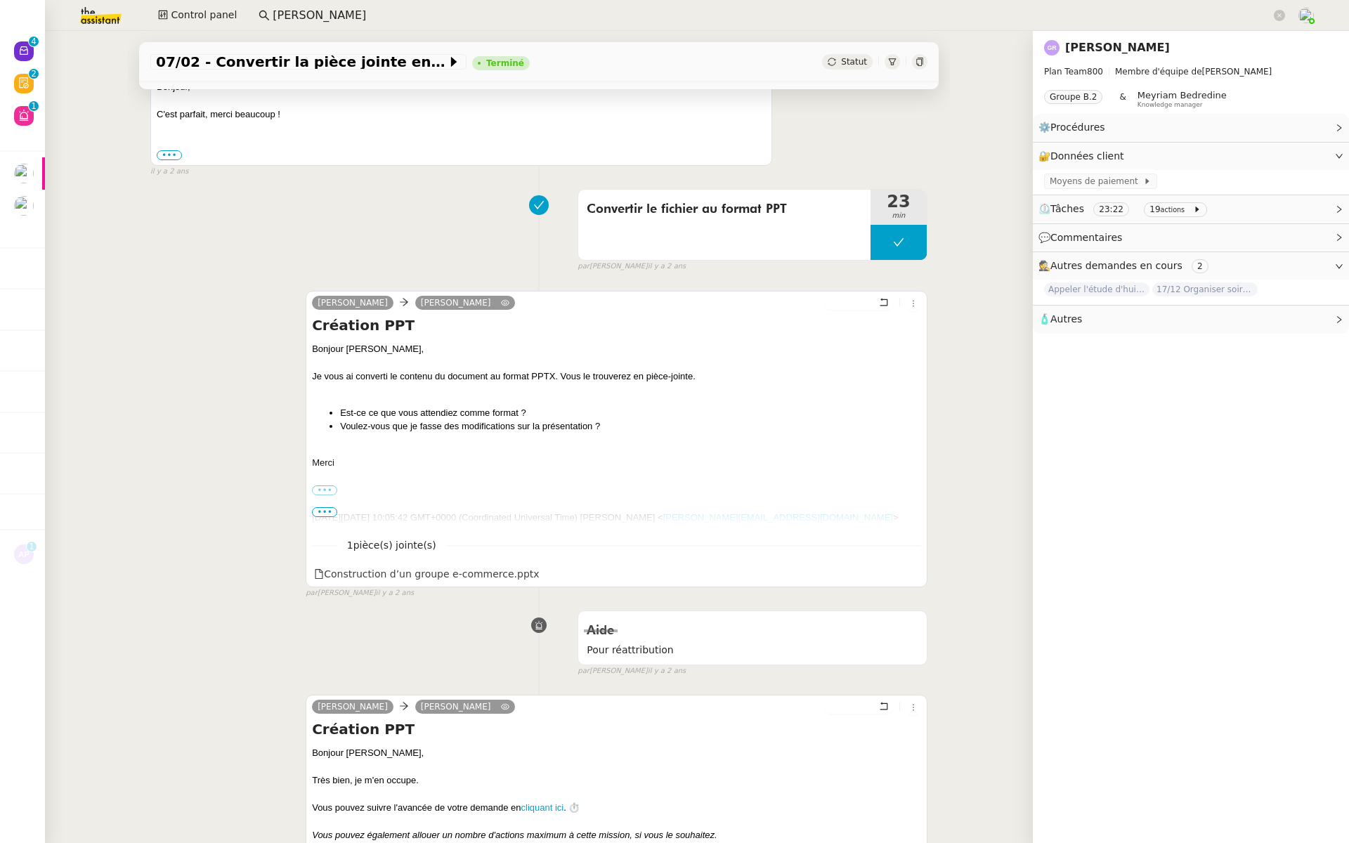
scroll to position [256, 0]
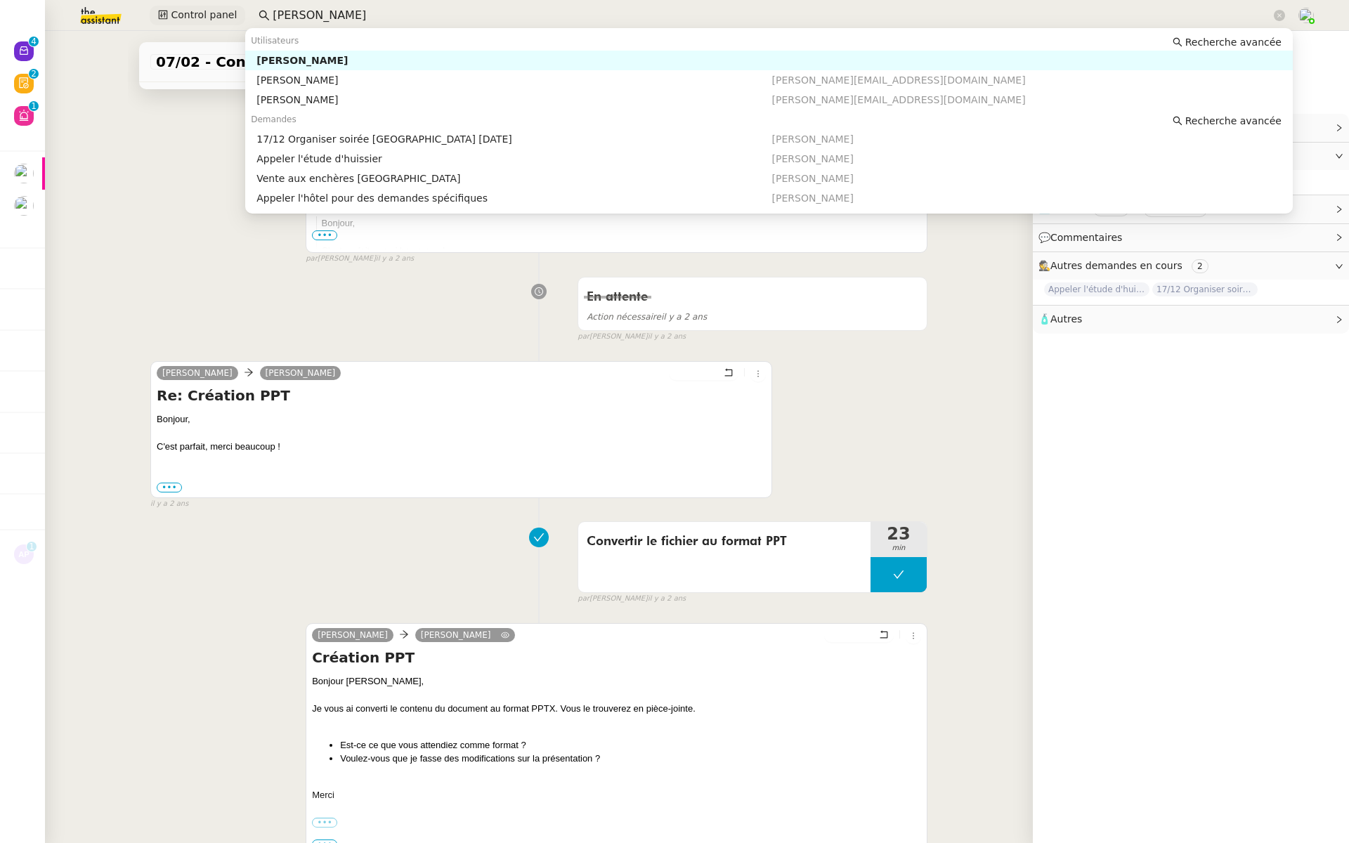
drag, startPoint x: 367, startPoint y: 15, endPoint x: 193, endPoint y: 8, distance: 174.4
click at [193, 8] on div "Control panel [PERSON_NAME]" at bounding box center [674, 15] width 1279 height 31
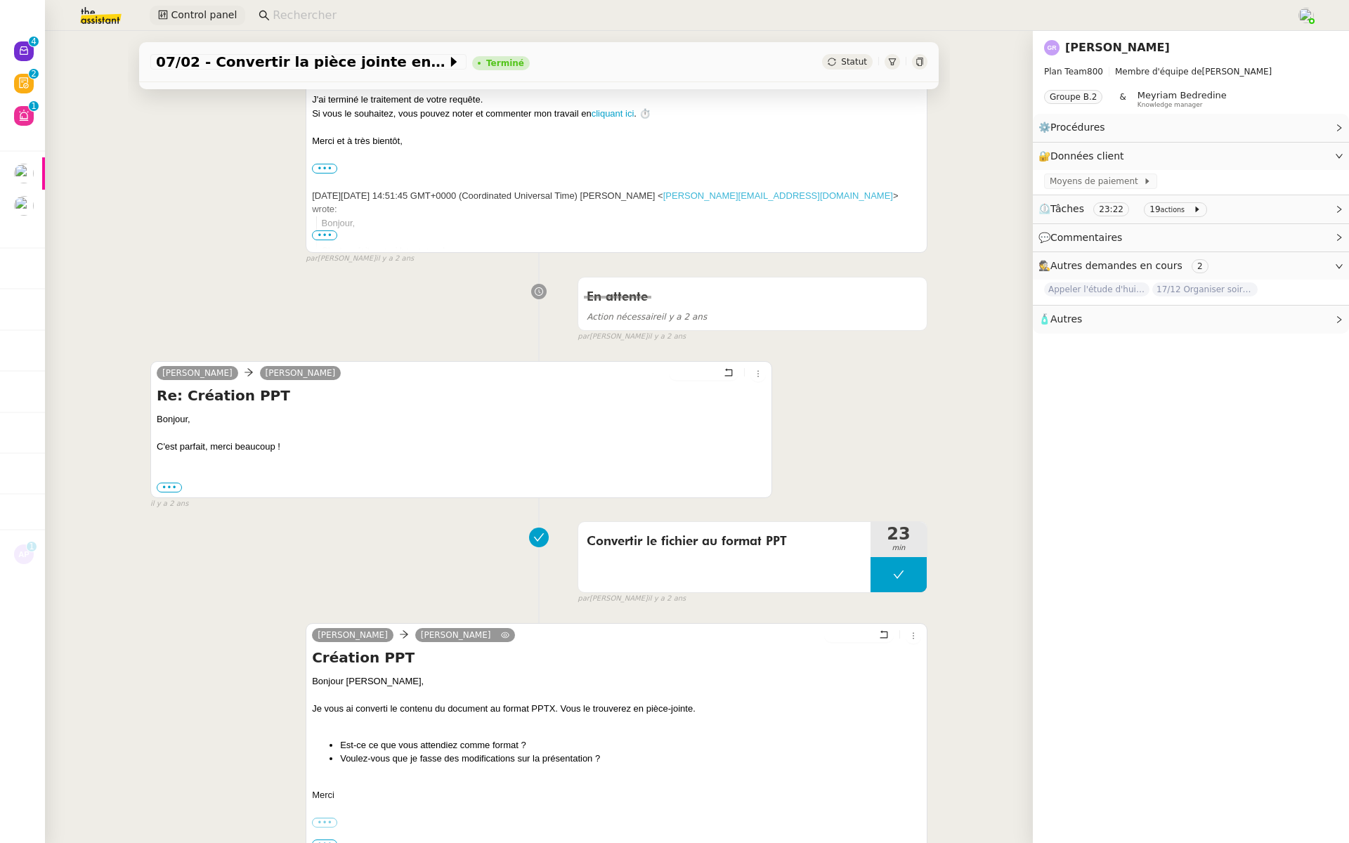
paste input "[PERSON_NAME]"
click at [372, 20] on input "[PERSON_NAME]" at bounding box center [772, 15] width 998 height 19
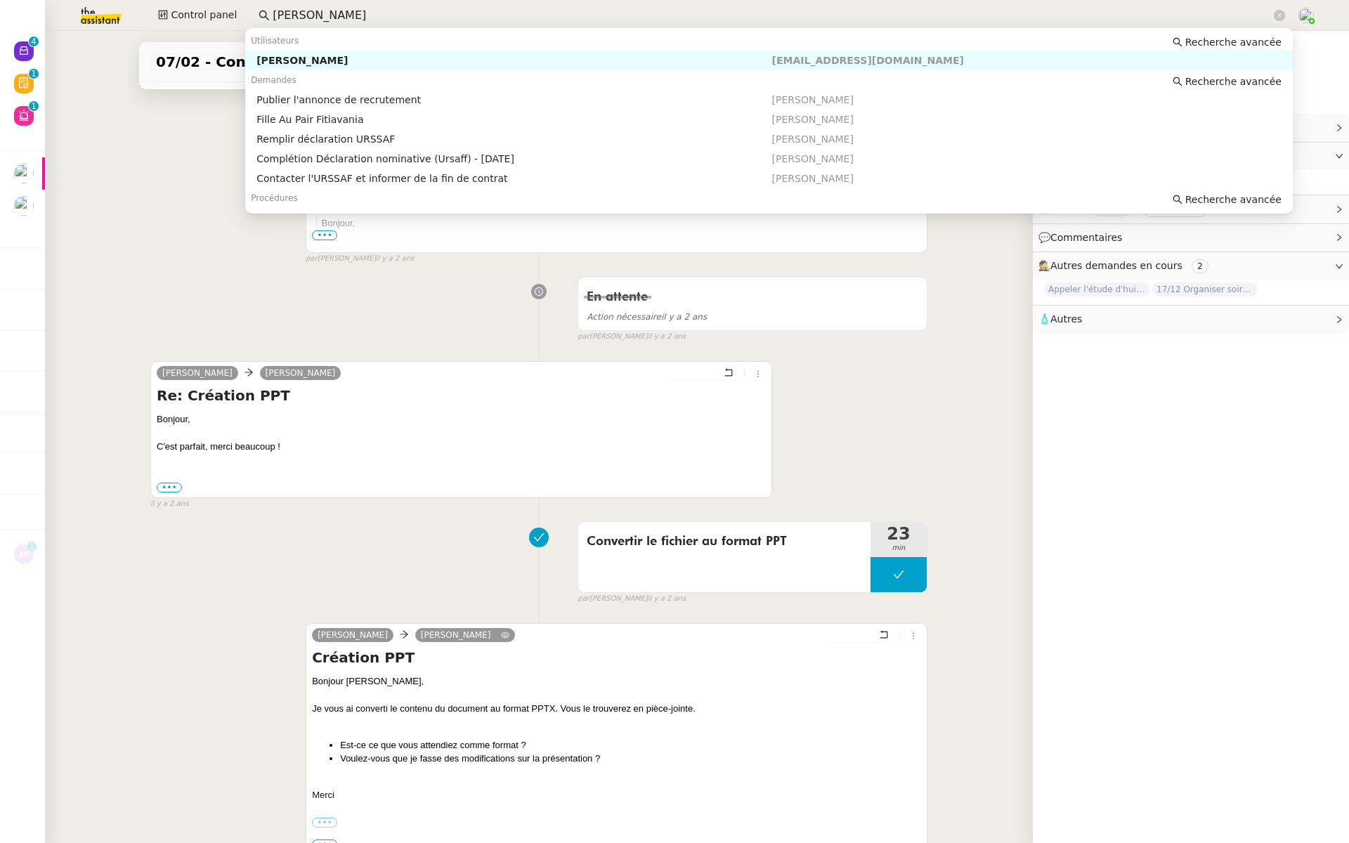
click at [337, 65] on div "[PERSON_NAME]" at bounding box center [513, 60] width 515 height 13
type input "[PERSON_NAME]"
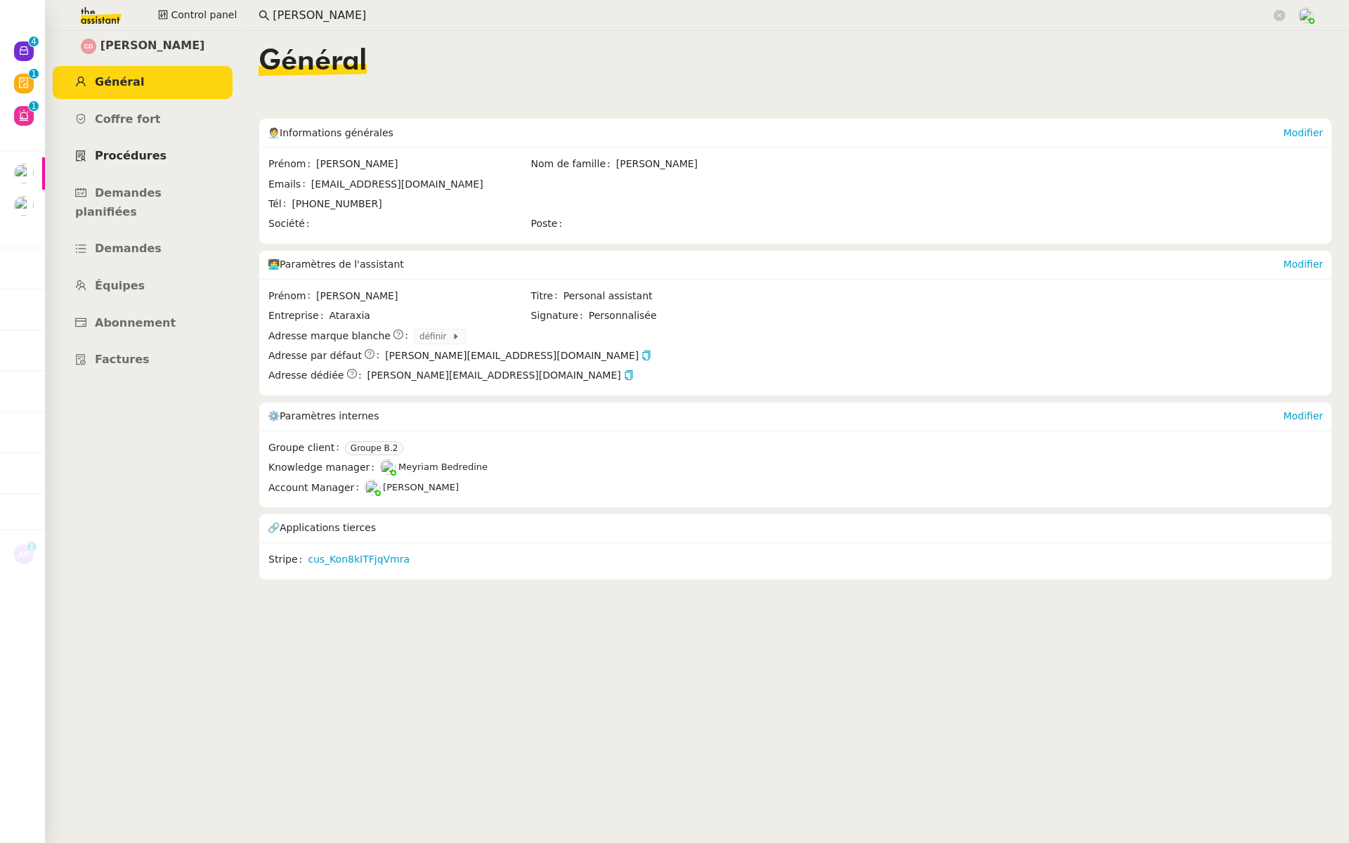
click at [134, 161] on span "Procédures" at bounding box center [131, 155] width 72 height 13
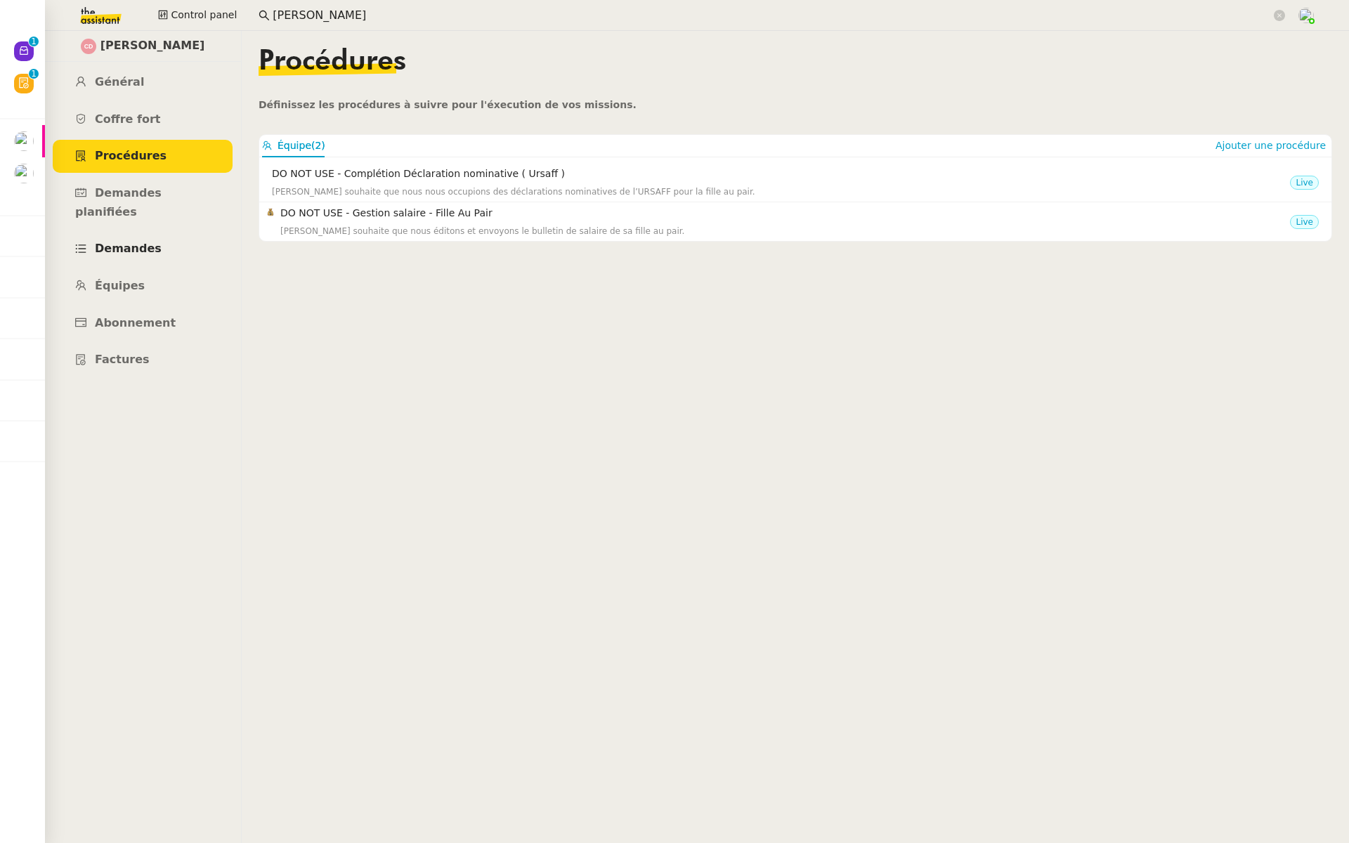
click at [124, 242] on span "Demandes" at bounding box center [128, 248] width 67 height 13
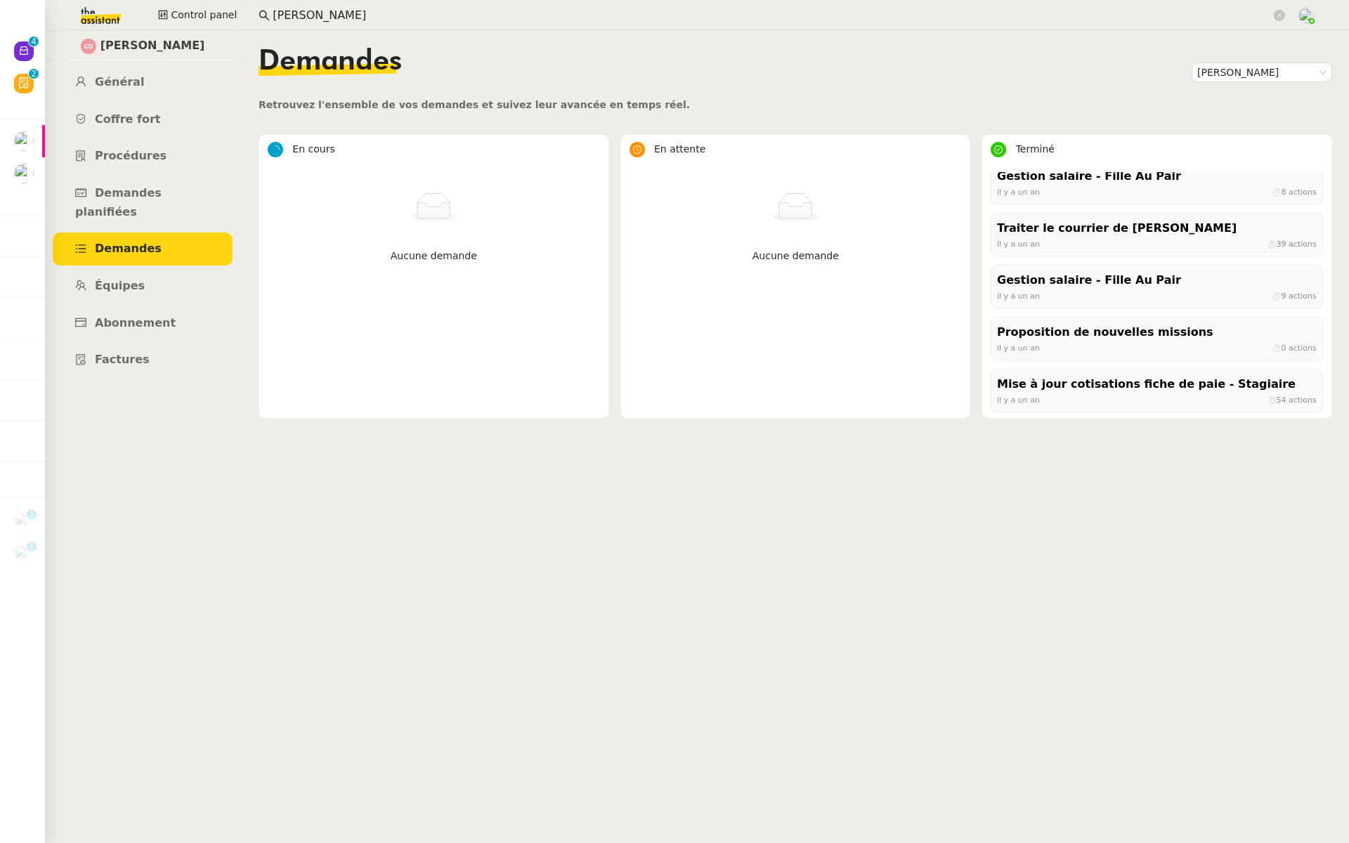
scroll to position [794, 0]
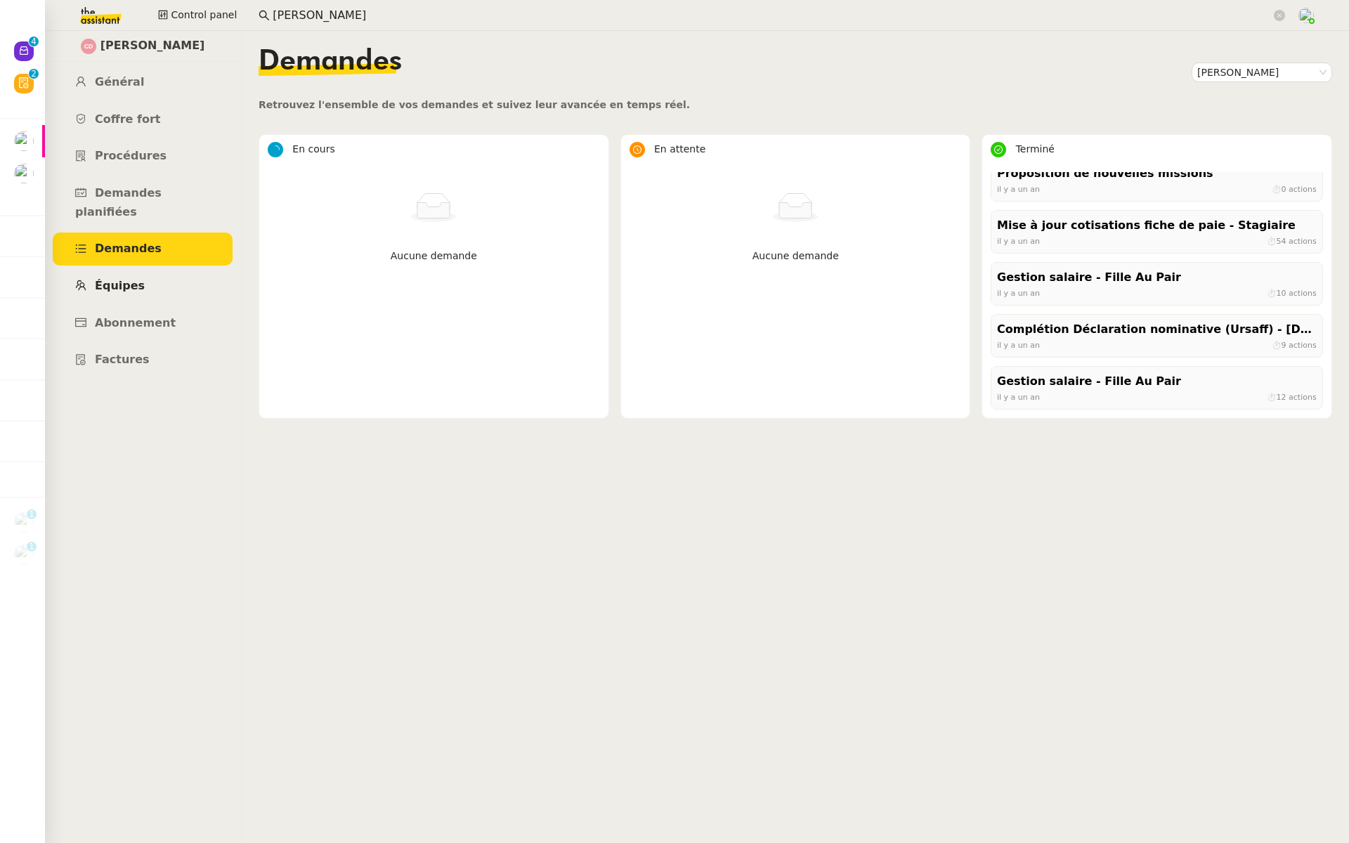
click at [136, 279] on span "Équipes" at bounding box center [120, 285] width 50 height 13
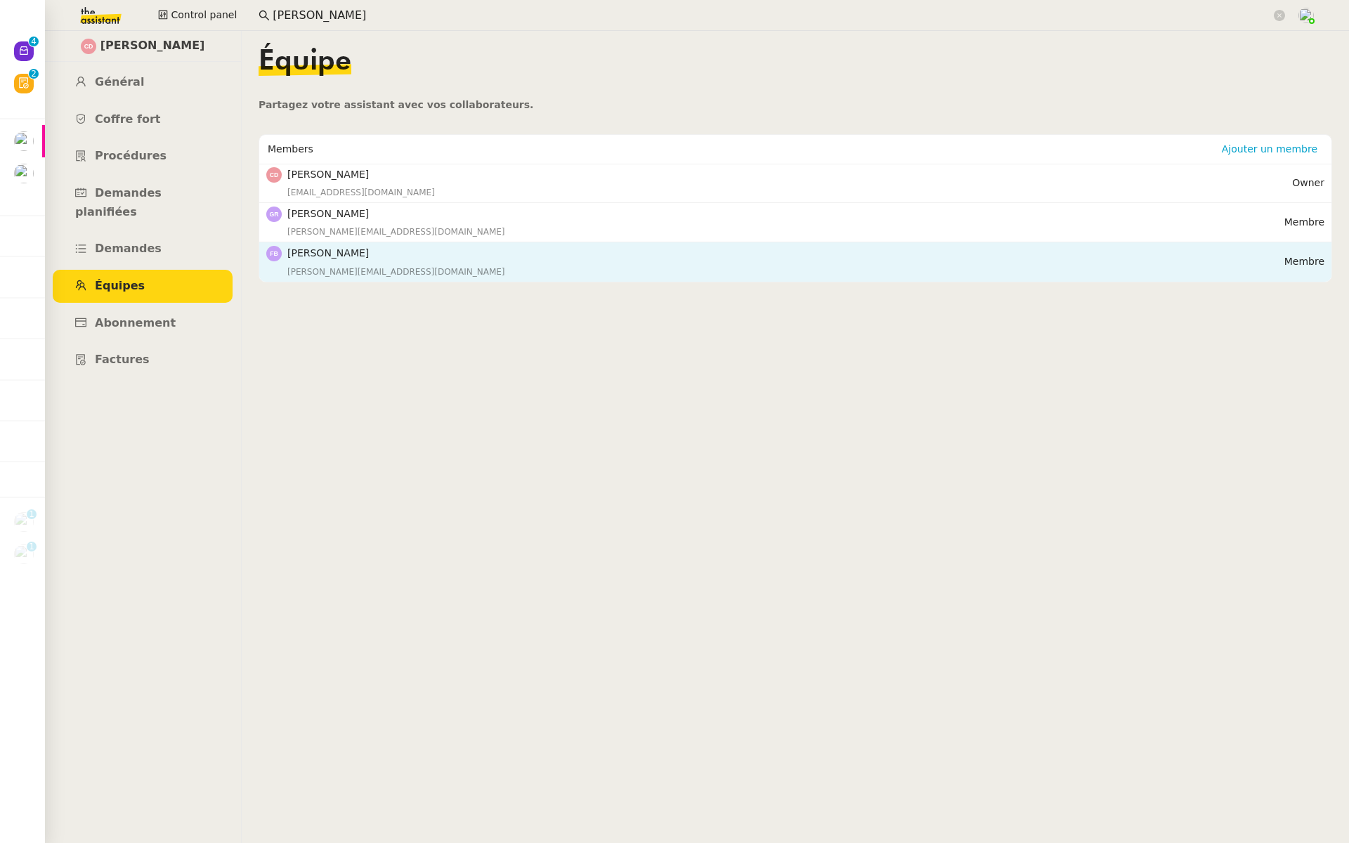
drag, startPoint x: 373, startPoint y: 250, endPoint x: 290, endPoint y: 249, distance: 82.9
click at [290, 249] on h4 "[PERSON_NAME]" at bounding box center [785, 253] width 997 height 16
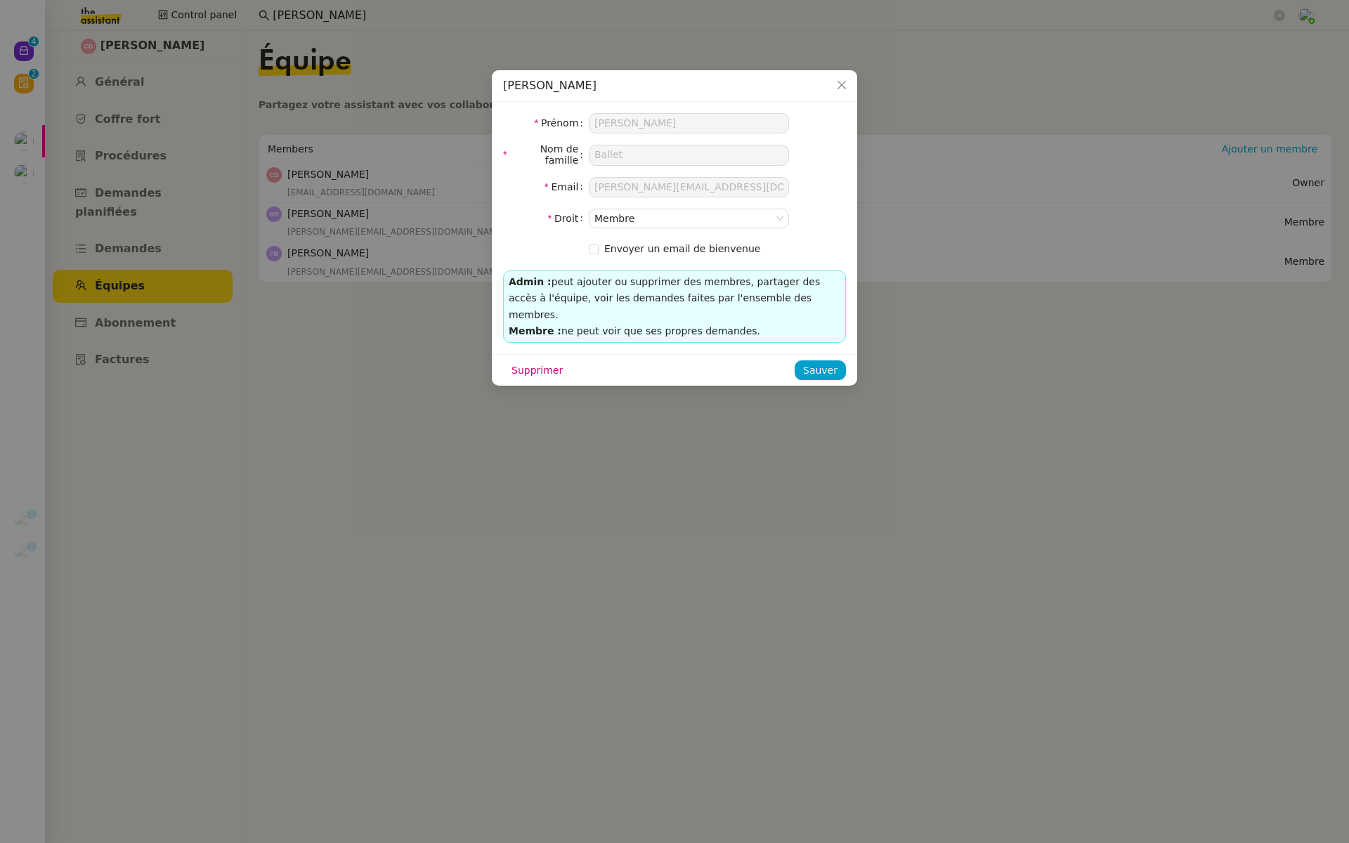
click at [344, 247] on nz-modal-container "[PERSON_NAME] Prénom [PERSON_NAME] de famille Ballet Email [PERSON_NAME][EMAIL_…" at bounding box center [674, 421] width 1349 height 843
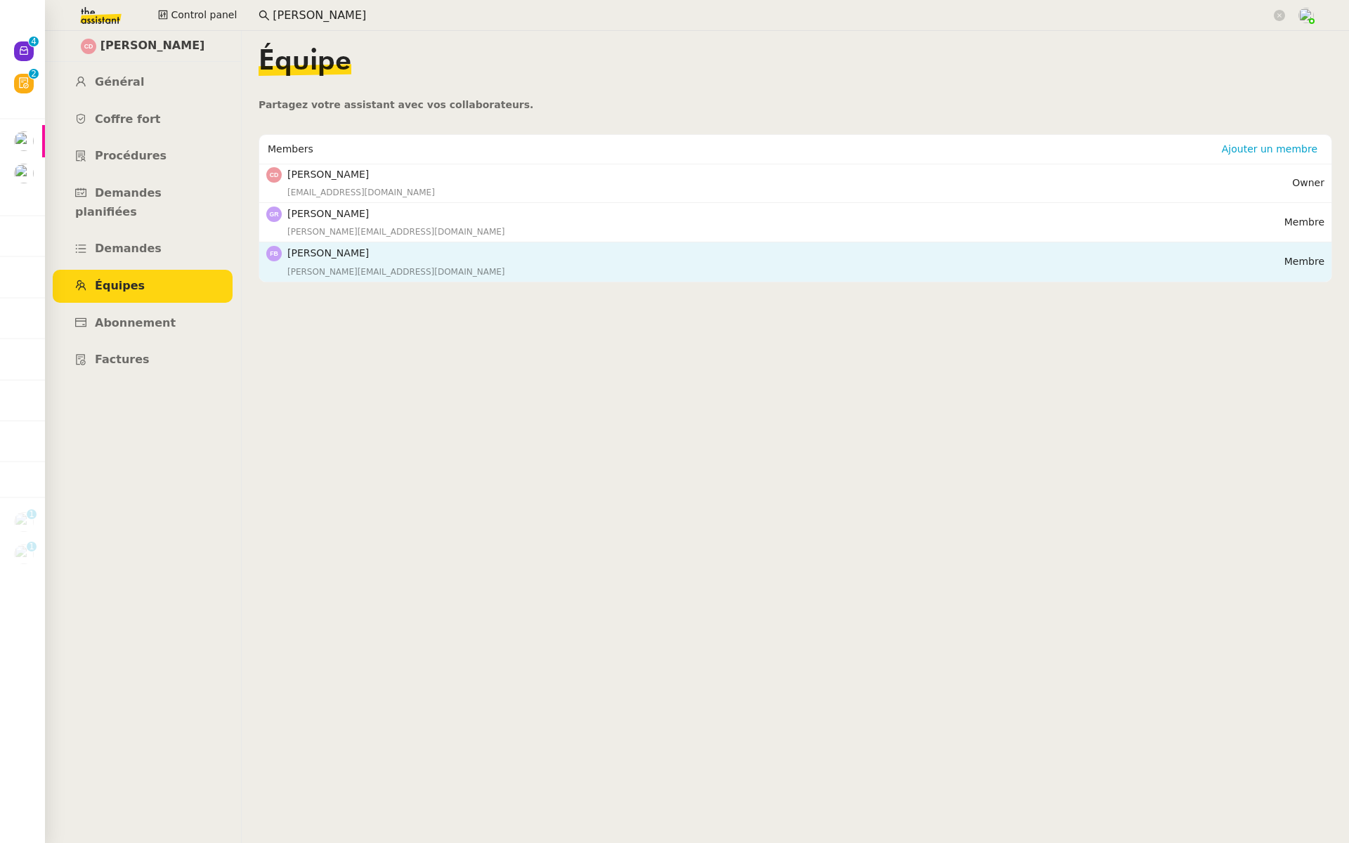
drag, startPoint x: 369, startPoint y: 249, endPoint x: 282, endPoint y: 249, distance: 86.4
click at [282, 249] on nz-list-item-meta "[PERSON_NAME] [PERSON_NAME][EMAIL_ADDRESS][DOMAIN_NAME]" at bounding box center [775, 261] width 1018 height 33
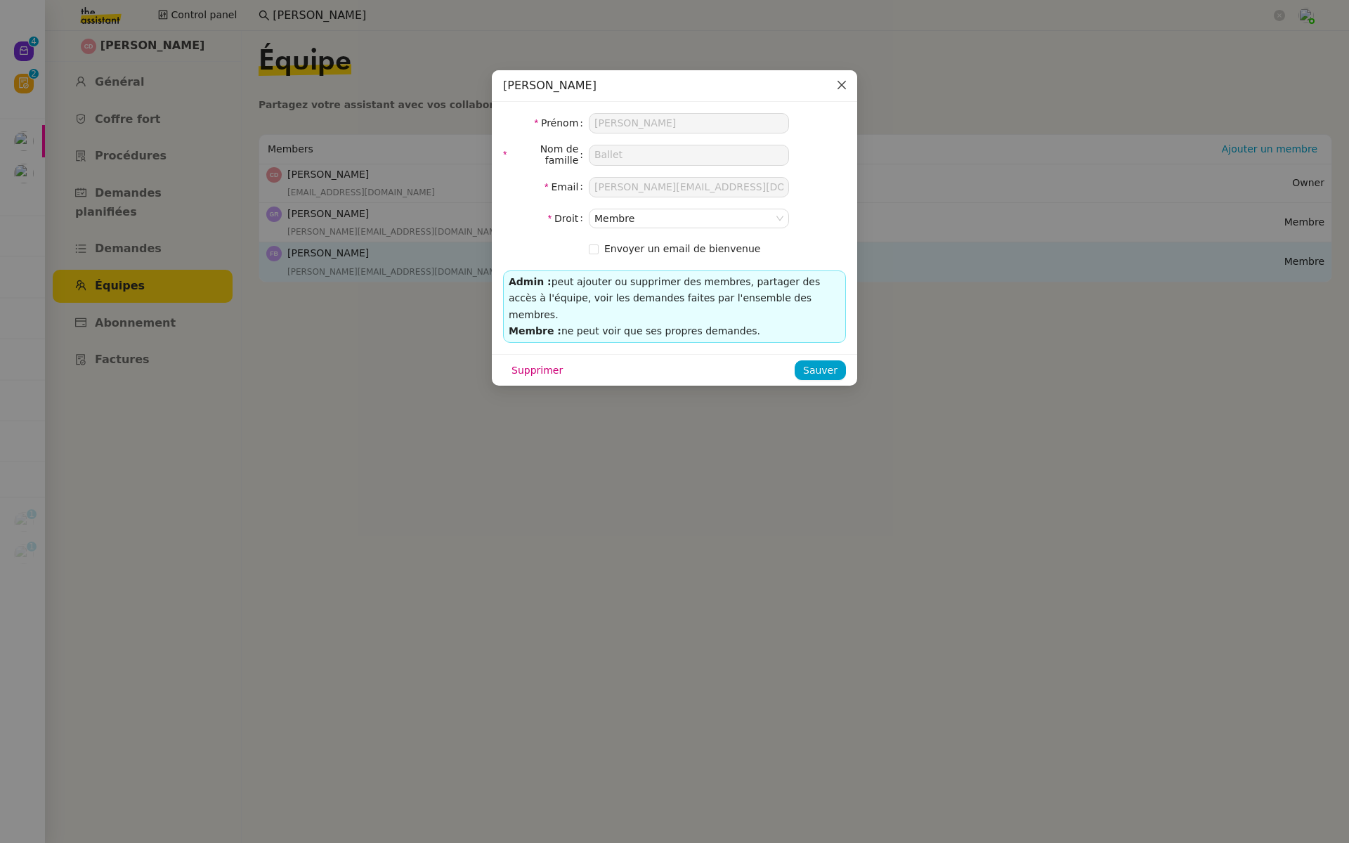
copy nz-list-item-meta "[PERSON_NAME]"
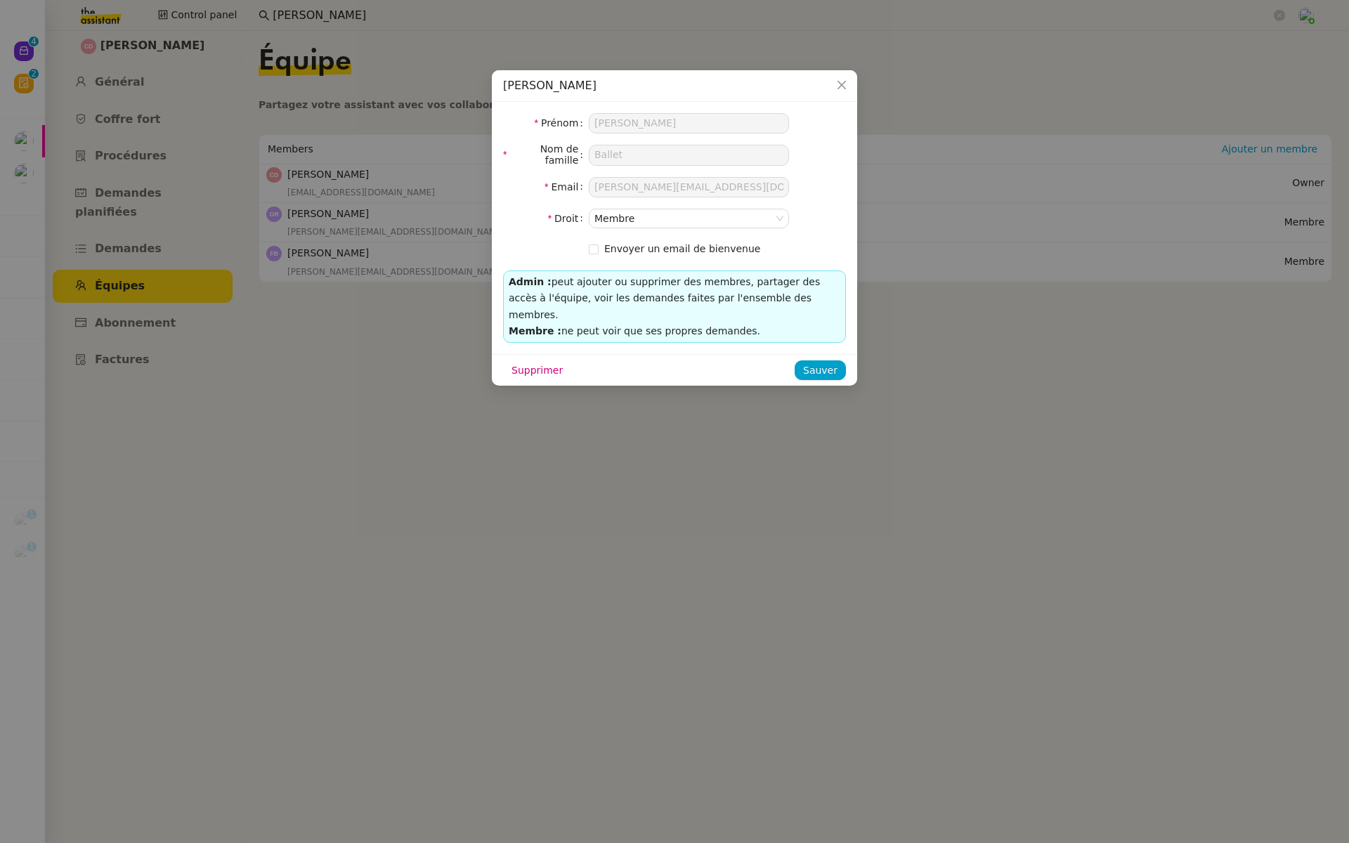
click at [174, 41] on nz-modal-container "[PERSON_NAME] Prénom [PERSON_NAME] de famille Ballet Email [PERSON_NAME][EMAIL_…" at bounding box center [674, 421] width 1349 height 843
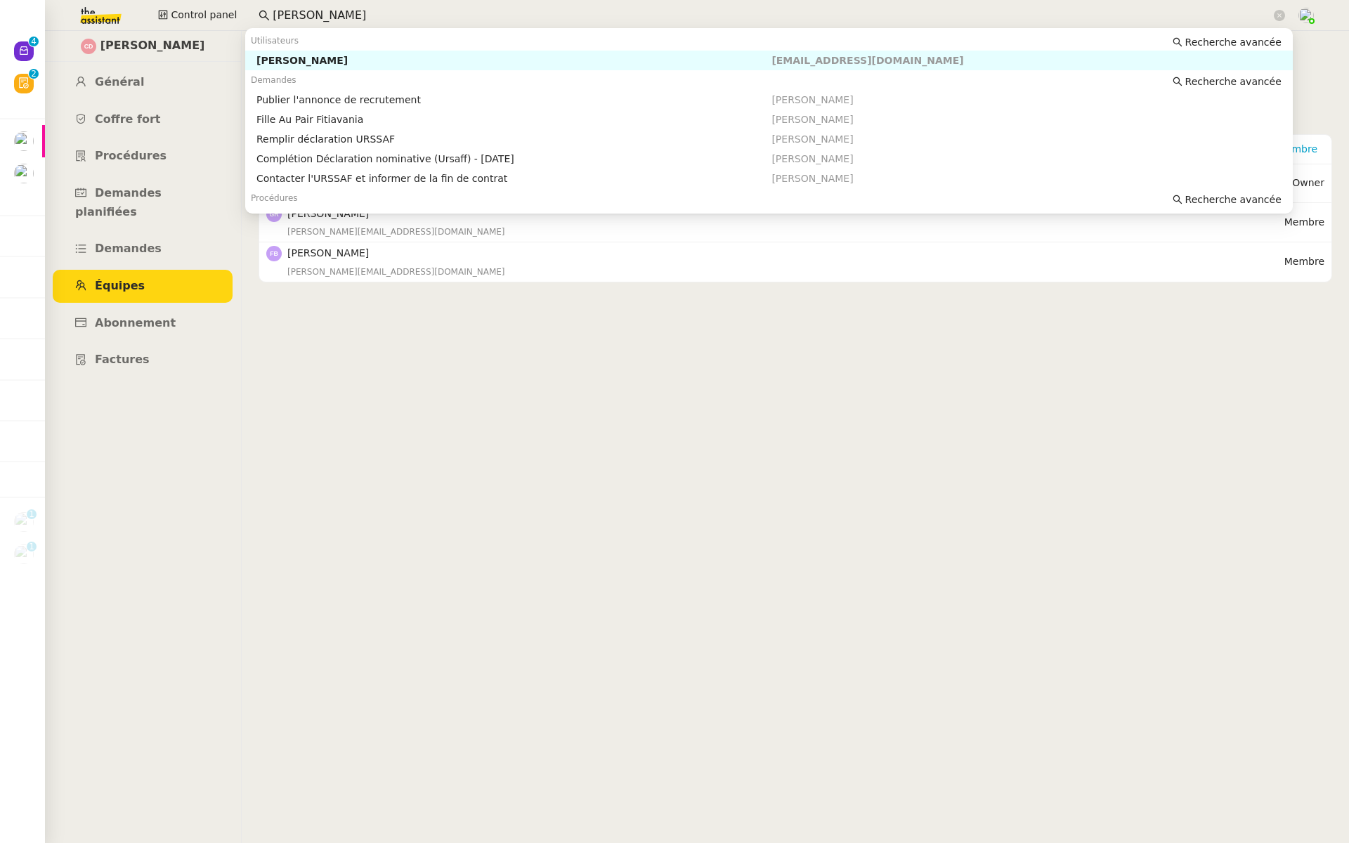
click at [388, 13] on input "[PERSON_NAME]" at bounding box center [772, 15] width 998 height 19
drag, startPoint x: 388, startPoint y: 13, endPoint x: 263, endPoint y: 13, distance: 125.1
click at [263, 13] on nz-input-group "[PERSON_NAME]" at bounding box center [772, 15] width 1042 height 21
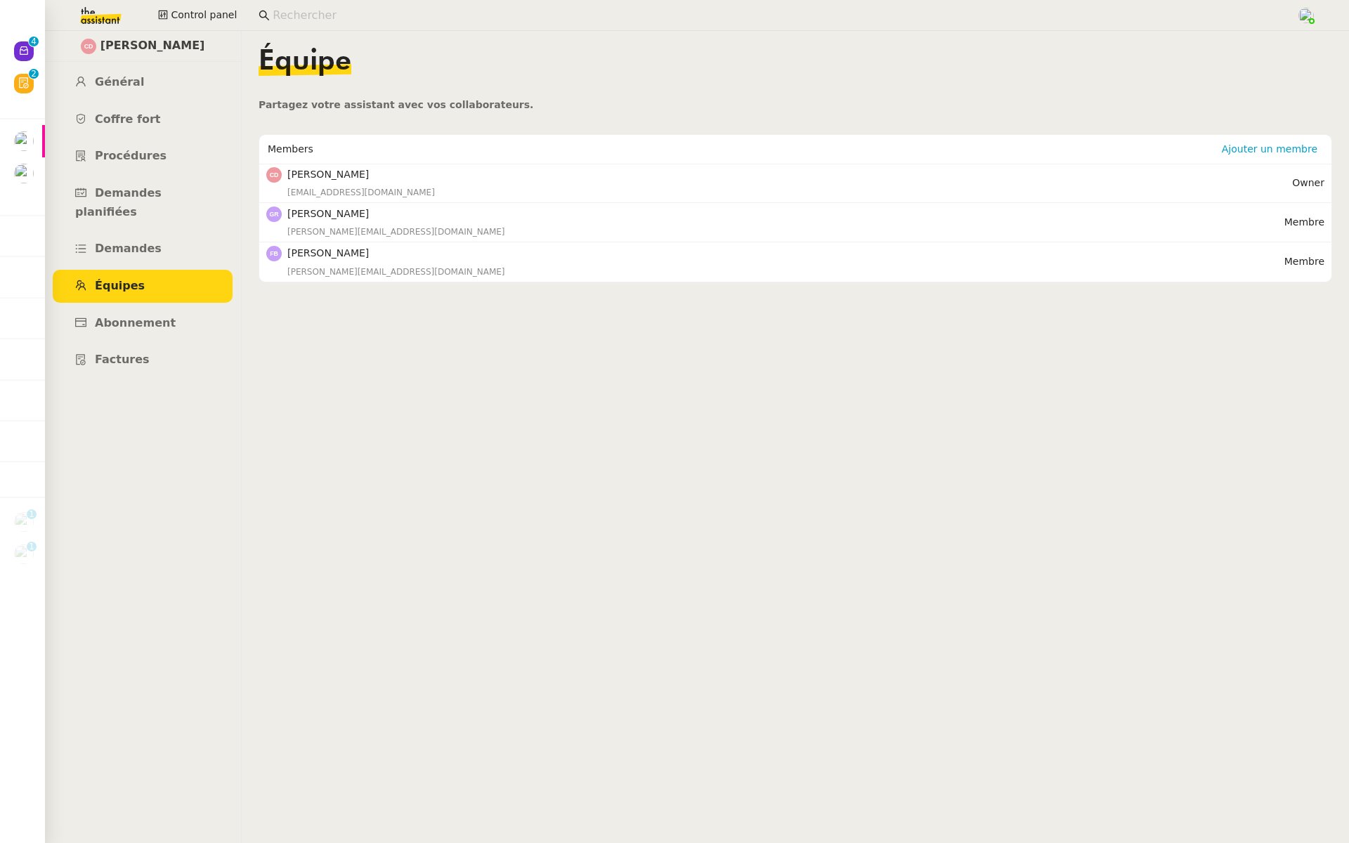
paste input "[PERSON_NAME]"
type input "[PERSON_NAME]"
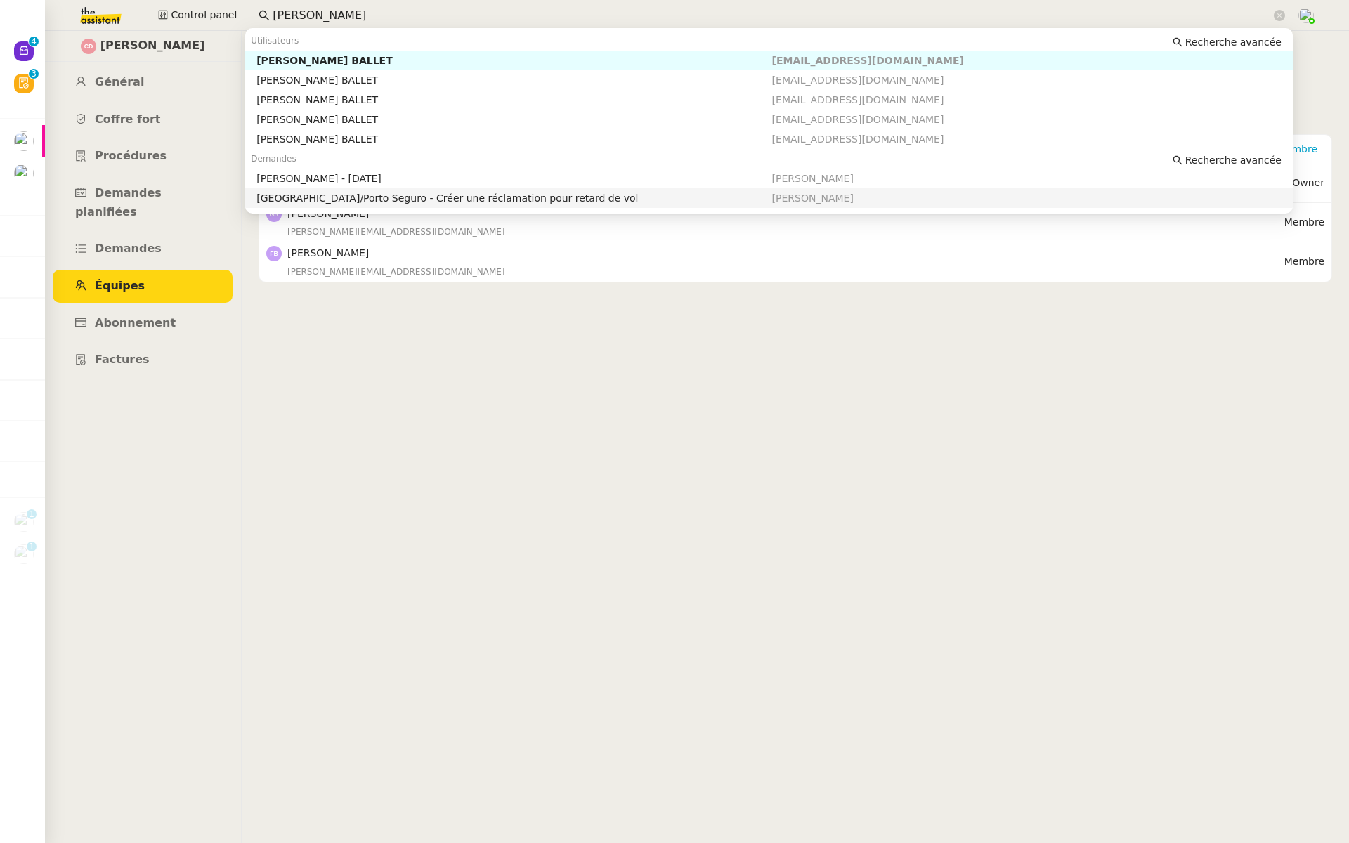
click at [413, 417] on nz-content "Équipe Partagez votre assistant avec vos collaborateurs. Members Ajouter un mem…" at bounding box center [796, 437] width 1074 height 812
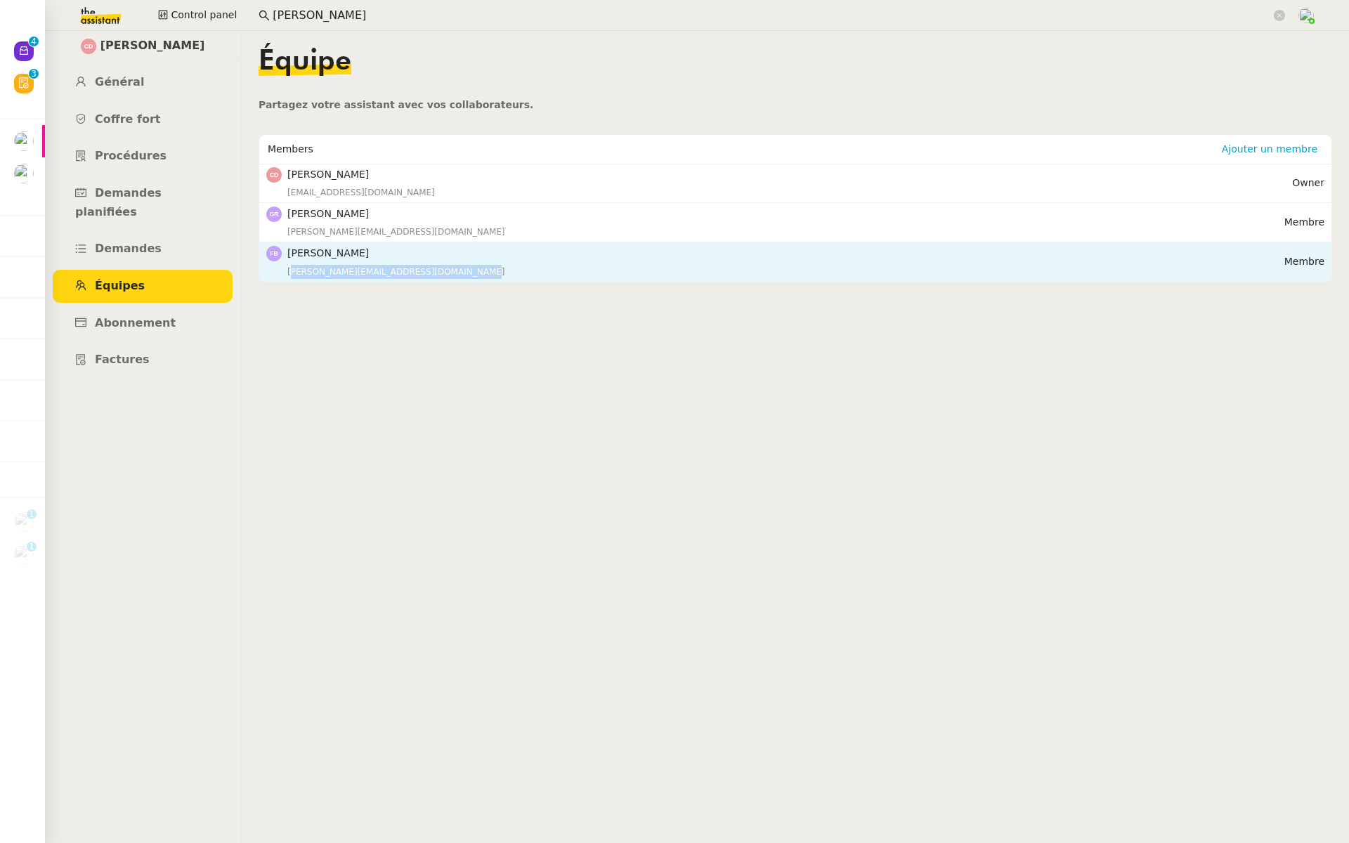
drag, startPoint x: 454, startPoint y: 270, endPoint x: 286, endPoint y: 273, distance: 168.0
click at [286, 273] on nz-list-item-meta "[PERSON_NAME] [PERSON_NAME][EMAIL_ADDRESS][DOMAIN_NAME]" at bounding box center [775, 261] width 1018 height 33
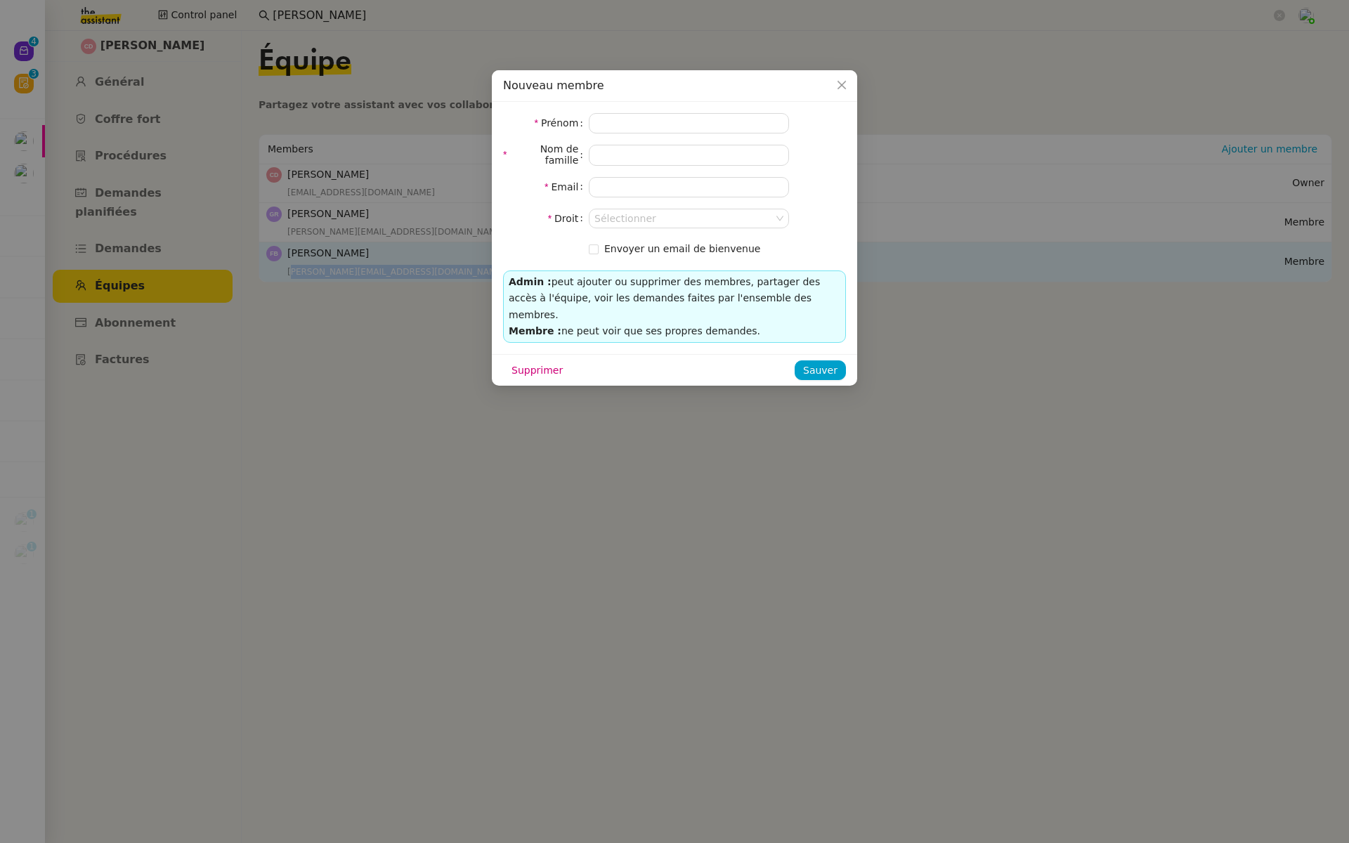
type input "[PERSON_NAME]"
type input "Ballet"
type input "[PERSON_NAME][EMAIL_ADDRESS][DOMAIN_NAME]"
copy div "[PERSON_NAME][EMAIL_ADDRESS][DOMAIN_NAME]"
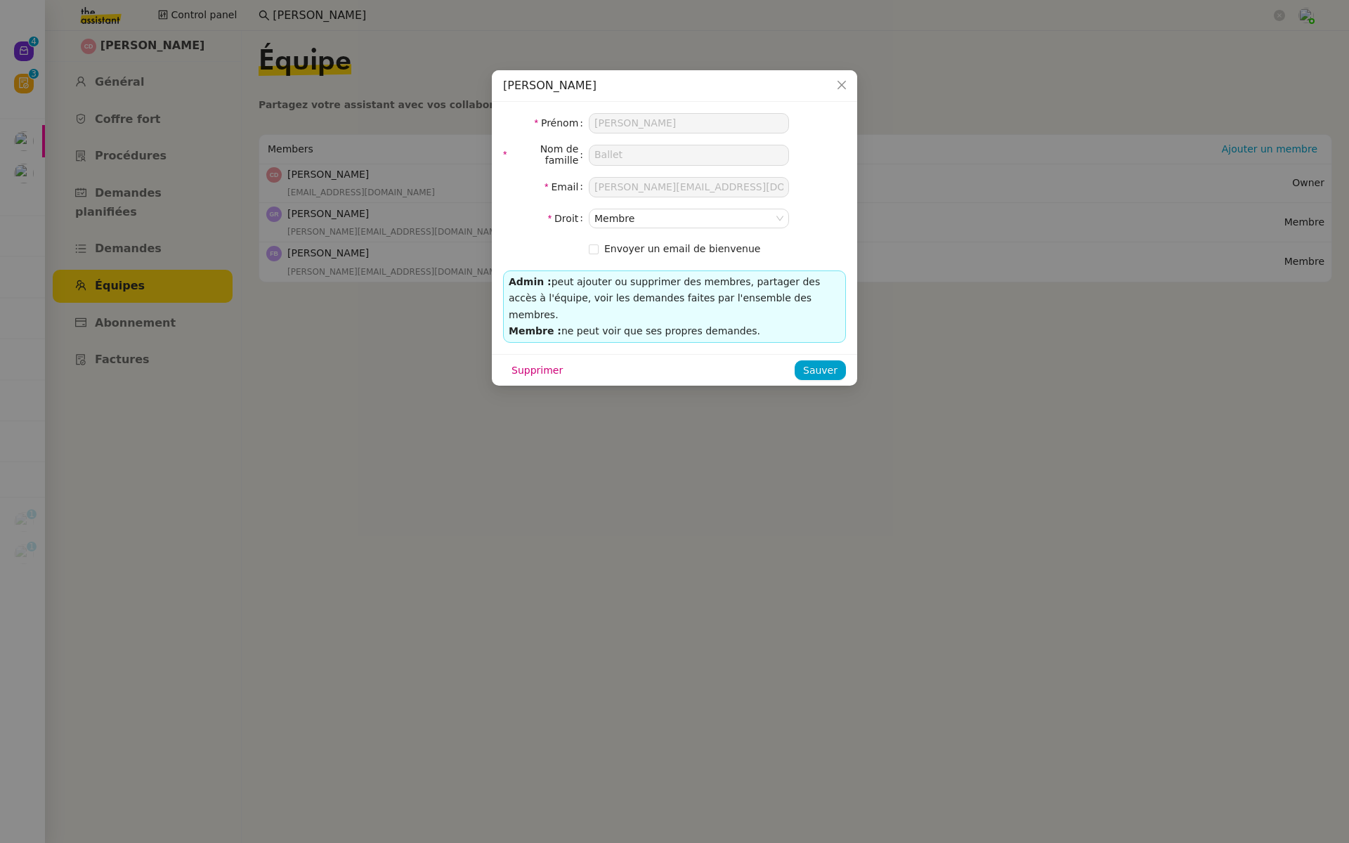
click at [211, 334] on nz-modal-container "[PERSON_NAME] Prénom [PERSON_NAME] de famille Ballet Email [PERSON_NAME][EMAIL_…" at bounding box center [674, 421] width 1349 height 843
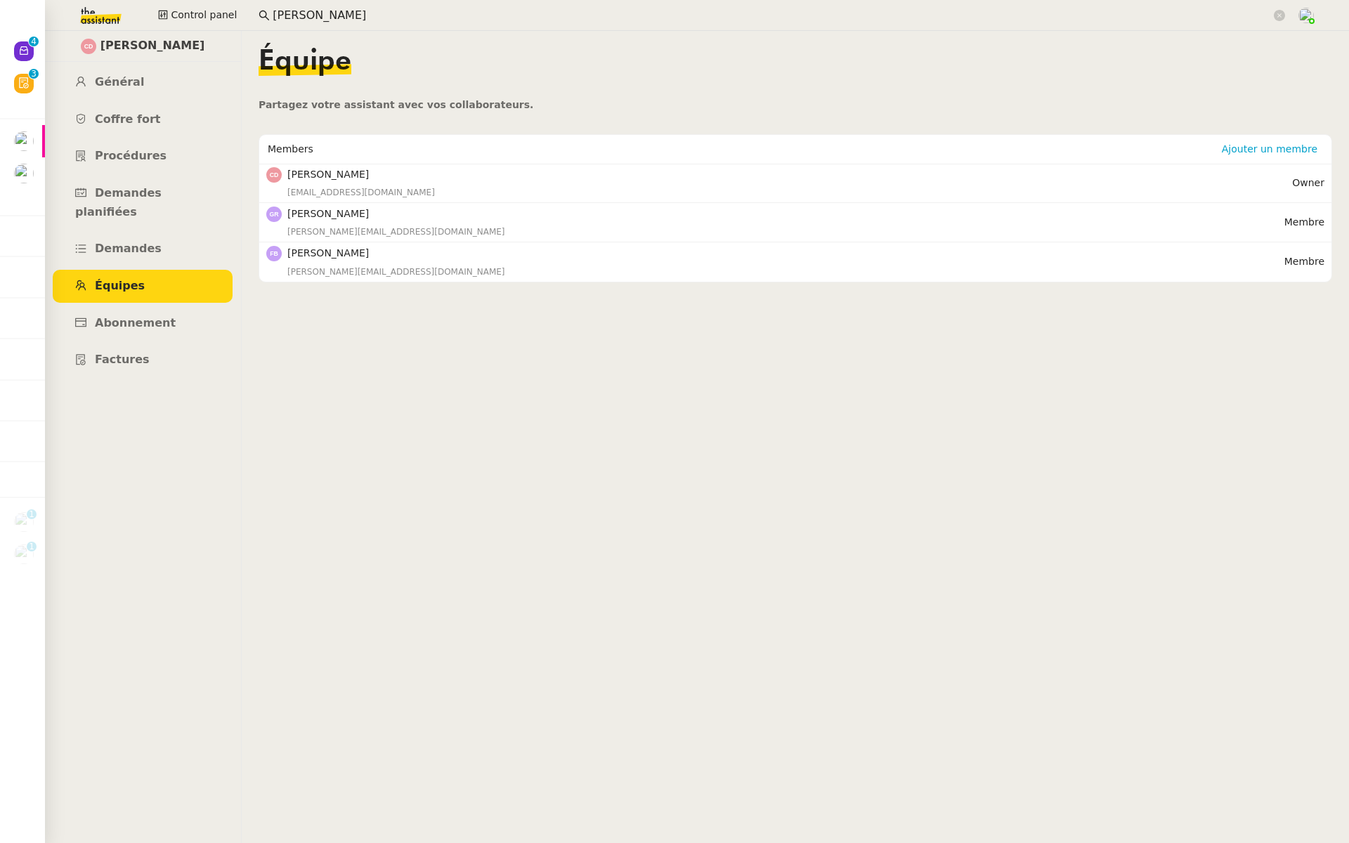
click at [91, 20] on img at bounding box center [89, 15] width 109 height 31
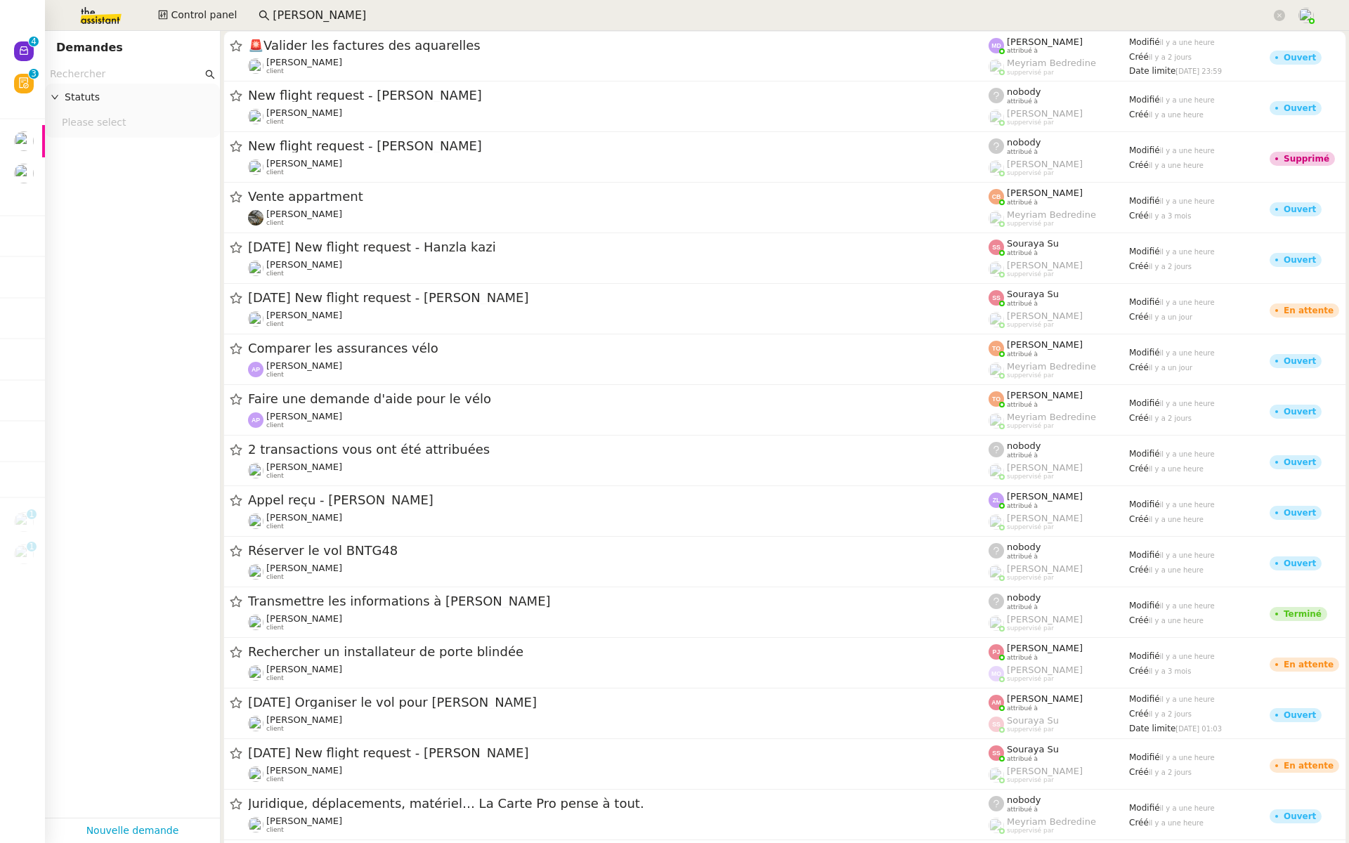
click at [76, 77] on input "text" at bounding box center [126, 74] width 152 height 16
paste input "[PERSON_NAME][EMAIL_ADDRESS][DOMAIN_NAME]"
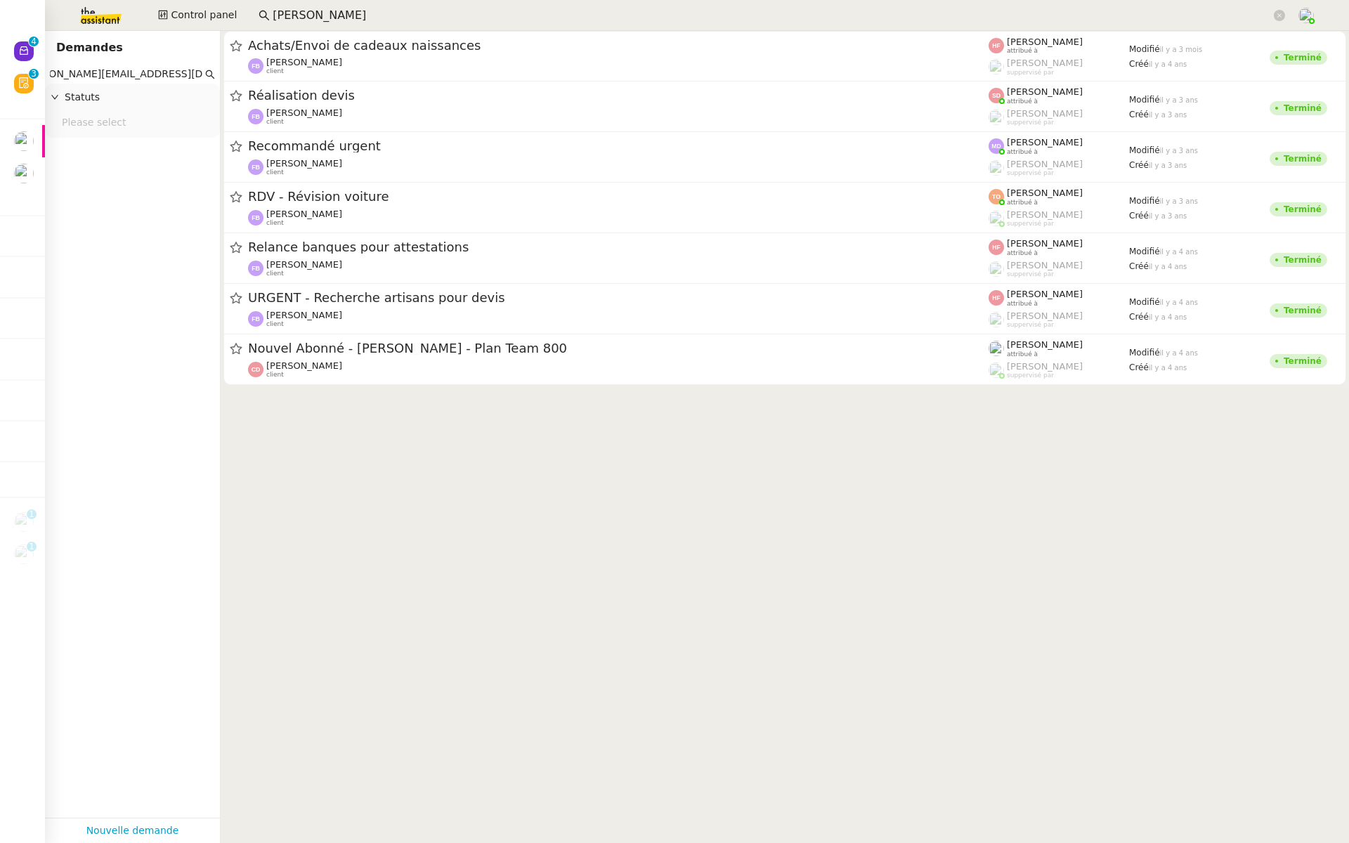
type input "[PERSON_NAME][EMAIL_ADDRESS][DOMAIN_NAME]"
click at [599, 358] on div "[PERSON_NAME] client Groupe B.2 & Meyriam Bedredine Knowledge manager" at bounding box center [623, 327] width 219 height 66
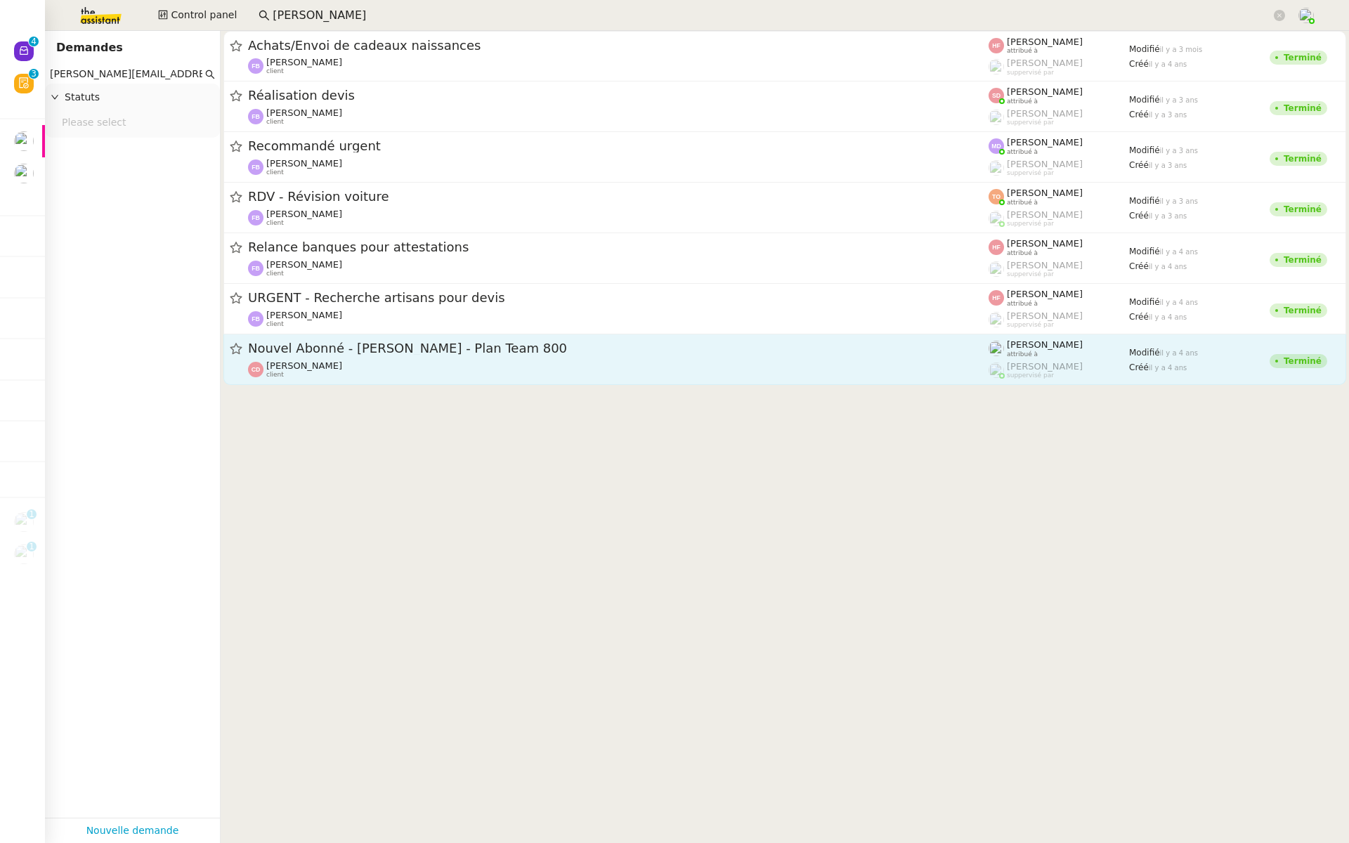
click at [772, 354] on span "Nouvel Abonné - [PERSON_NAME] - Plan Team 800" at bounding box center [618, 348] width 741 height 13
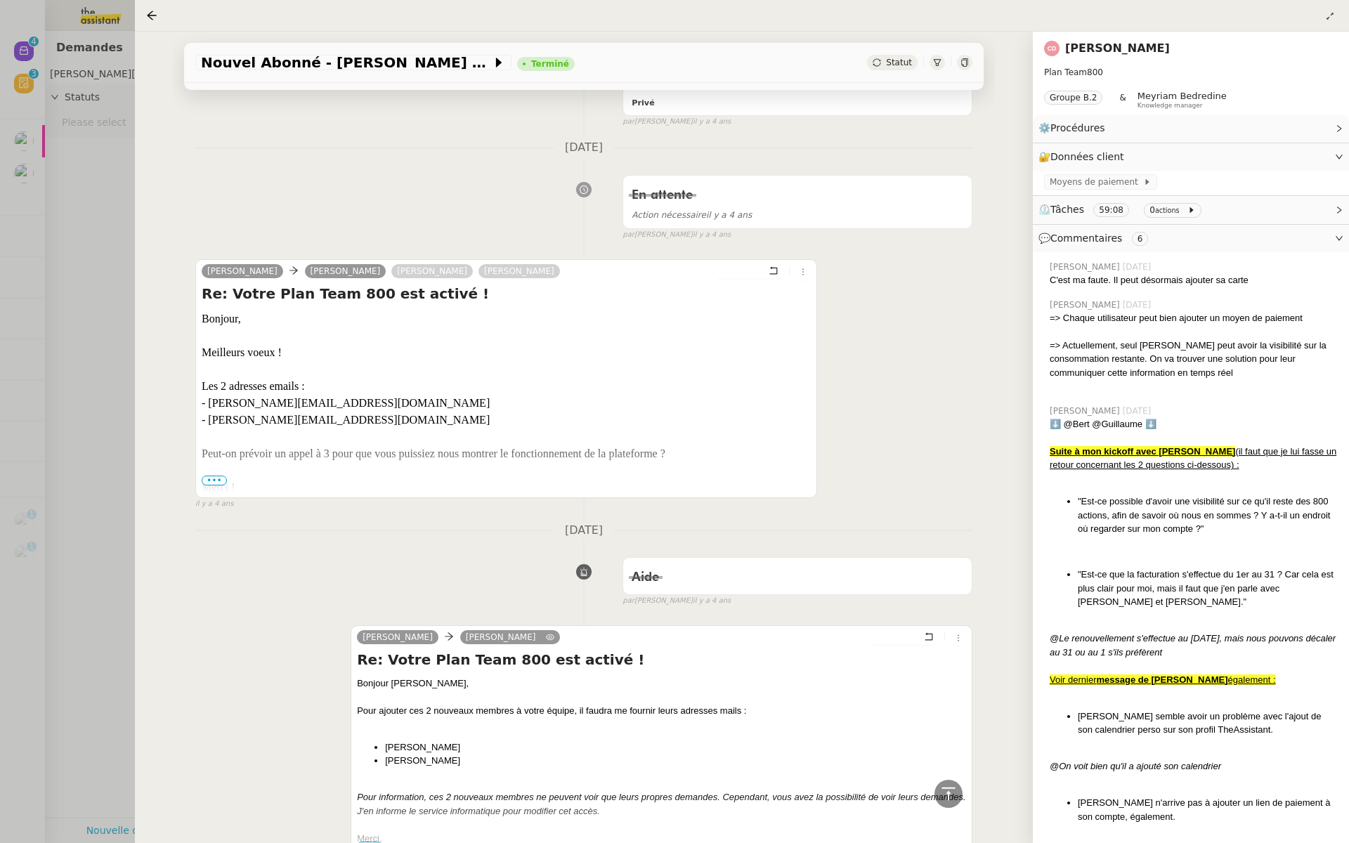
scroll to position [5525, 0]
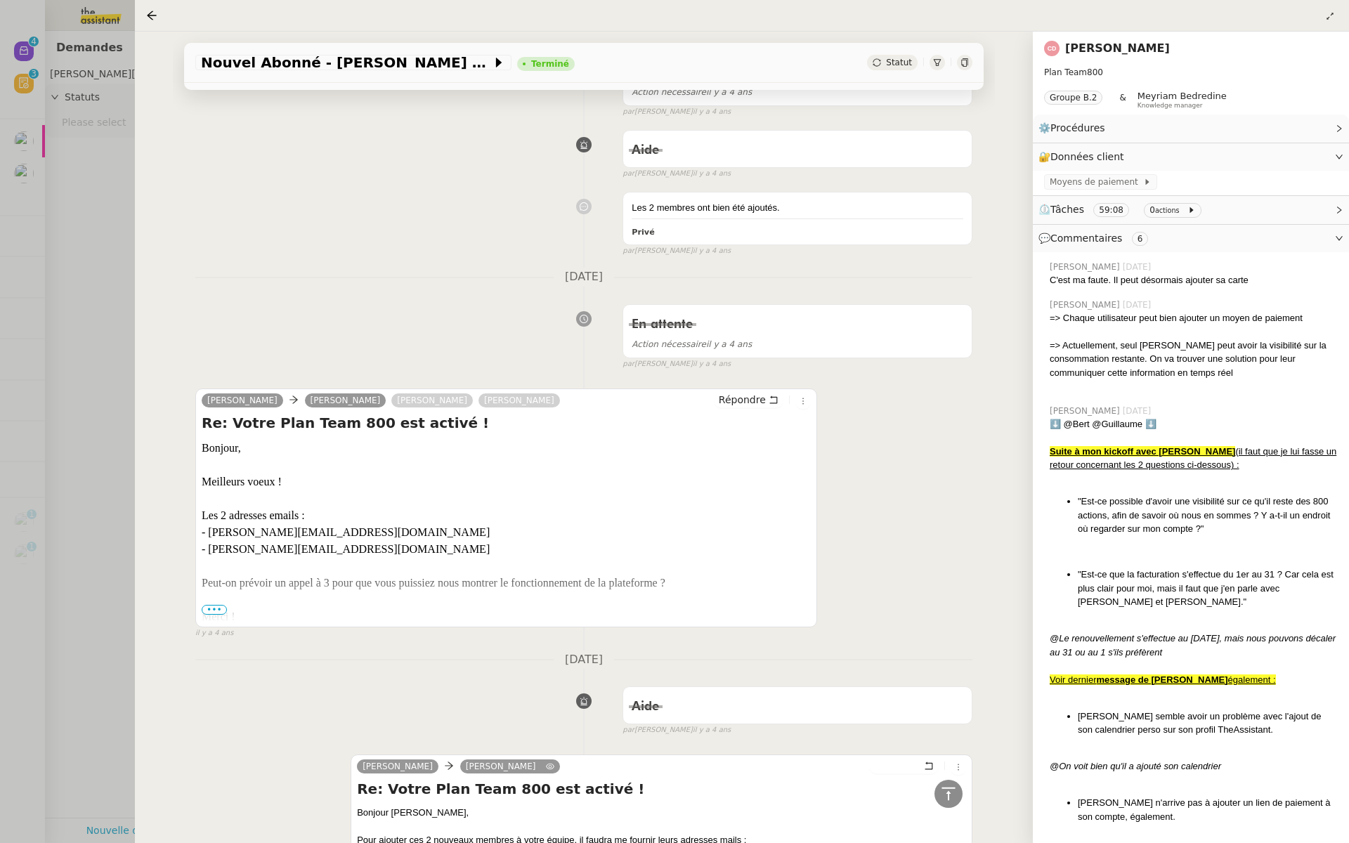
click at [209, 605] on span "•••" at bounding box center [214, 610] width 25 height 10
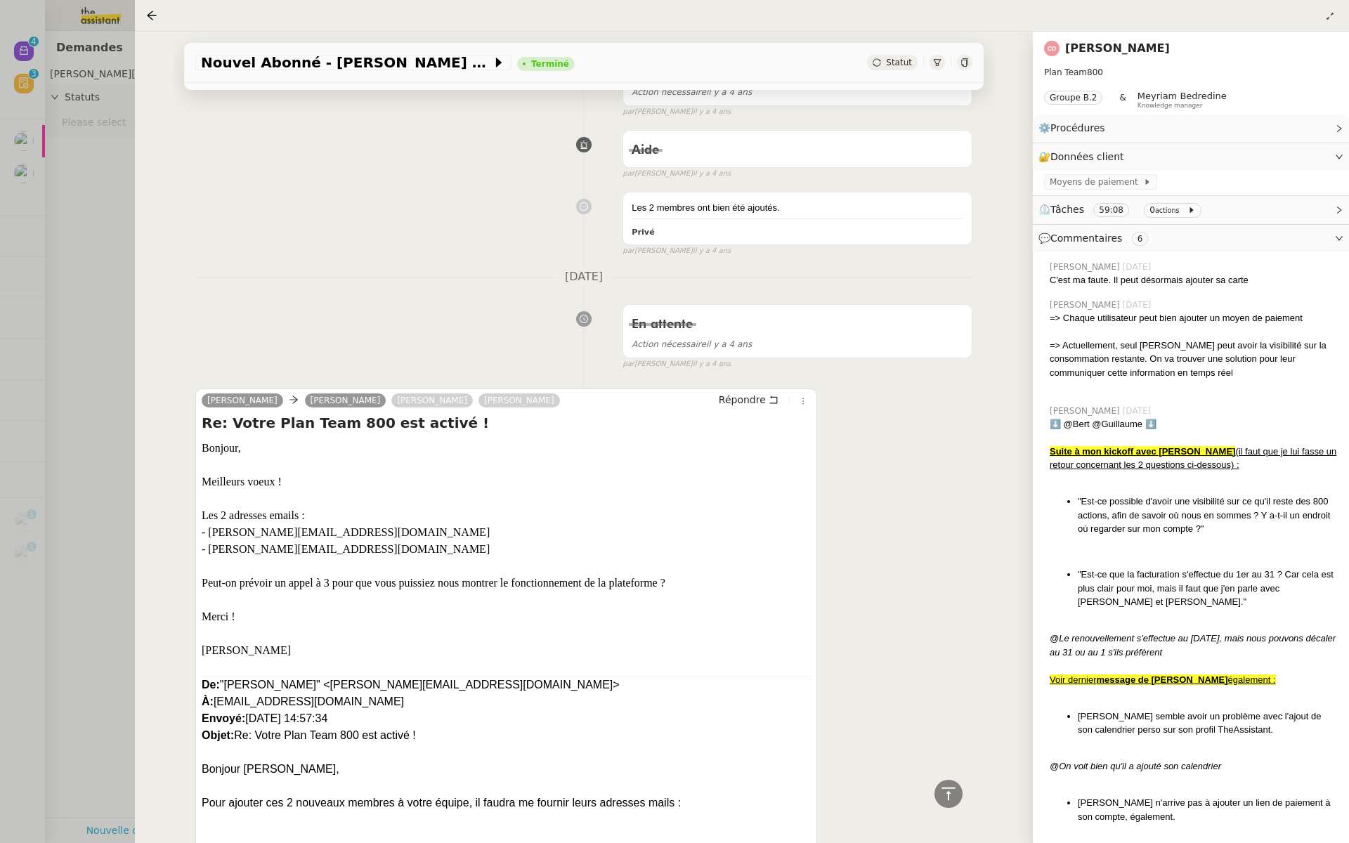
scroll to position [5551, 0]
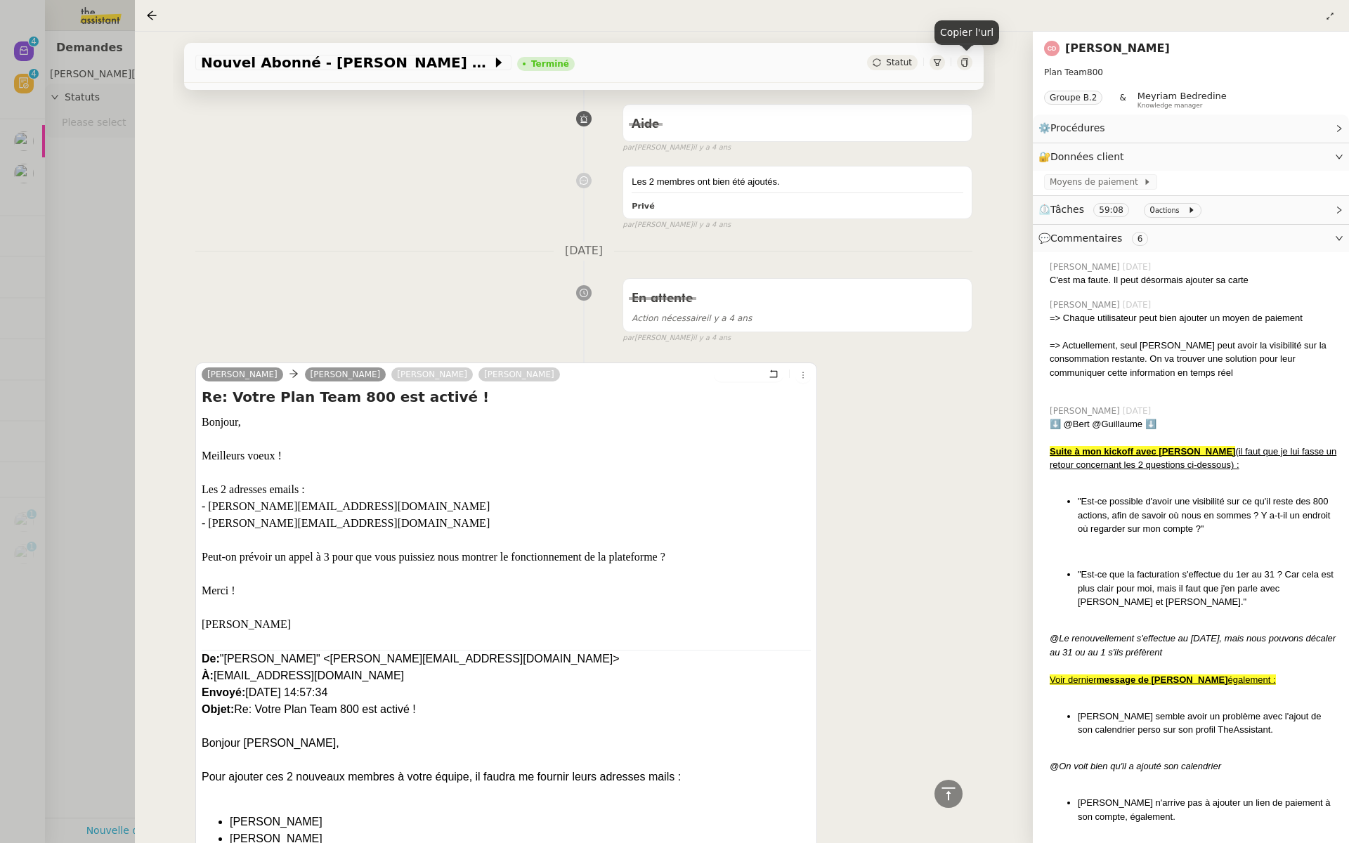
click at [962, 61] on icon at bounding box center [965, 62] width 8 height 8
drag, startPoint x: 148, startPoint y: 13, endPoint x: 169, endPoint y: 8, distance: 21.0
click at [148, 13] on icon at bounding box center [151, 15] width 11 height 11
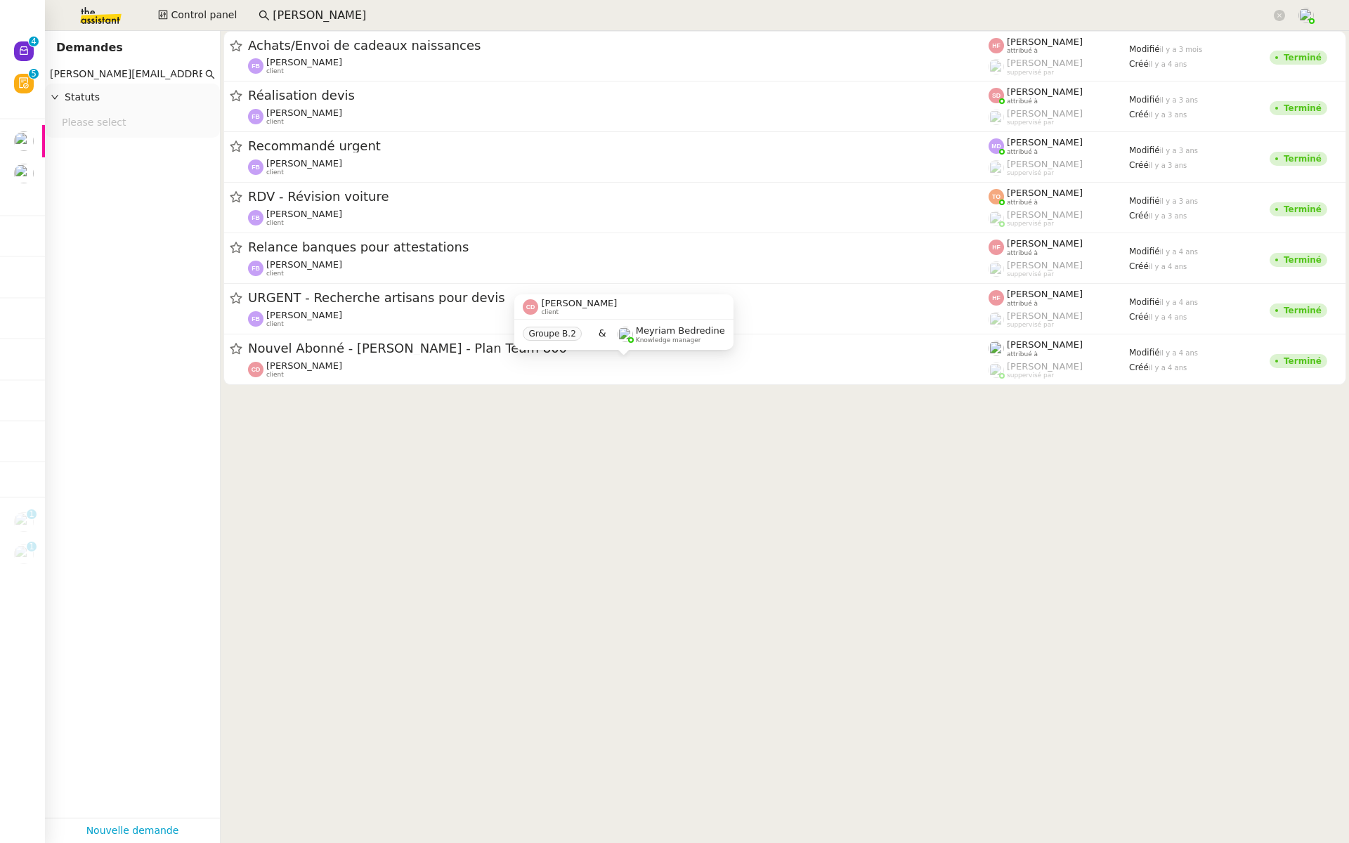
click at [544, 350] on div "[PERSON_NAME] client Groupe B.2 & Meyriam Bedredine Knowledge manager" at bounding box center [623, 327] width 219 height 66
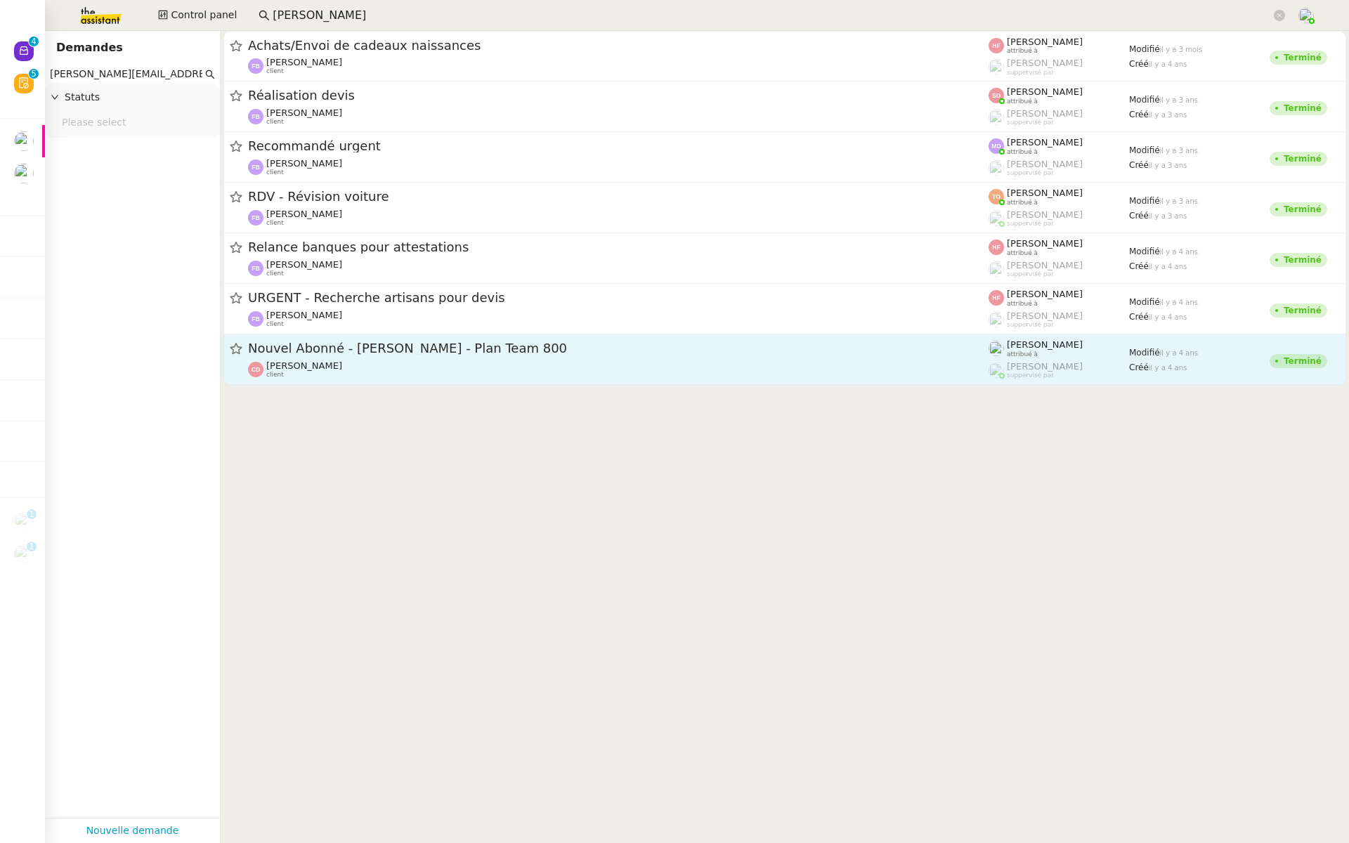
click at [396, 360] on div "Nouvel Abonné - [PERSON_NAME] - Plan Team 800 [PERSON_NAME] client" at bounding box center [618, 359] width 741 height 39
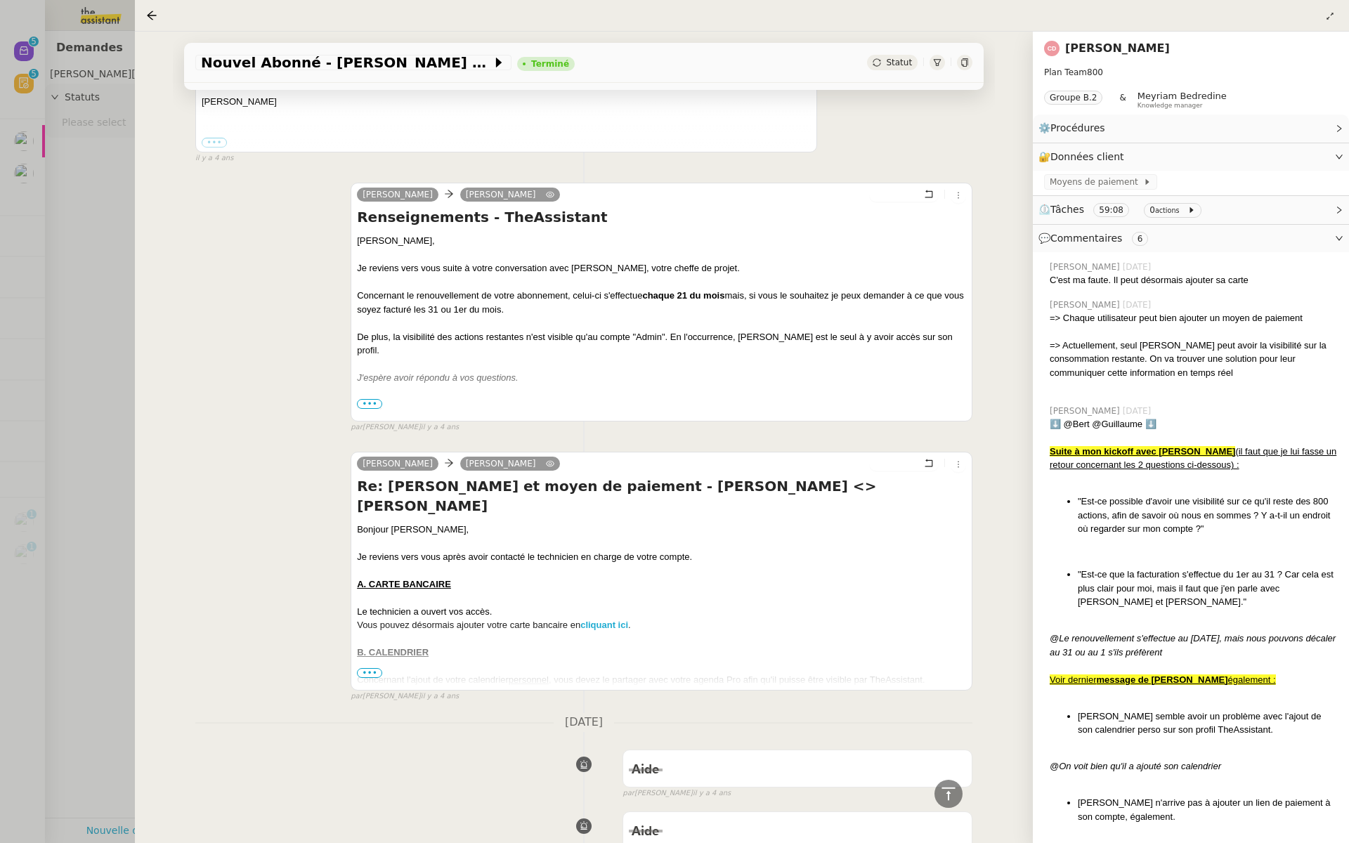
scroll to position [1729, 0]
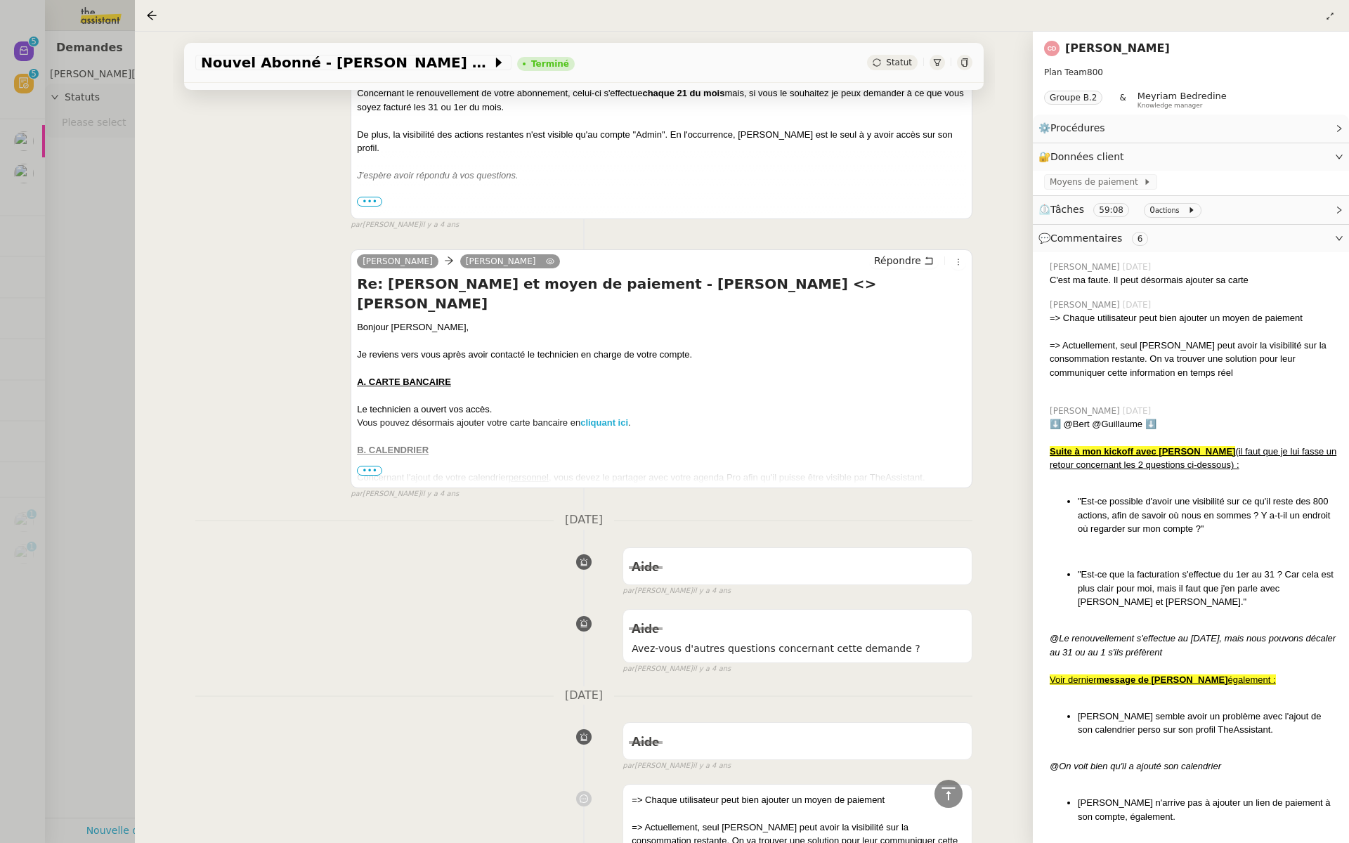
click at [371, 466] on span "•••" at bounding box center [369, 471] width 25 height 10
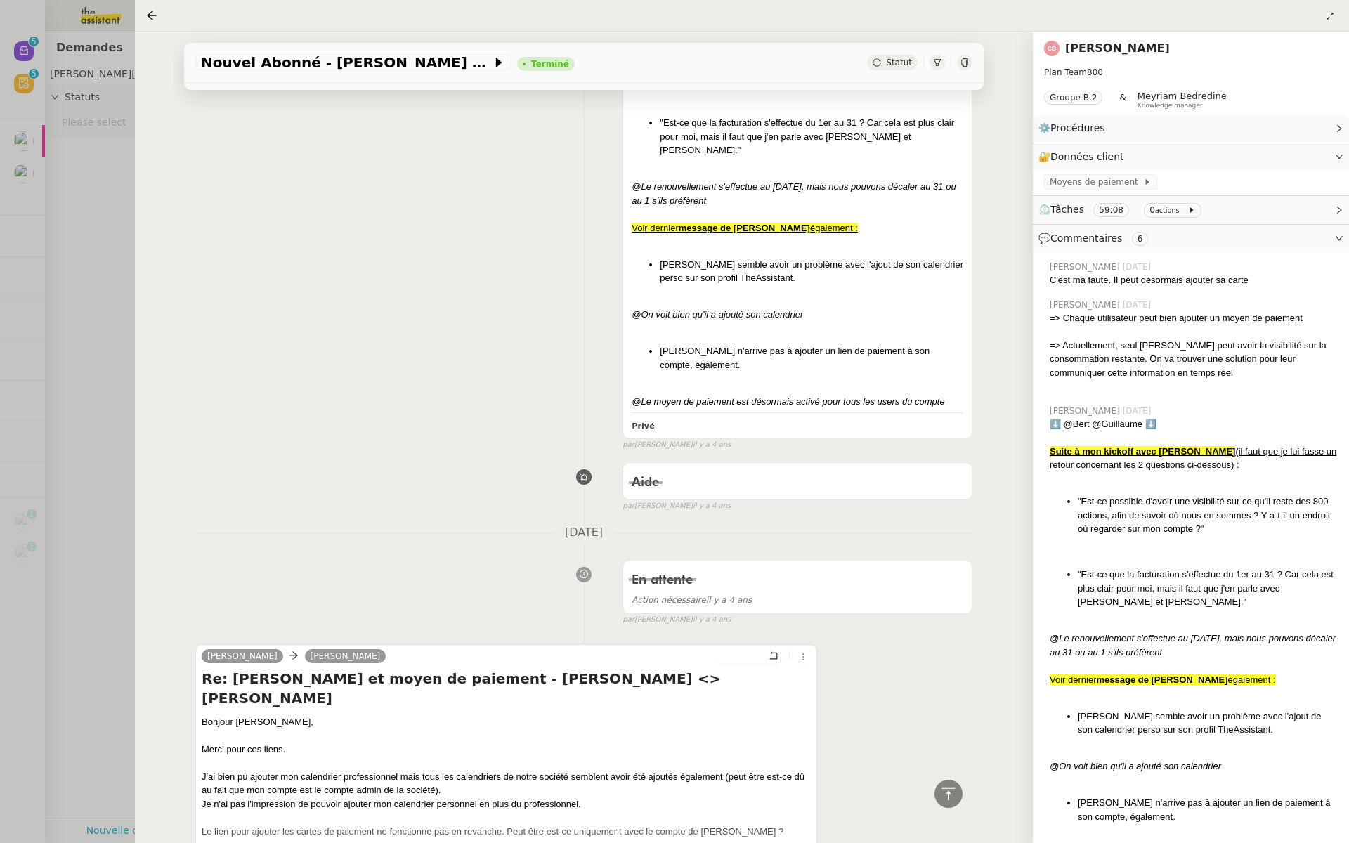
scroll to position [3657, 0]
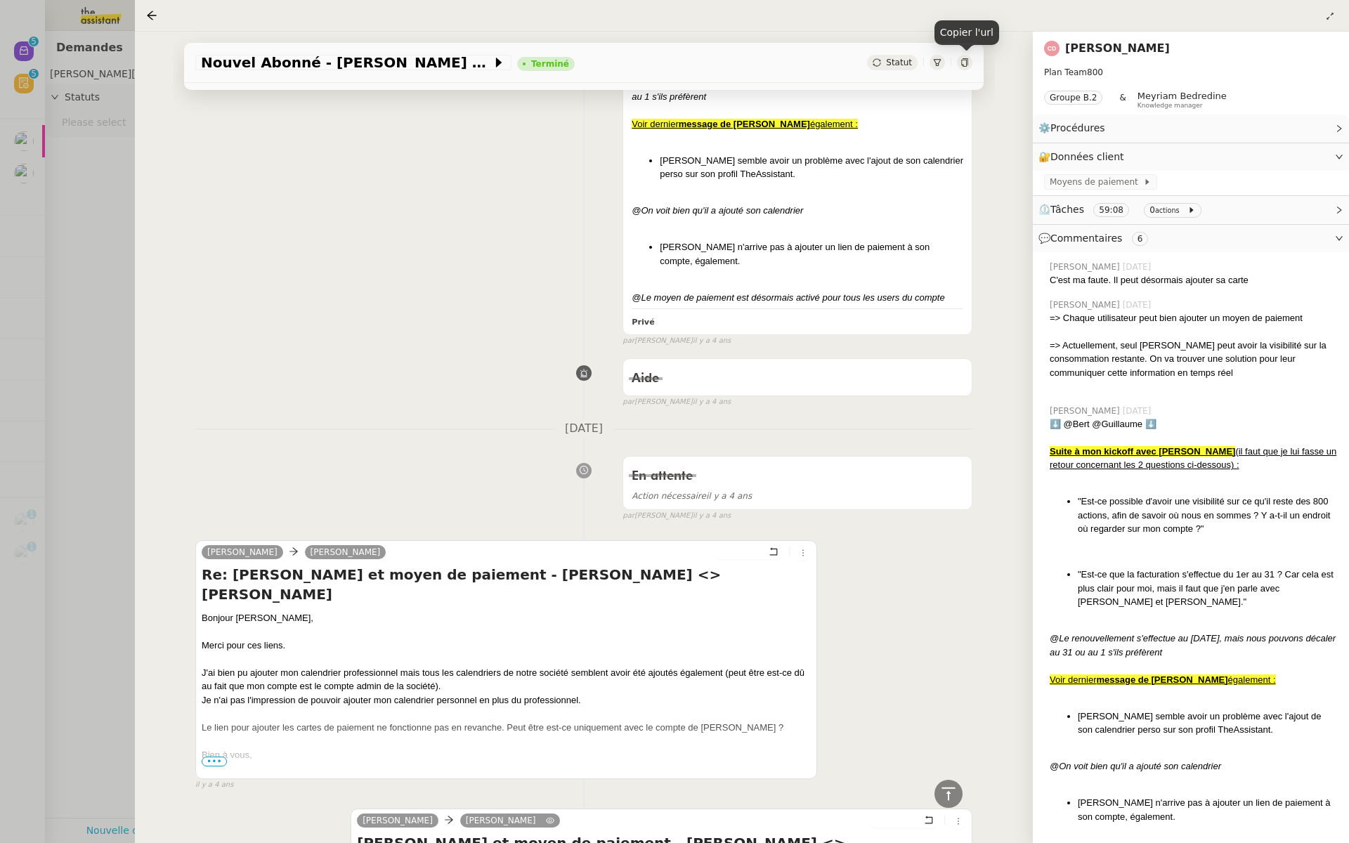
click at [965, 65] on icon at bounding box center [965, 62] width 8 height 8
click at [110, 186] on div at bounding box center [674, 421] width 1349 height 843
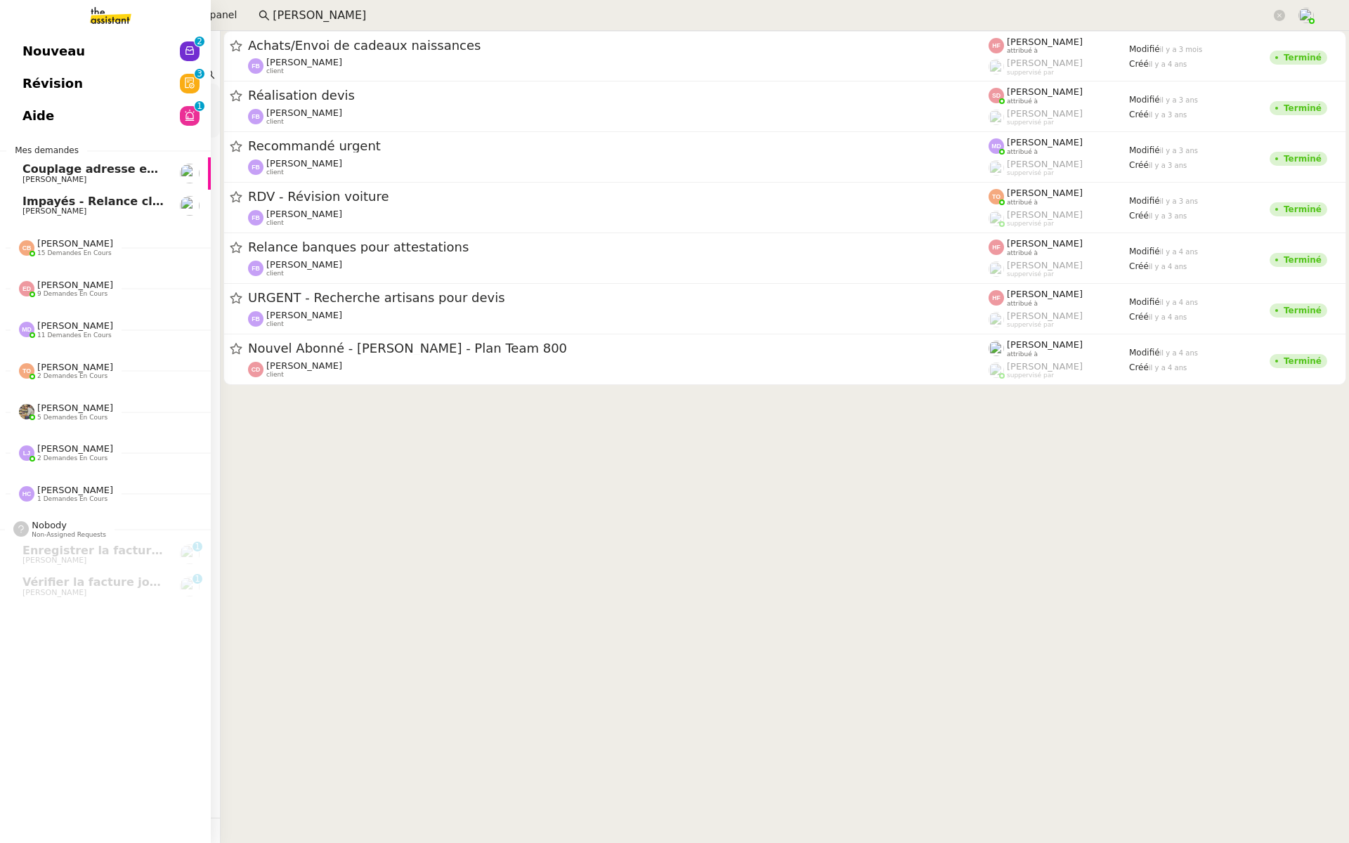
click at [32, 87] on span "Révision" at bounding box center [52, 83] width 60 height 21
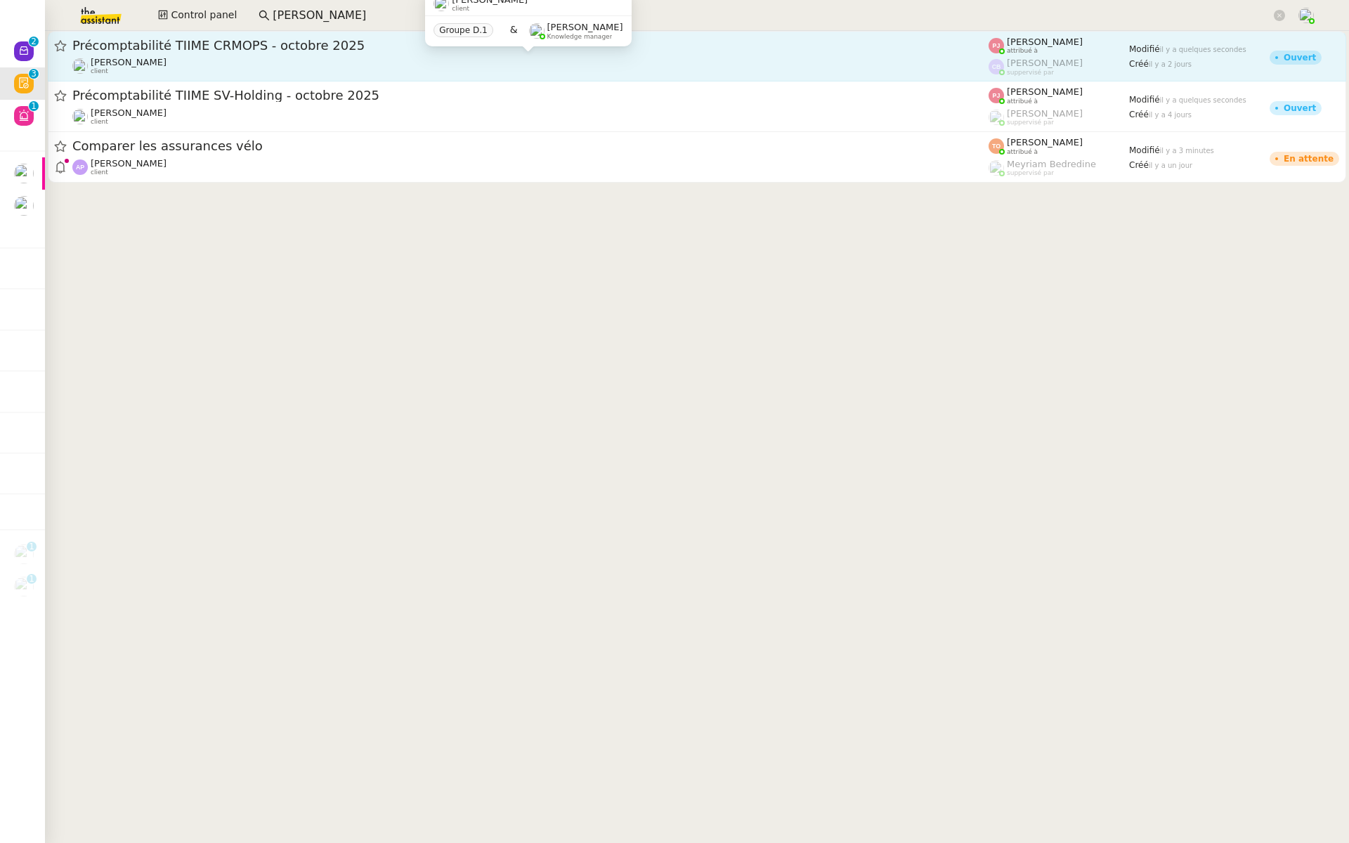
click at [281, 60] on div "[PERSON_NAME] client" at bounding box center [530, 66] width 916 height 18
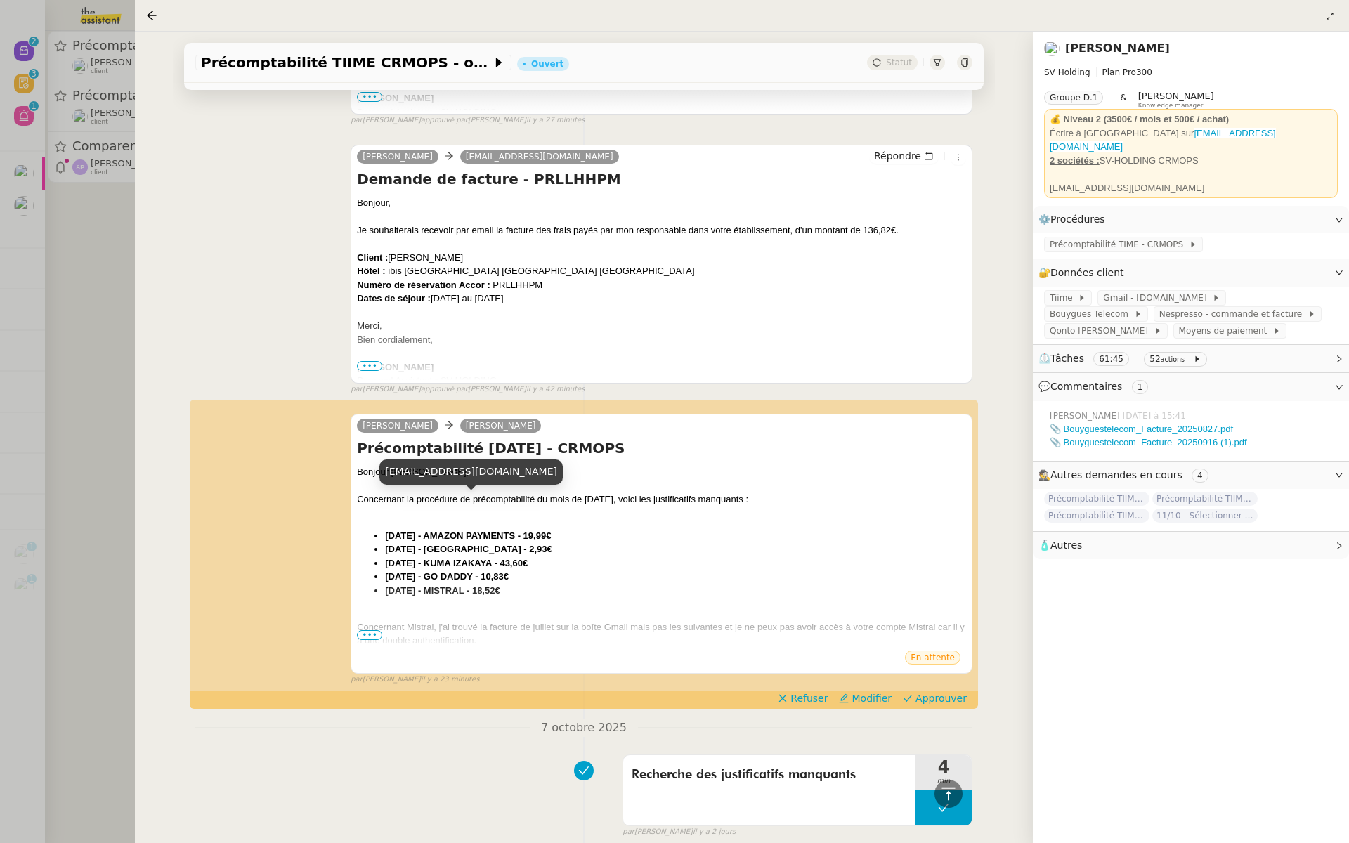
scroll to position [1458, 0]
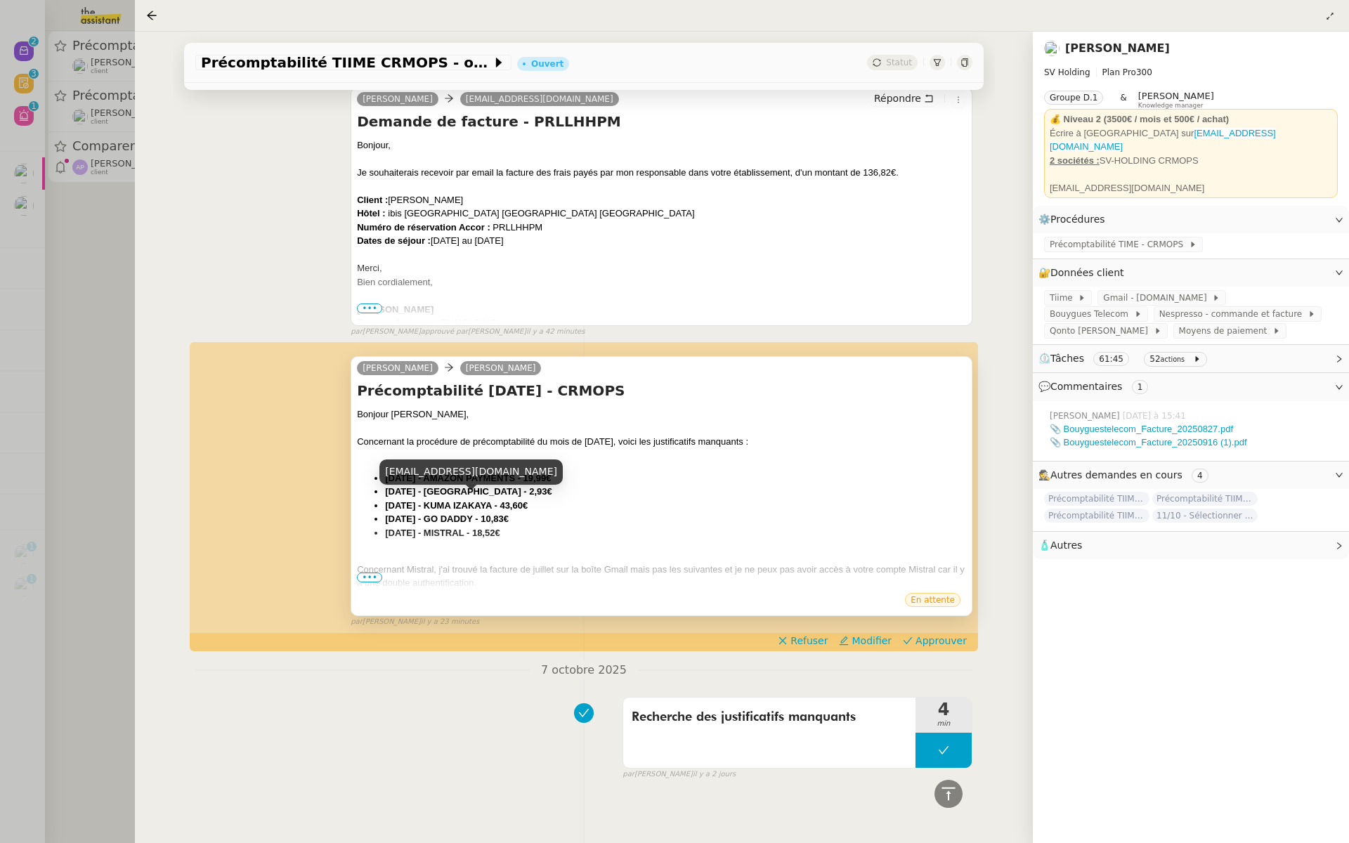
click at [366, 573] on span "•••" at bounding box center [369, 578] width 25 height 10
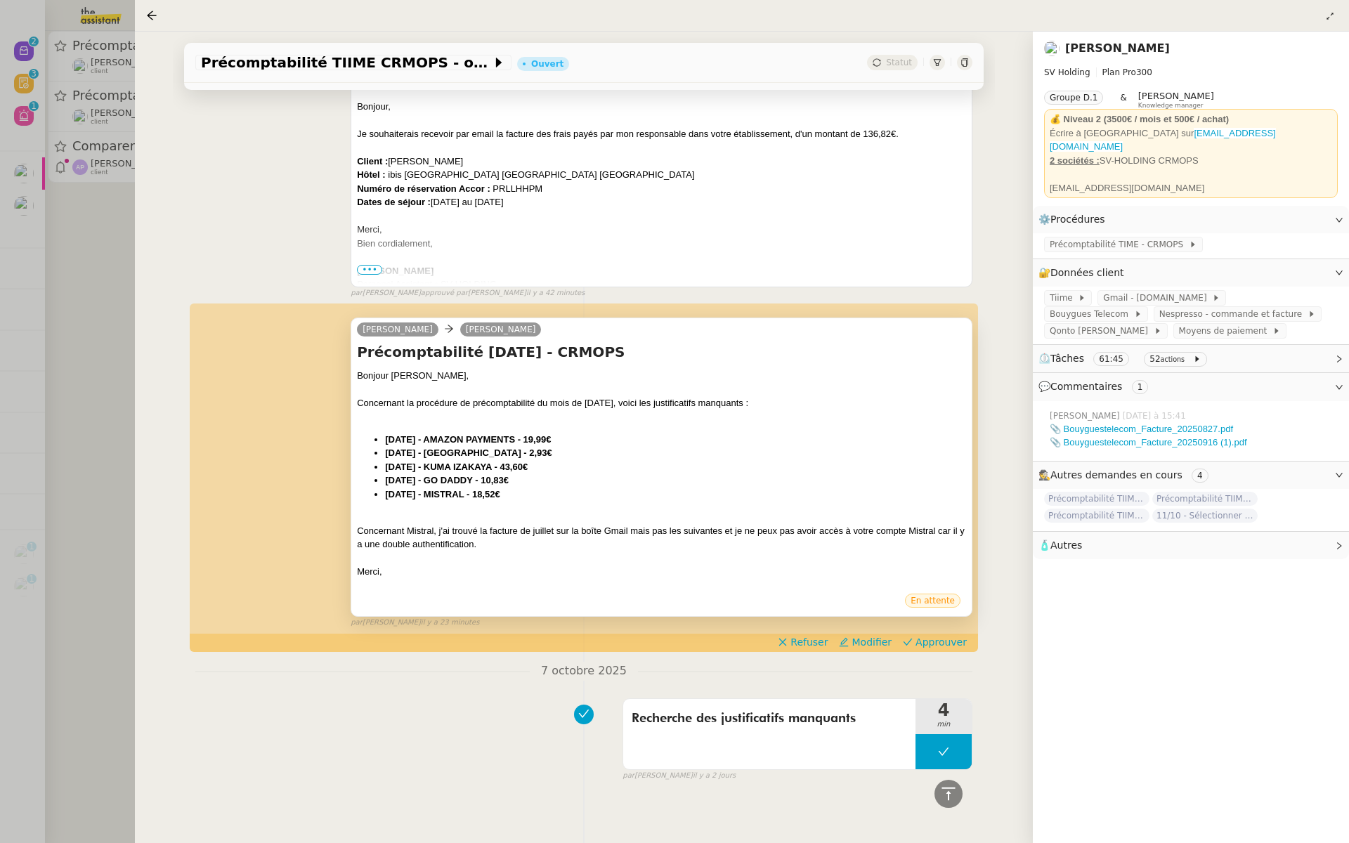
scroll to position [1498, 0]
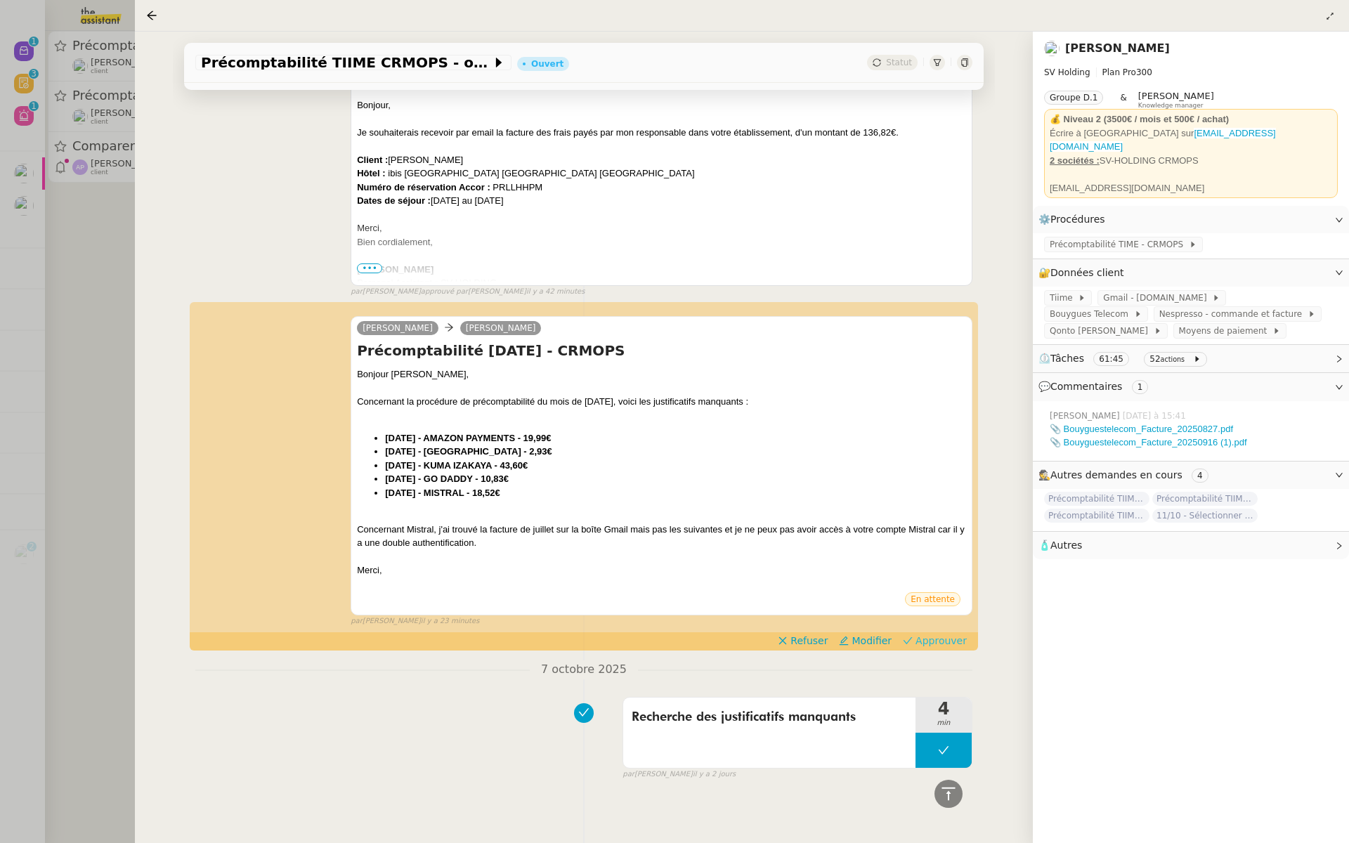
click at [956, 637] on span "Approuver" at bounding box center [941, 641] width 51 height 14
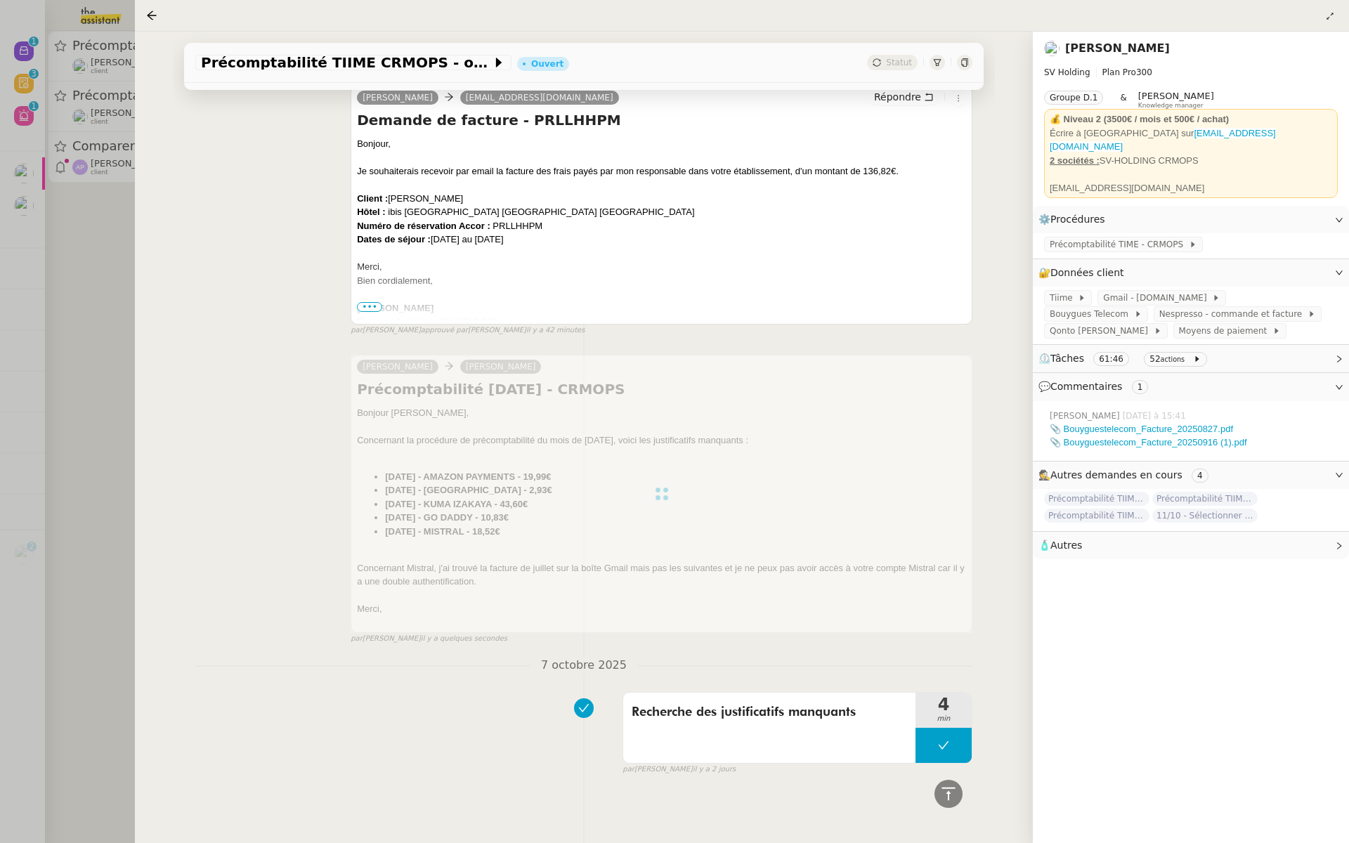
scroll to position [1455, 0]
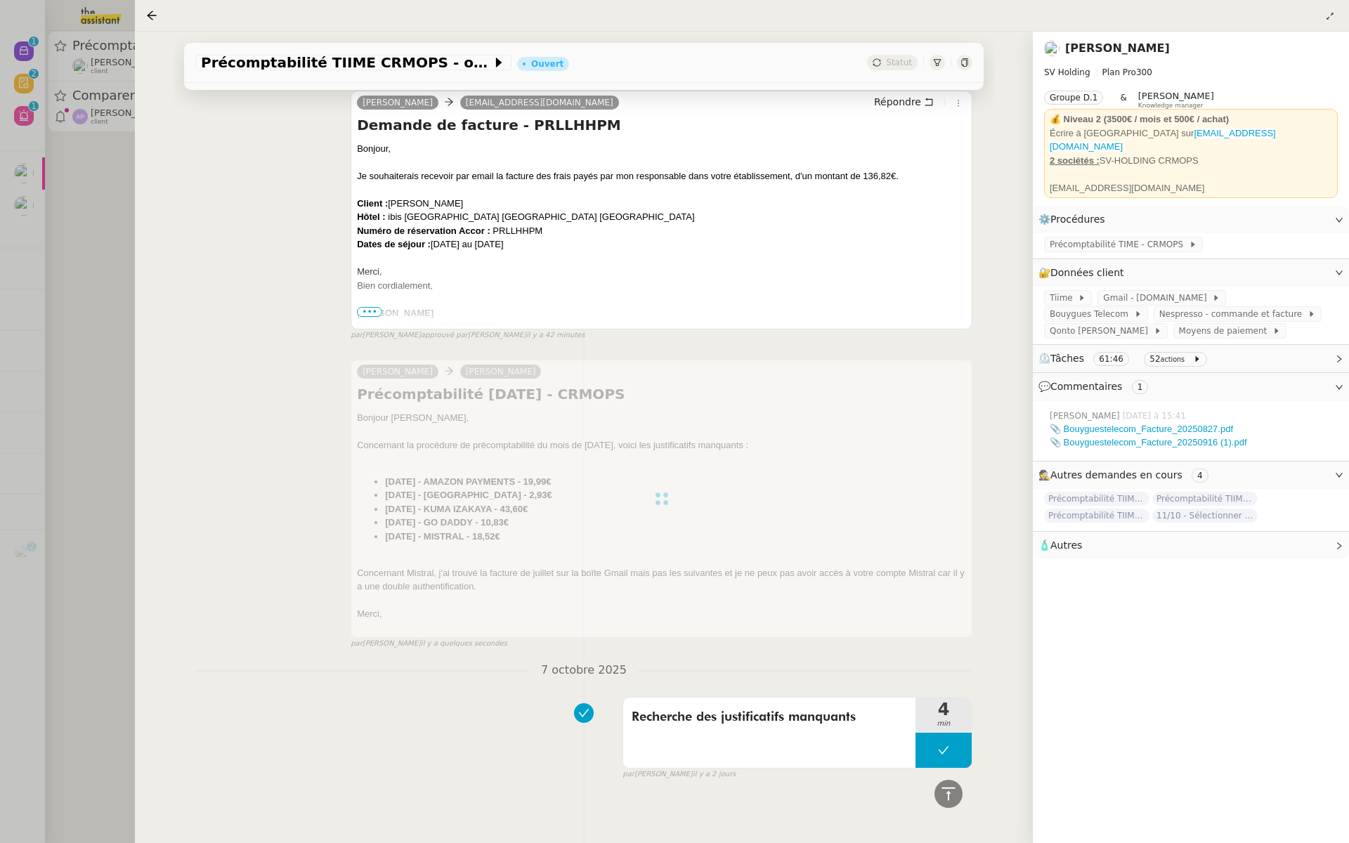
click at [126, 394] on div at bounding box center [674, 421] width 1349 height 843
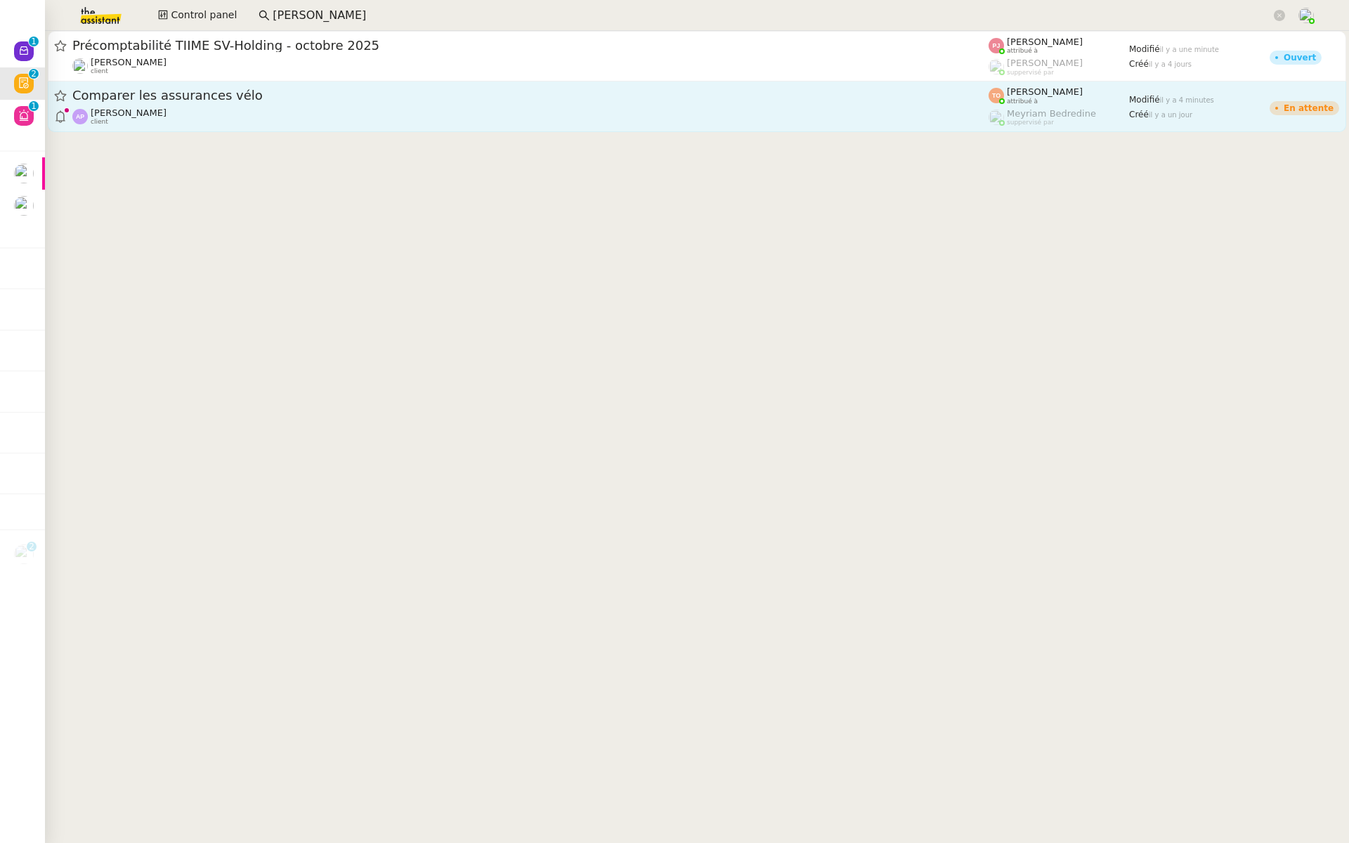
click at [346, 106] on div "Comparer les assurances vélo Ashley Poniatowski client" at bounding box center [530, 106] width 916 height 39
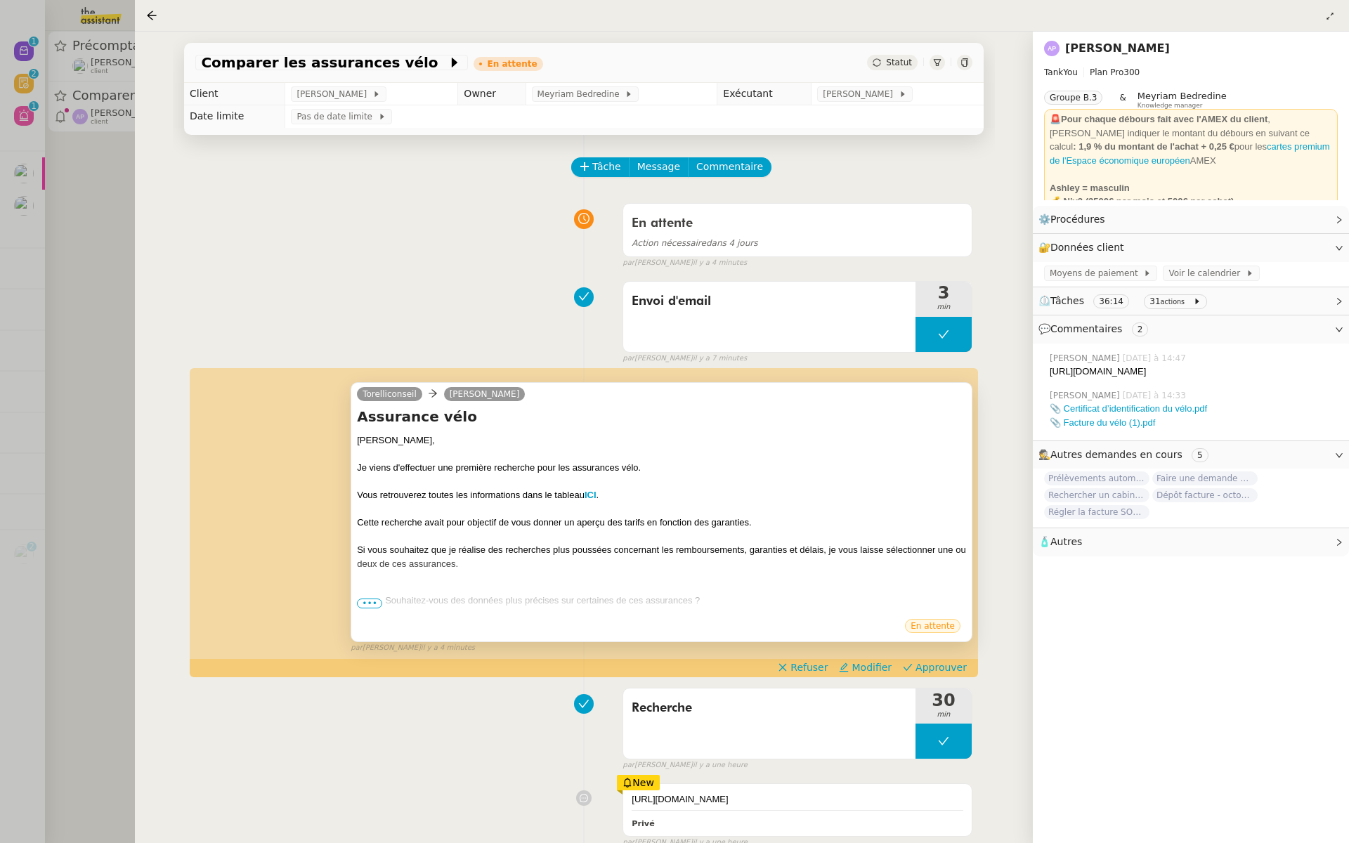
scroll to position [124, 0]
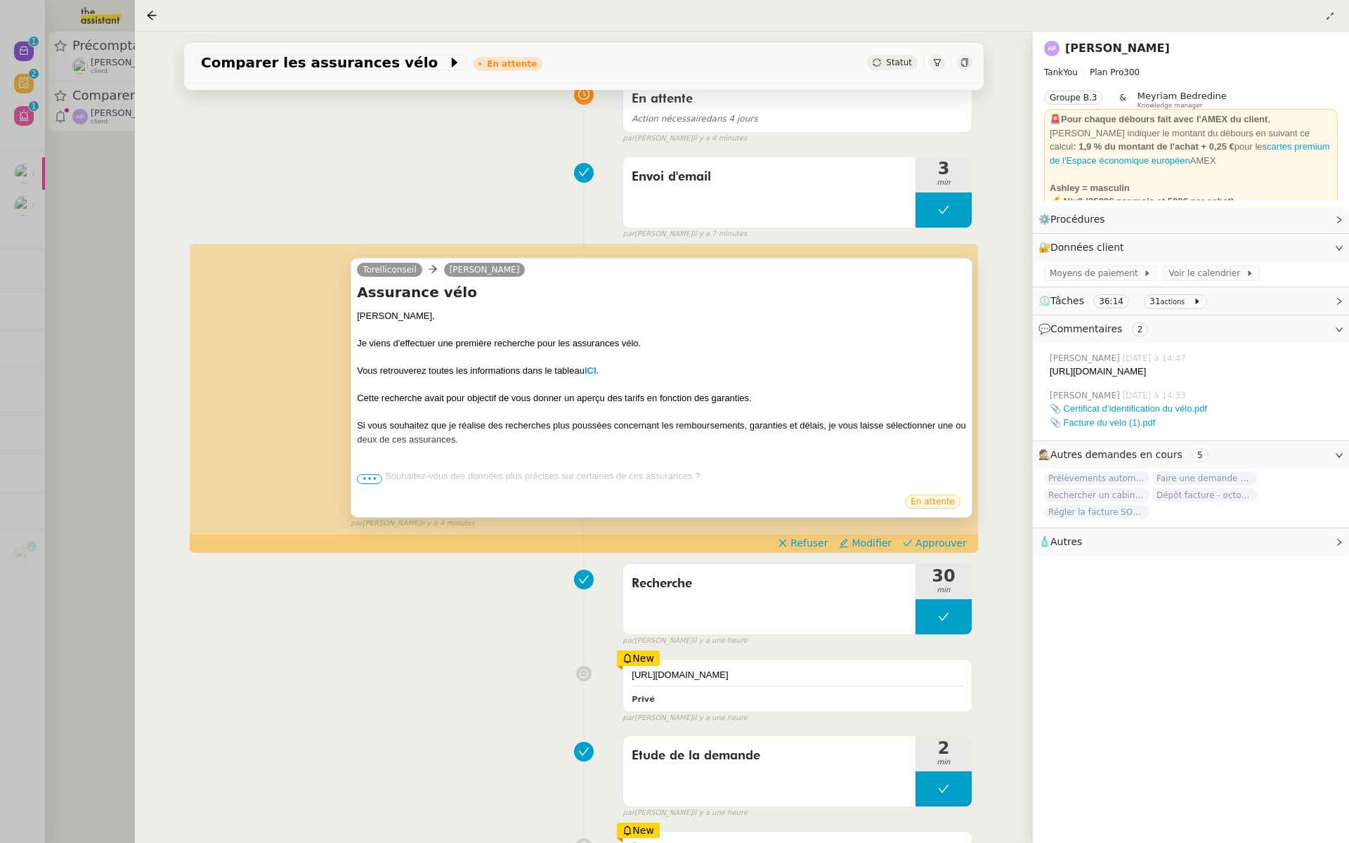
click at [370, 478] on span "•••" at bounding box center [369, 479] width 25 height 10
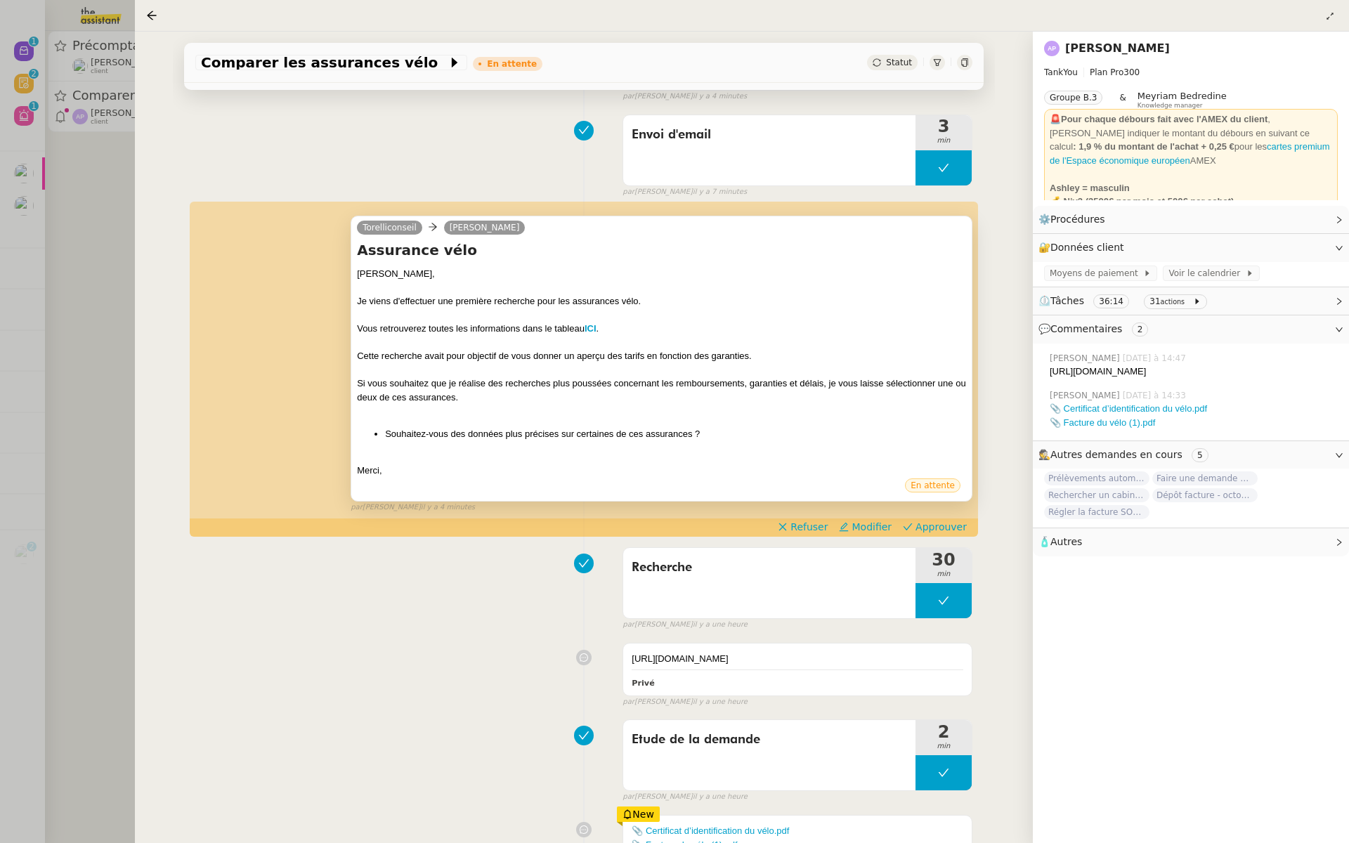
scroll to position [190, 0]
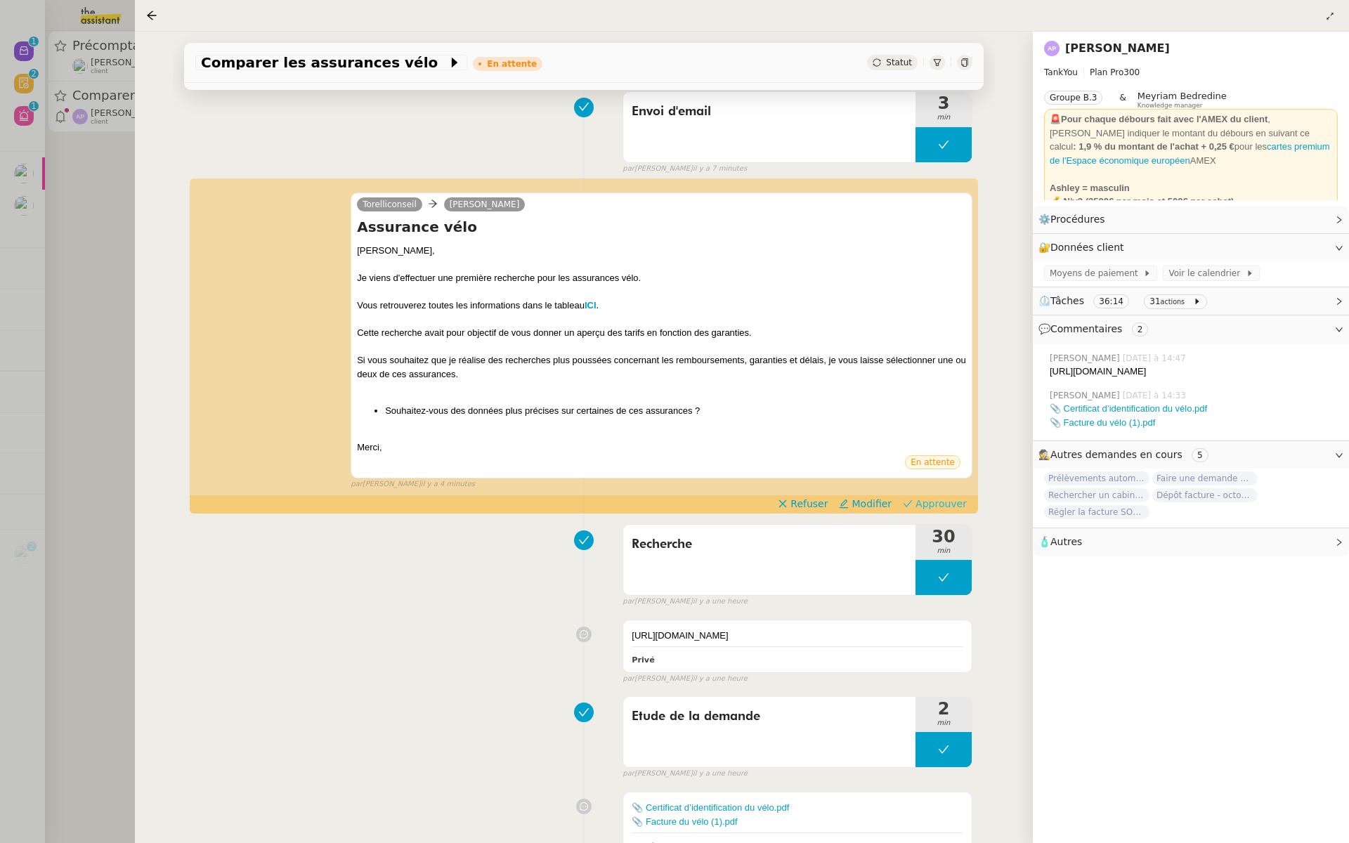
click at [942, 507] on span "Approuver" at bounding box center [941, 504] width 51 height 14
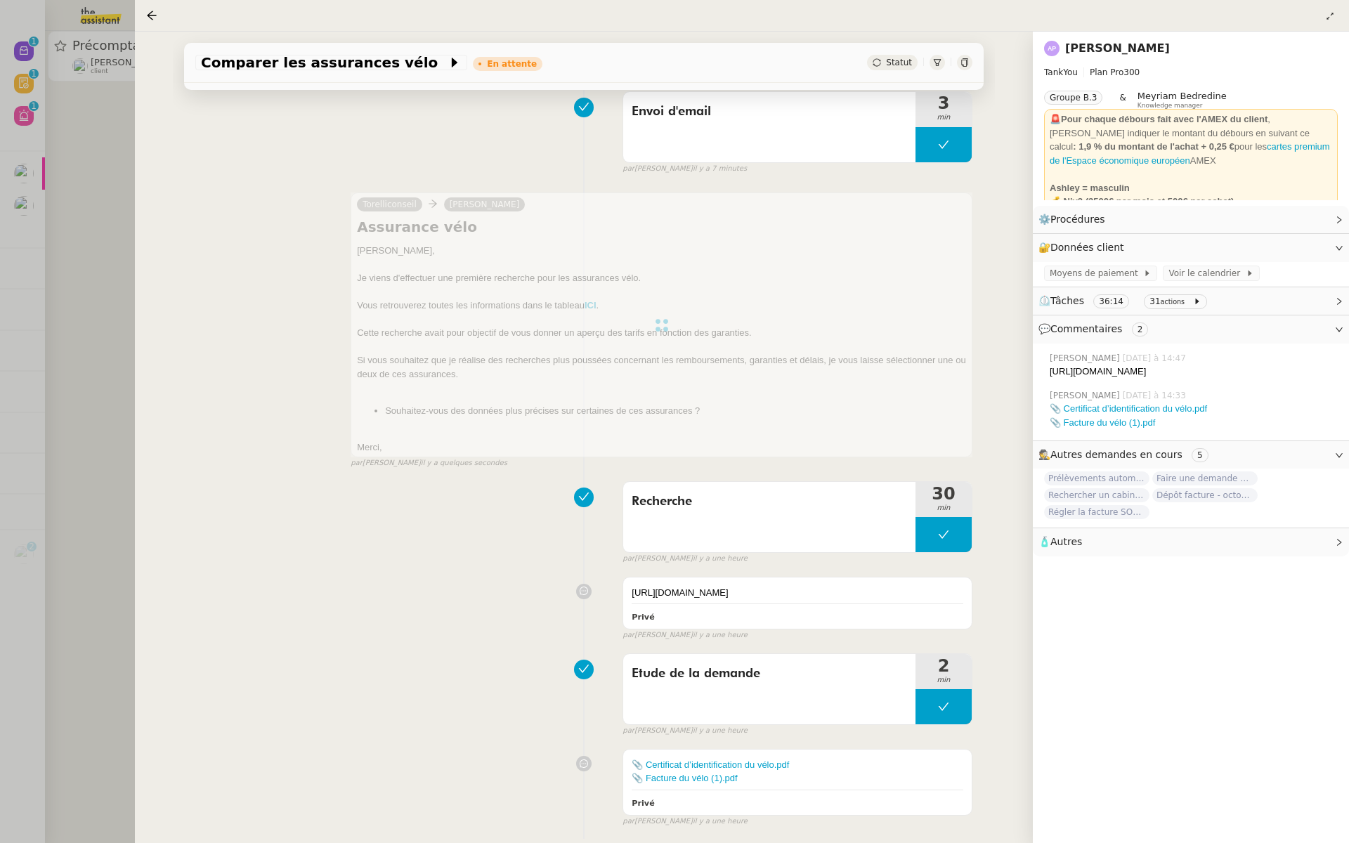
click at [6, 298] on div at bounding box center [674, 421] width 1349 height 843
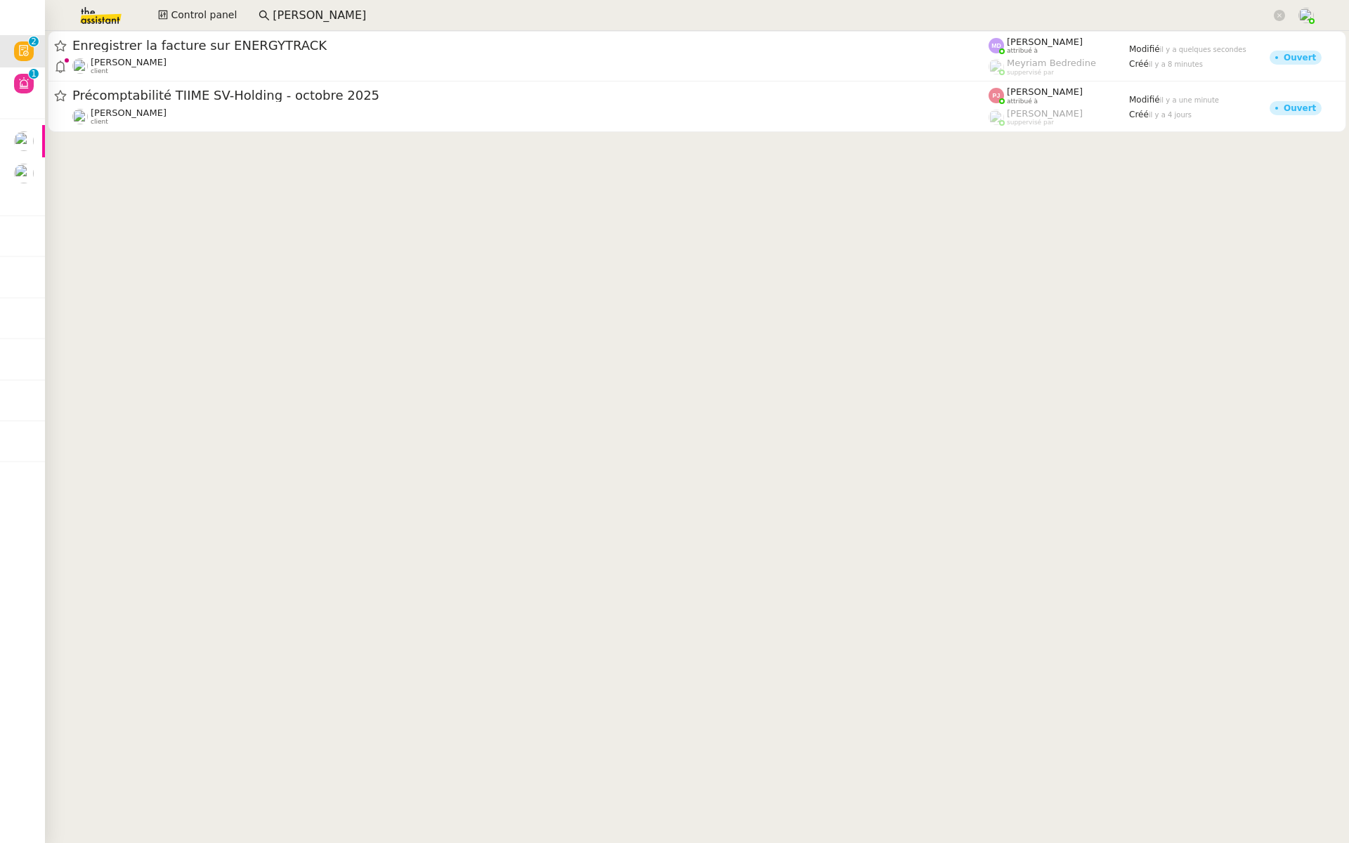
click at [256, 58] on div "Charles Da Conceicao client" at bounding box center [530, 66] width 916 height 18
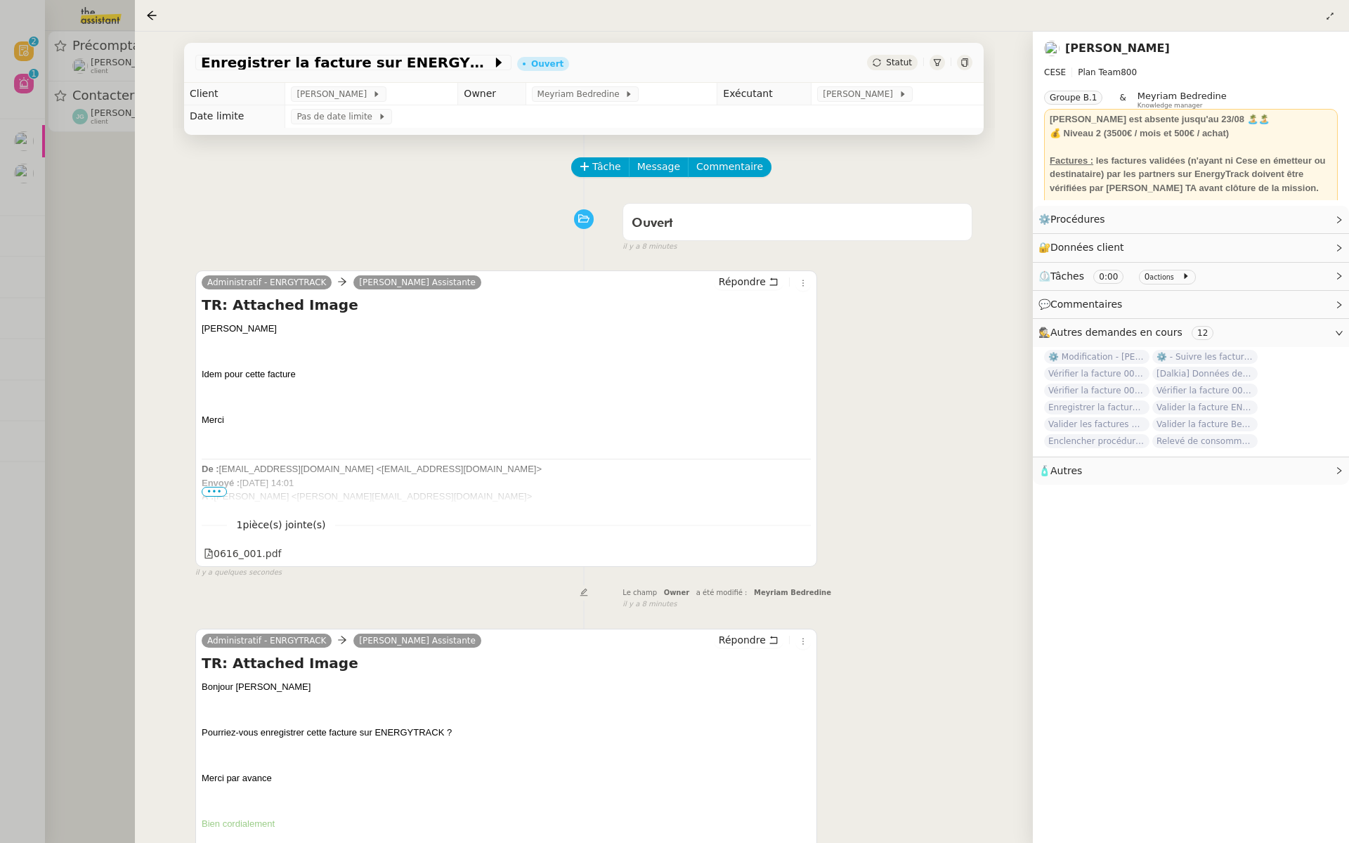
click at [60, 259] on div at bounding box center [674, 421] width 1349 height 843
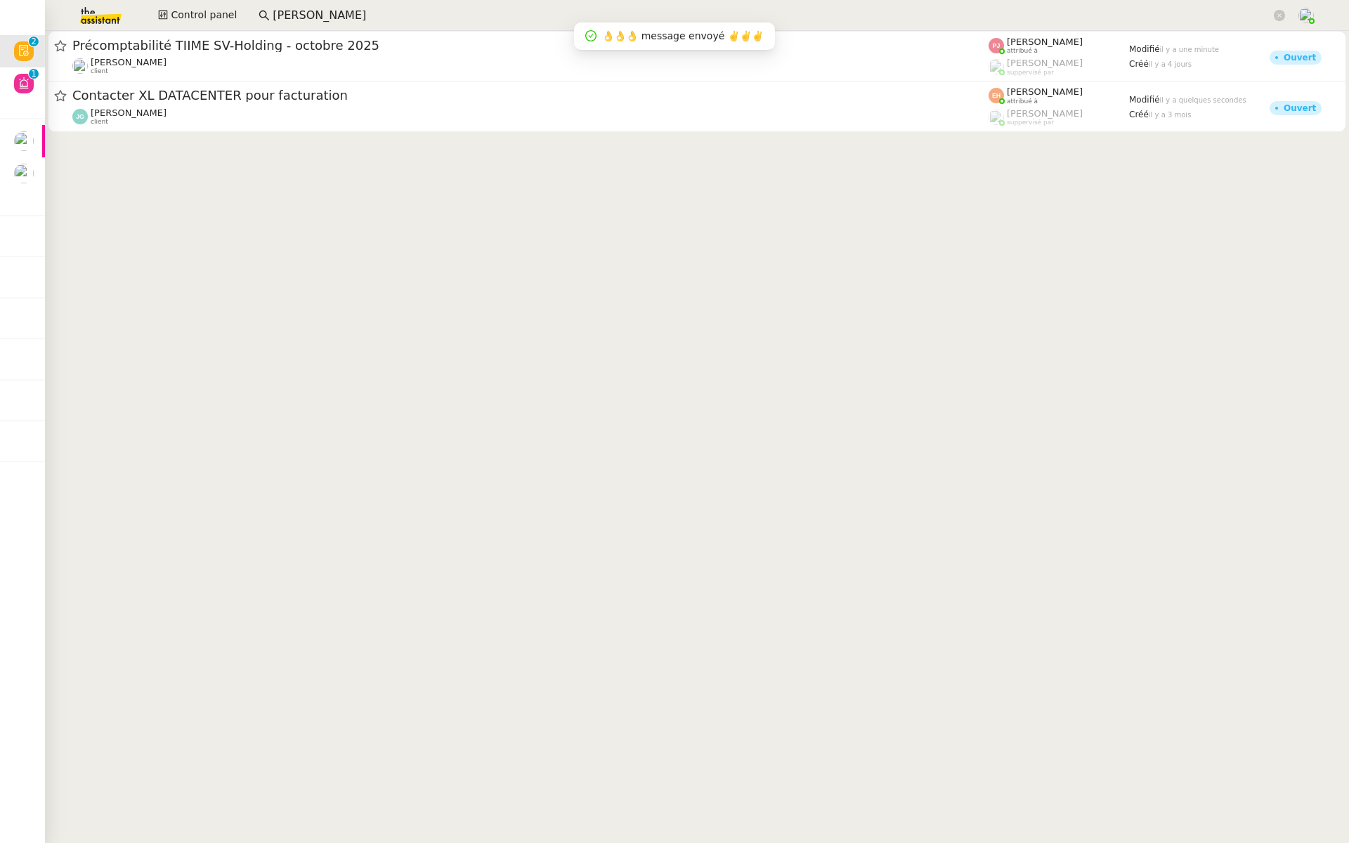
click at [228, 93] on span "Contacter XL DATACENTER pour facturation" at bounding box center [530, 95] width 916 height 13
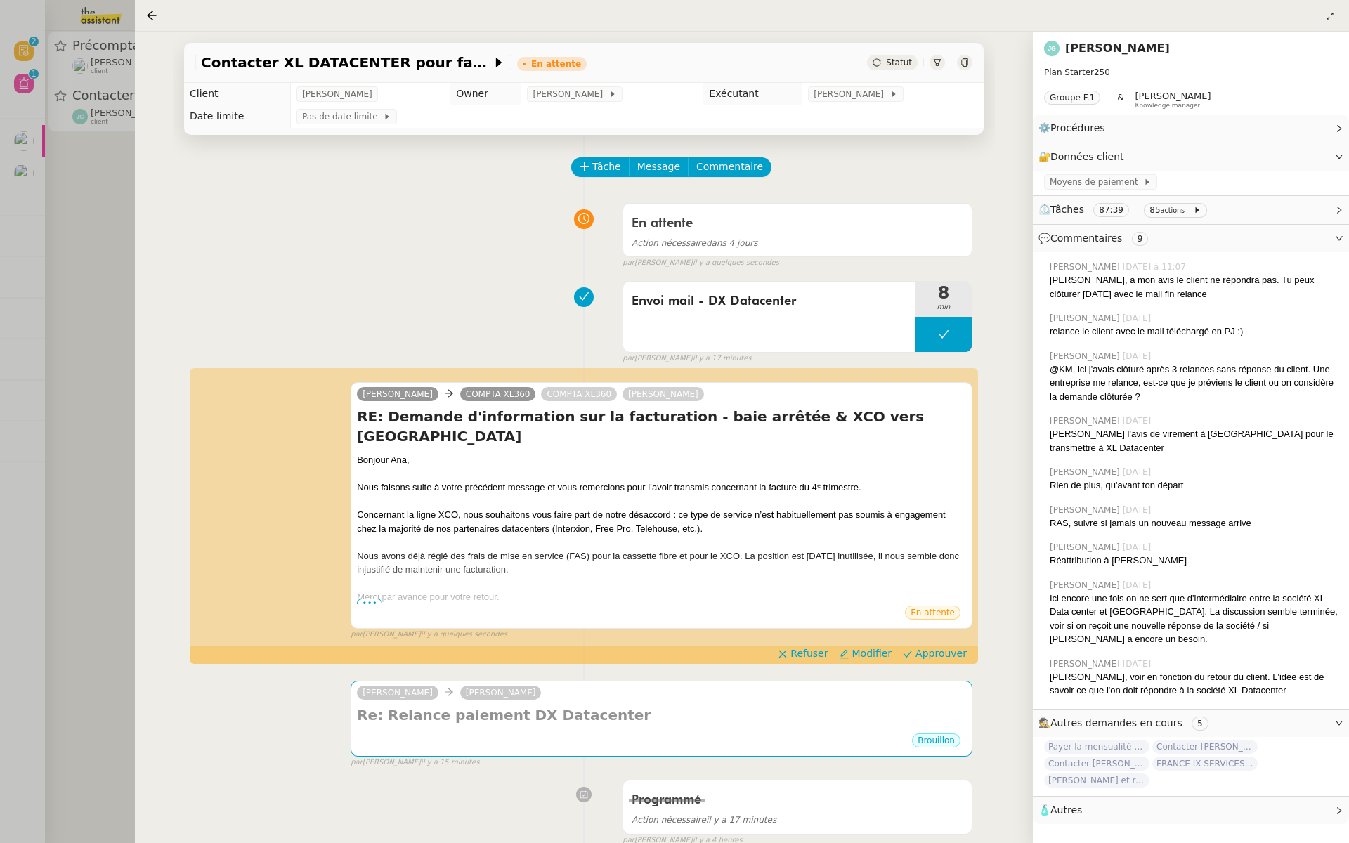
click at [3, 294] on div at bounding box center [674, 421] width 1349 height 843
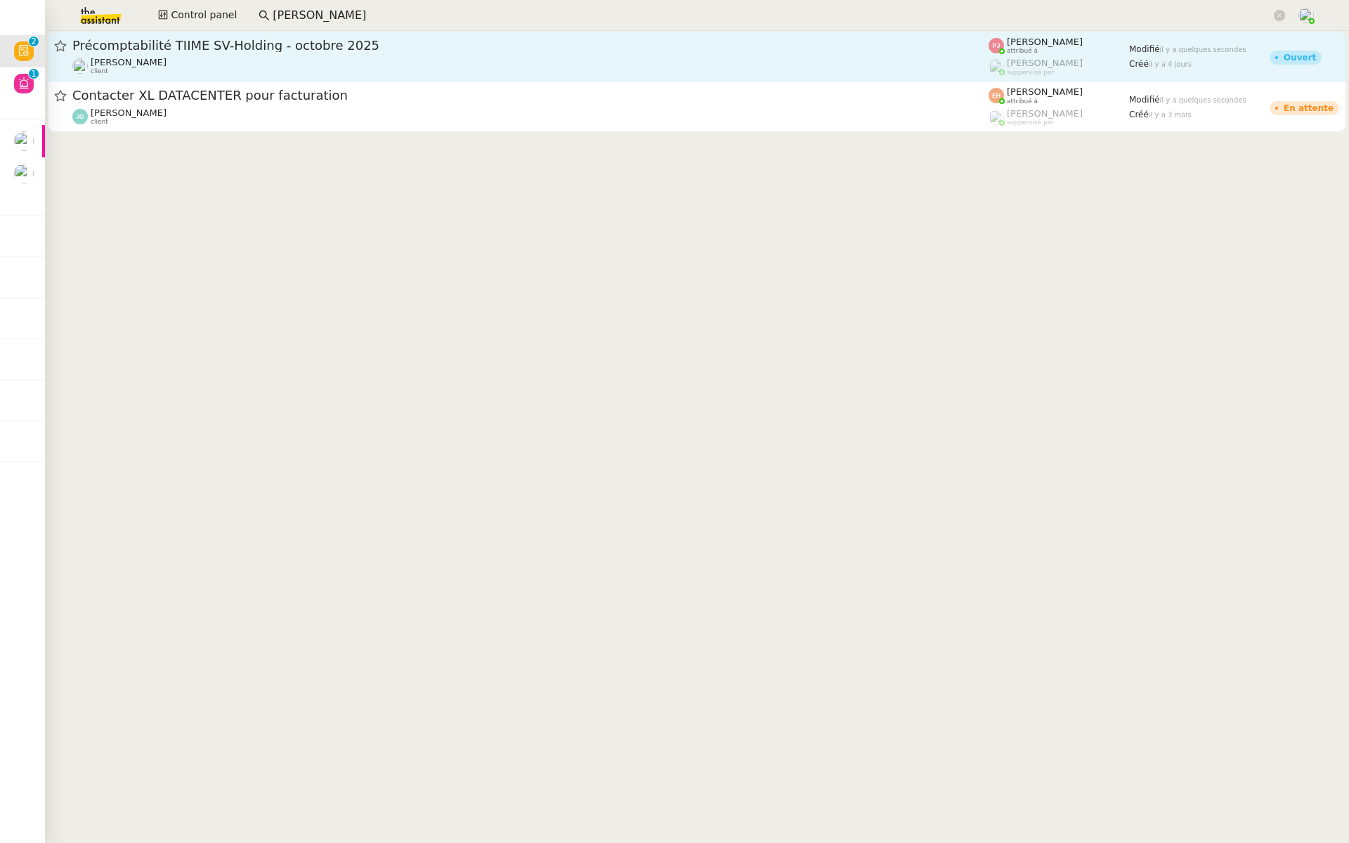
click at [427, 54] on div "Précomptabilité TIIME SV-Holding - octobre 2025 Sébastien VIGE client" at bounding box center [530, 56] width 916 height 38
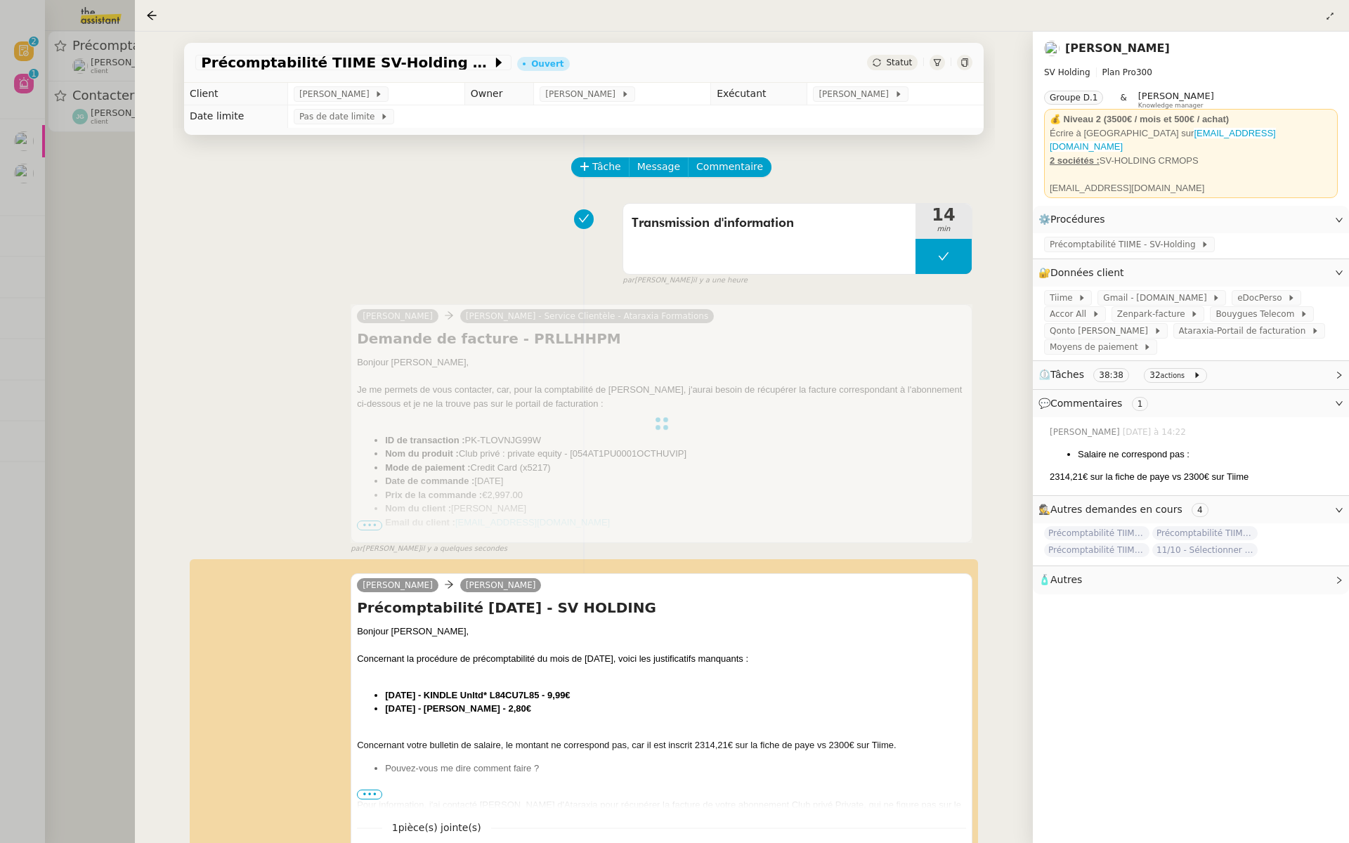
click at [39, 328] on div at bounding box center [674, 421] width 1349 height 843
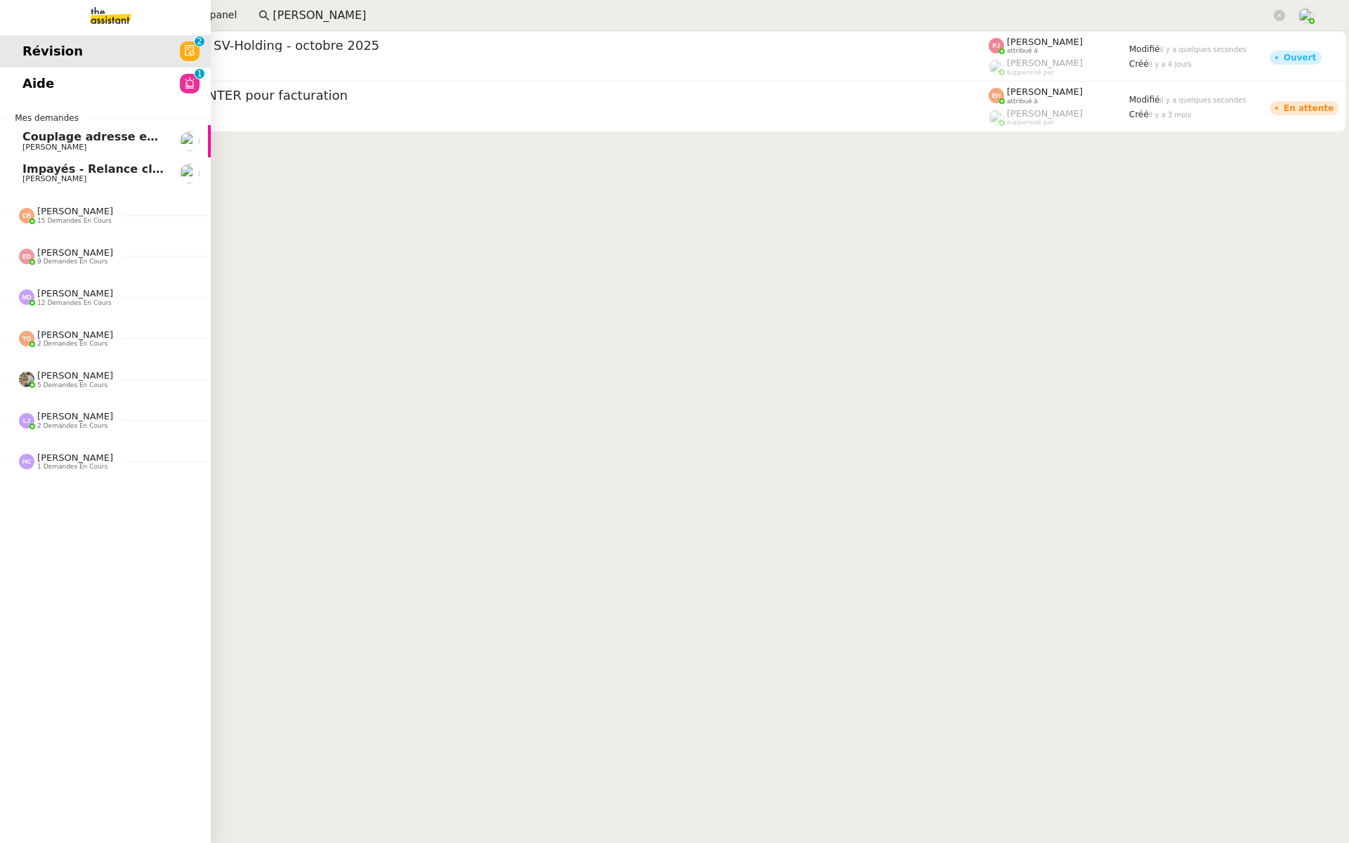
click at [23, 86] on span "Aide" at bounding box center [38, 83] width 32 height 21
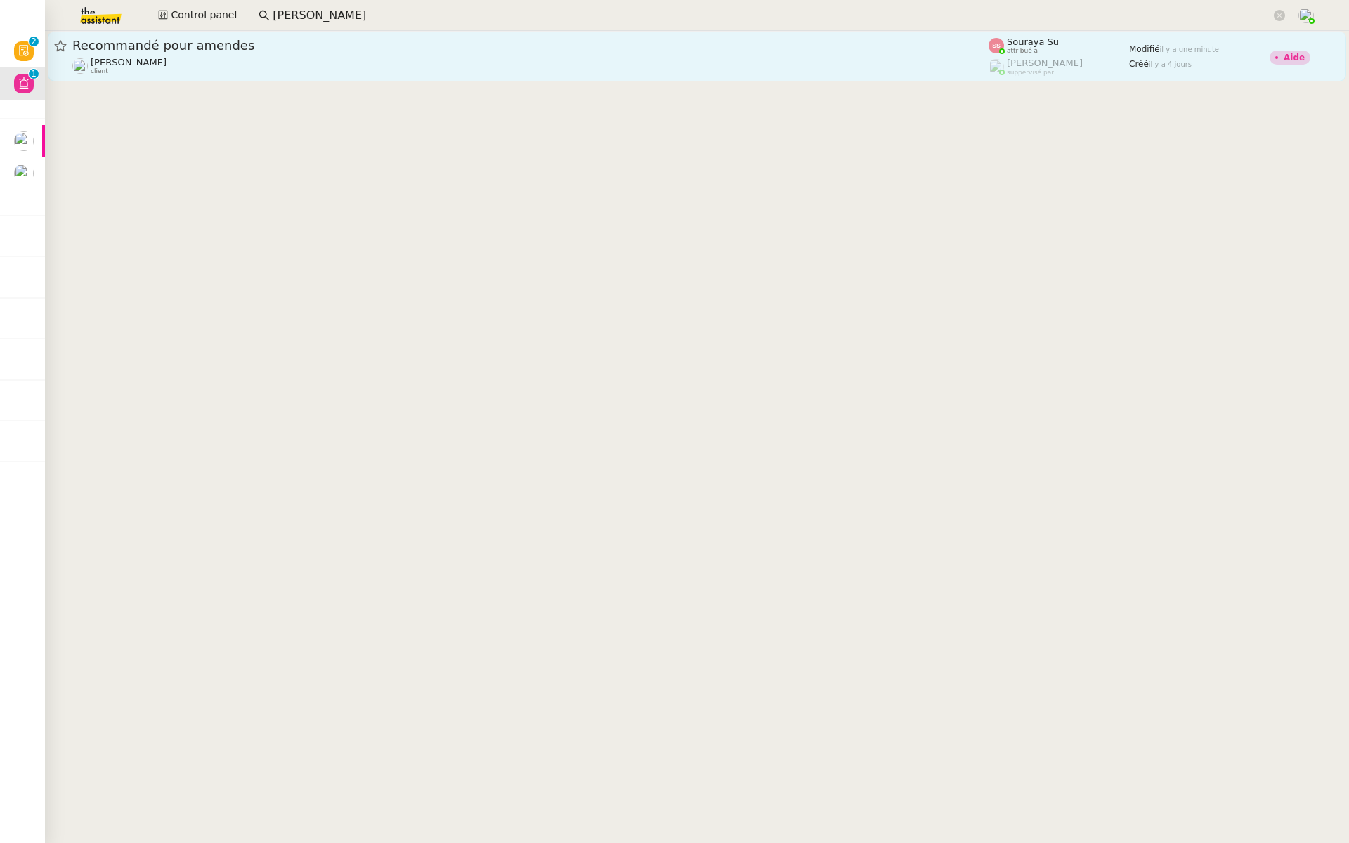
click at [213, 56] on div "Recommandé pour amendes Louis Fouché client" at bounding box center [530, 56] width 916 height 38
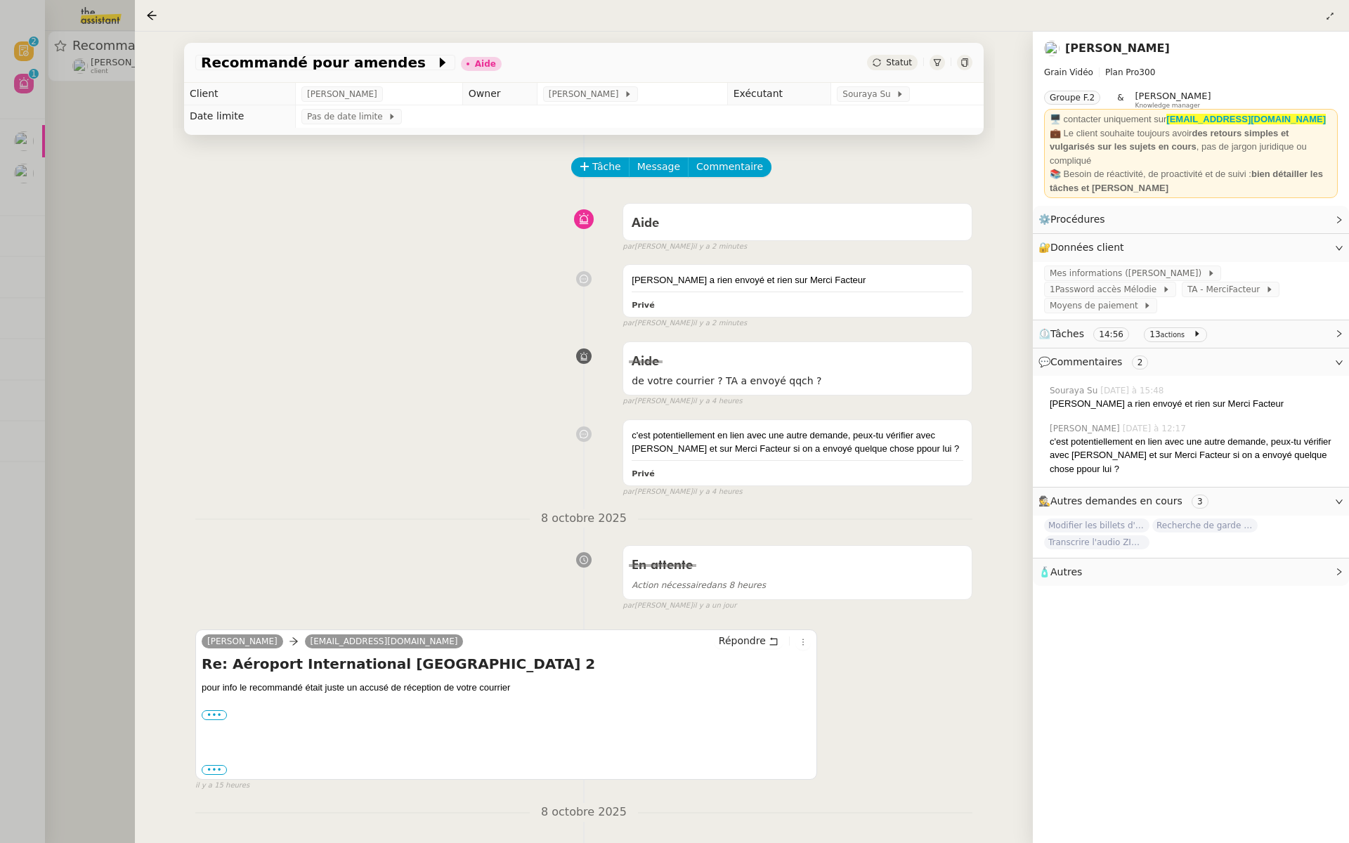
click at [39, 287] on div at bounding box center [674, 421] width 1349 height 843
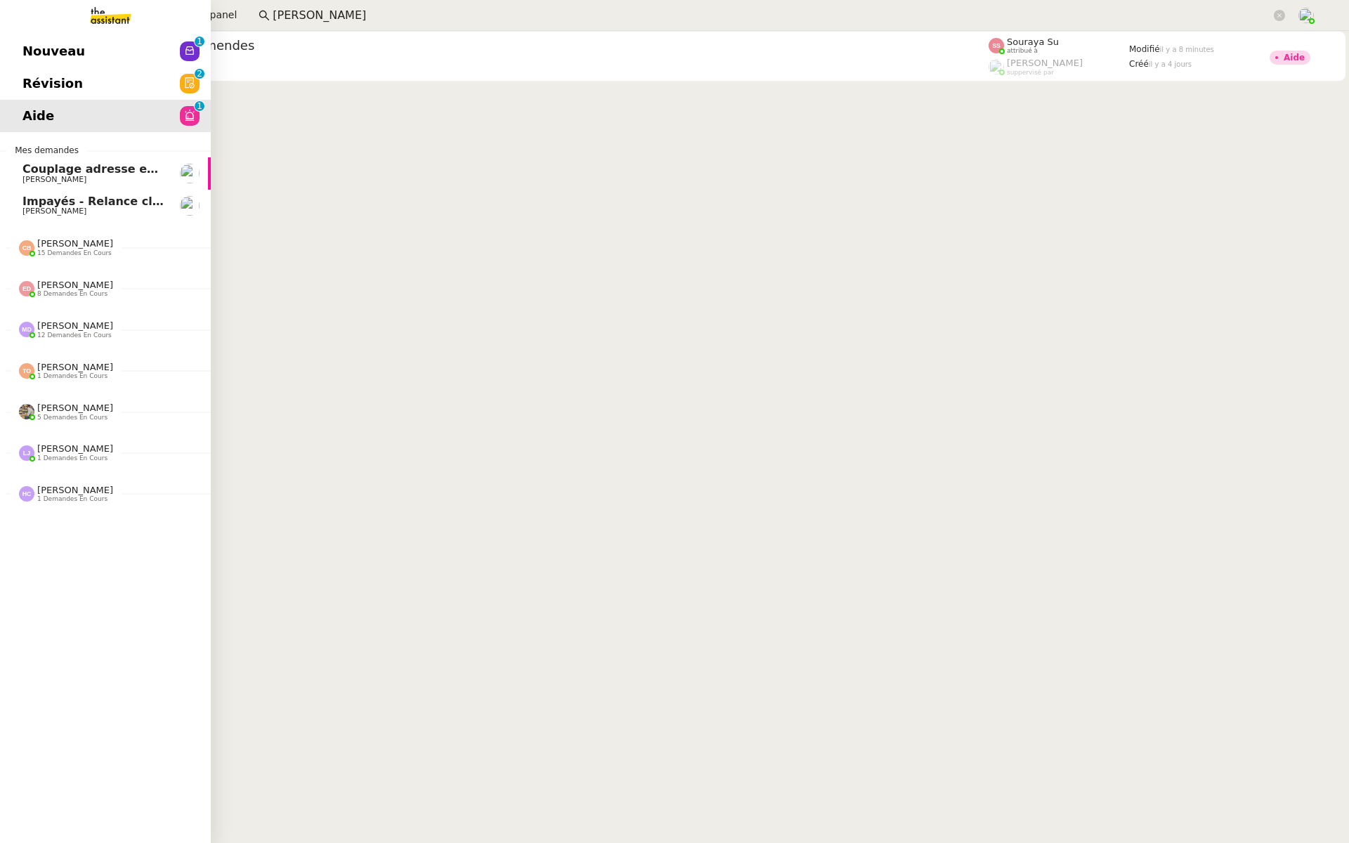
click at [11, 46] on link "Nouveau 0 1 2 3 4 5 6 7 8 9" at bounding box center [105, 51] width 211 height 32
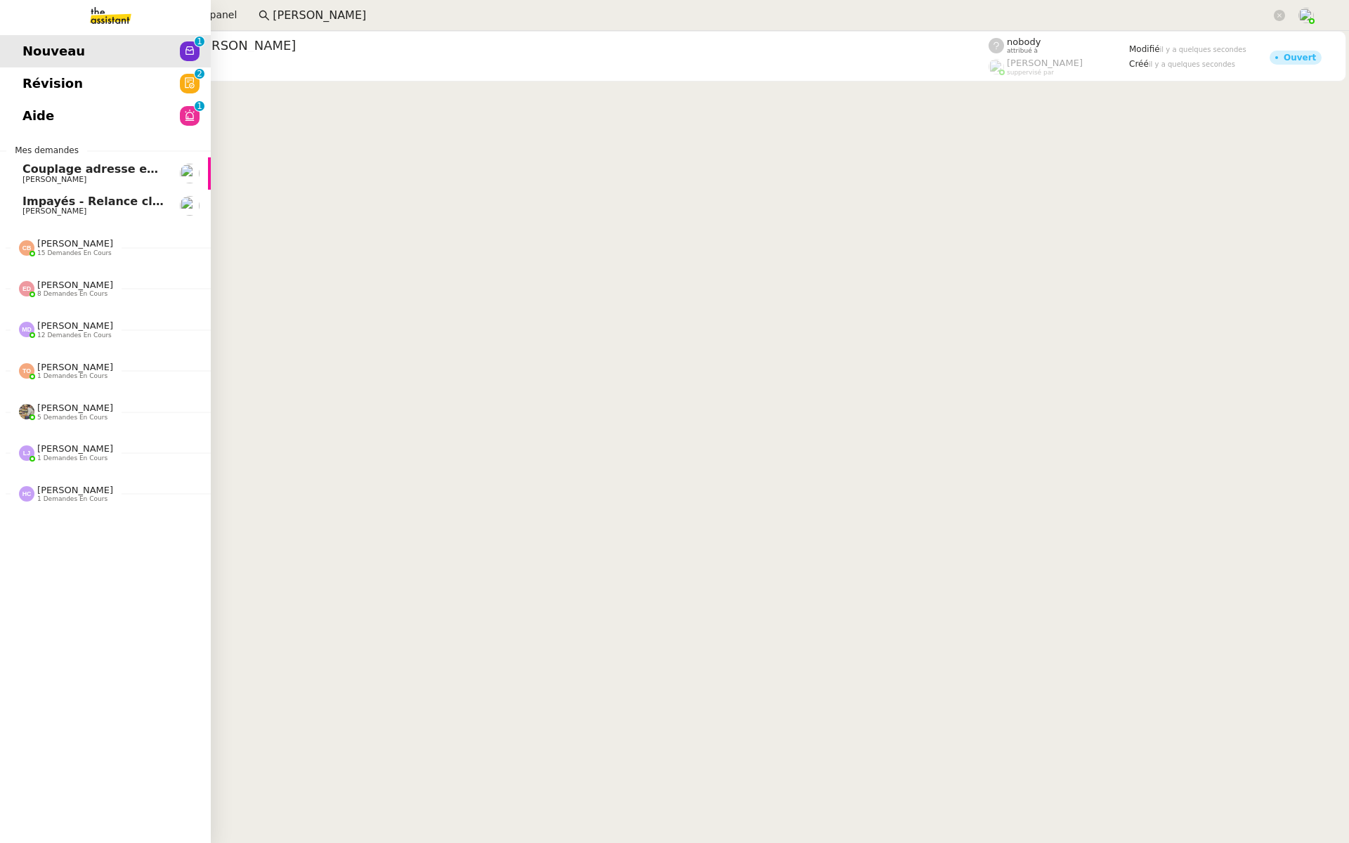
click at [22, 84] on span "Révision" at bounding box center [52, 83] width 60 height 21
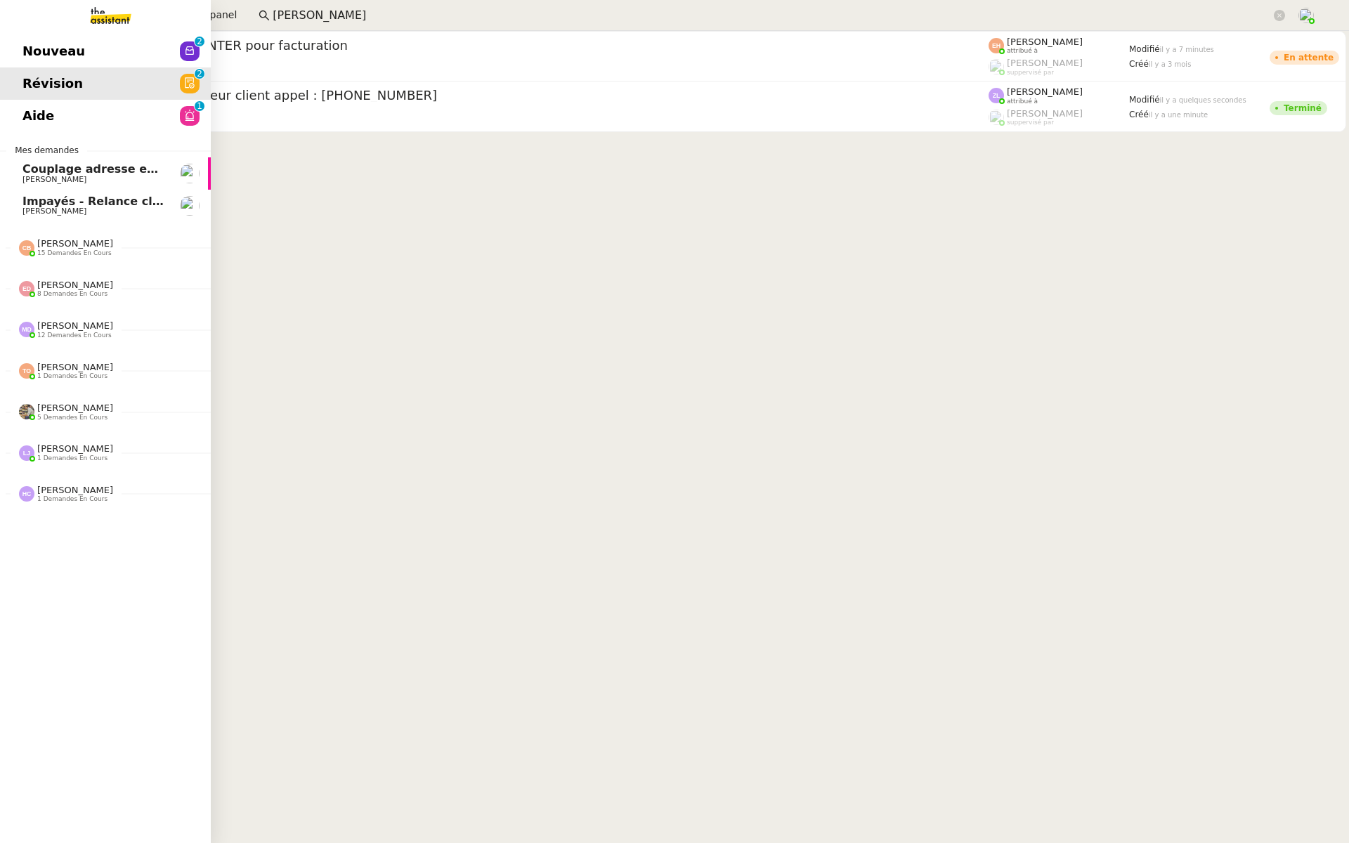
click at [44, 55] on span "Nouveau" at bounding box center [53, 51] width 63 height 21
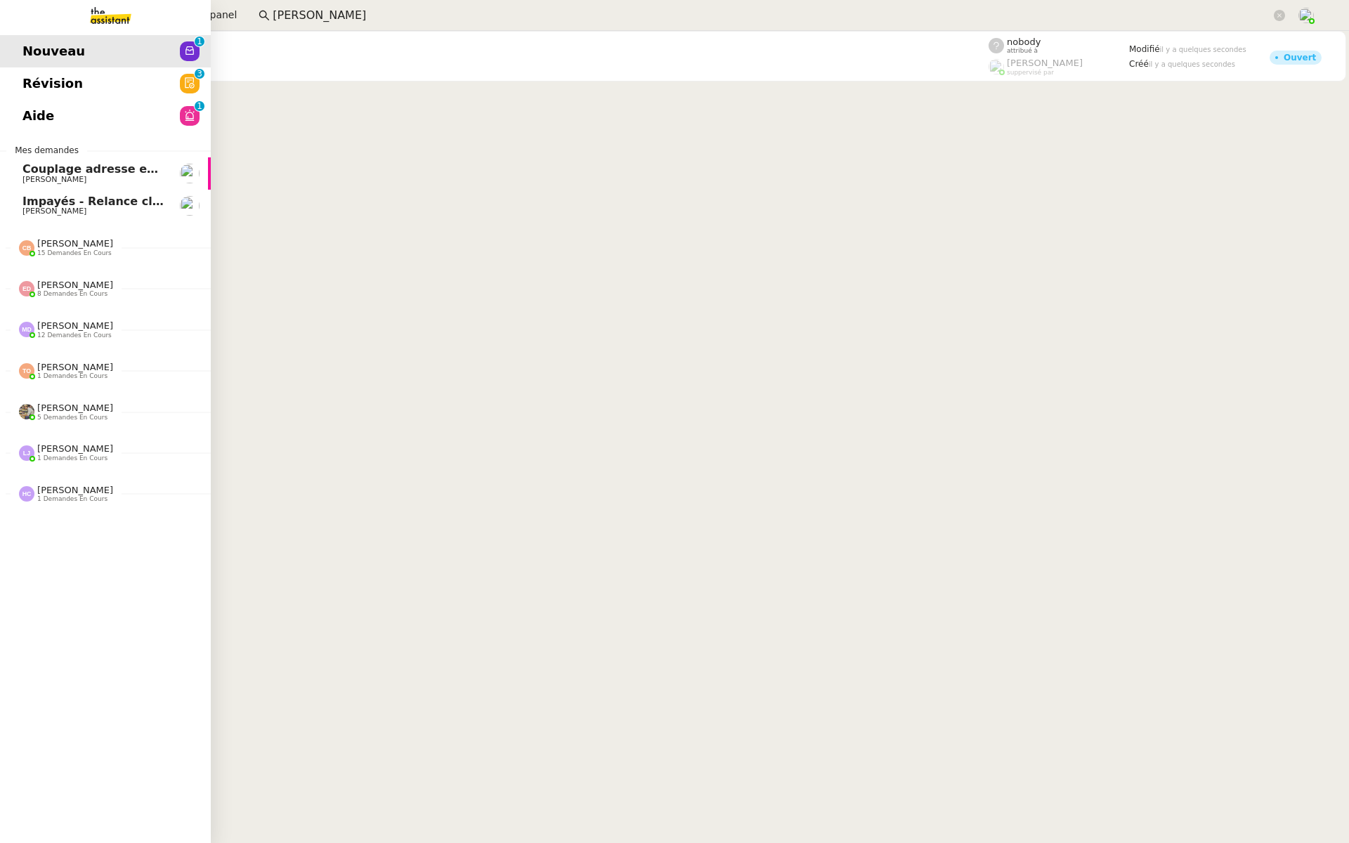
click at [54, 204] on span "Impayés - Relance client - 1 octobre 2025" at bounding box center [153, 201] width 263 height 13
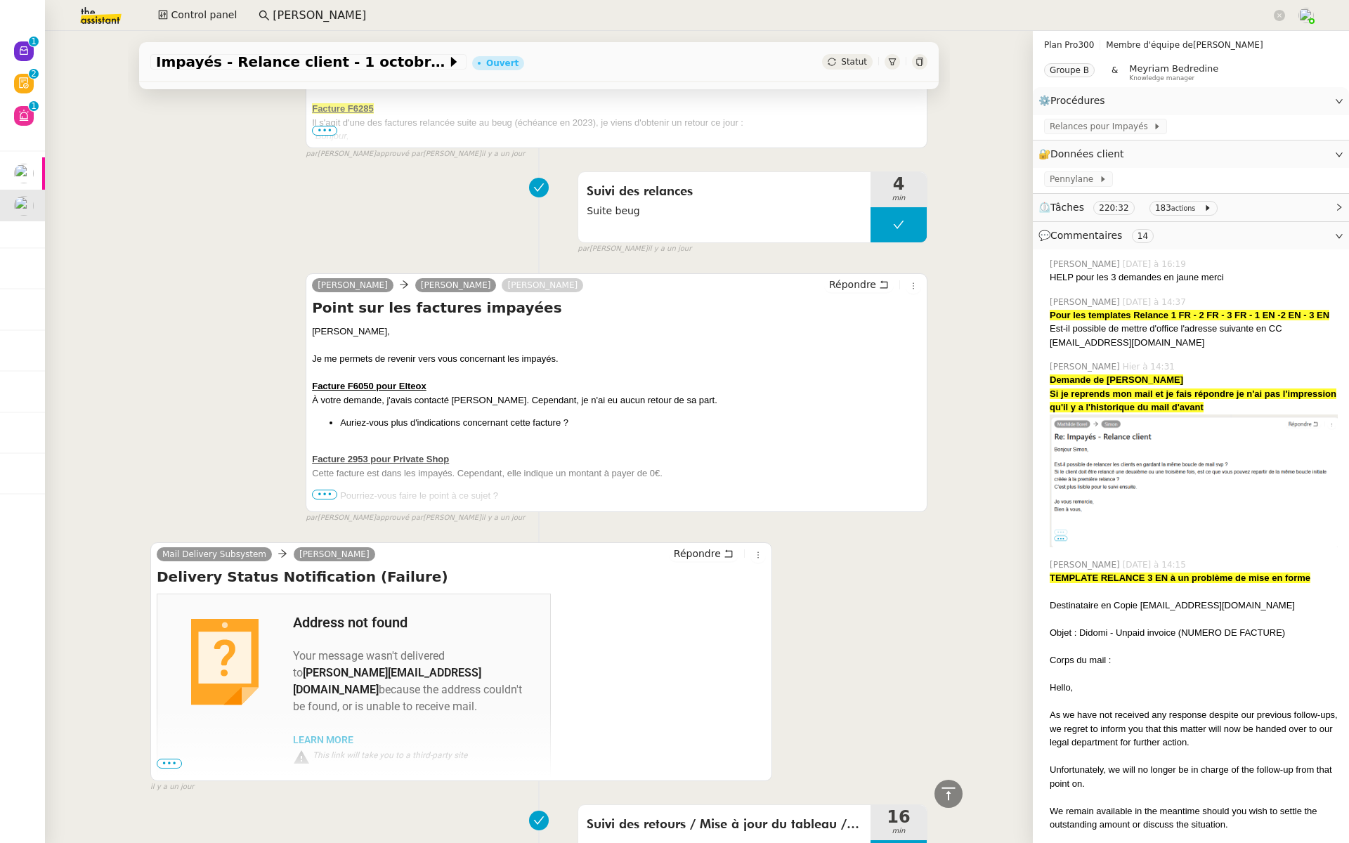
scroll to position [41, 0]
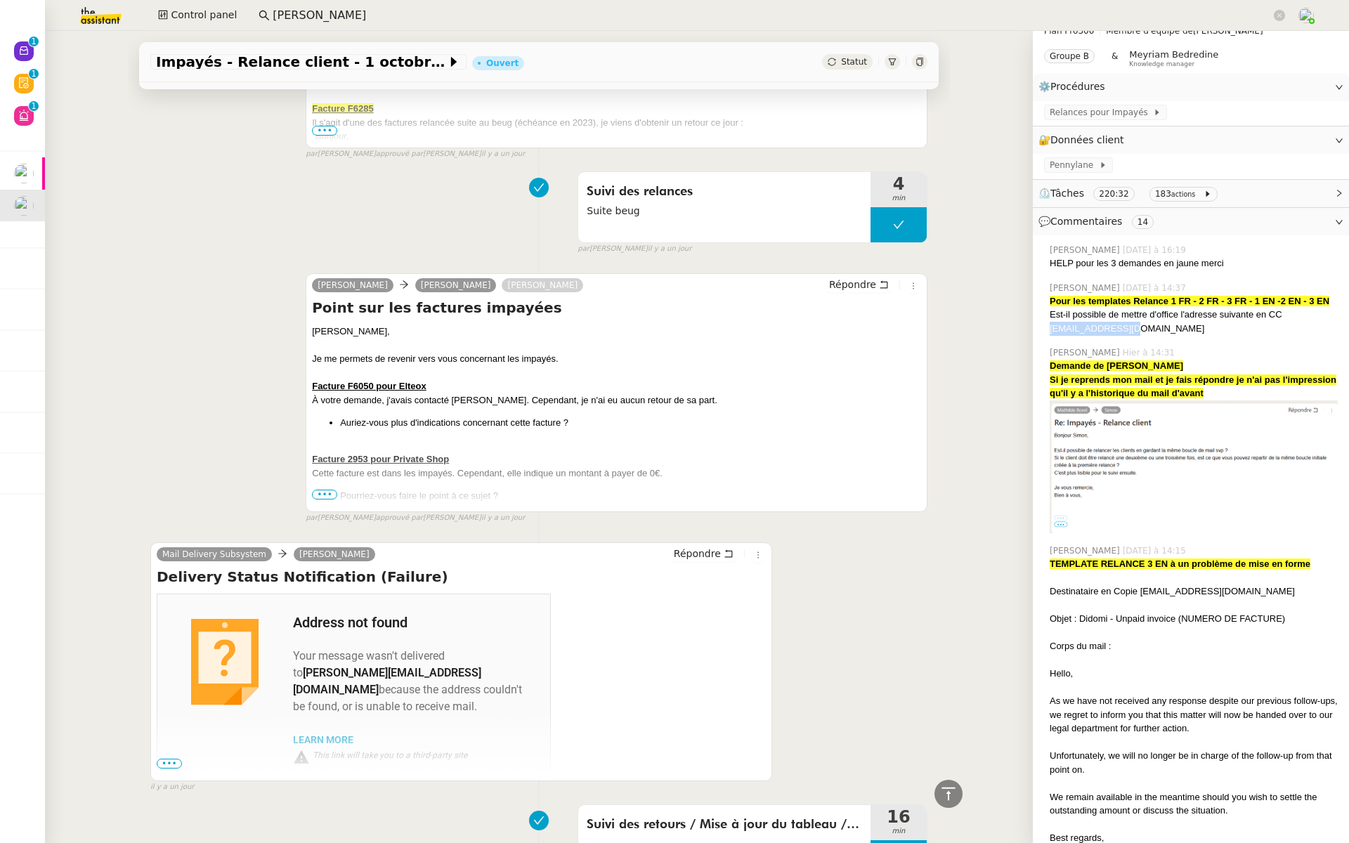
drag, startPoint x: 1132, startPoint y: 326, endPoint x: 1049, endPoint y: 328, distance: 82.9
click at [1050, 328] on div "Est-il possible de mettre d'office l'adresse suivante en CC finance@didomi.io" at bounding box center [1194, 321] width 288 height 27
copy div "finance@didomi.io"
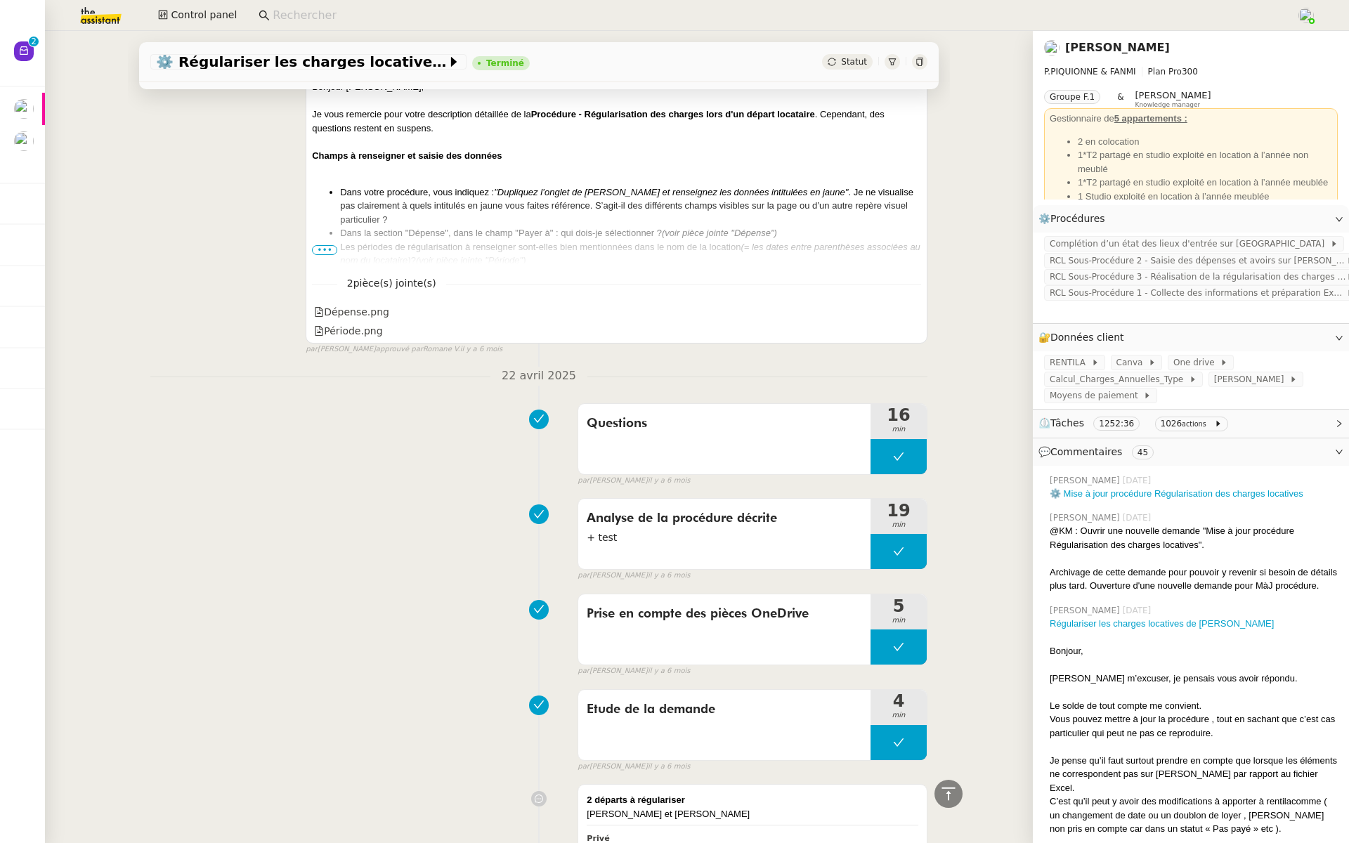
scroll to position [44793, 0]
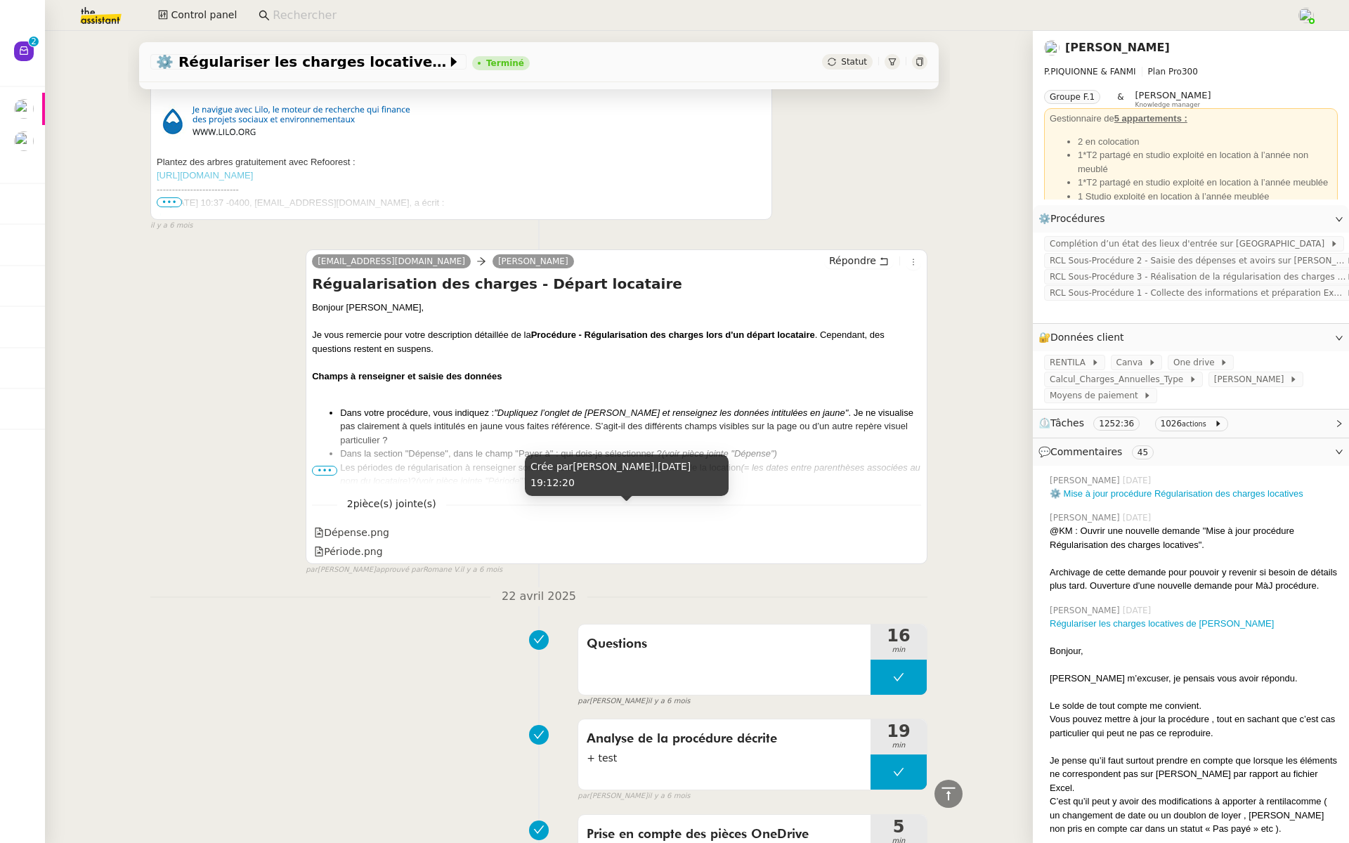
scroll to position [43120, 0]
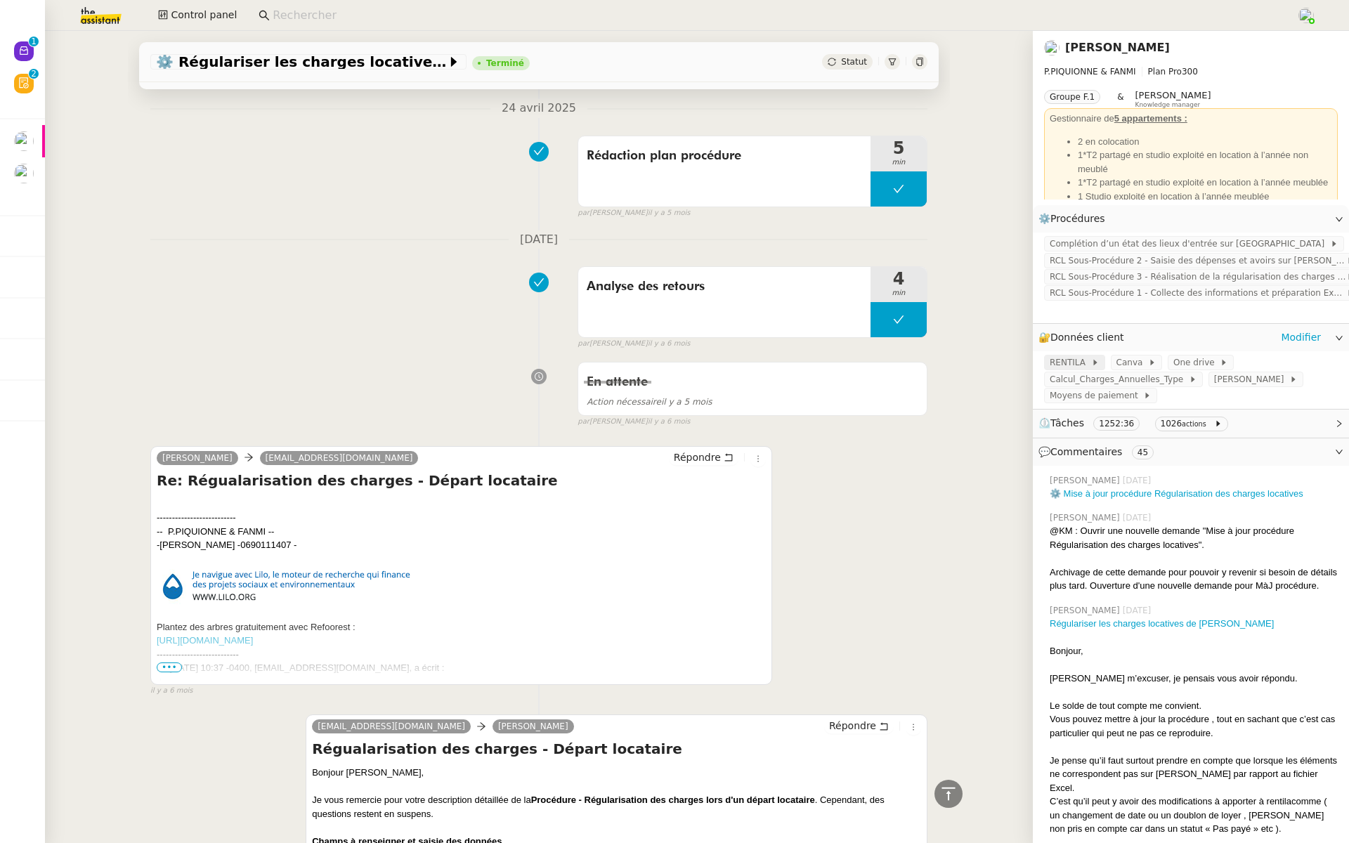
click at [1067, 363] on span "RENTILA" at bounding box center [1070, 363] width 41 height 14
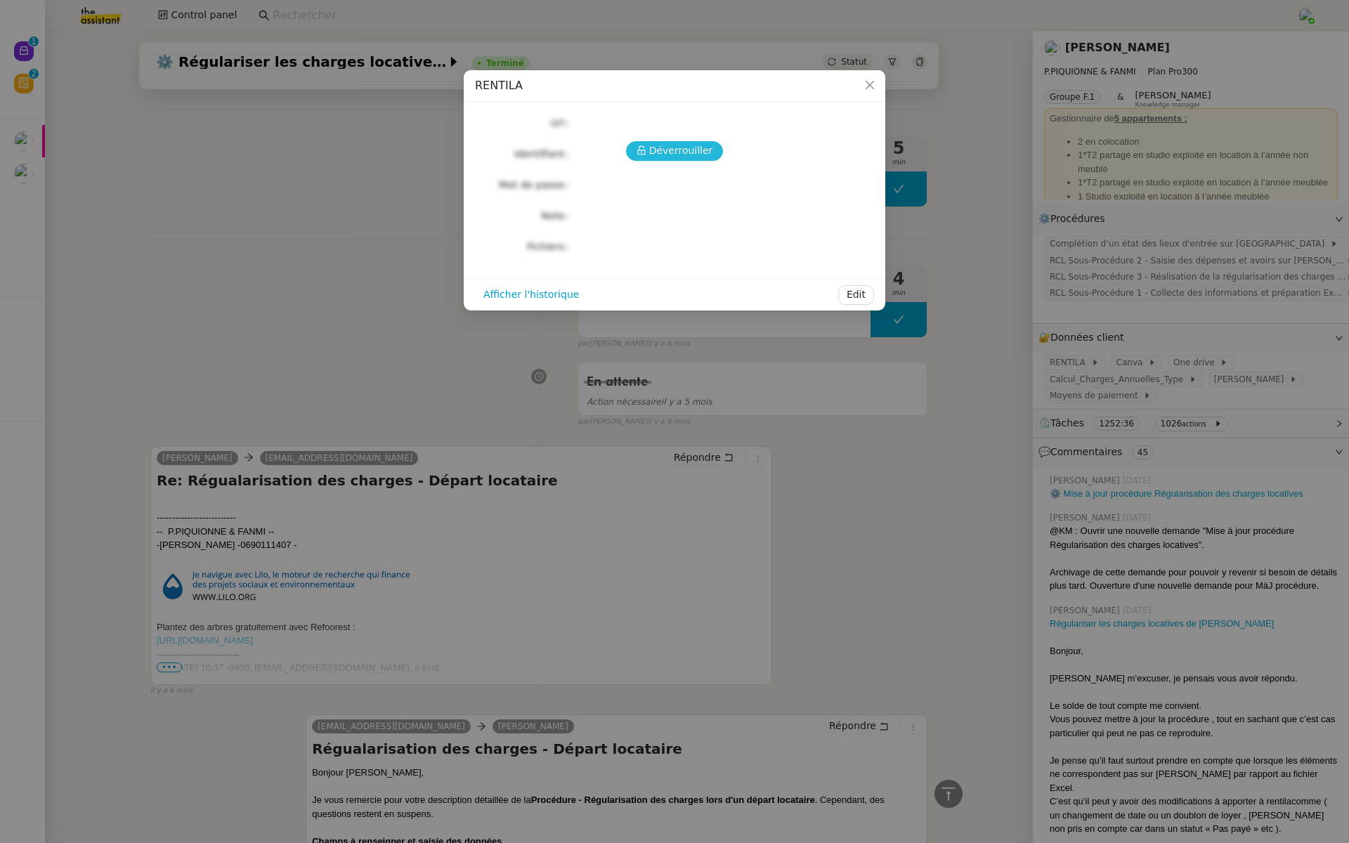
click at [662, 150] on span "Déverrouiller" at bounding box center [681, 151] width 64 height 16
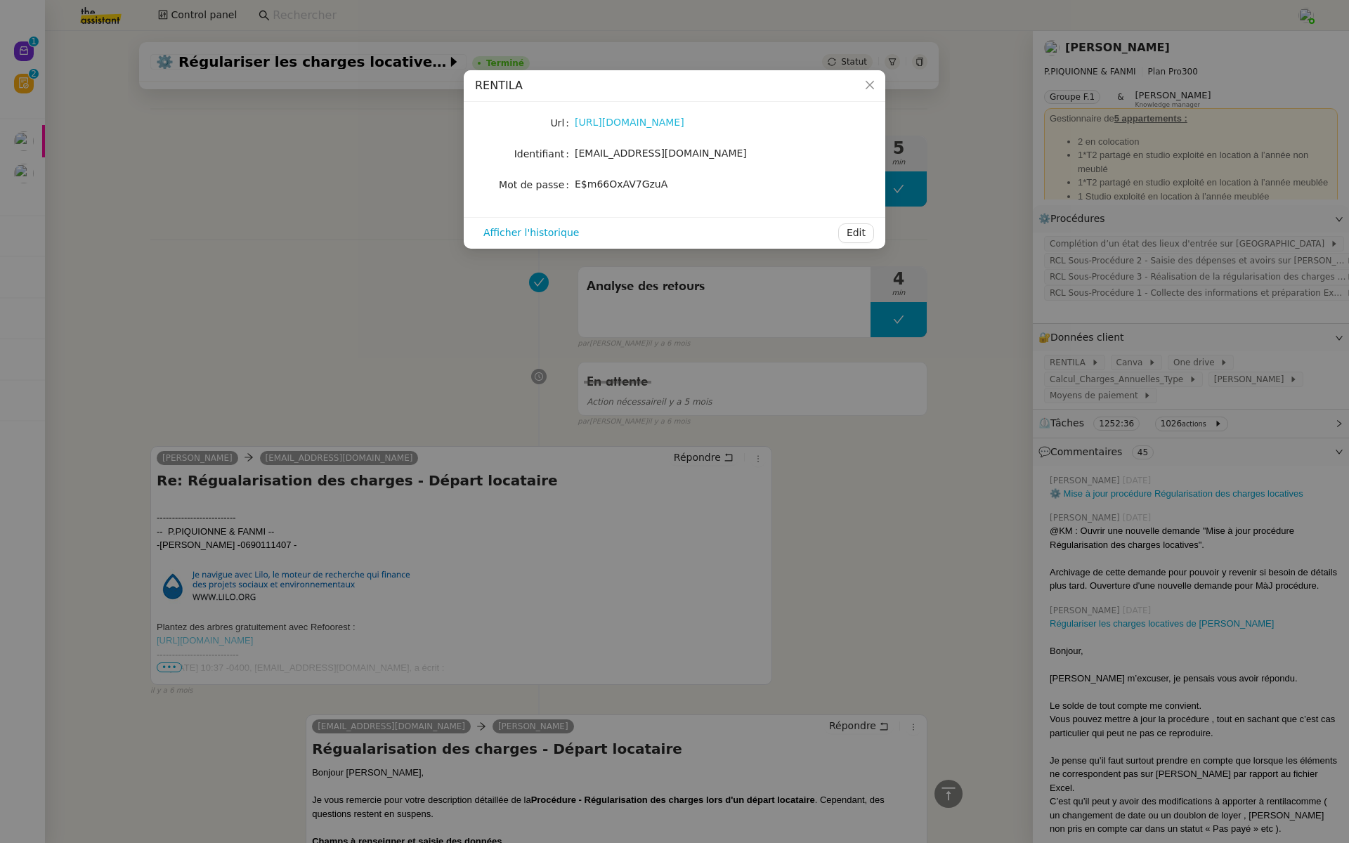
click at [651, 122] on link "https://www.rentila.com/login" at bounding box center [630, 122] width 110 height 11
drag, startPoint x: 717, startPoint y: 152, endPoint x: 573, endPoint y: 152, distance: 144.7
click at [573, 152] on nz-form-item "Identifiant beextraordinary25@gmail.com" at bounding box center [674, 154] width 399 height 20
copy nz-form-item "beextraordinary25@gmail.com"
drag, startPoint x: 665, startPoint y: 185, endPoint x: 573, endPoint y: 185, distance: 92.0
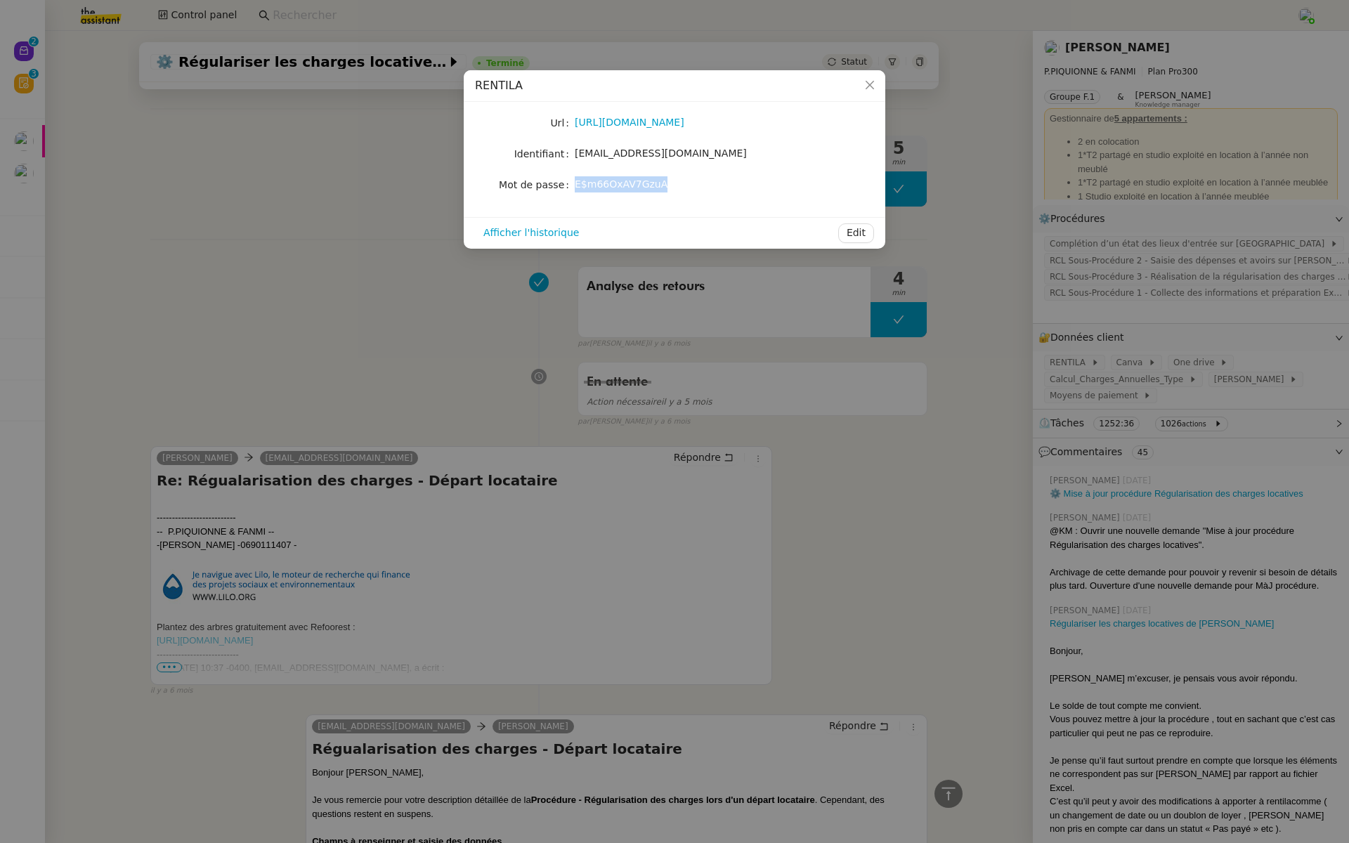
click at [573, 185] on nz-form-item "Mot de passe E$m66OxAV7GzuA" at bounding box center [674, 185] width 399 height 20
copy nz-form-item "E$m66OxAV7GzuA"
click at [689, 172] on div "Url https://www.rentila.com/login Identifiant beextraordinary25@gmail.com Mot d…" at bounding box center [674, 154] width 399 height 82
drag, startPoint x: 665, startPoint y: 183, endPoint x: 572, endPoint y: 190, distance: 93.0
click at [572, 190] on nz-form-item "Mot de passe E$m66OxAV7GzuA" at bounding box center [674, 185] width 399 height 20
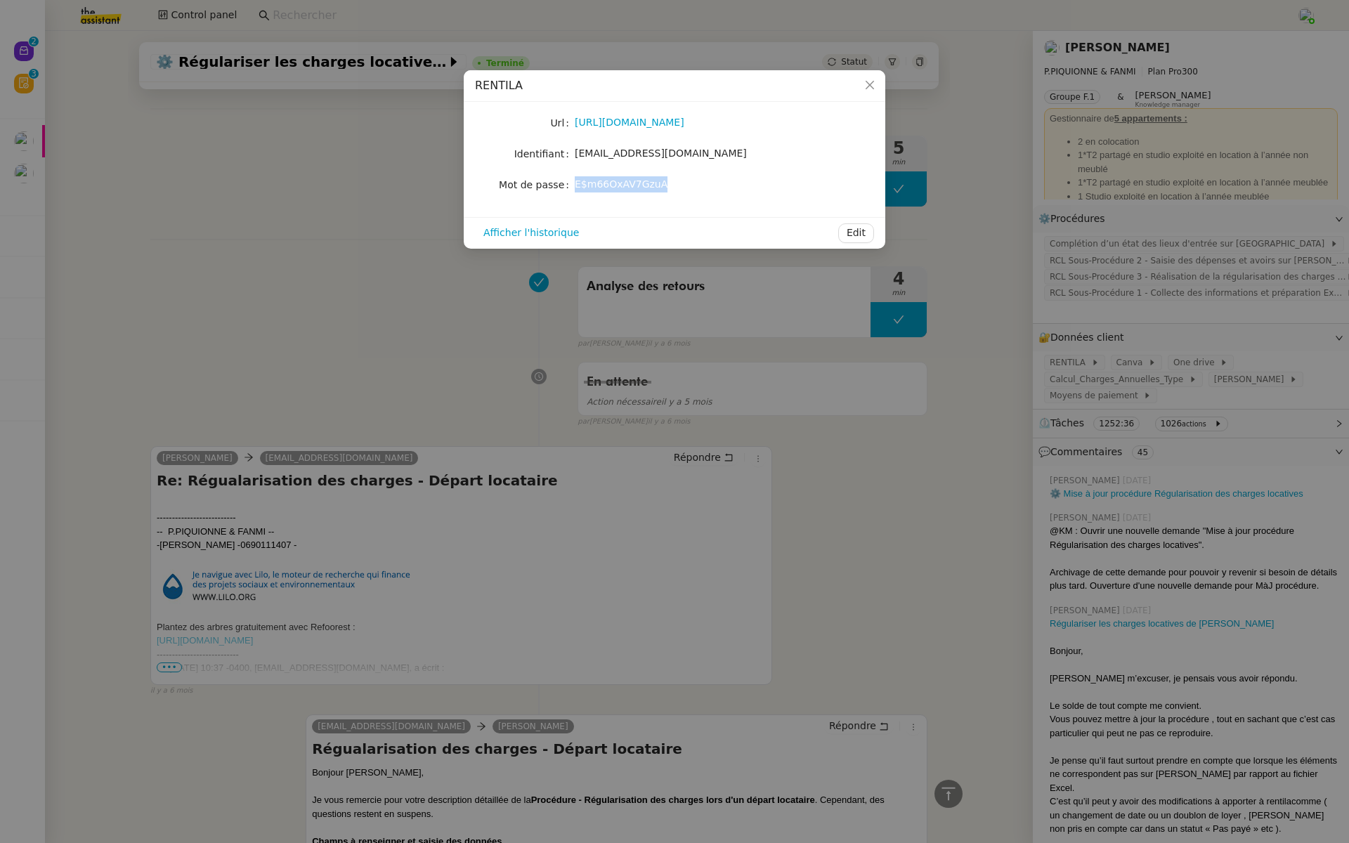
copy nz-form-item "E$m66OxAV7GzuA"
drag, startPoint x: 717, startPoint y: 155, endPoint x: 573, endPoint y: 156, distance: 144.8
click at [573, 156] on nz-form-item "Identifiant beextraordinary25@gmail.com" at bounding box center [674, 154] width 399 height 20
copy nz-form-item "beextraordinary25@gmail.com"
click at [657, 182] on span "E$m66OxAV7GzuA" at bounding box center [621, 183] width 93 height 11
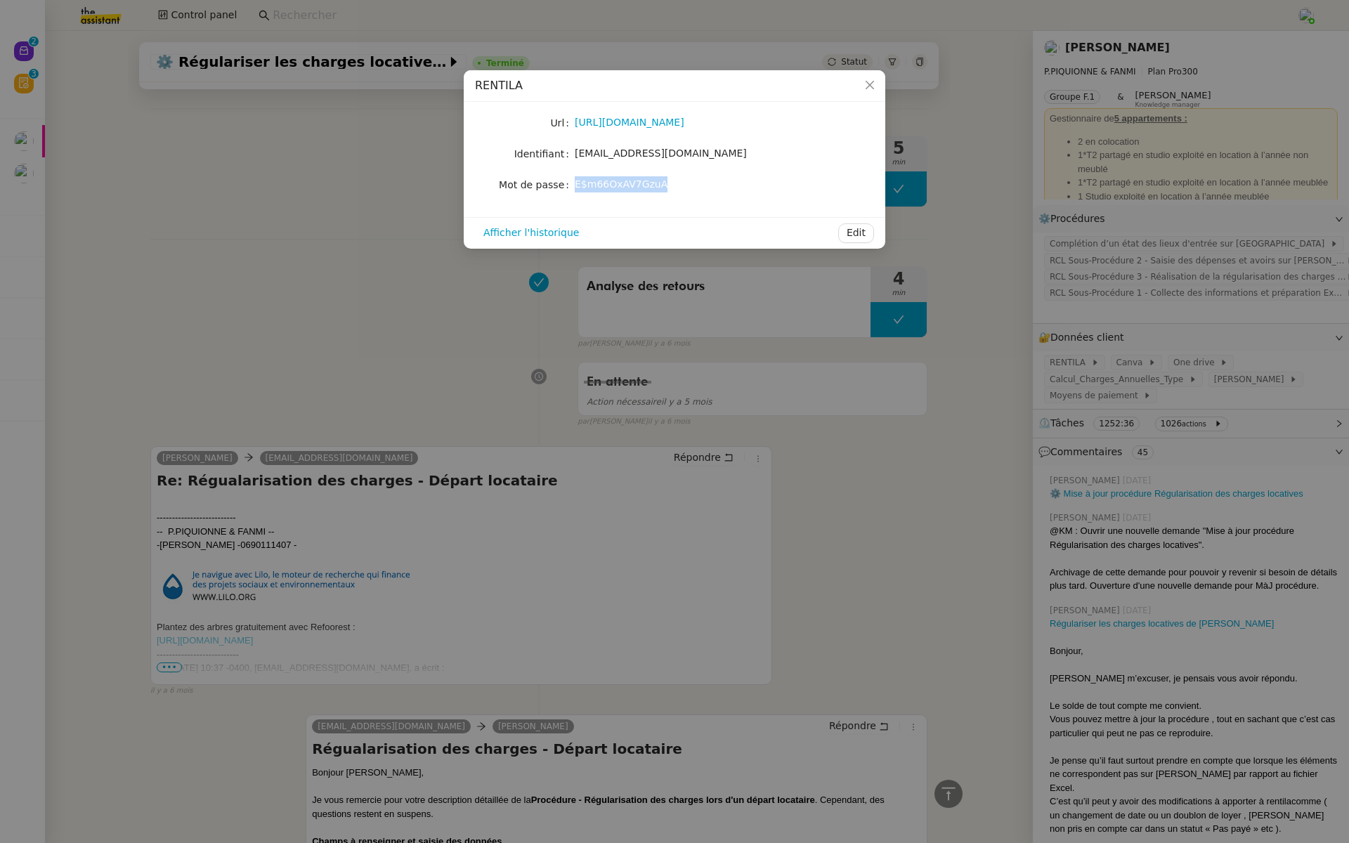
drag, startPoint x: 665, startPoint y: 184, endPoint x: 575, endPoint y: 189, distance: 90.1
click at [575, 189] on div "E$m66OxAV7GzuA" at bounding box center [691, 184] width 233 height 16
copy span "E$m66OxAV7GzuA"
click at [793, 311] on nz-modal-container "RENTILA Url https://www.rentila.com/login Identifiant beextraordinary25@gmail.c…" at bounding box center [674, 421] width 1349 height 843
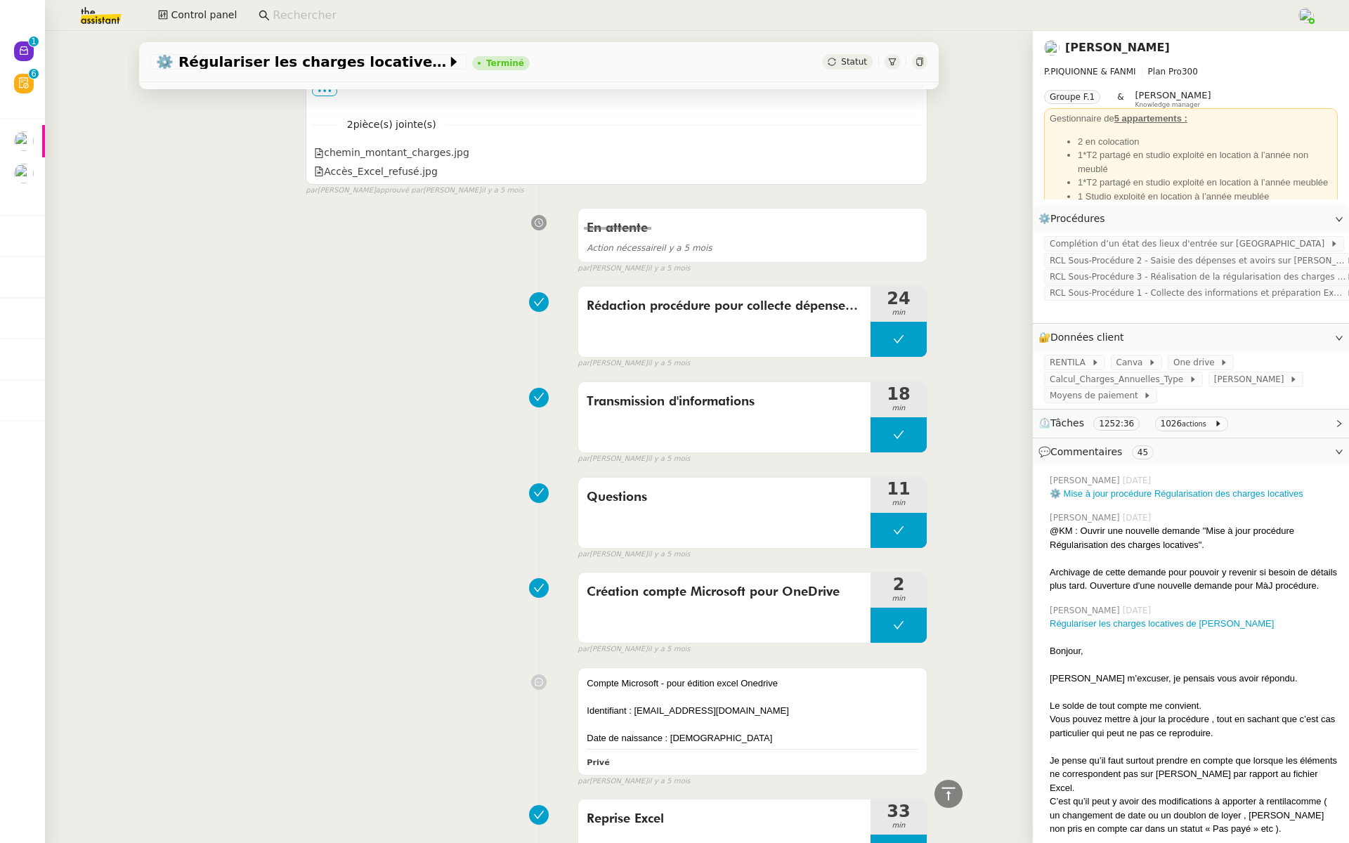
scroll to position [40916, 0]
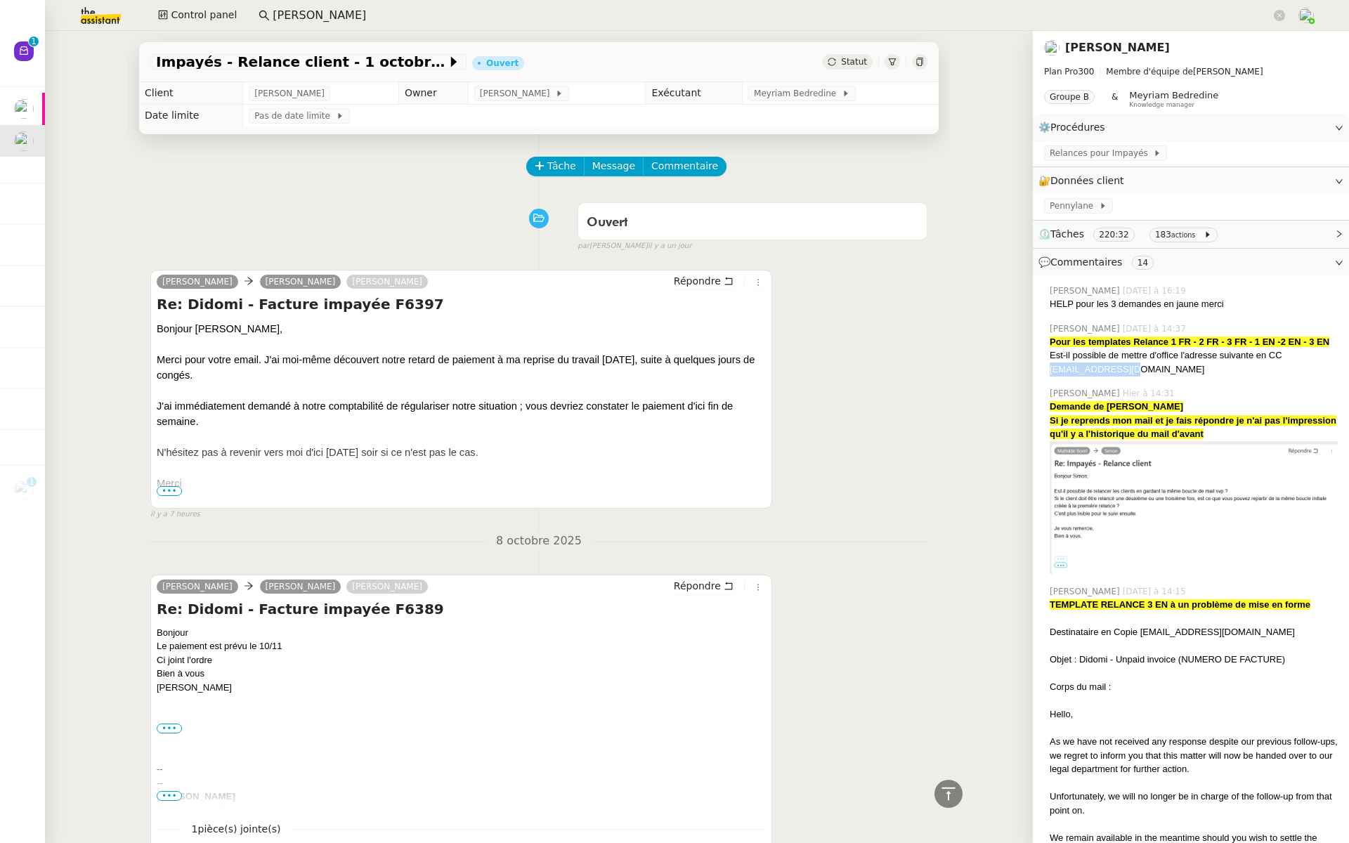
scroll to position [41, 0]
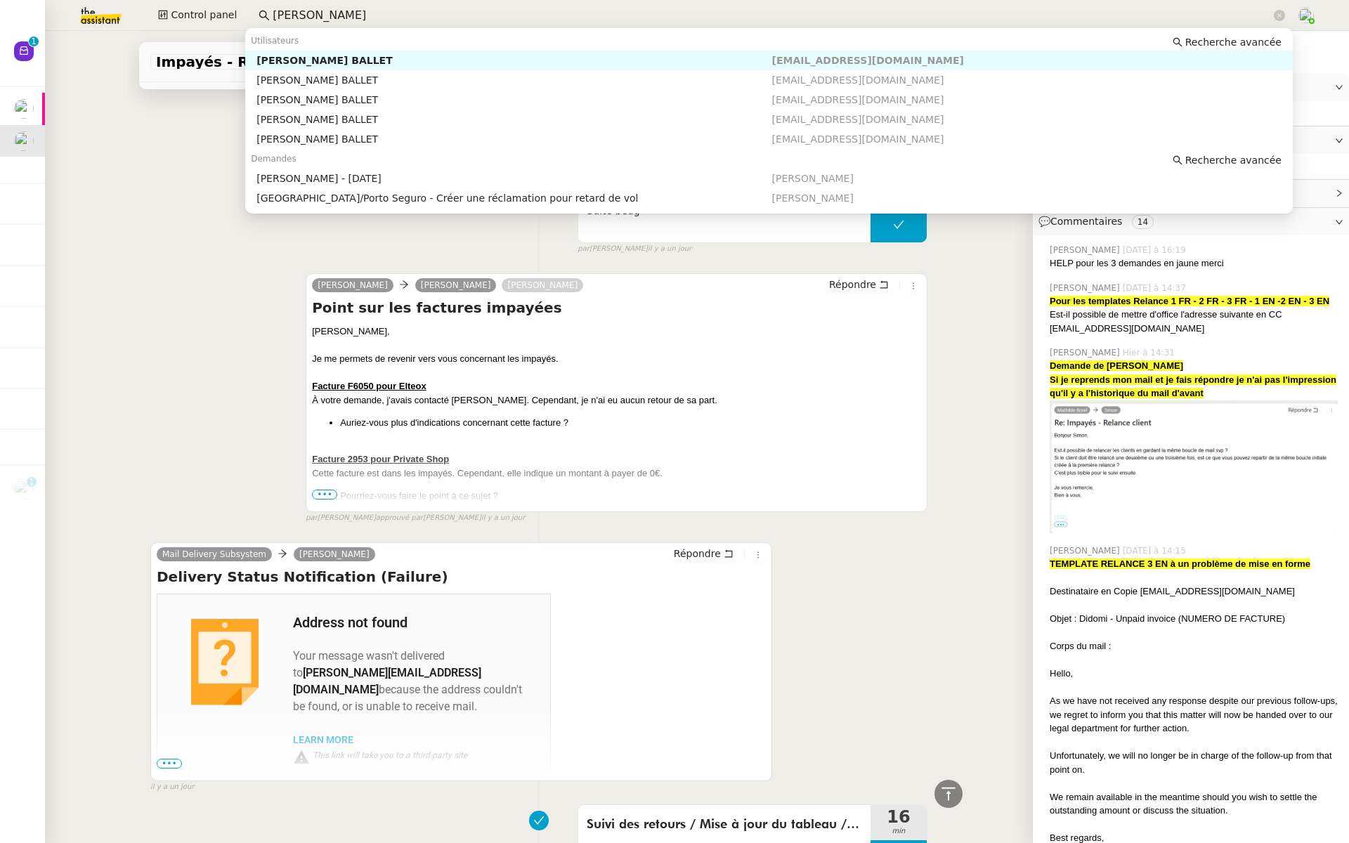
drag, startPoint x: 360, startPoint y: 19, endPoint x: 172, endPoint y: 0, distance: 189.3
click at [172, 0] on div "Control panel Frédéric Ballet" at bounding box center [674, 15] width 1279 height 31
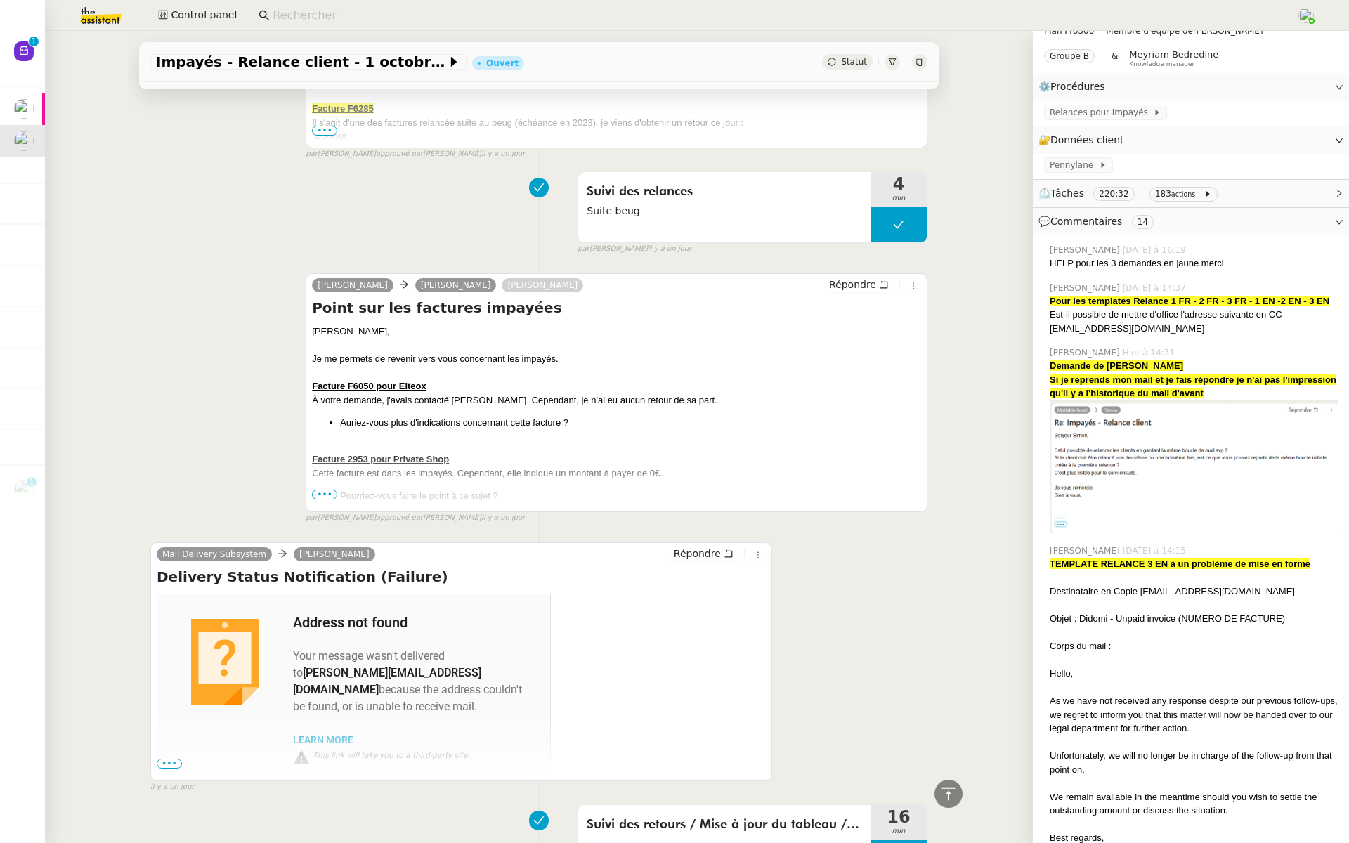
click at [179, 143] on div "Simon Mohamed Bennani Fabien Lesur Répondre Facture F6004 et F6285 Bonjour Moha…" at bounding box center [538, 28] width 777 height 263
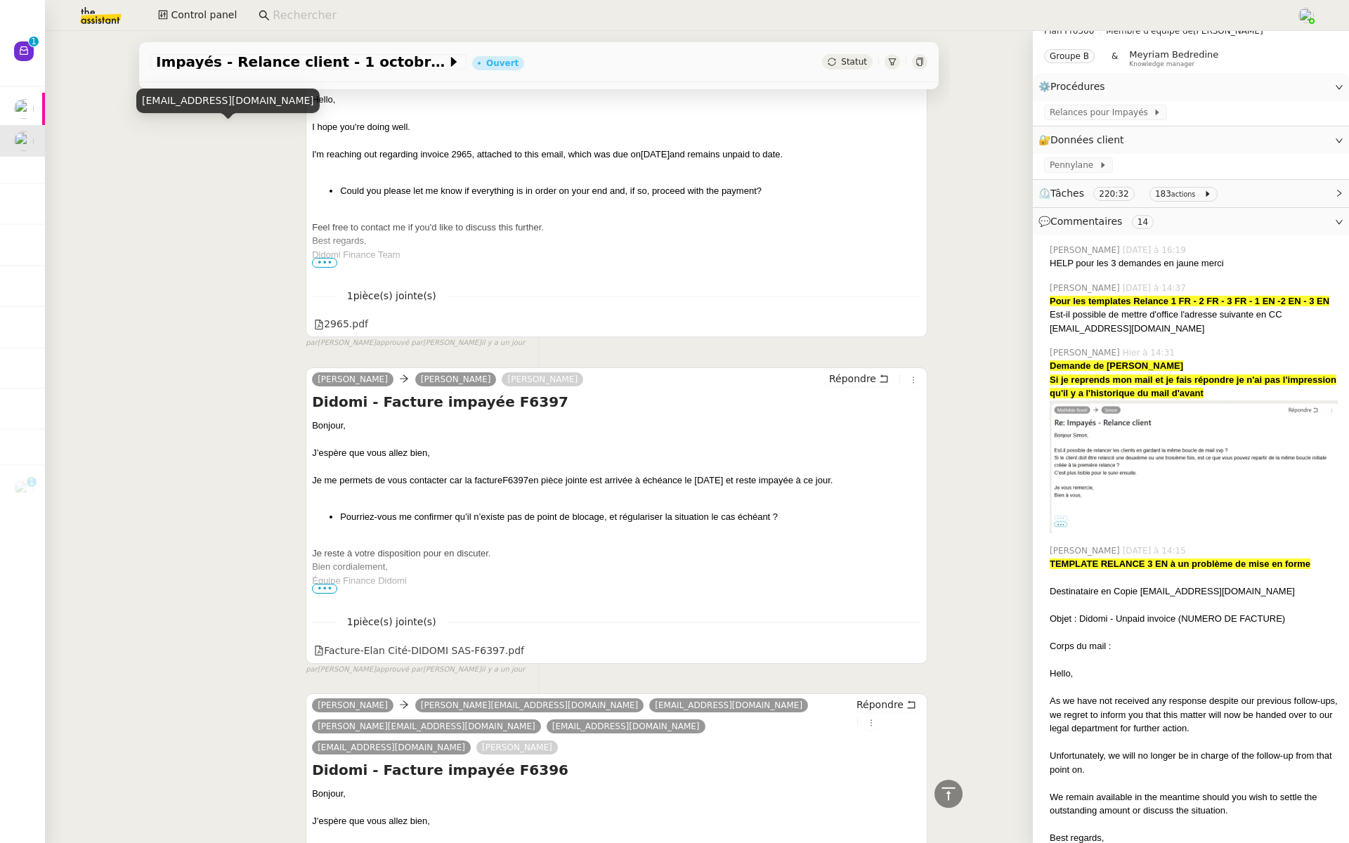
scroll to position [3783, 0]
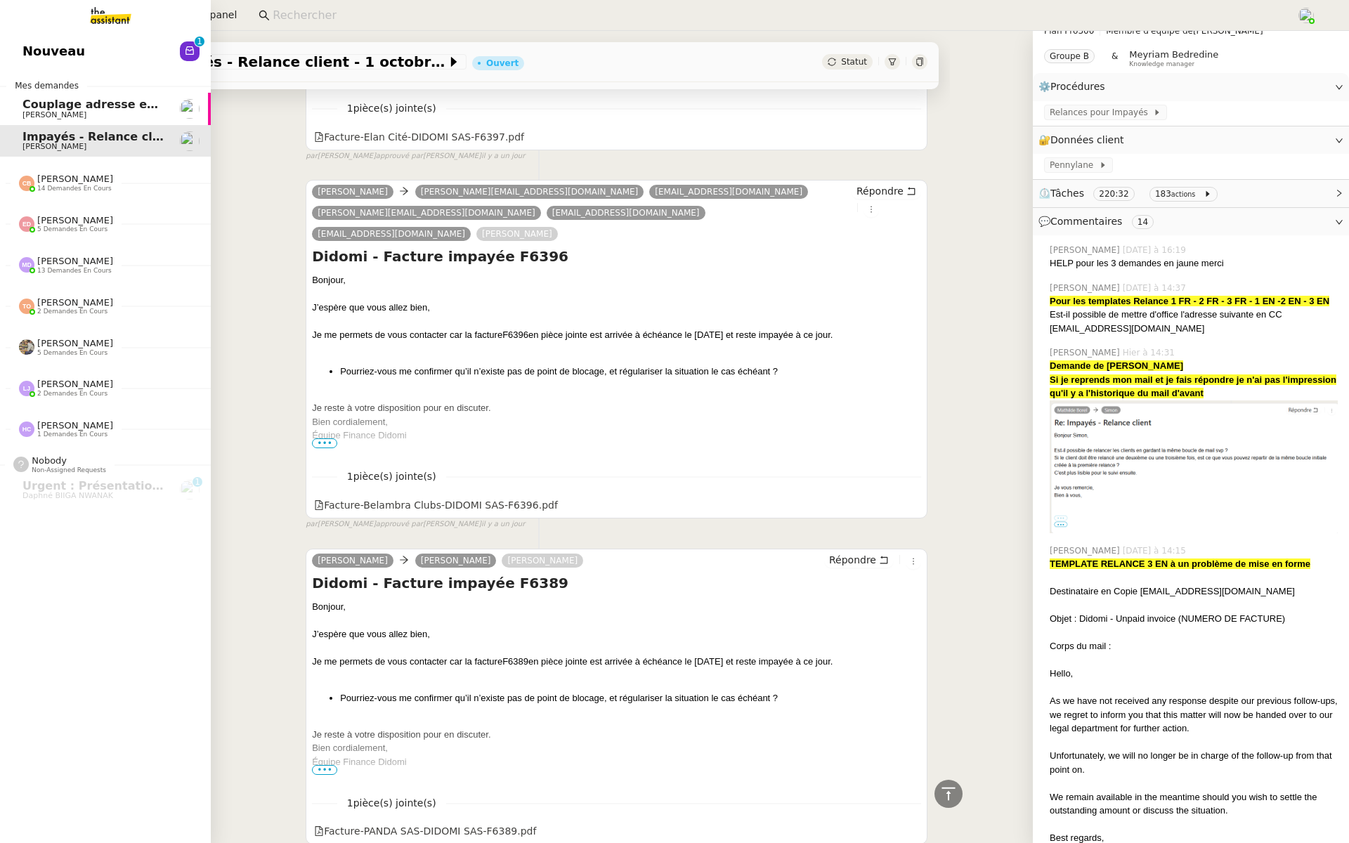
click at [29, 63] on link "Nouveau 0 1 2 3 4 5 6 7 8 9" at bounding box center [105, 51] width 211 height 32
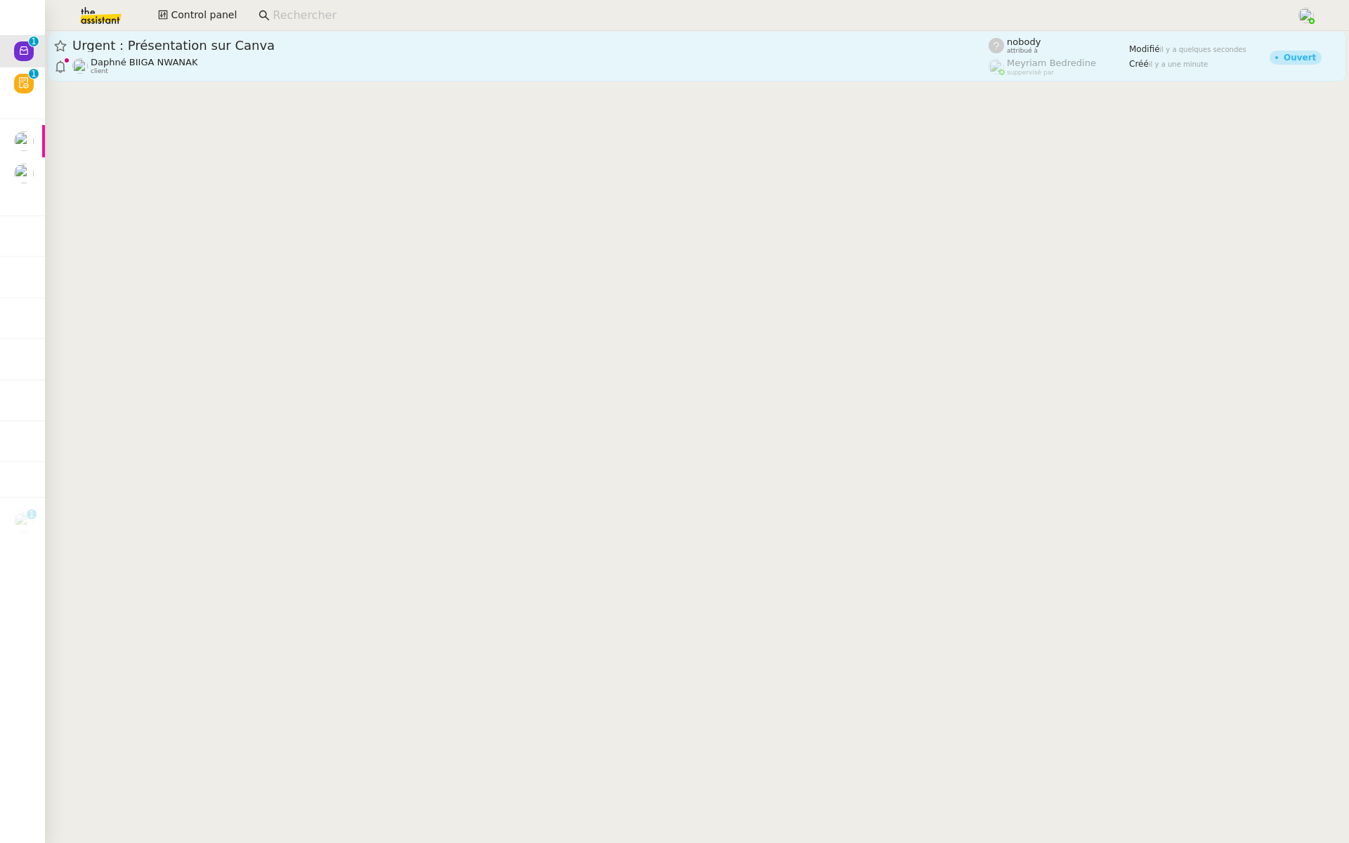
click at [352, 51] on span "Urgent : Présentation sur Canva" at bounding box center [530, 45] width 916 height 13
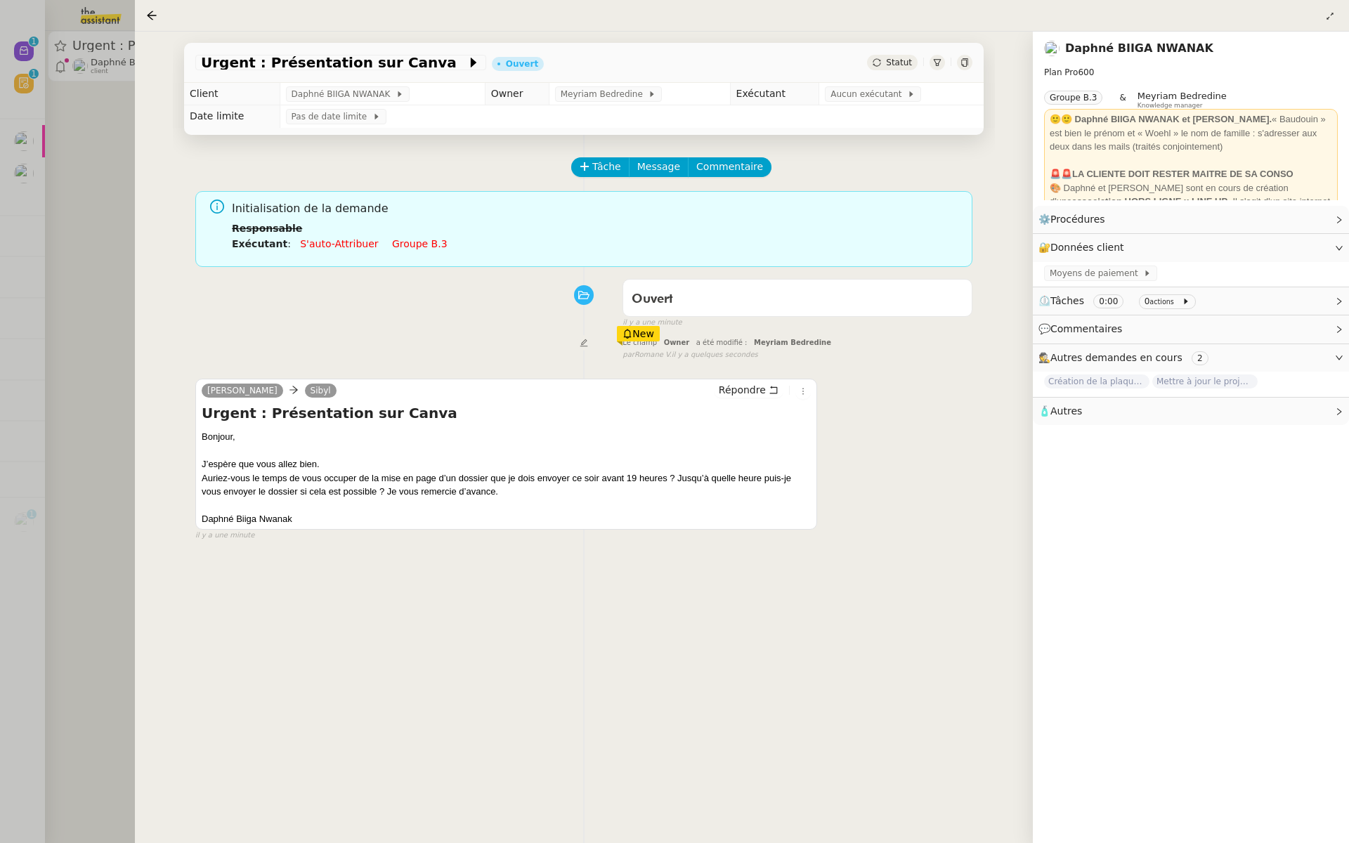
scroll to position [6, 0]
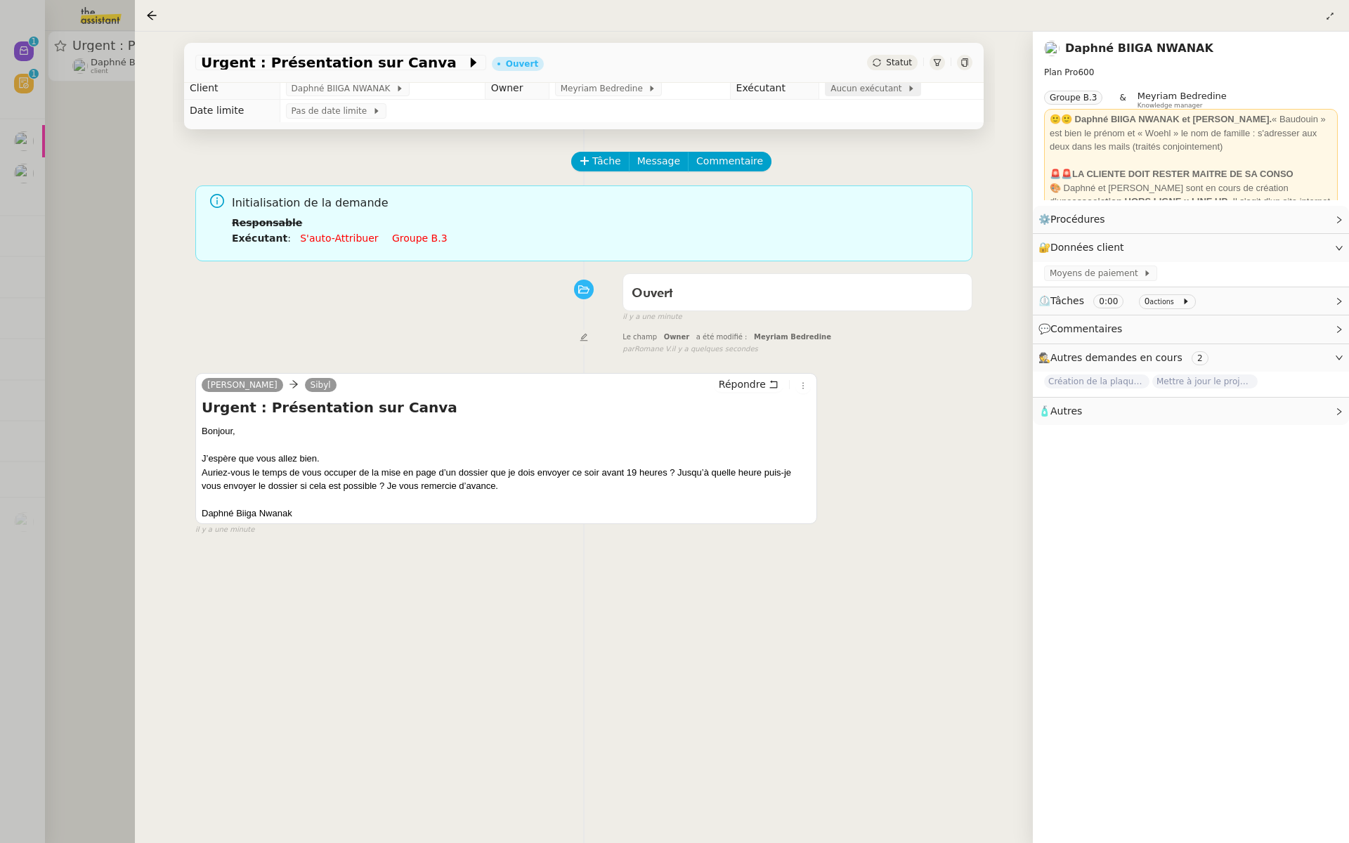
click at [858, 90] on span "Aucun exécutant" at bounding box center [869, 89] width 77 height 14
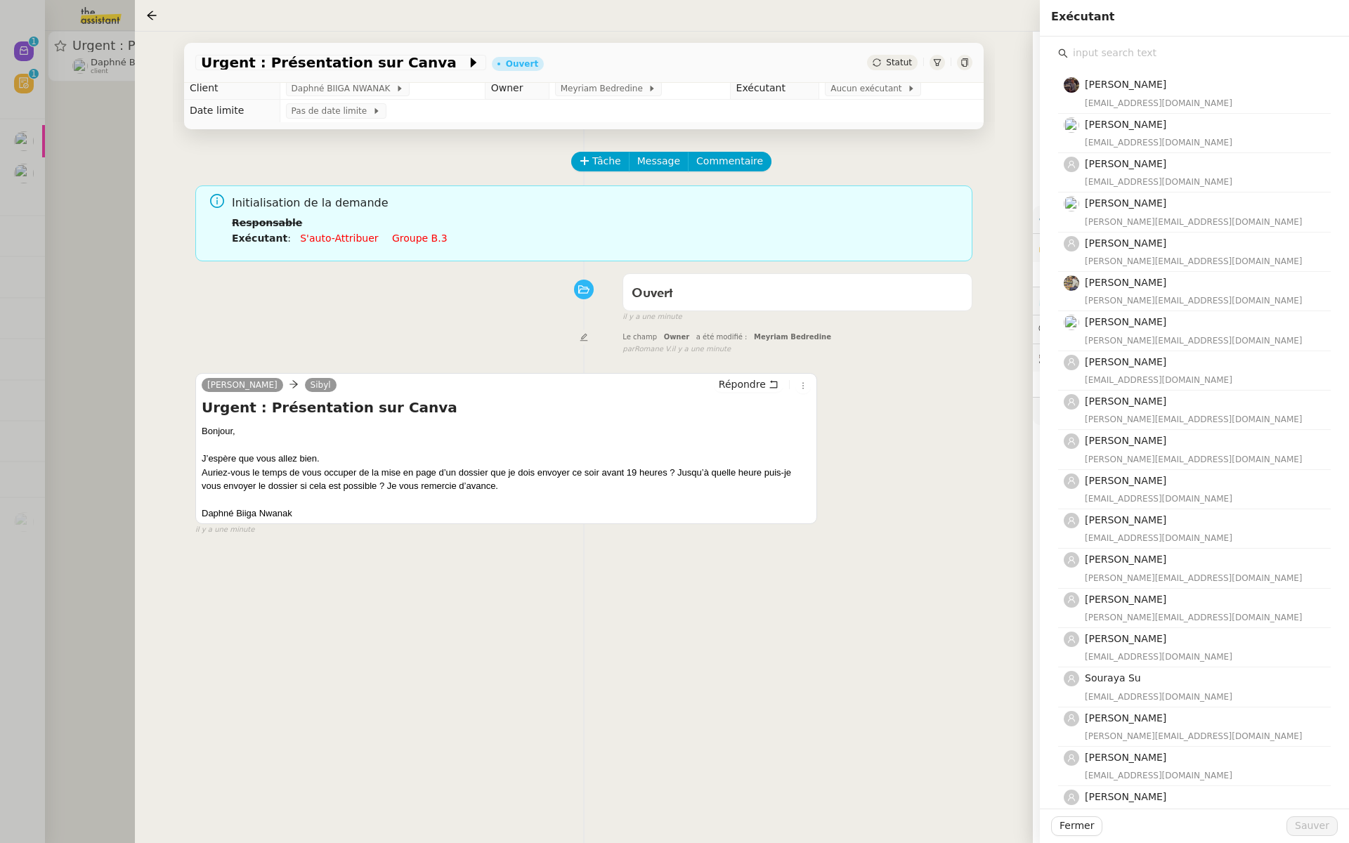
click at [1121, 53] on input "text" at bounding box center [1199, 53] width 263 height 19
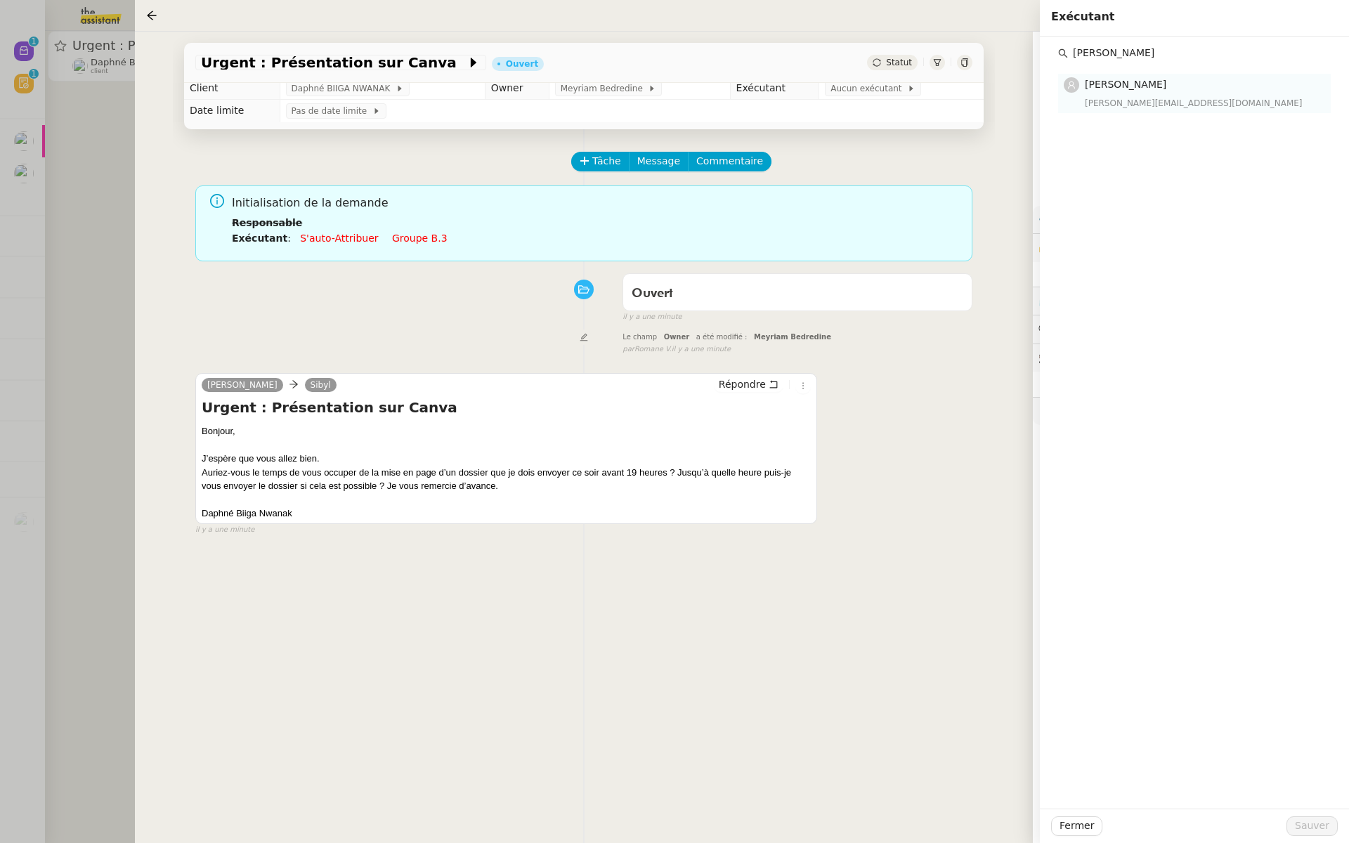
type input "tatyana"
click at [1119, 96] on div "tatyana@theassistant.team" at bounding box center [1203, 103] width 237 height 14
click at [1306, 828] on span "Sauver" at bounding box center [1312, 826] width 34 height 16
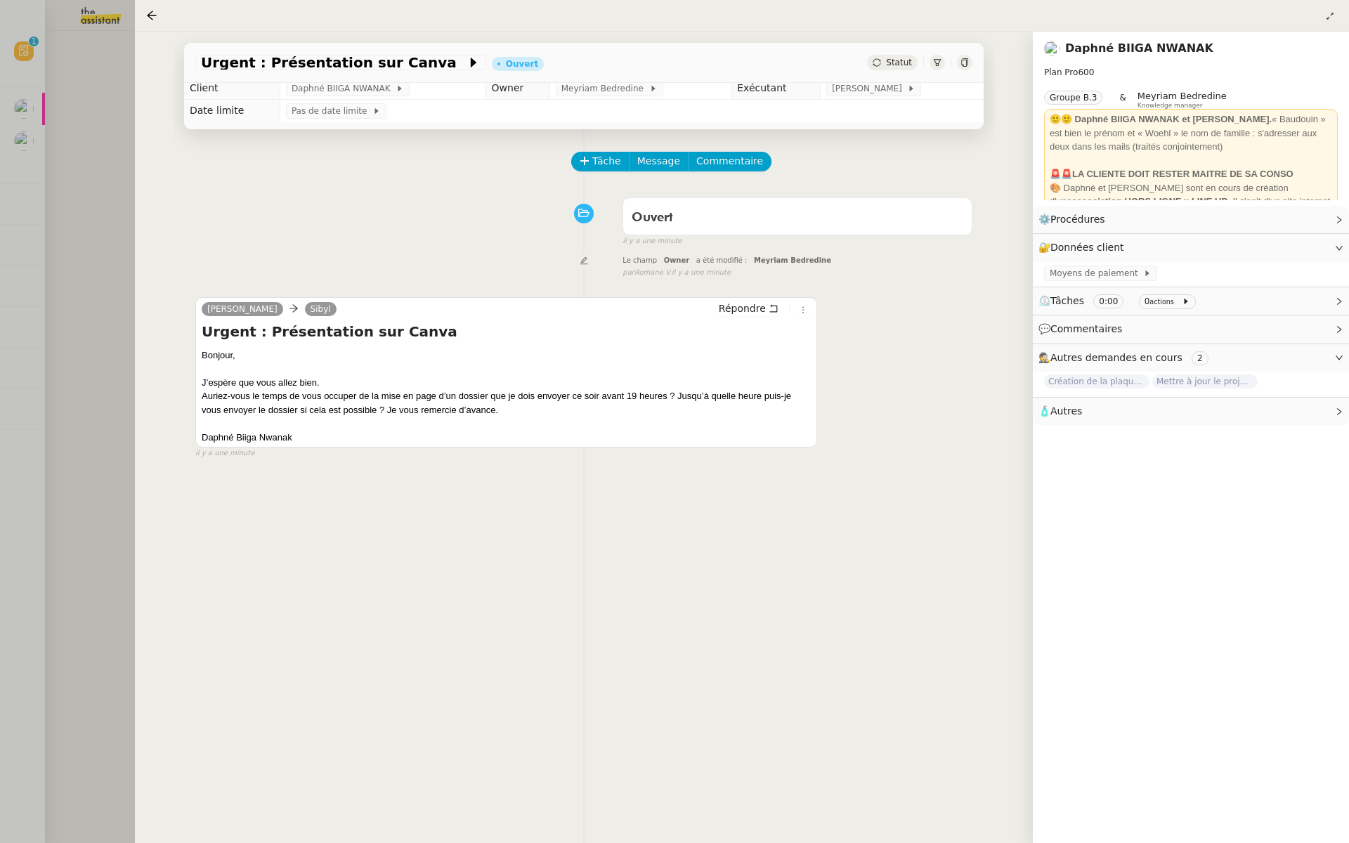
click at [90, 329] on div at bounding box center [674, 421] width 1349 height 843
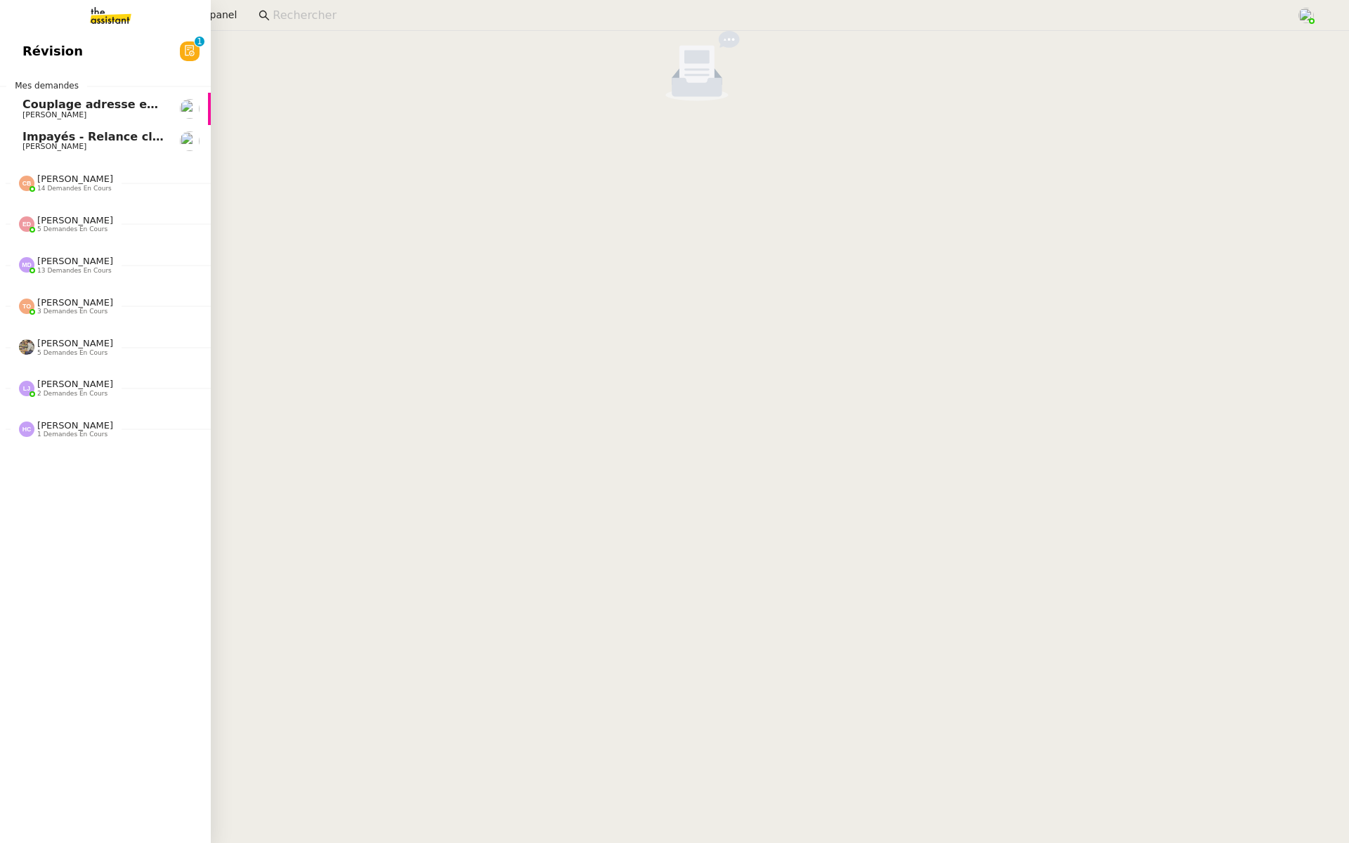
click at [37, 41] on span "Révision" at bounding box center [52, 51] width 60 height 21
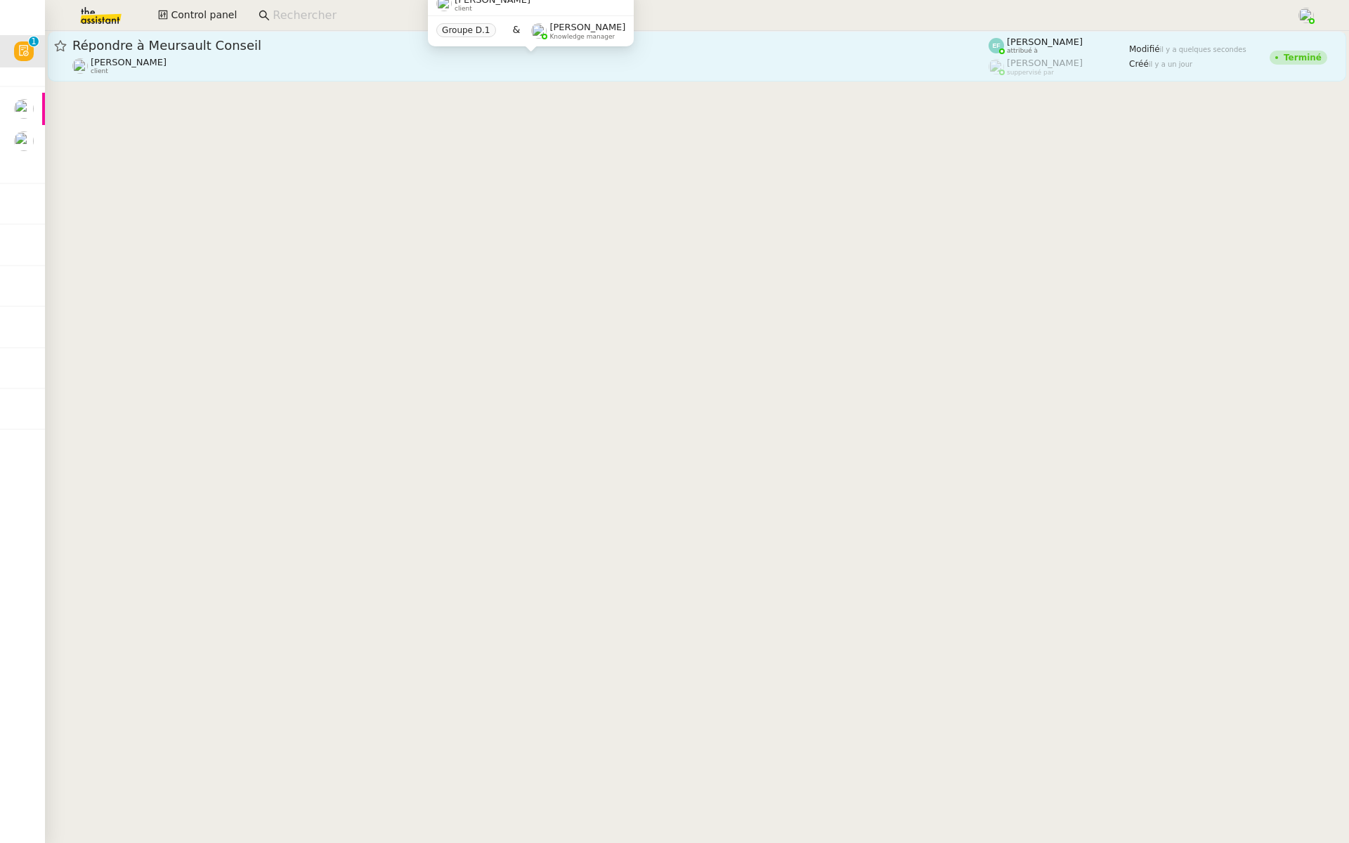
click at [234, 65] on div "Florent Seiler client" at bounding box center [530, 66] width 916 height 18
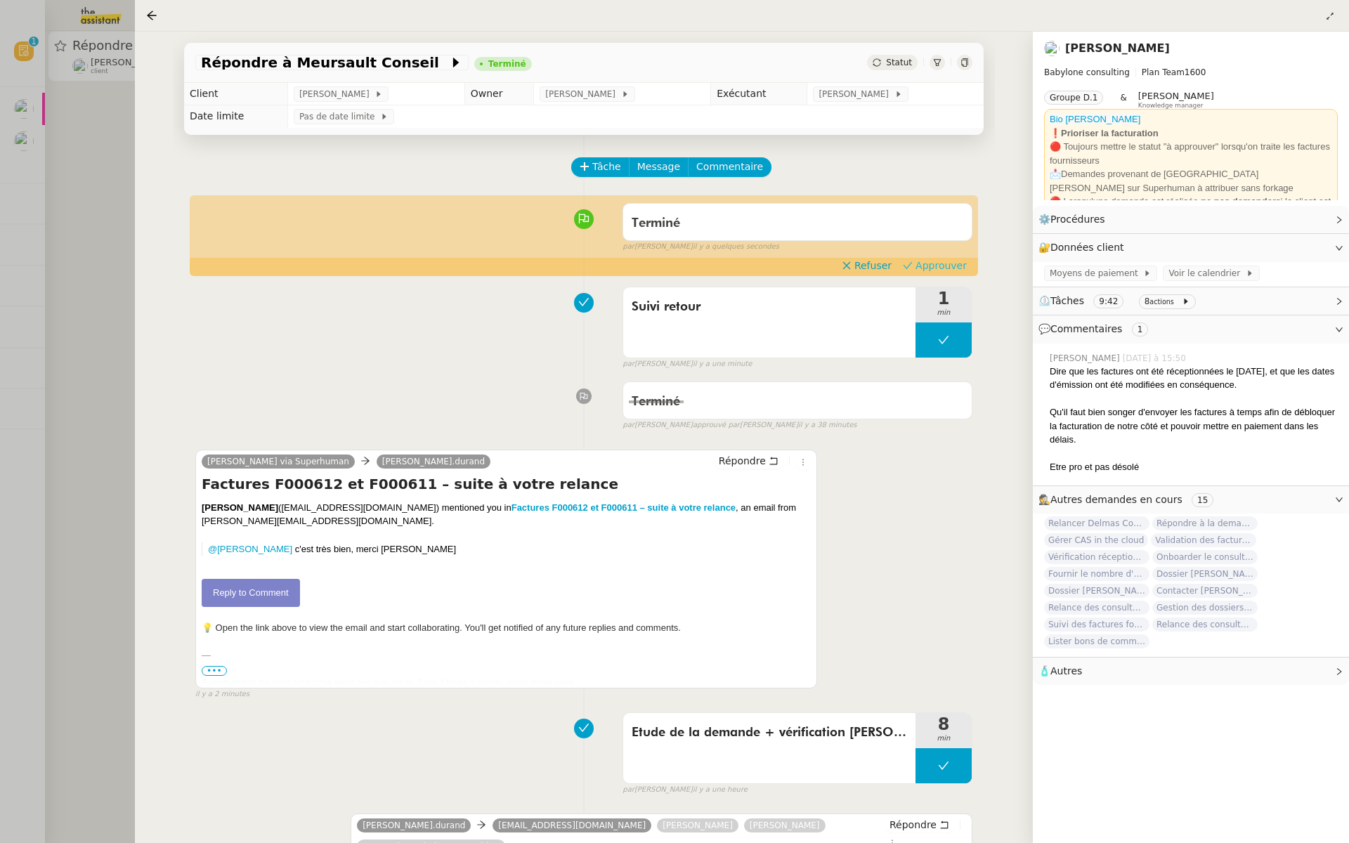
click at [939, 267] on span "Approuver" at bounding box center [941, 266] width 51 height 14
click at [0, 398] on div at bounding box center [674, 421] width 1349 height 843
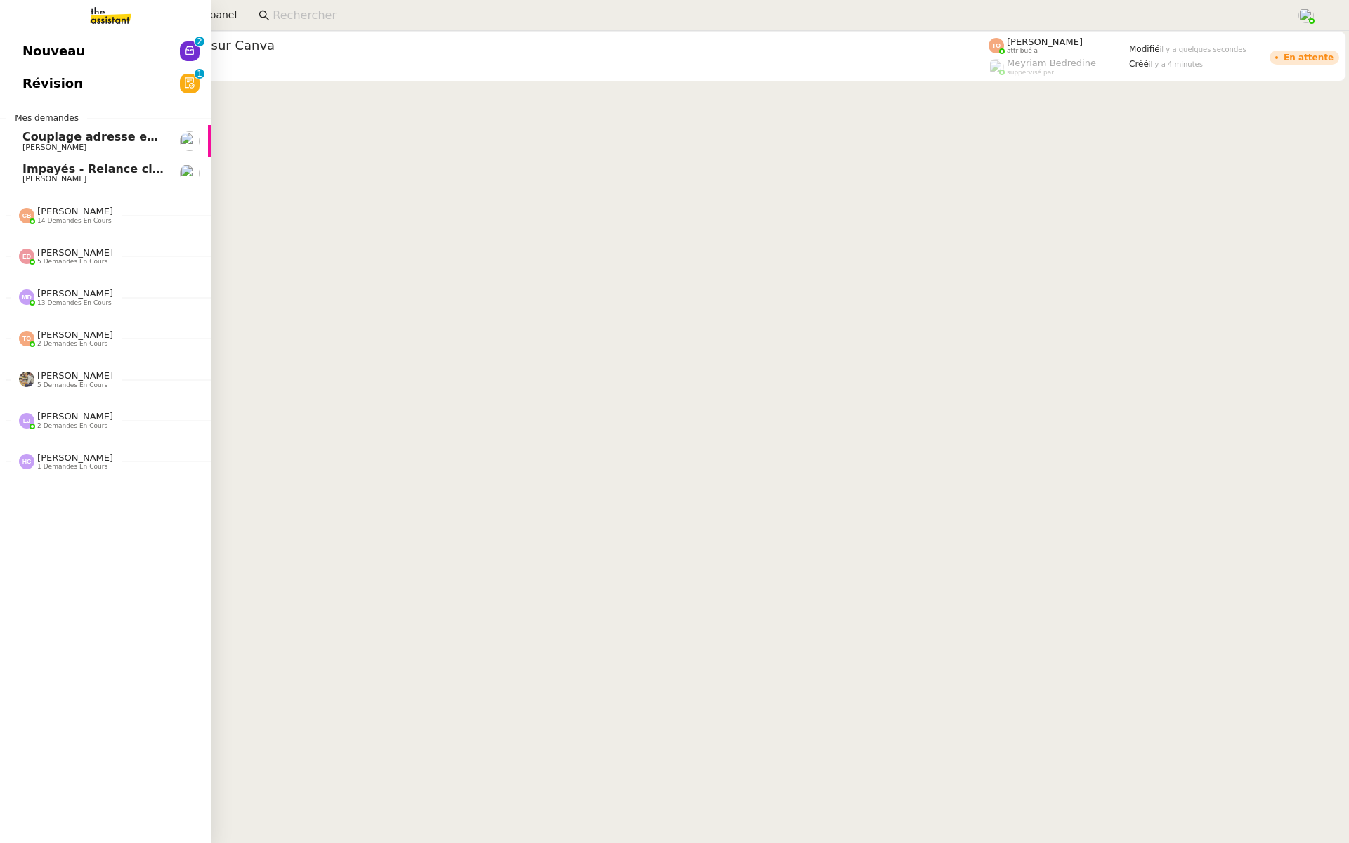
click at [24, 83] on span "Révision" at bounding box center [52, 83] width 60 height 21
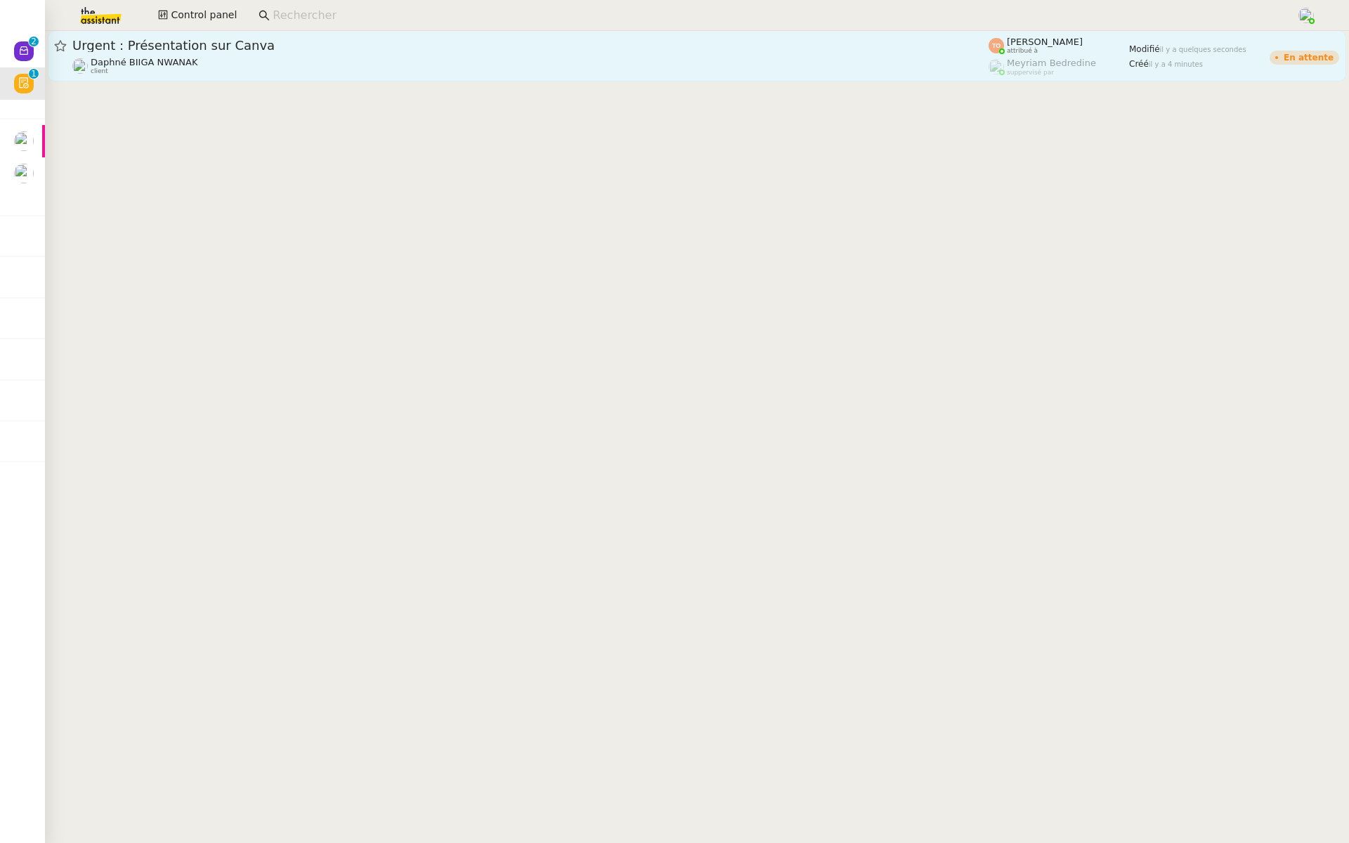
click at [157, 33] on link "Urgent : Présentation sur Canva Daphné BIIGA NWANAK client Tatyana Orec attribu…" at bounding box center [697, 56] width 1299 height 51
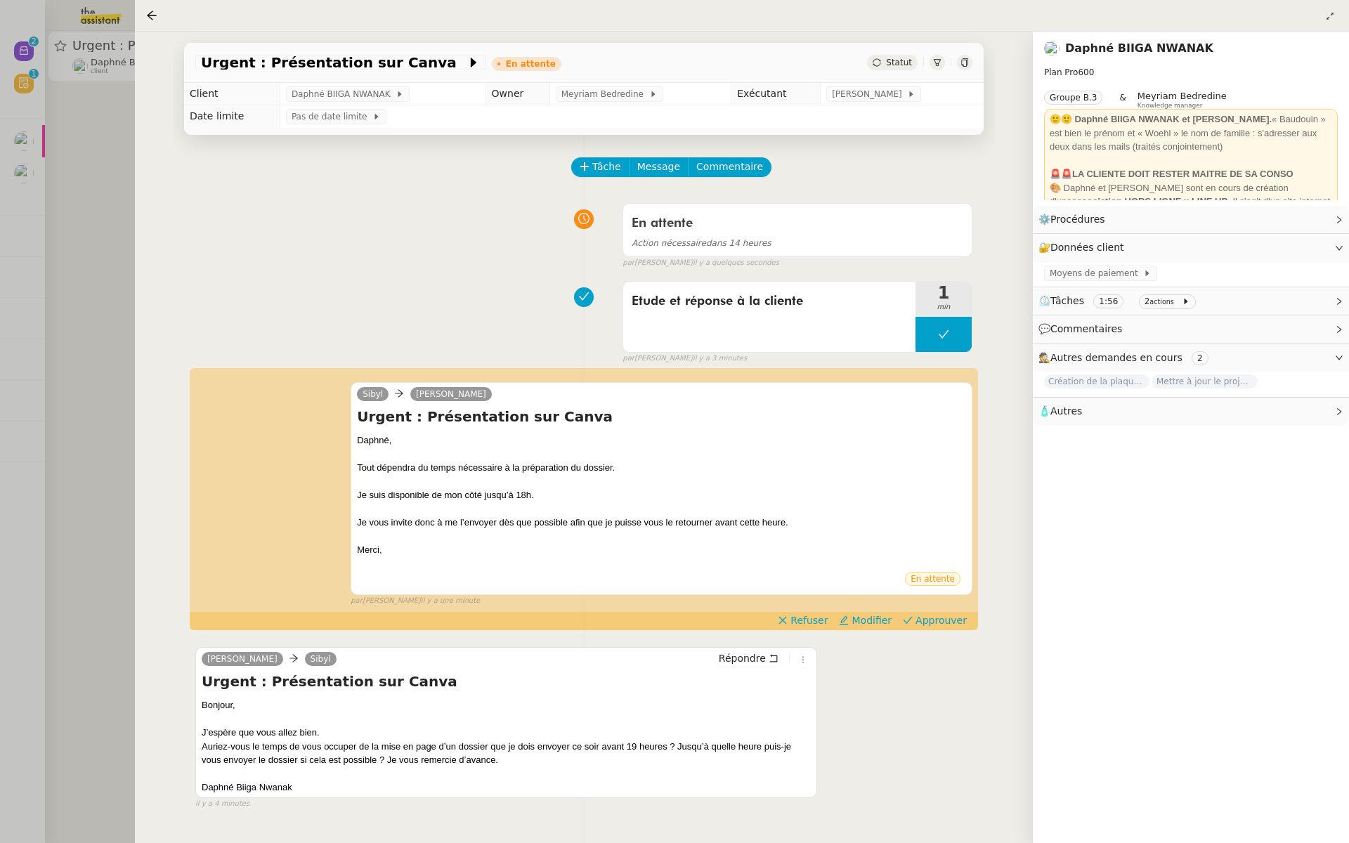
scroll to position [79, 0]
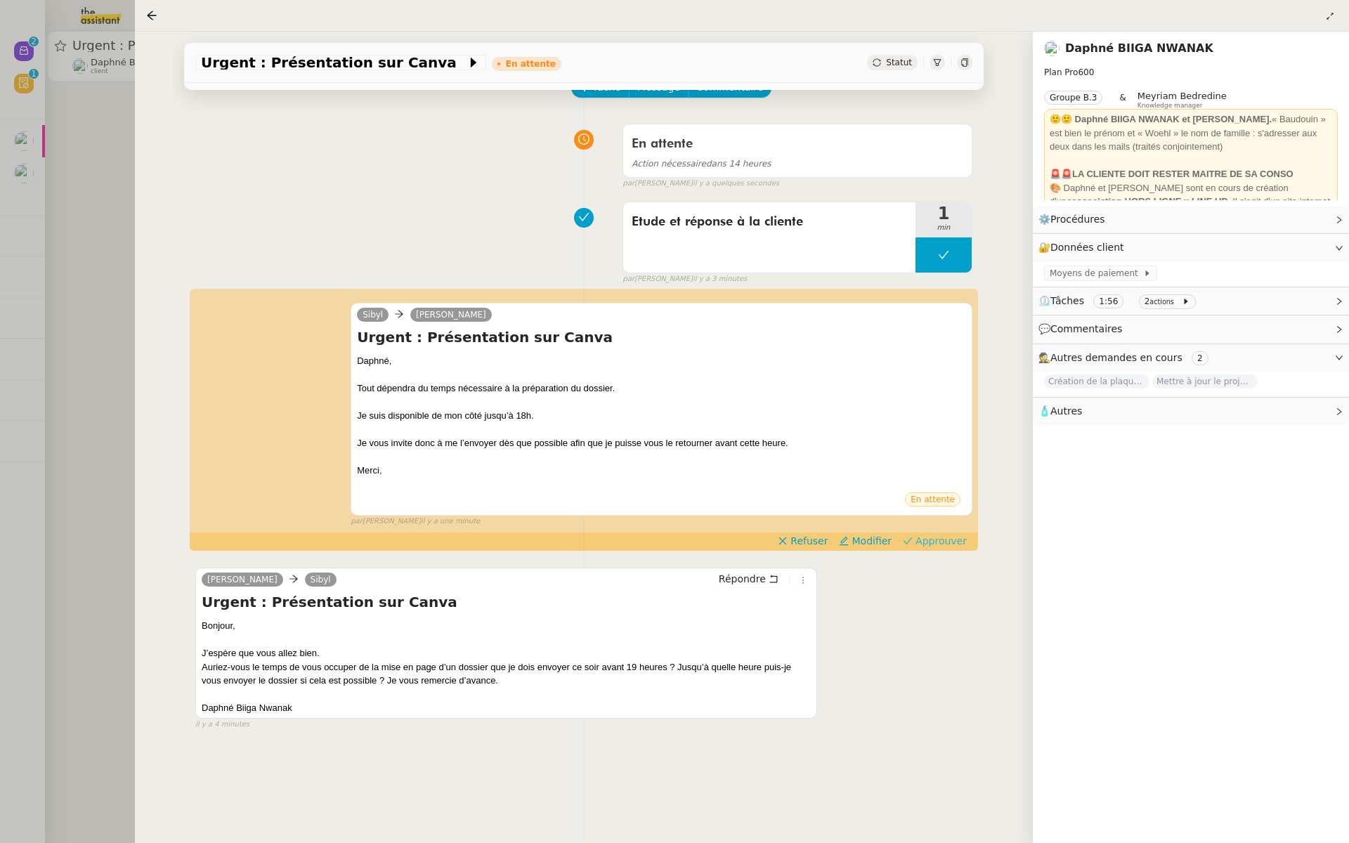
click at [953, 546] on span "Approuver" at bounding box center [941, 541] width 51 height 14
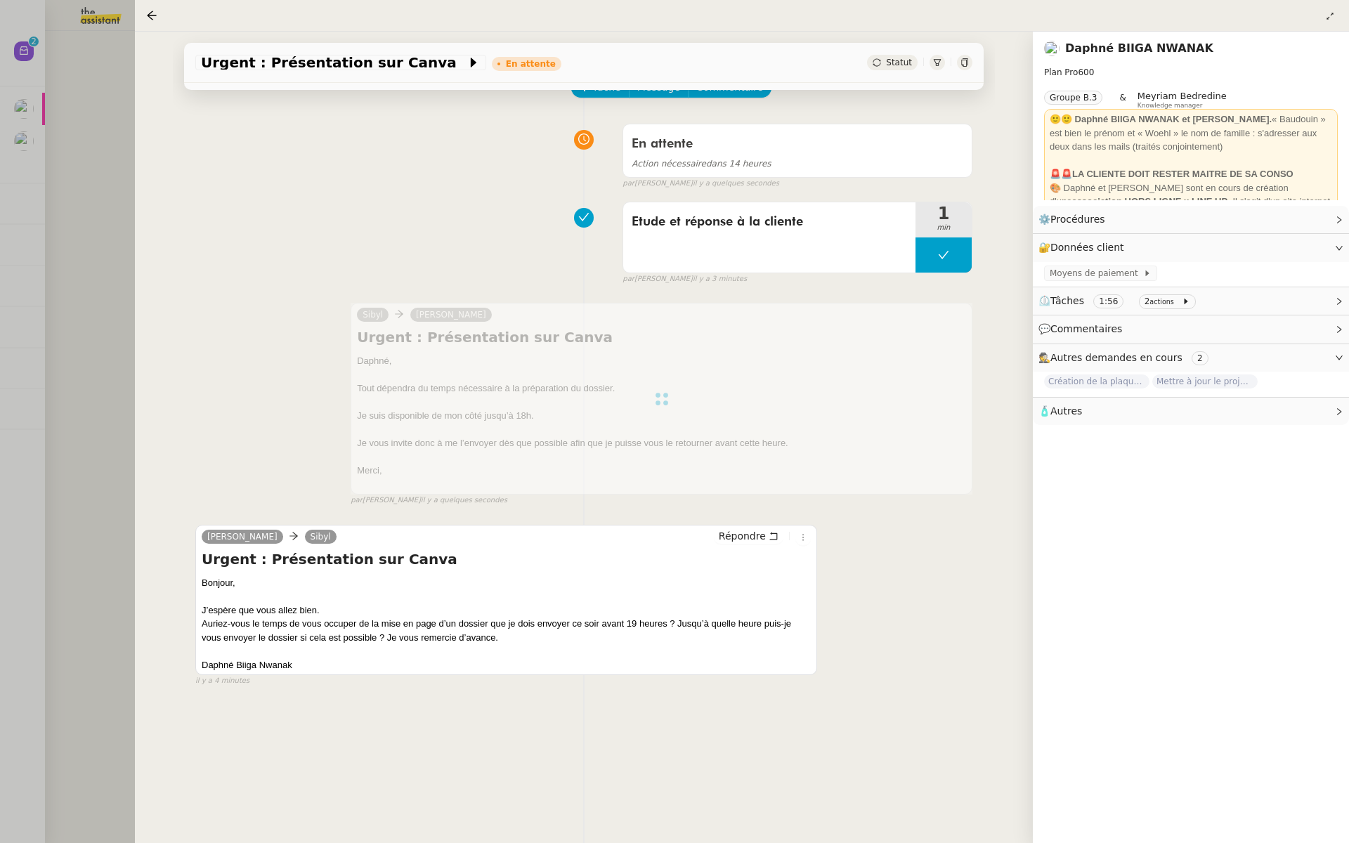
click at [74, 334] on div at bounding box center [674, 421] width 1349 height 843
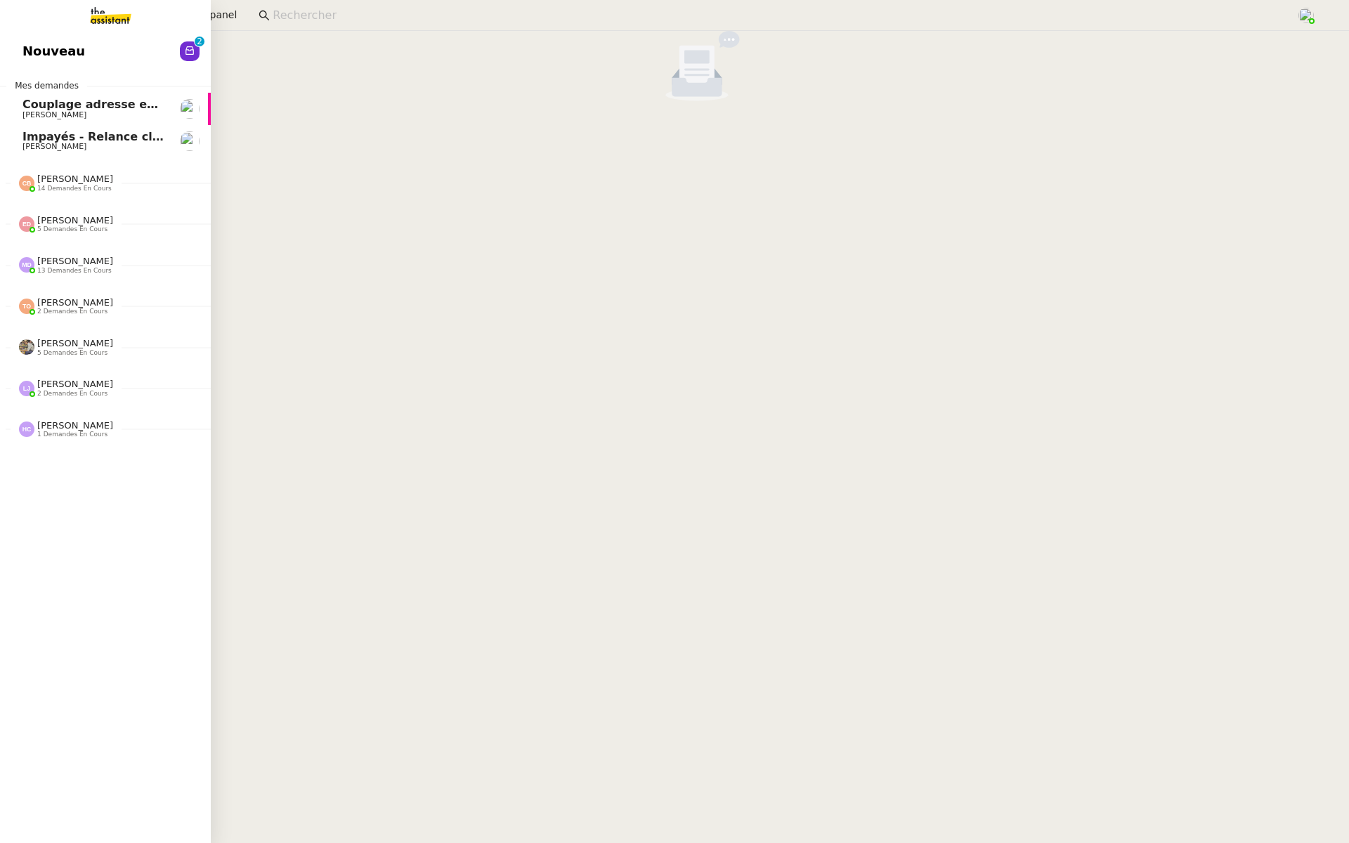
click at [30, 60] on span "Nouveau" at bounding box center [53, 51] width 63 height 21
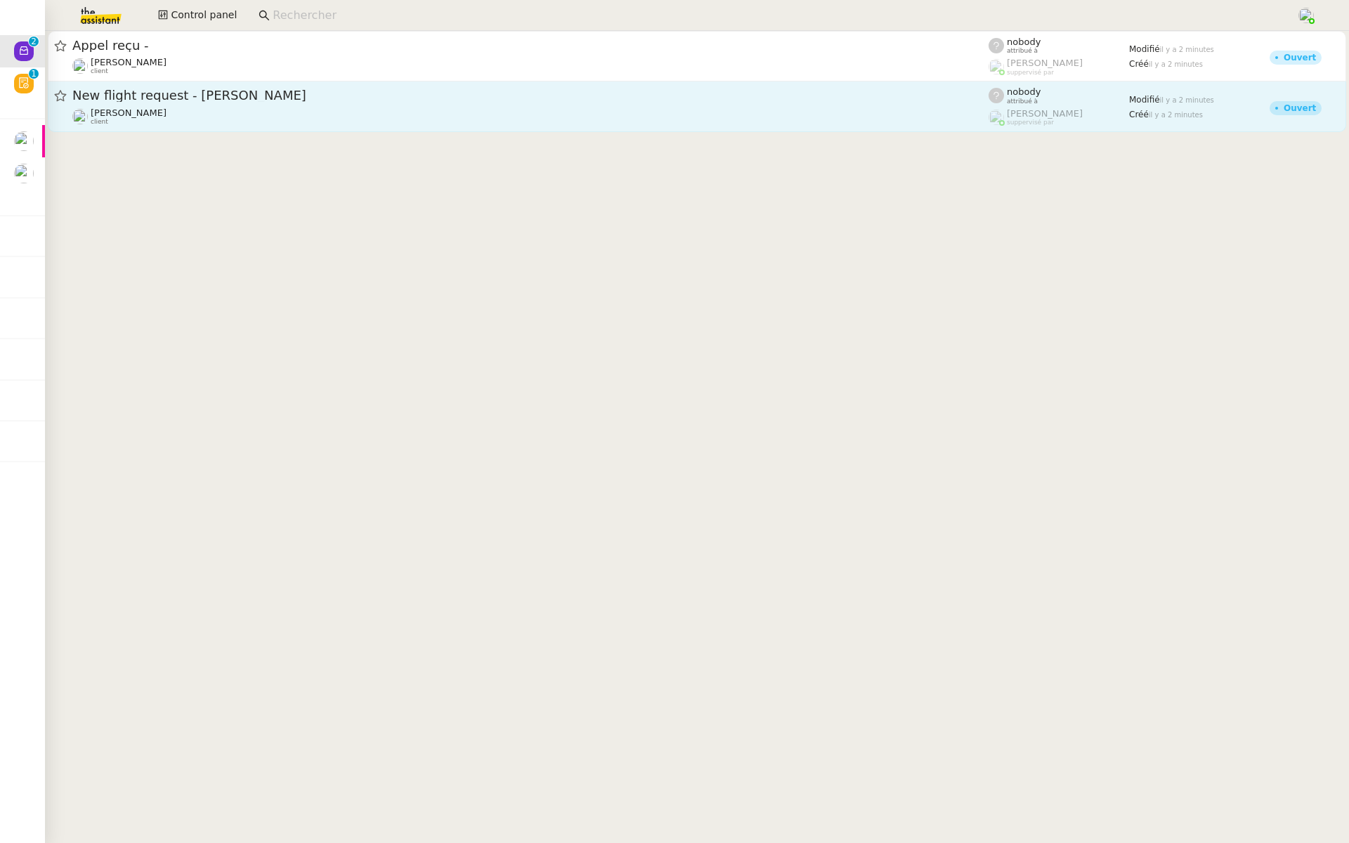
click at [220, 103] on div "New flight request - Asmat Kowdamani" at bounding box center [530, 96] width 916 height 18
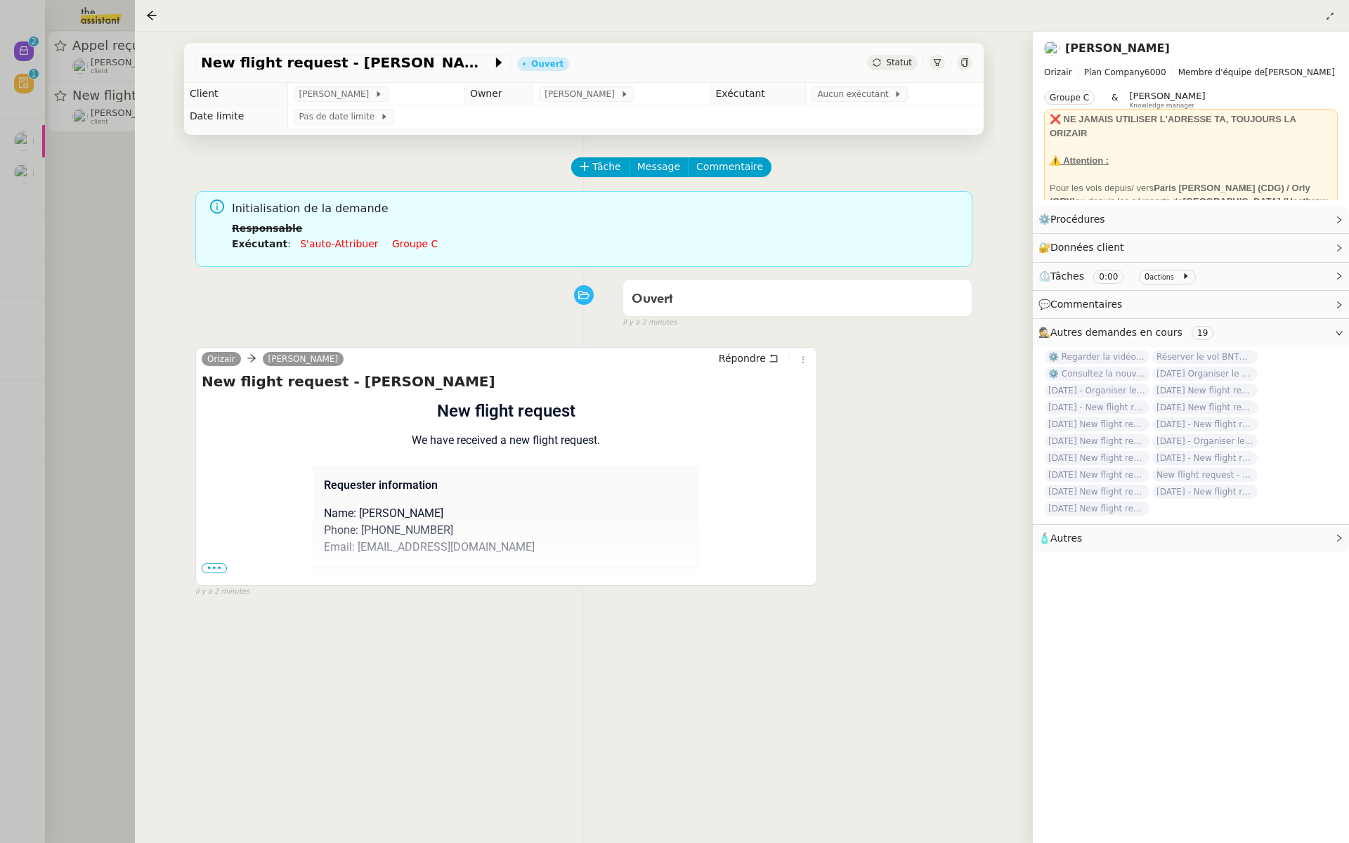
click at [217, 566] on span "•••" at bounding box center [214, 569] width 25 height 10
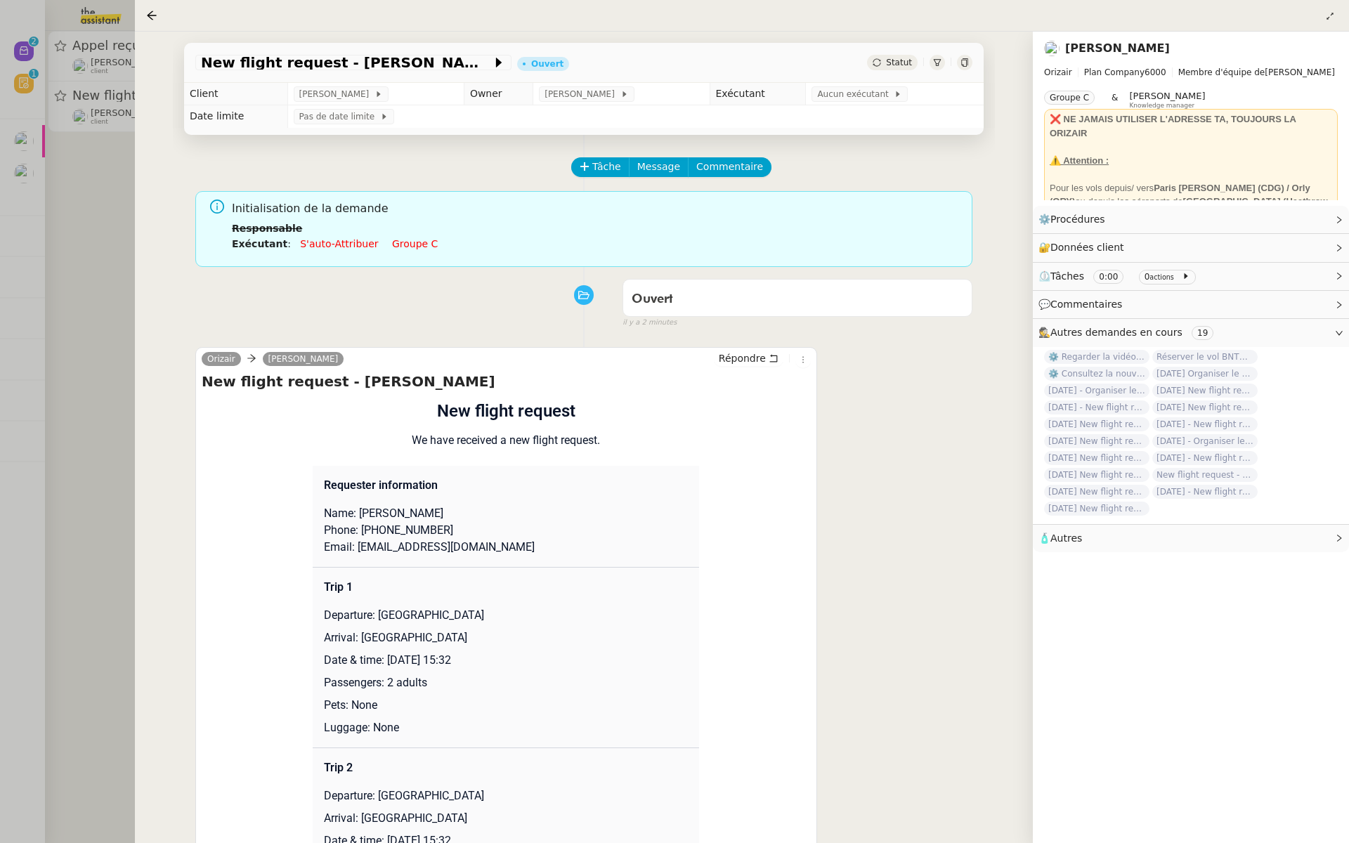
drag, startPoint x: 487, startPoint y: 661, endPoint x: 385, endPoint y: 663, distance: 101.9
click at [385, 663] on p "Date & time: 14th February 2026 15:32" at bounding box center [506, 660] width 364 height 17
copy p "14th February 2026"
click at [214, 65] on span "New flight request - Asmat Kowdamani" at bounding box center [346, 63] width 291 height 14
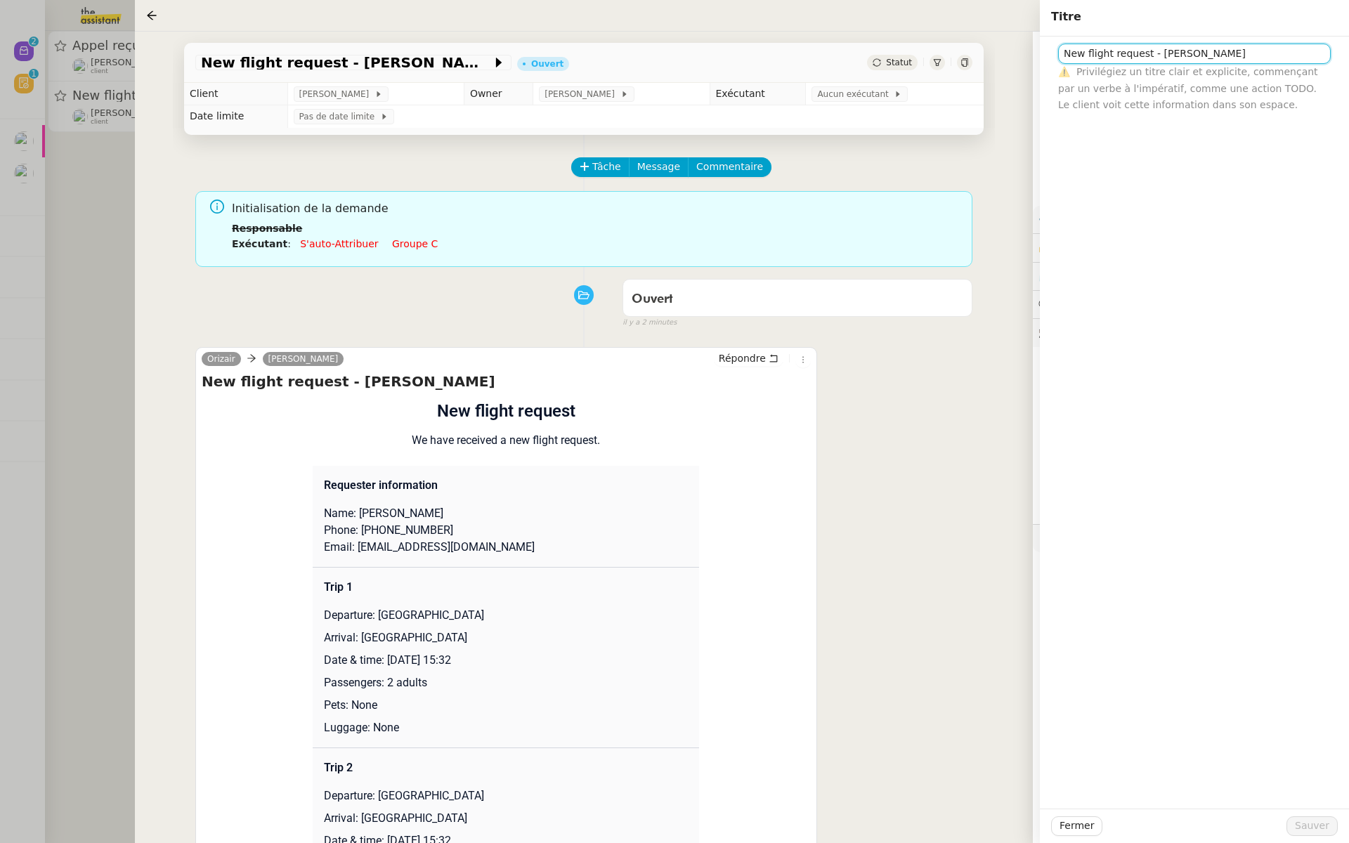
click at [1062, 53] on input "New flight request - Asmat Kowdamani" at bounding box center [1194, 54] width 273 height 20
paste input "14th February 2026"
type input "14th February 2026 - New flight request - Asmat Kowdamani"
click at [1311, 819] on span "Sauver" at bounding box center [1312, 826] width 34 height 16
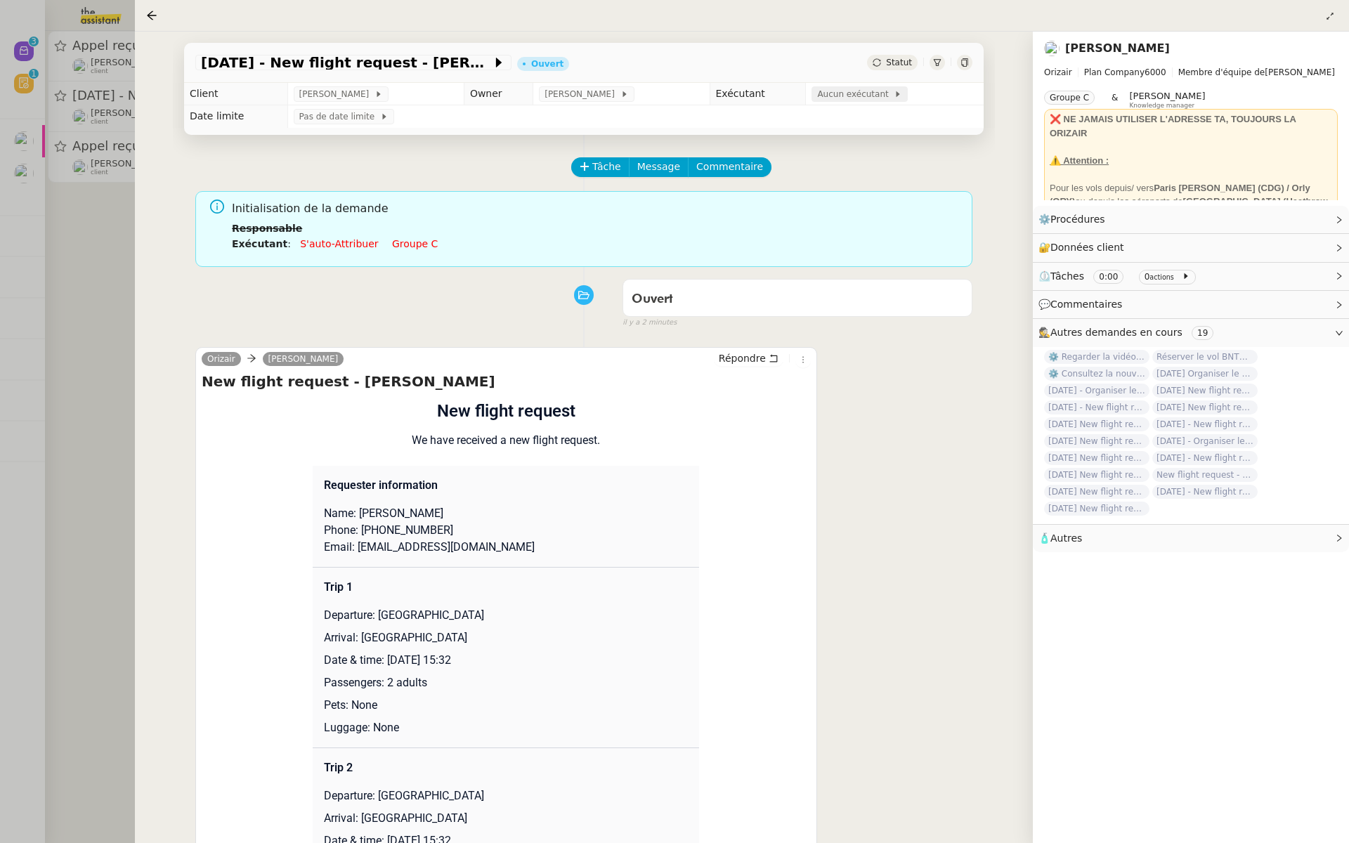
click at [845, 91] on span "Aucun exécutant" at bounding box center [855, 94] width 77 height 14
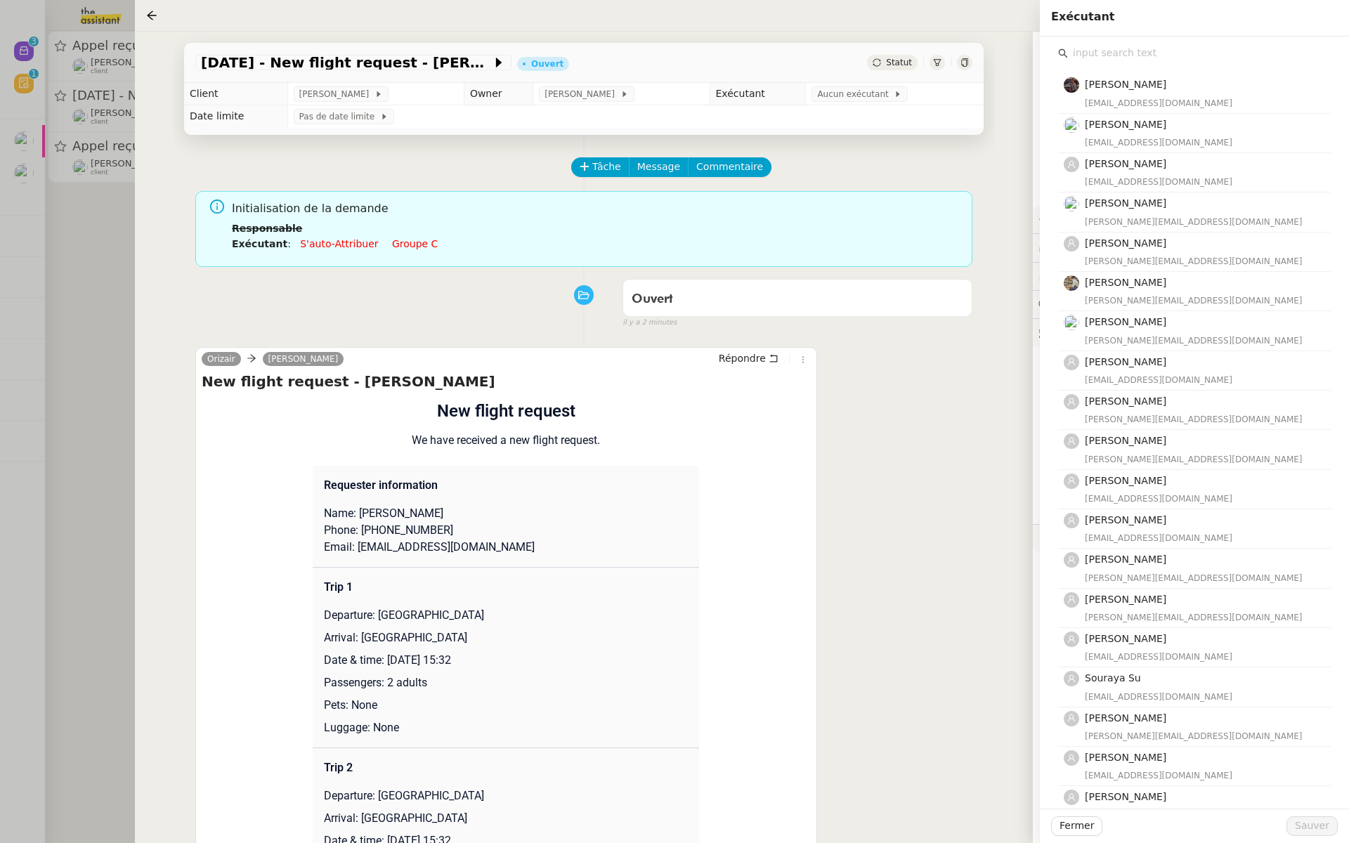
click at [1126, 46] on input "text" at bounding box center [1199, 53] width 263 height 19
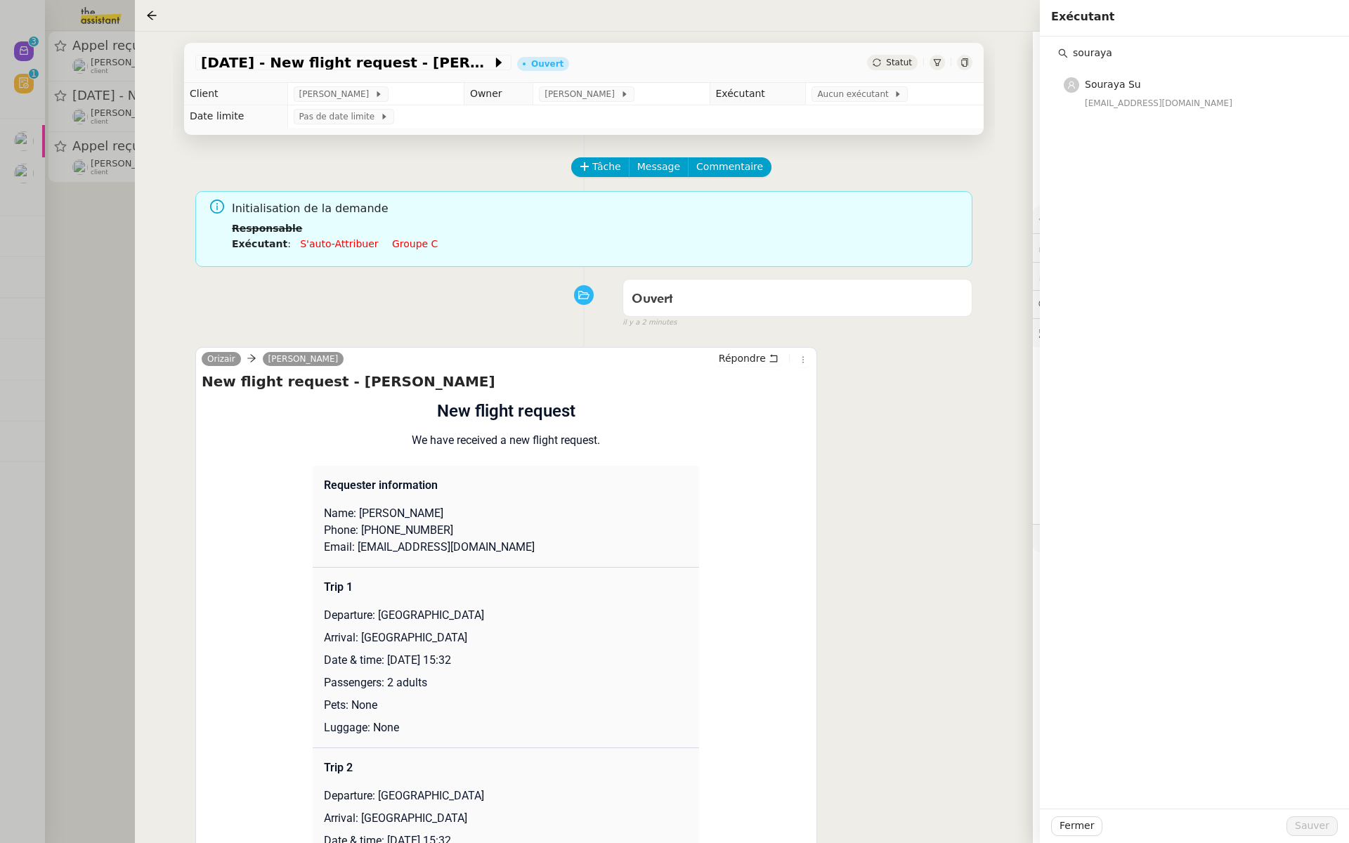
type input "souraya"
click at [1138, 103] on div "souraya@team.theassistant.com" at bounding box center [1203, 103] width 237 height 14
click at [1310, 821] on span "Sauver" at bounding box center [1312, 826] width 34 height 16
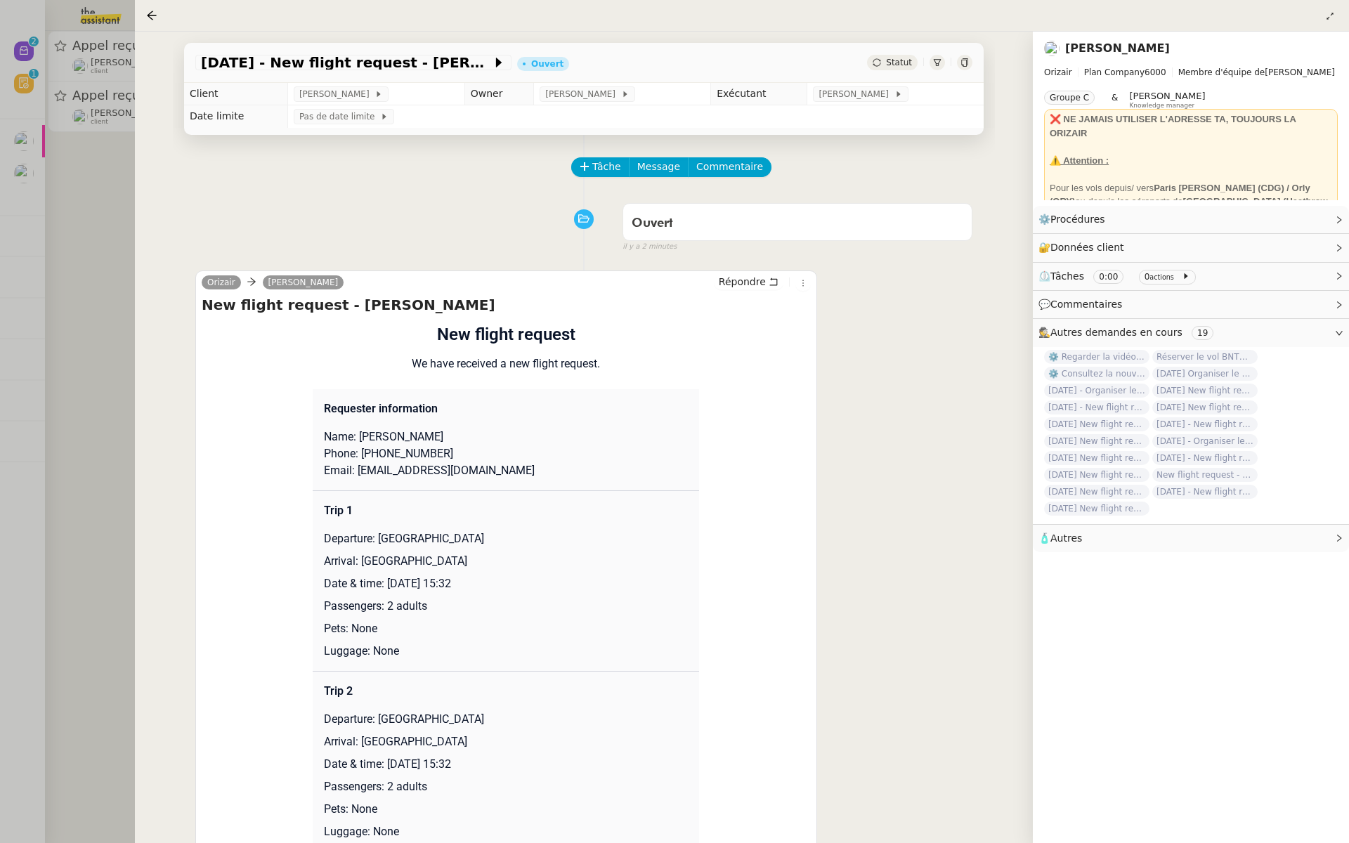
click at [6, 278] on div at bounding box center [674, 421] width 1349 height 843
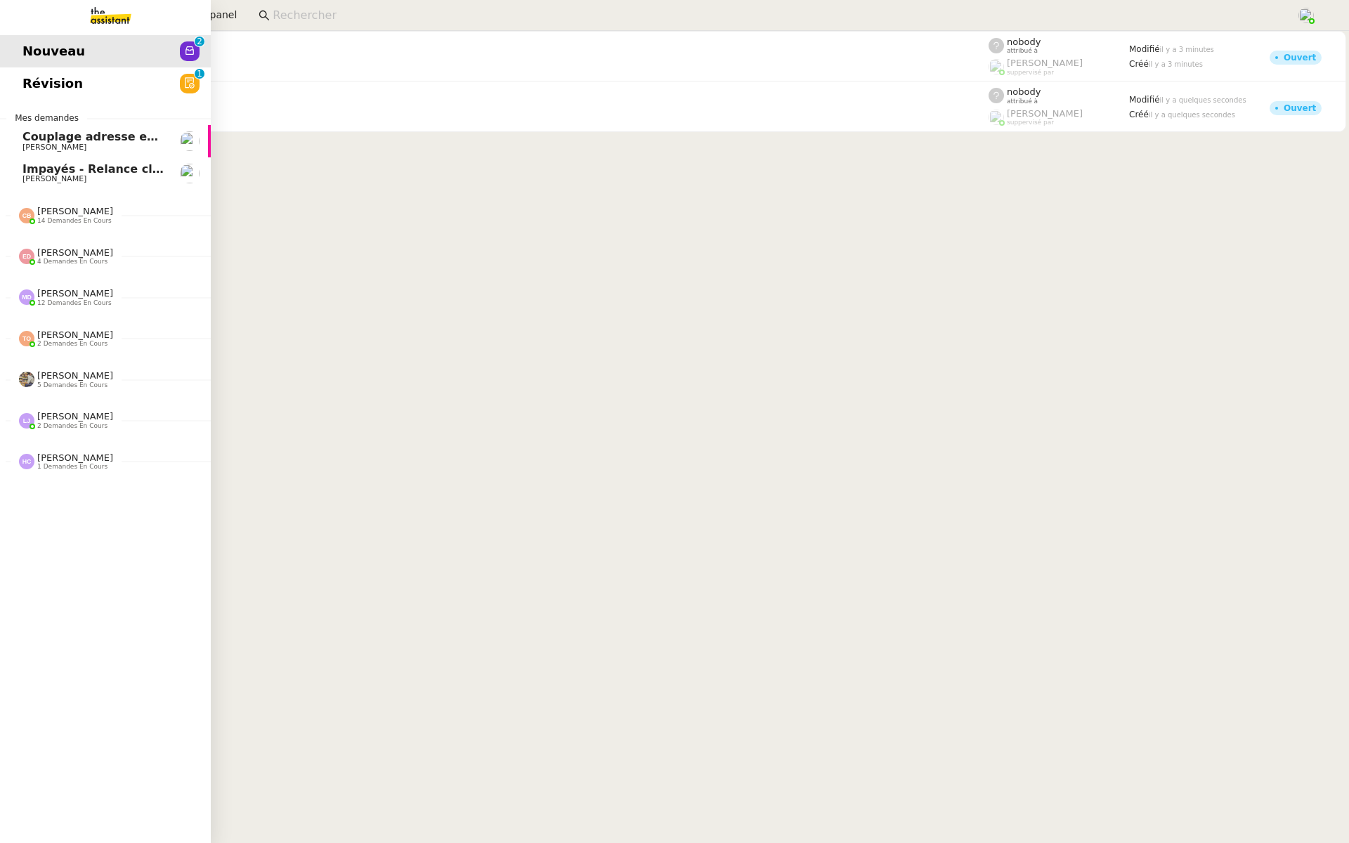
click at [70, 93] on span "Révision" at bounding box center [52, 83] width 60 height 21
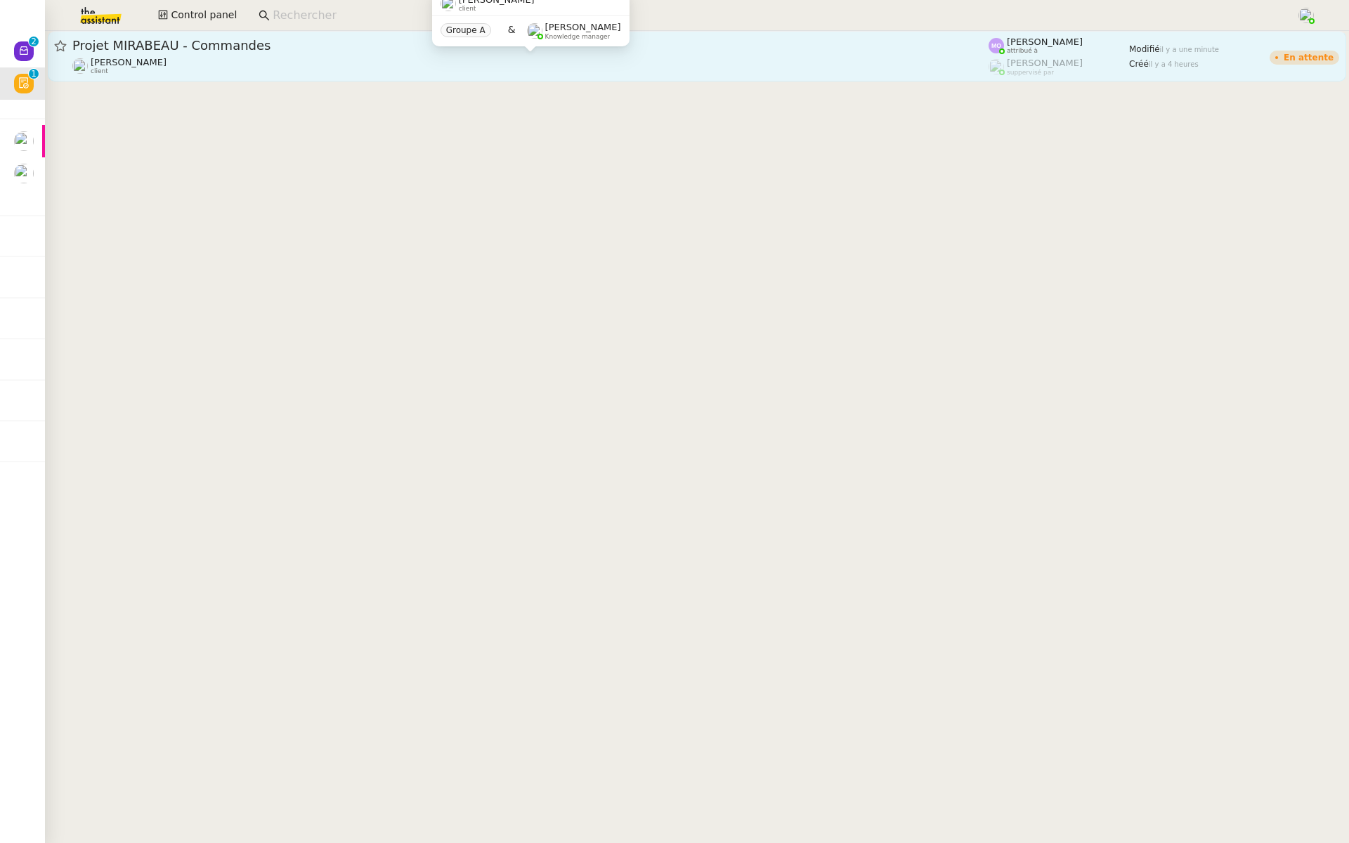
click at [223, 72] on div "Gabrielle Tavernier client" at bounding box center [530, 66] width 916 height 18
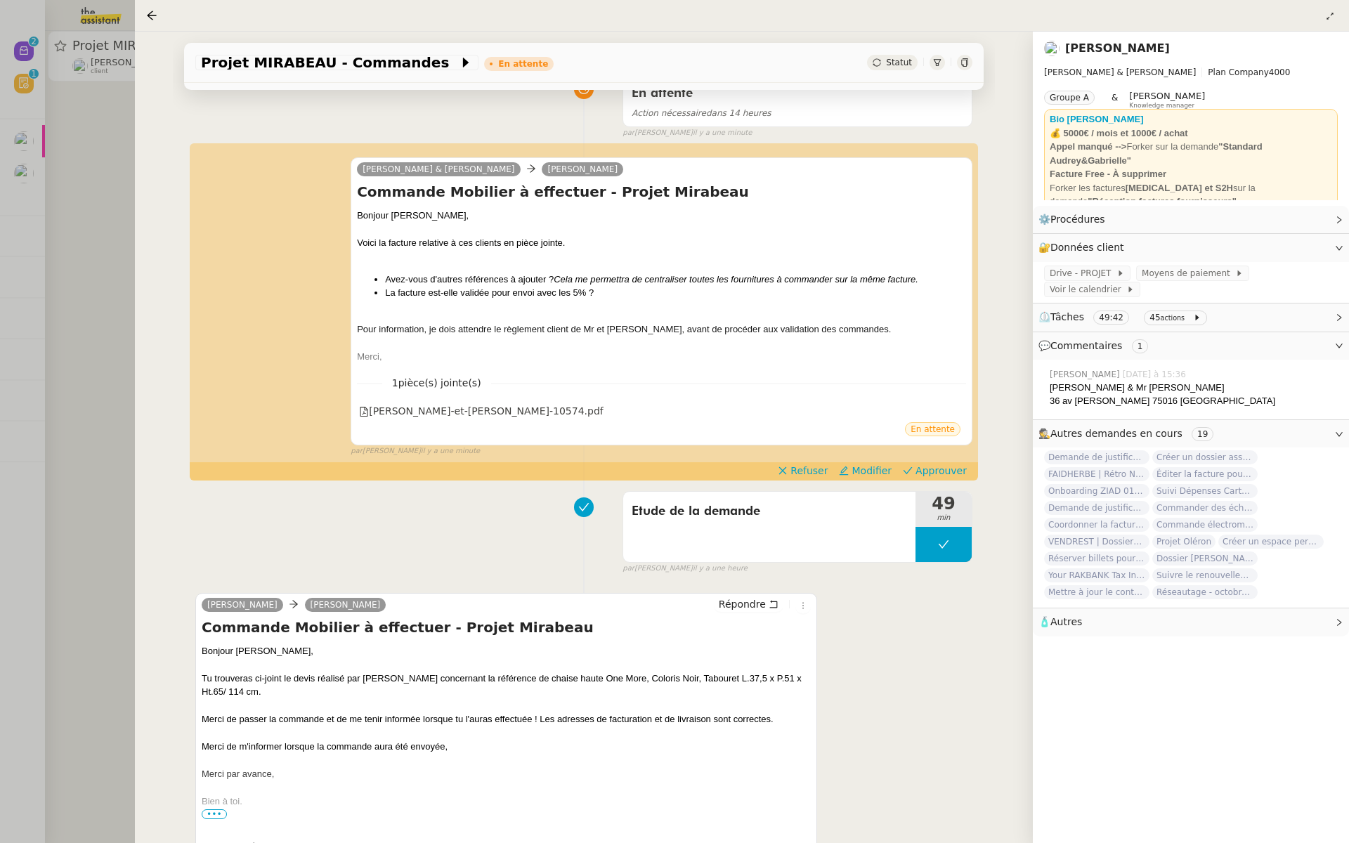
scroll to position [124, 0]
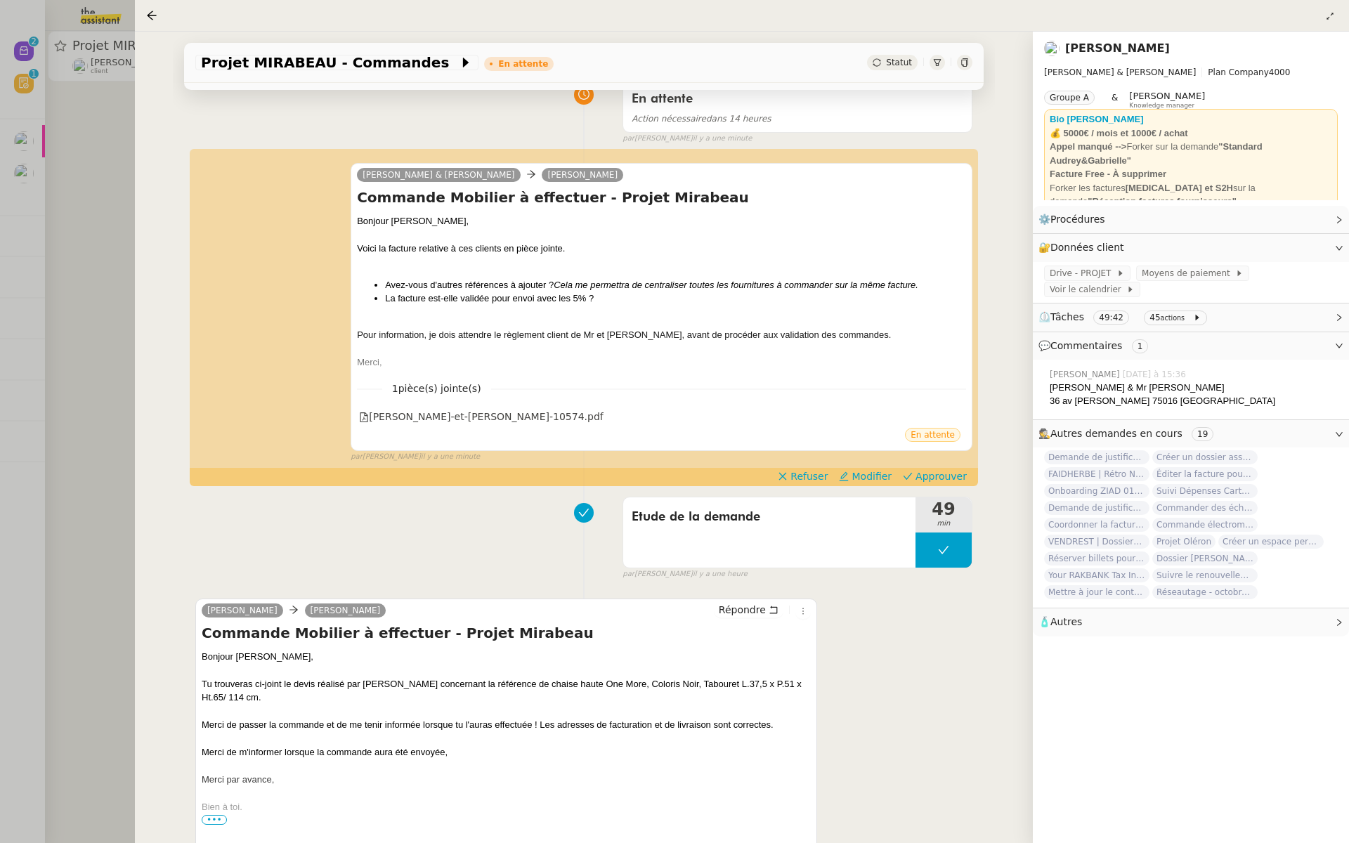
click at [86, 137] on div at bounding box center [674, 421] width 1349 height 843
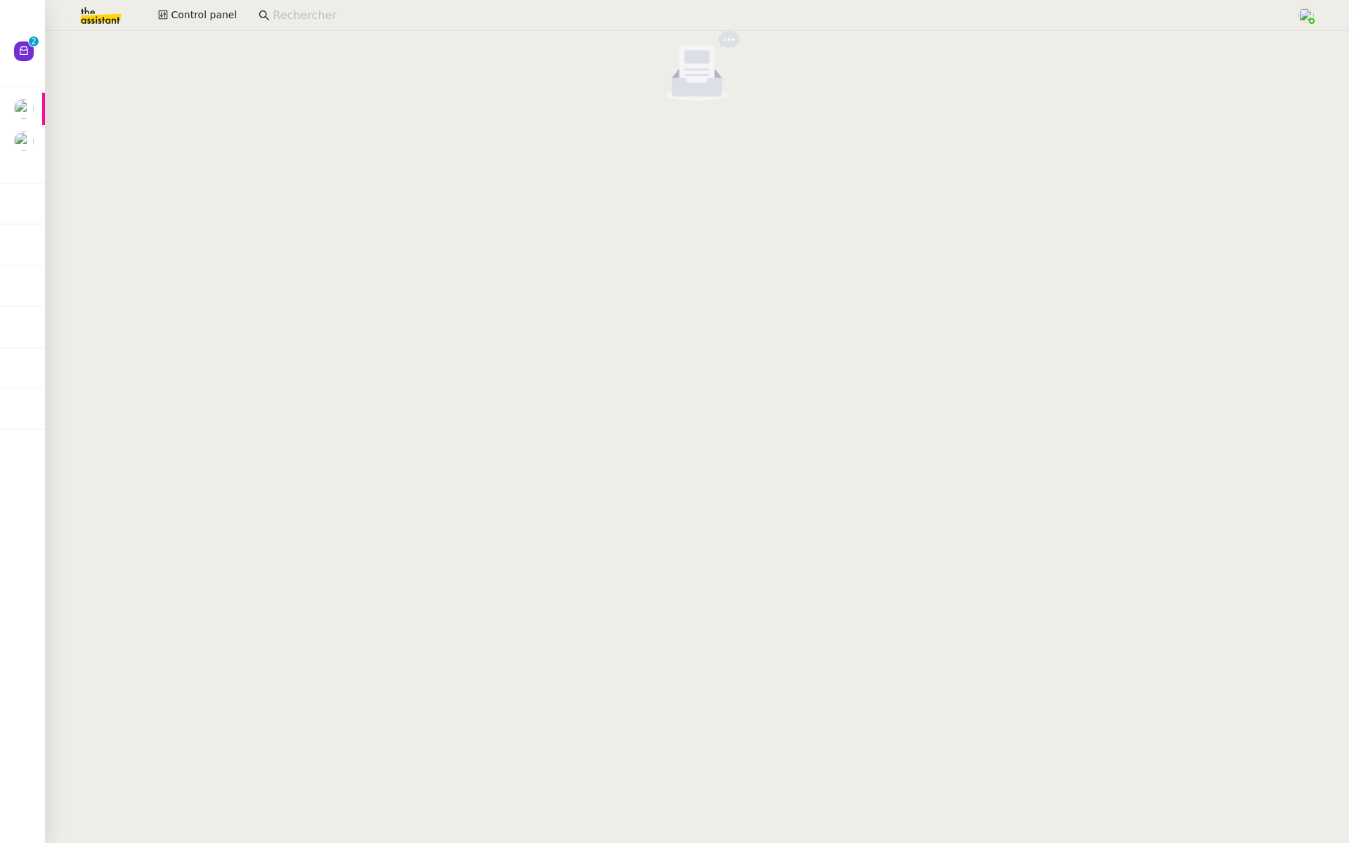
click at [92, 17] on img at bounding box center [89, 15] width 109 height 31
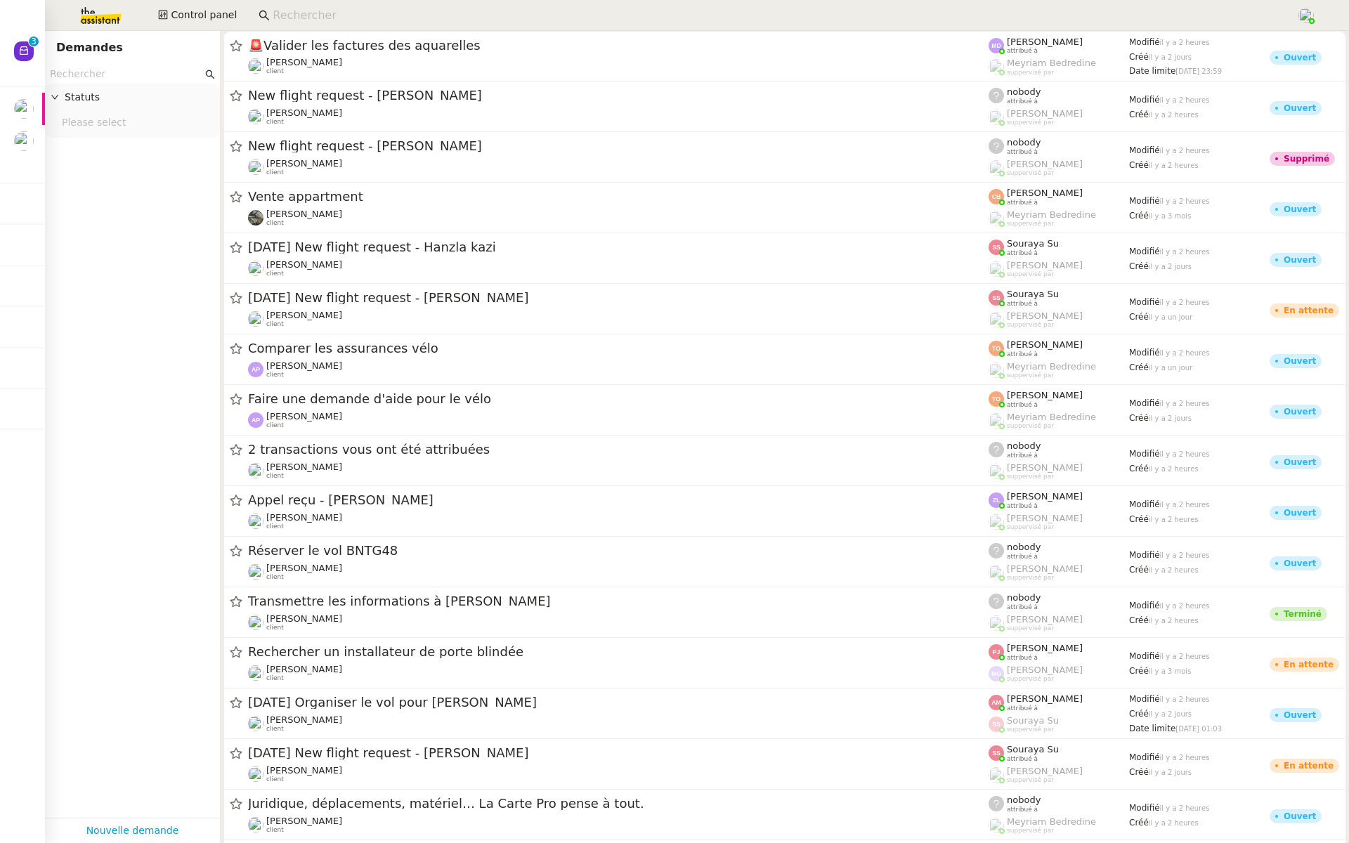
click at [110, 78] on input "text" at bounding box center [126, 74] width 152 height 16
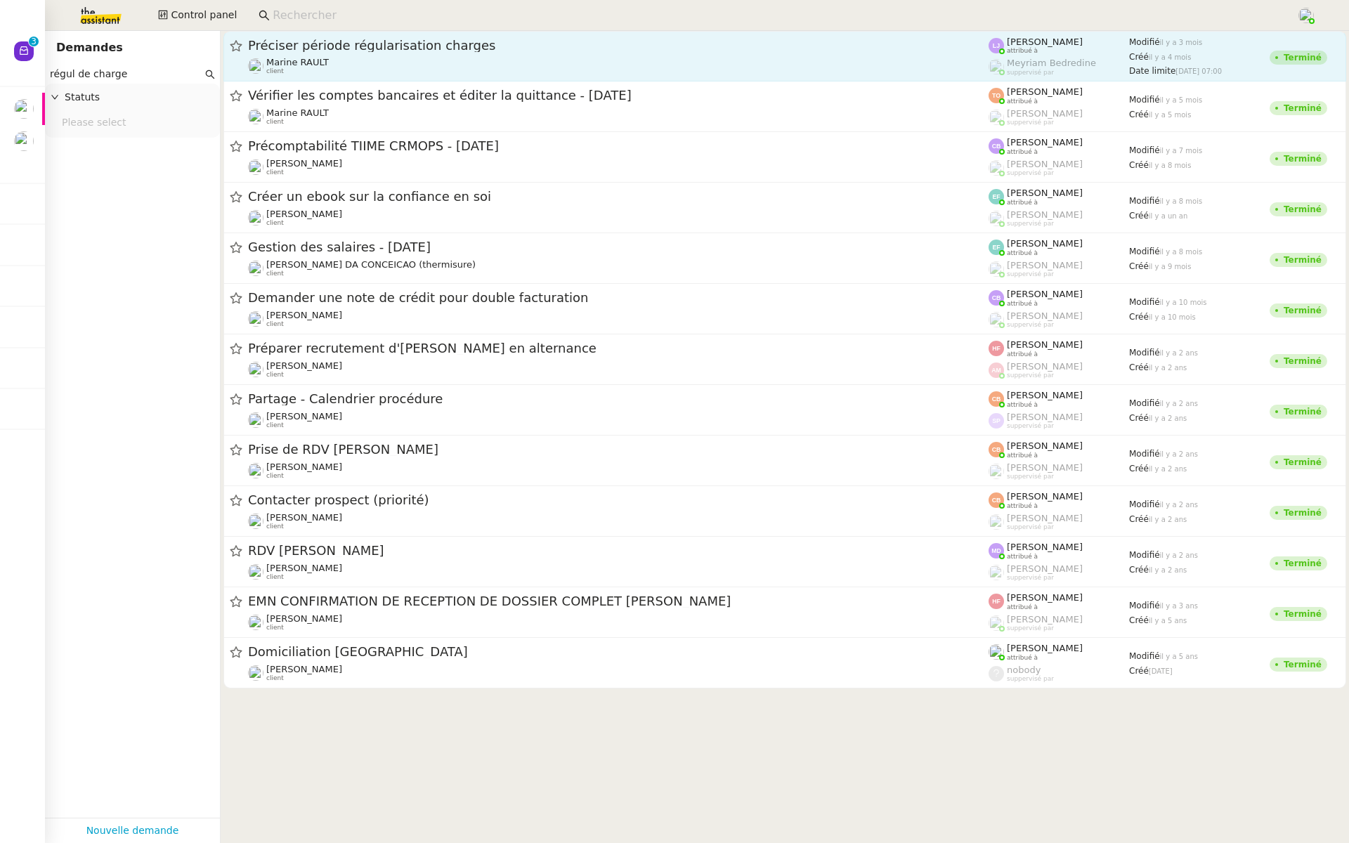
type input "régul de charge"
click at [462, 52] on div "Préciser période régularisation charges" at bounding box center [618, 45] width 741 height 17
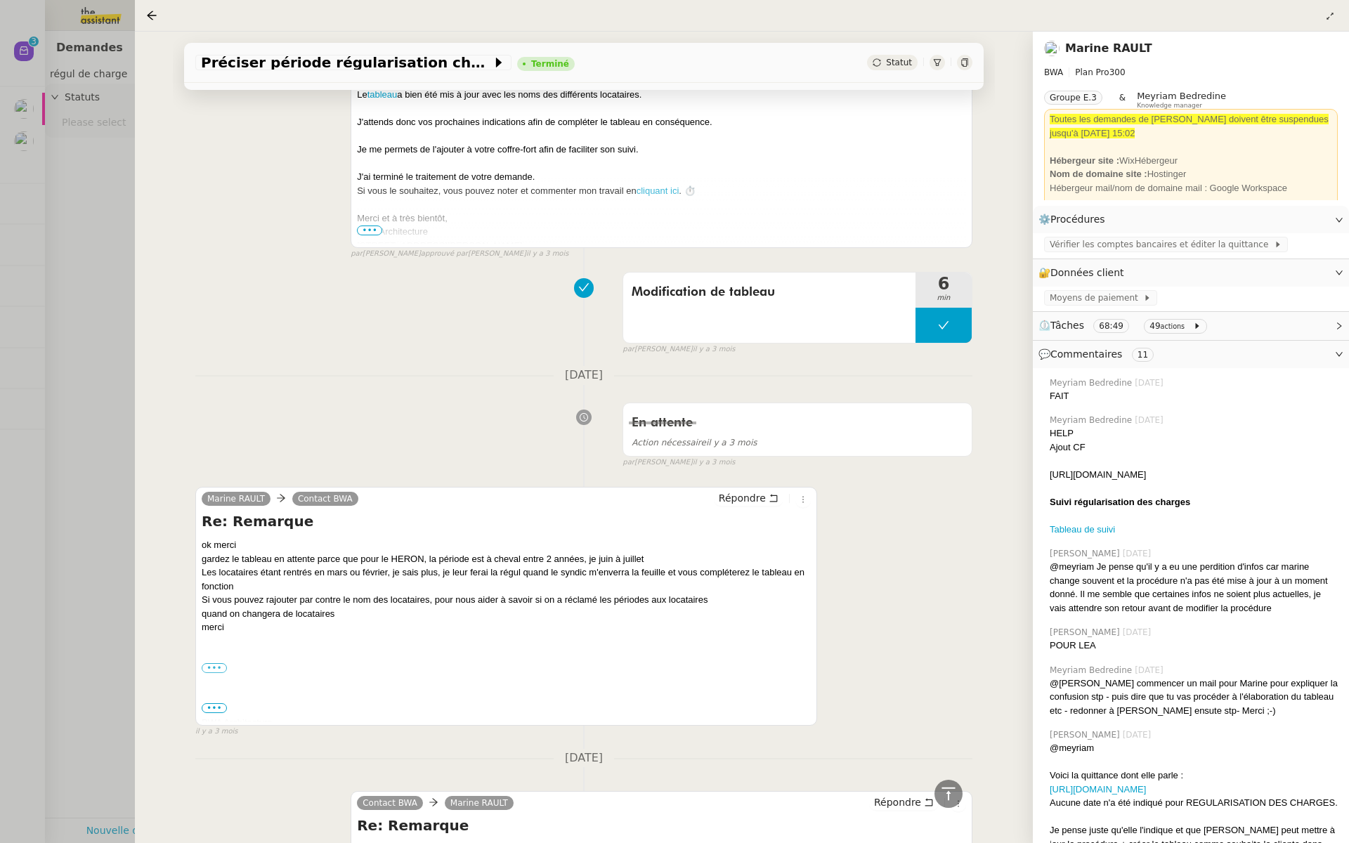
scroll to position [513, 0]
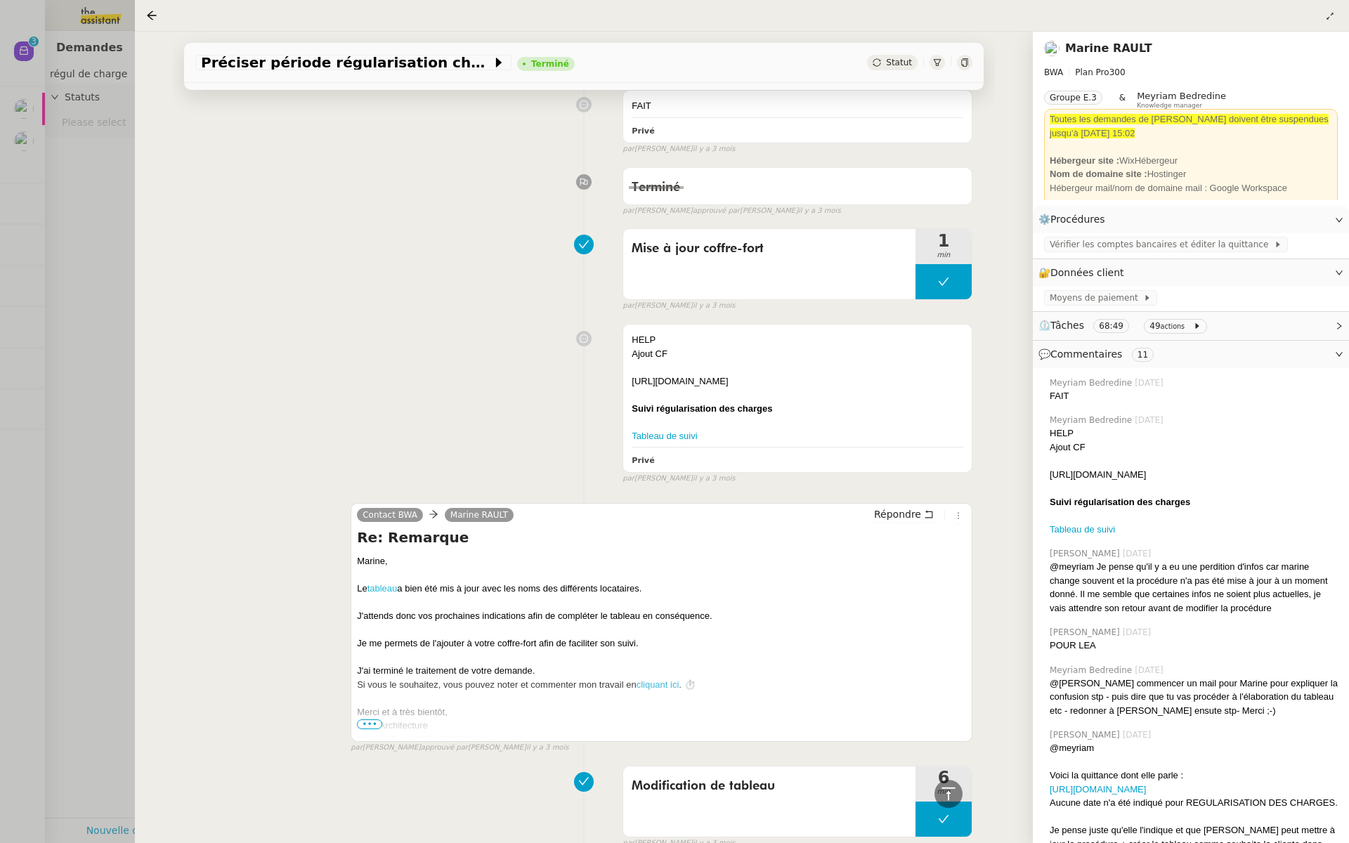
click at [386, 594] on link "tableau" at bounding box center [382, 588] width 30 height 11
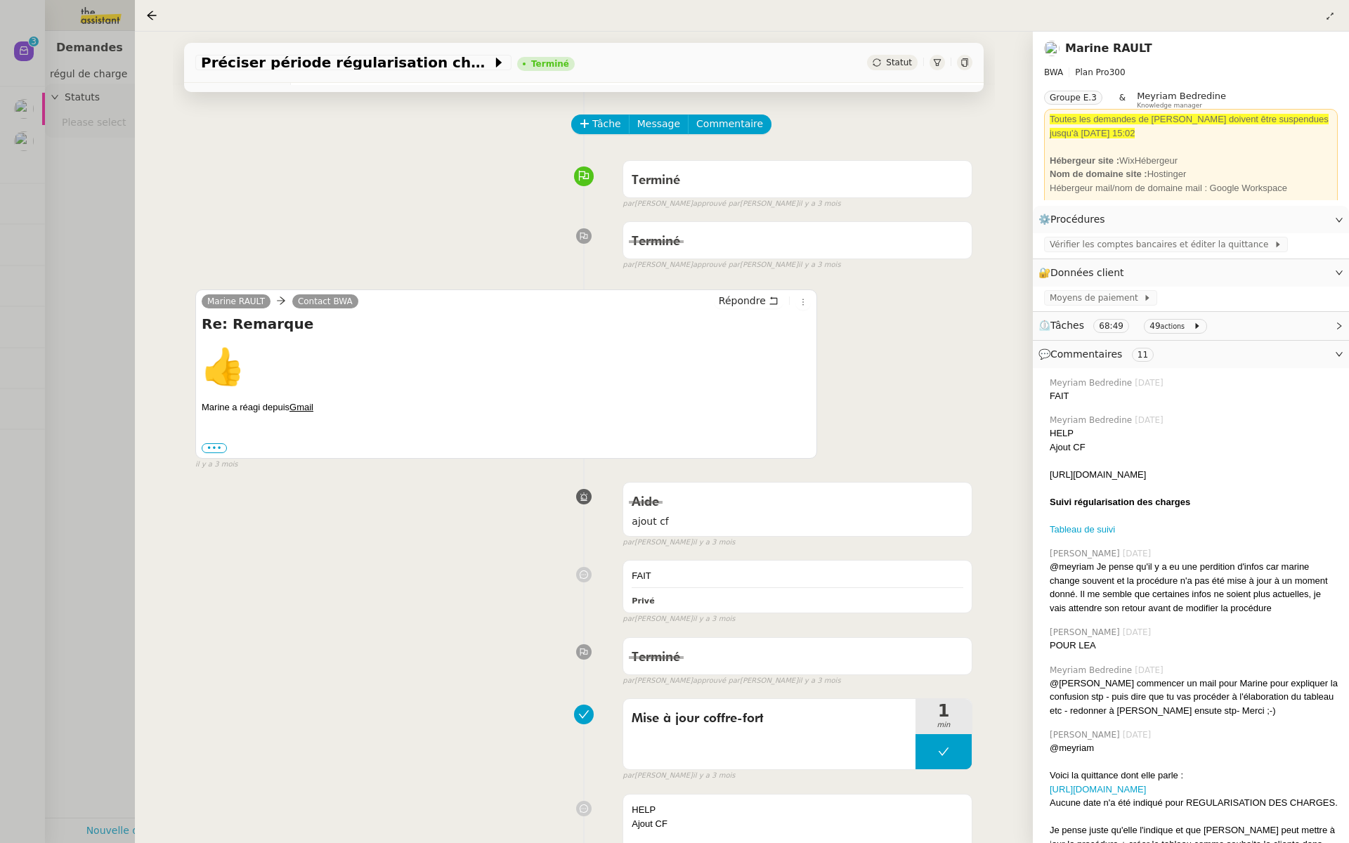
scroll to position [0, 0]
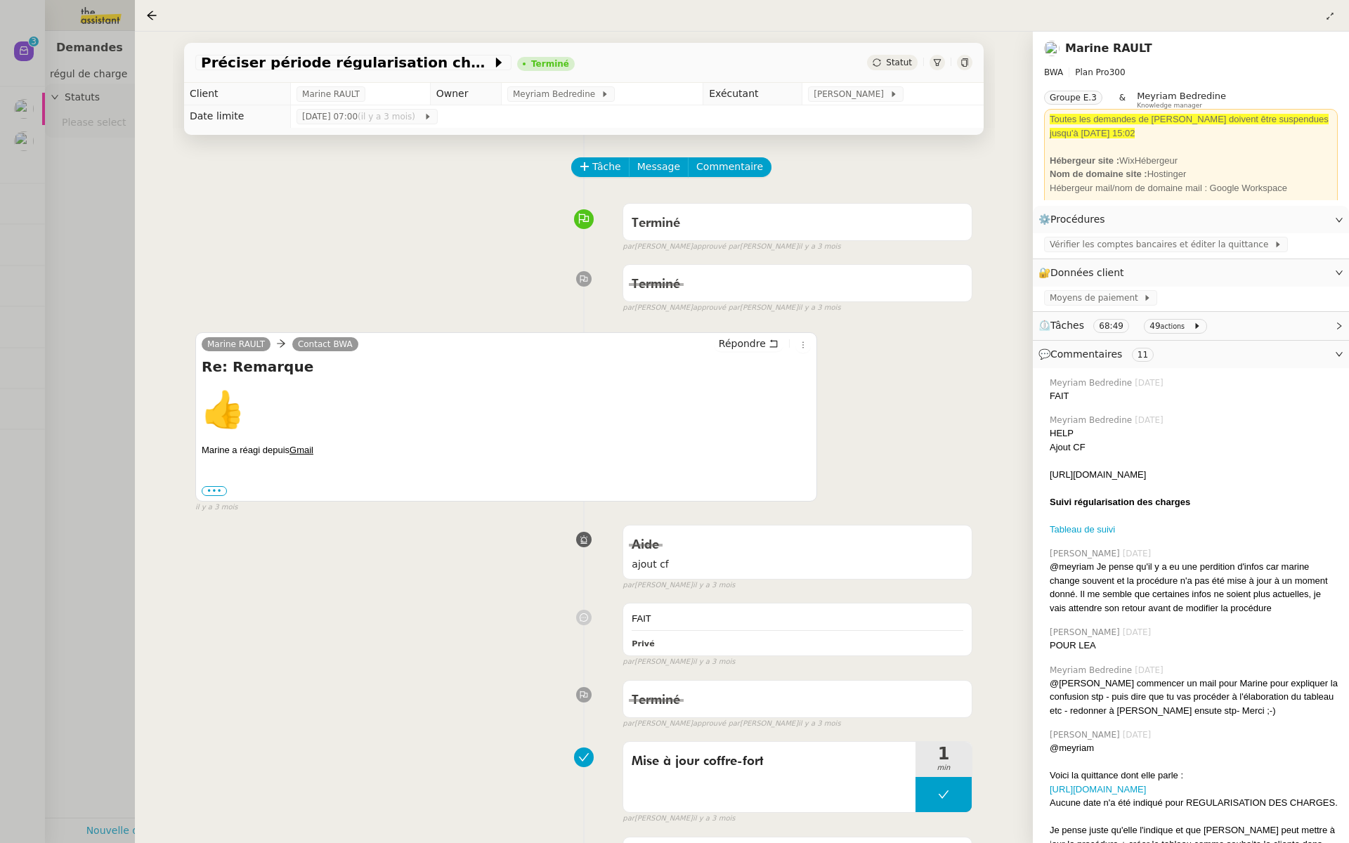
click at [5, 250] on div at bounding box center [674, 421] width 1349 height 843
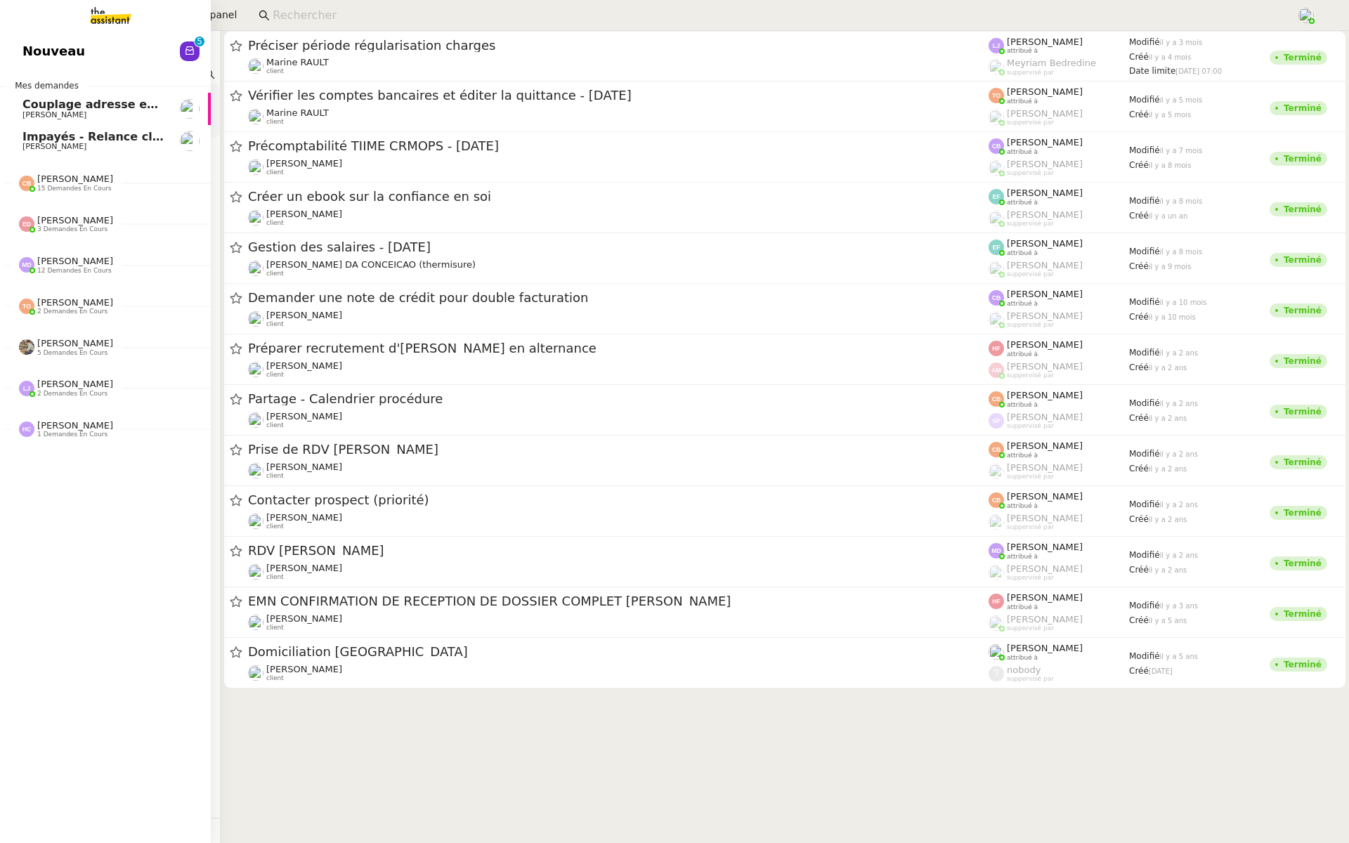
click at [21, 39] on link "Nouveau 0 1 2 3 4 5 6 7 8 9" at bounding box center [105, 51] width 211 height 32
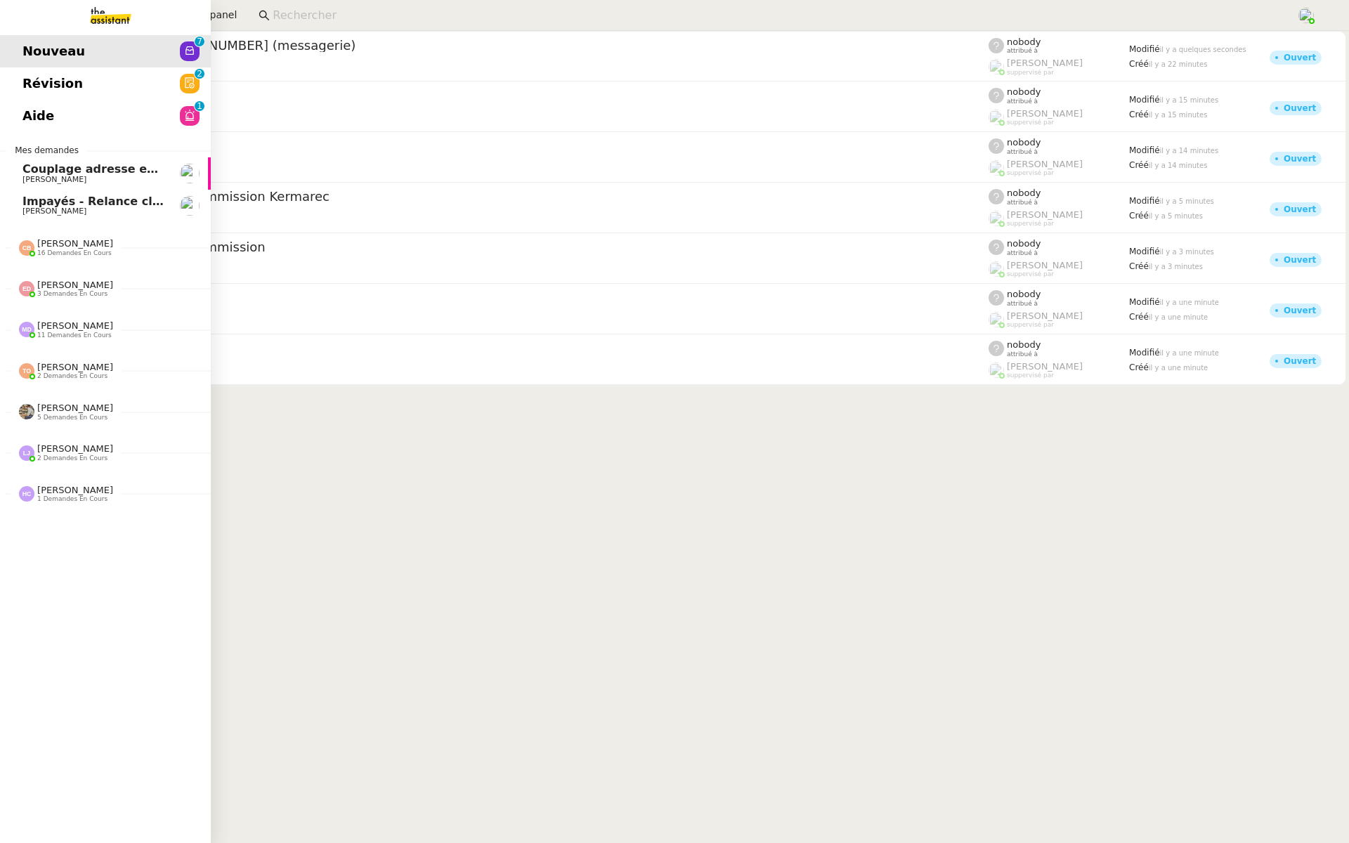
click at [41, 79] on span "Révision" at bounding box center [52, 83] width 60 height 21
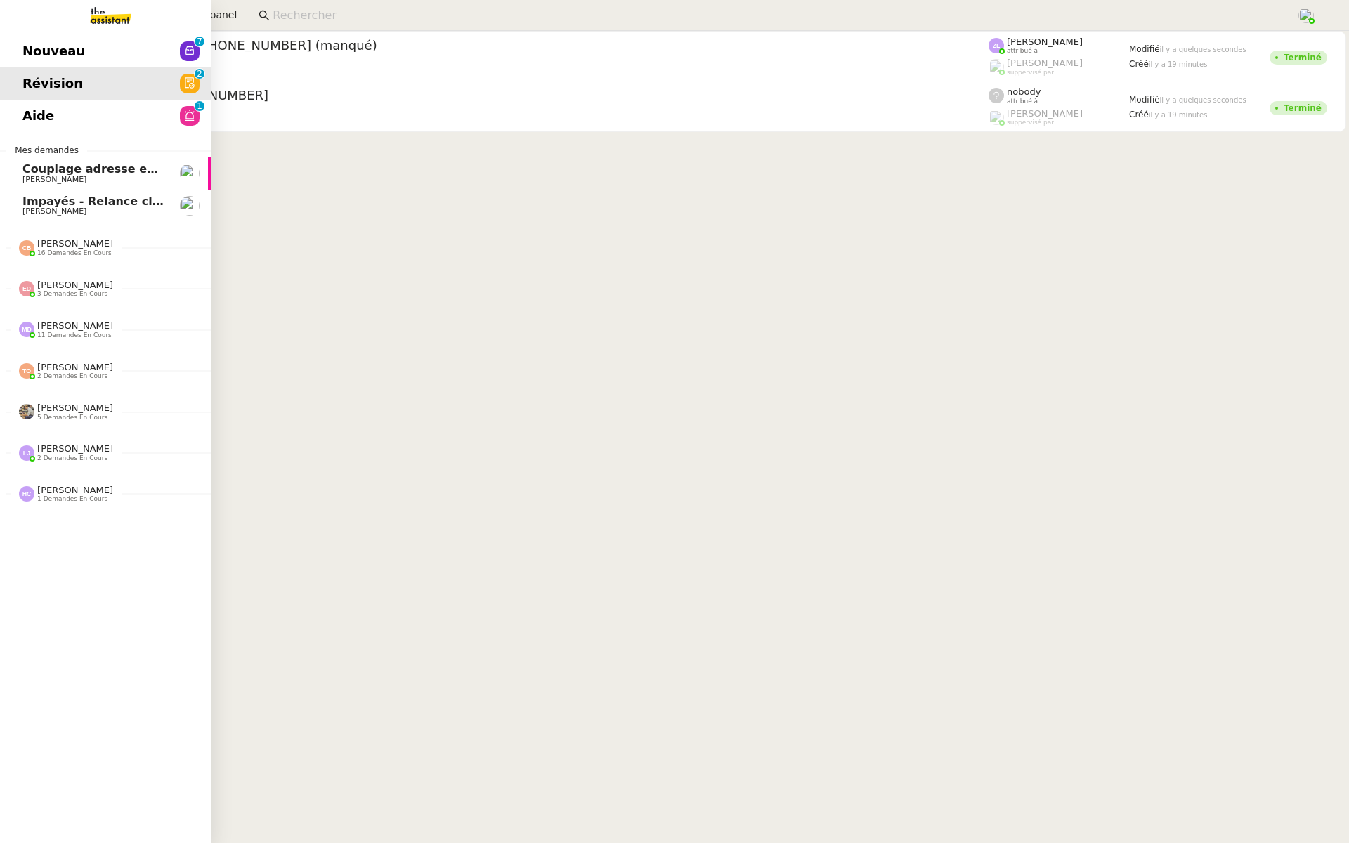
click at [23, 116] on span "Aide" at bounding box center [38, 115] width 32 height 21
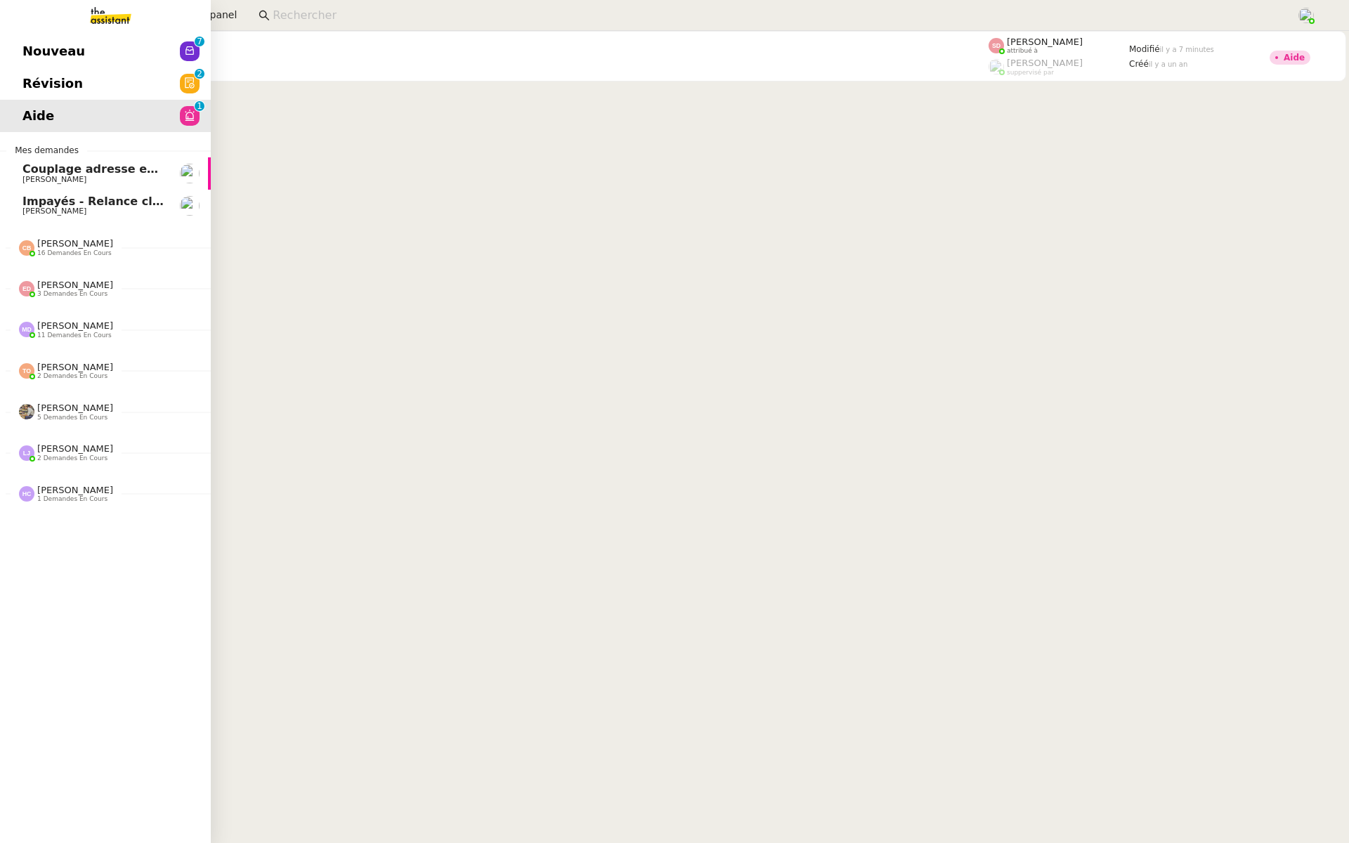
click at [46, 43] on span "Nouveau" at bounding box center [53, 51] width 63 height 21
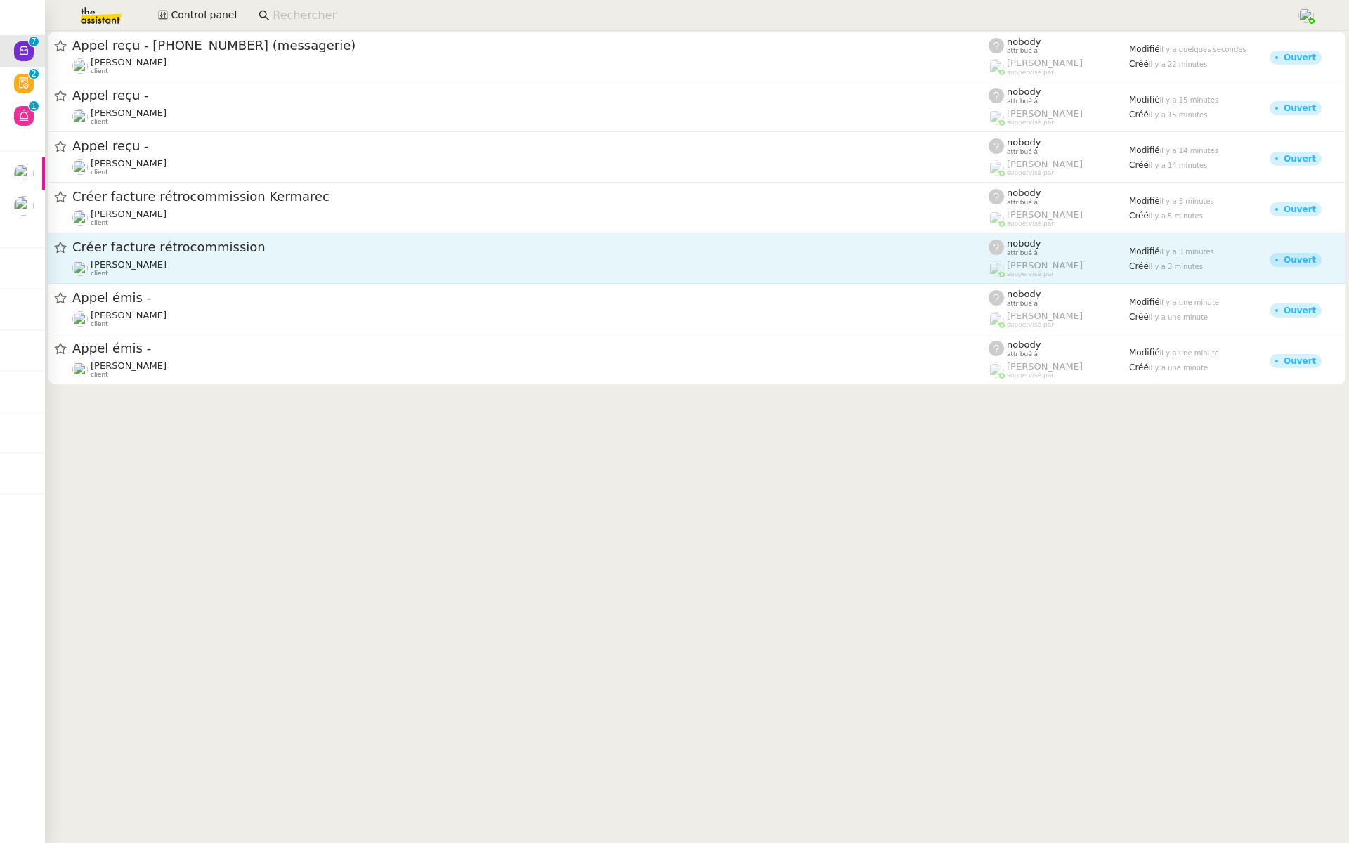
click at [214, 248] on span "Créer facture rétrocommission" at bounding box center [530, 247] width 916 height 13
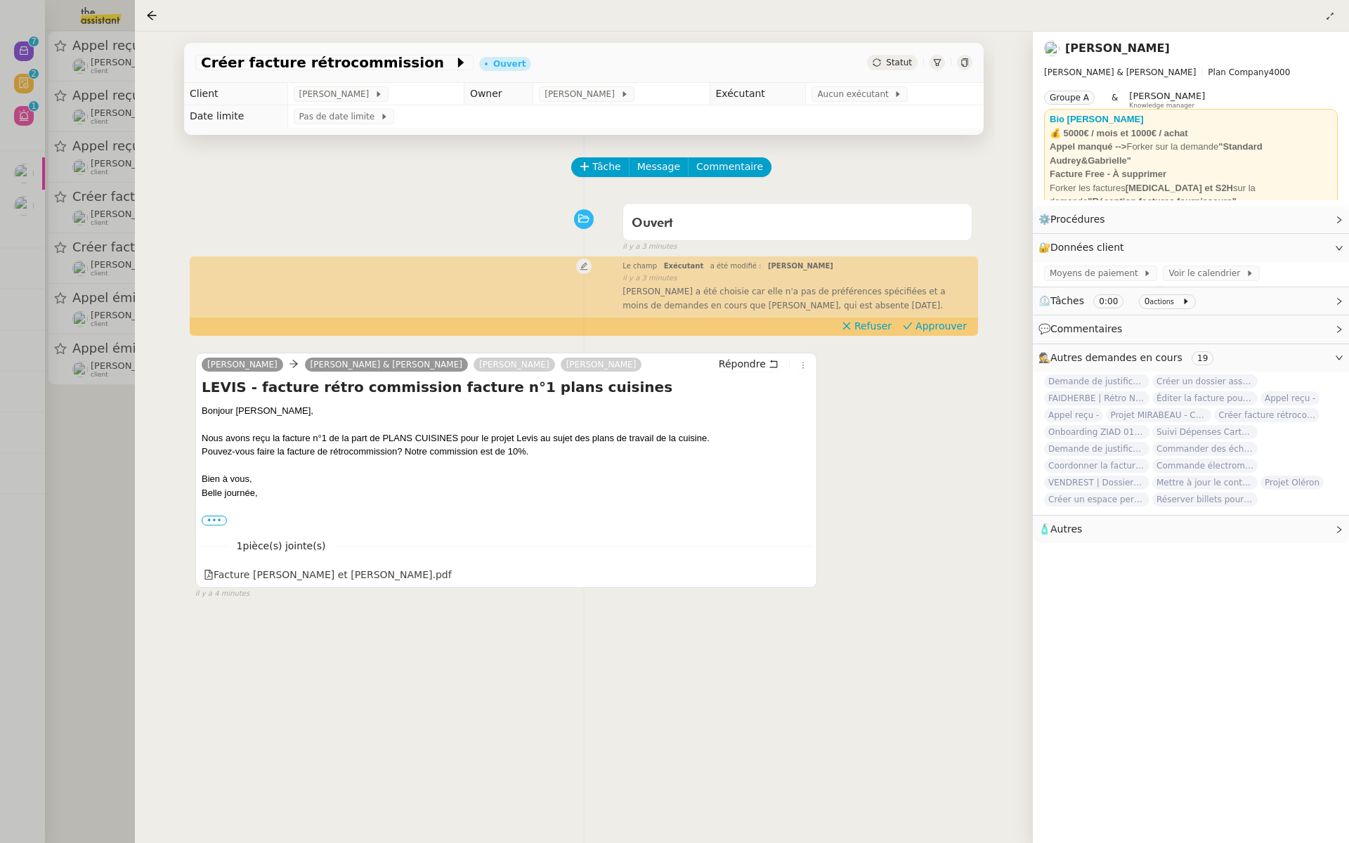
click at [92, 349] on div at bounding box center [674, 421] width 1349 height 843
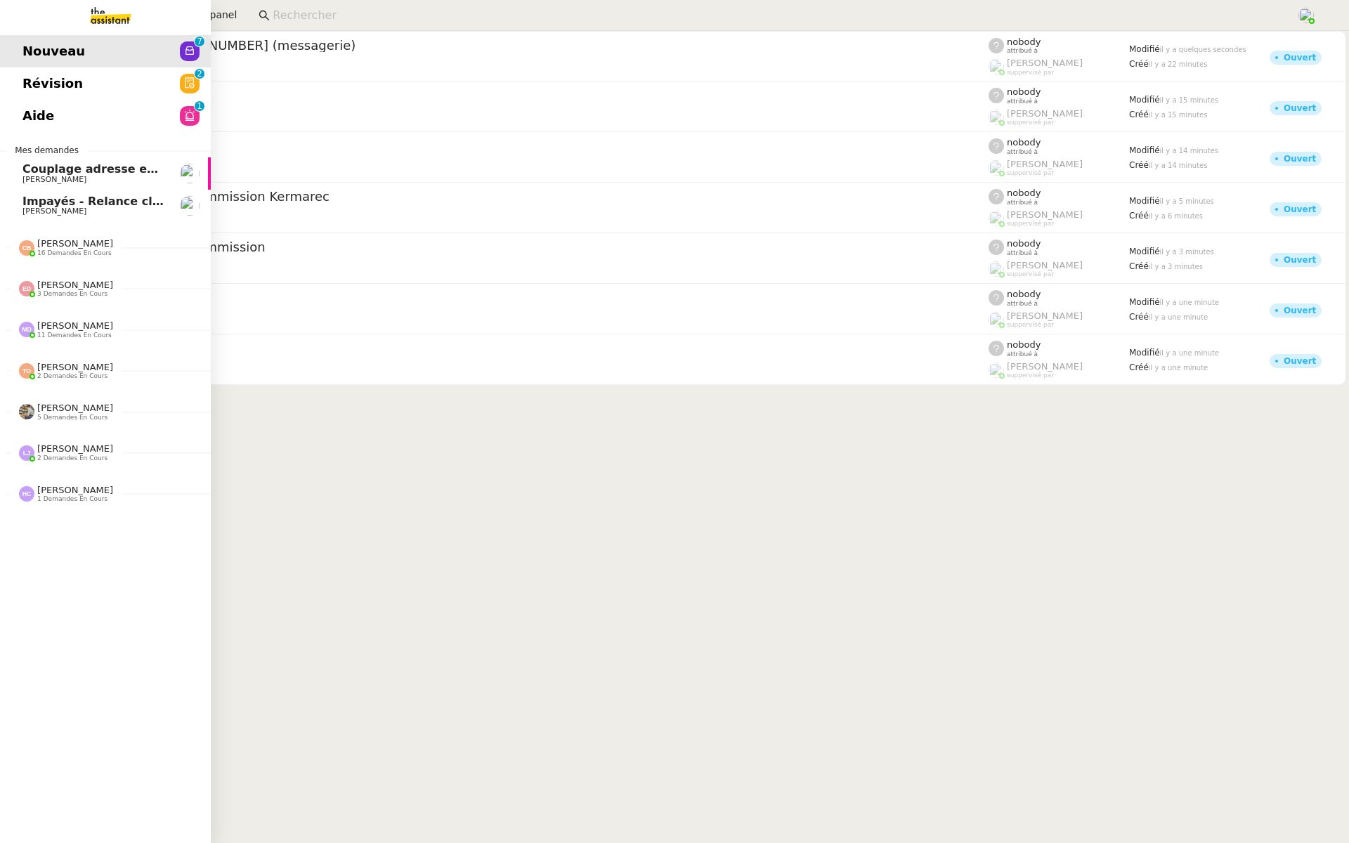
click at [75, 79] on link "Révision 0 1 2 3 4 5 6 7 8 9" at bounding box center [105, 83] width 211 height 32
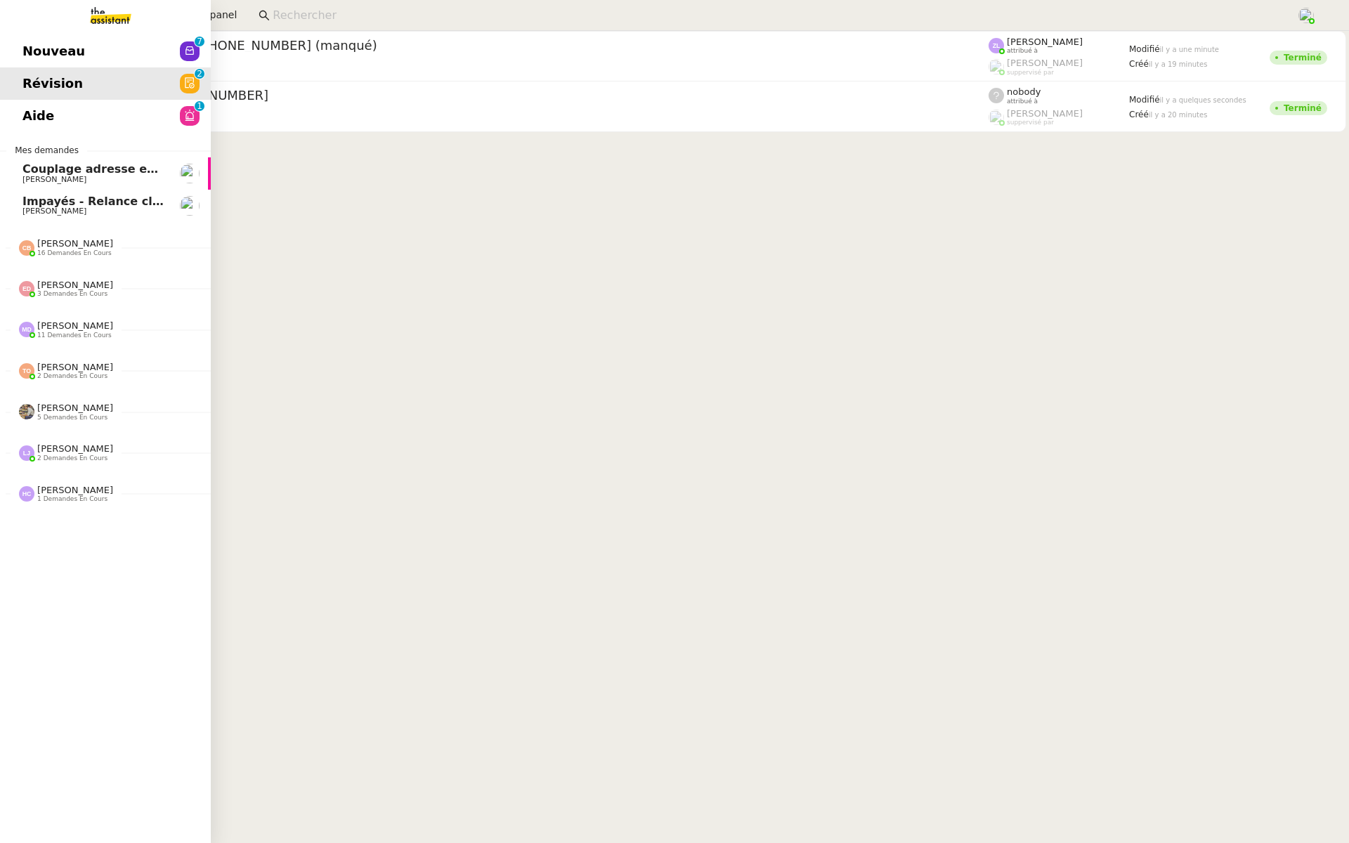
click at [87, 110] on link "Aide 0 1 2 3 4 5 6 7 8 9" at bounding box center [105, 116] width 211 height 32
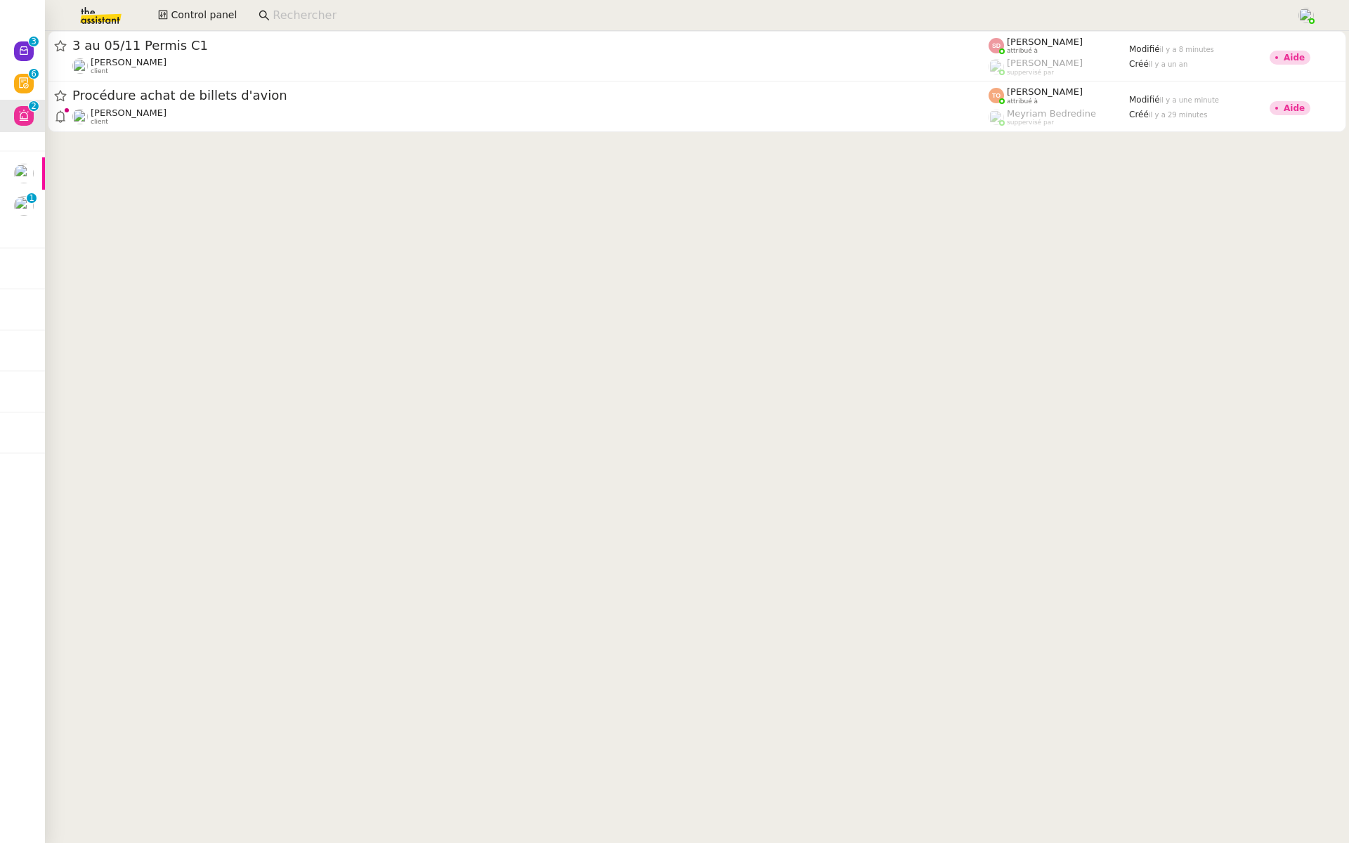
click at [755, 507] on cdk-virtual-scroll-viewport "3 au 05/11 Permis C1 Fabien Bornancin client Sheida Delpazir attribué à Frédéri…" at bounding box center [697, 437] width 1304 height 812
click at [1297, 12] on div "Control panel" at bounding box center [674, 15] width 1279 height 31
click at [1302, 18] on img at bounding box center [1306, 15] width 15 height 15
click at [1310, 15] on img at bounding box center [1306, 15] width 15 height 15
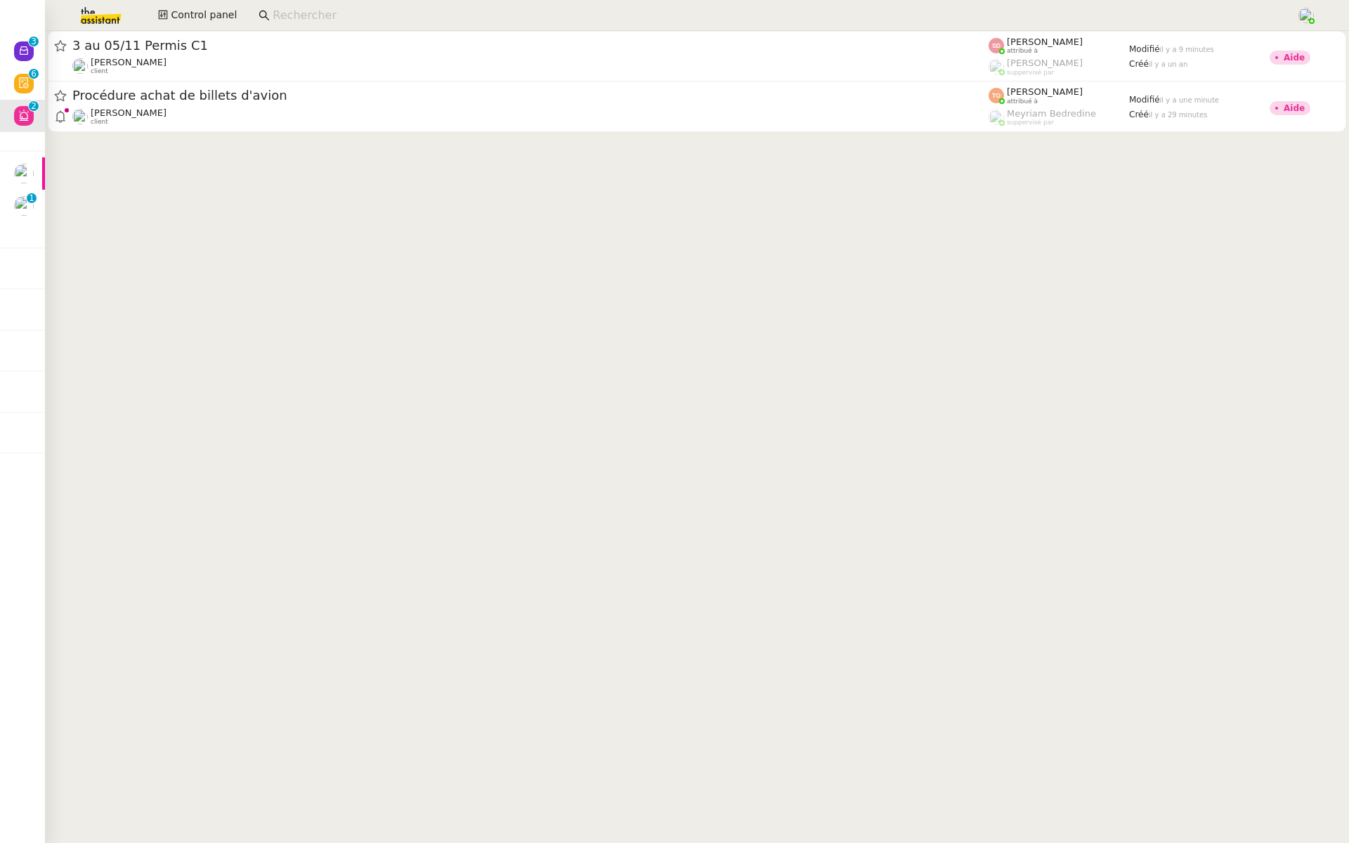
click at [1135, 292] on cdk-virtual-scroll-viewport "3 au 05/11 Permis C1 Fabien Bornancin client Sheida Delpazir attribué à Frédéri…" at bounding box center [697, 437] width 1304 height 812
click at [1306, 13] on img at bounding box center [1306, 15] width 15 height 15
click at [963, 332] on cdk-virtual-scroll-viewport "3 au 05/11 Permis C1 Fabien Bornancin client Sheida Delpazir attribué à Frédéri…" at bounding box center [697, 437] width 1304 height 812
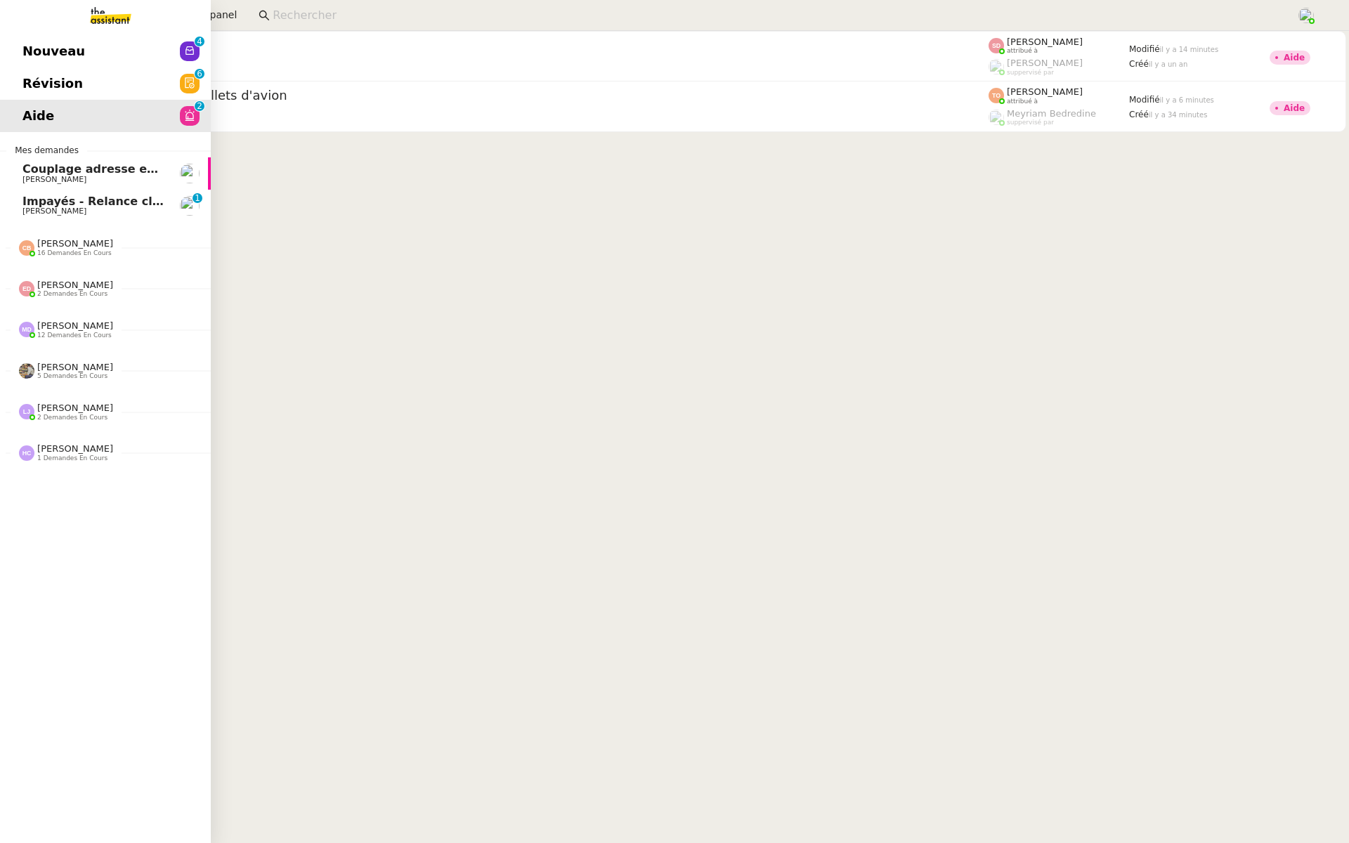
click at [29, 77] on span "Révision" at bounding box center [52, 83] width 60 height 21
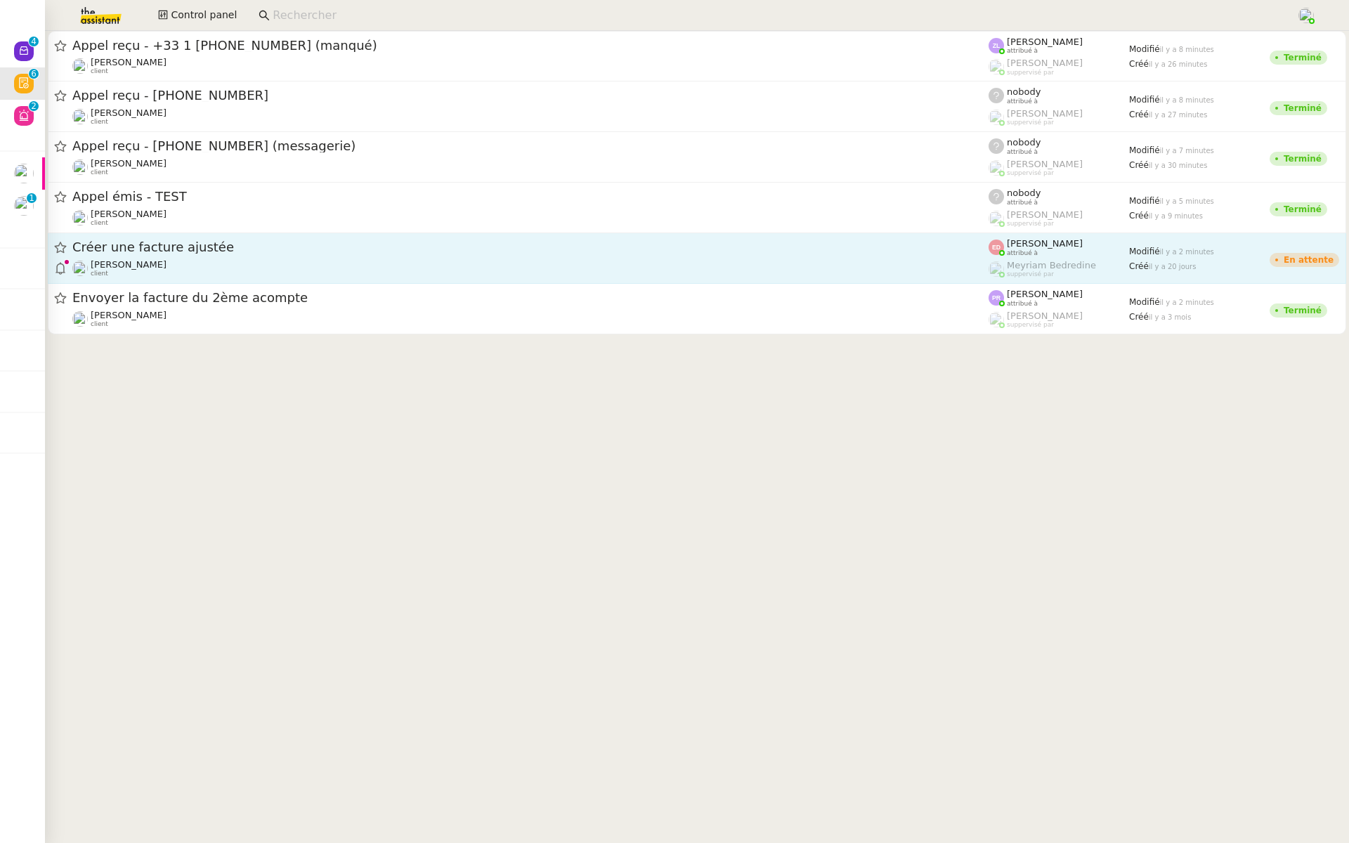
click at [154, 243] on span "Créer une facture ajustée" at bounding box center [530, 247] width 916 height 13
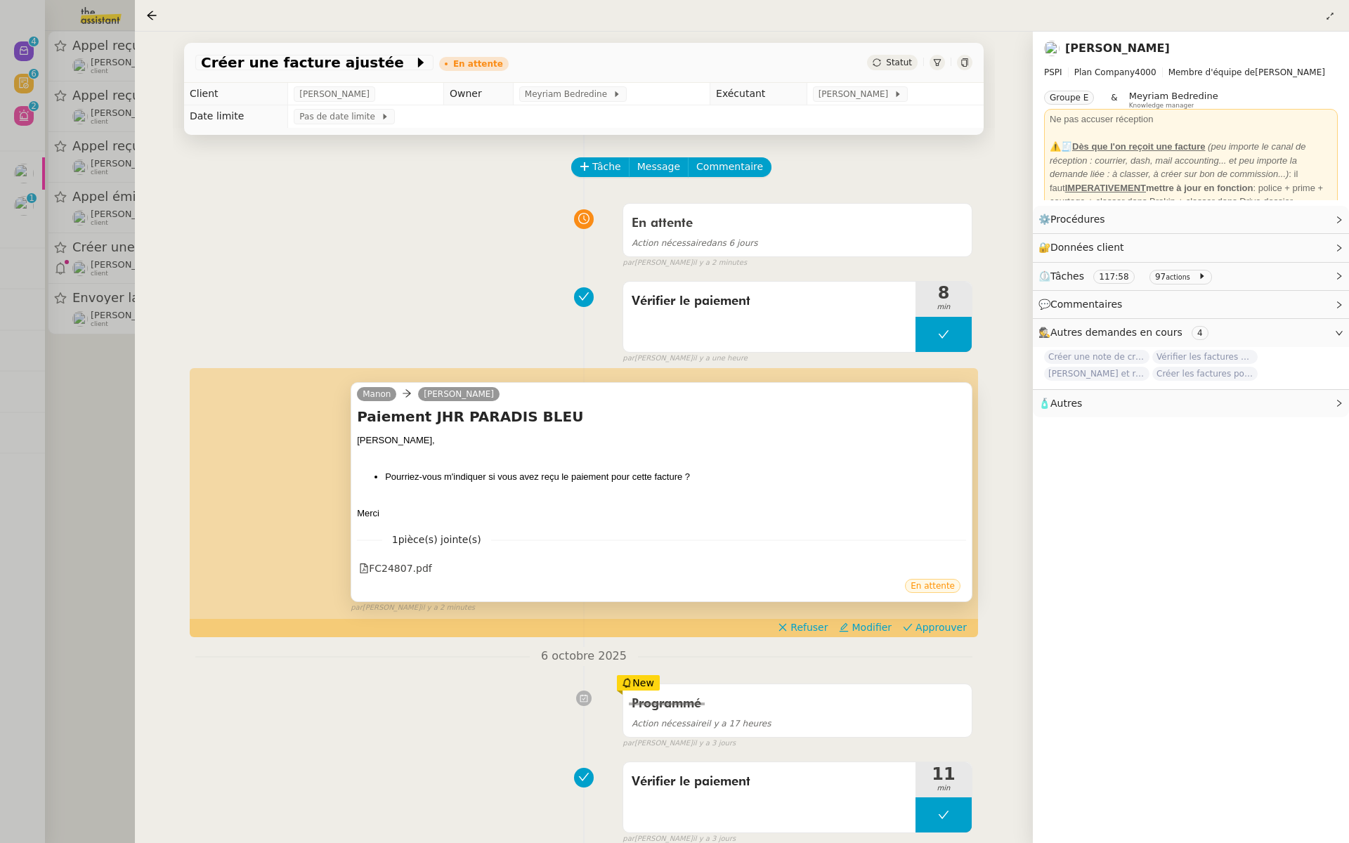
scroll to position [7, 0]
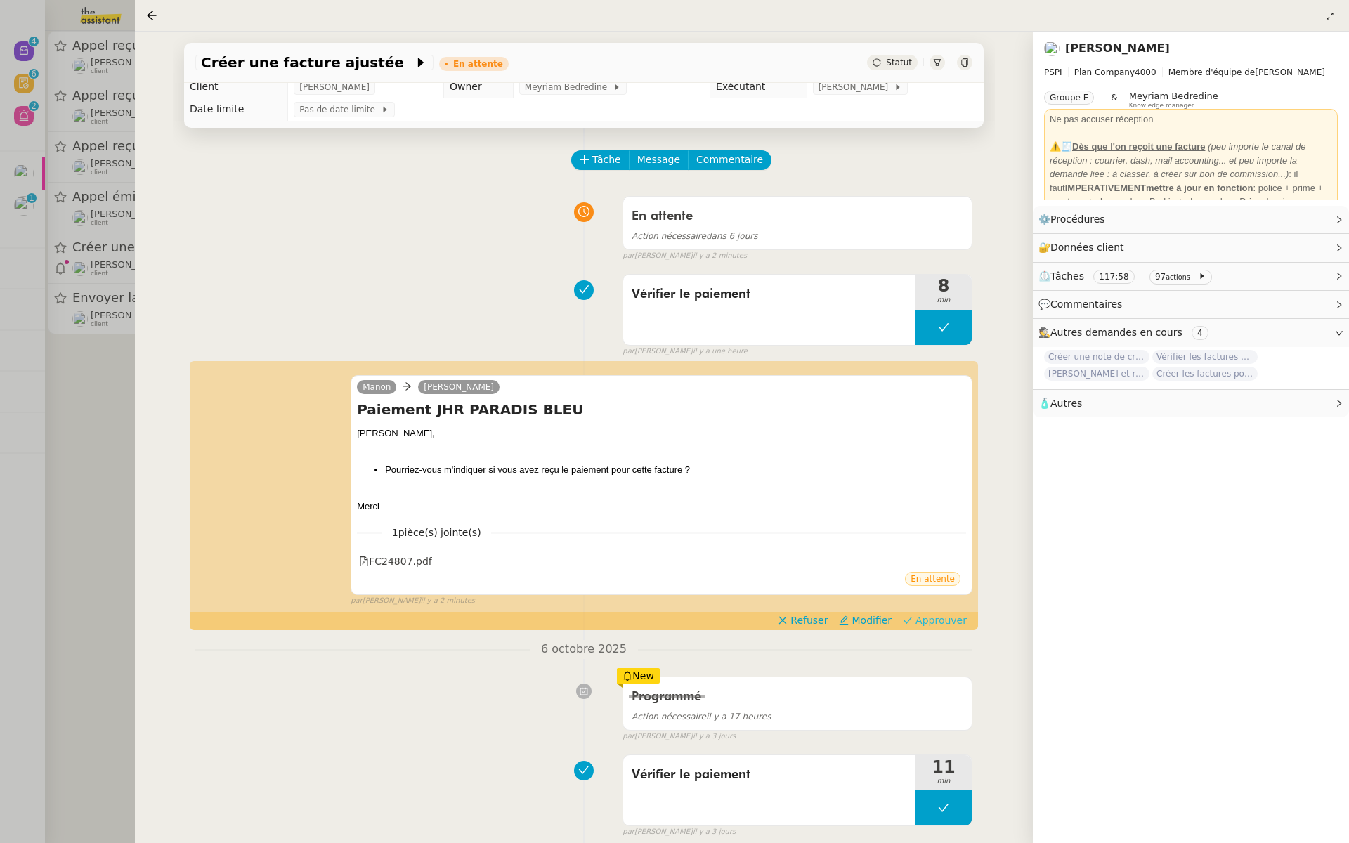
click at [955, 619] on span "Approuver" at bounding box center [941, 620] width 51 height 14
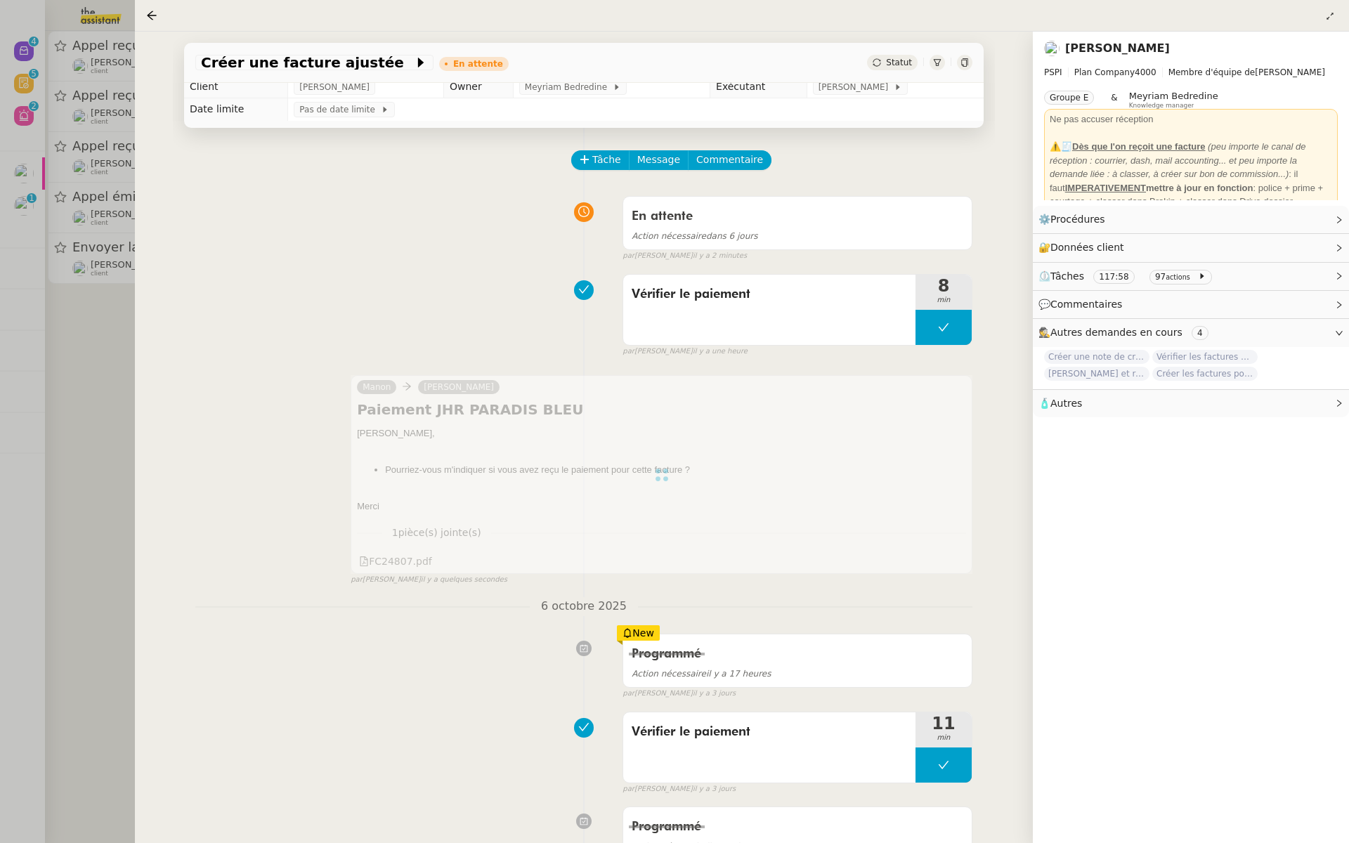
click at [36, 259] on div at bounding box center [674, 421] width 1349 height 843
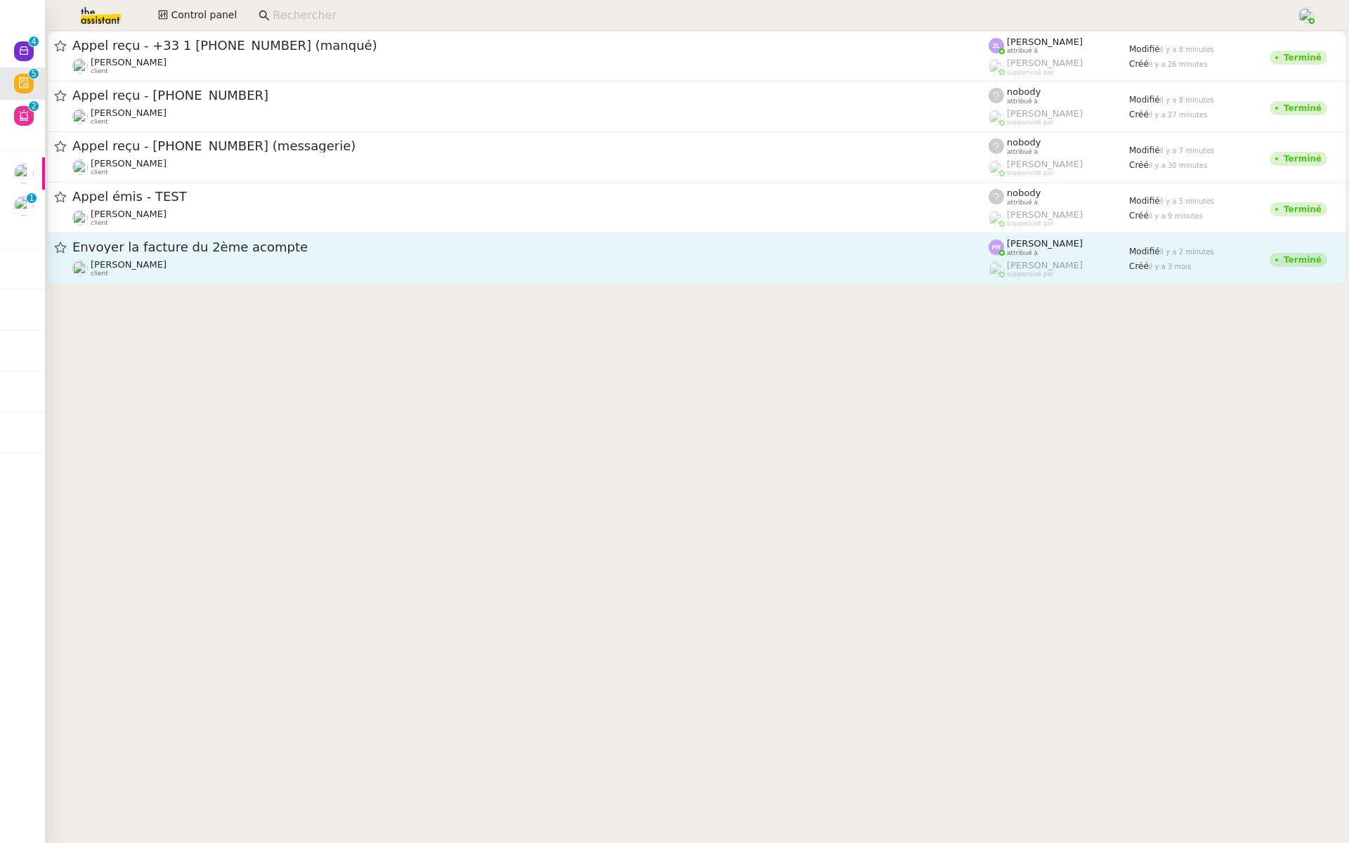
click at [208, 259] on div "[PERSON_NAME] client" at bounding box center [530, 268] width 916 height 18
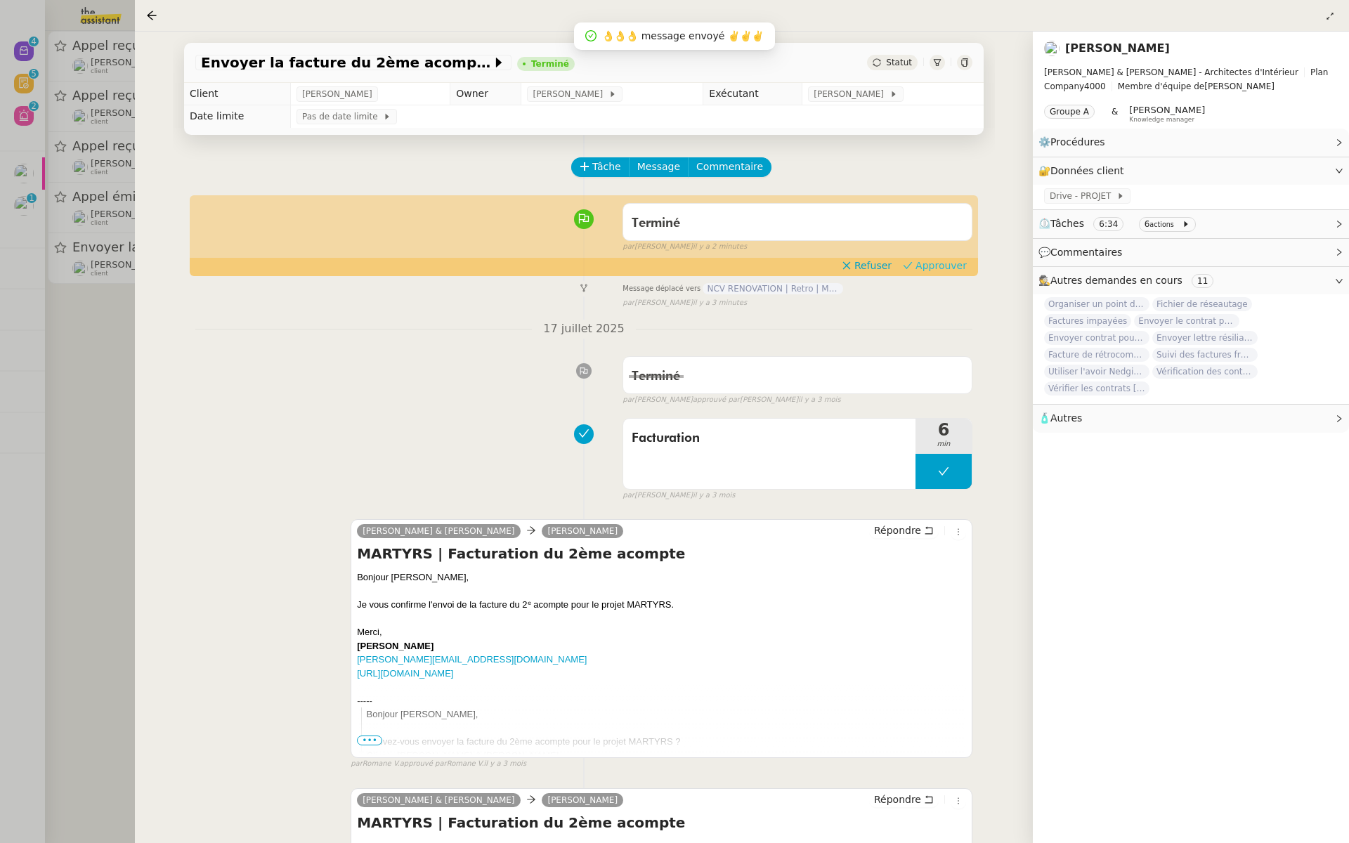
click at [934, 268] on span "Approuver" at bounding box center [941, 266] width 51 height 14
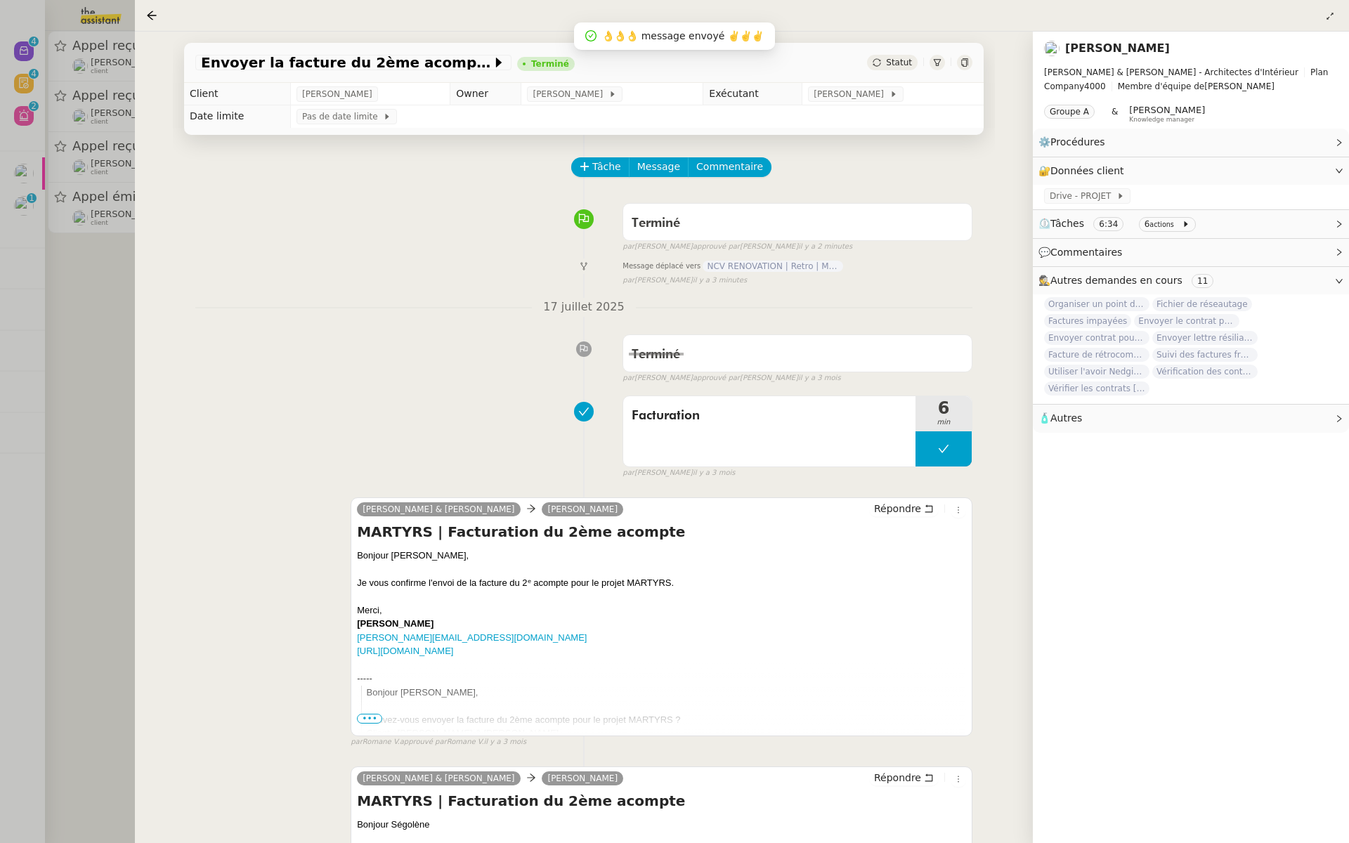
click at [63, 280] on div at bounding box center [674, 421] width 1349 height 843
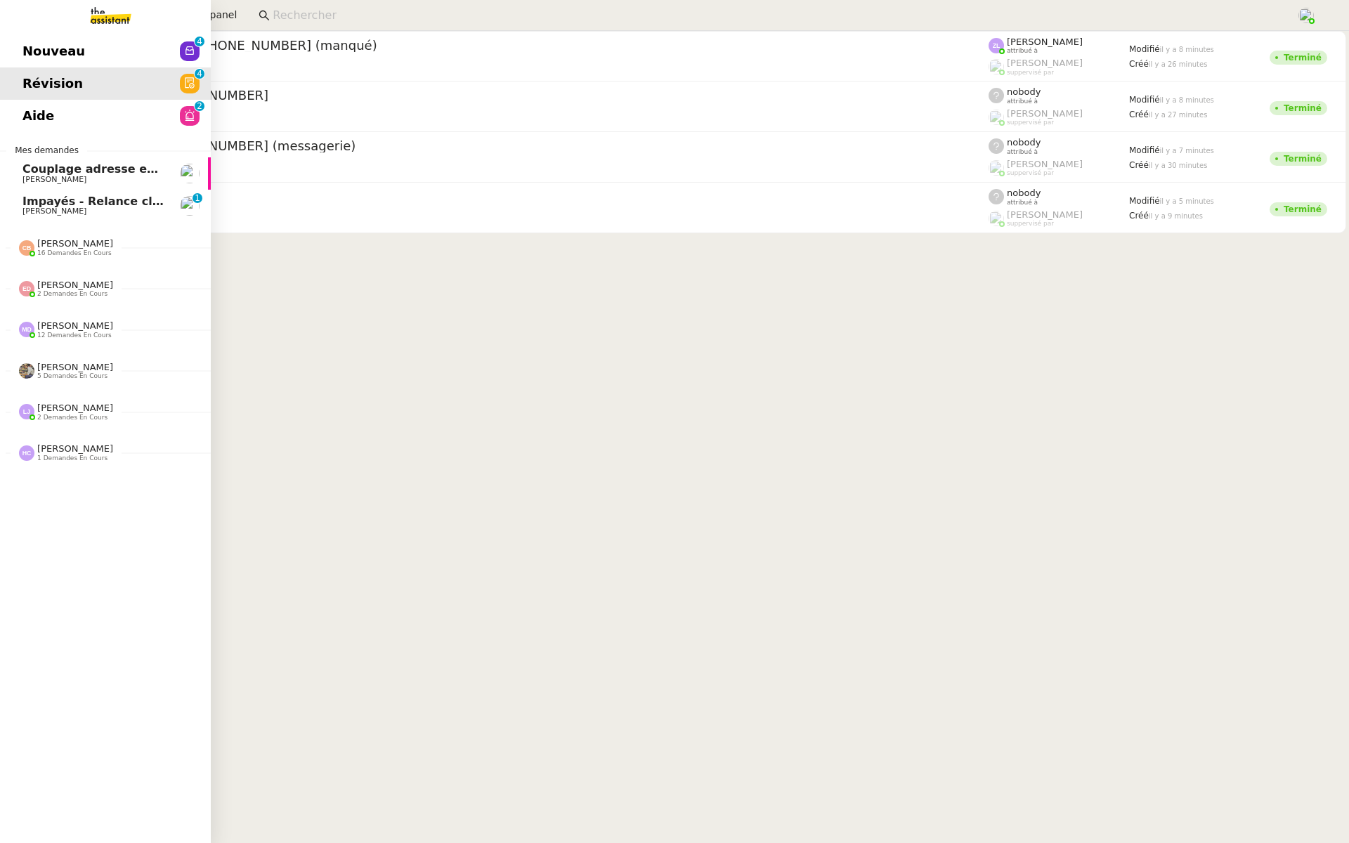
click at [29, 110] on span "Aide" at bounding box center [38, 115] width 32 height 21
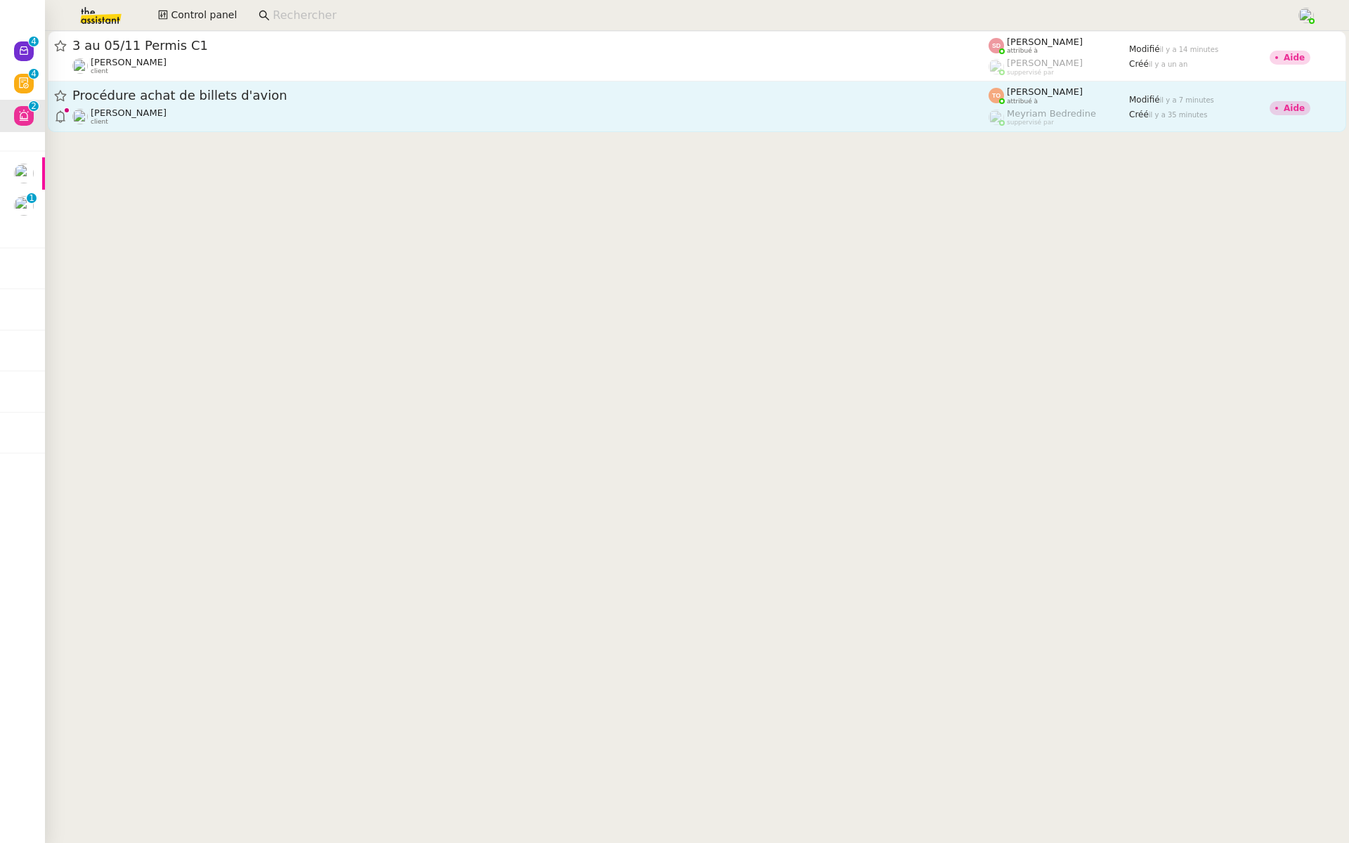
click at [153, 100] on span "Procédure achat de billets d'avion" at bounding box center [530, 95] width 916 height 13
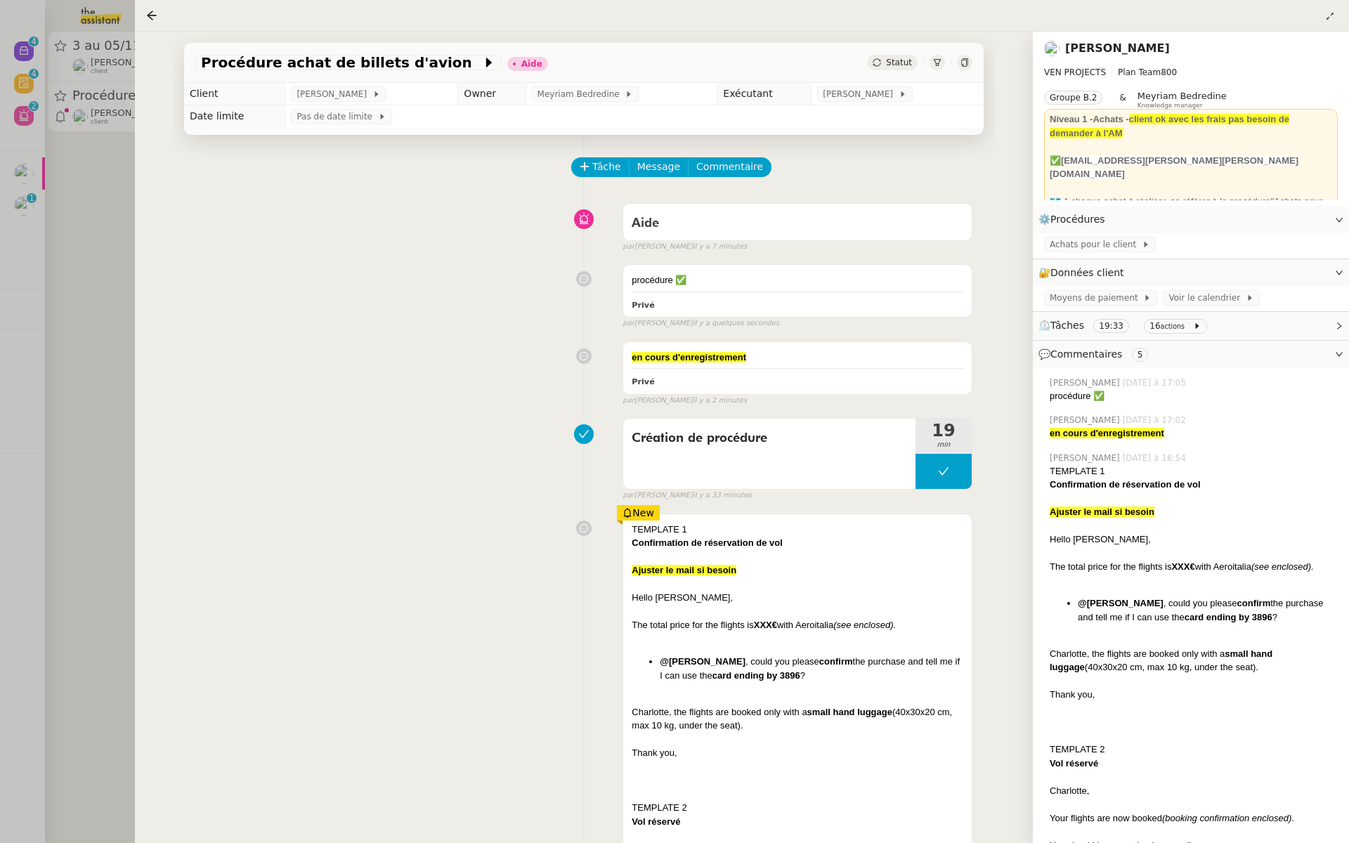
click at [62, 213] on div at bounding box center [674, 421] width 1349 height 843
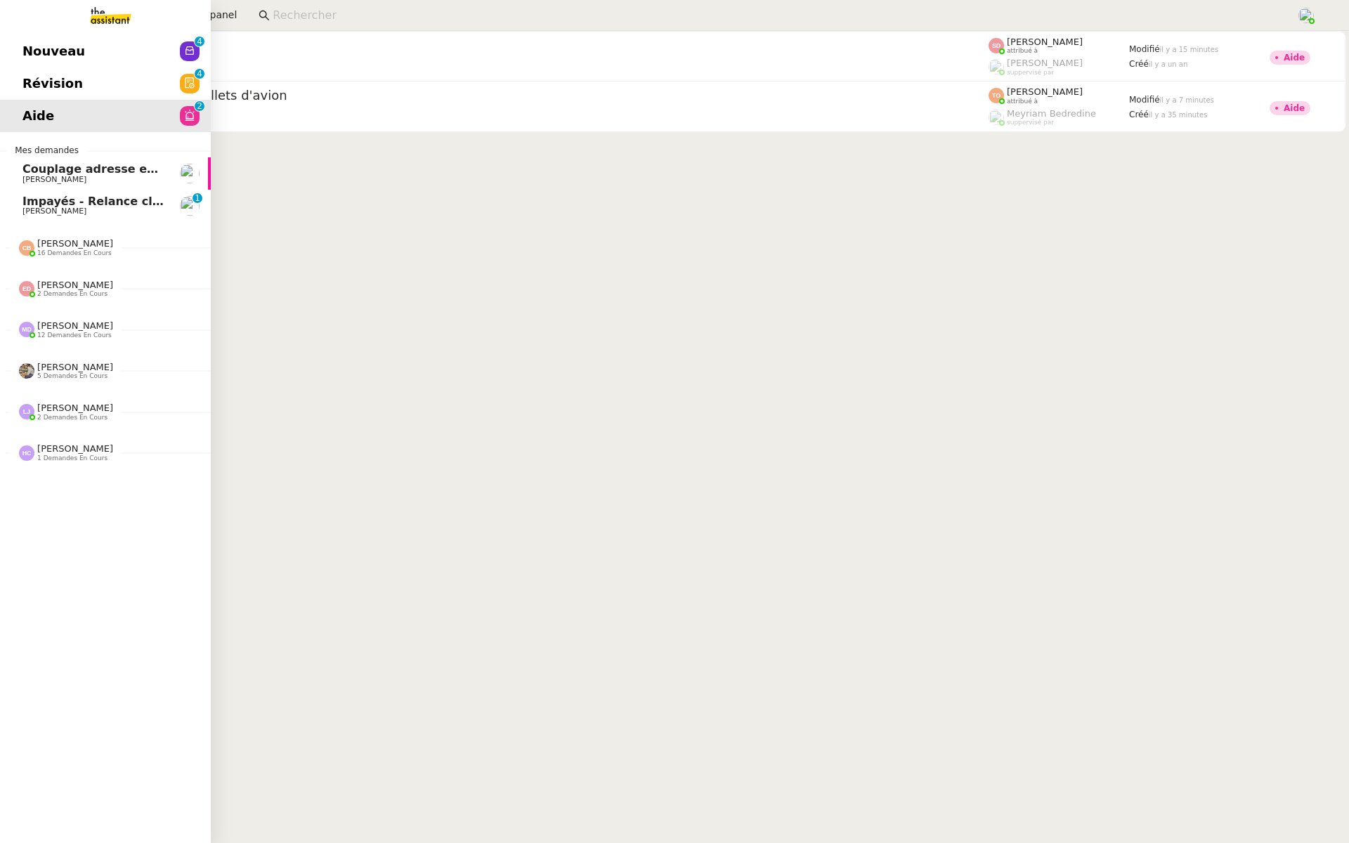
click at [13, 52] on link "Nouveau 0 1 2 3 4 5 6 7 8 9" at bounding box center [105, 51] width 211 height 32
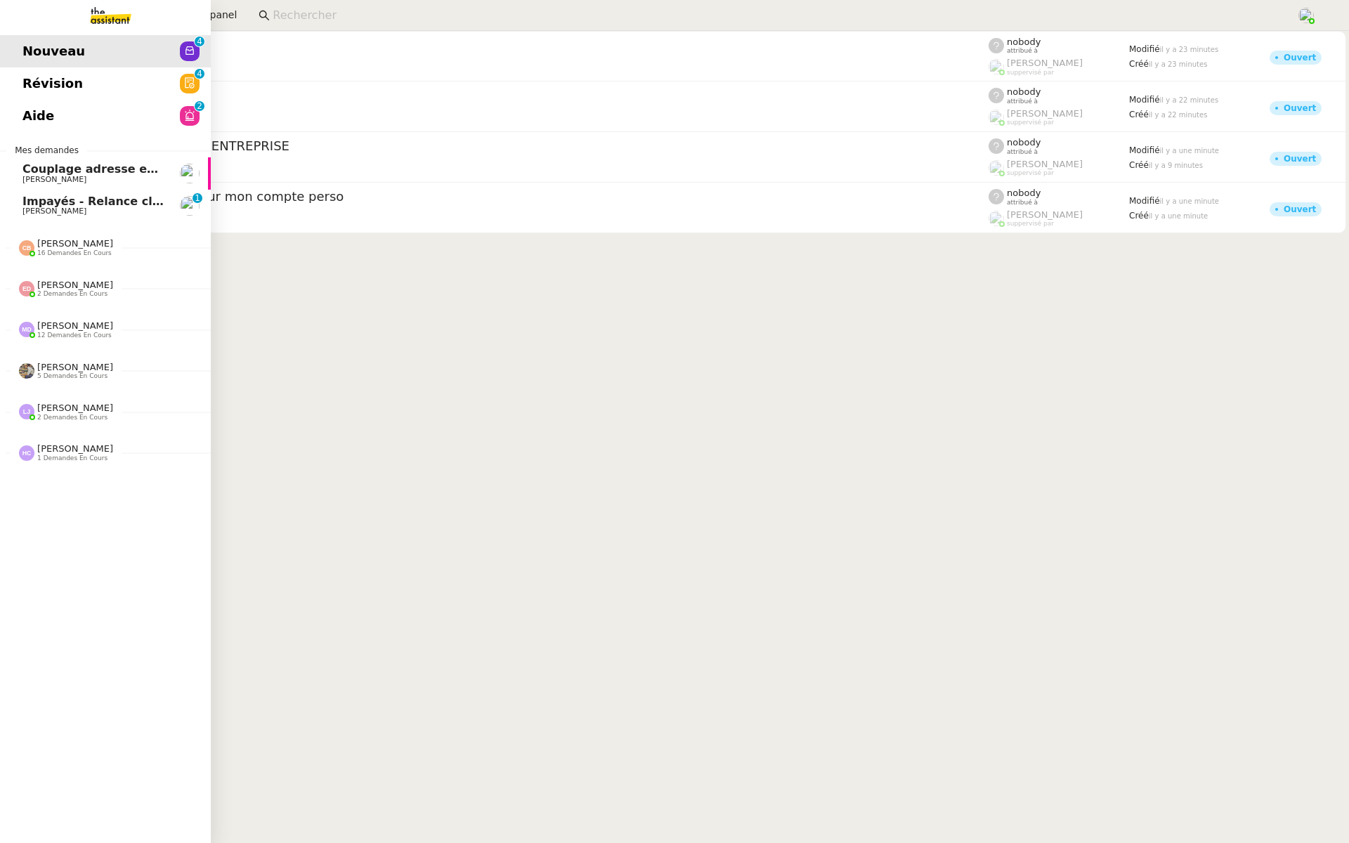
click at [34, 79] on span "Révision" at bounding box center [52, 83] width 60 height 21
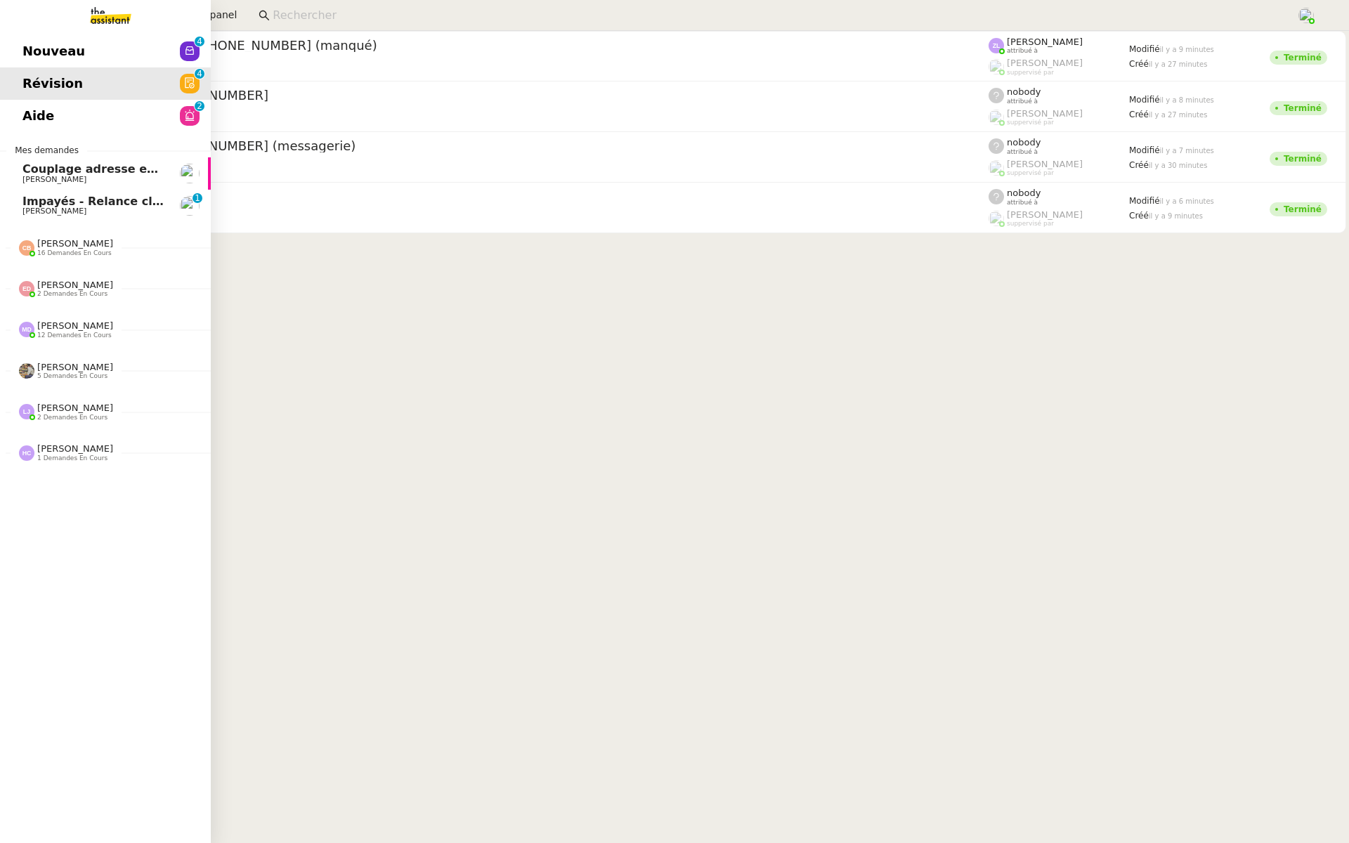
click at [27, 214] on span "[PERSON_NAME]" at bounding box center [54, 211] width 64 height 9
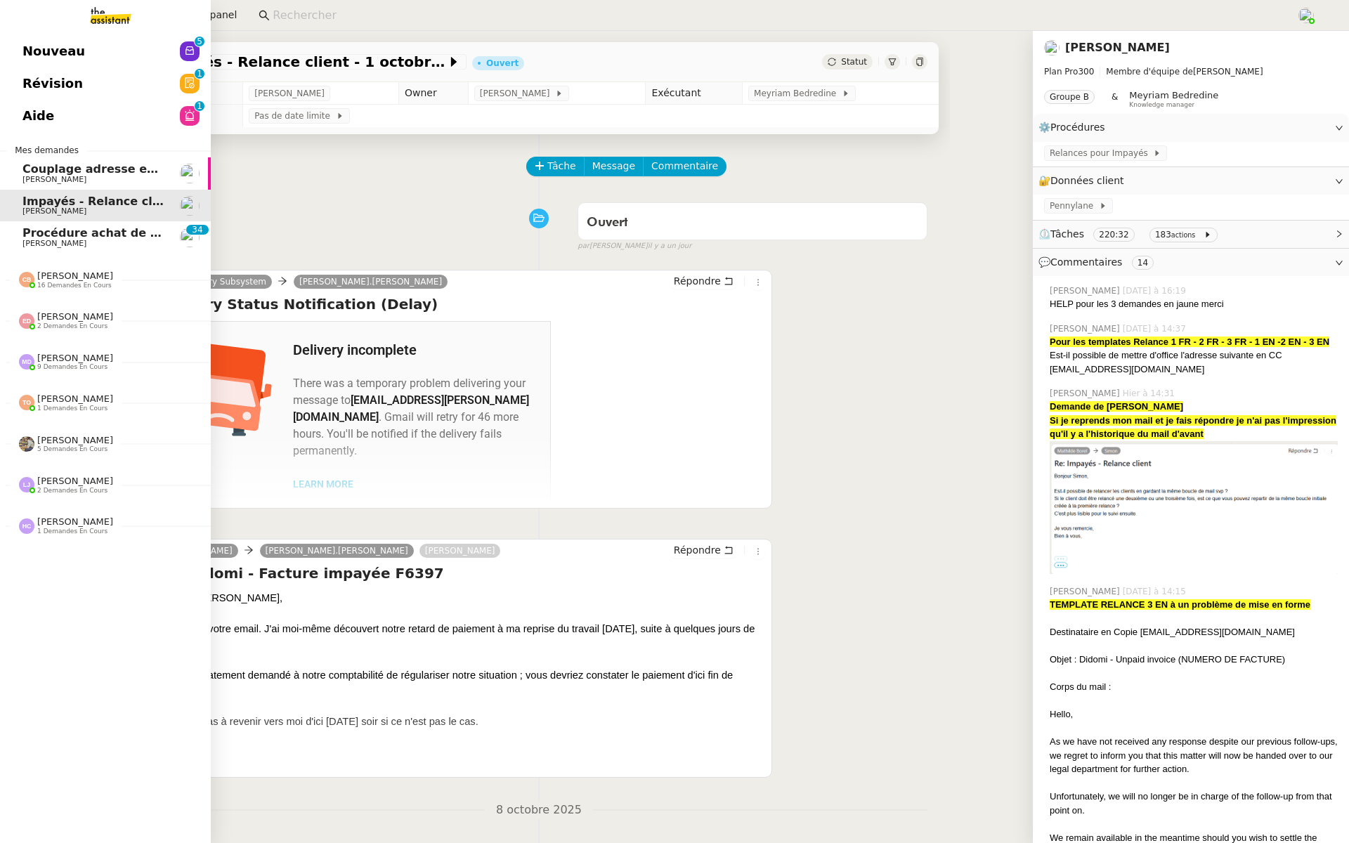
click at [29, 86] on span "Révision" at bounding box center [52, 83] width 60 height 21
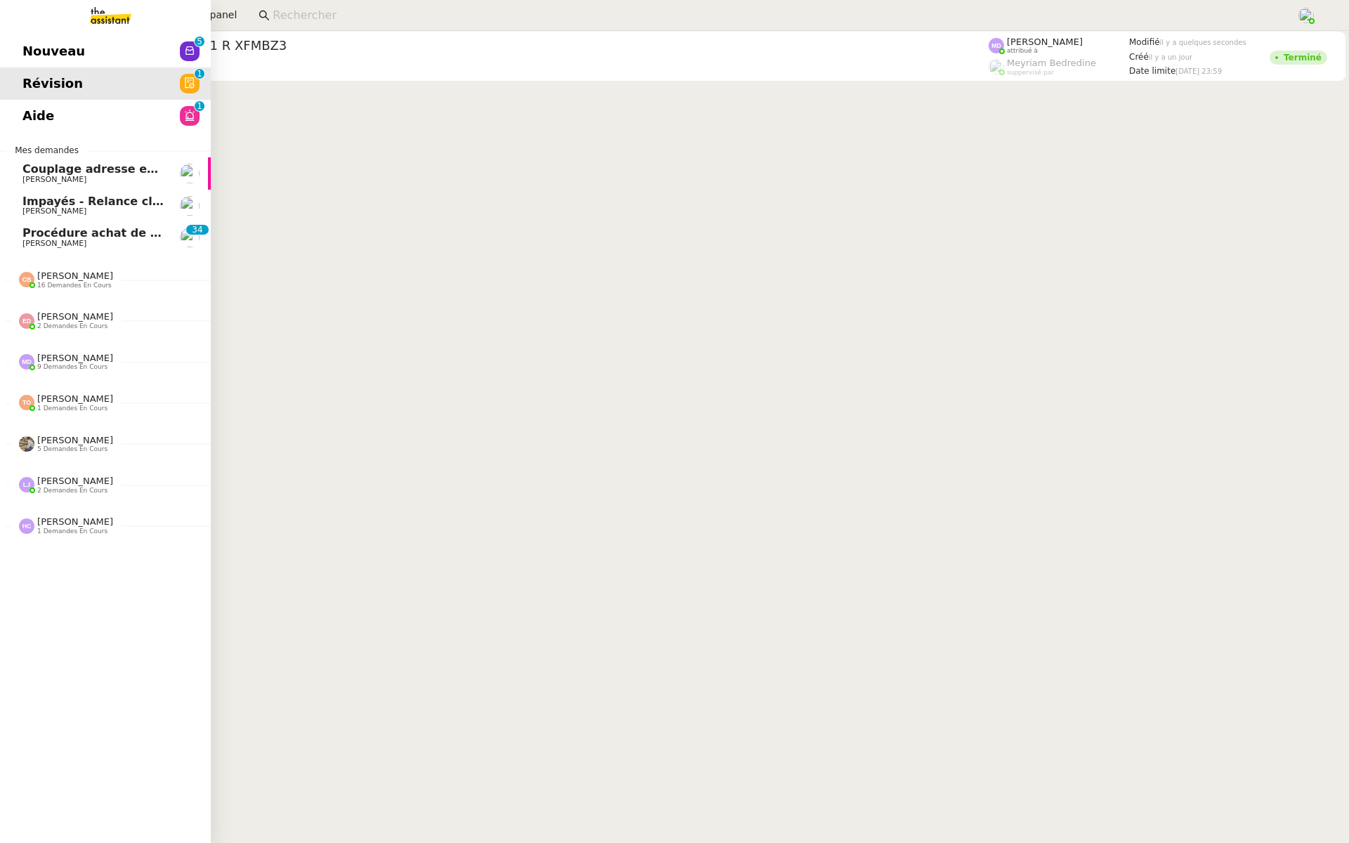
click at [22, 248] on link "Procédure achat de billets d'avion [PERSON_NAME] 0 1 2 3 4 5 6 7 8 9 0 1 2 3 4 …" at bounding box center [105, 237] width 211 height 32
